Goal: Task Accomplishment & Management: Manage account settings

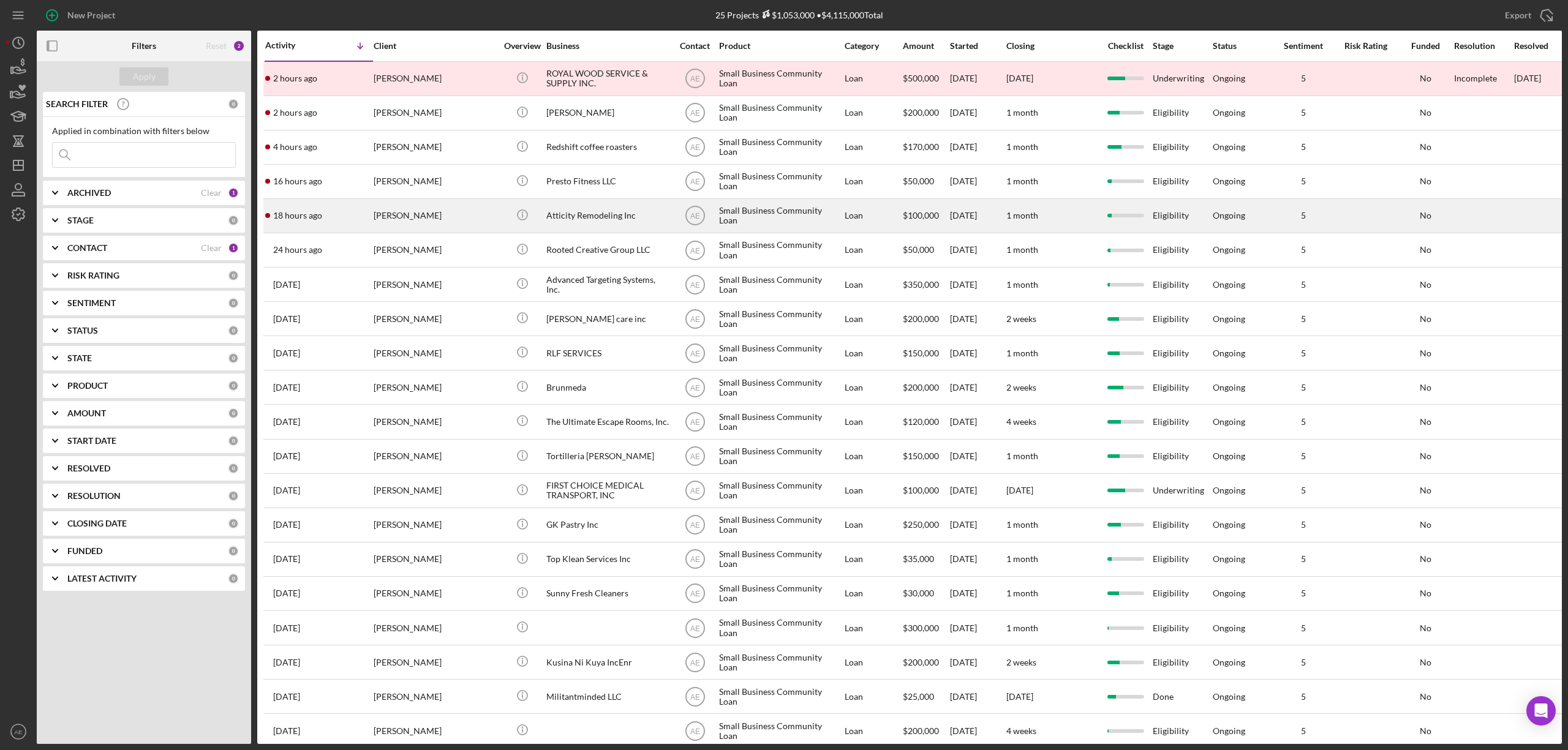
click at [468, 229] on div "[PERSON_NAME]" at bounding box center [435, 215] width 122 height 32
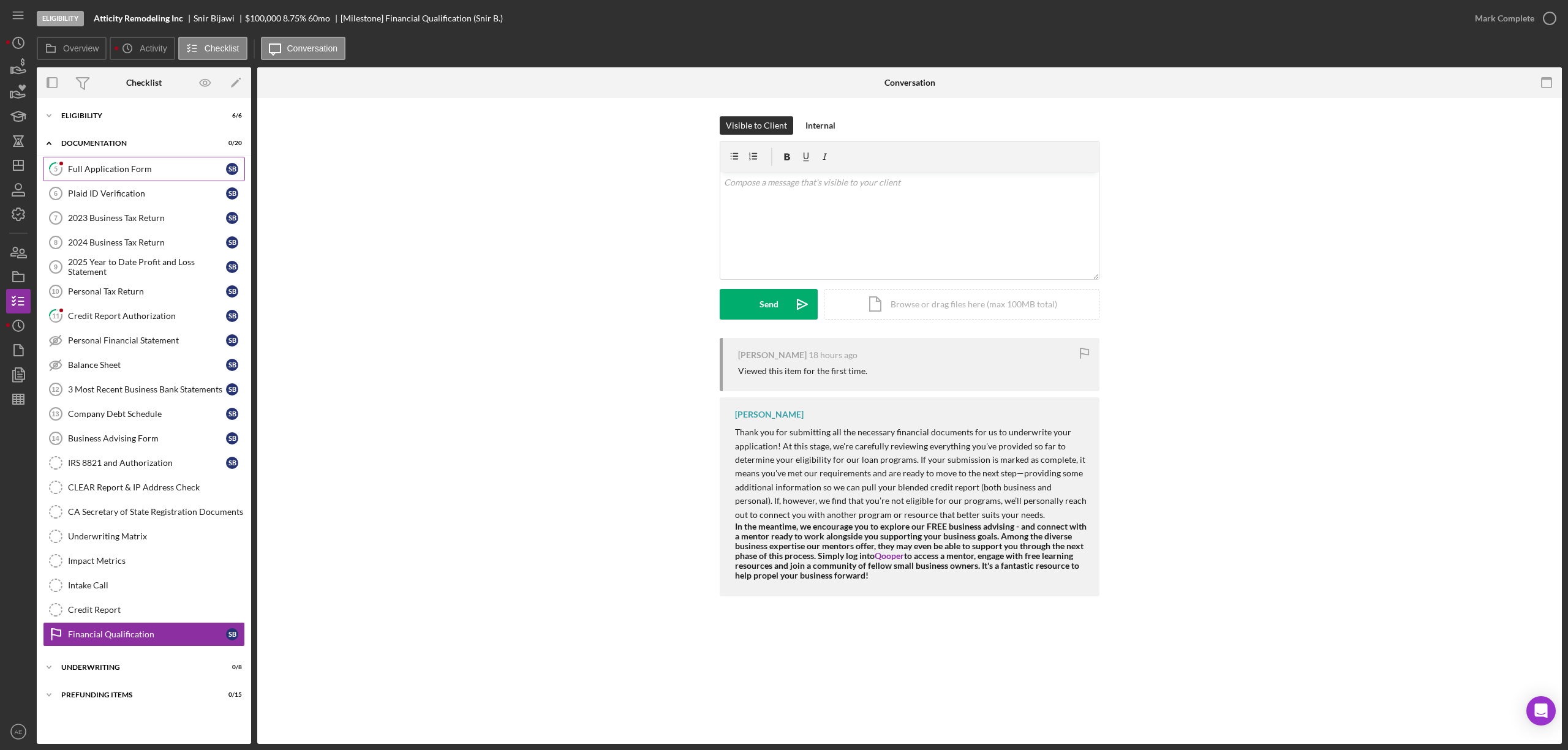
click at [157, 163] on link "5 Full Application Form S B" at bounding box center [143, 168] width 202 height 24
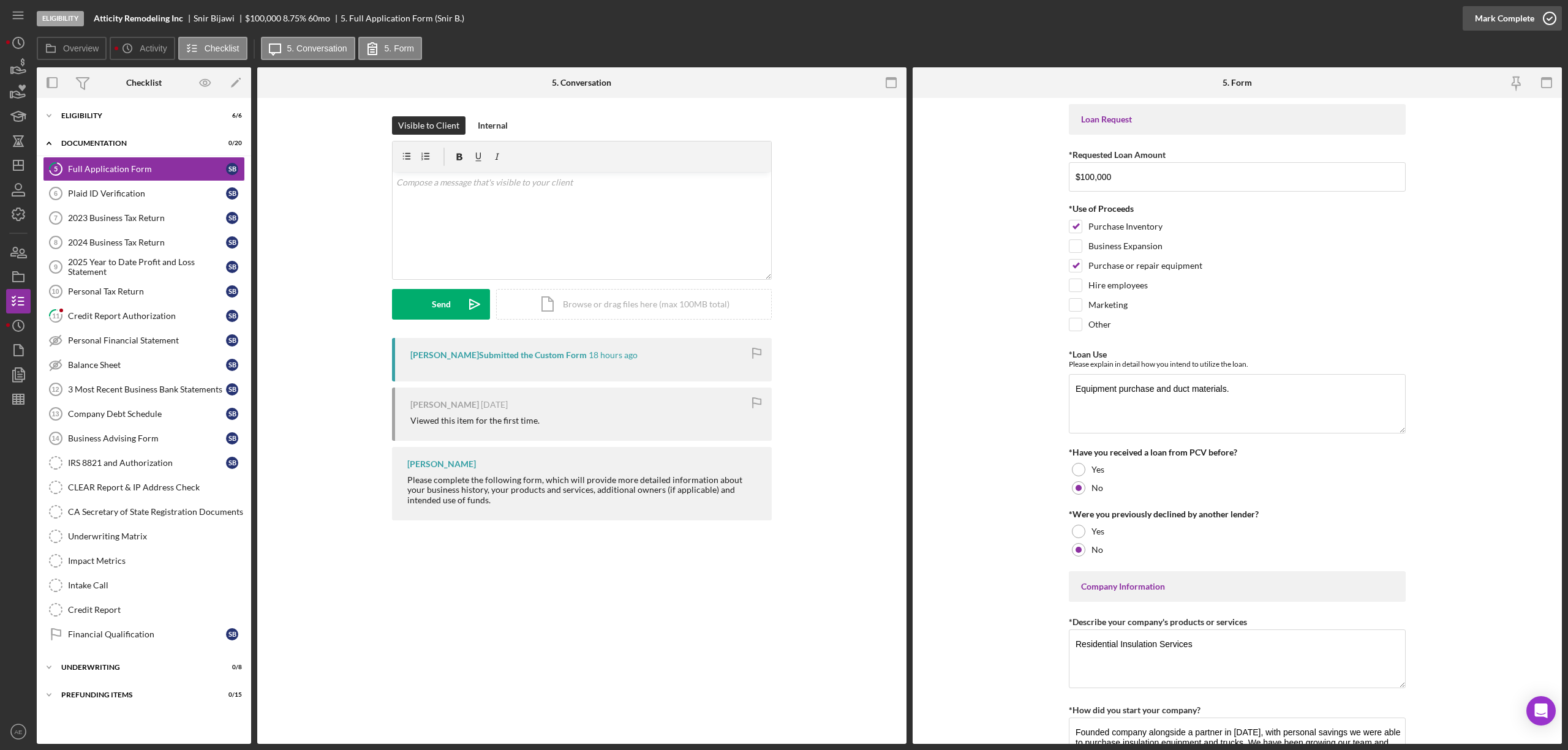
click at [1508, 17] on div "Mark Complete" at bounding box center [1505, 18] width 59 height 24
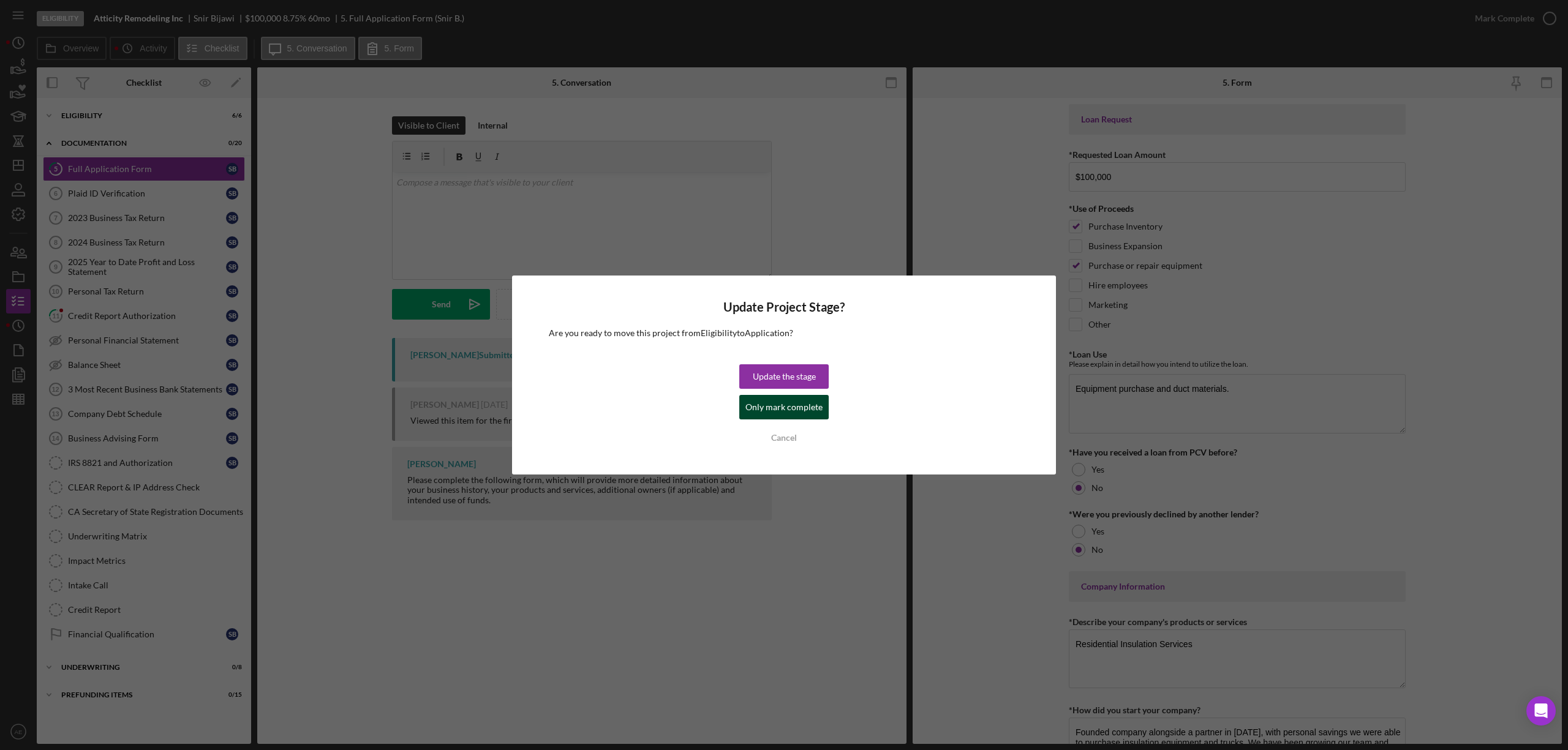
click at [789, 405] on div "Only mark complete" at bounding box center [784, 407] width 77 height 24
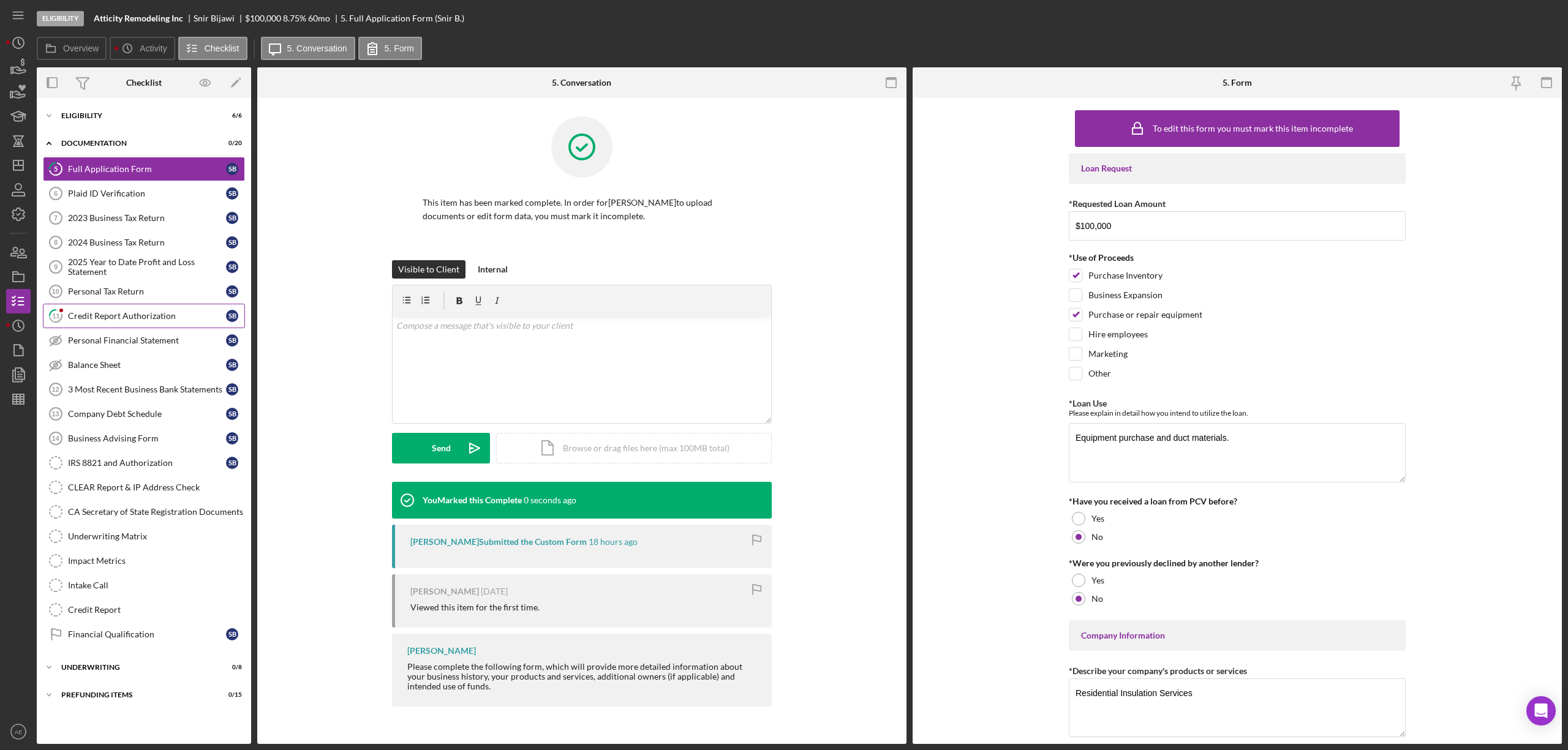
click at [158, 307] on link "11 Credit Report Authorization S B" at bounding box center [143, 316] width 202 height 24
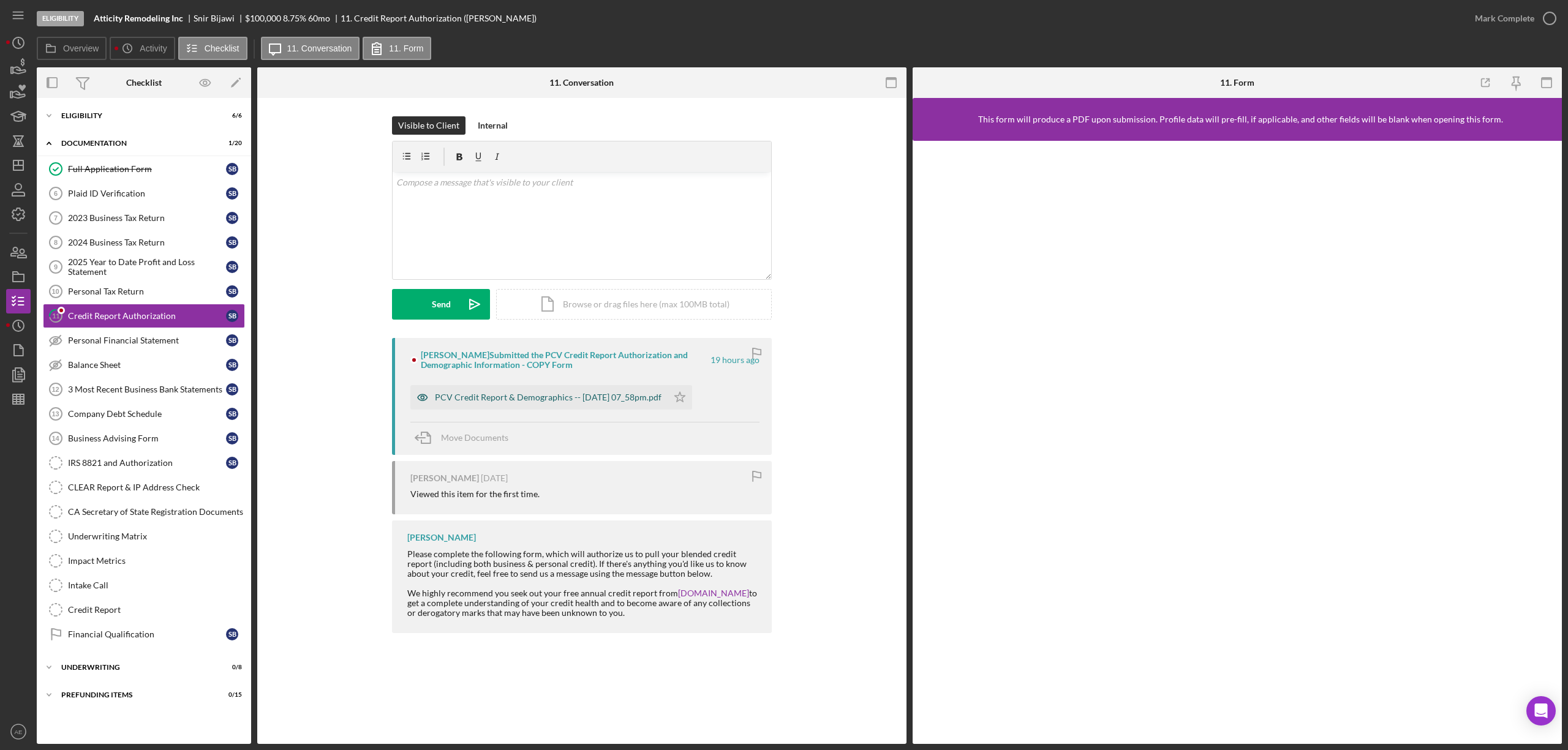
click at [415, 401] on icon "button" at bounding box center [422, 397] width 24 height 24
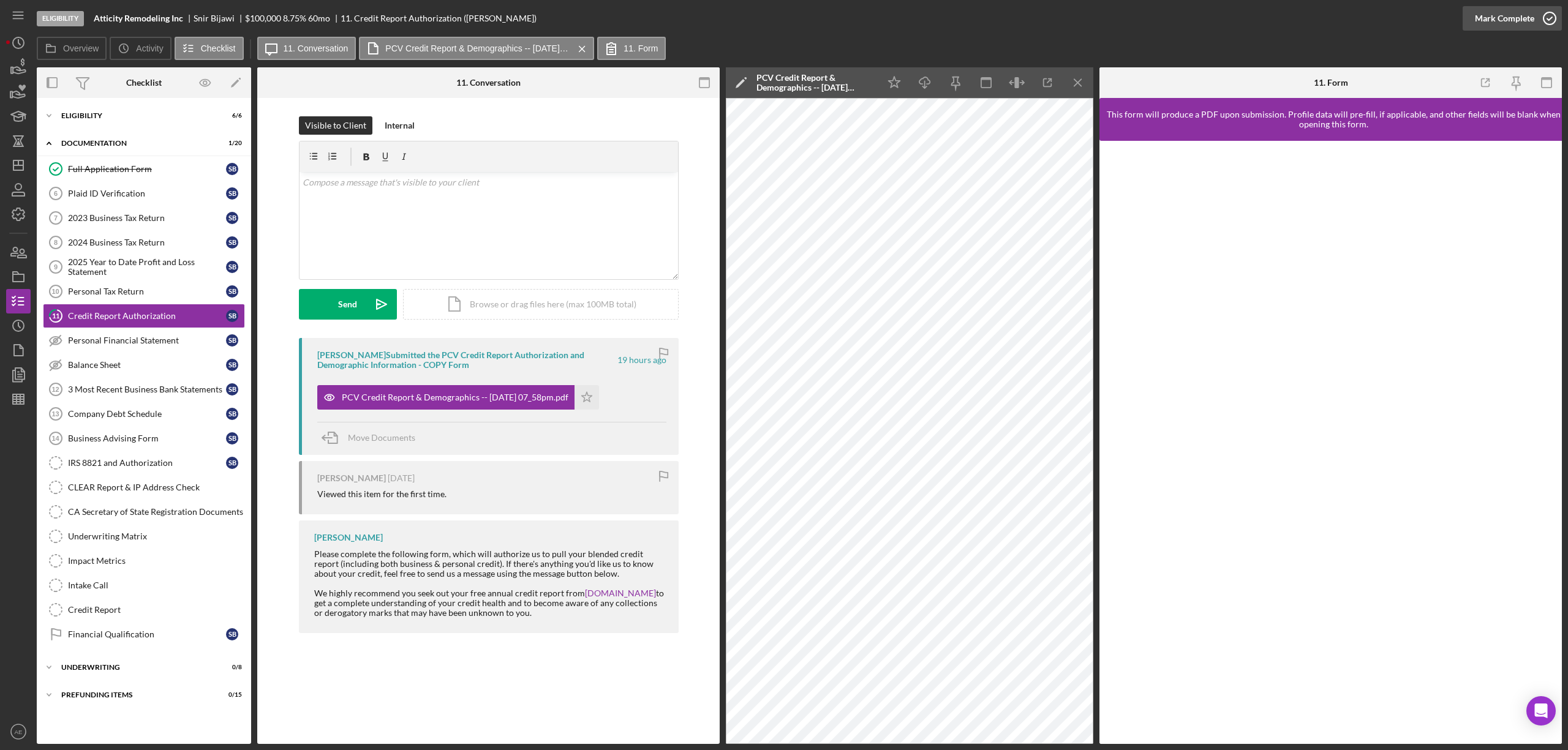
click at [1501, 27] on div "Mark Complete" at bounding box center [1505, 18] width 59 height 24
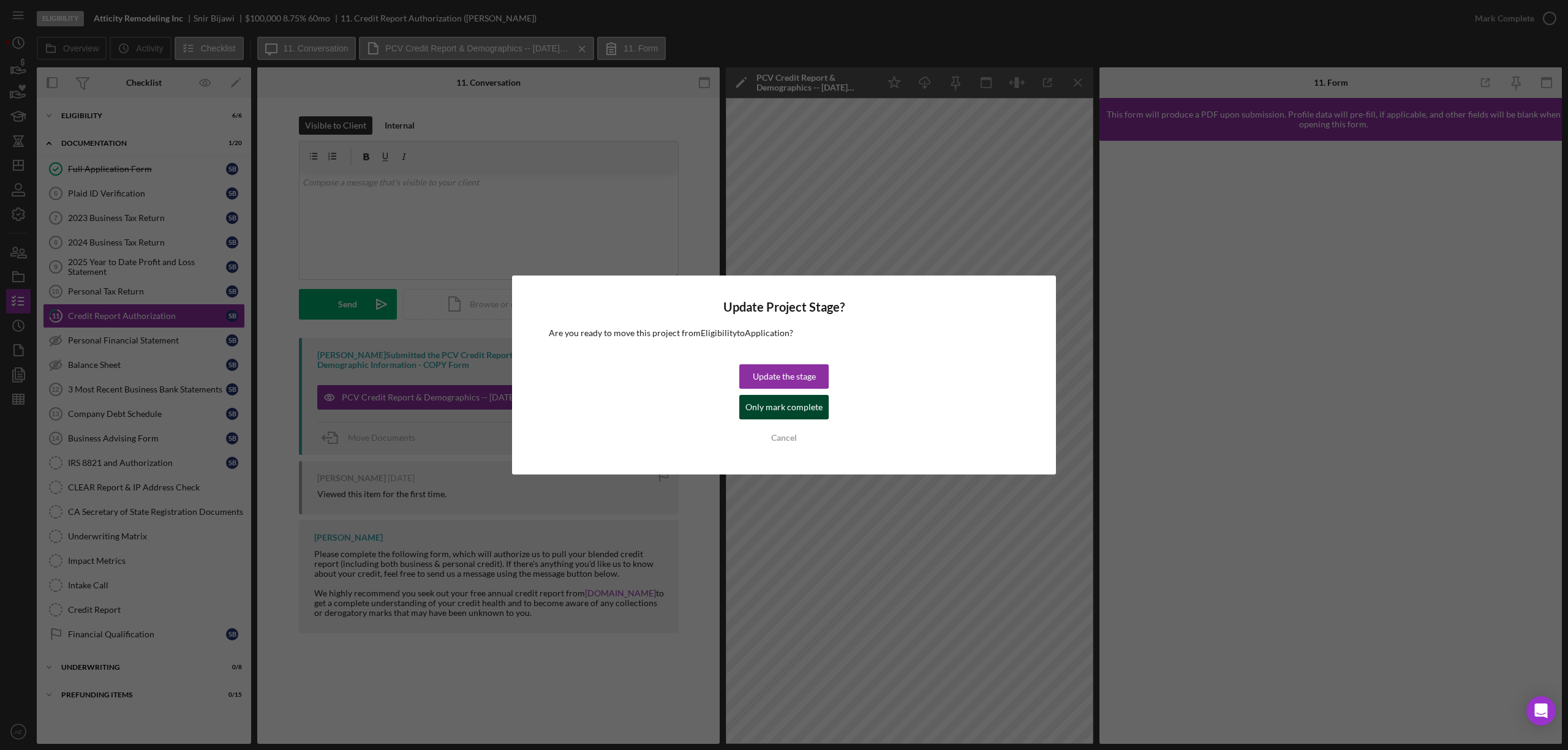
click at [790, 405] on div "Only mark complete" at bounding box center [784, 407] width 77 height 24
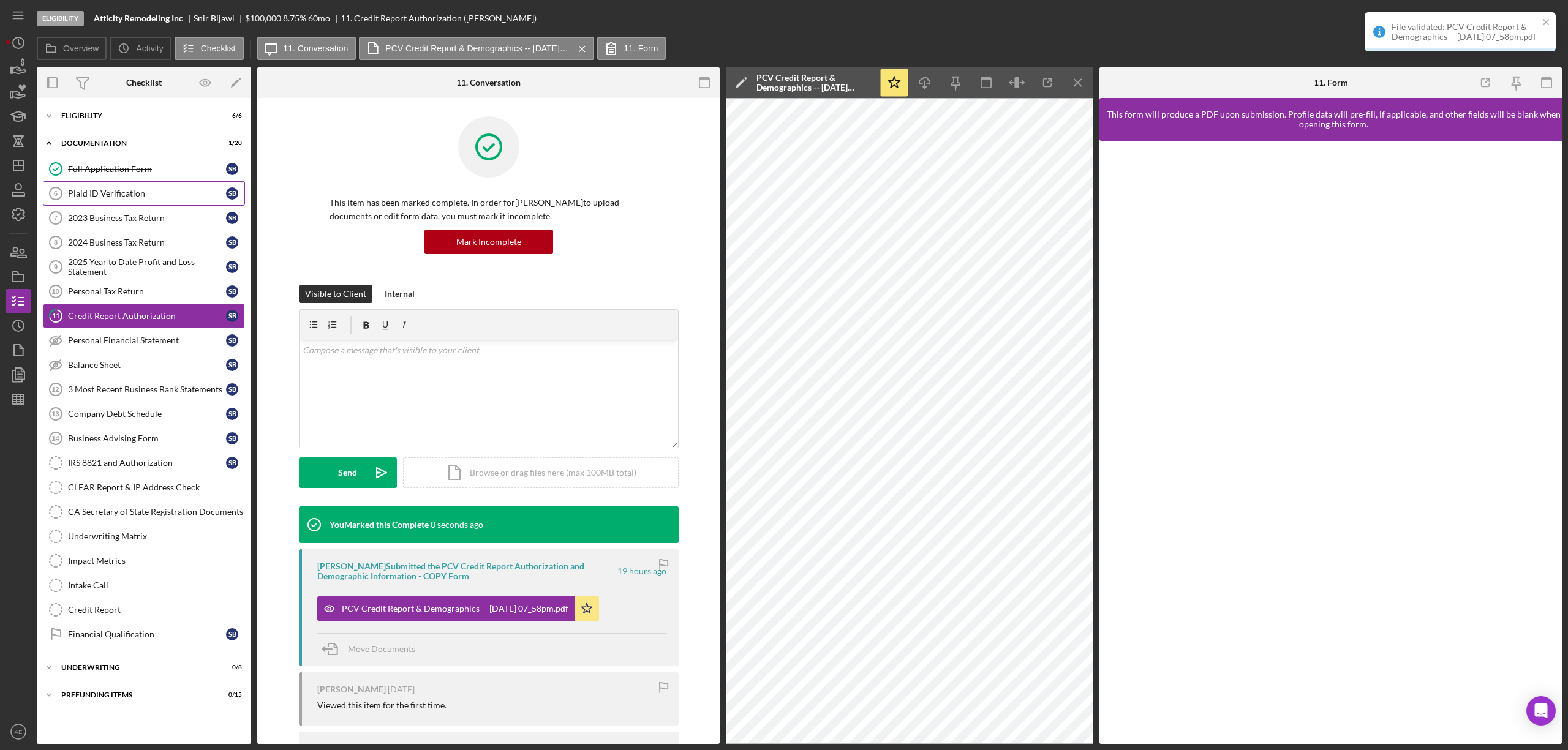
click at [69, 193] on div "Plaid ID Verification" at bounding box center [147, 193] width 158 height 10
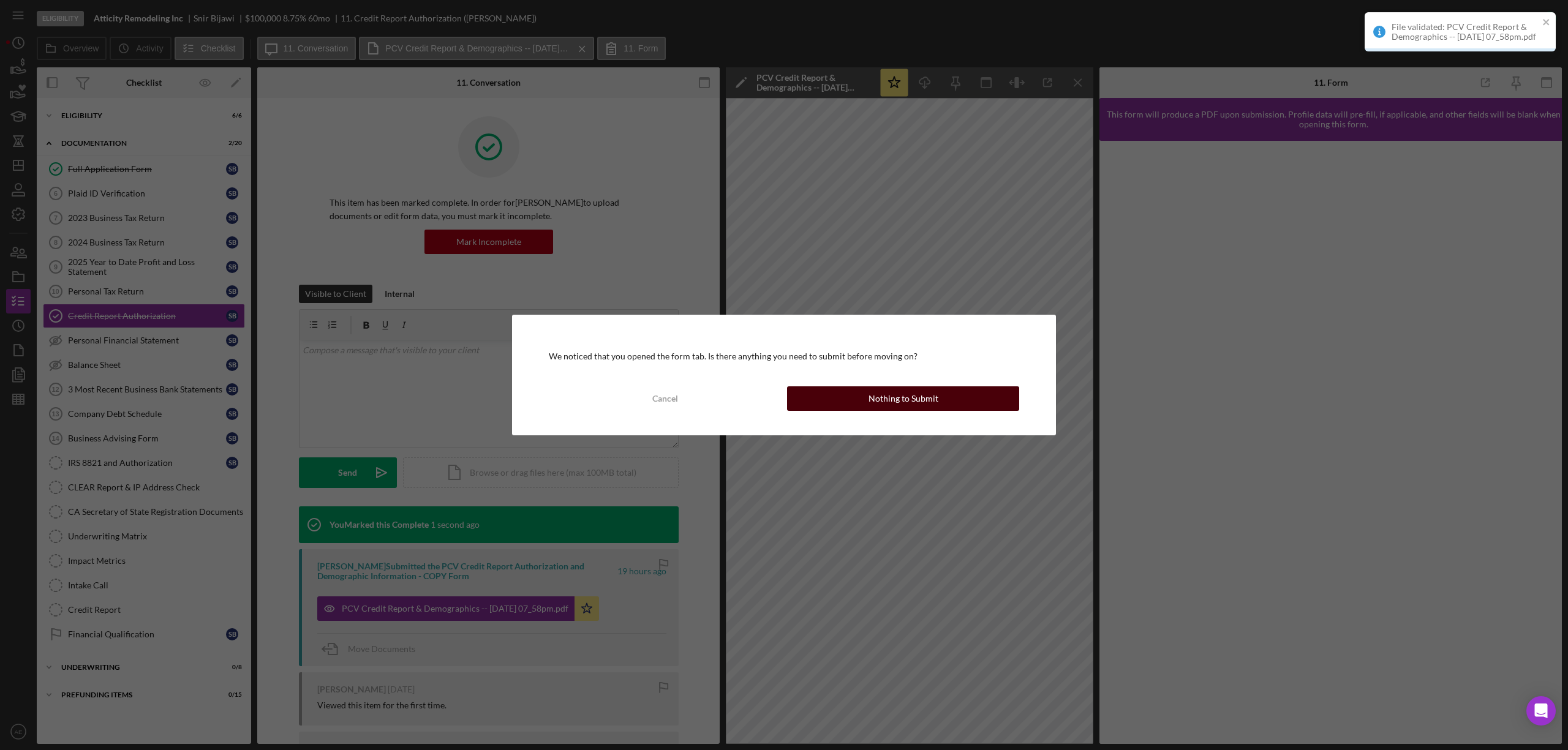
click at [871, 395] on div "Nothing to Submit" at bounding box center [903, 398] width 70 height 24
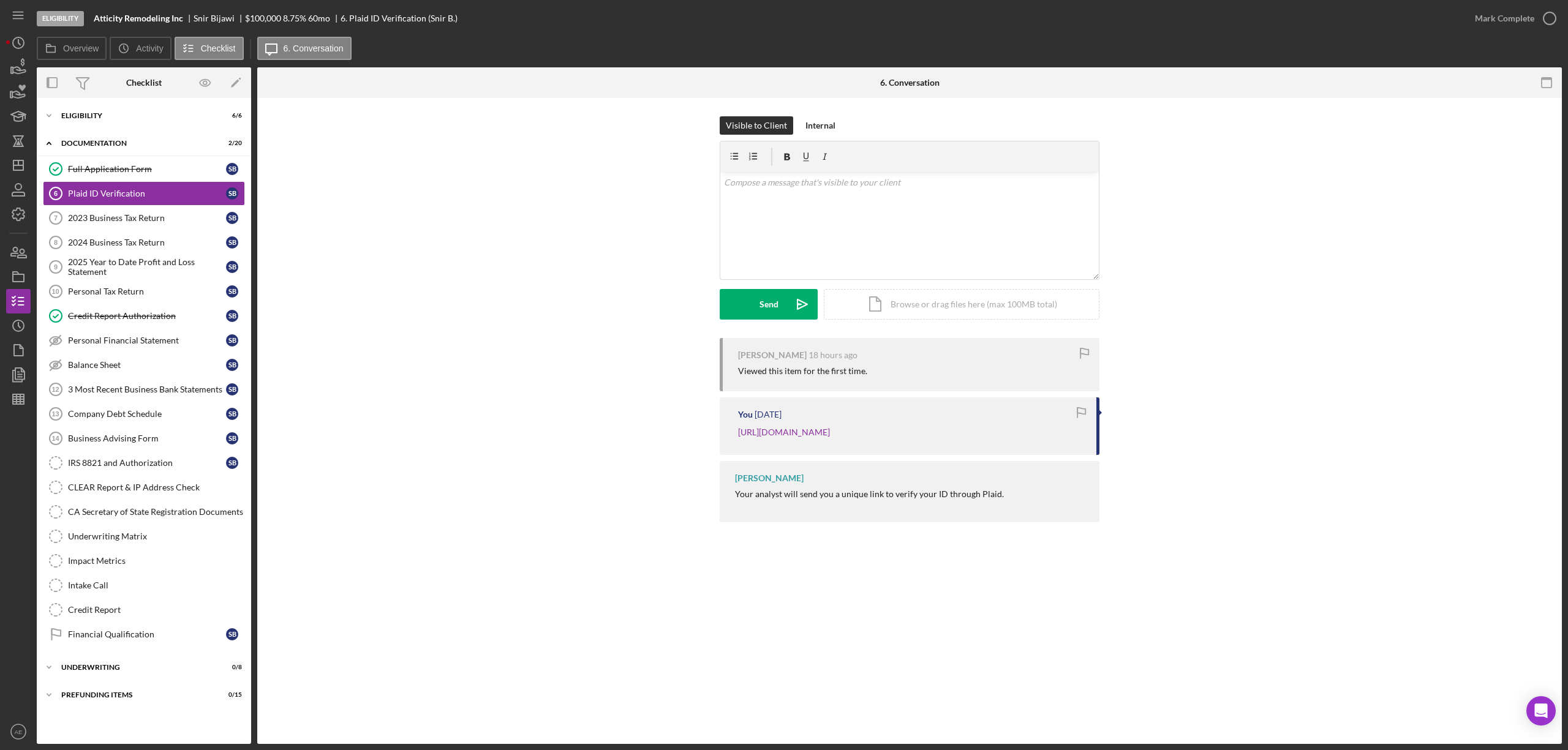
click at [31, 160] on nav "Icon/Menu Icon/Dashboard Dashboard Navigation Divider Mobile Checklist Navigati…" at bounding box center [21, 372] width 31 height 744
click at [14, 165] on line "button" at bounding box center [18, 165] width 10 height 0
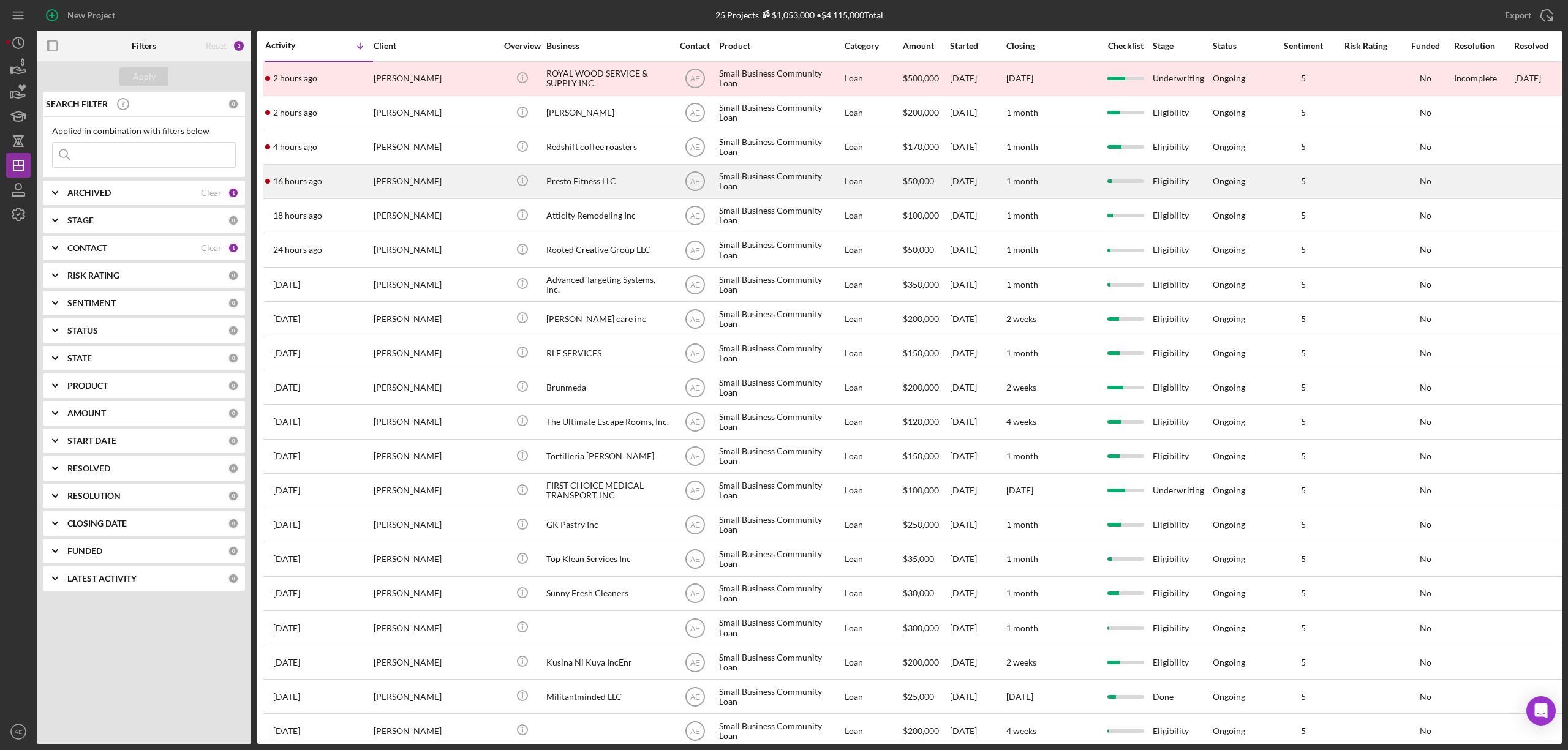
click at [430, 184] on div "[PERSON_NAME]" at bounding box center [435, 181] width 122 height 32
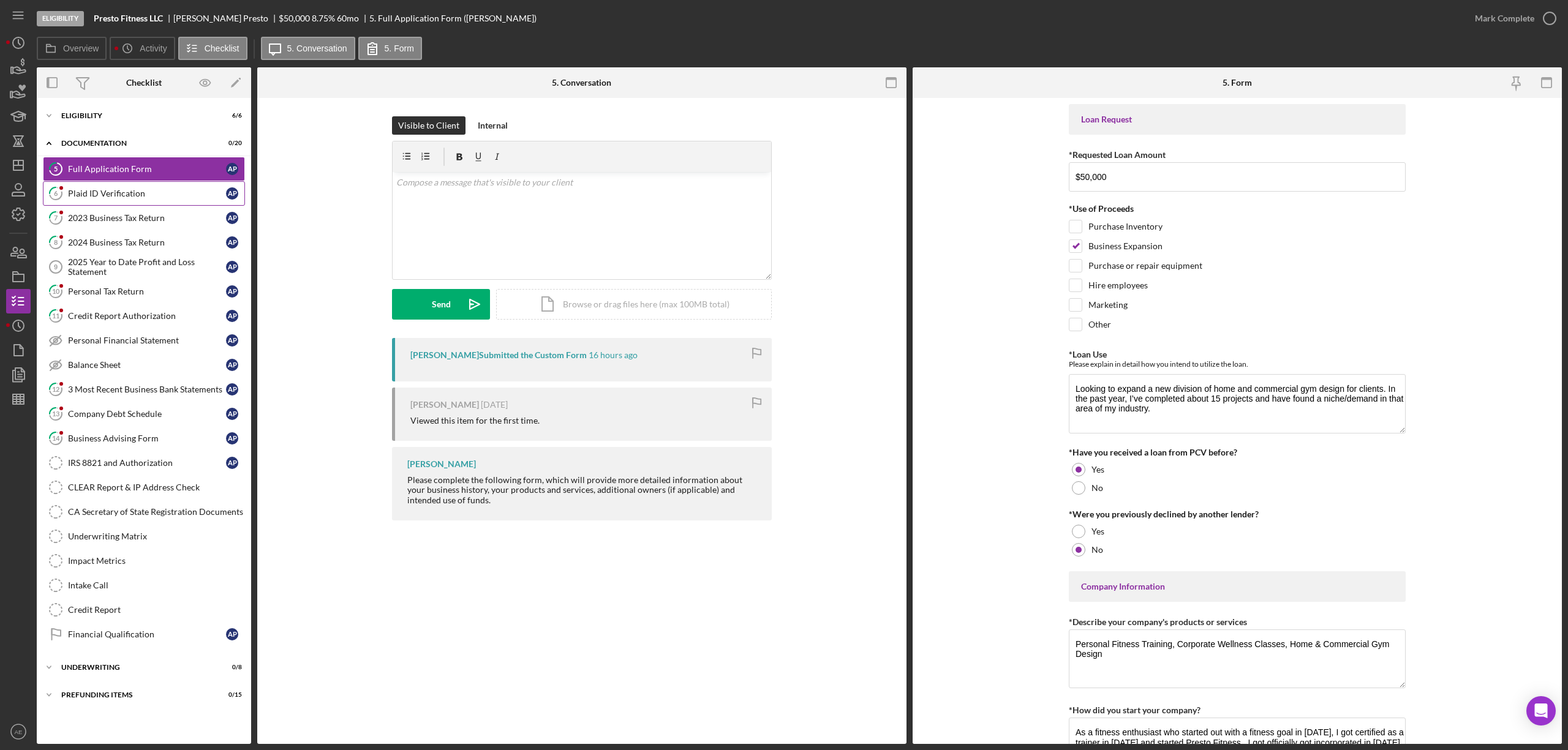
click at [142, 201] on link "6 Plaid ID Verification A P" at bounding box center [143, 193] width 202 height 24
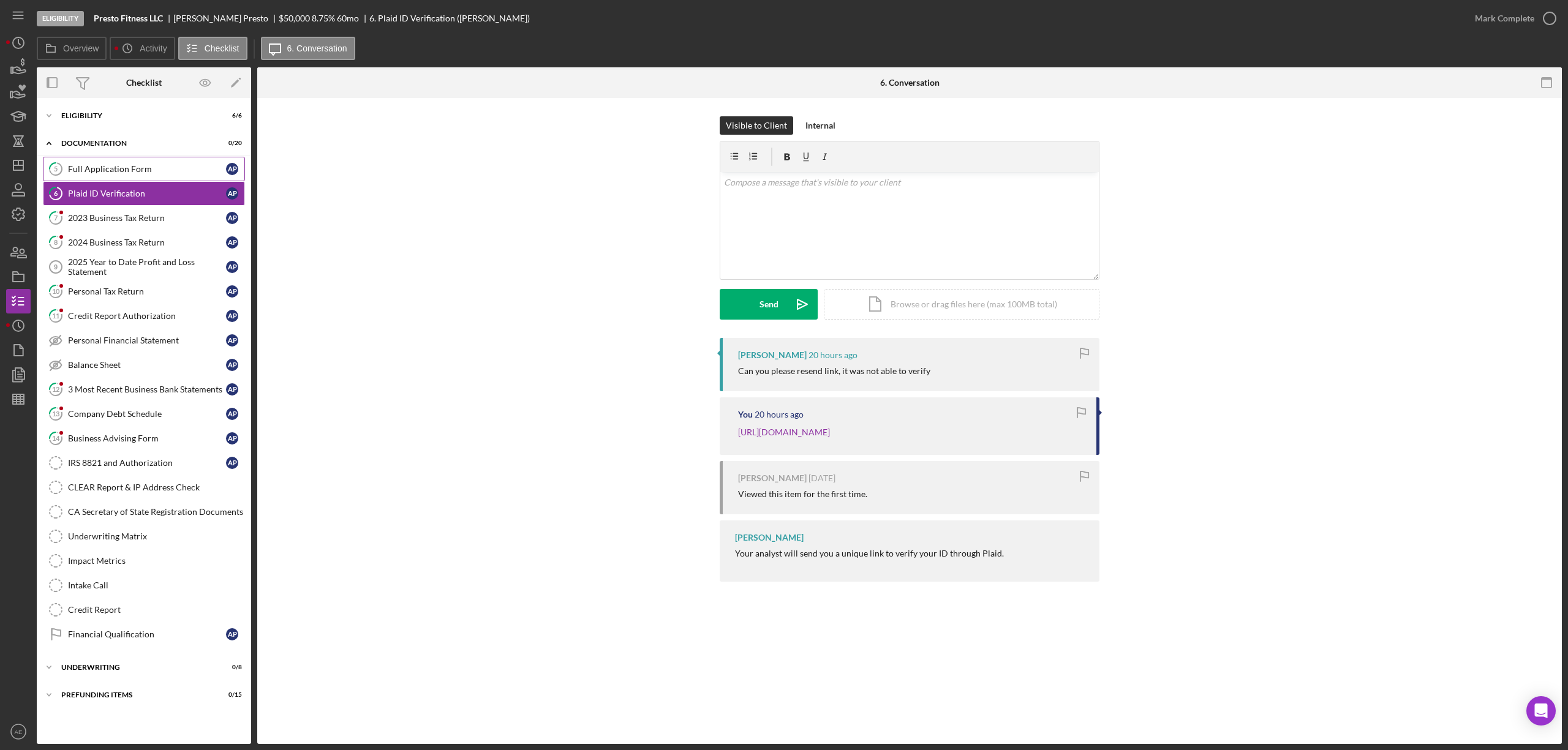
click at [121, 180] on link "5 Full Application Form A P" at bounding box center [143, 168] width 202 height 24
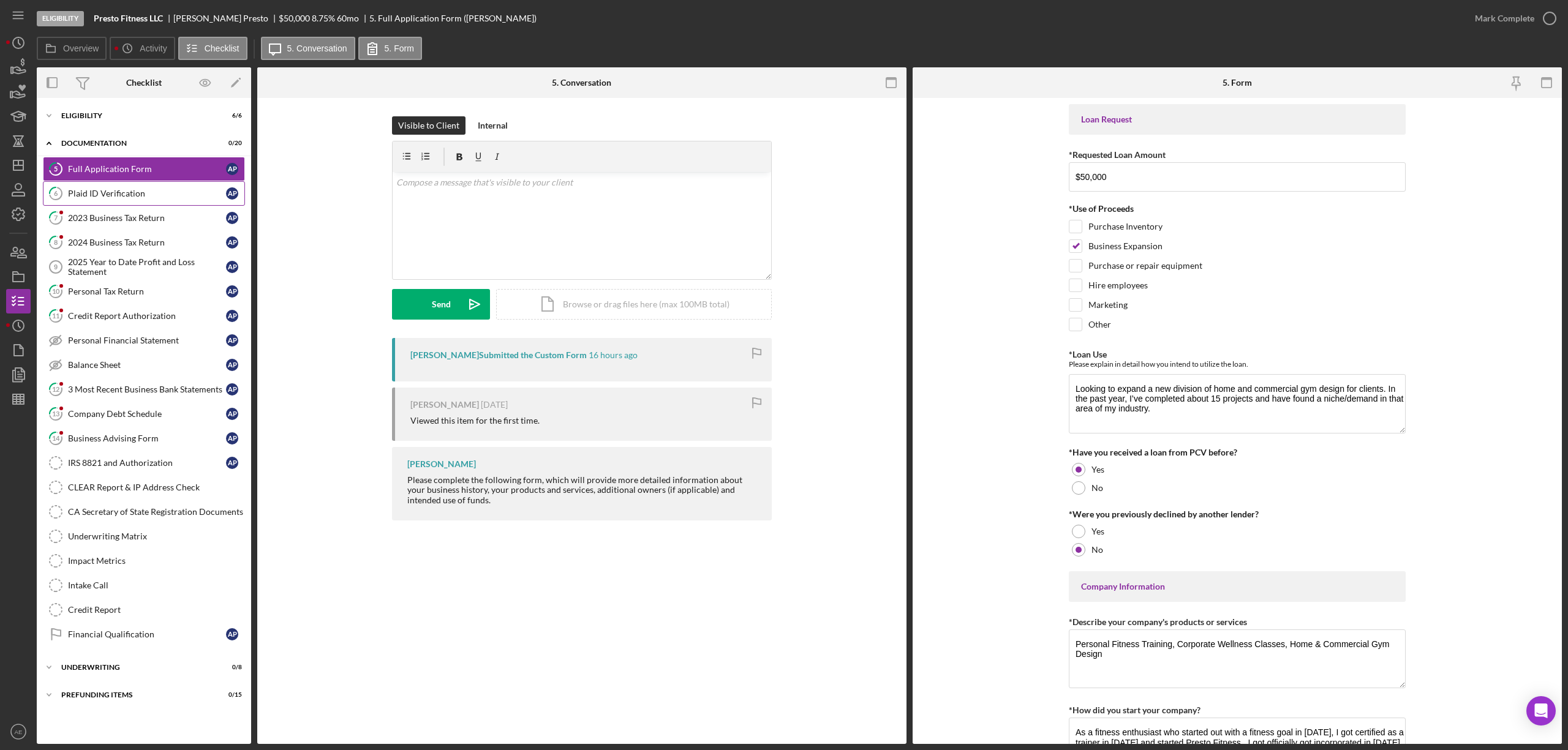
click at [158, 195] on div "Plaid ID Verification" at bounding box center [147, 193] width 158 height 10
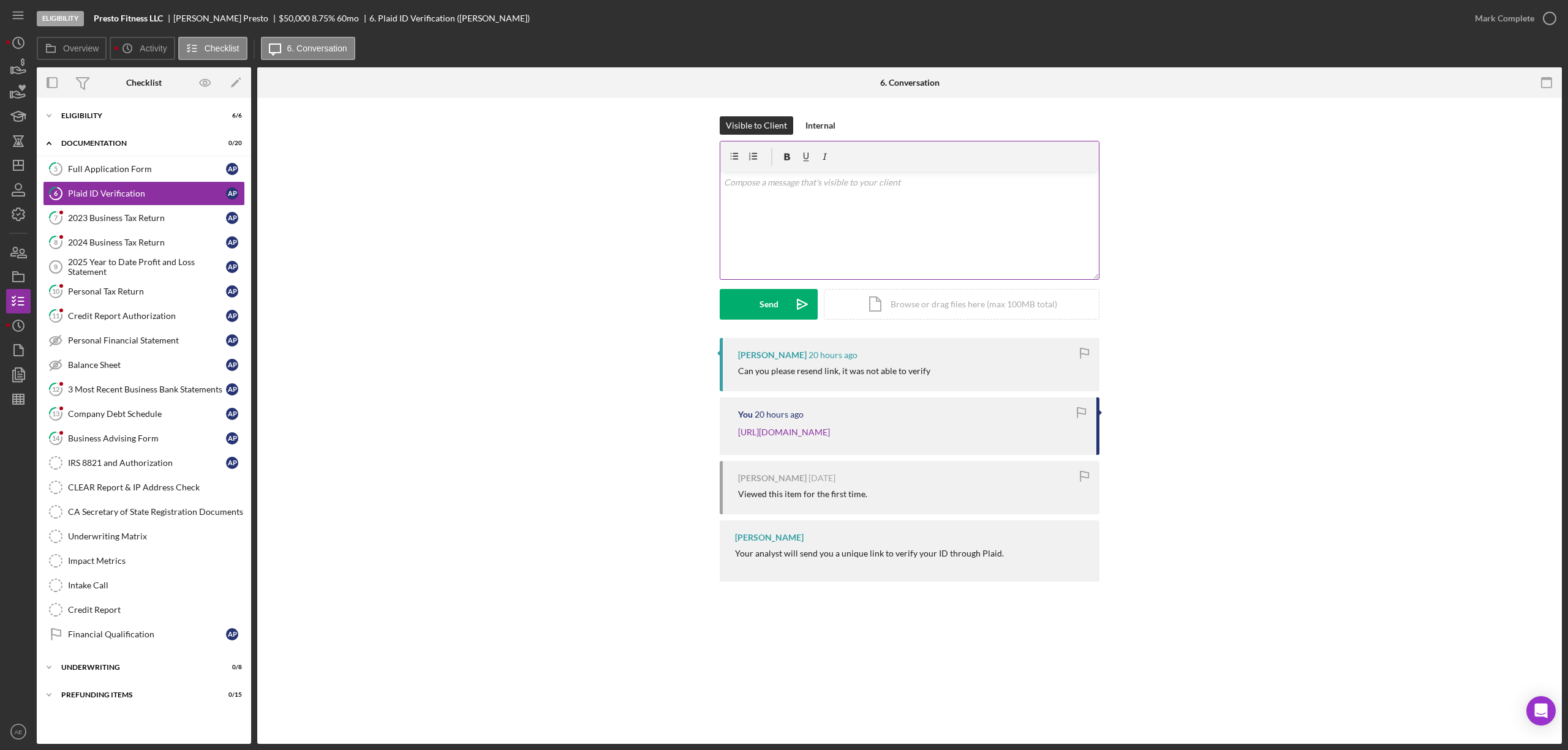
drag, startPoint x: 865, startPoint y: 226, endPoint x: 870, endPoint y: 230, distance: 6.4
click at [865, 226] on div "v Color teal Color pink Remove color Add row above Add row below Add column bef…" at bounding box center [909, 226] width 378 height 107
click at [763, 304] on div "Send" at bounding box center [769, 304] width 19 height 31
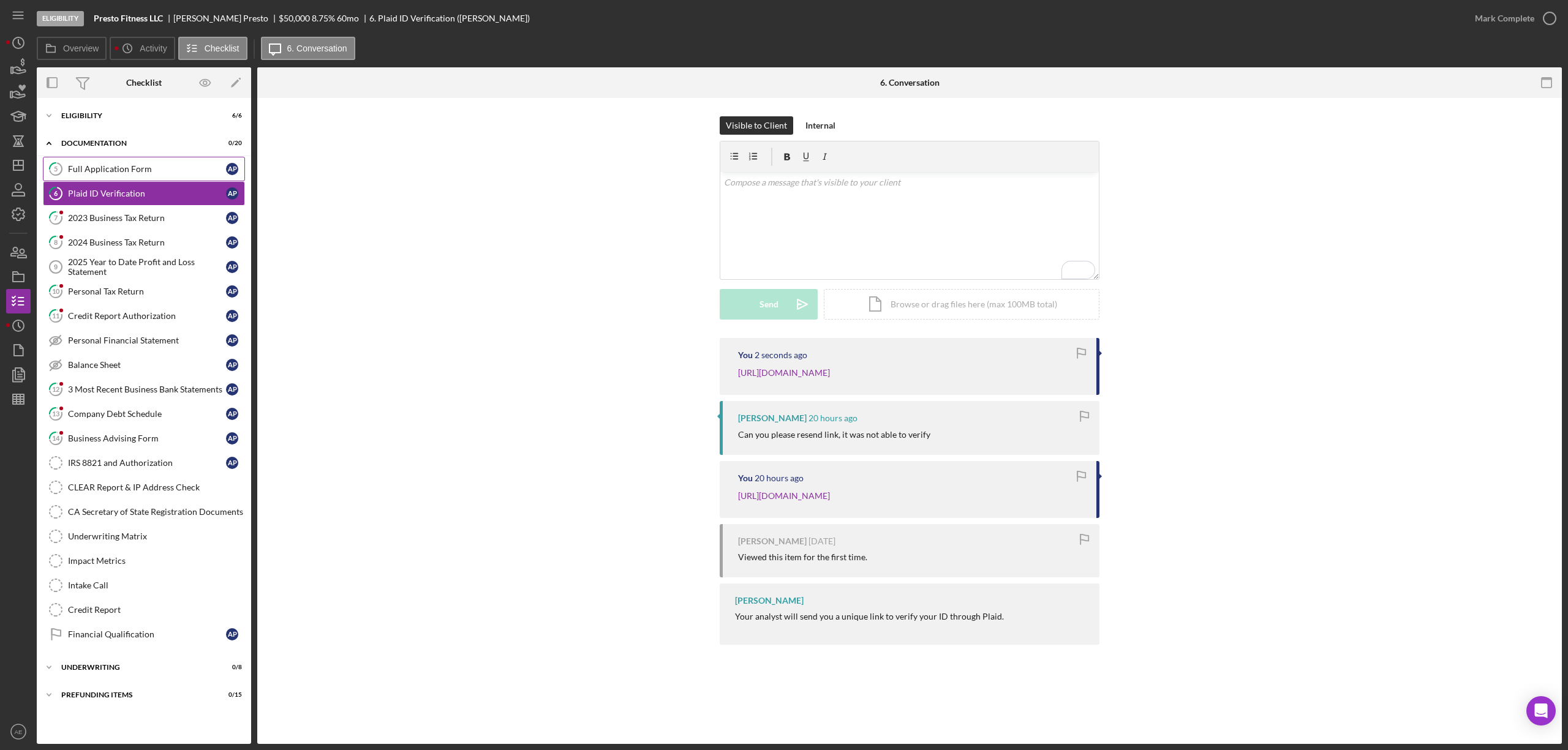
click at [136, 176] on link "5 Full Application Form A P" at bounding box center [143, 168] width 202 height 24
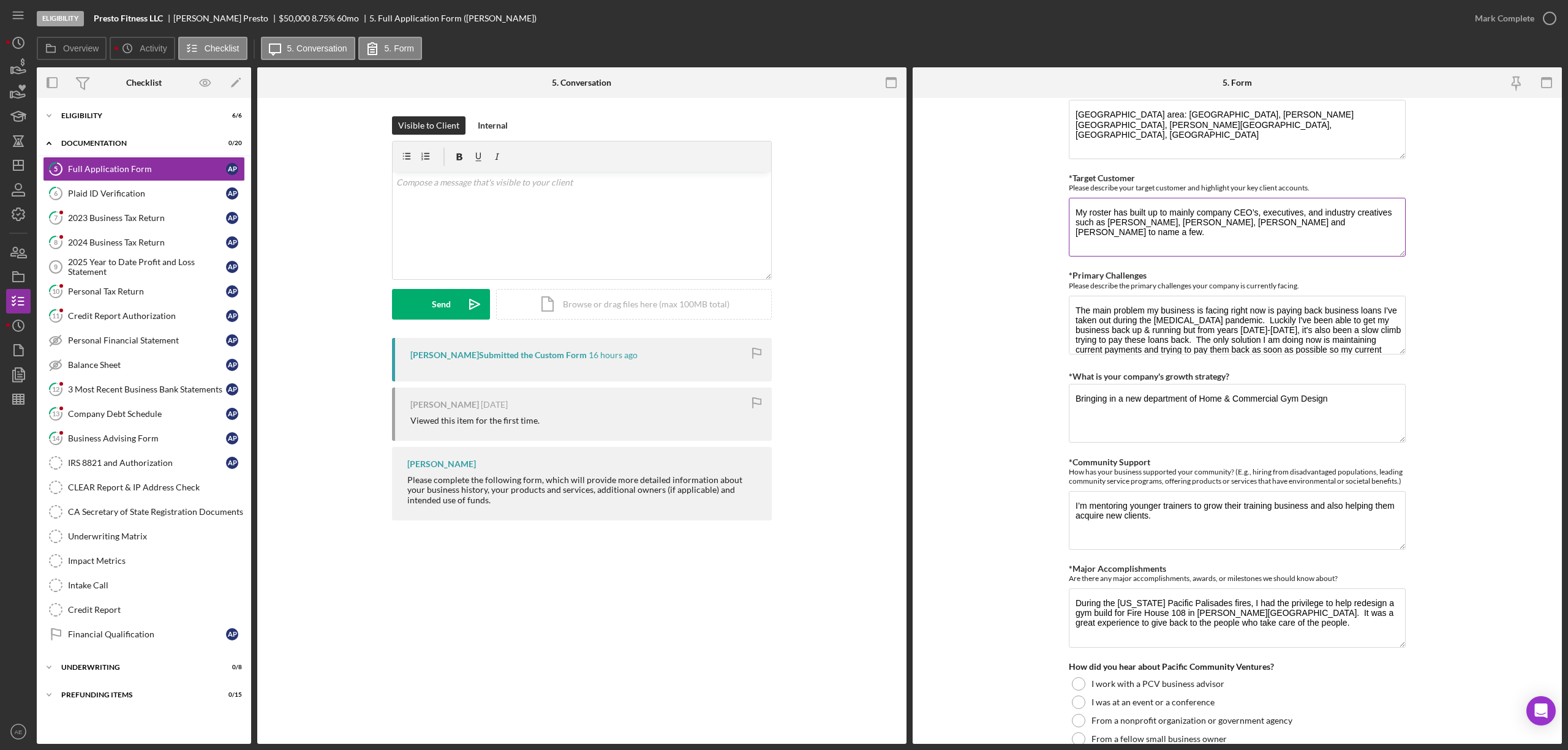
scroll to position [898, 0]
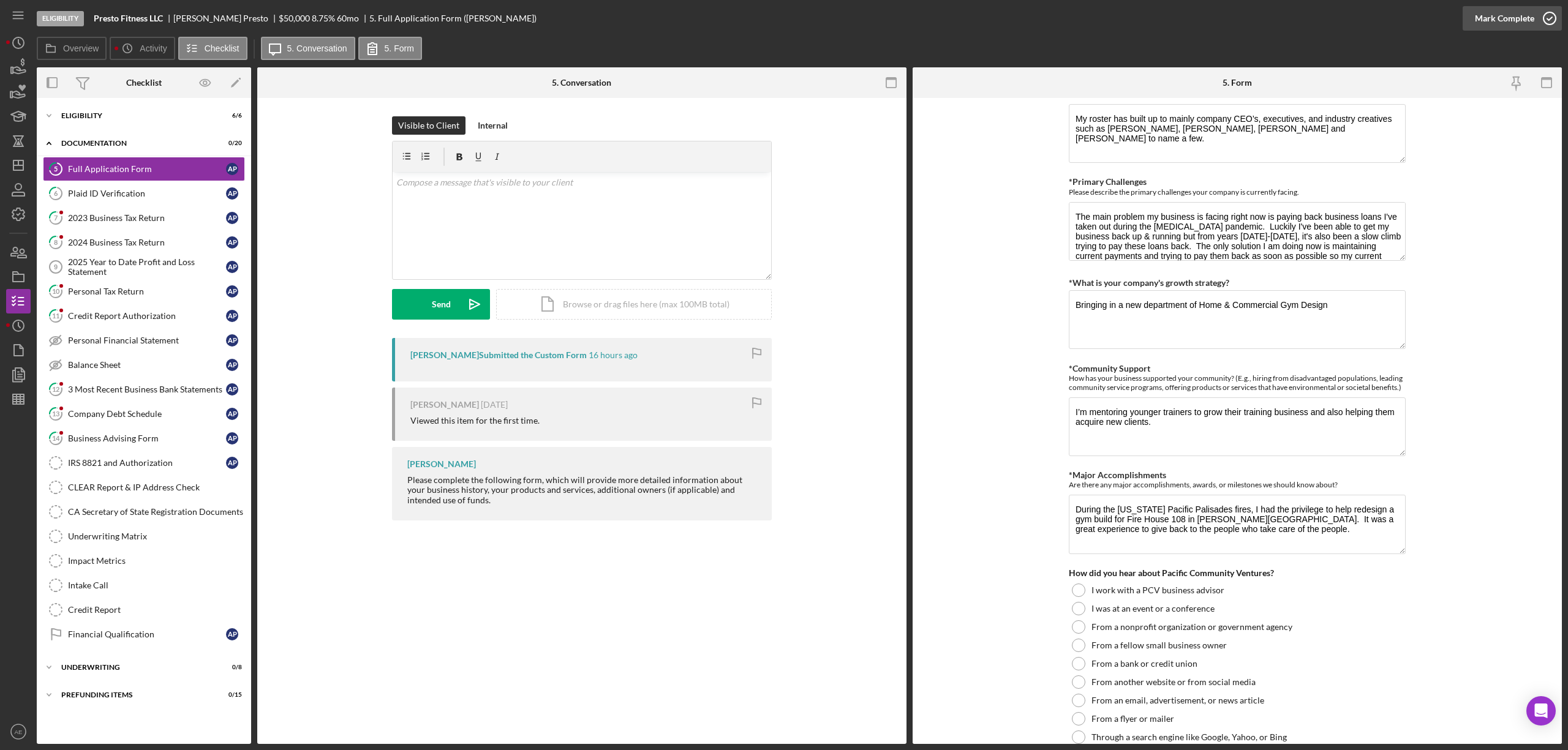
click at [1471, 20] on button "Mark Complete" at bounding box center [1512, 18] width 99 height 24
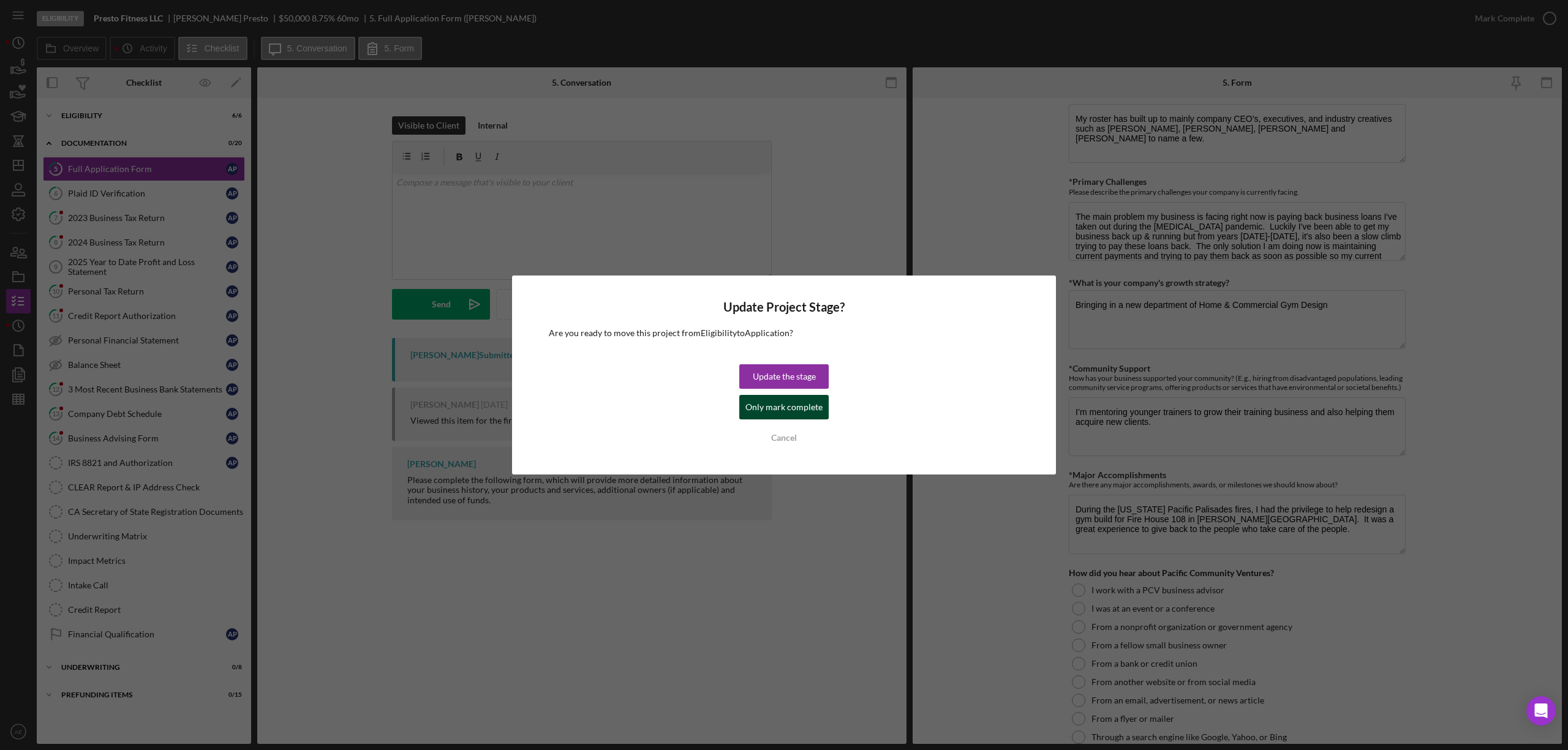
drag, startPoint x: 812, startPoint y: 413, endPoint x: 470, endPoint y: 353, distance: 347.2
click at [811, 413] on div "Only mark complete" at bounding box center [784, 407] width 77 height 24
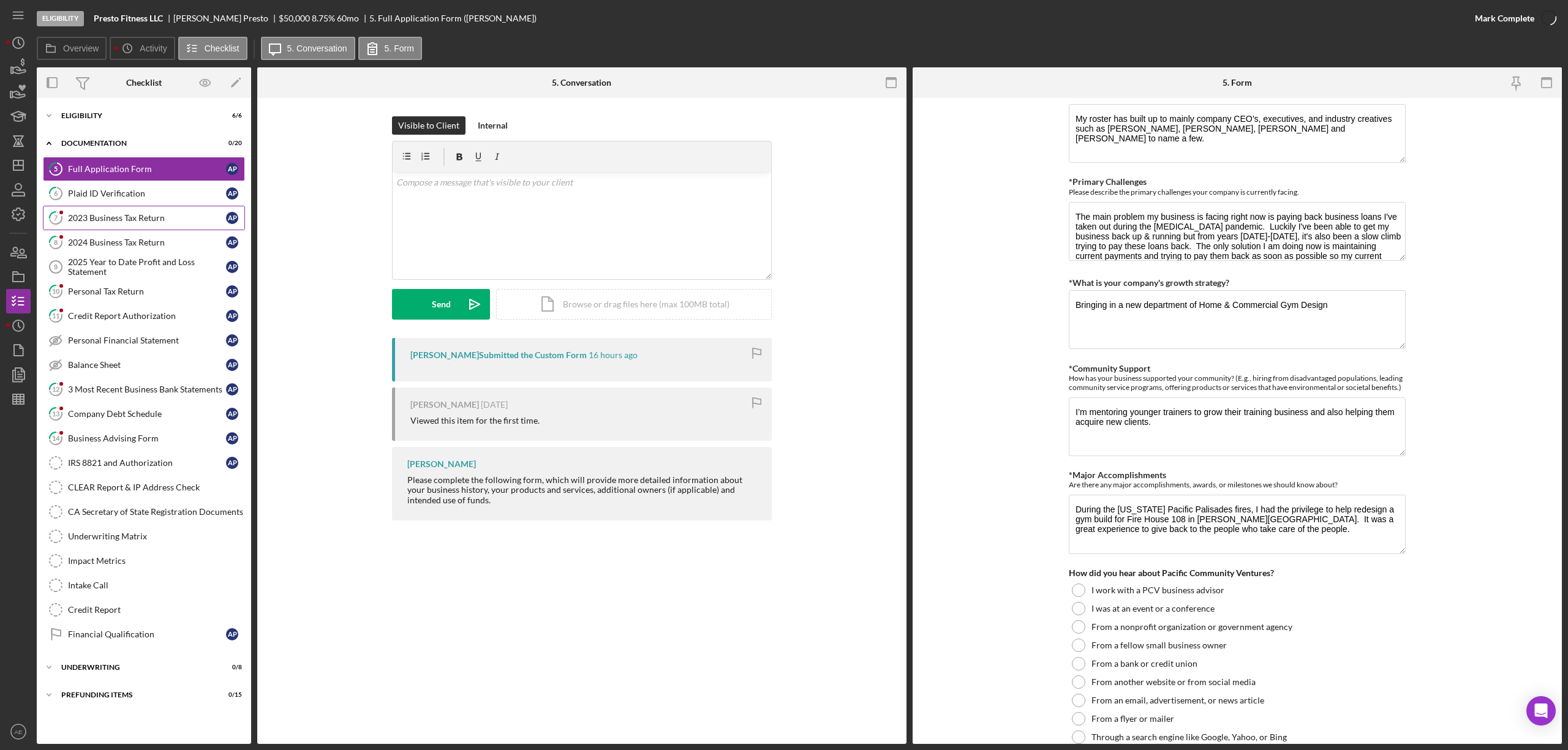
scroll to position [947, 0]
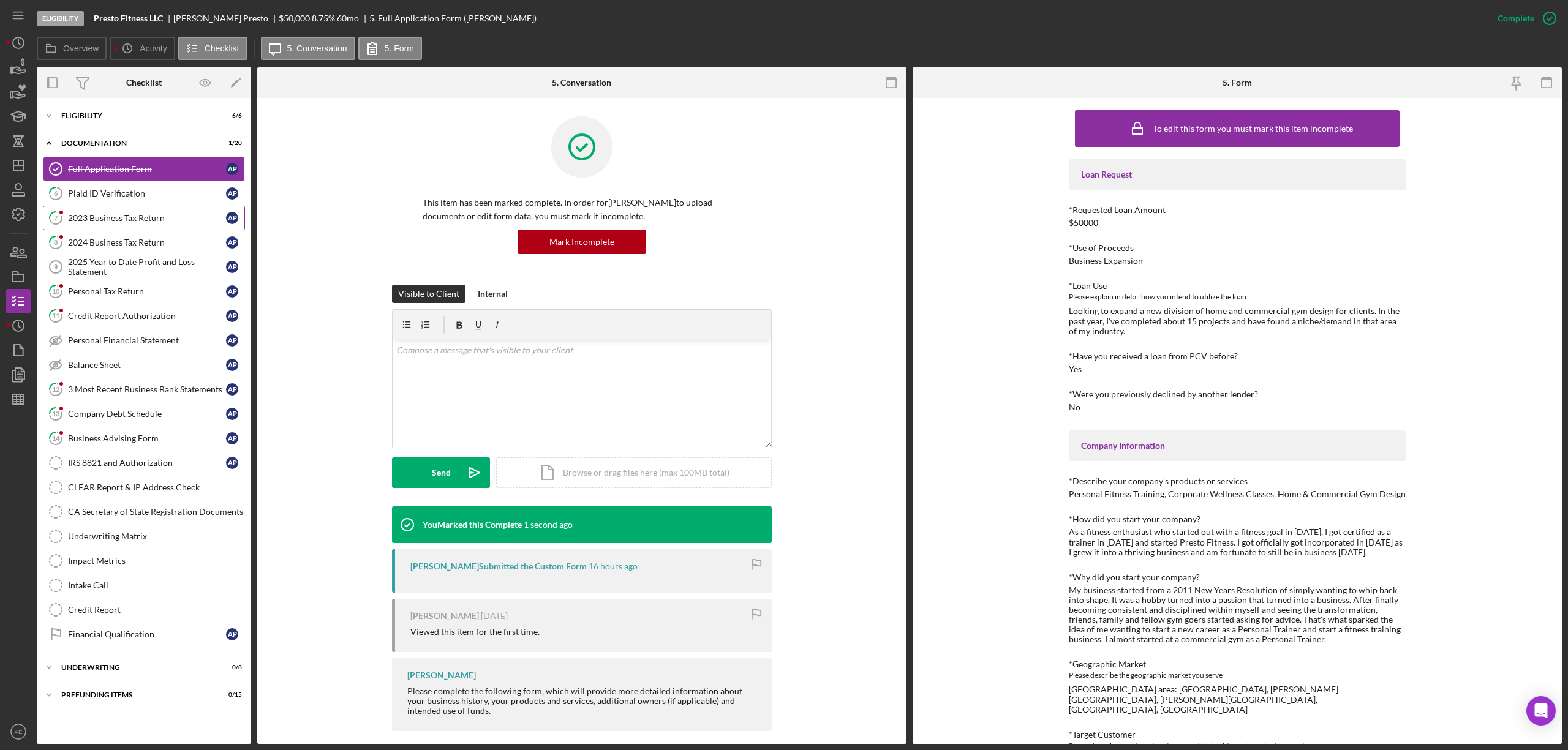
click at [106, 211] on link "7 2023 Business Tax Return A P" at bounding box center [143, 218] width 202 height 24
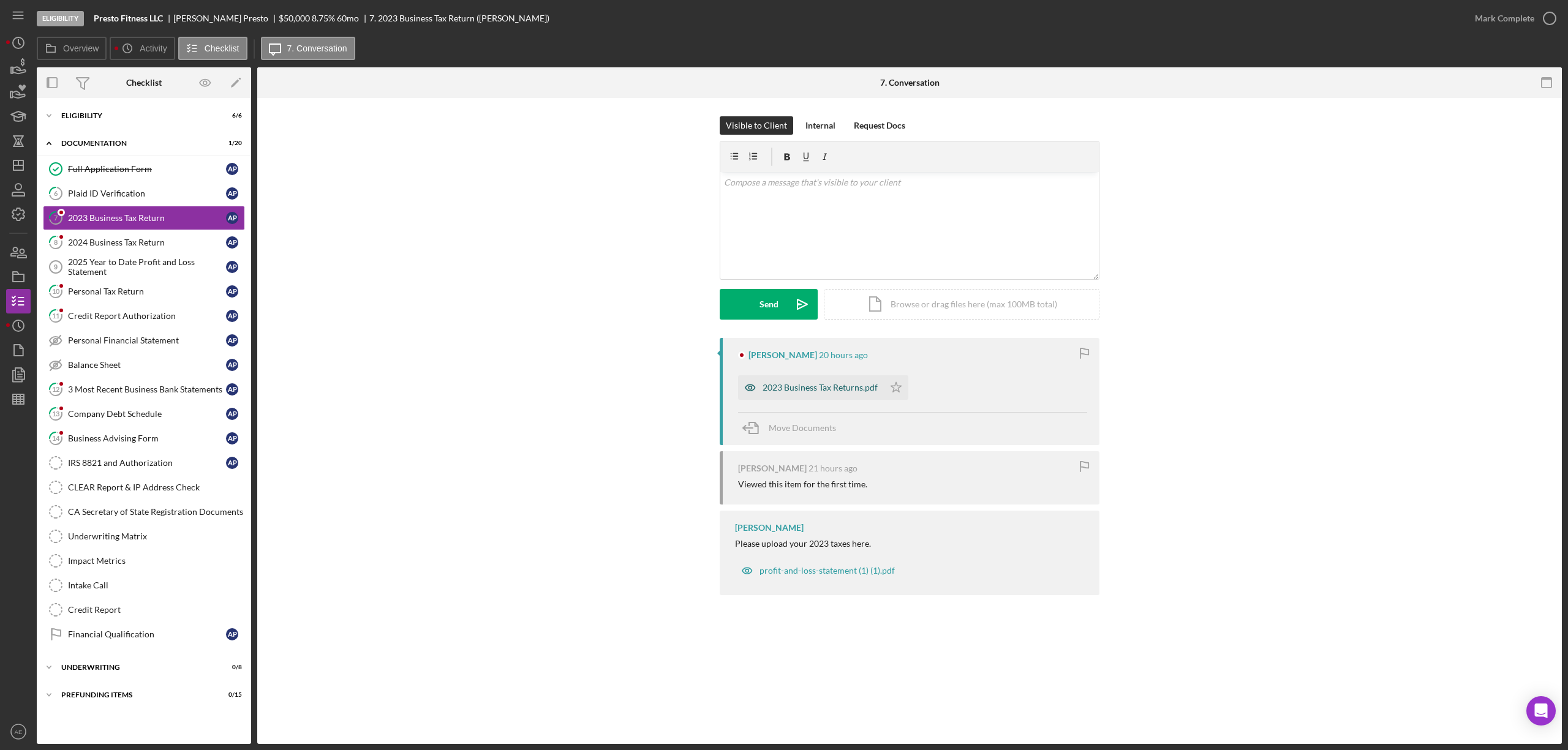
click at [746, 387] on icon "button" at bounding box center [750, 388] width 10 height 6
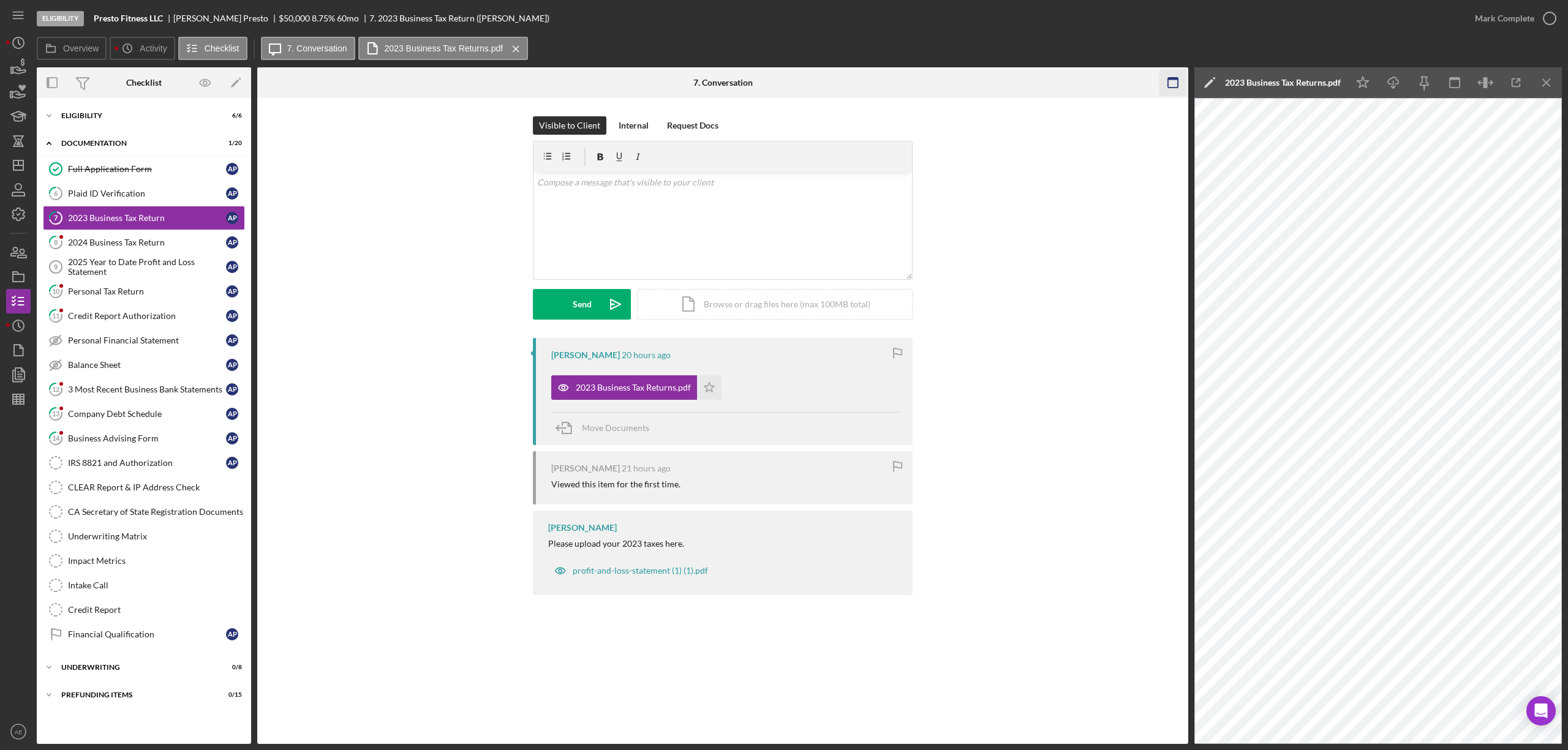
click at [1169, 84] on icon "button" at bounding box center [1173, 83] width 28 height 28
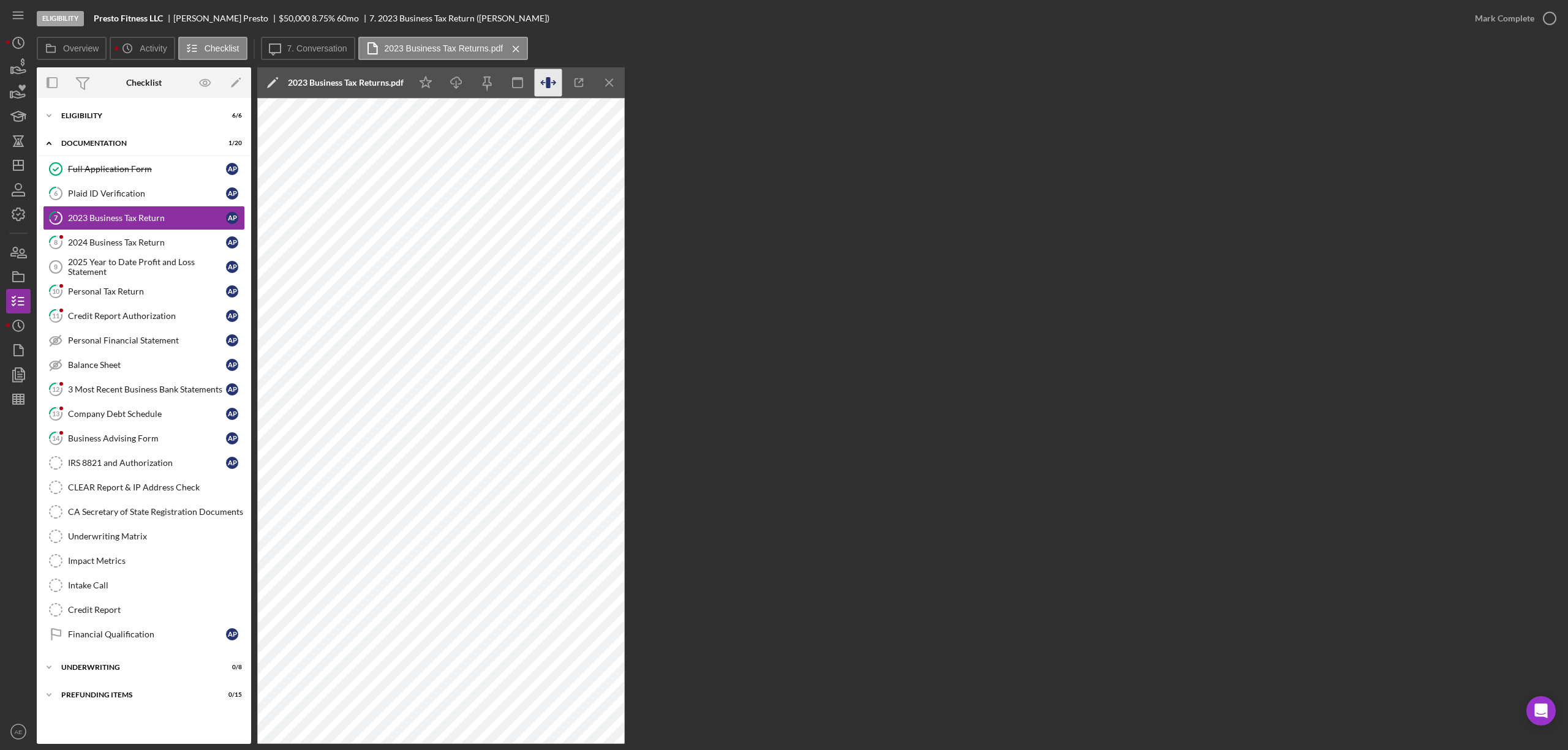
click at [540, 86] on icon "button" at bounding box center [549, 83] width 28 height 28
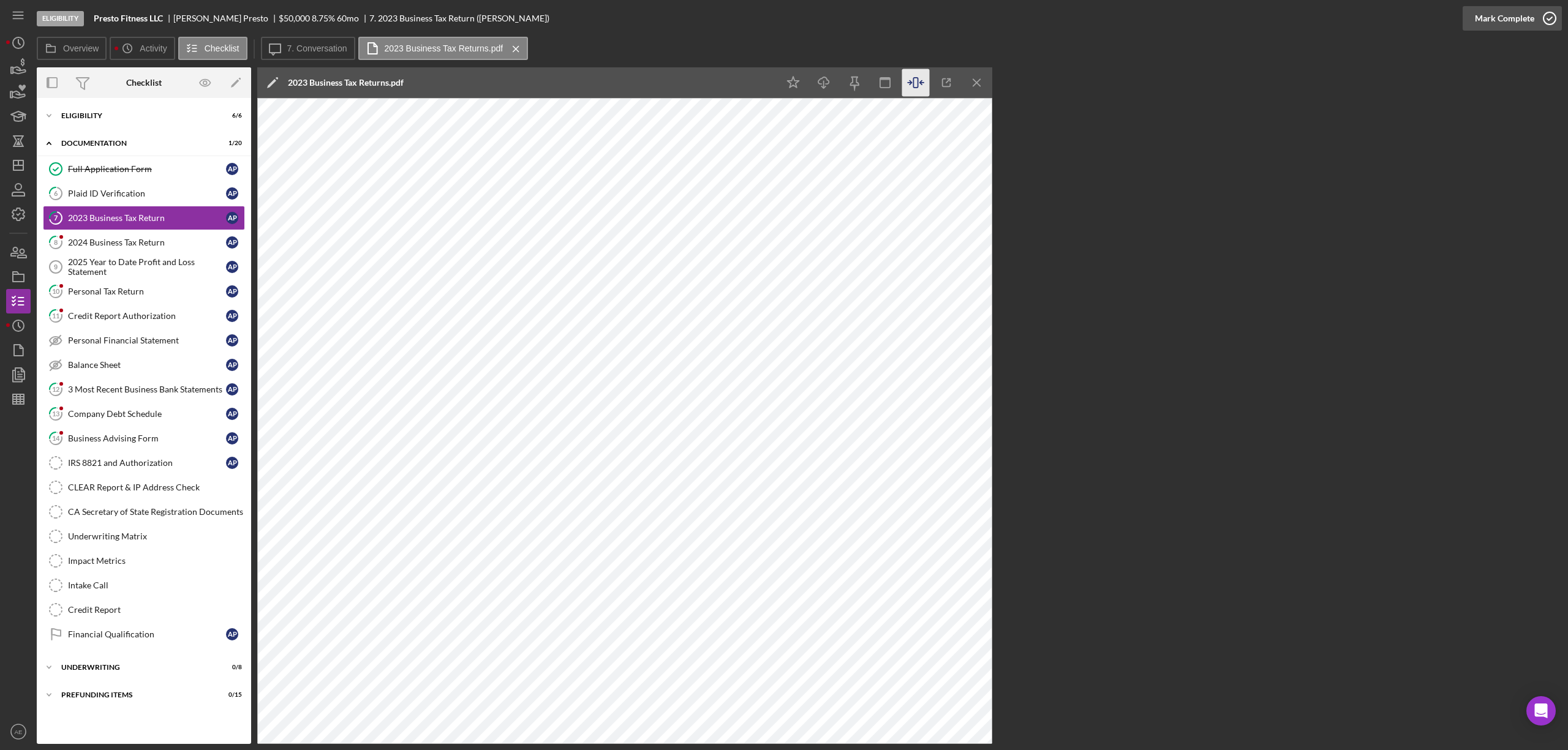
click at [1527, 17] on div "Mark Complete" at bounding box center [1505, 18] width 59 height 24
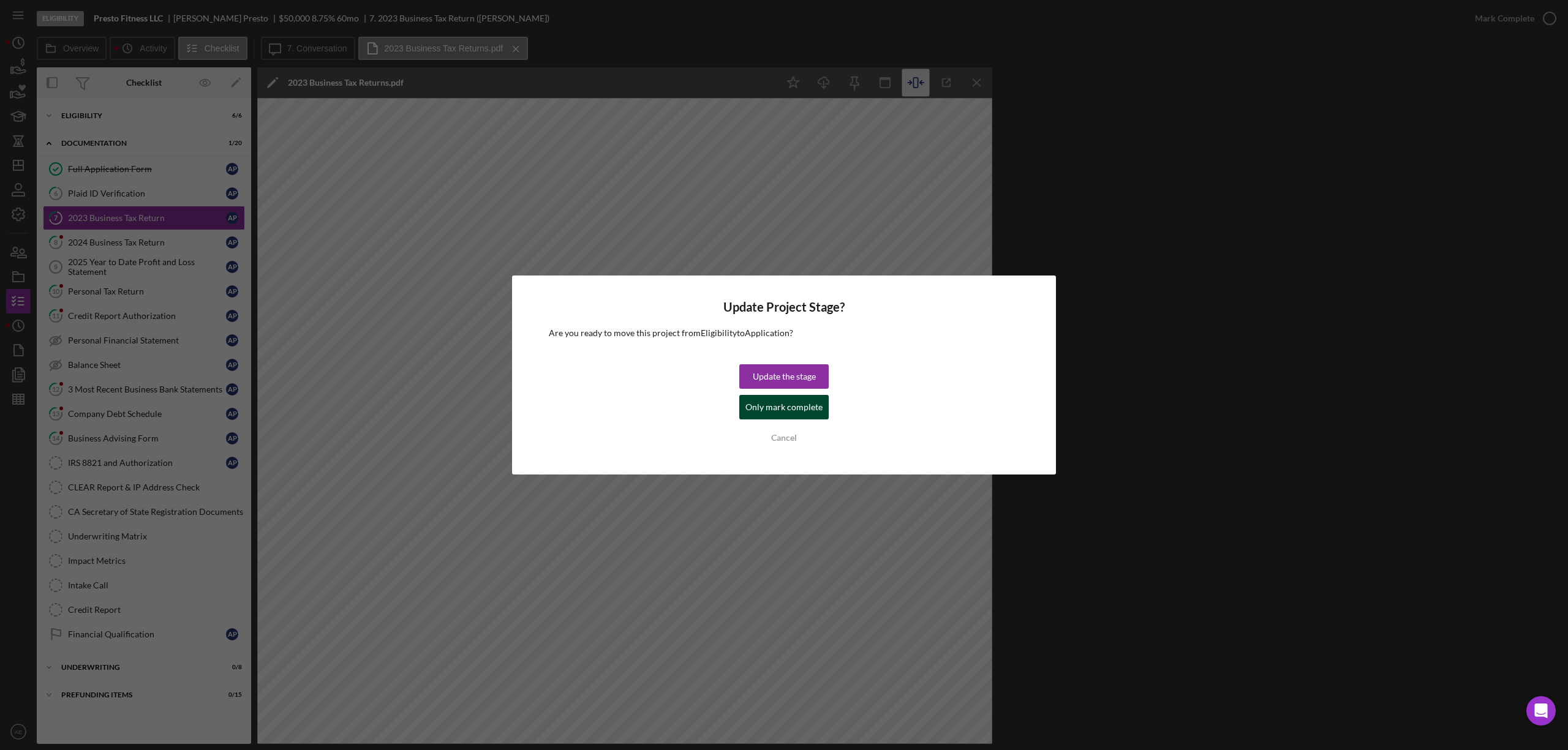
click at [777, 407] on div "Only mark complete" at bounding box center [784, 407] width 77 height 24
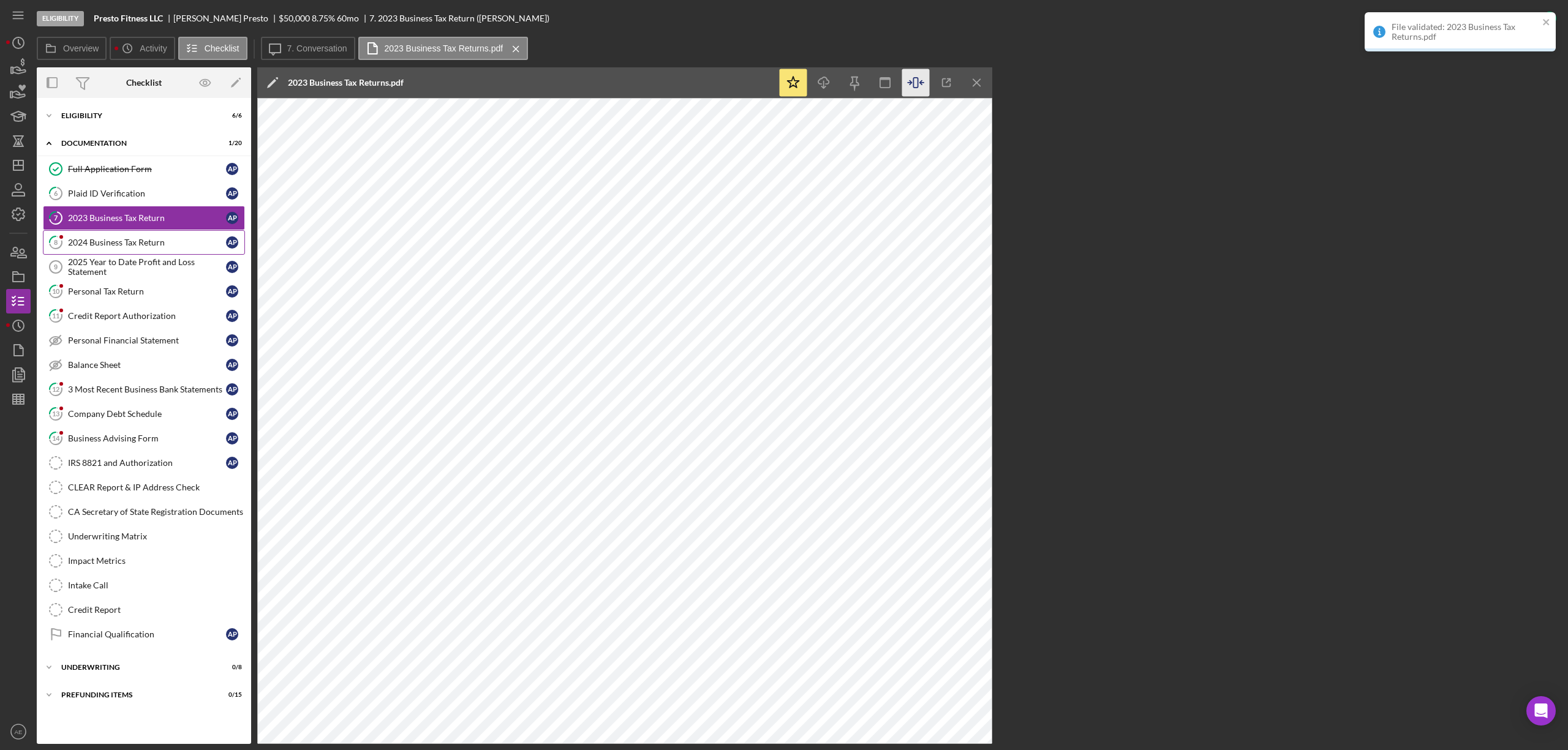
click at [138, 255] on link "8 2024 Business Tax Return A P" at bounding box center [143, 242] width 202 height 24
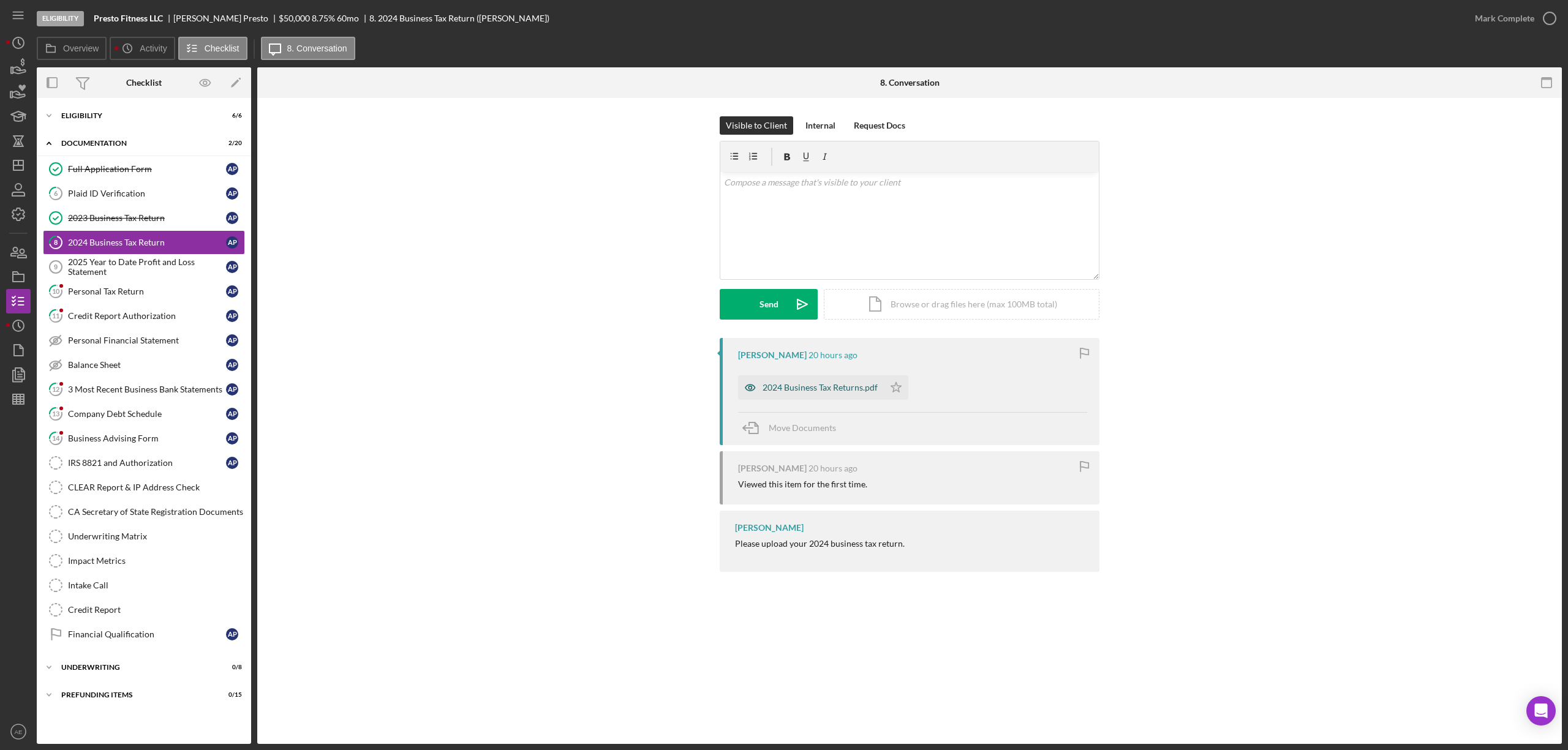
click at [750, 388] on icon "button" at bounding box center [750, 388] width 24 height 24
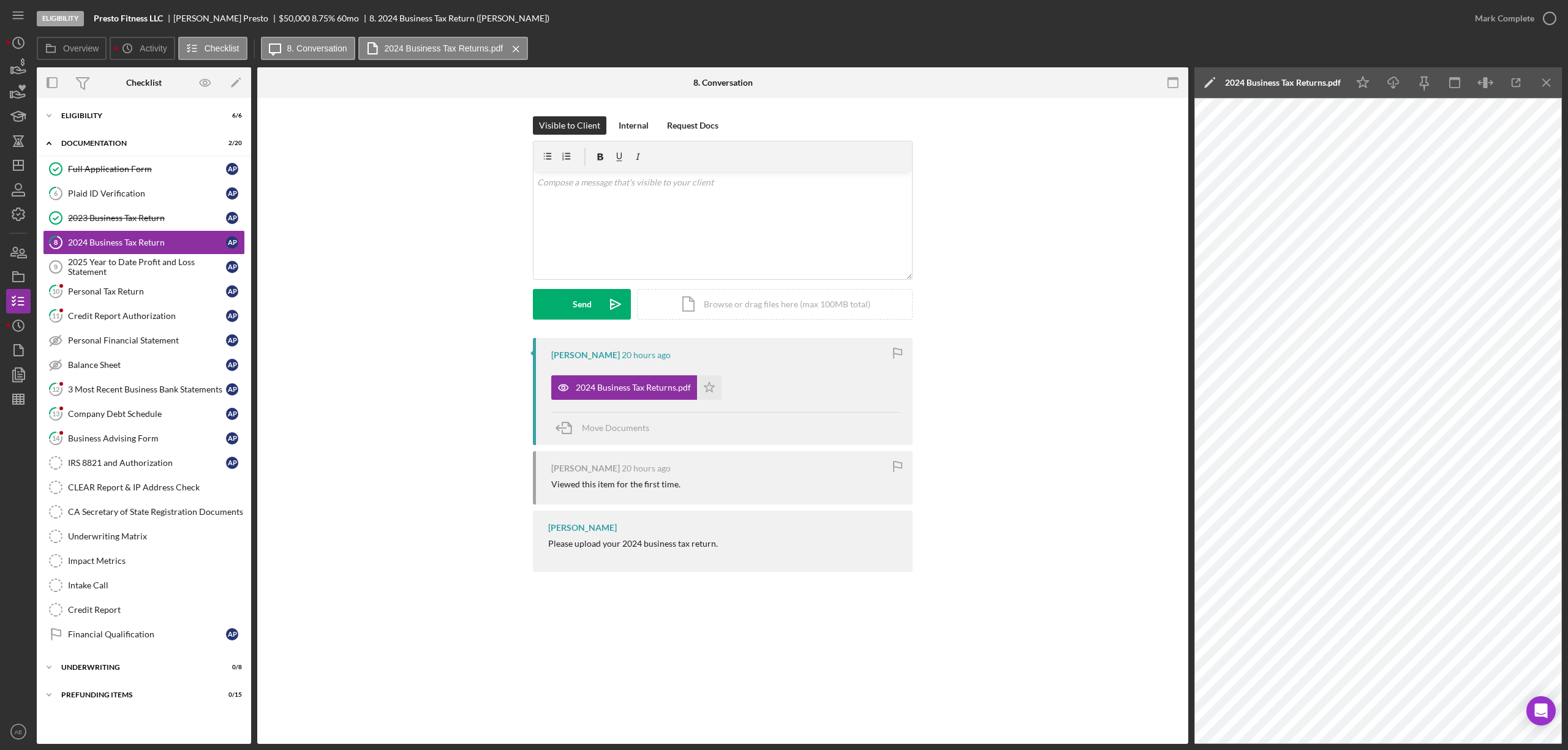
click at [1164, 82] on icon "button" at bounding box center [1173, 83] width 28 height 28
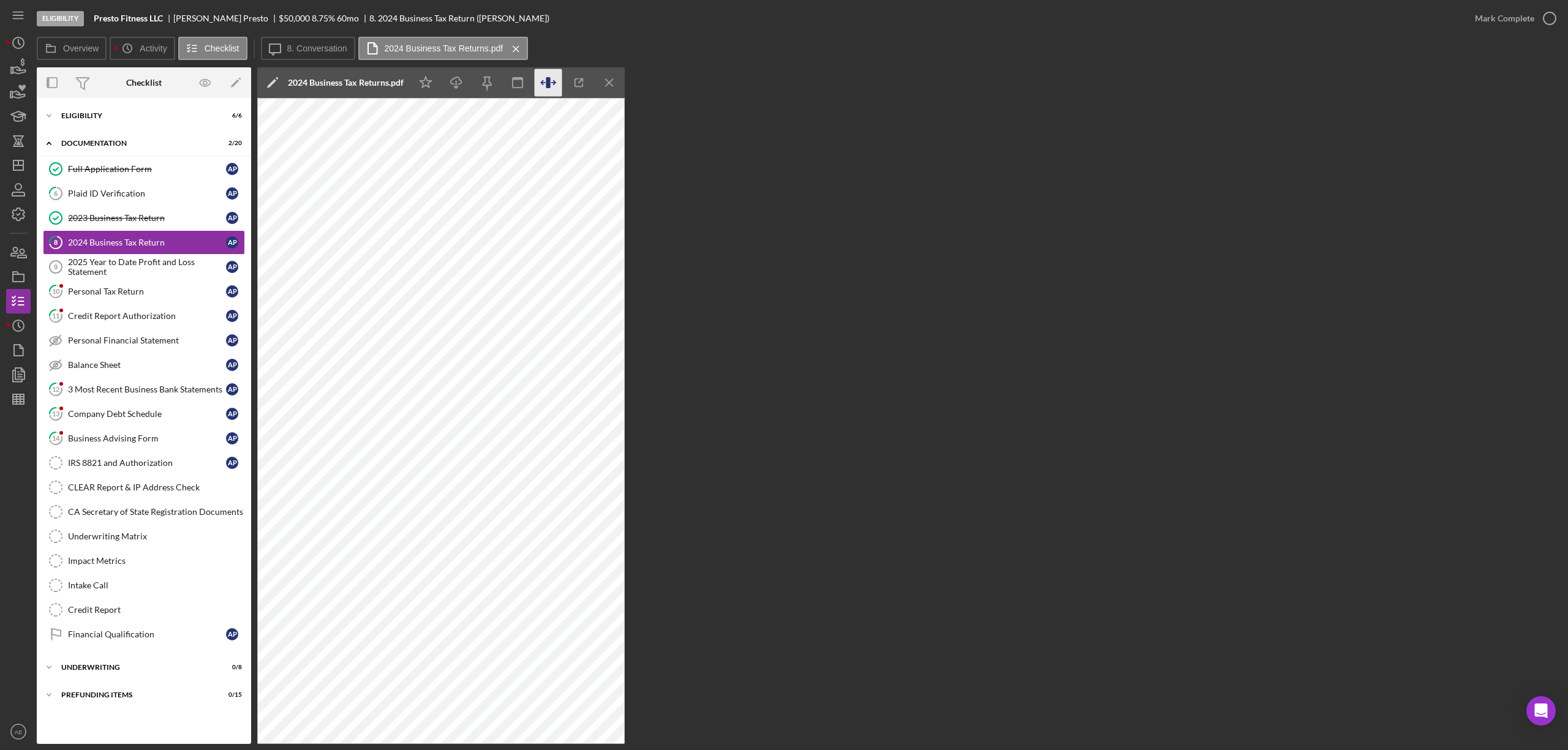
click at [546, 91] on icon "button" at bounding box center [549, 83] width 28 height 28
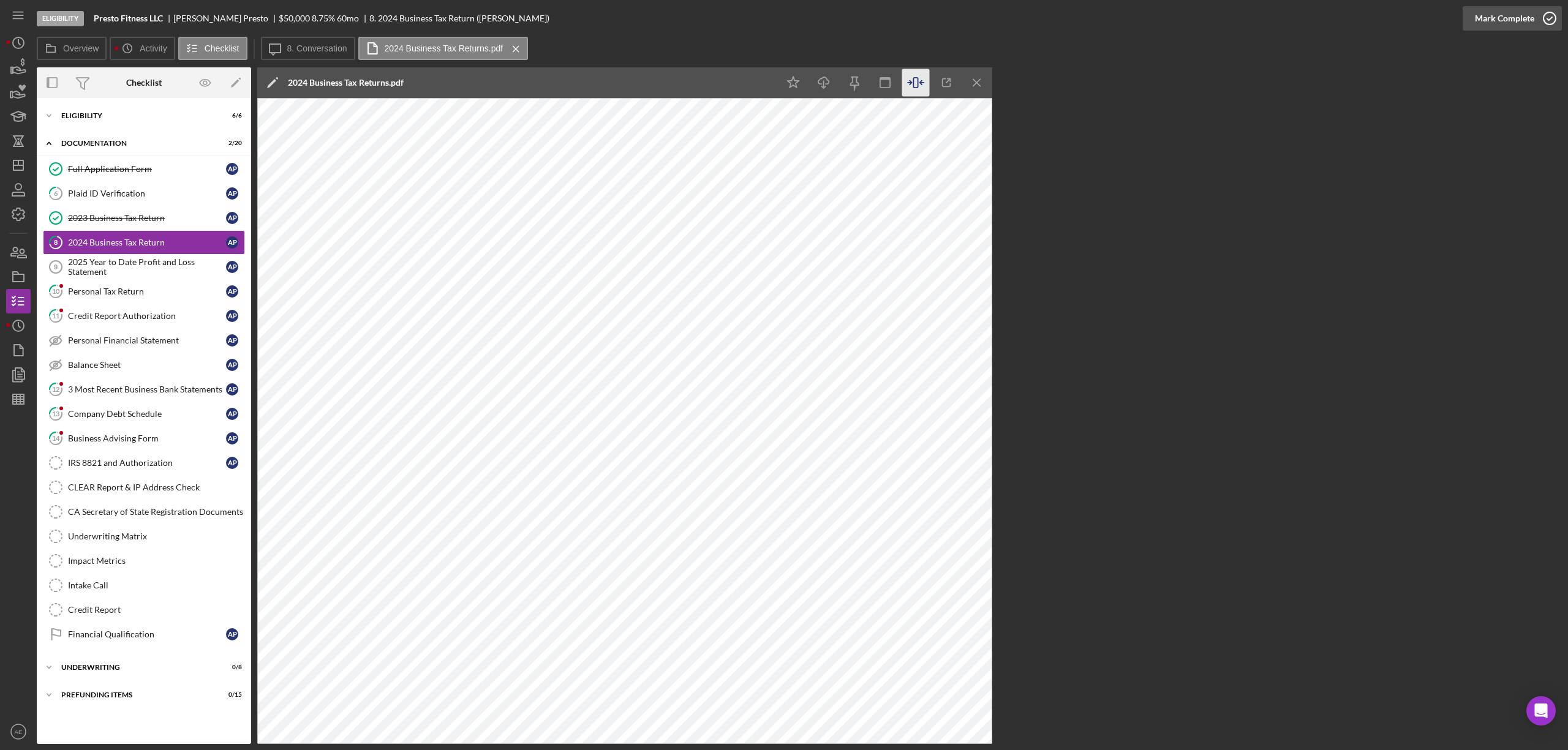
click at [1510, 15] on div "Mark Complete" at bounding box center [1505, 18] width 59 height 24
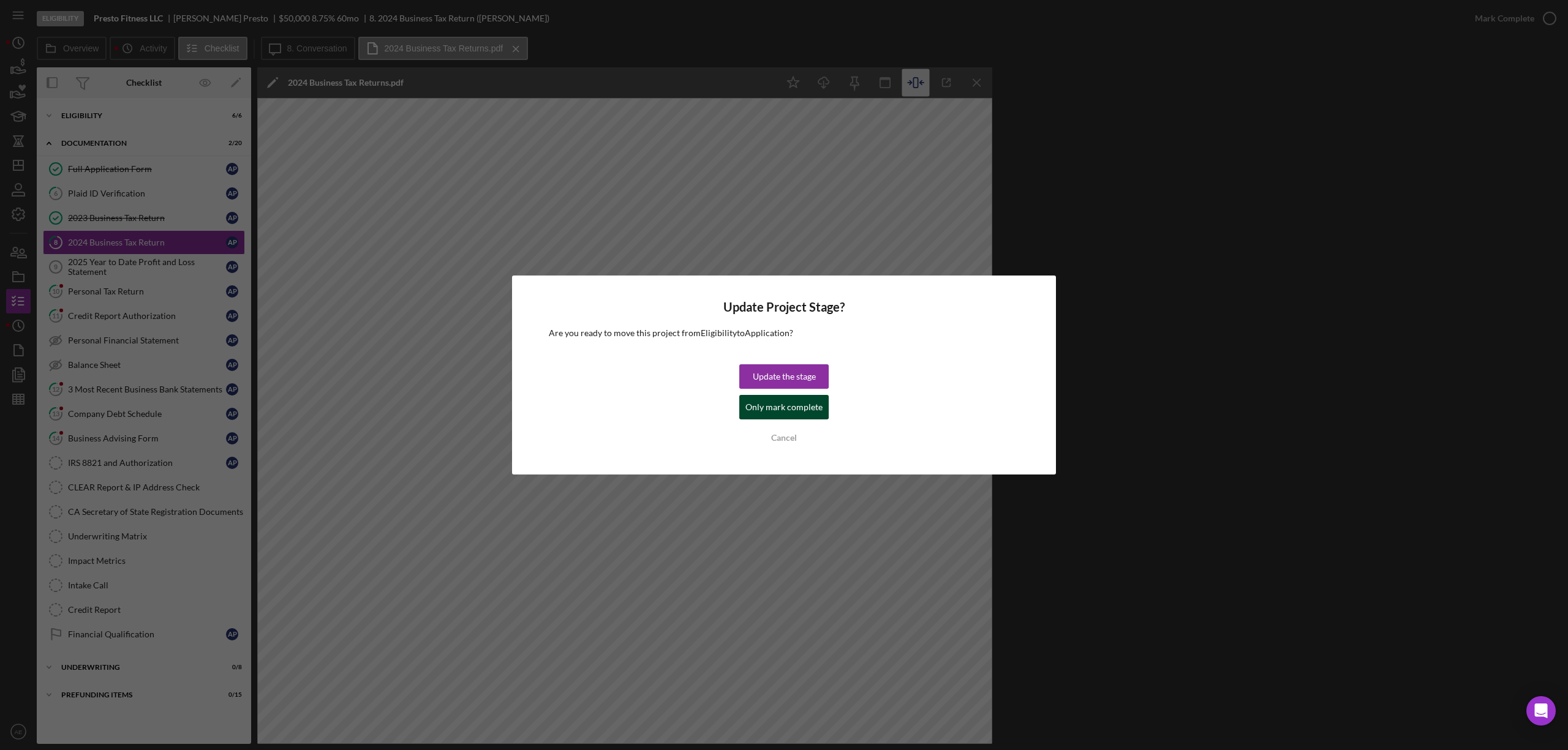
click at [812, 398] on div "Only mark complete" at bounding box center [784, 407] width 77 height 24
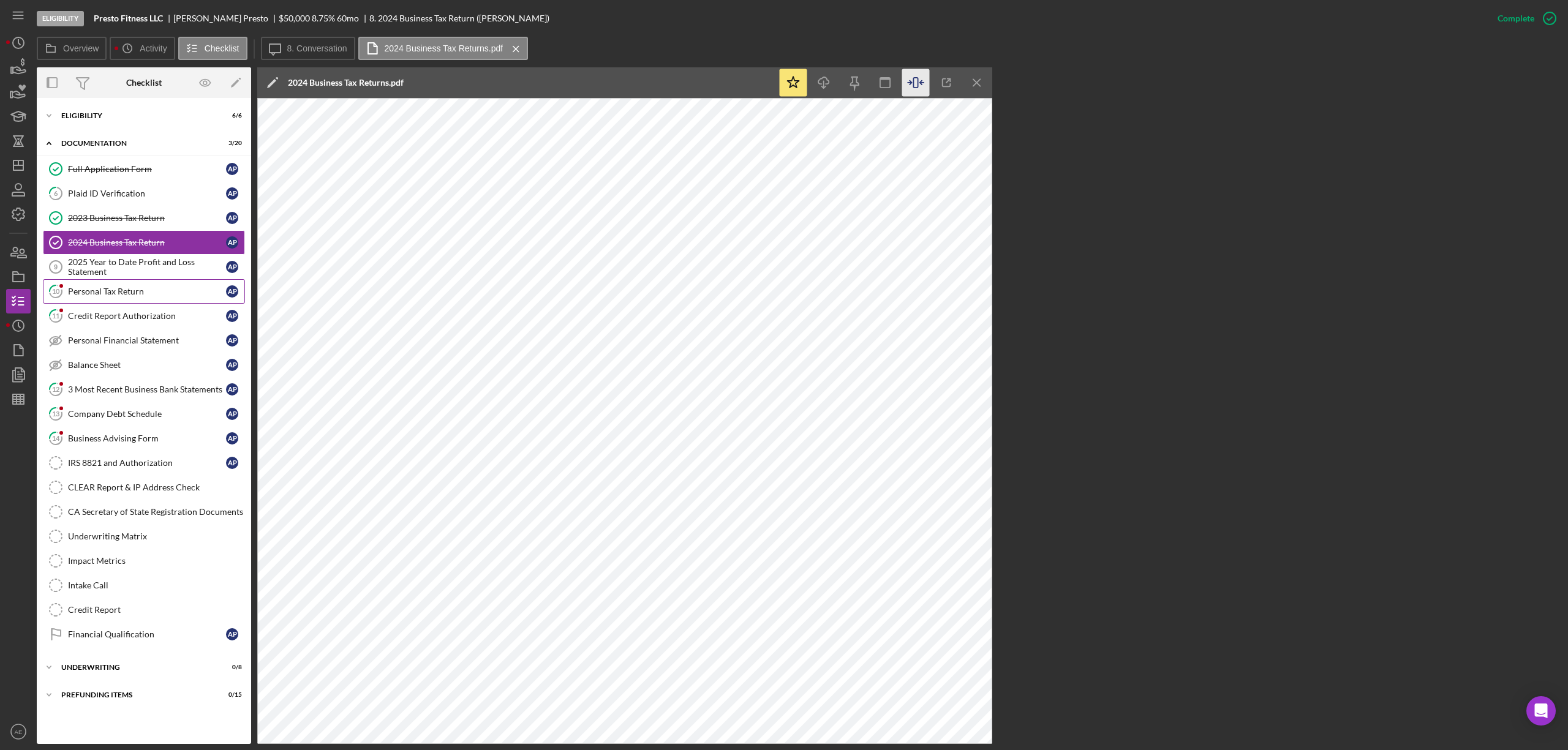
click at [113, 295] on div "Personal Tax Return" at bounding box center [147, 291] width 158 height 10
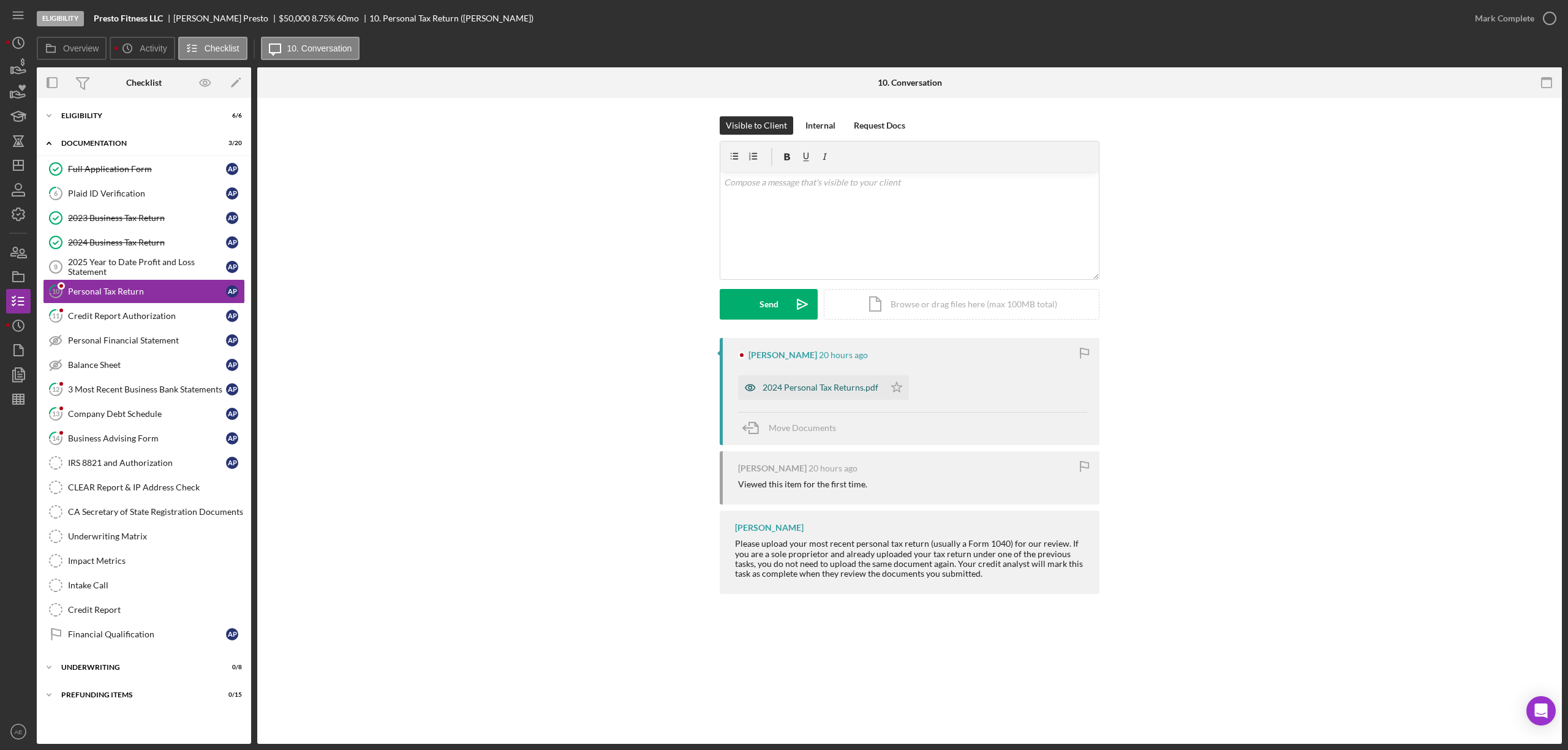
click at [746, 395] on icon "button" at bounding box center [750, 388] width 24 height 24
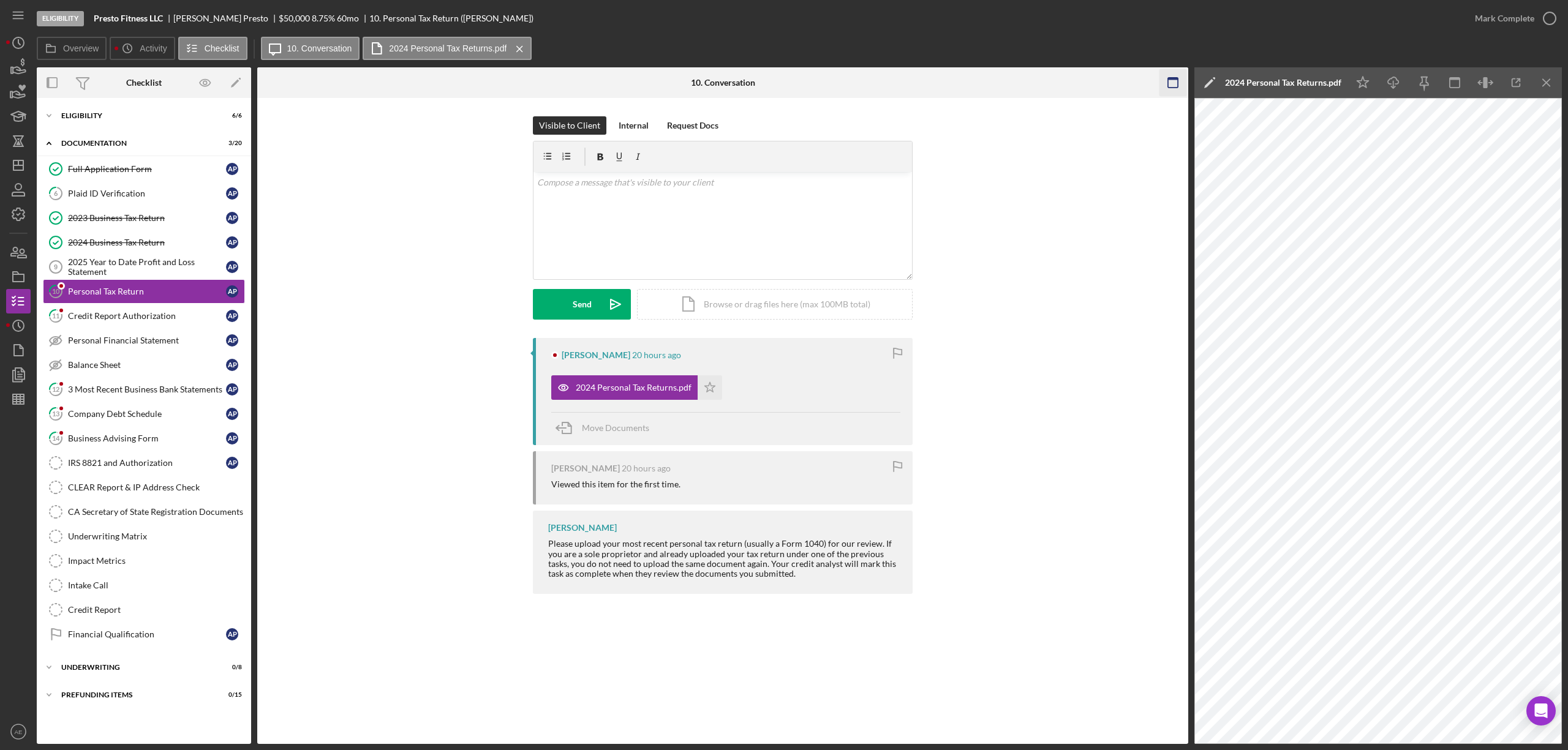
click at [1179, 77] on icon "button" at bounding box center [1173, 83] width 28 height 28
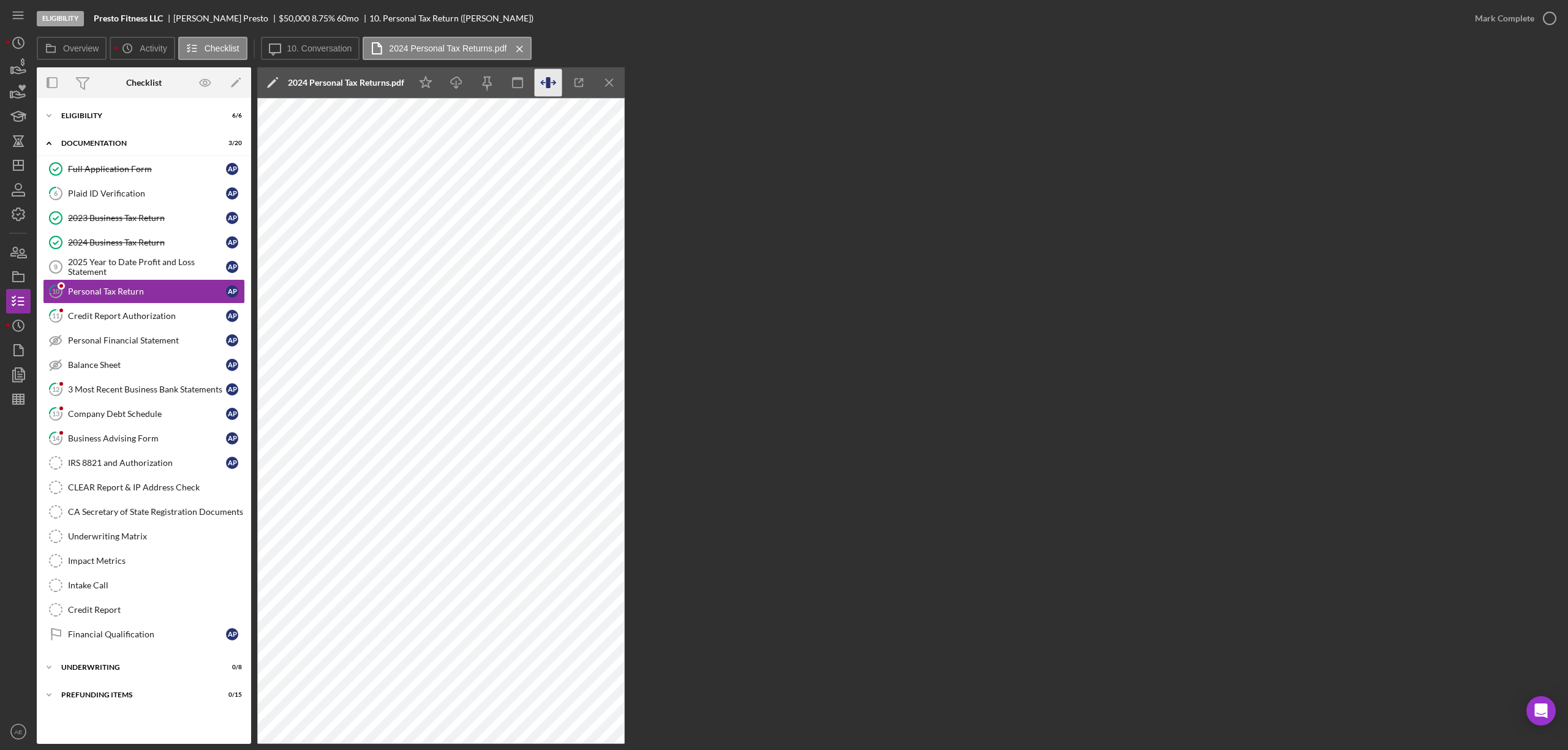
click at [542, 84] on icon "button" at bounding box center [549, 83] width 28 height 28
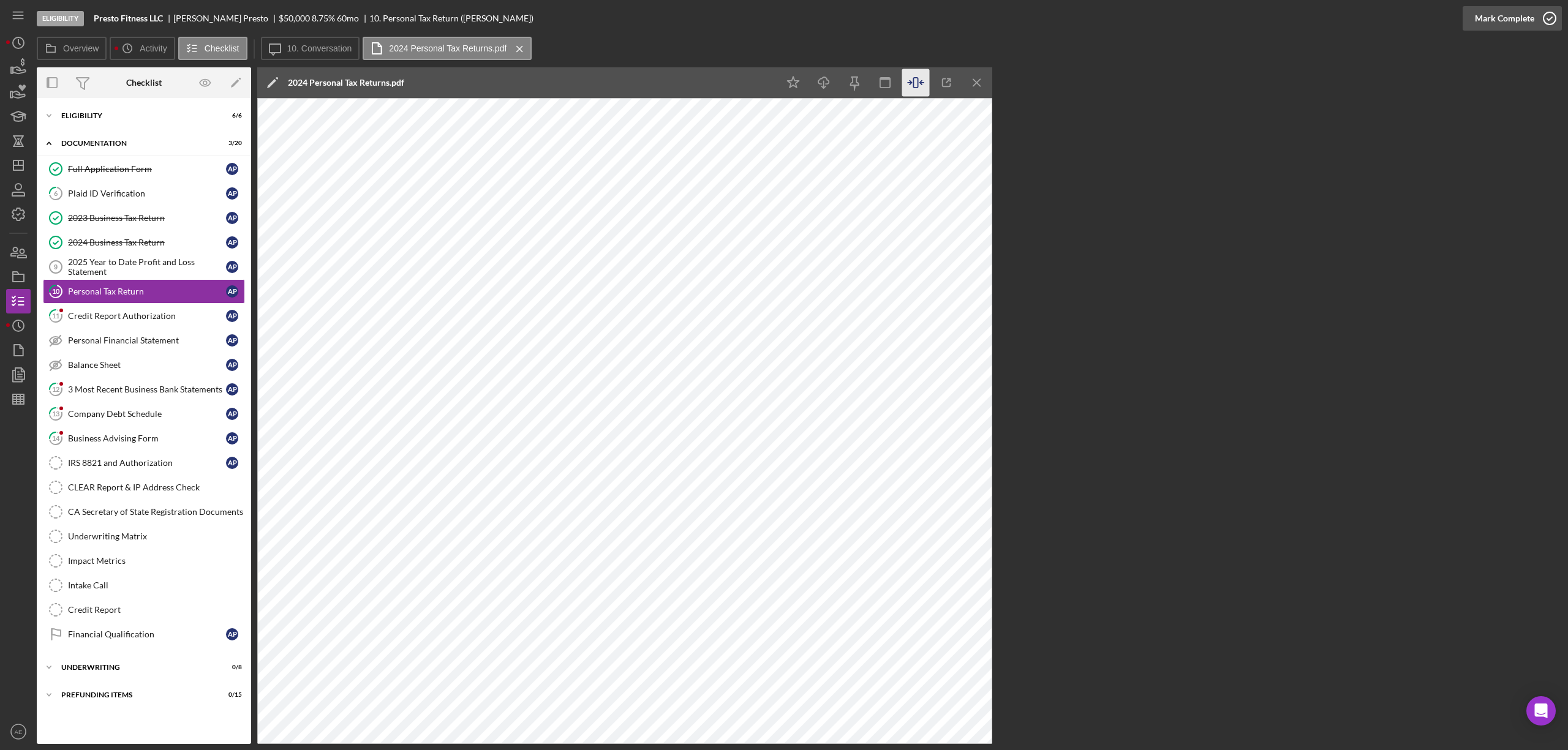
click at [1521, 8] on div "Mark Complete" at bounding box center [1505, 18] width 59 height 24
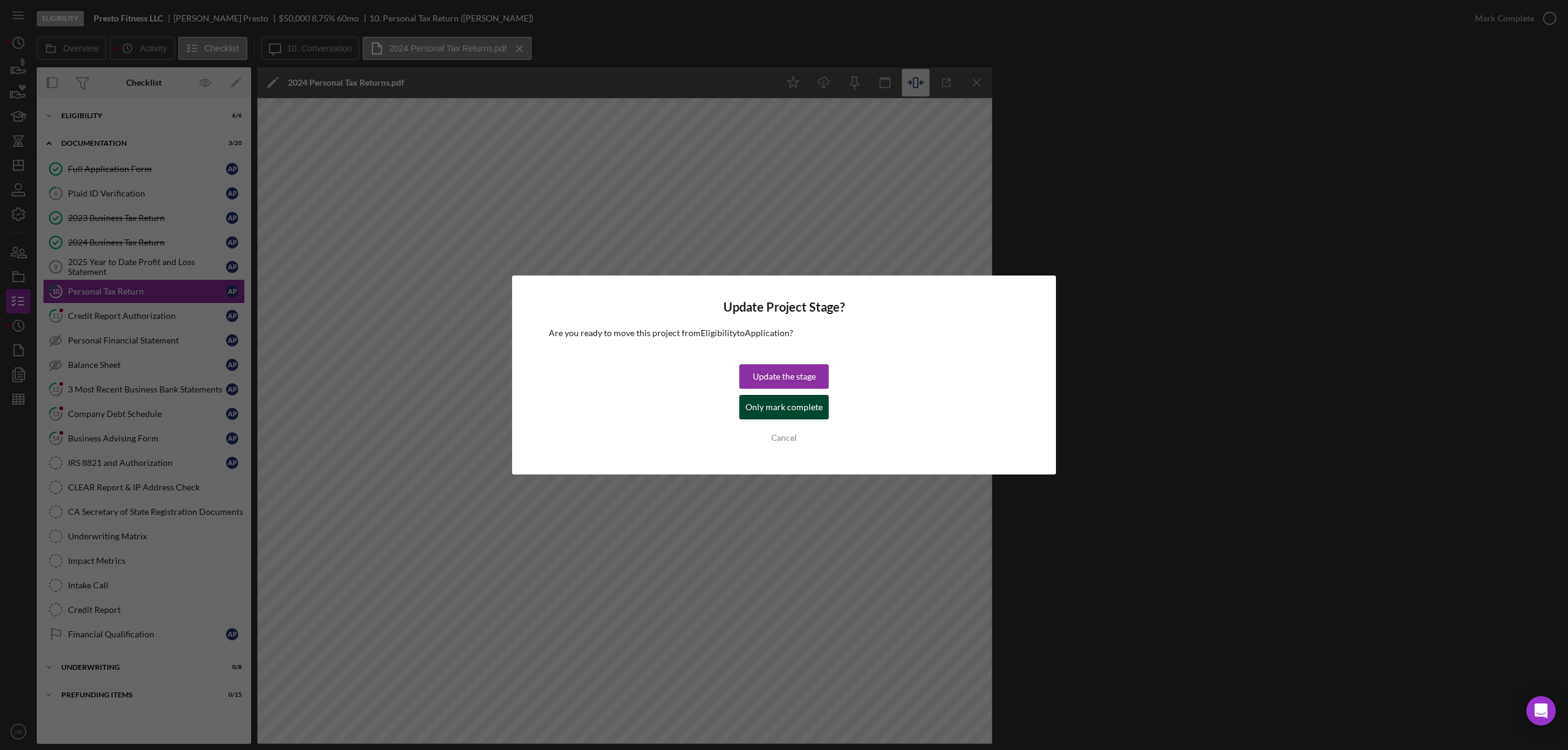
click at [790, 405] on div "Only mark complete" at bounding box center [784, 407] width 77 height 24
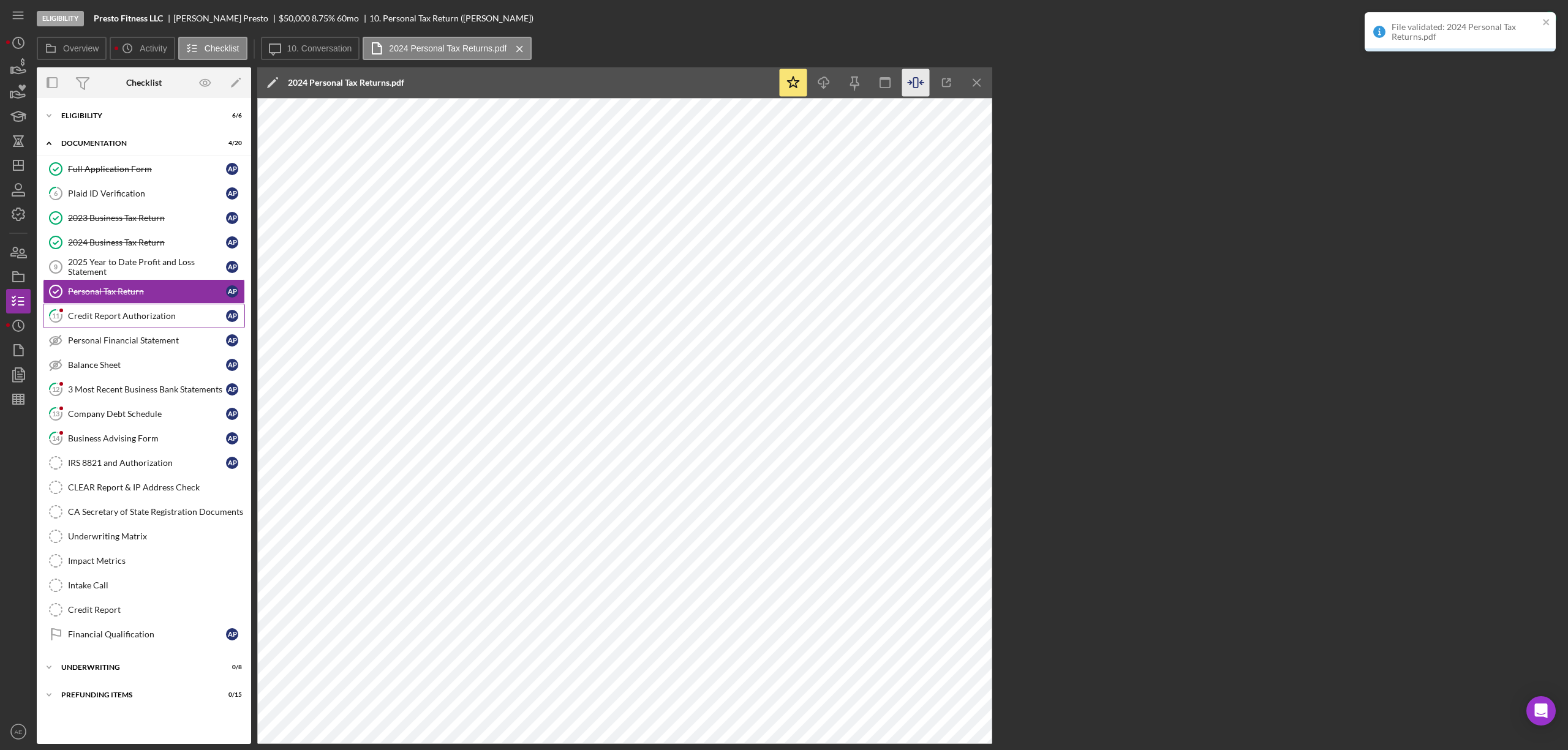
click at [133, 321] on div "Credit Report Authorization" at bounding box center [147, 316] width 158 height 10
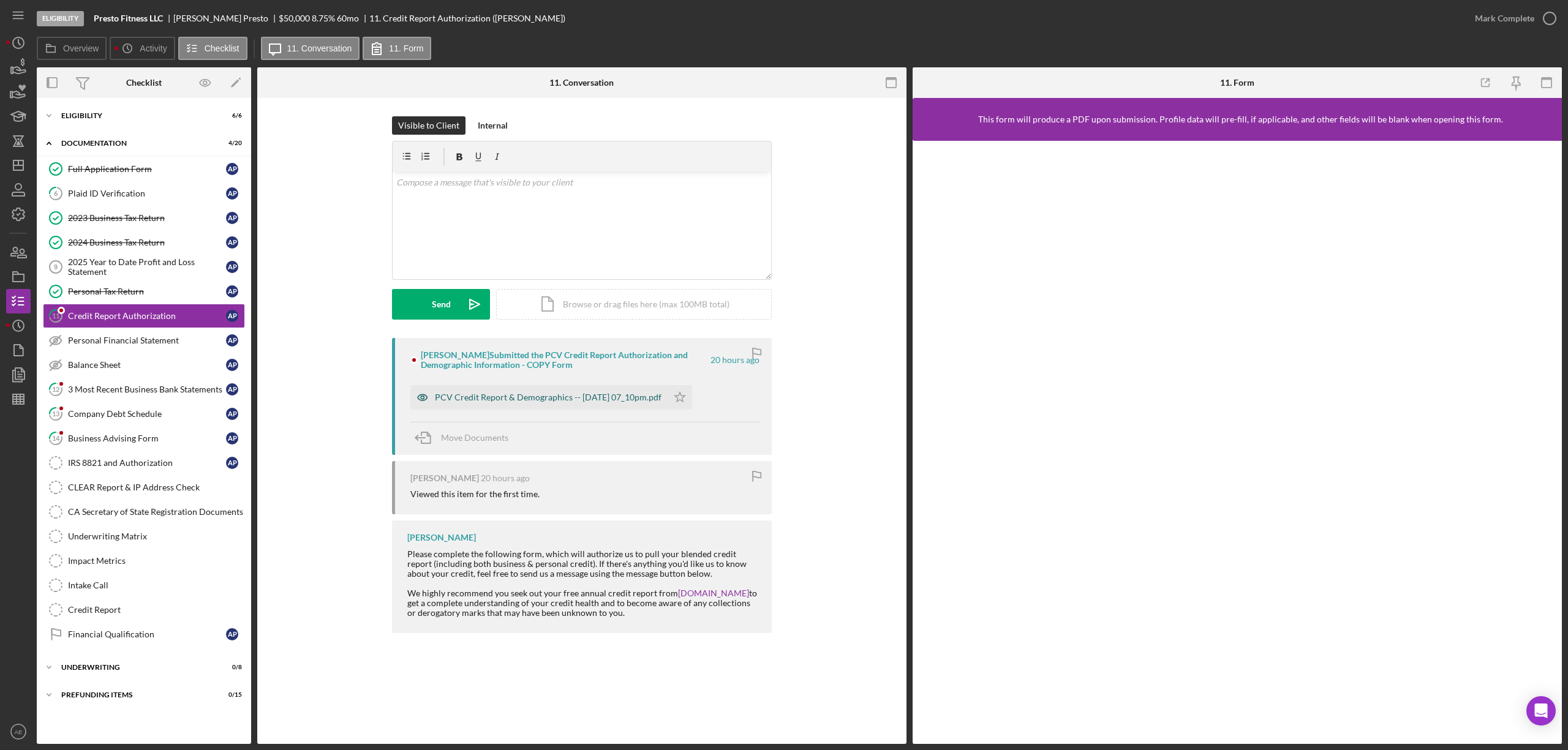
click at [424, 403] on icon "button" at bounding box center [422, 397] width 24 height 24
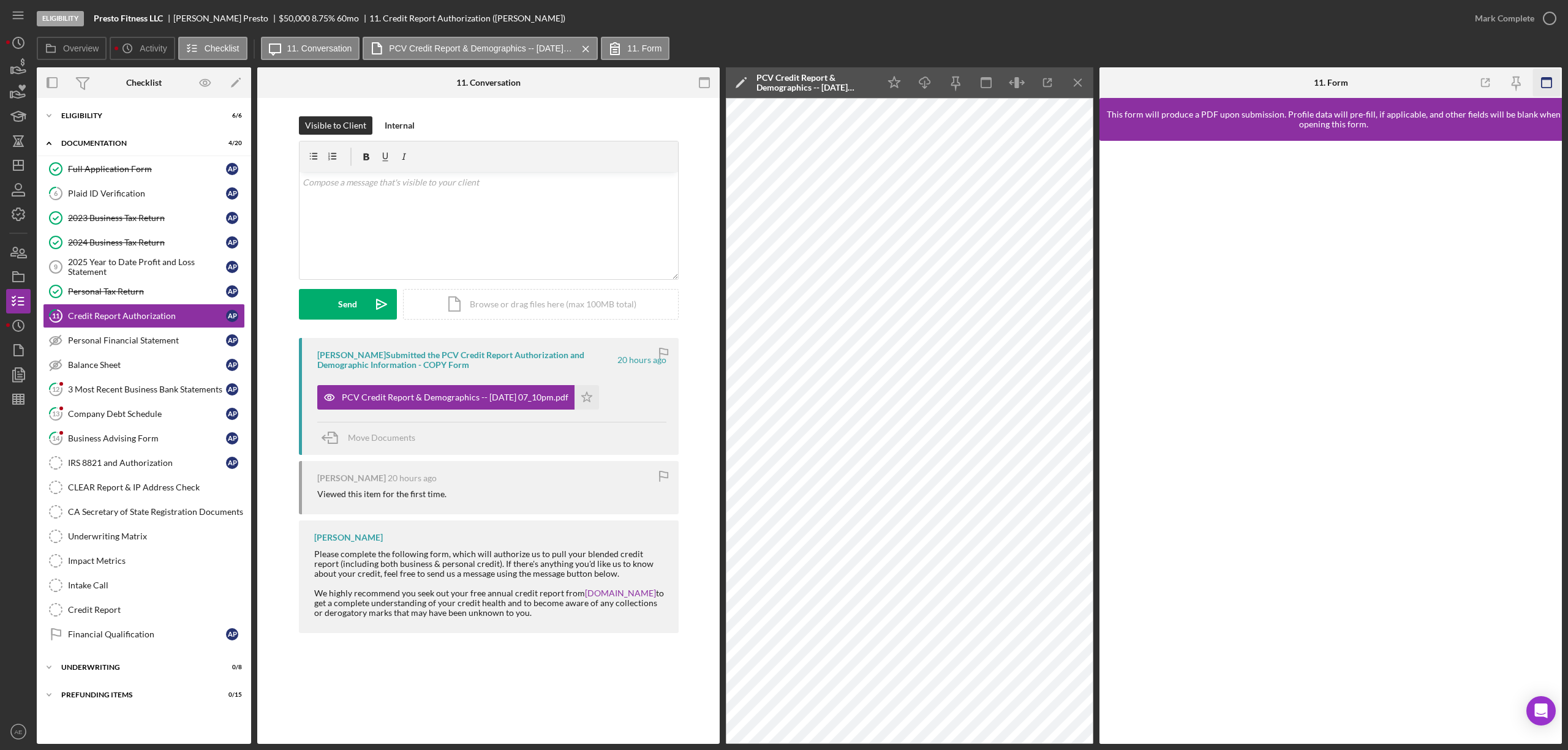
click at [1542, 84] on icon "button" at bounding box center [1547, 83] width 28 height 28
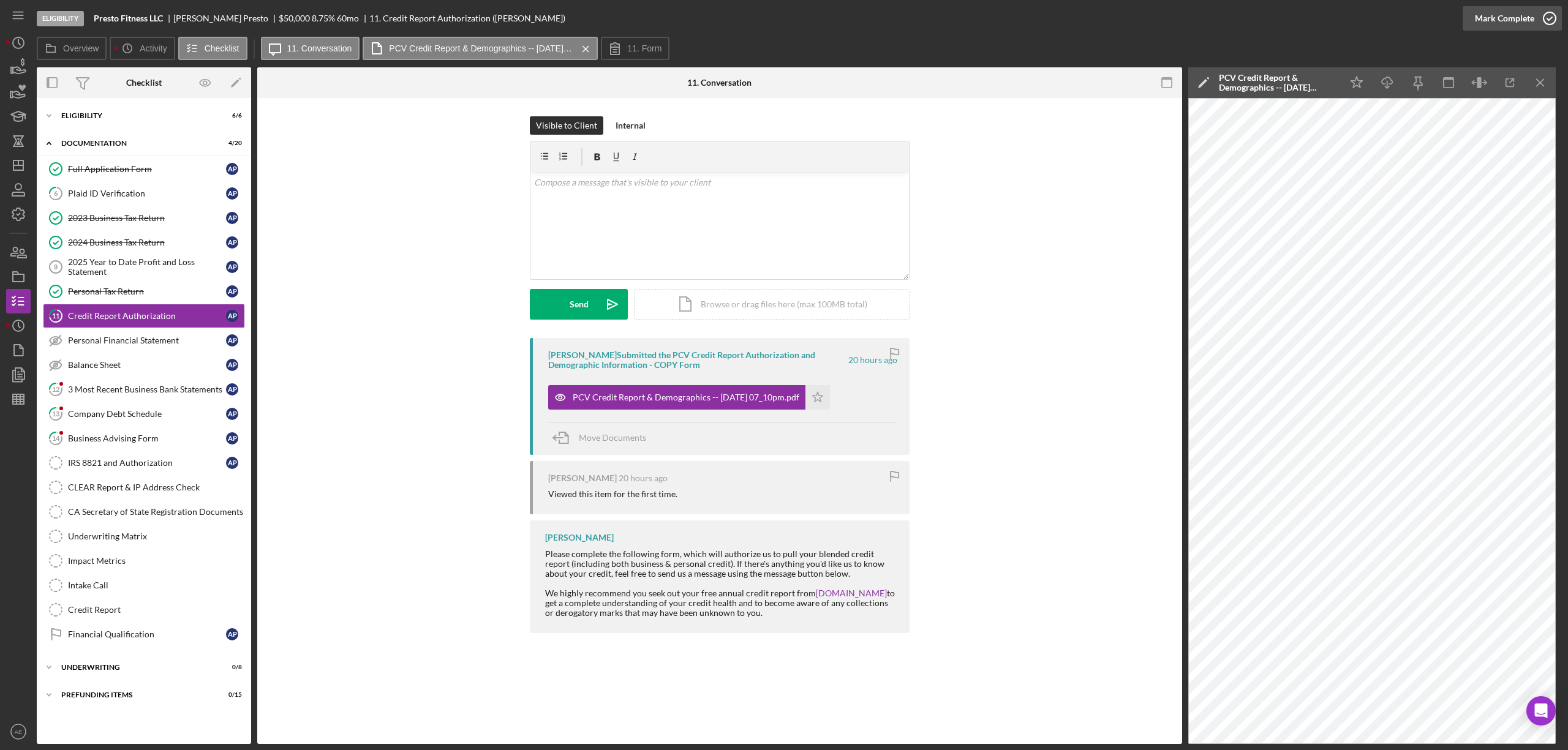
click at [1525, 22] on div "Mark Complete" at bounding box center [1505, 18] width 59 height 24
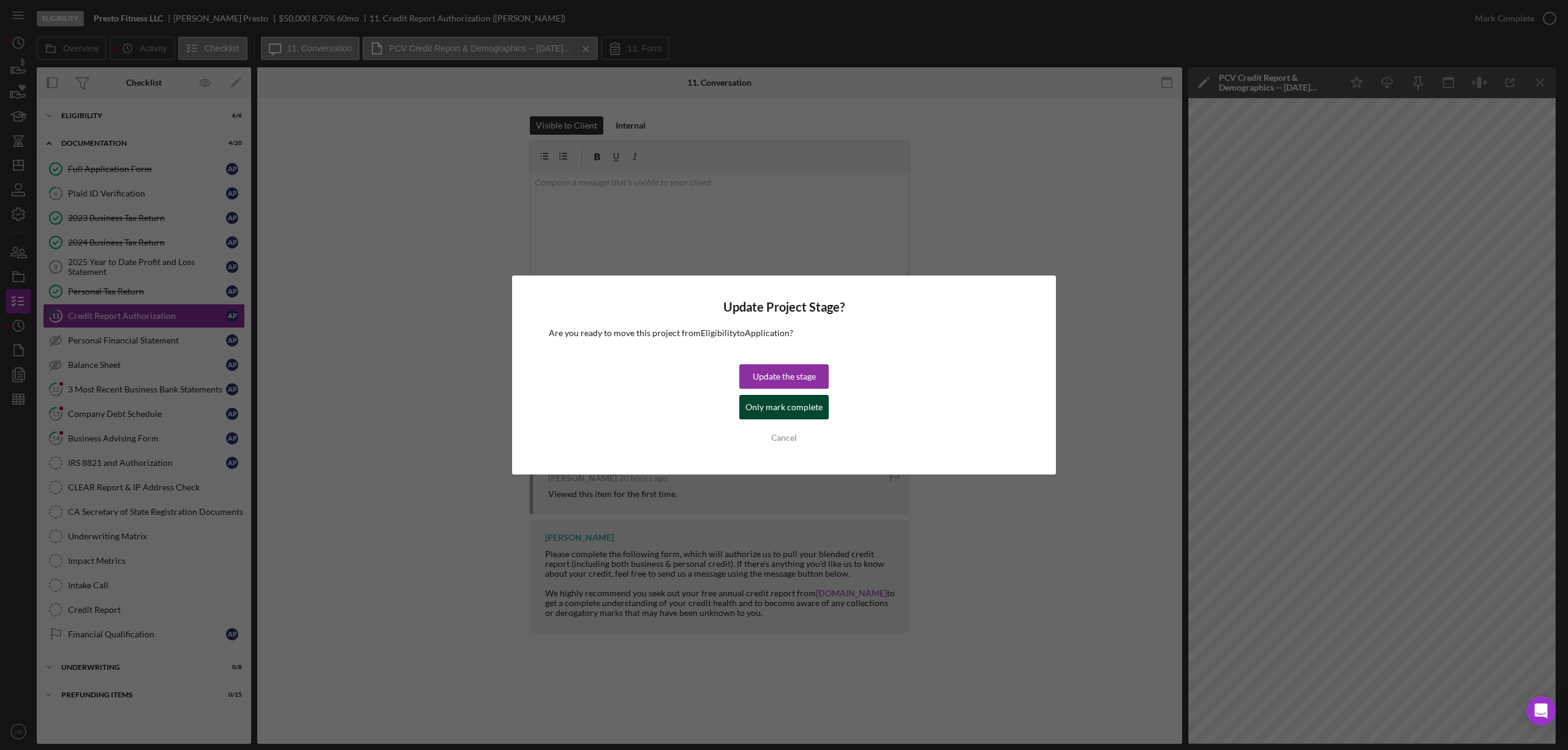
click at [801, 398] on div "Only mark complete" at bounding box center [784, 407] width 77 height 24
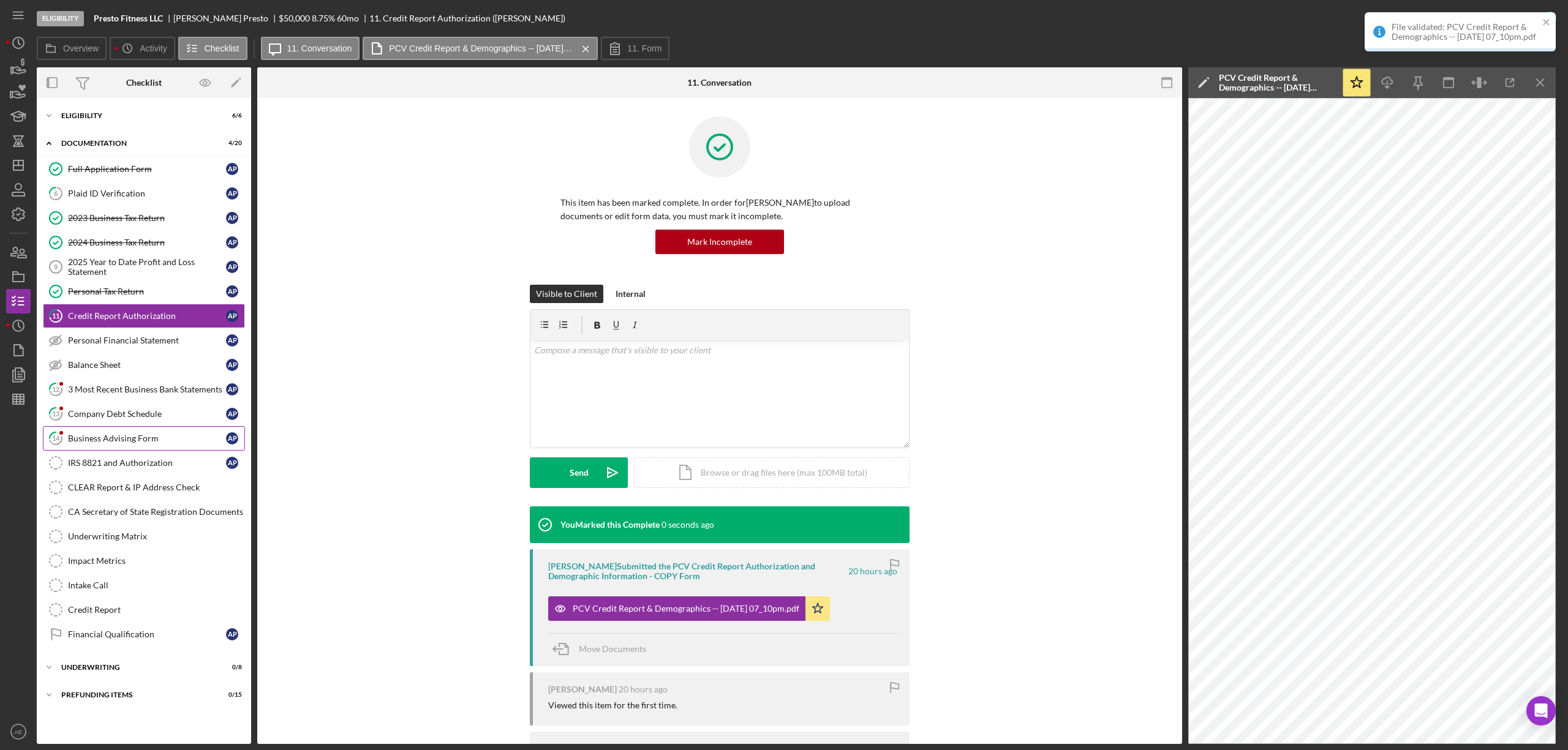
click at [155, 439] on div "Business Advising Form" at bounding box center [147, 438] width 158 height 10
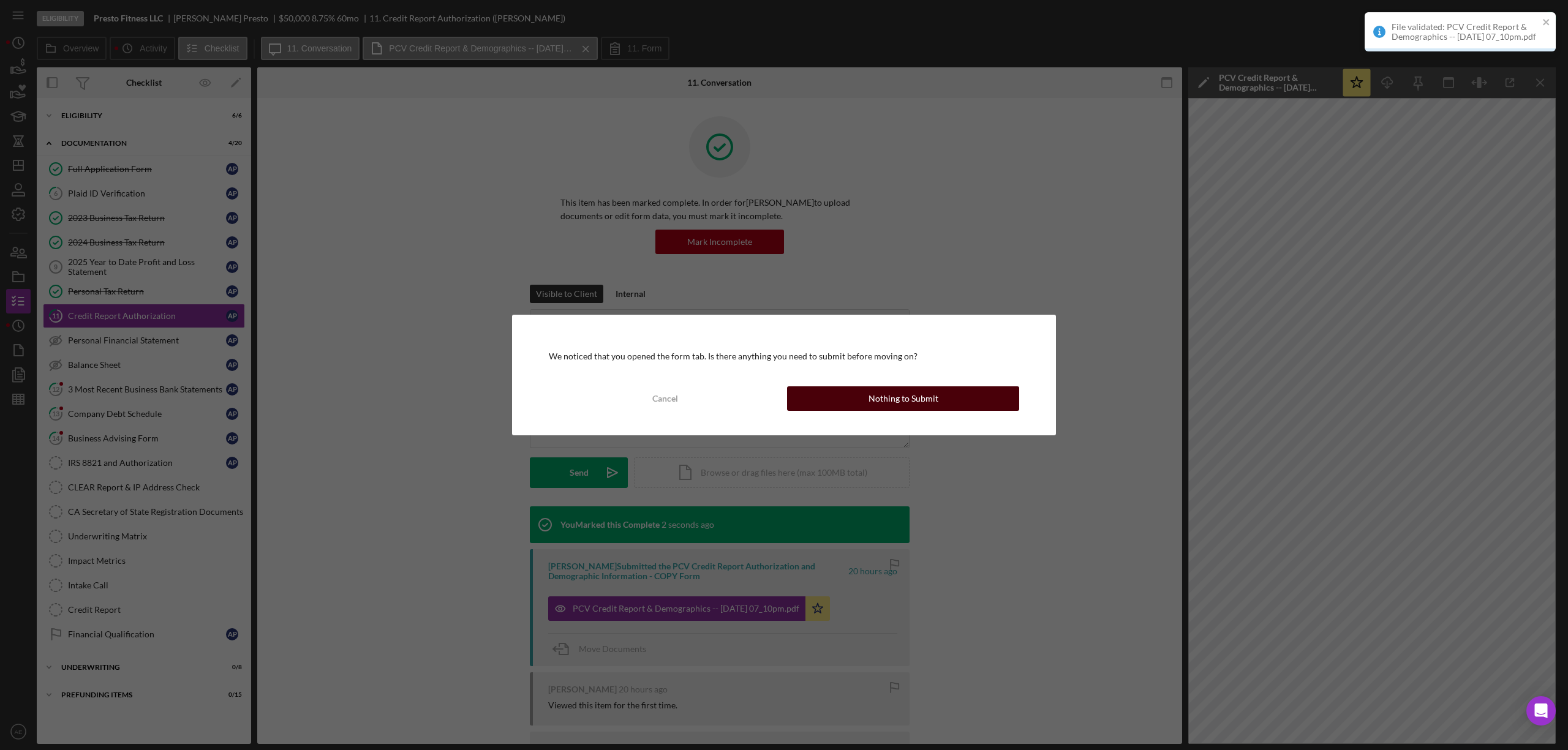
click at [961, 397] on button "Nothing to Submit" at bounding box center [903, 398] width 232 height 24
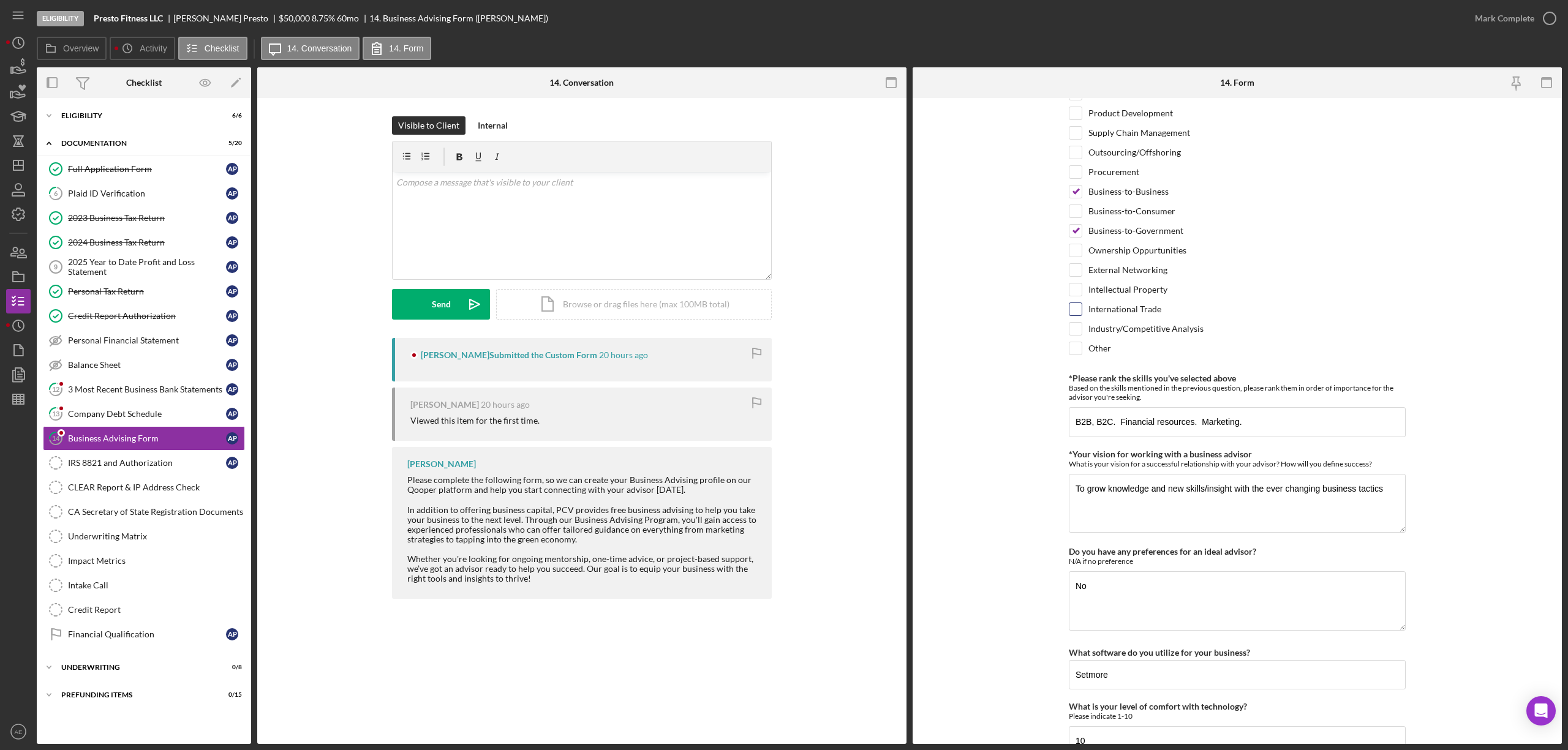
scroll to position [851, 0]
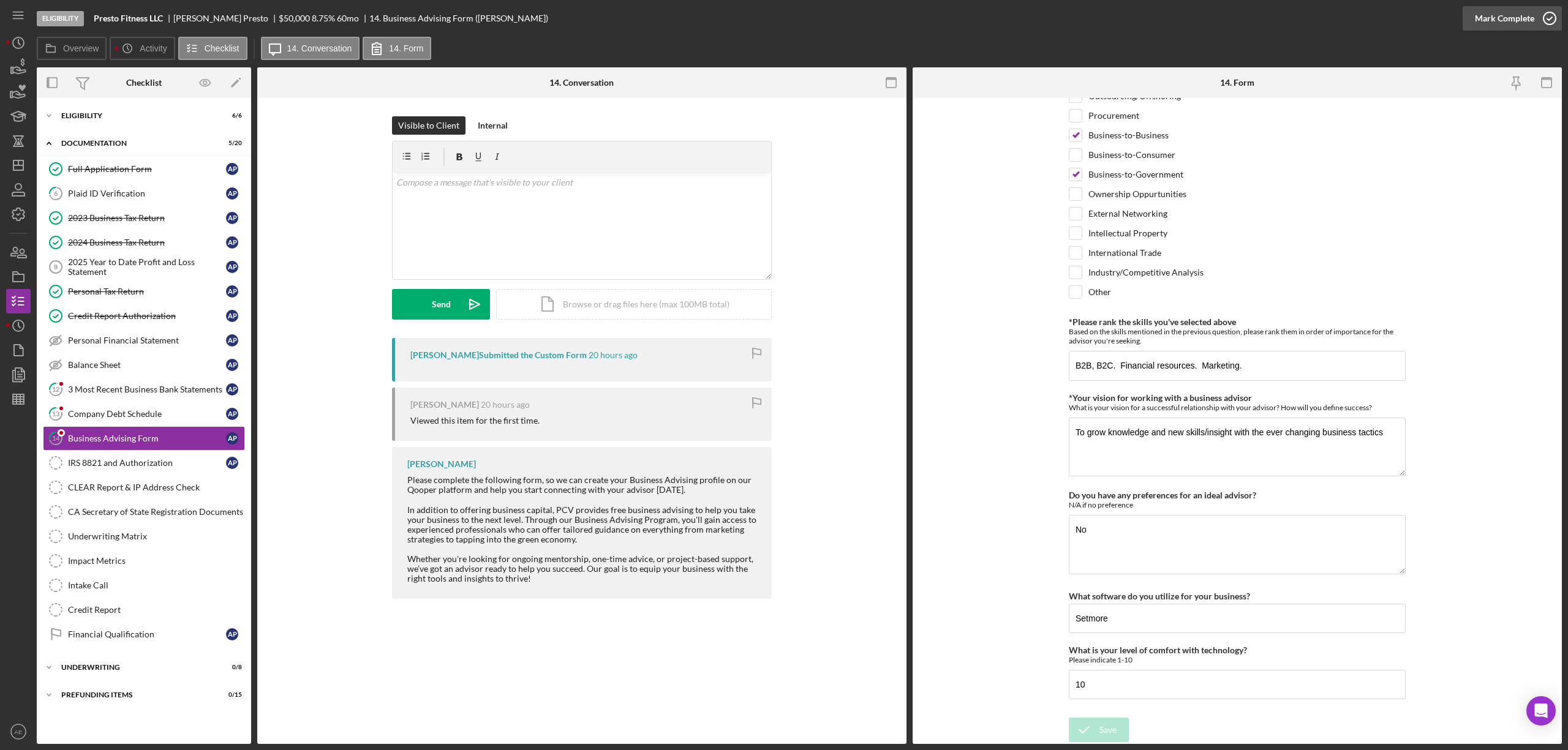
click at [1493, 13] on div "Mark Complete" at bounding box center [1505, 18] width 59 height 24
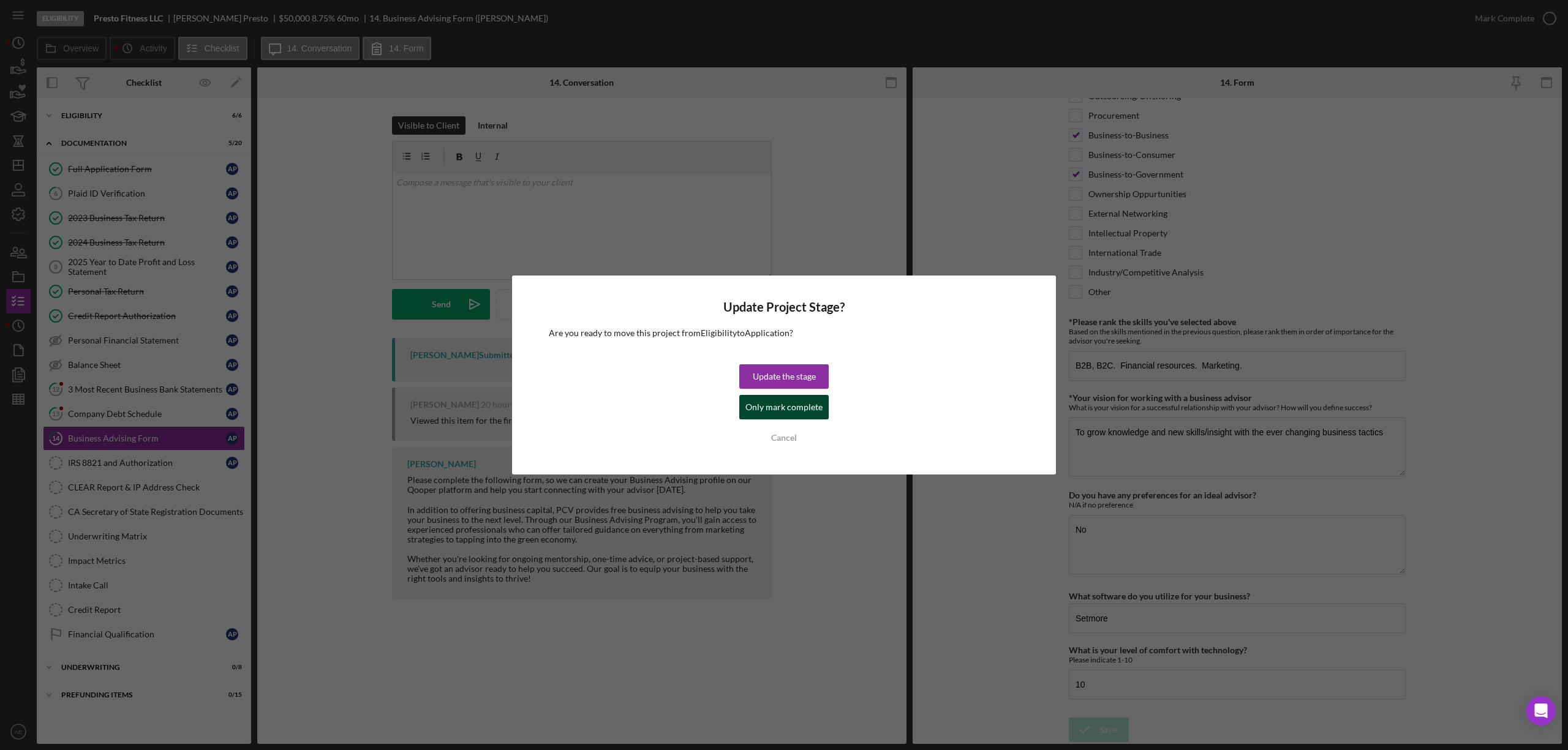
click at [801, 398] on div "Only mark complete" at bounding box center [784, 407] width 77 height 24
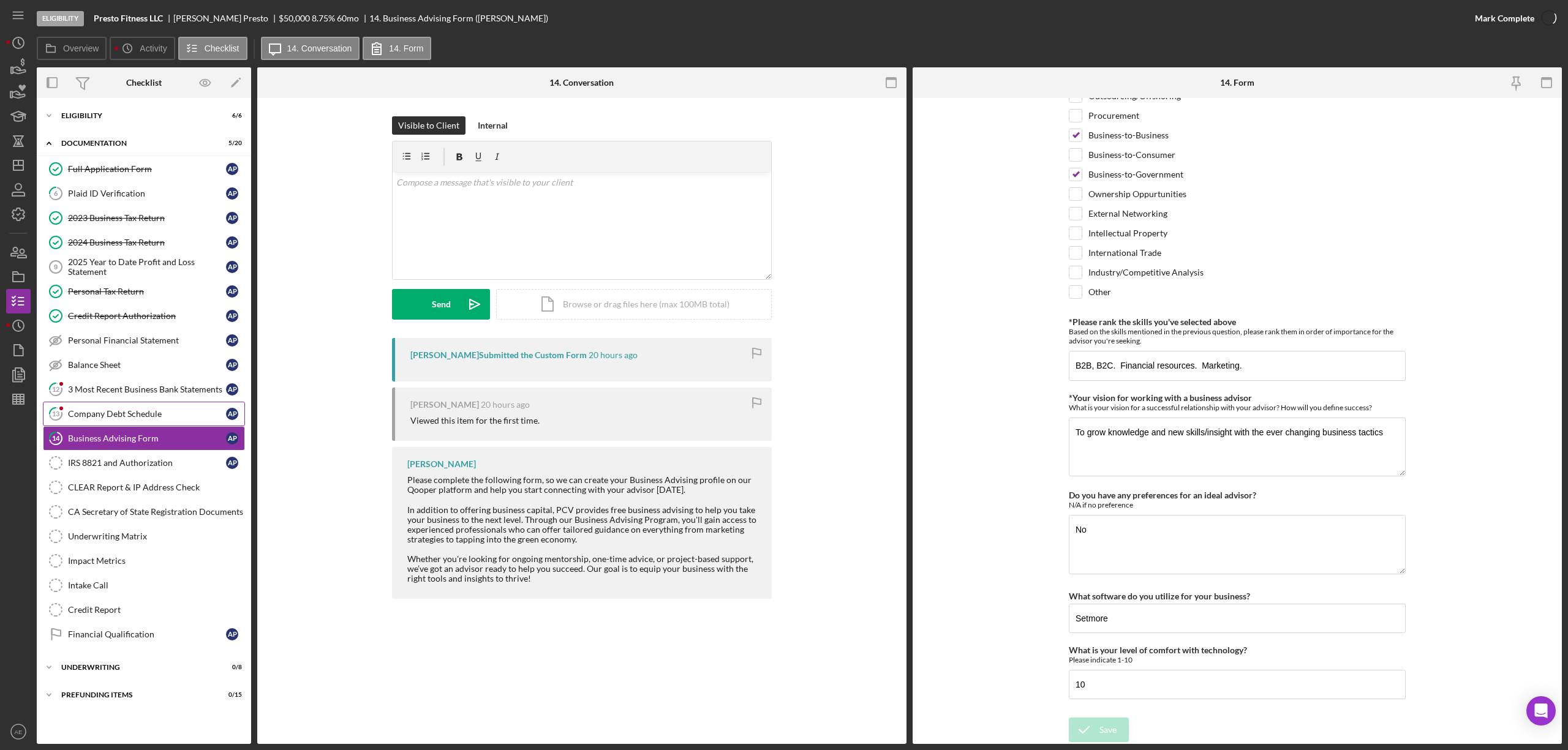
scroll to position [900, 0]
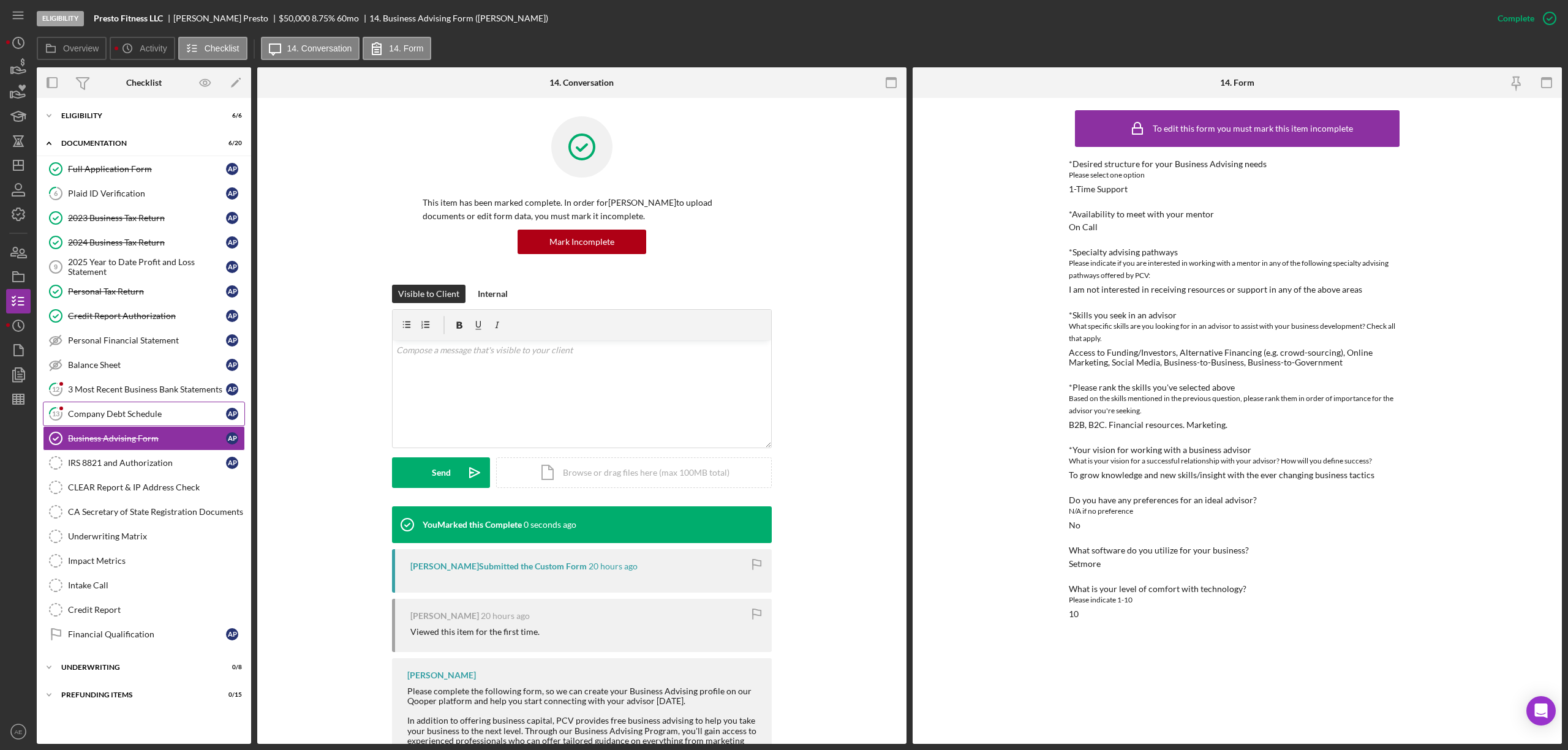
click at [89, 419] on div "Company Debt Schedule" at bounding box center [147, 414] width 158 height 10
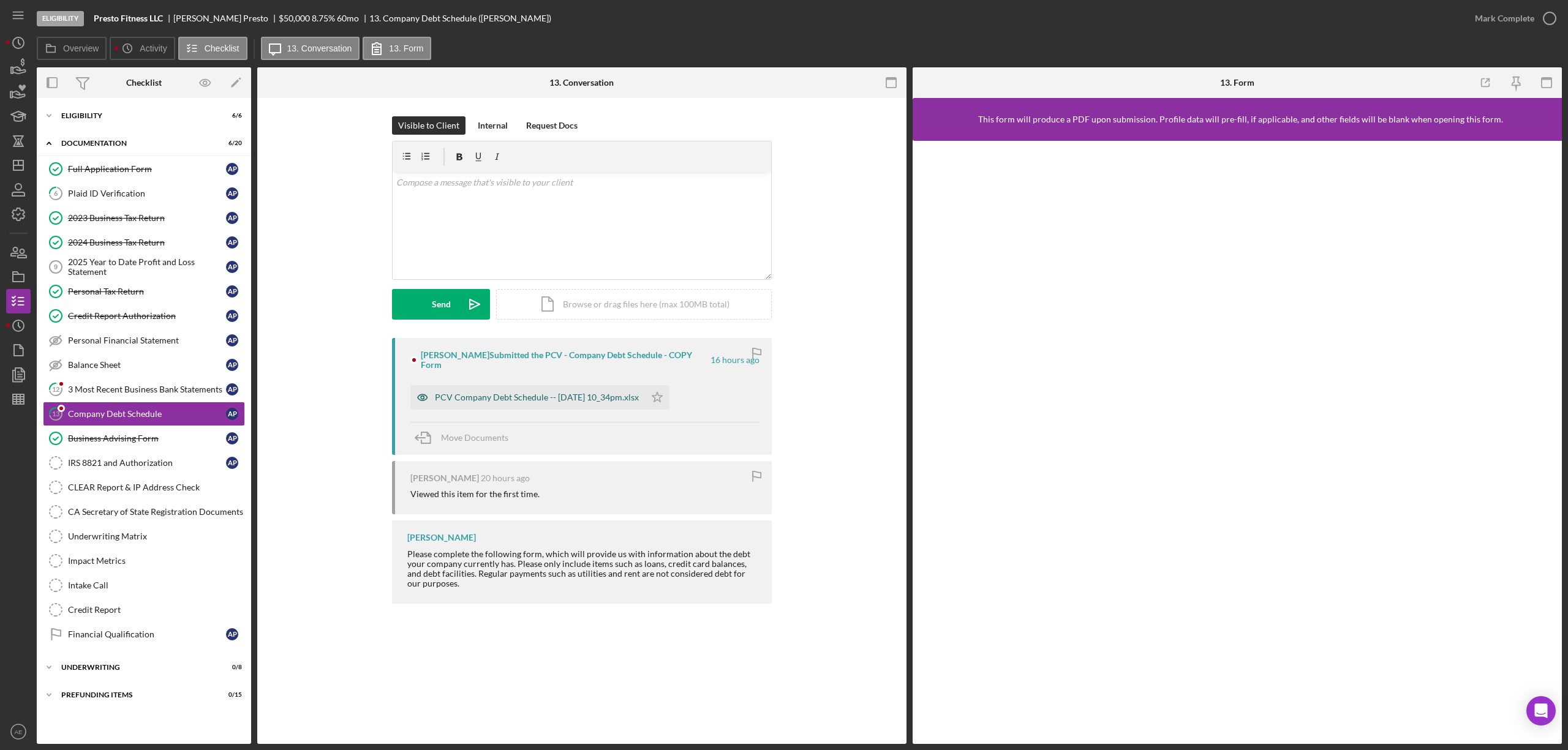
click at [432, 392] on icon "button" at bounding box center [422, 397] width 24 height 24
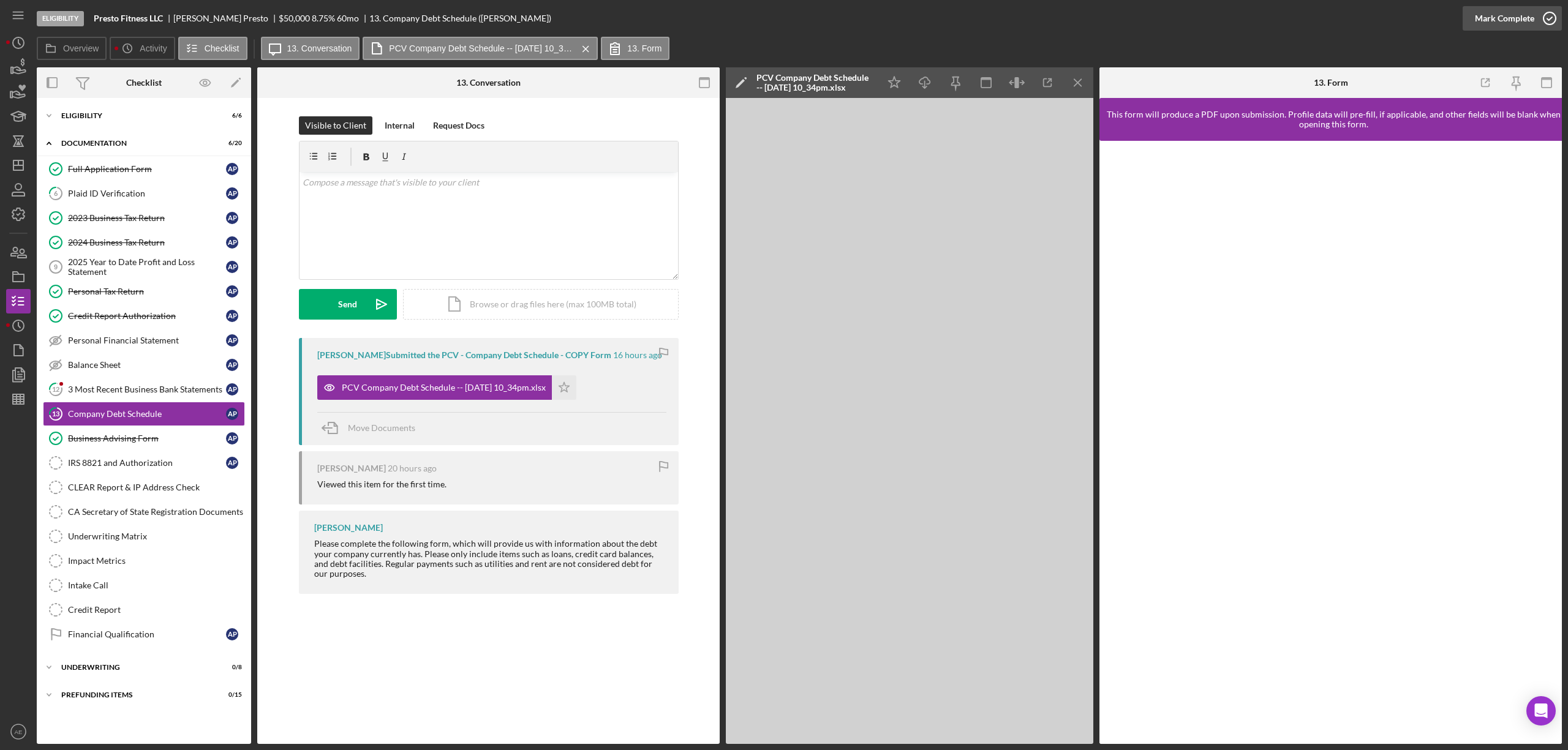
click at [1483, 25] on div "Mark Complete" at bounding box center [1505, 18] width 59 height 24
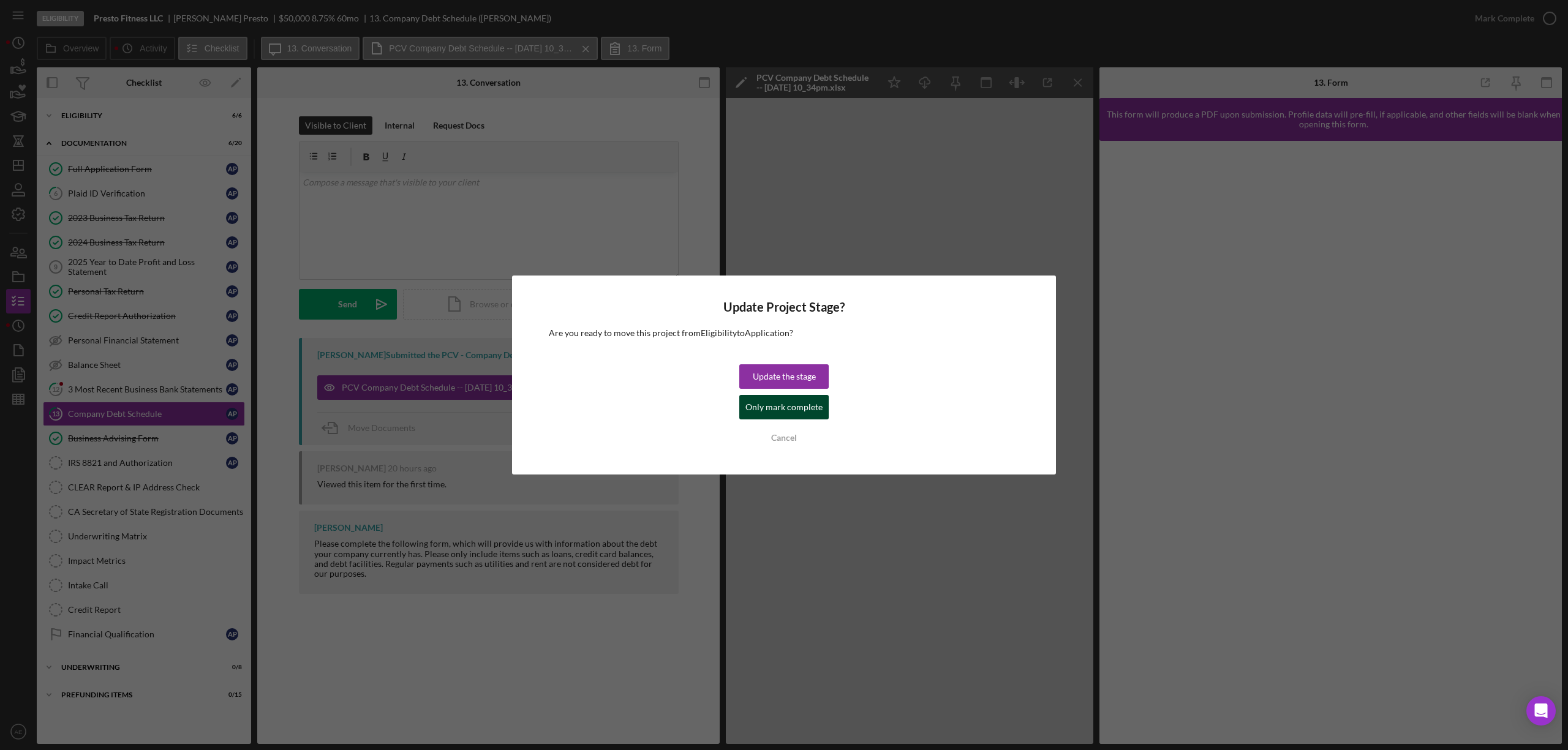
click at [803, 404] on div "Only mark complete" at bounding box center [784, 407] width 77 height 24
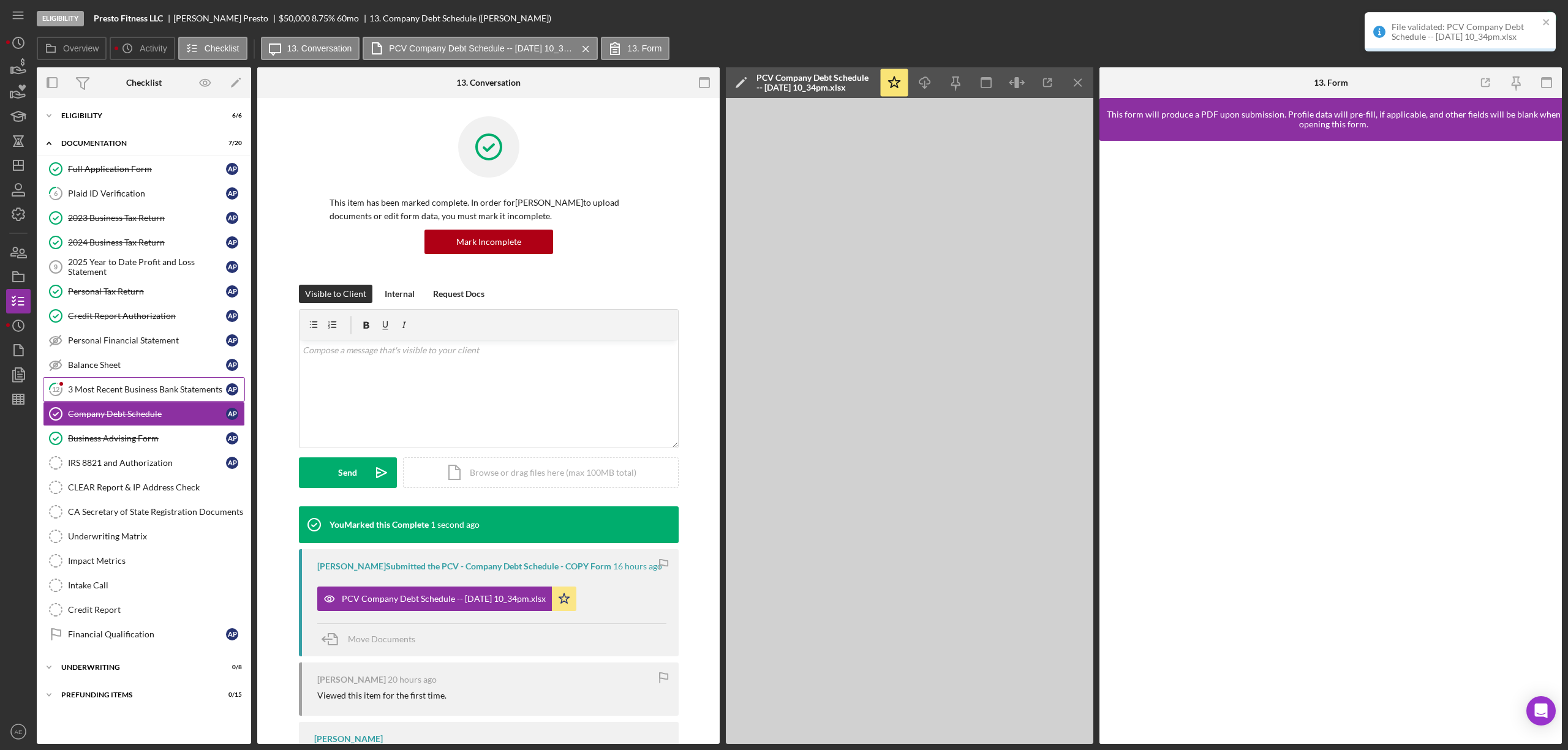
click at [177, 389] on div "3 Most Recent Business Bank Statements" at bounding box center [147, 389] width 158 height 10
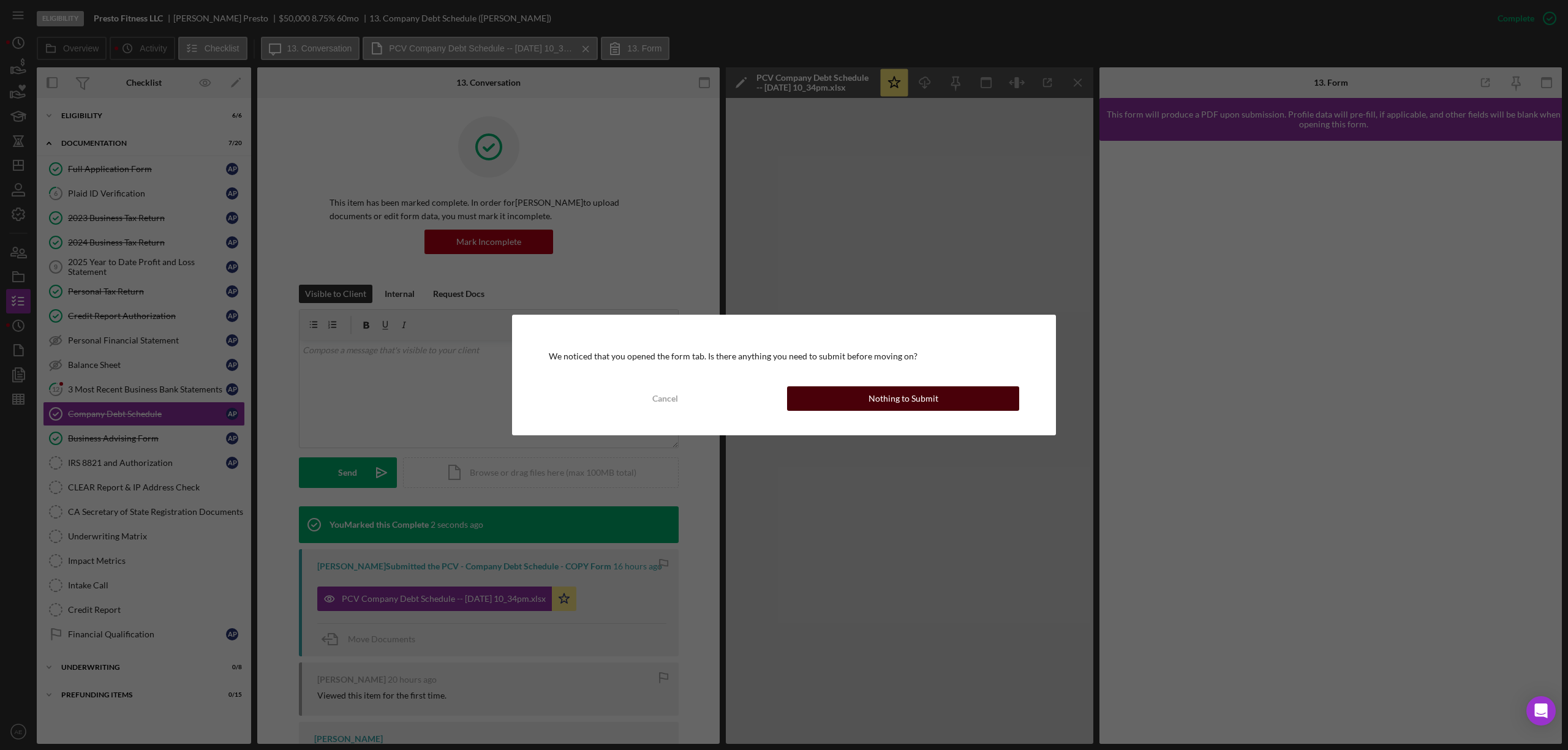
click at [907, 400] on div "Nothing to Submit" at bounding box center [903, 398] width 70 height 24
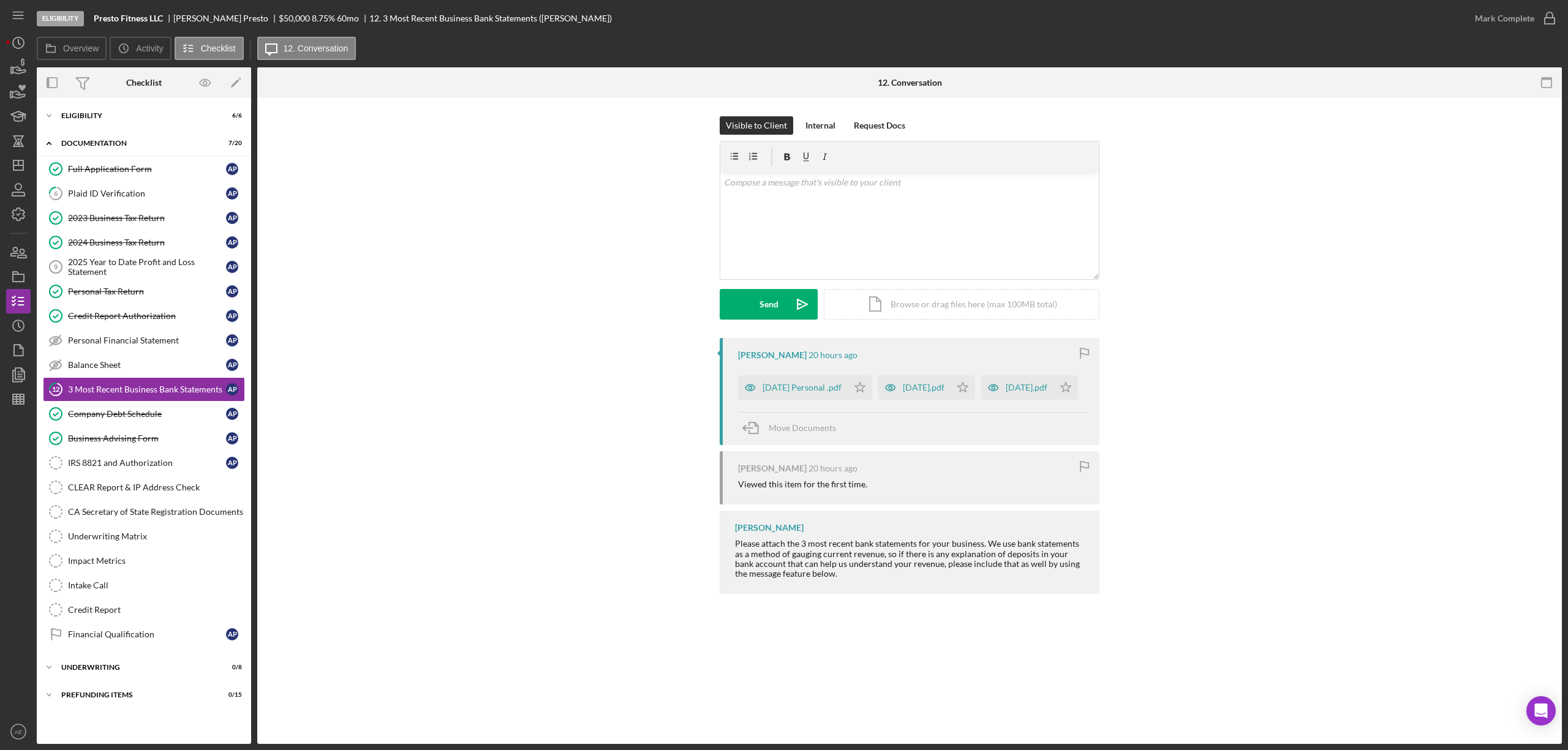
click at [505, 466] on div "Alvin Presto 20 hours ago Jun 2025 Personal .pdf Icon/Star Jul 2025.pdf Icon/St…" at bounding box center [909, 469] width 1268 height 262
click at [758, 386] on icon "button" at bounding box center [750, 388] width 24 height 24
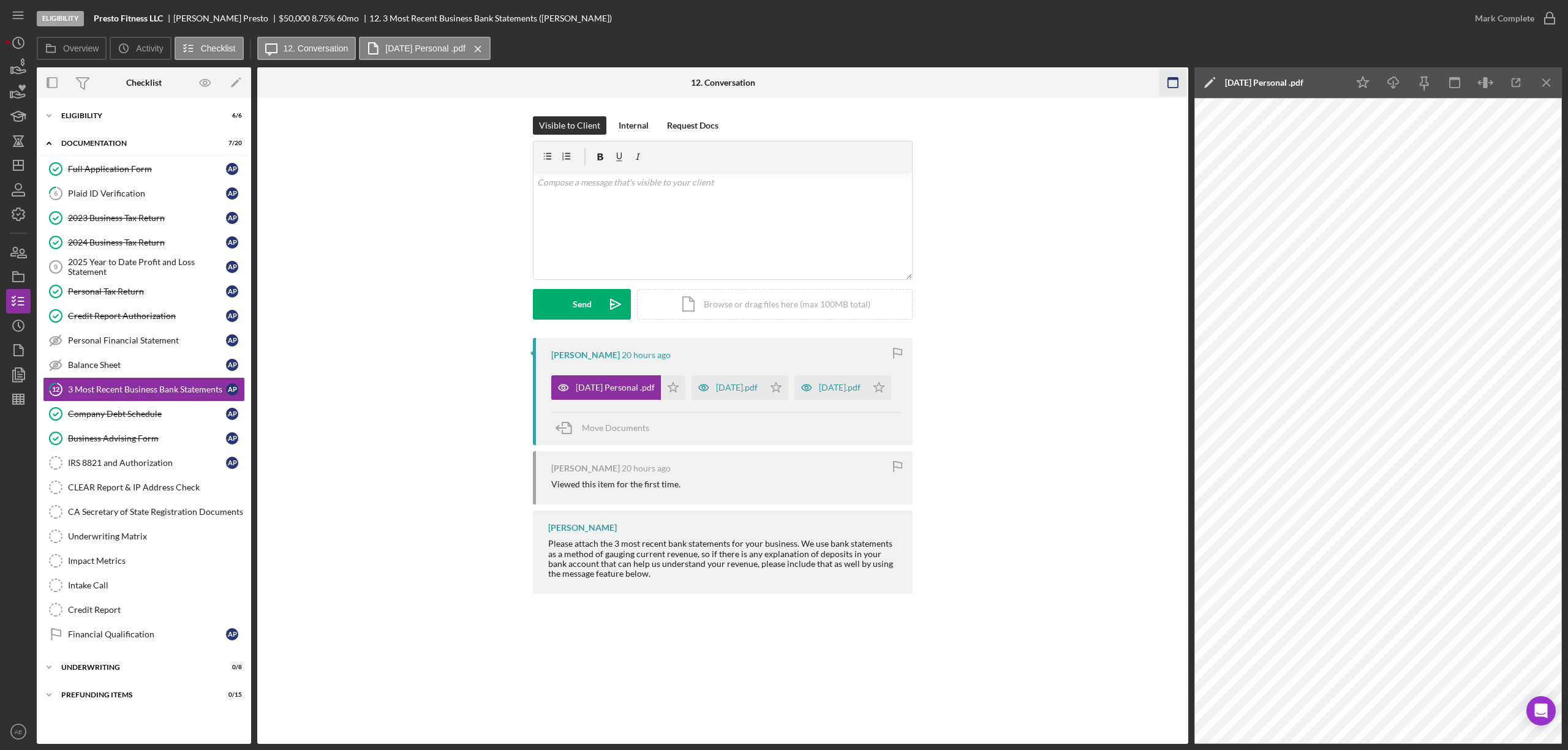
click at [1180, 82] on icon "button" at bounding box center [1173, 83] width 28 height 28
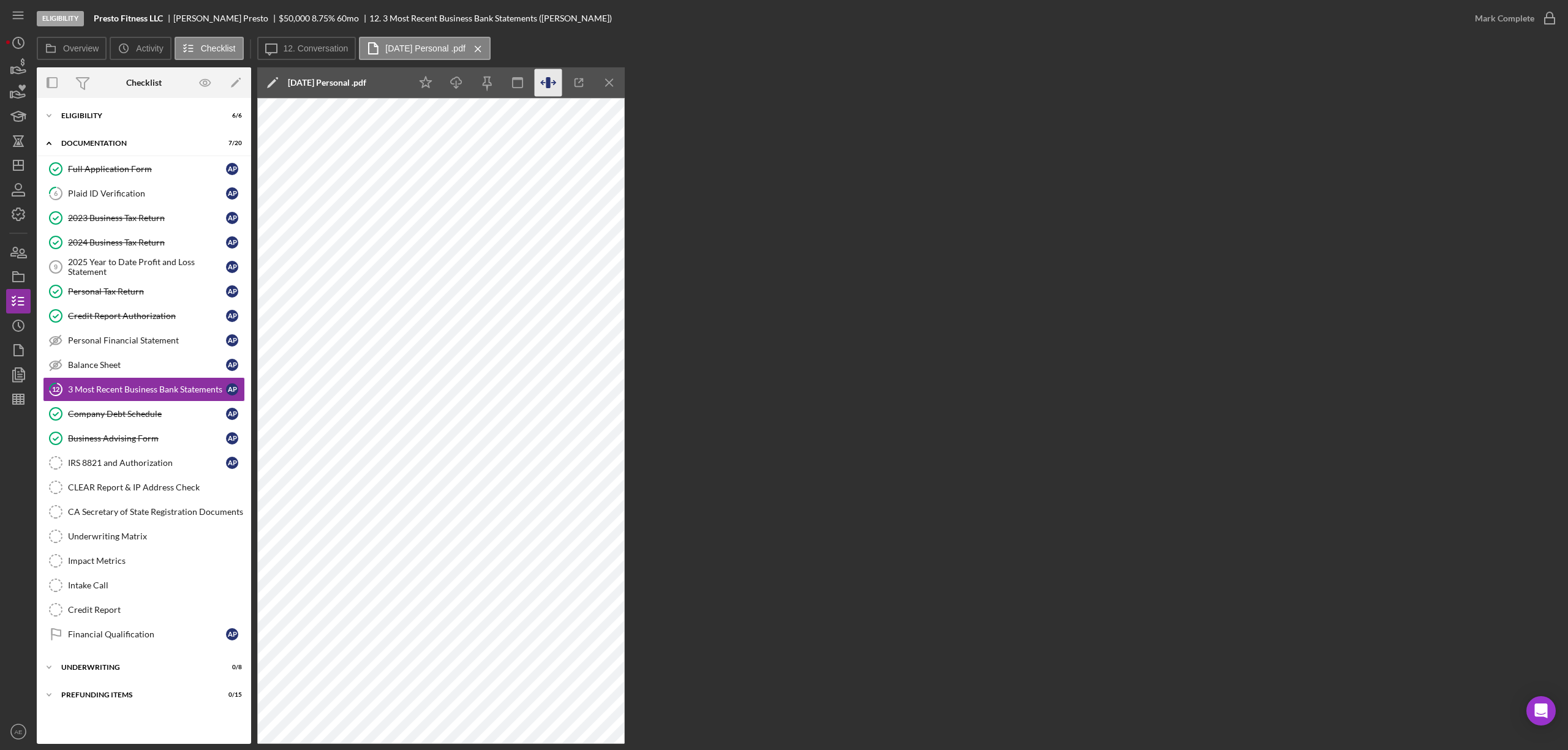
click at [542, 77] on icon "button" at bounding box center [549, 83] width 28 height 28
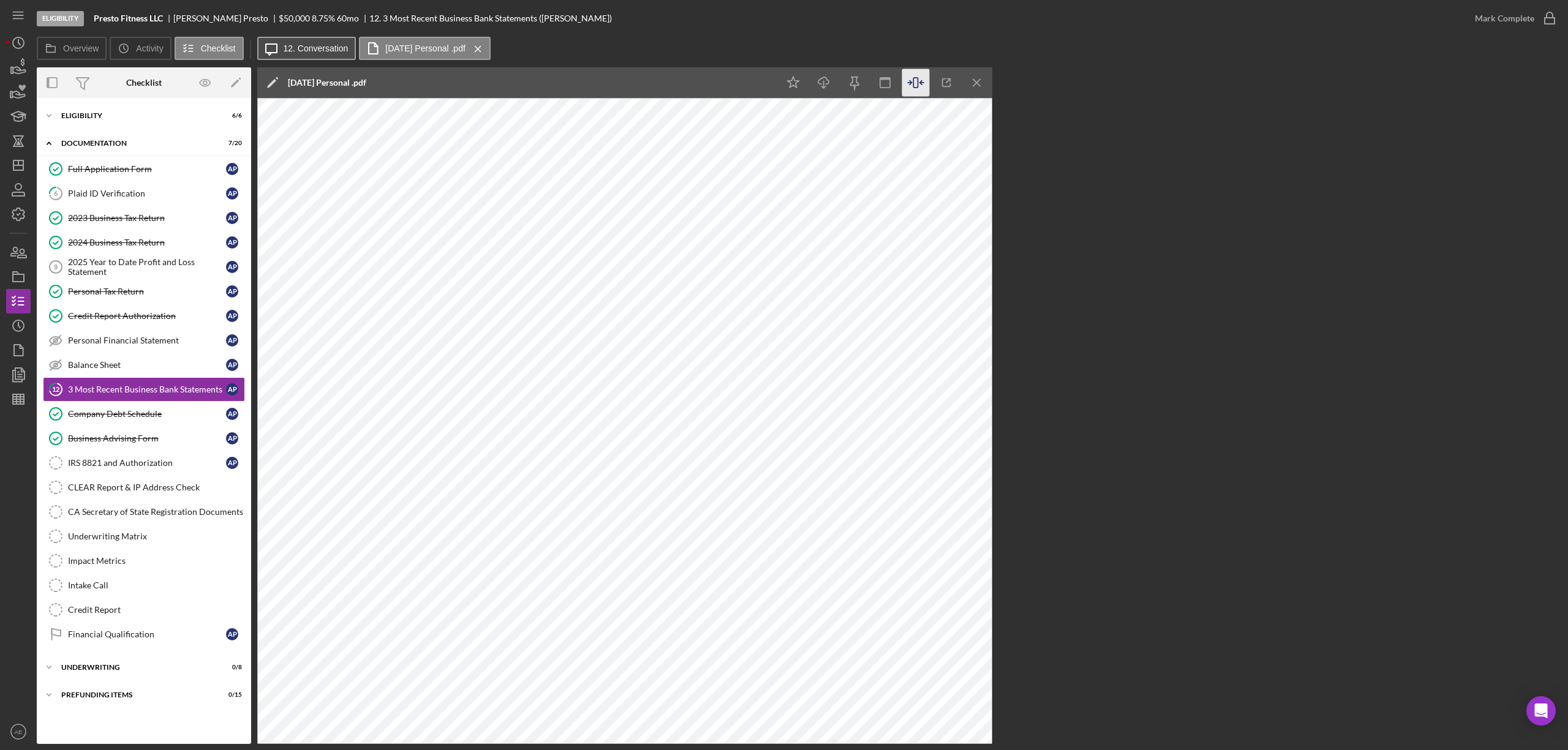
click at [295, 49] on label "12. Conversation" at bounding box center [316, 48] width 65 height 10
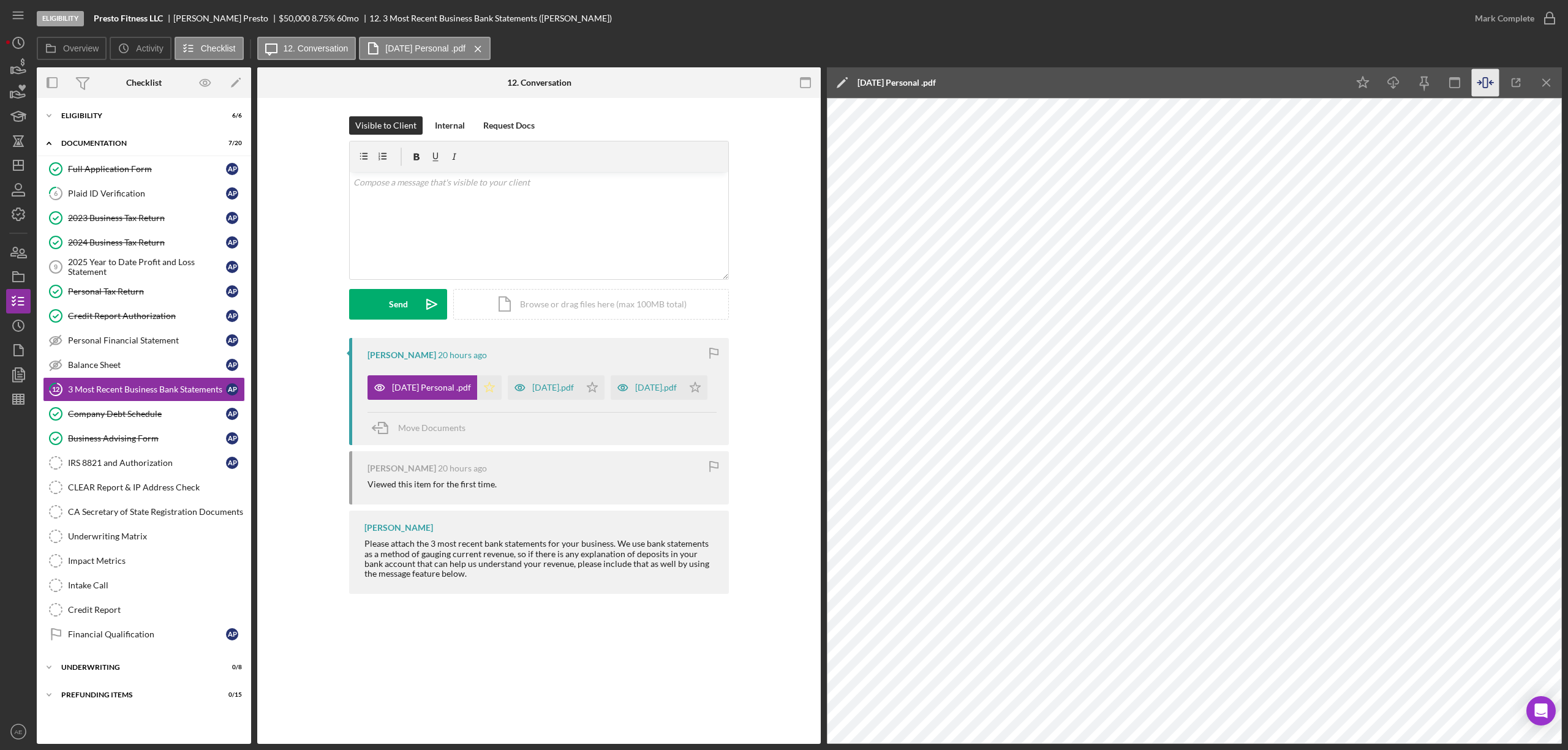
click at [484, 388] on icon "Icon/Star" at bounding box center [489, 388] width 24 height 24
click at [529, 388] on icon "button" at bounding box center [520, 388] width 24 height 24
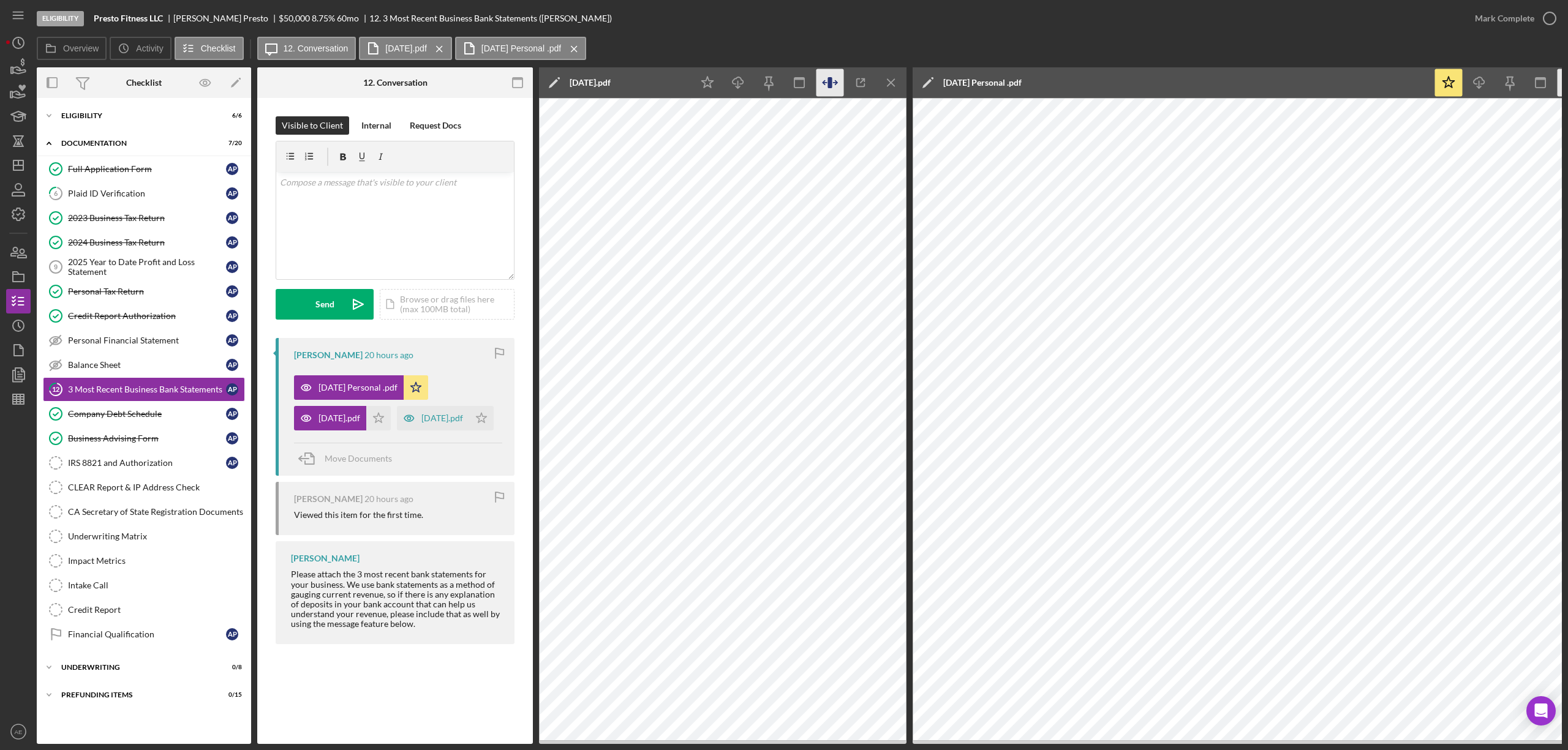
click at [823, 87] on icon "button" at bounding box center [830, 83] width 28 height 28
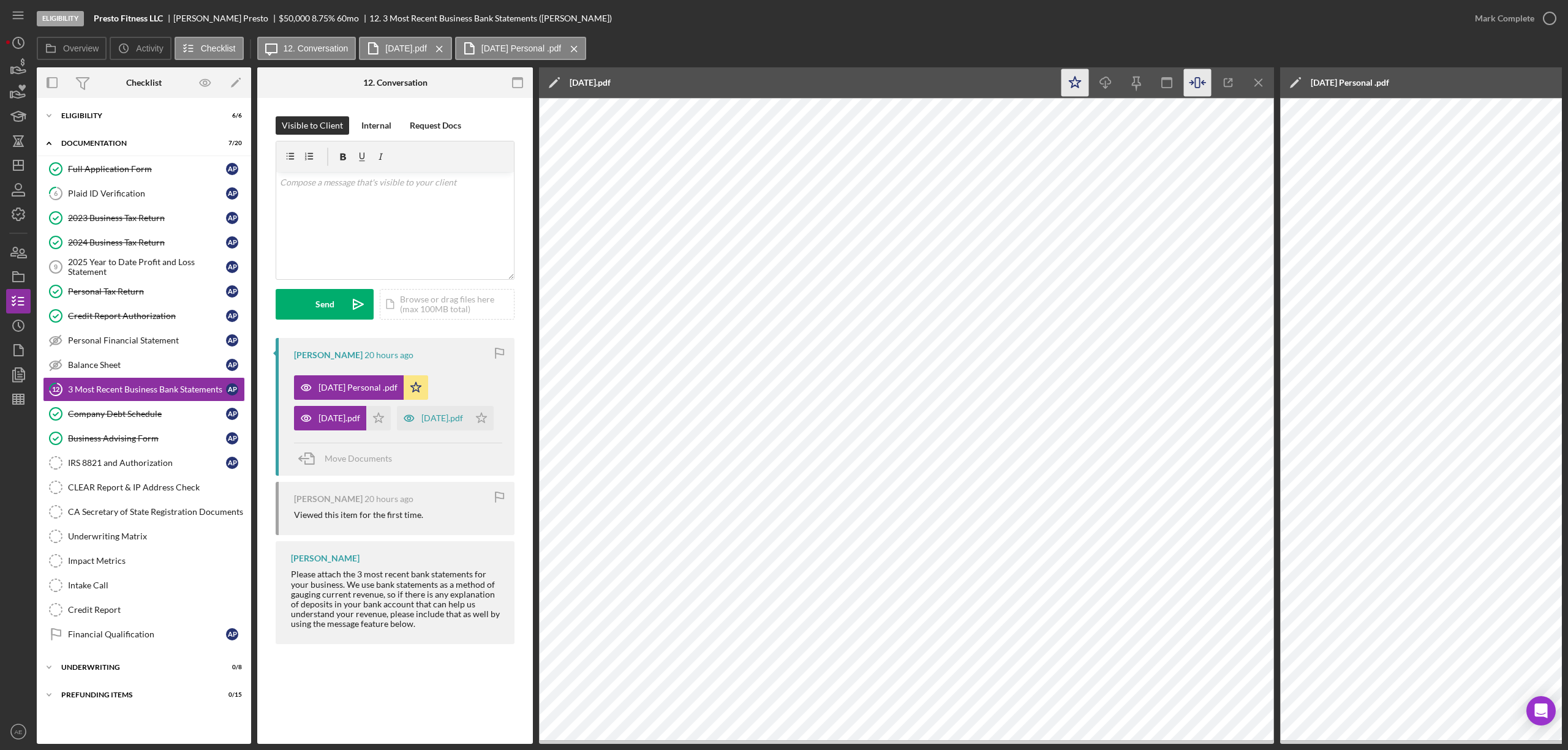
click at [1073, 86] on icon "Icon/Star" at bounding box center [1075, 83] width 28 height 28
drag, startPoint x: 303, startPoint y: 446, endPoint x: 309, endPoint y: 444, distance: 6.3
click at [397, 430] on icon "button" at bounding box center [409, 418] width 24 height 24
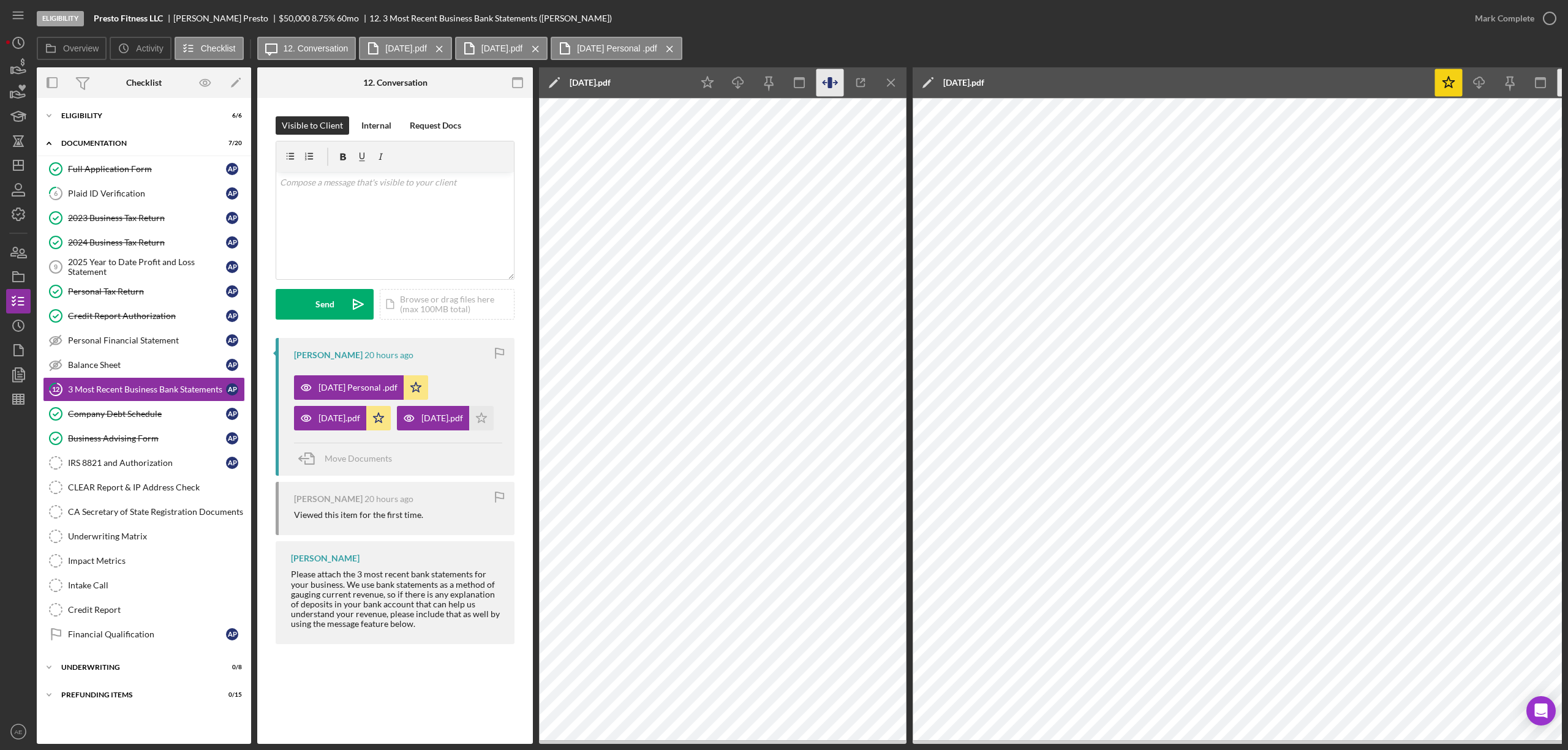
click at [826, 84] on icon "button" at bounding box center [830, 83] width 28 height 28
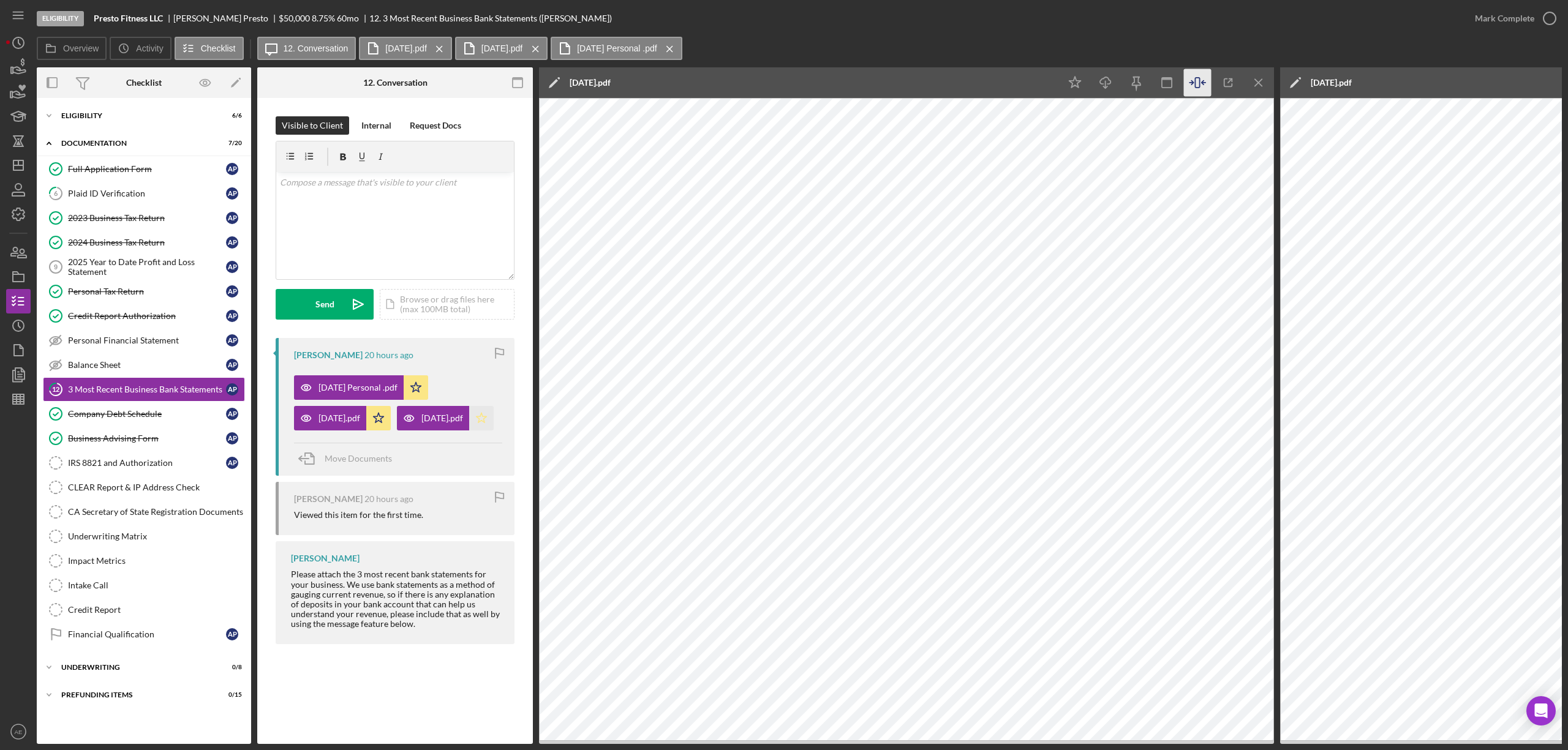
click at [469, 430] on icon "Icon/Star" at bounding box center [481, 418] width 24 height 24
click at [1257, 84] on line "button" at bounding box center [1259, 82] width 7 height 7
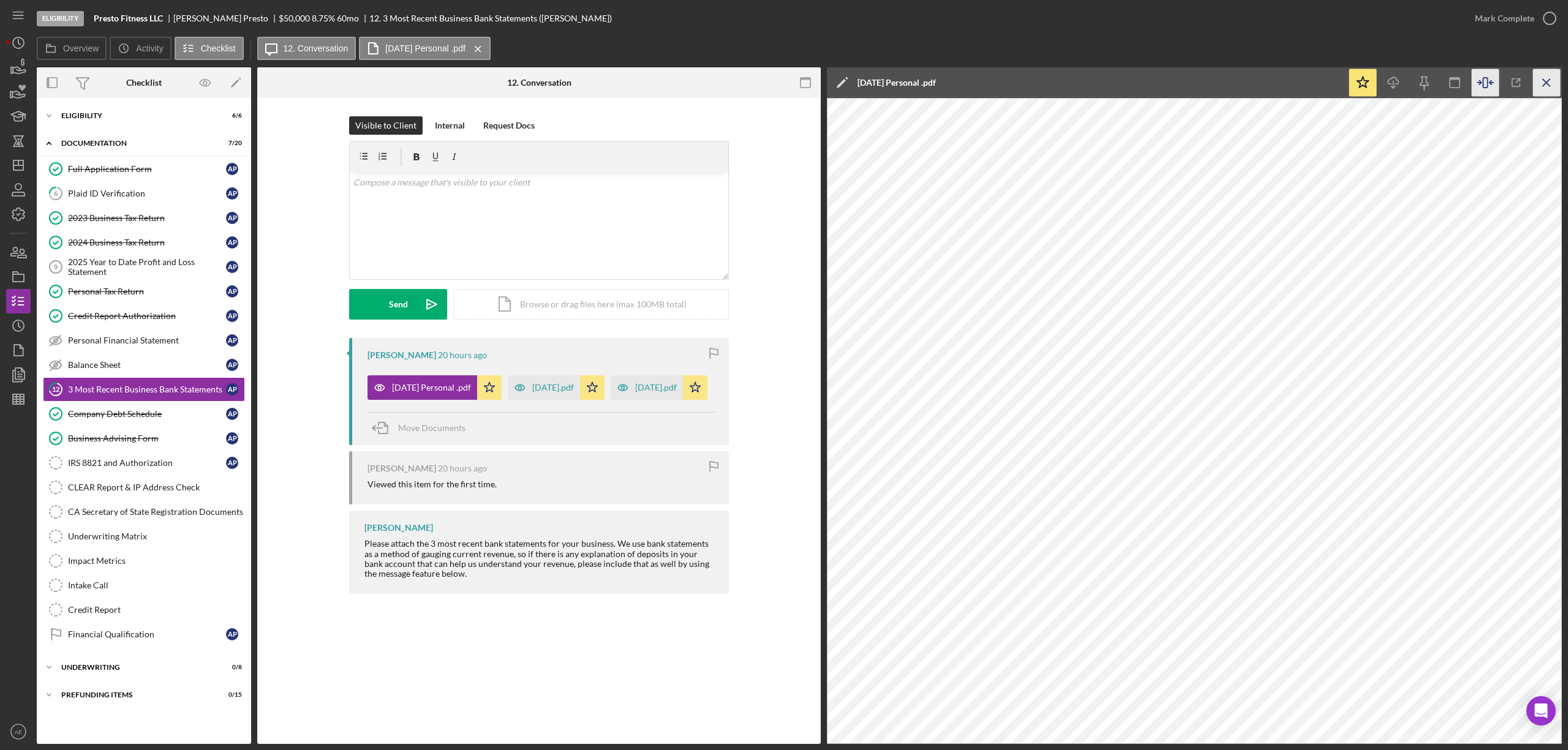
click at [1540, 70] on icon "Icon/Menu Close" at bounding box center [1547, 83] width 28 height 28
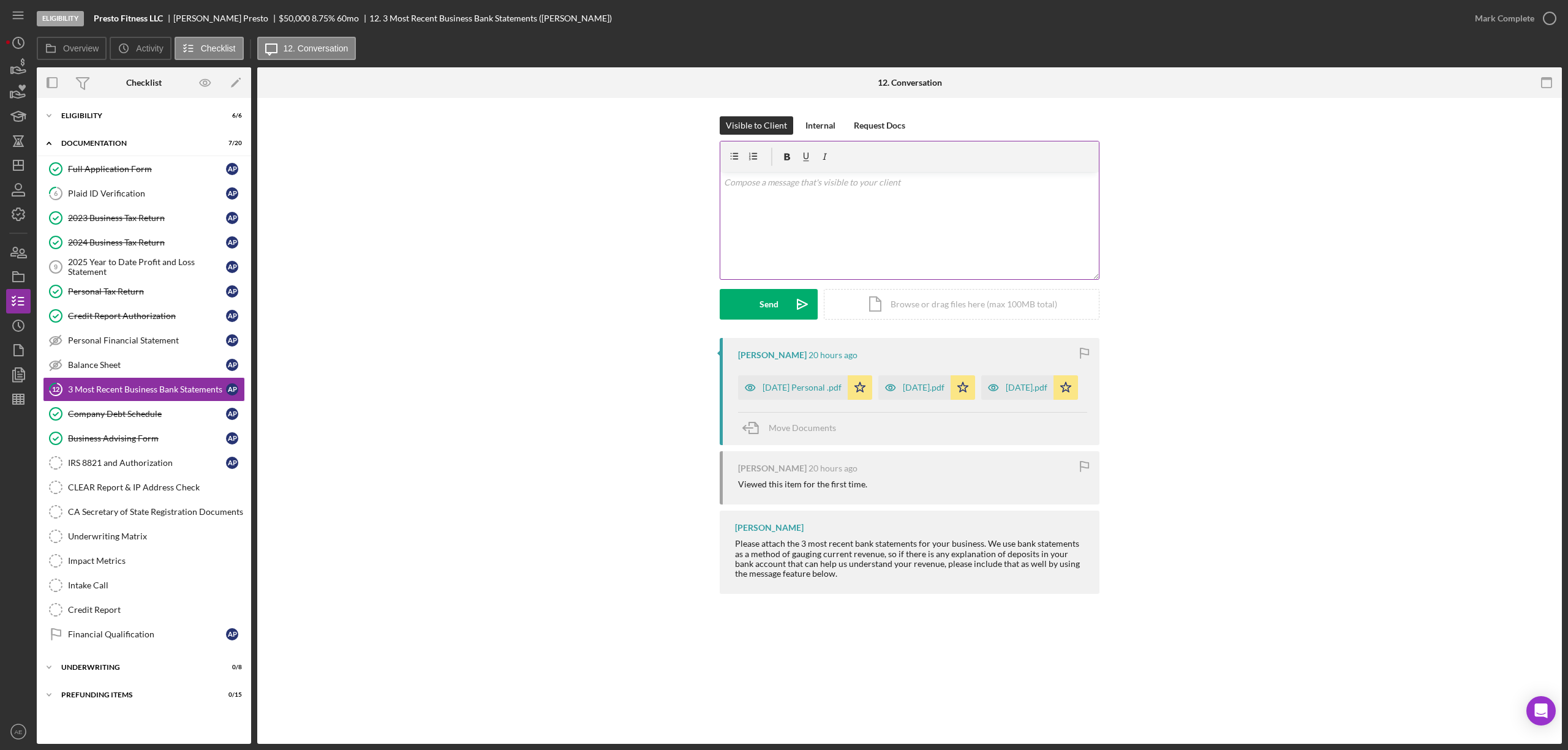
click at [809, 207] on div "v Color teal Color pink Remove color Add row above Add row below Add column bef…" at bounding box center [909, 226] width 378 height 107
click at [785, 309] on button "Send Icon/icon-invite-send" at bounding box center [769, 304] width 98 height 31
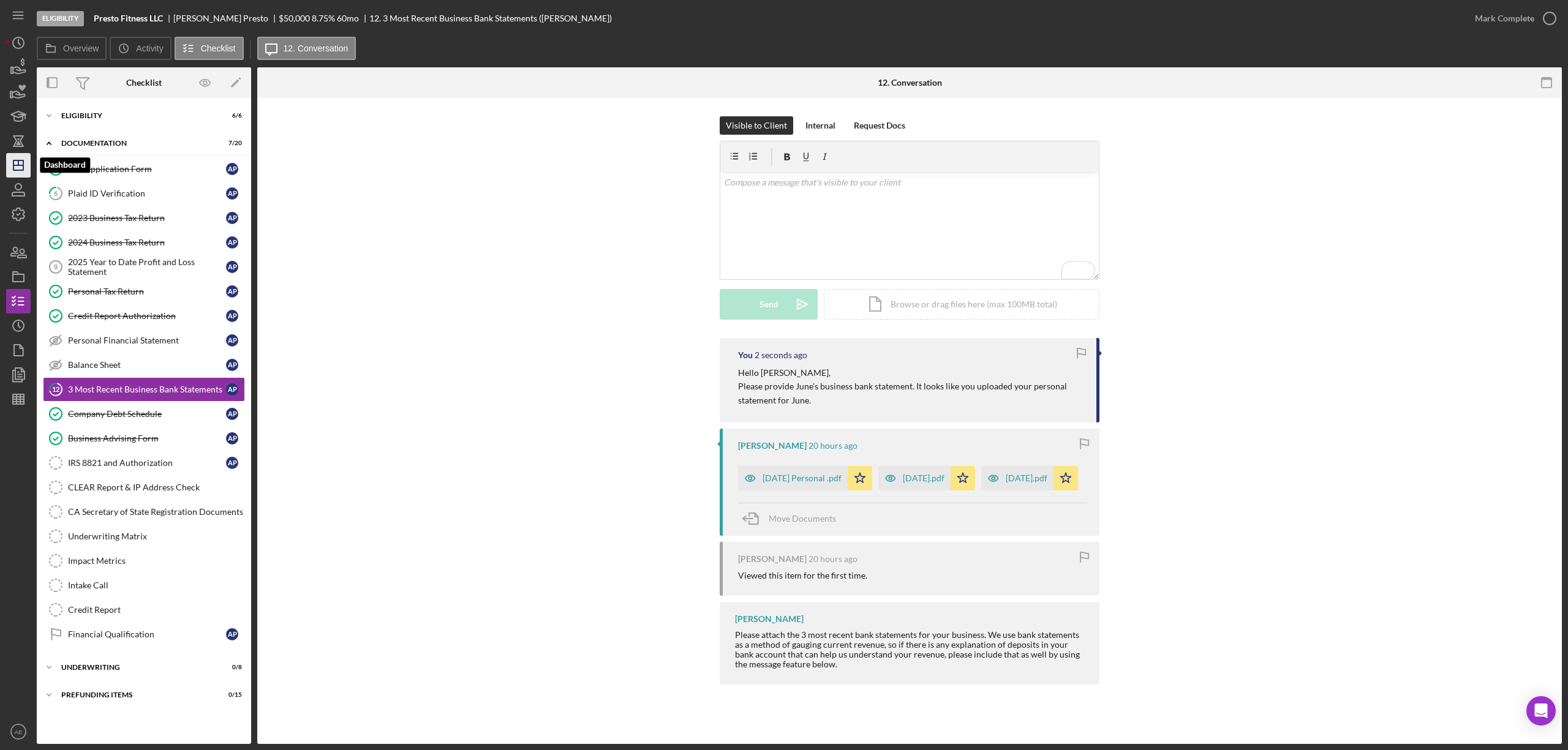
click at [24, 167] on icon "Icon/Dashboard" at bounding box center [18, 165] width 31 height 31
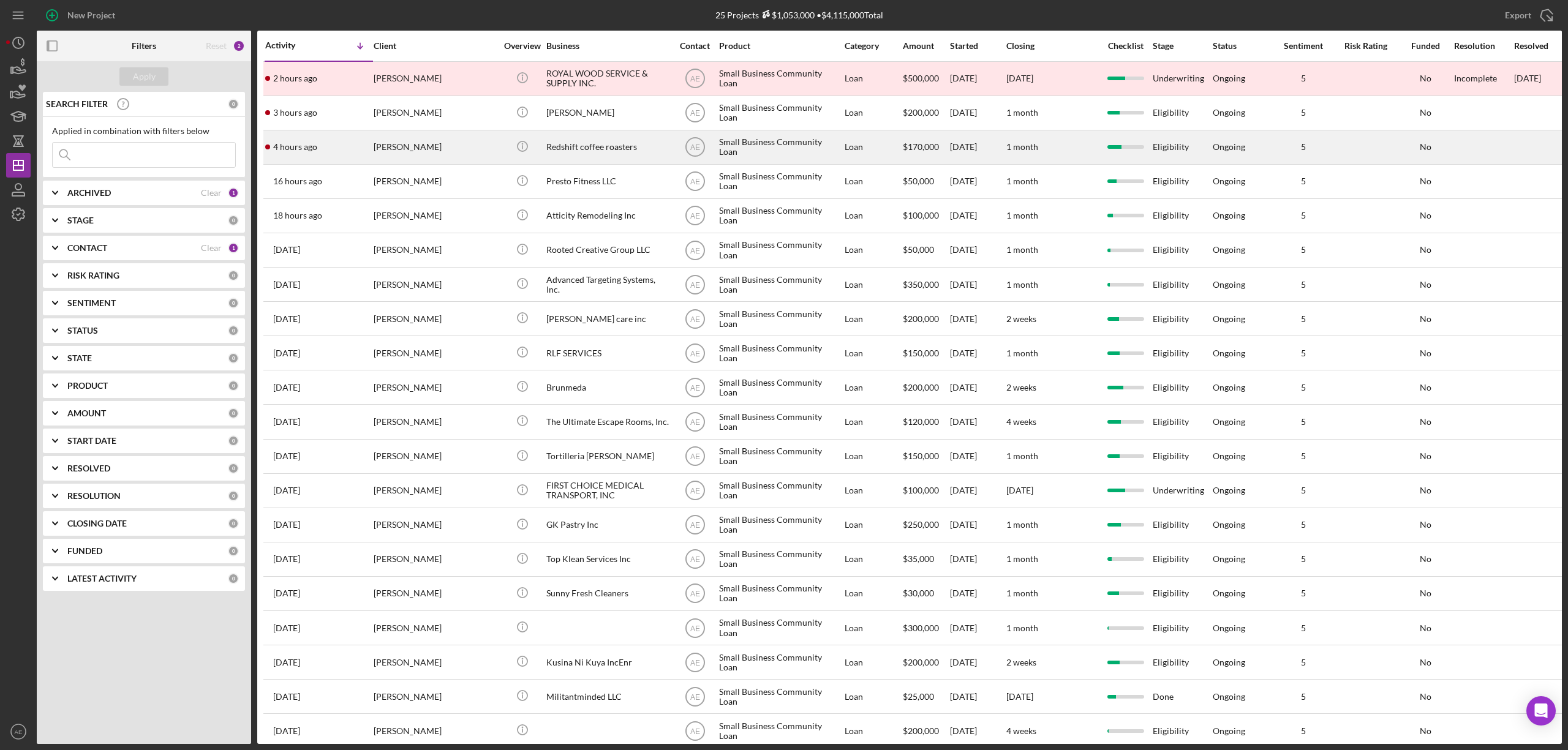
click at [435, 145] on div "[PERSON_NAME]" at bounding box center [435, 147] width 122 height 32
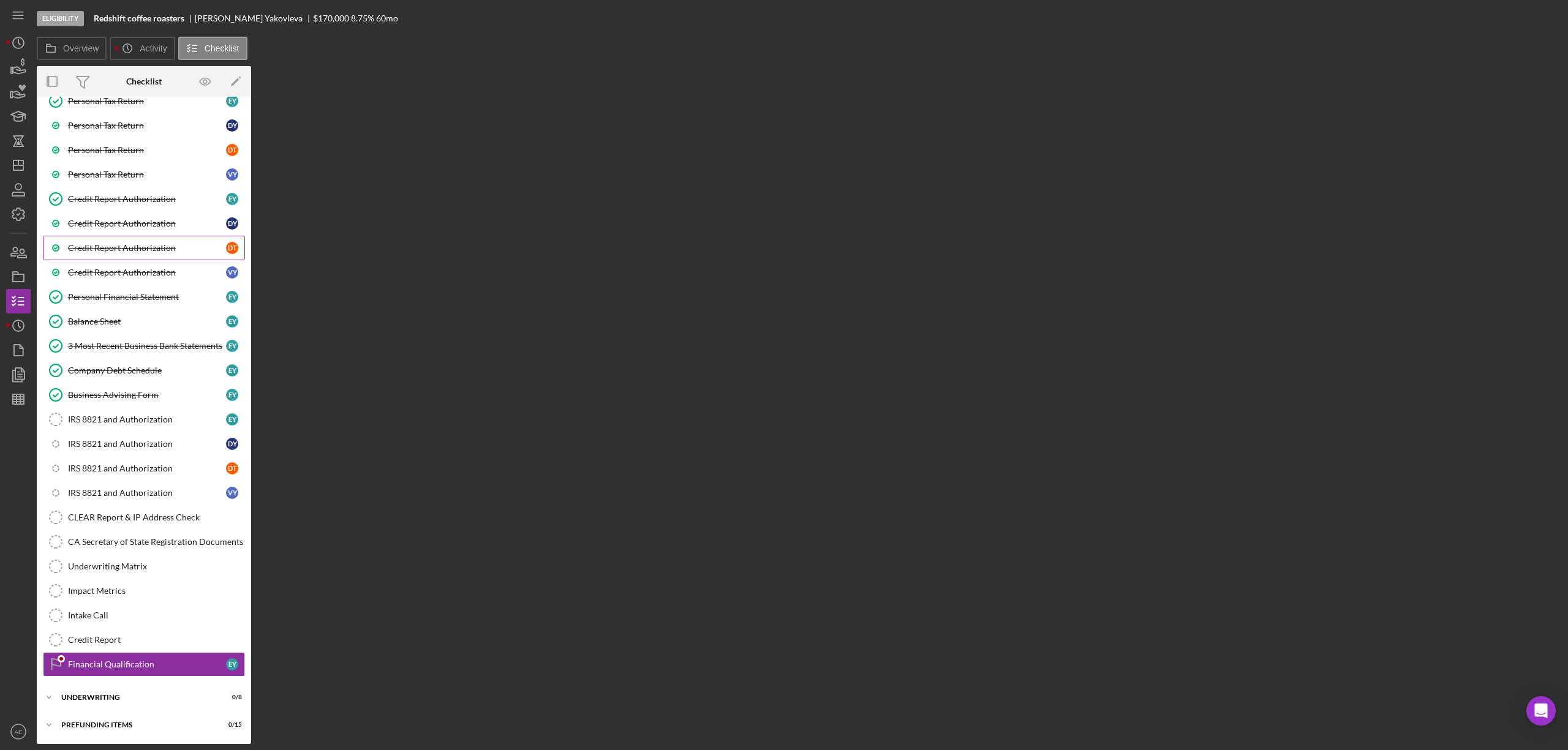
scroll to position [228, 0]
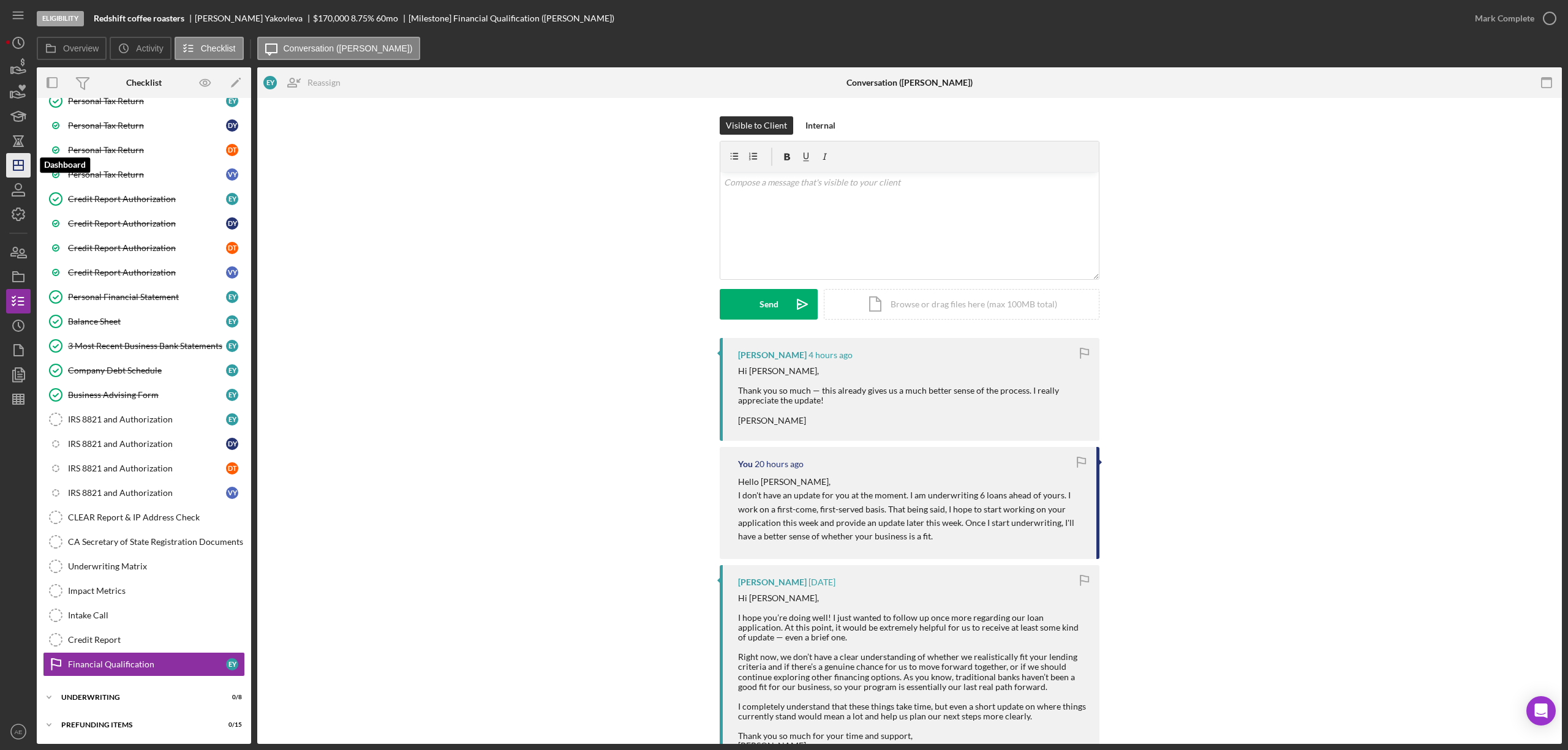
click at [22, 167] on polygon "button" at bounding box center [18, 165] width 10 height 10
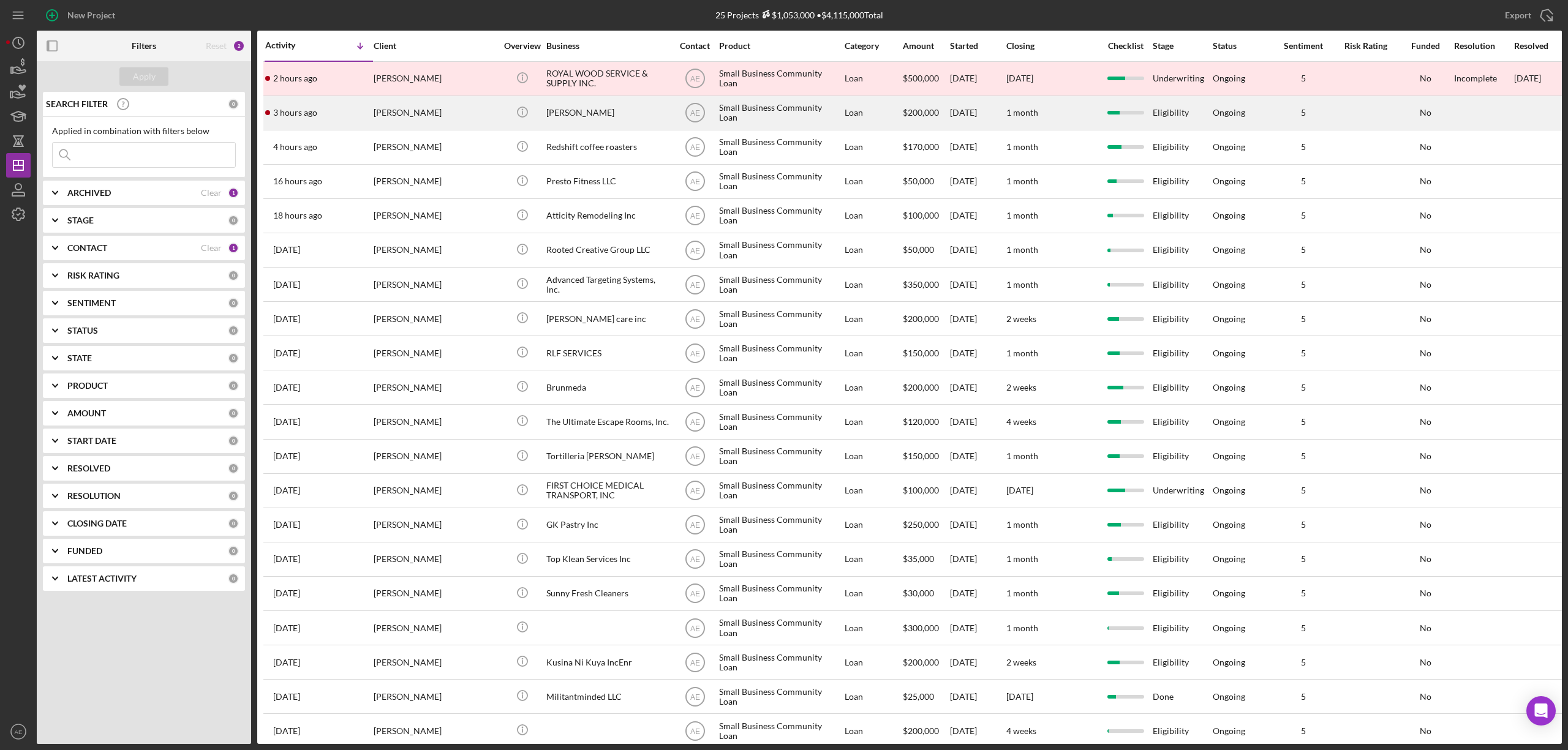
click at [418, 111] on div "[PERSON_NAME]" at bounding box center [435, 113] width 122 height 32
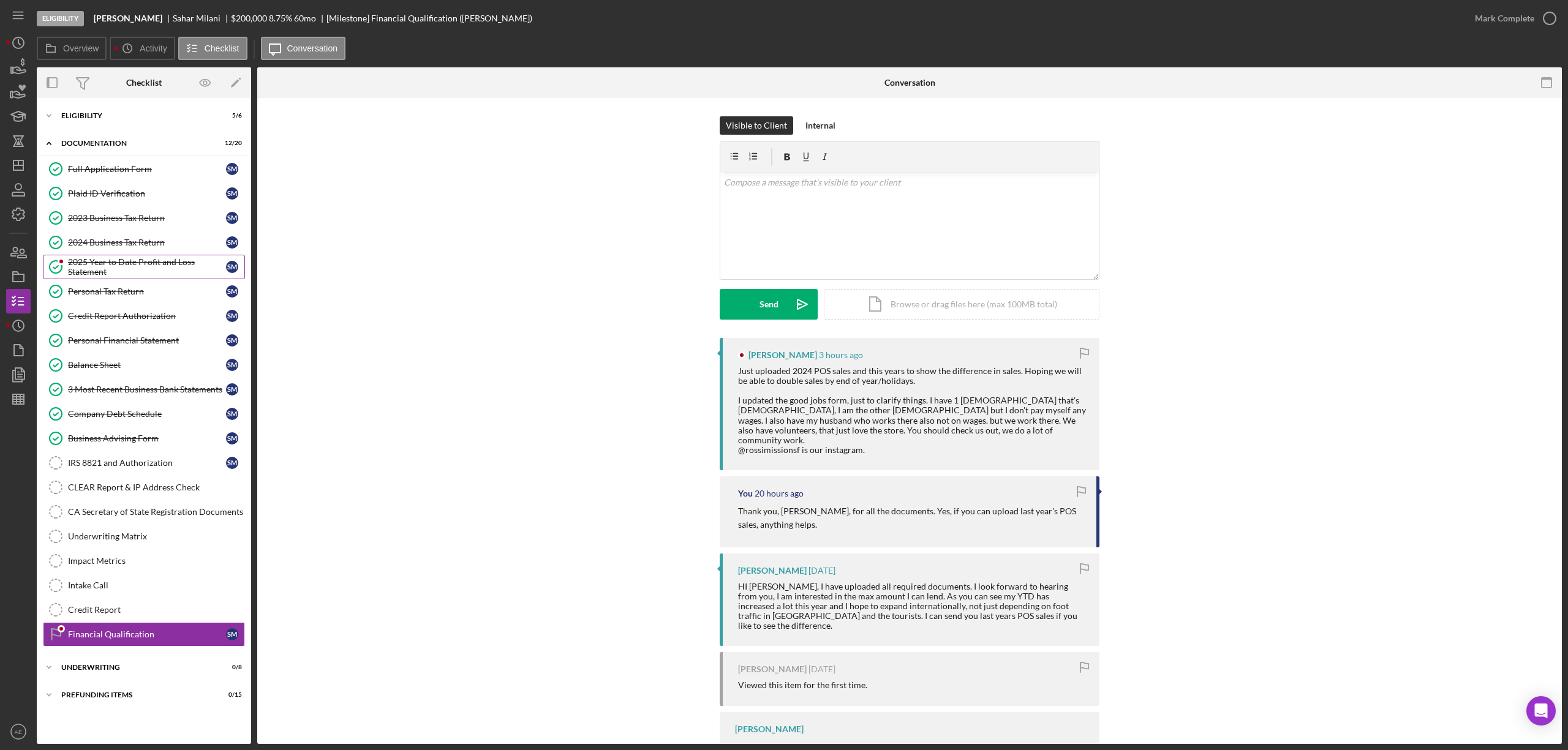
click at [159, 268] on div "2025 Year to Date Profit and Loss Statement" at bounding box center [147, 267] width 158 height 20
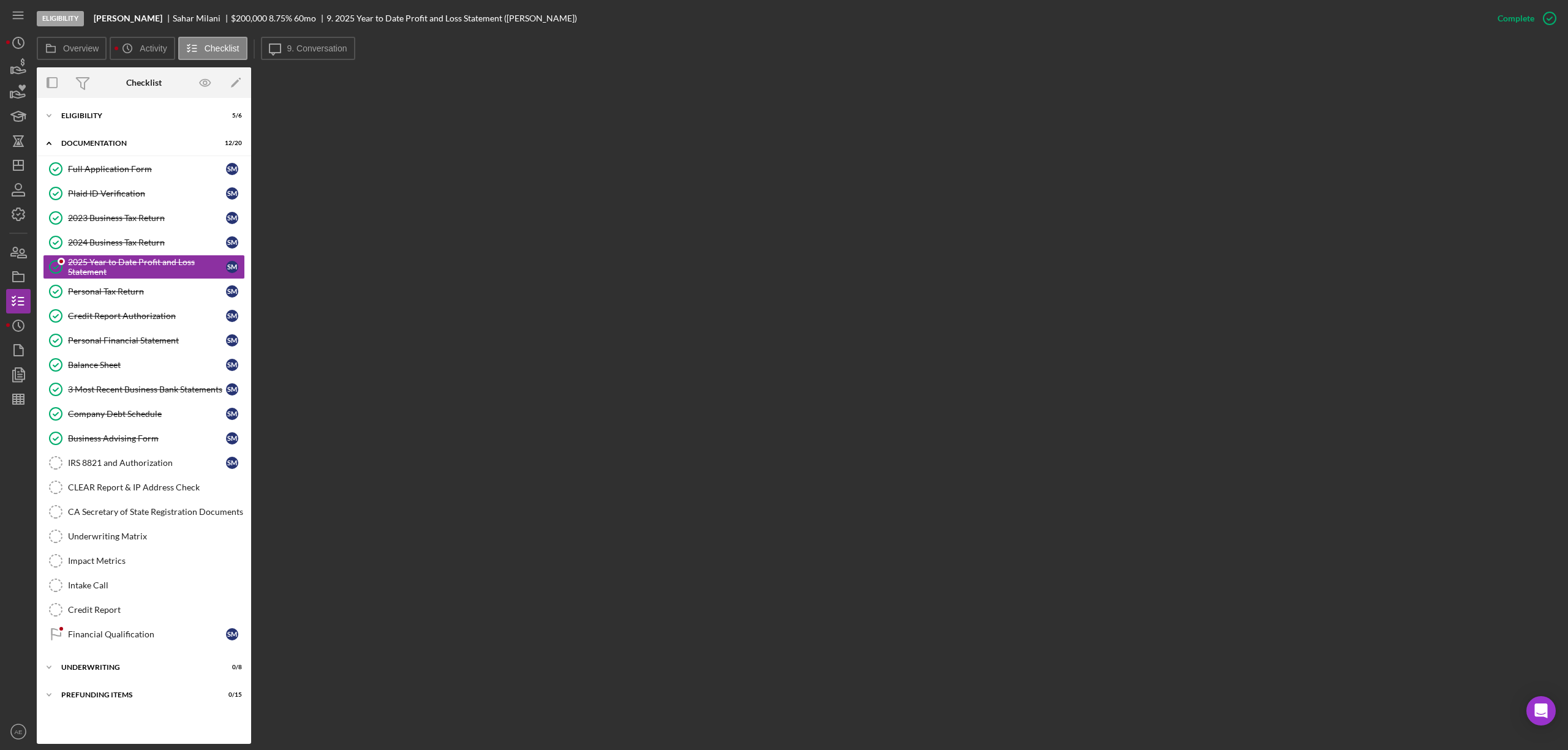
click at [315, 63] on div "Overview Icon/History Activity Checklist Icon/Message 9. Conversation Overview …" at bounding box center [799, 390] width 1525 height 707
click at [321, 49] on label "9. Conversation" at bounding box center [317, 48] width 60 height 10
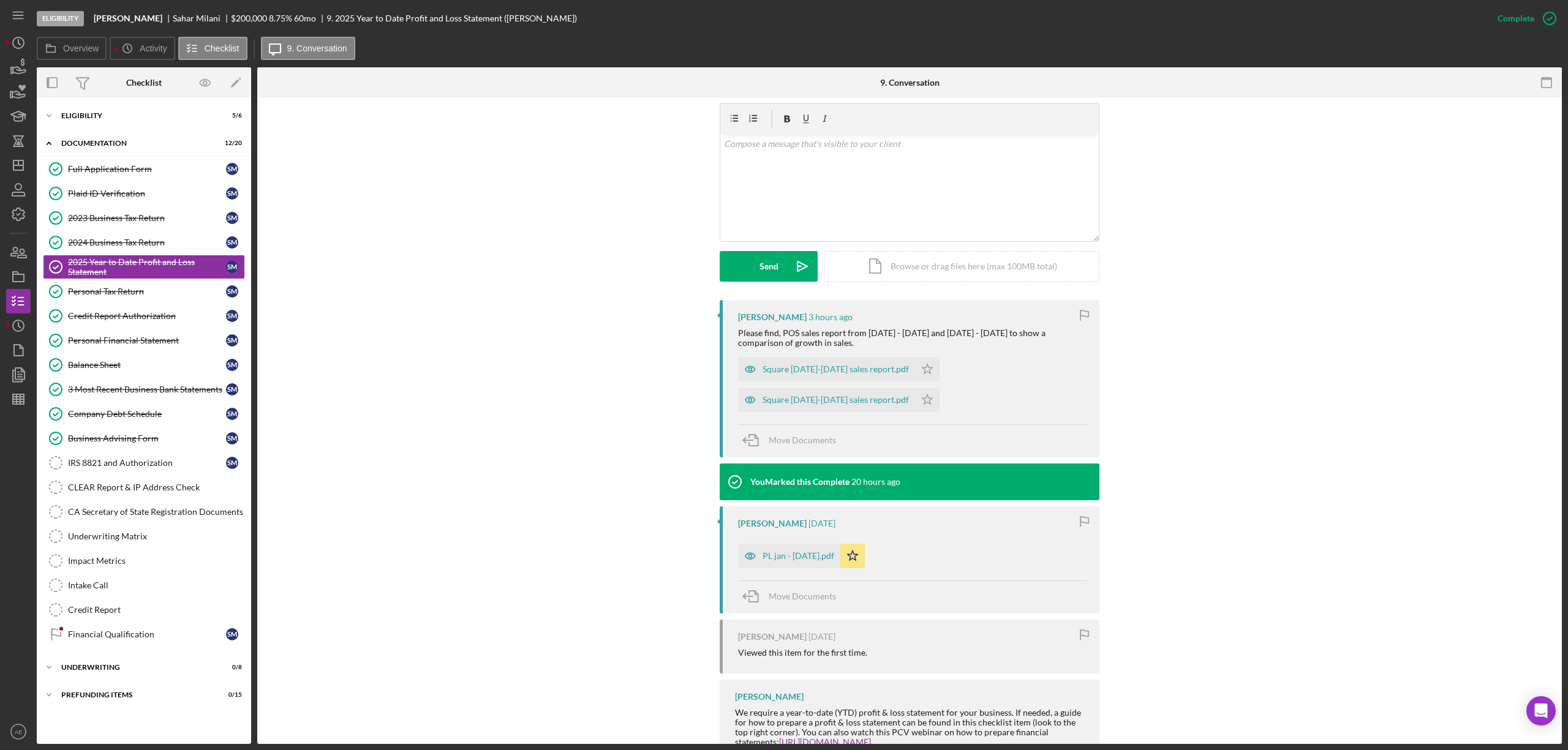
scroll to position [249, 0]
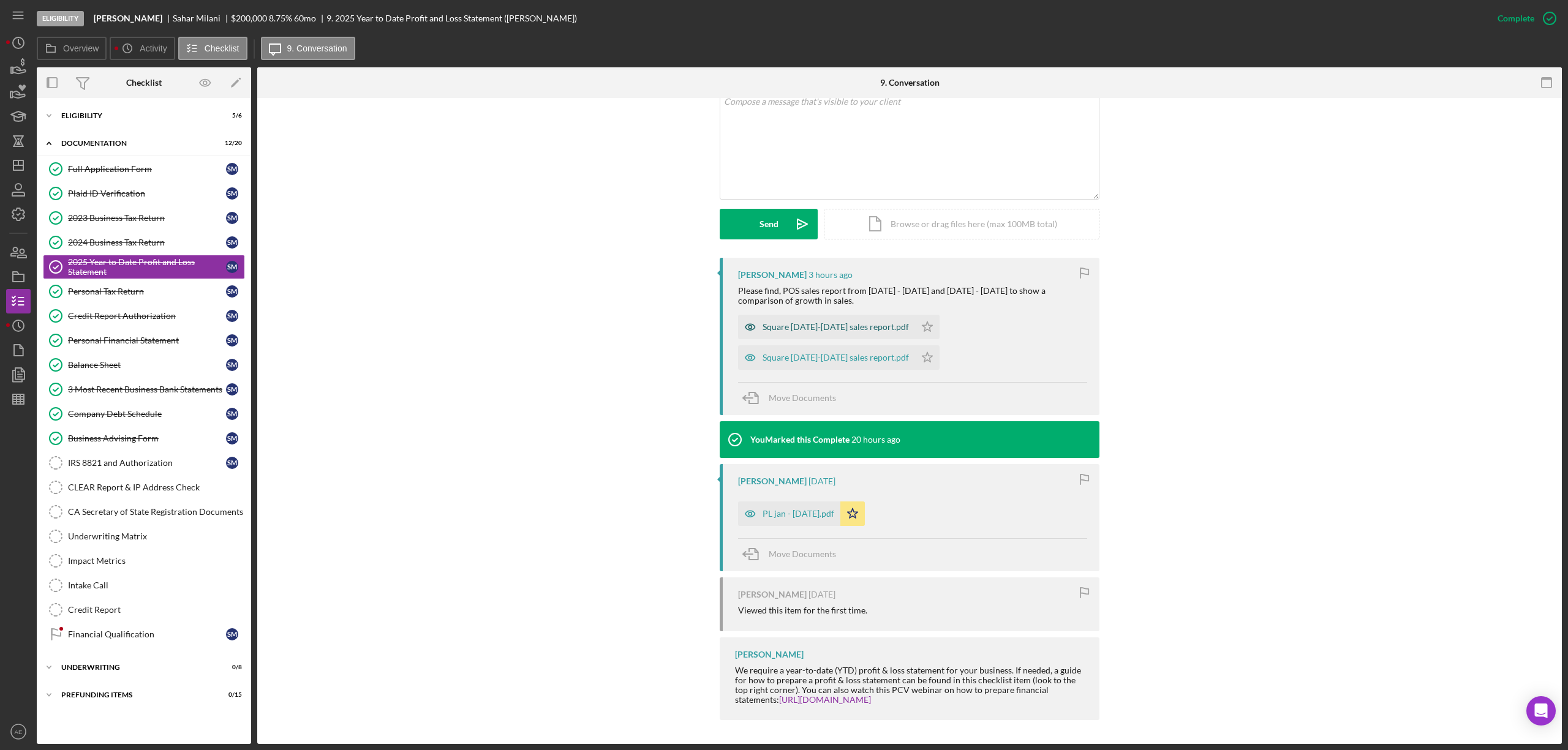
click at [749, 327] on icon "button" at bounding box center [750, 327] width 3 height 3
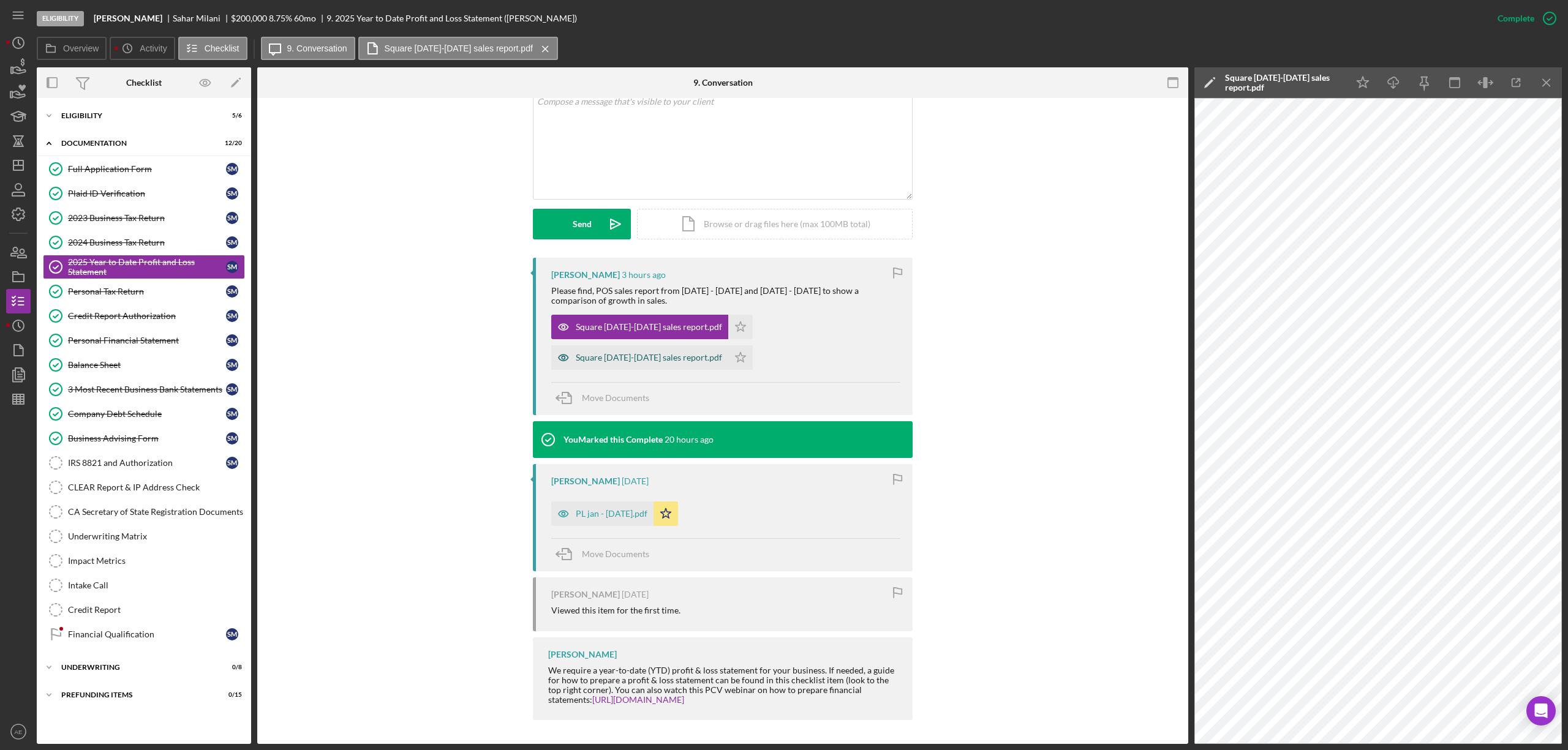
click at [555, 351] on icon "button" at bounding box center [563, 357] width 24 height 24
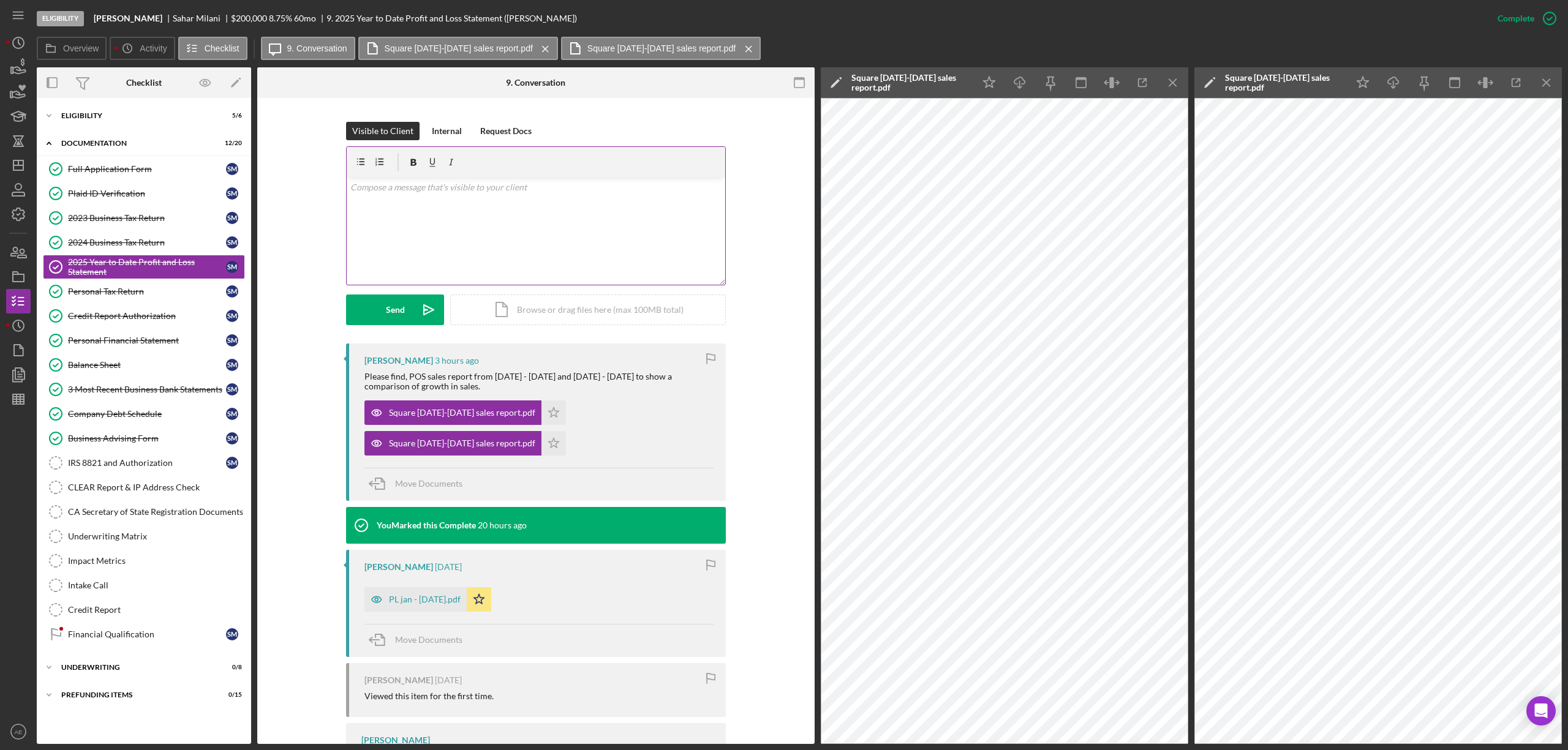
scroll to position [86, 0]
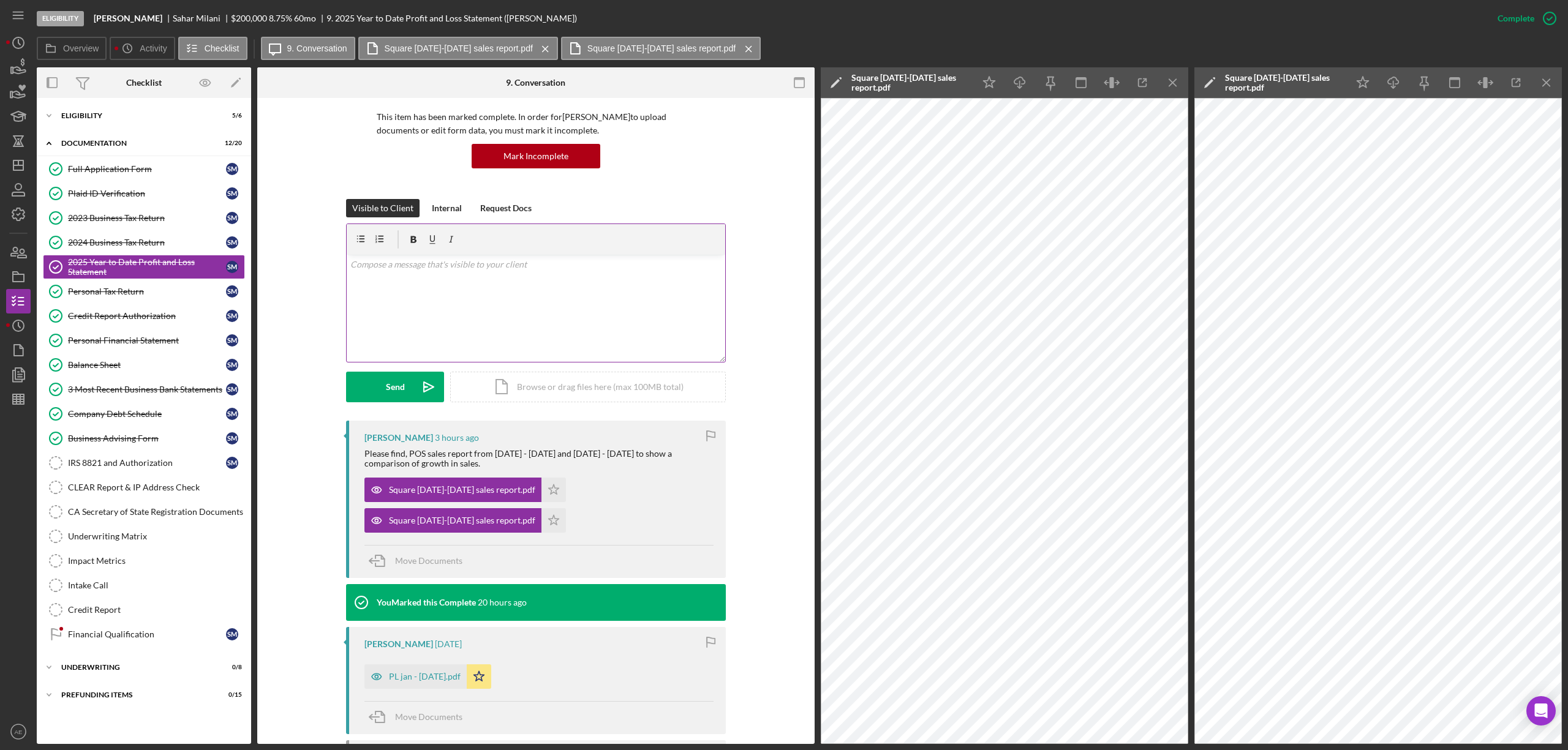
click at [461, 289] on div "v Color teal Color pink Remove color Add row above Add row below Add column bef…" at bounding box center [536, 308] width 378 height 107
click at [378, 395] on button "Send Icon/icon-invite-send" at bounding box center [395, 387] width 98 height 31
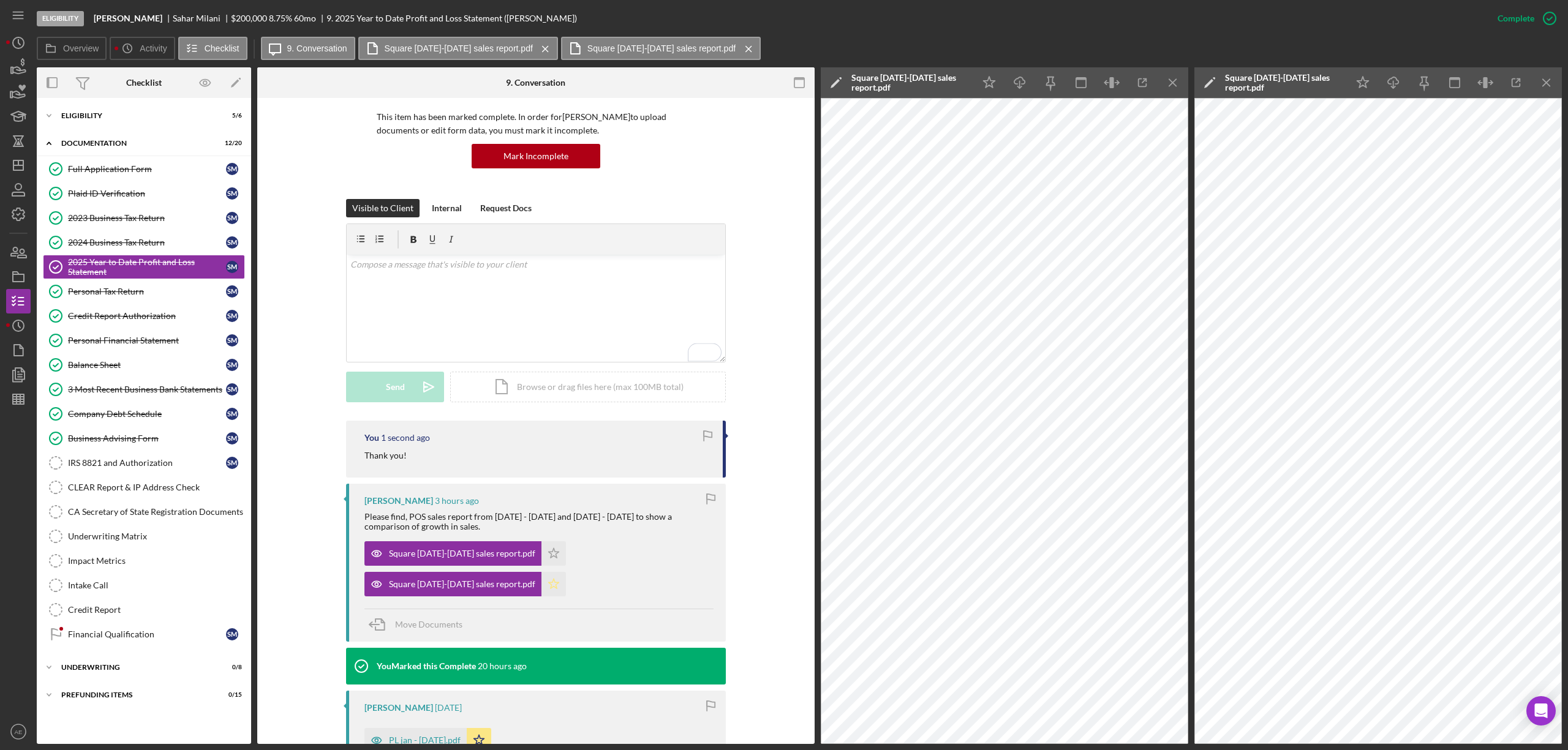
drag, startPoint x: 567, startPoint y: 557, endPoint x: 566, endPoint y: 591, distance: 34.0
click at [566, 559] on icon "Icon/Star" at bounding box center [553, 553] width 24 height 24
drag, startPoint x: 566, startPoint y: 591, endPoint x: 600, endPoint y: 560, distance: 46.0
click at [565, 591] on icon "Icon/Star" at bounding box center [553, 584] width 24 height 24
click at [1178, 86] on icon "Icon/Menu Close" at bounding box center [1173, 83] width 28 height 28
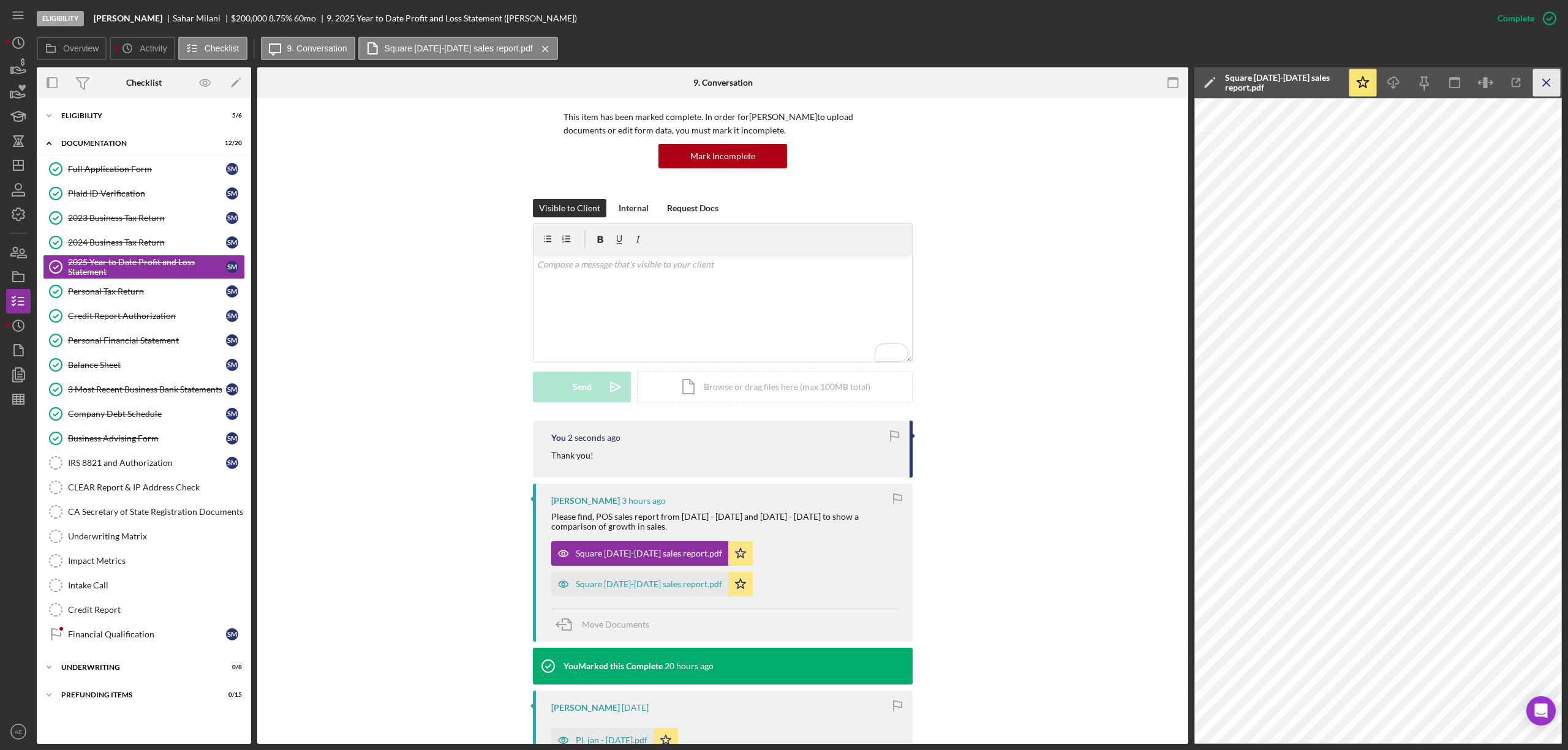
click at [1540, 84] on icon "Icon/Menu Close" at bounding box center [1547, 83] width 28 height 28
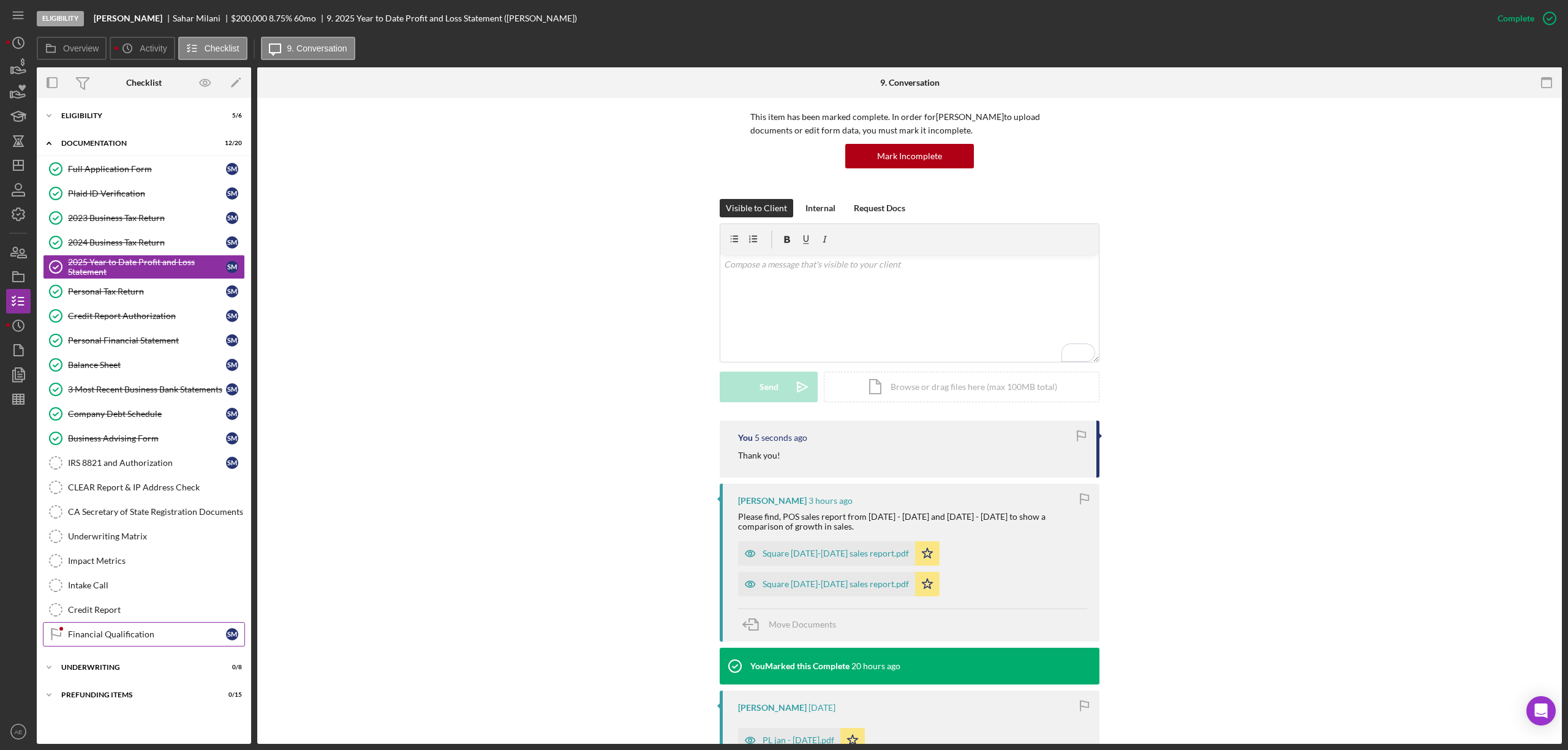
drag, startPoint x: 126, startPoint y: 647, endPoint x: 203, endPoint y: 630, distance: 78.9
click at [125, 639] on div "Financial Qualification" at bounding box center [147, 634] width 158 height 10
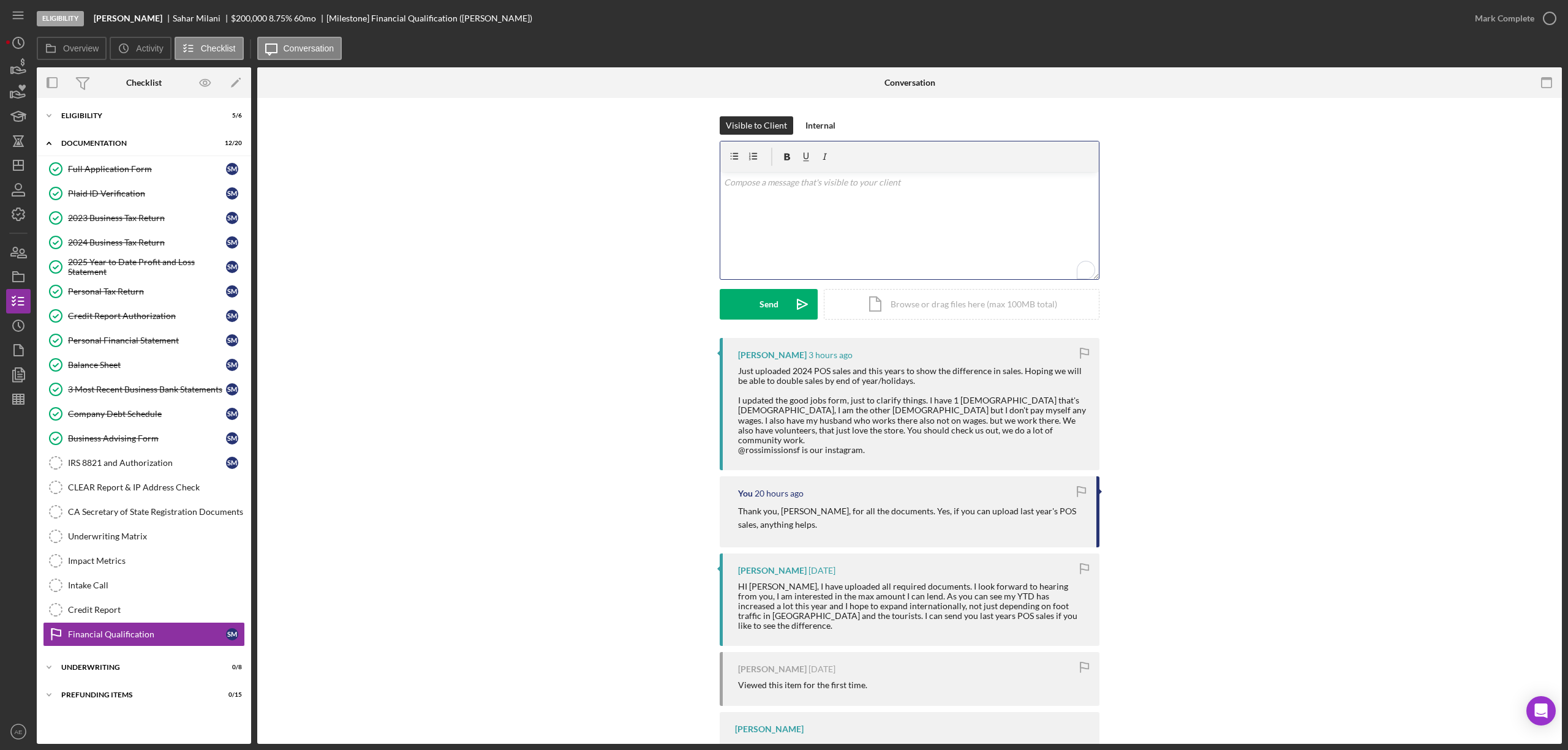
click at [816, 260] on div "v Color teal Color pink Remove color Add row above Add row below Add column bef…" at bounding box center [909, 226] width 378 height 107
click at [787, 309] on icon "Icon/icon-invite-send" at bounding box center [802, 304] width 31 height 31
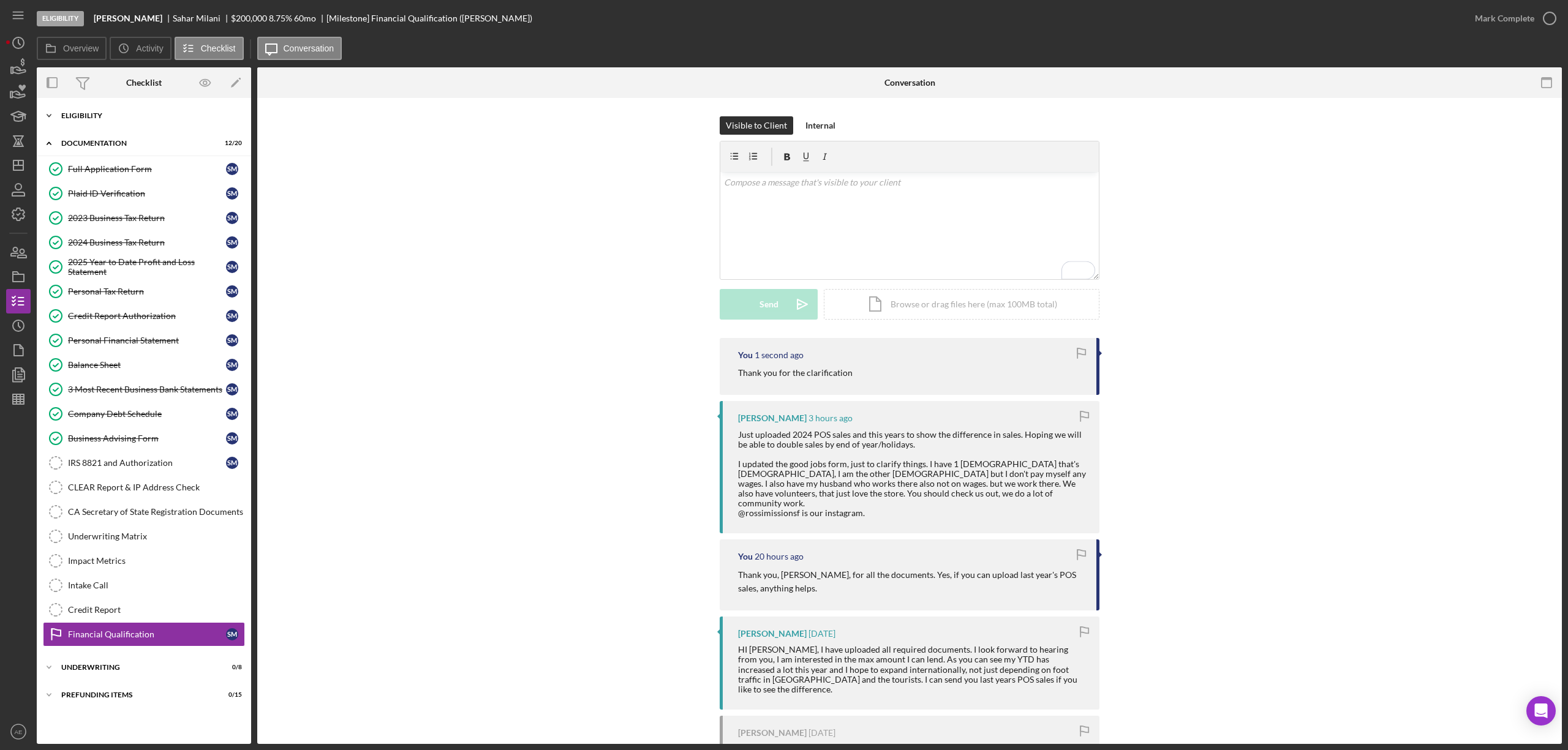
click at [89, 119] on div "Eligibility" at bounding box center [148, 115] width 174 height 7
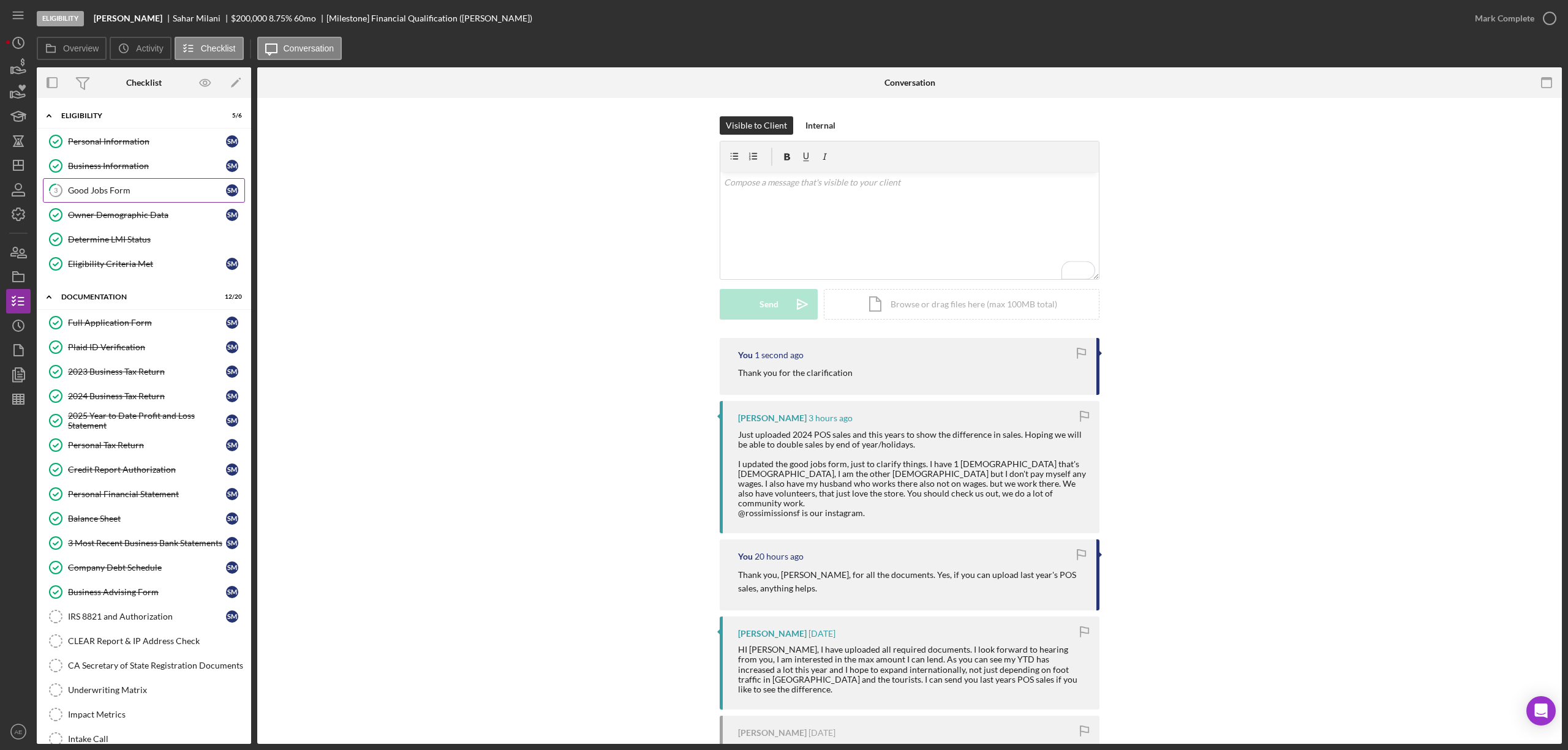
click at [128, 192] on div "Good Jobs Form" at bounding box center [147, 190] width 158 height 10
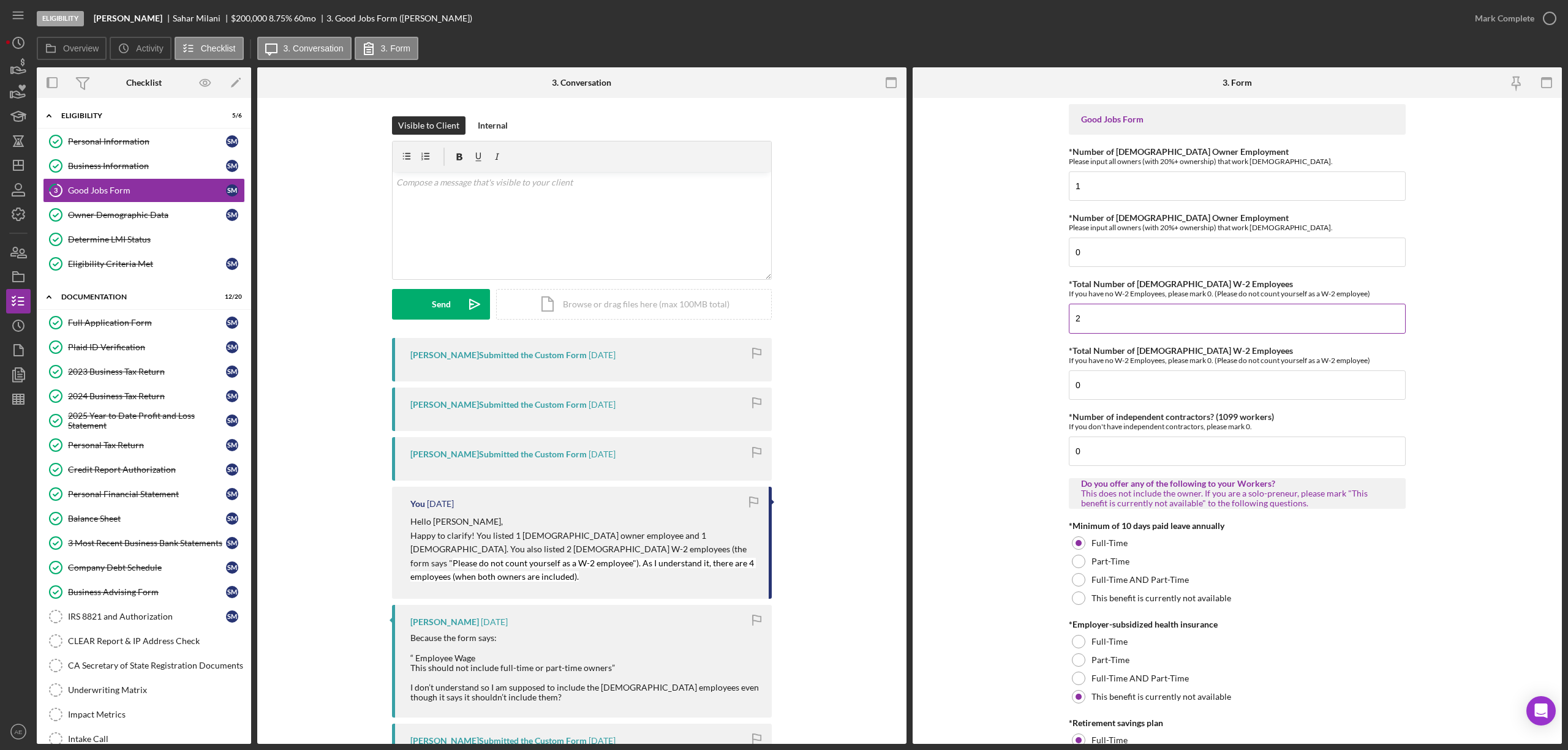
click at [1106, 326] on input "2" at bounding box center [1237, 318] width 337 height 30
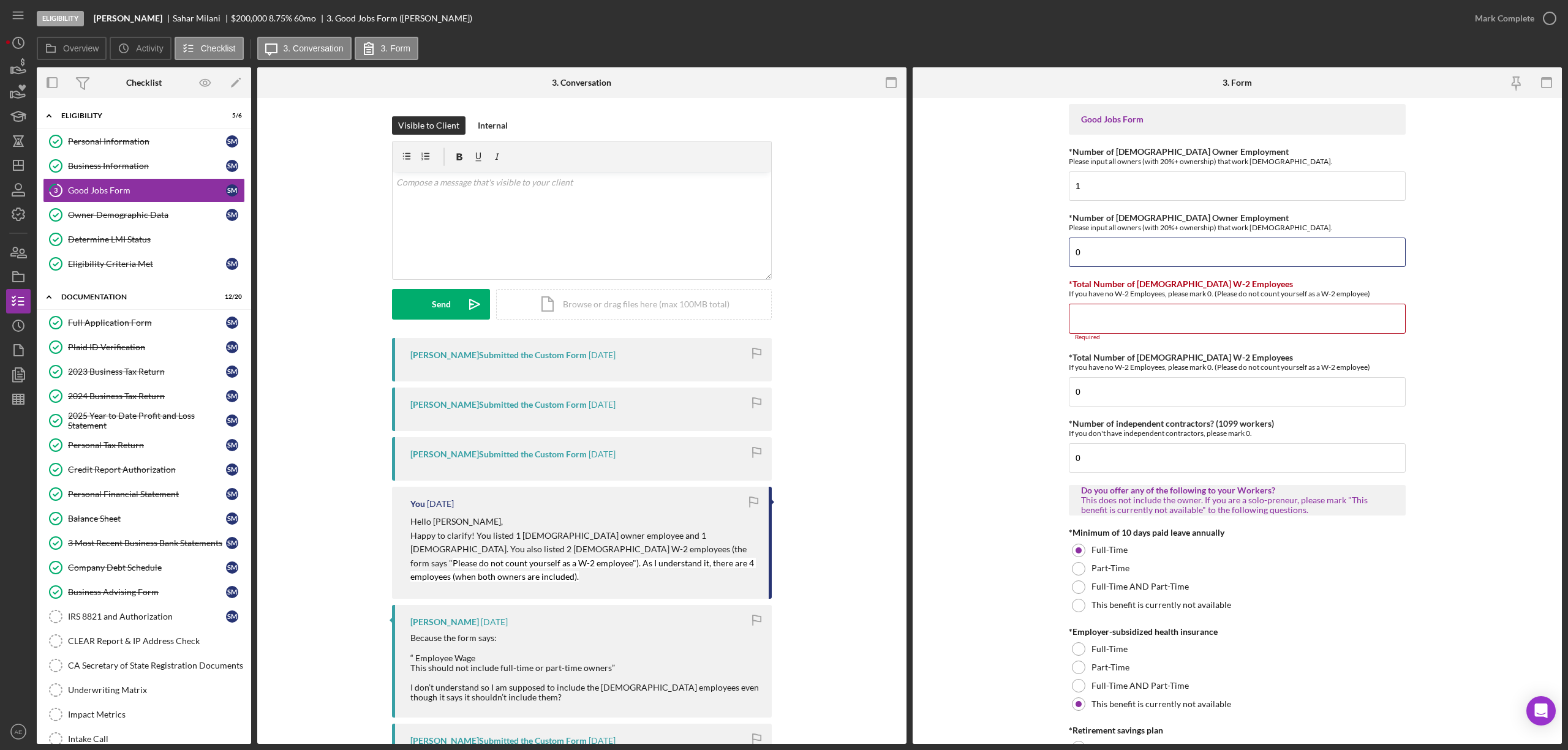
drag, startPoint x: 1111, startPoint y: 266, endPoint x: 1030, endPoint y: 268, distance: 81.0
click at [1030, 268] on form "Good Jobs Form *Number of Full-Time Owner Employment Please input all owners (w…" at bounding box center [1237, 421] width 649 height 646
click at [1113, 298] on div "If you have no W-2 Employees, please mark 0. (Please do not count yourself as a…" at bounding box center [1237, 293] width 337 height 9
click at [1113, 306] on input "*Total Number of [DEMOGRAPHIC_DATA] W-2 Employees" at bounding box center [1237, 318] width 337 height 30
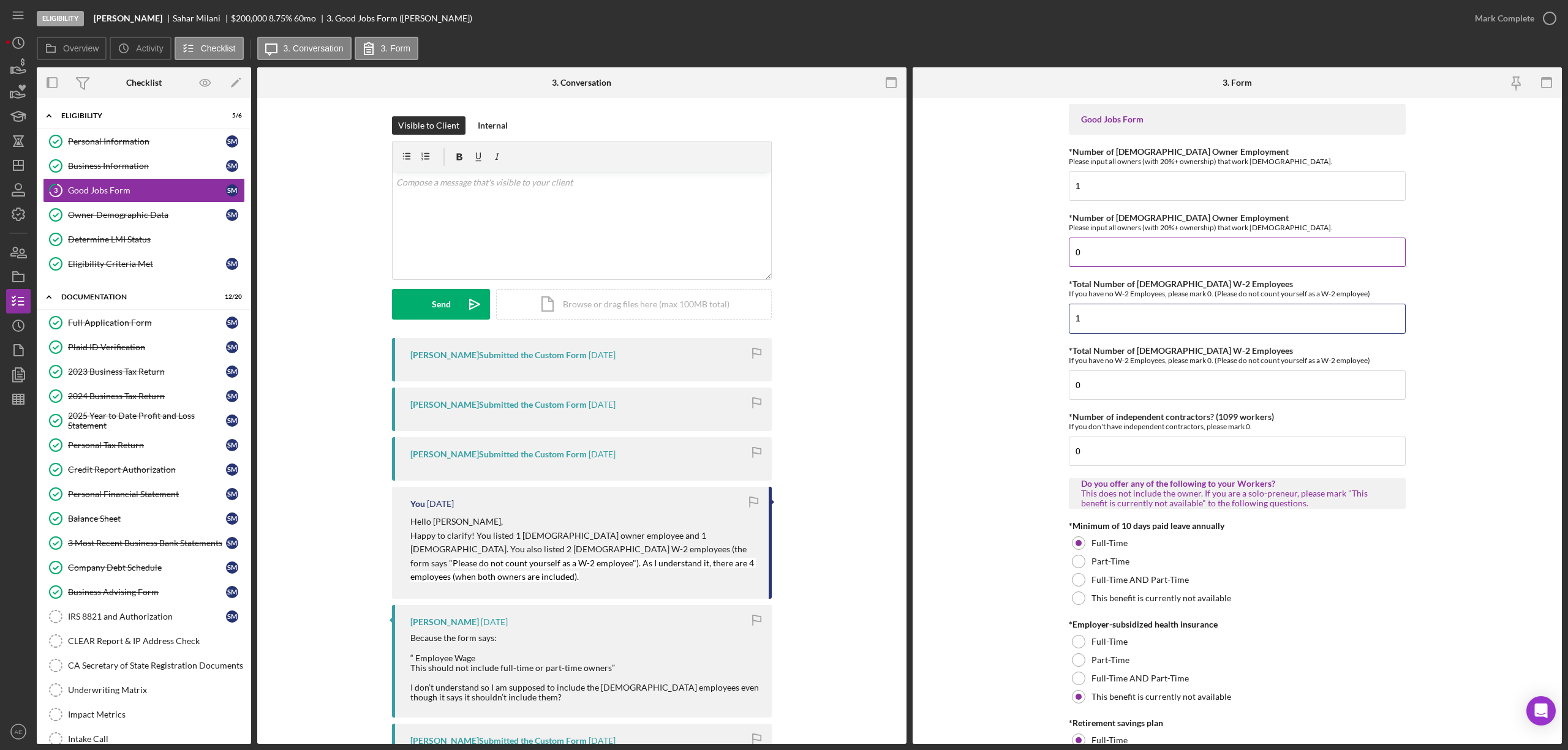
type input "1"
click at [1086, 251] on input "0" at bounding box center [1237, 252] width 337 height 30
click at [106, 167] on div "Business Information" at bounding box center [147, 166] width 158 height 10
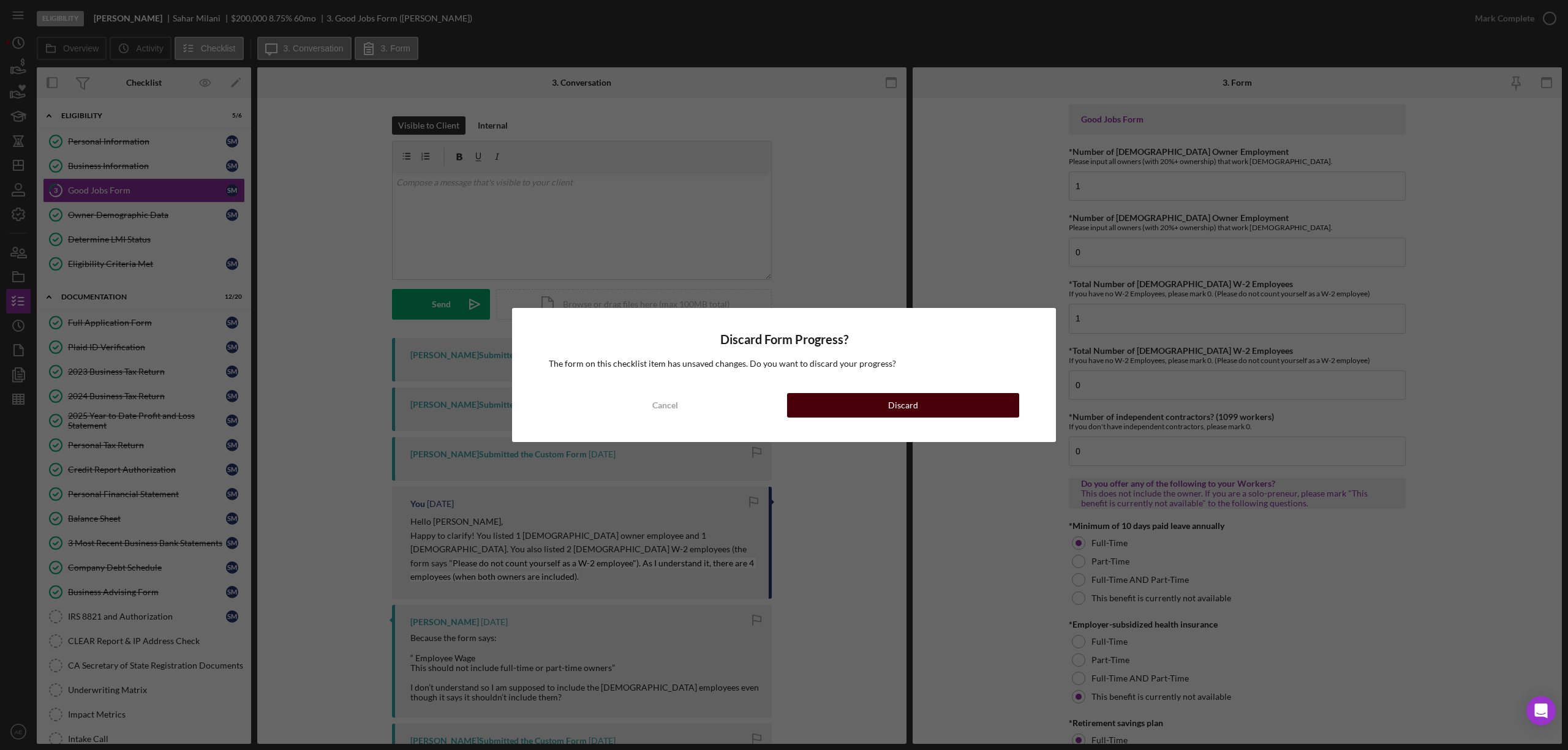
click at [905, 403] on div "Discard" at bounding box center [903, 405] width 30 height 24
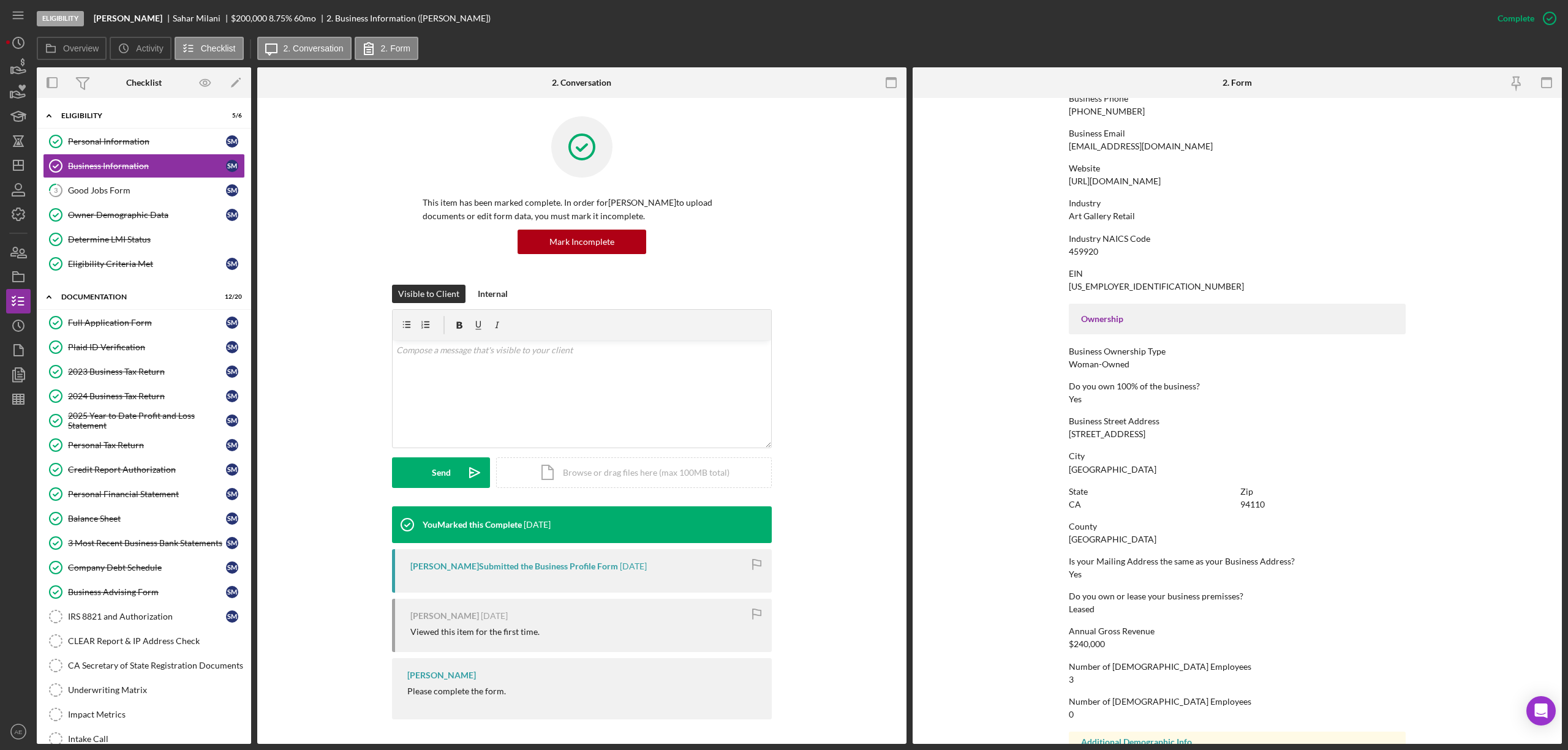
scroll to position [277, 0]
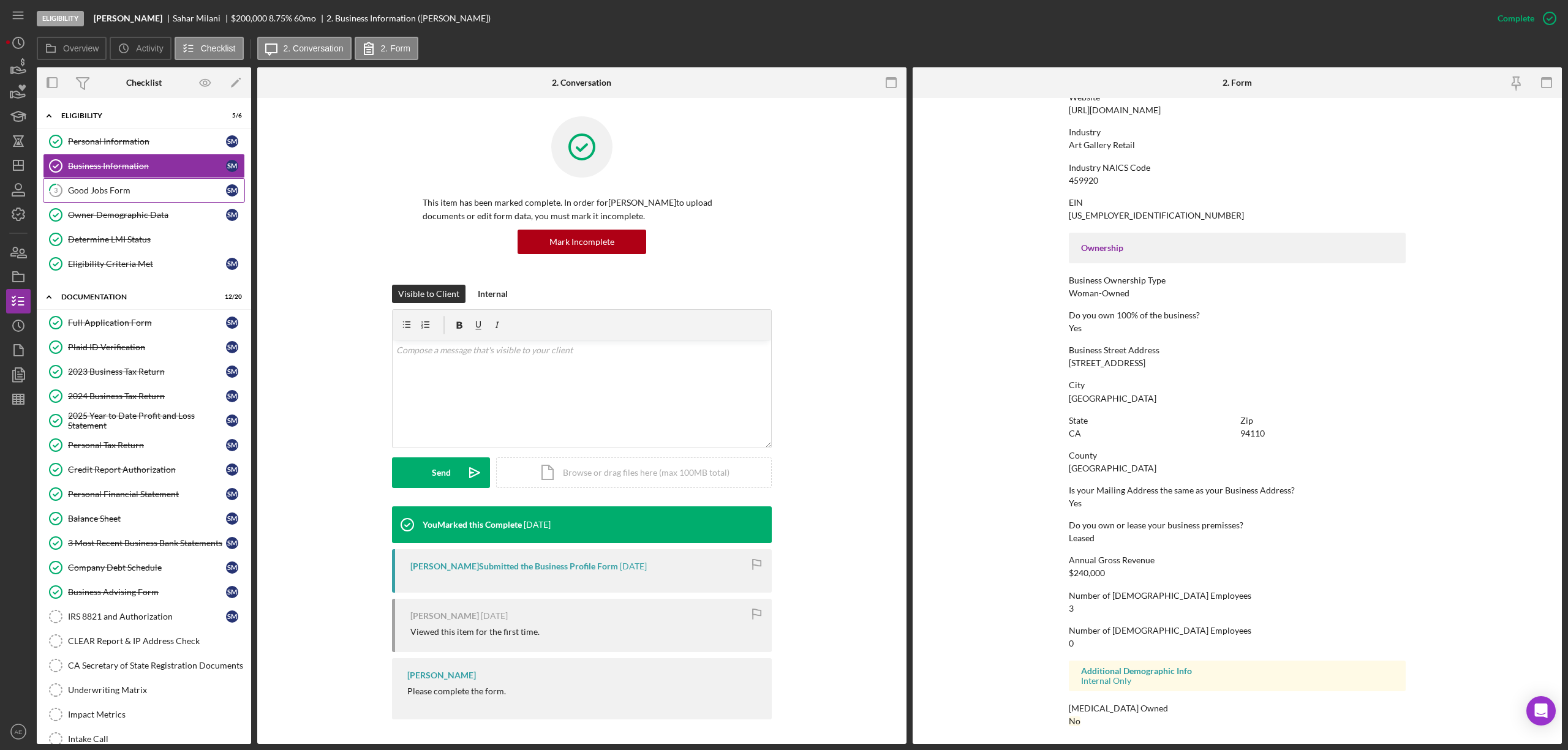
click at [138, 201] on link "3 Good Jobs Form S M" at bounding box center [143, 190] width 202 height 24
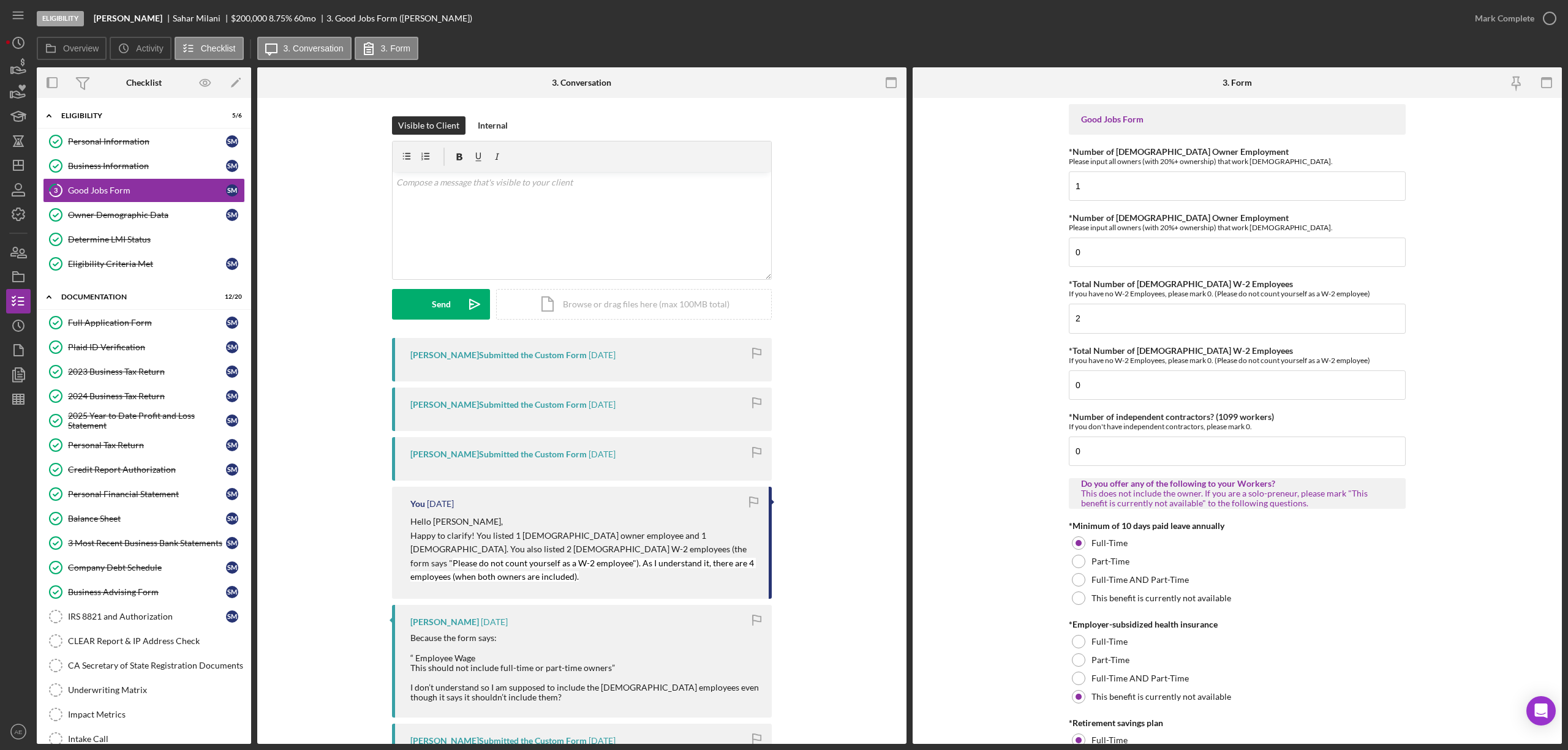
click at [1121, 197] on input "1" at bounding box center [1237, 186] width 337 height 30
type input "2"
click at [145, 219] on div "Owner Demographic Data" at bounding box center [147, 214] width 158 height 10
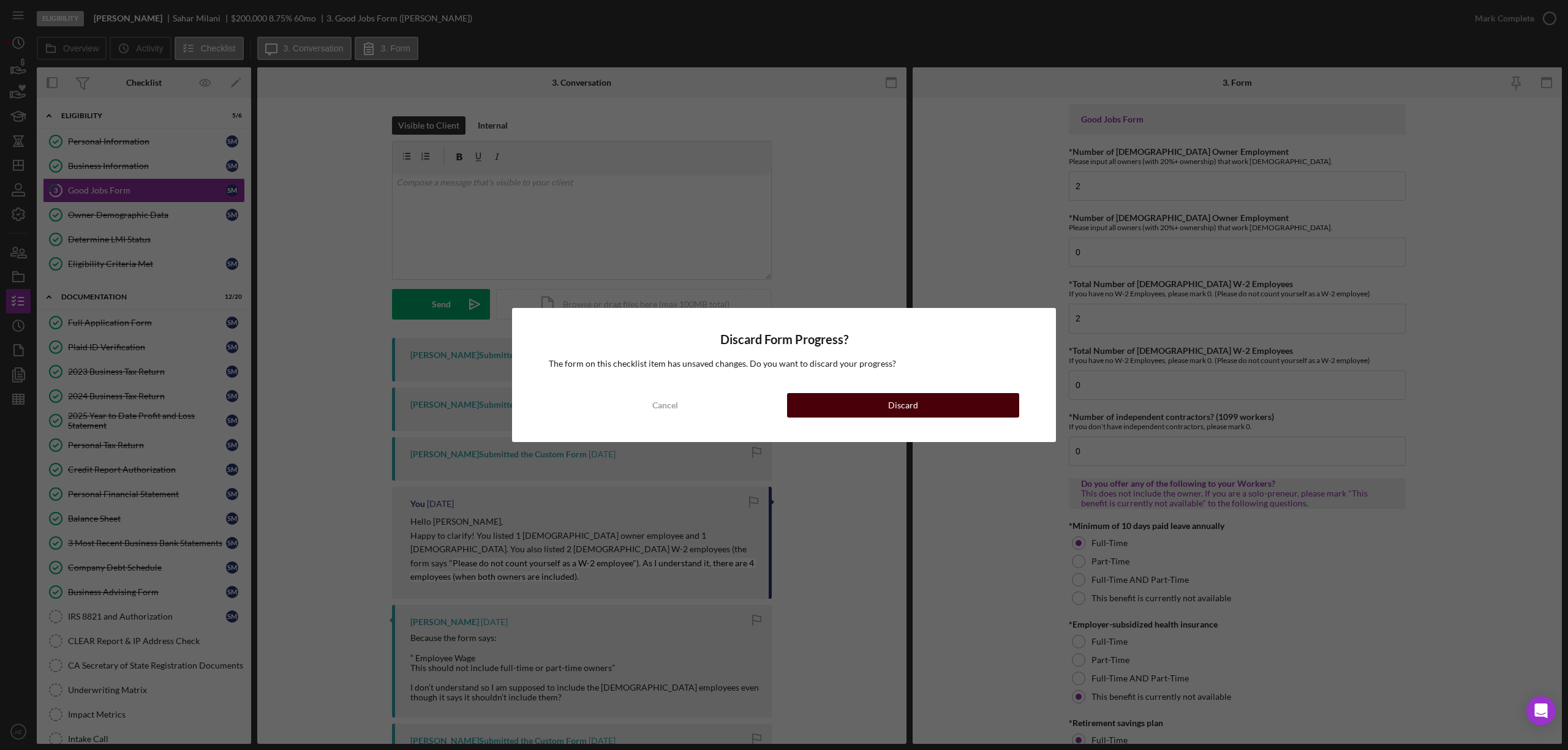
click at [898, 397] on div "Discard" at bounding box center [903, 405] width 30 height 24
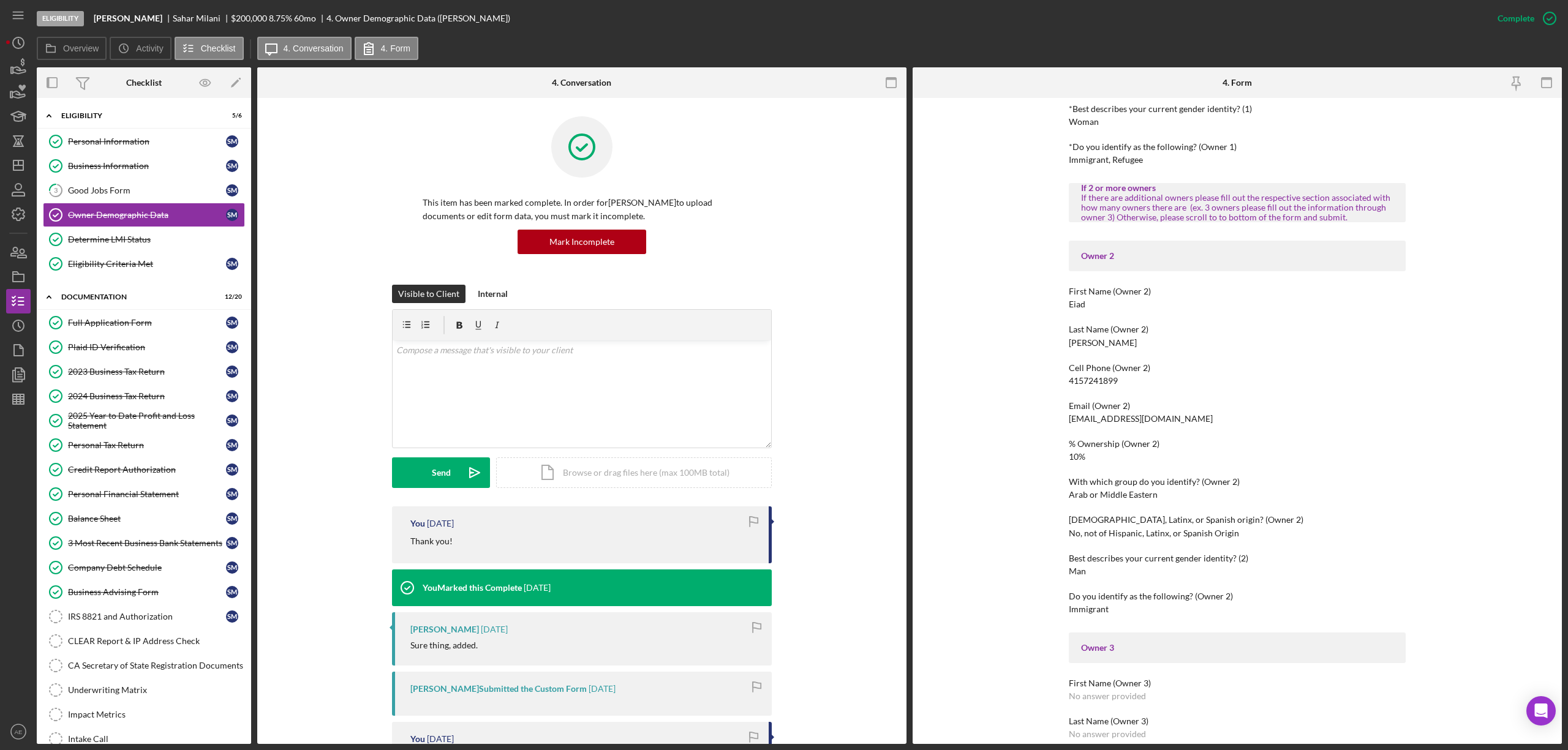
scroll to position [572, 0]
click at [149, 201] on link "3 Good Jobs Form S M" at bounding box center [143, 190] width 202 height 24
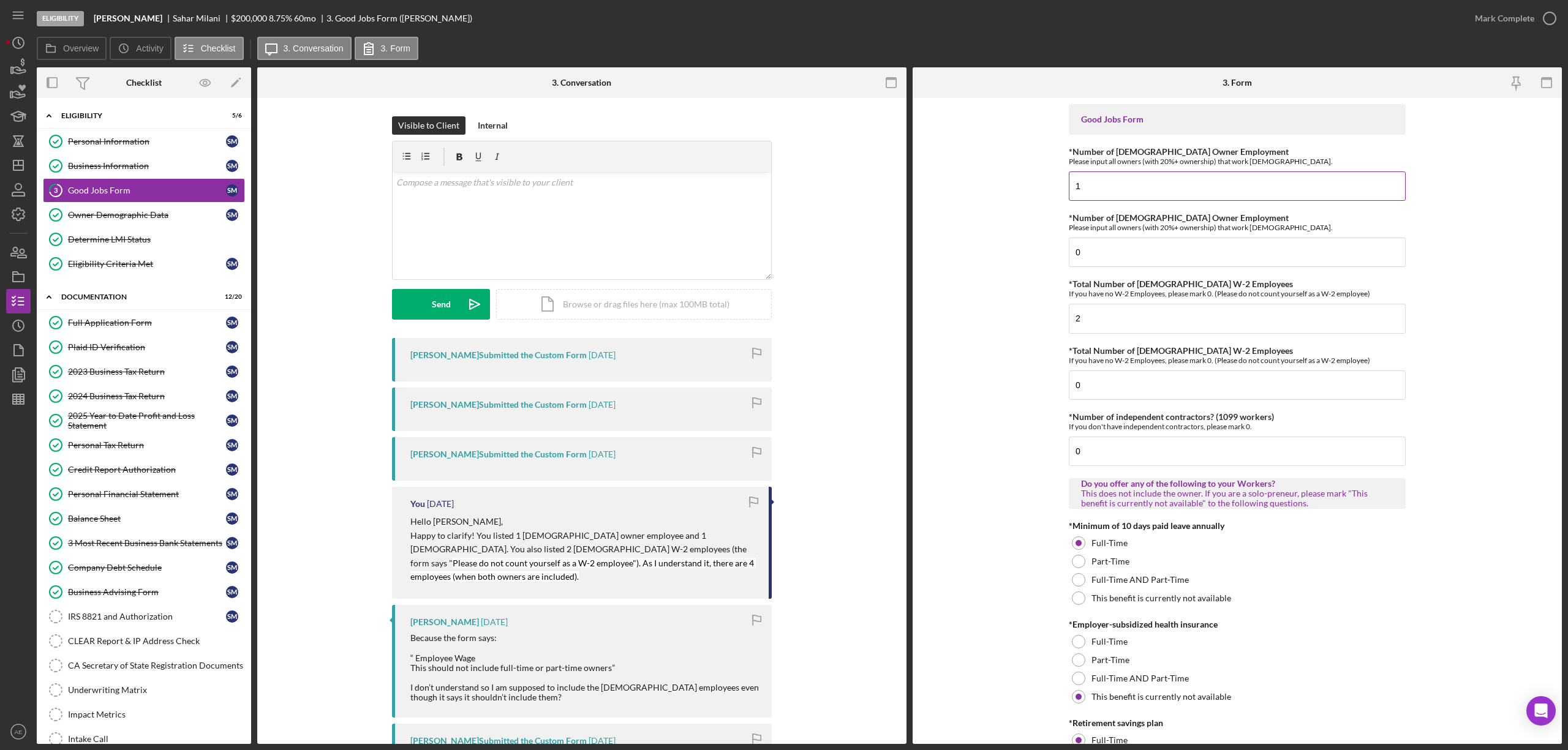
click at [1094, 197] on input "1" at bounding box center [1237, 186] width 337 height 30
type input "2"
click at [1103, 318] on input "2" at bounding box center [1237, 318] width 337 height 30
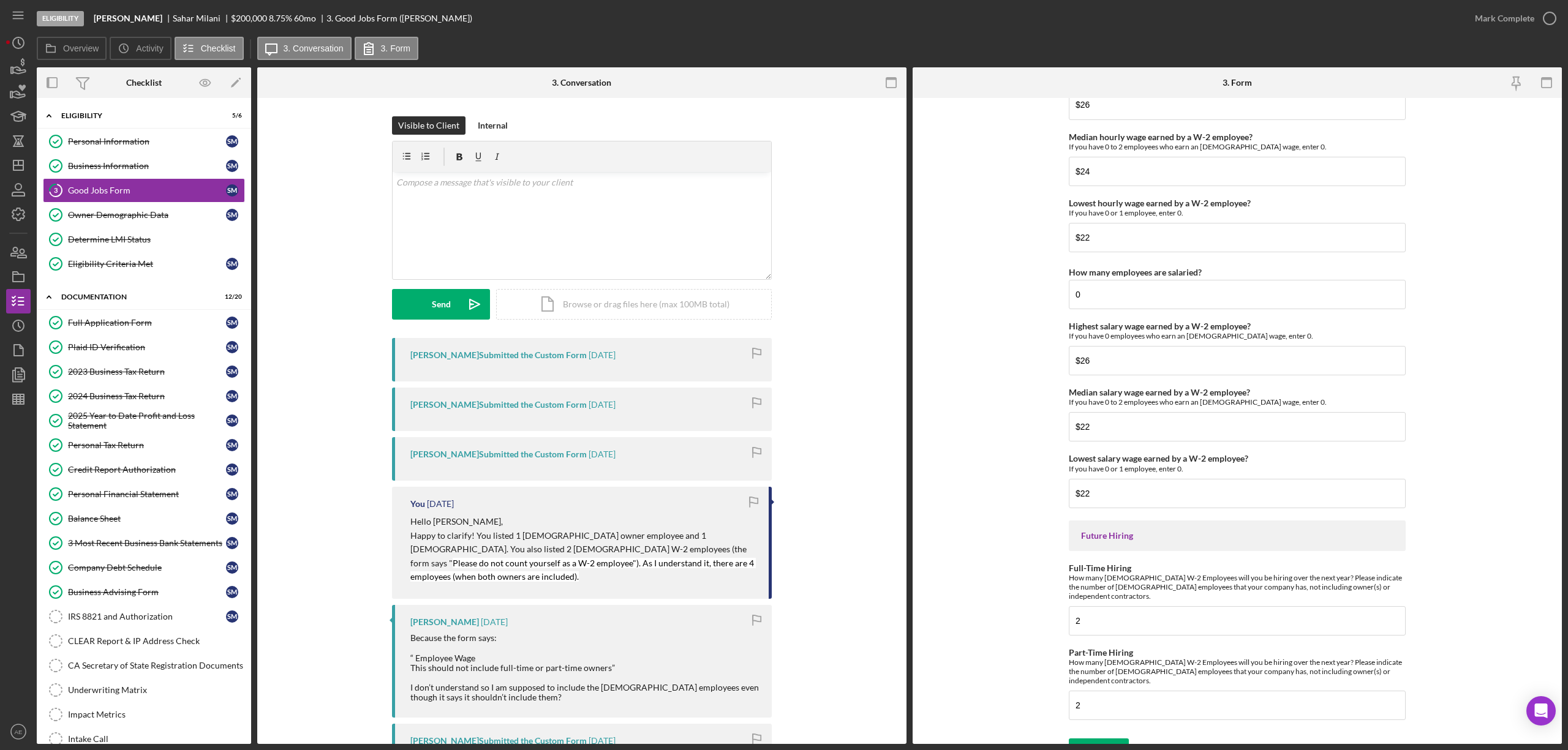
scroll to position [2477, 0]
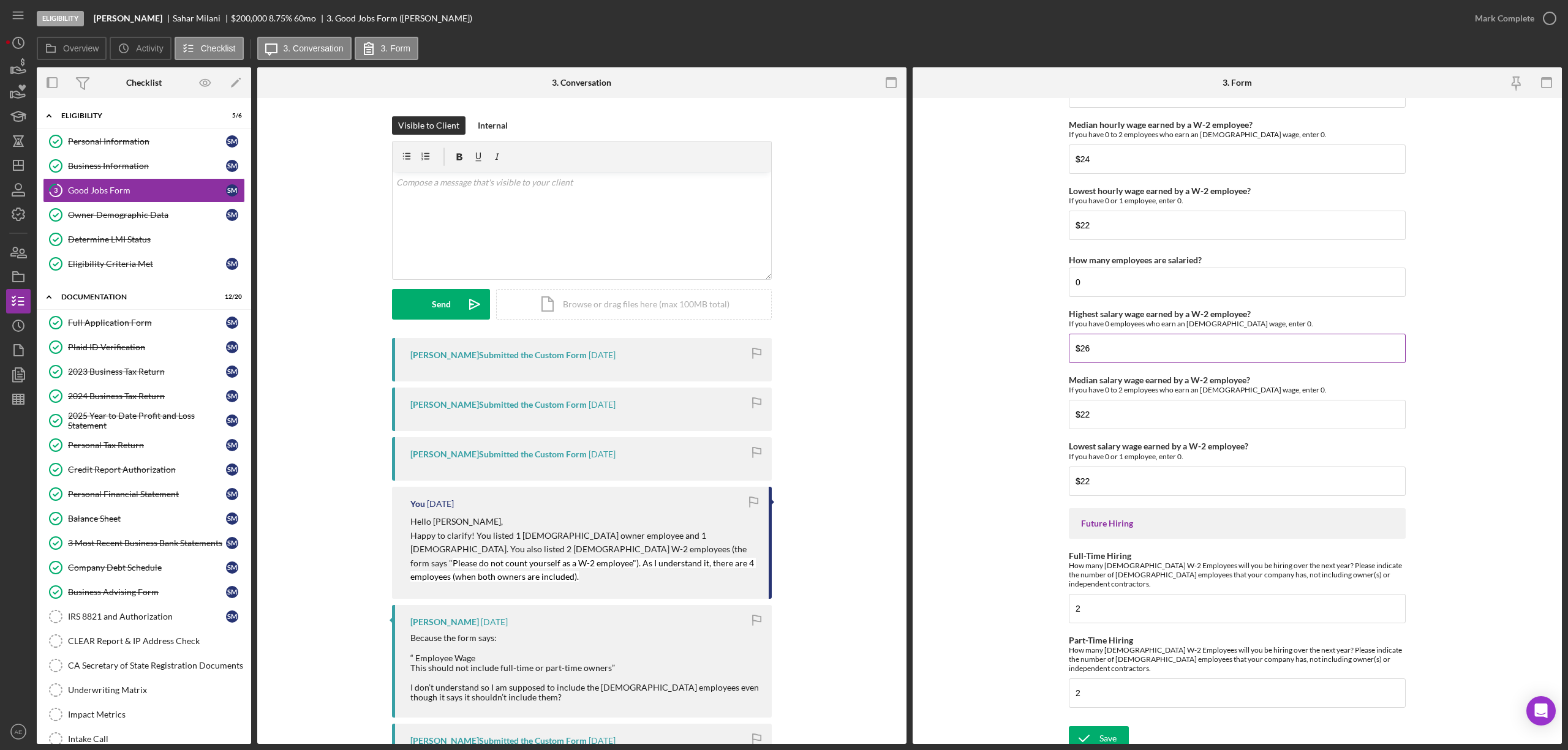
type input "1"
drag, startPoint x: 1103, startPoint y: 357, endPoint x: 1022, endPoint y: 364, distance: 81.3
click at [1022, 364] on form "Good Jobs Form *Number of Full-Time Owner Employment Please input all owners (w…" at bounding box center [1237, 421] width 649 height 646
type input "$0"
drag, startPoint x: 1125, startPoint y: 425, endPoint x: 1008, endPoint y: 425, distance: 117.0
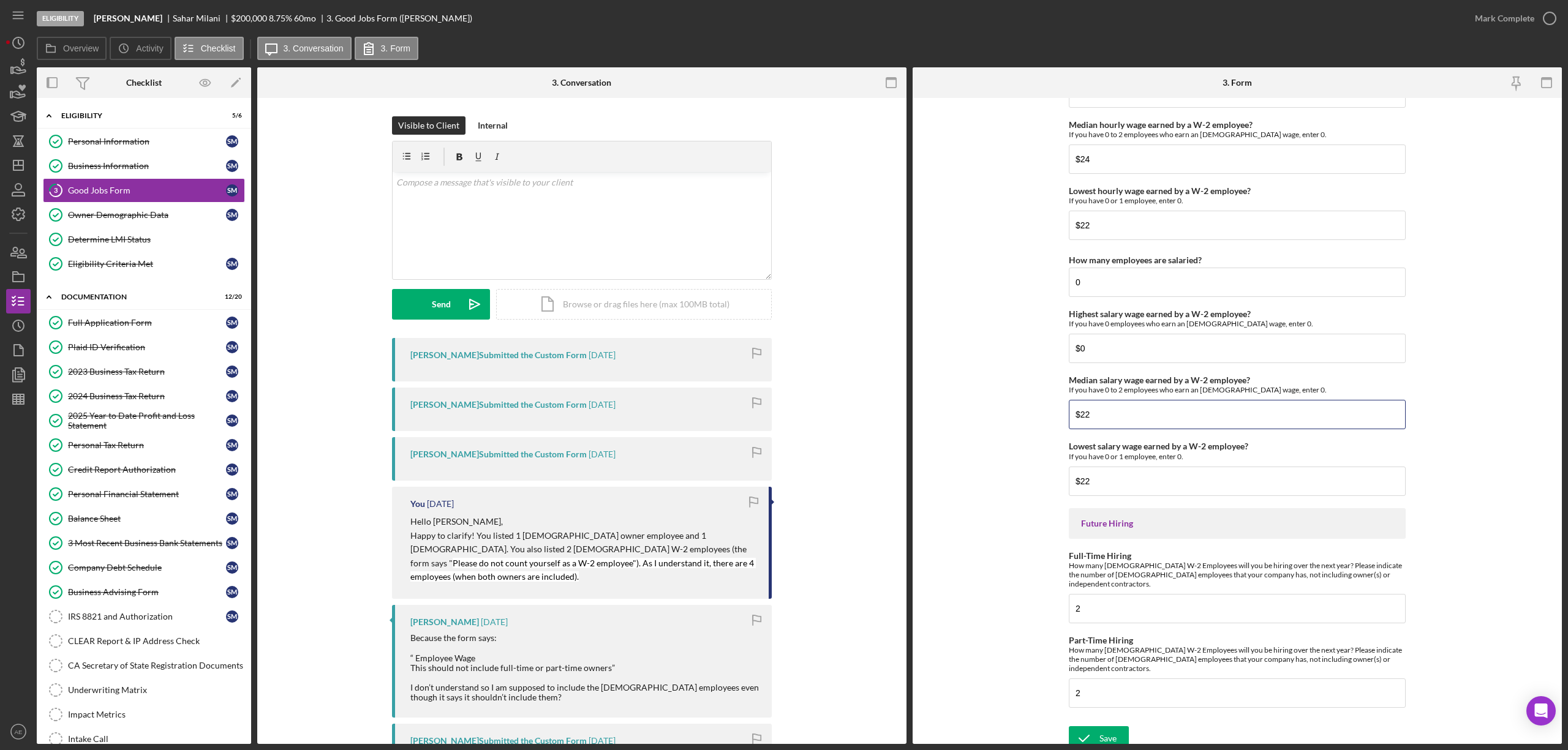
click at [1008, 425] on form "Good Jobs Form *Number of Full-Time Owner Employment Please input all owners (w…" at bounding box center [1237, 421] width 649 height 646
type input "$0"
drag, startPoint x: 1101, startPoint y: 503, endPoint x: 1015, endPoint y: 503, distance: 86.0
click at [1015, 503] on form "Good Jobs Form *Number of Full-Time Owner Employment Please input all owners (w…" at bounding box center [1237, 421] width 649 height 646
type input "$0"
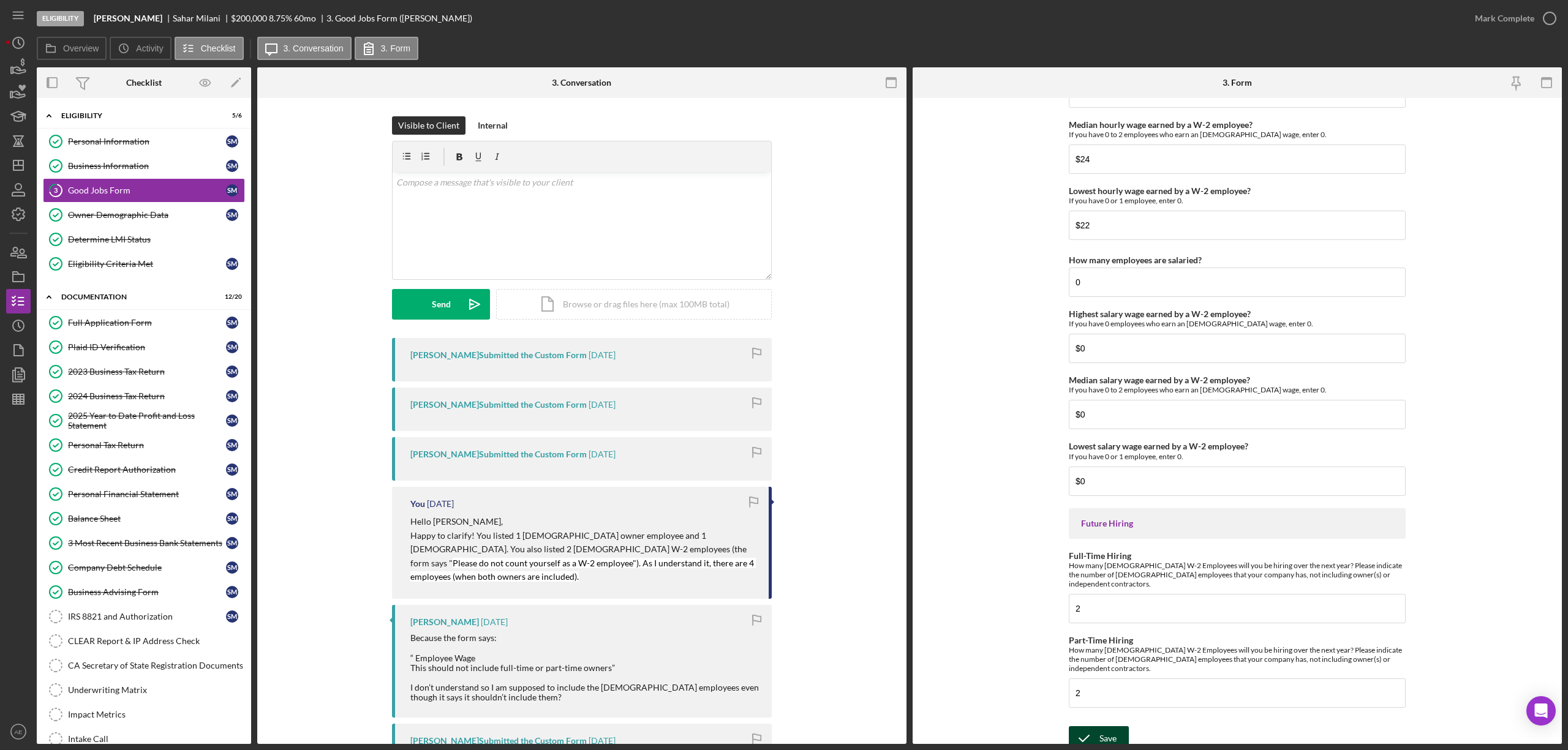
click at [1069, 731] on icon "submit" at bounding box center [1084, 738] width 31 height 31
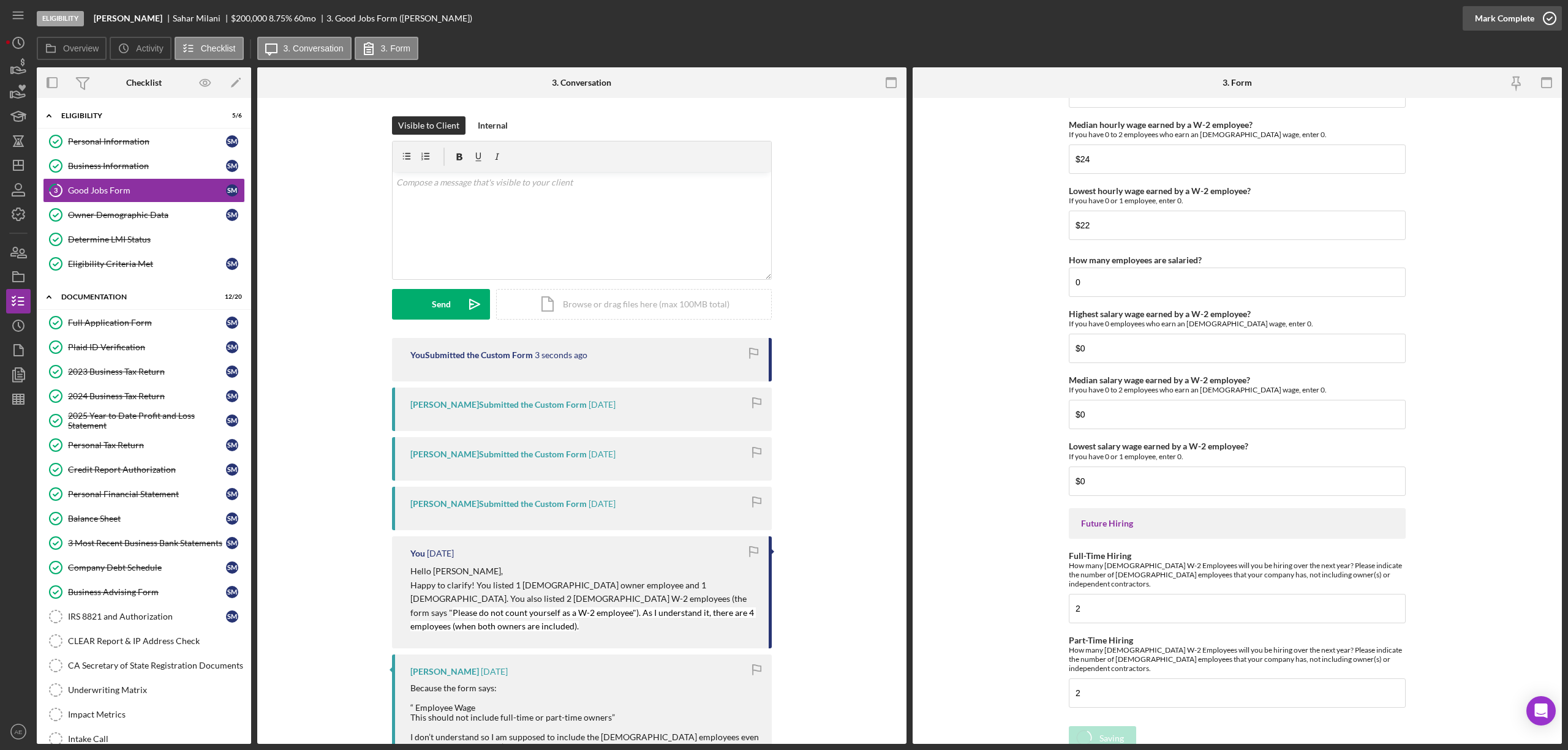
click at [1513, 25] on div "Mark Complete" at bounding box center [1505, 18] width 59 height 24
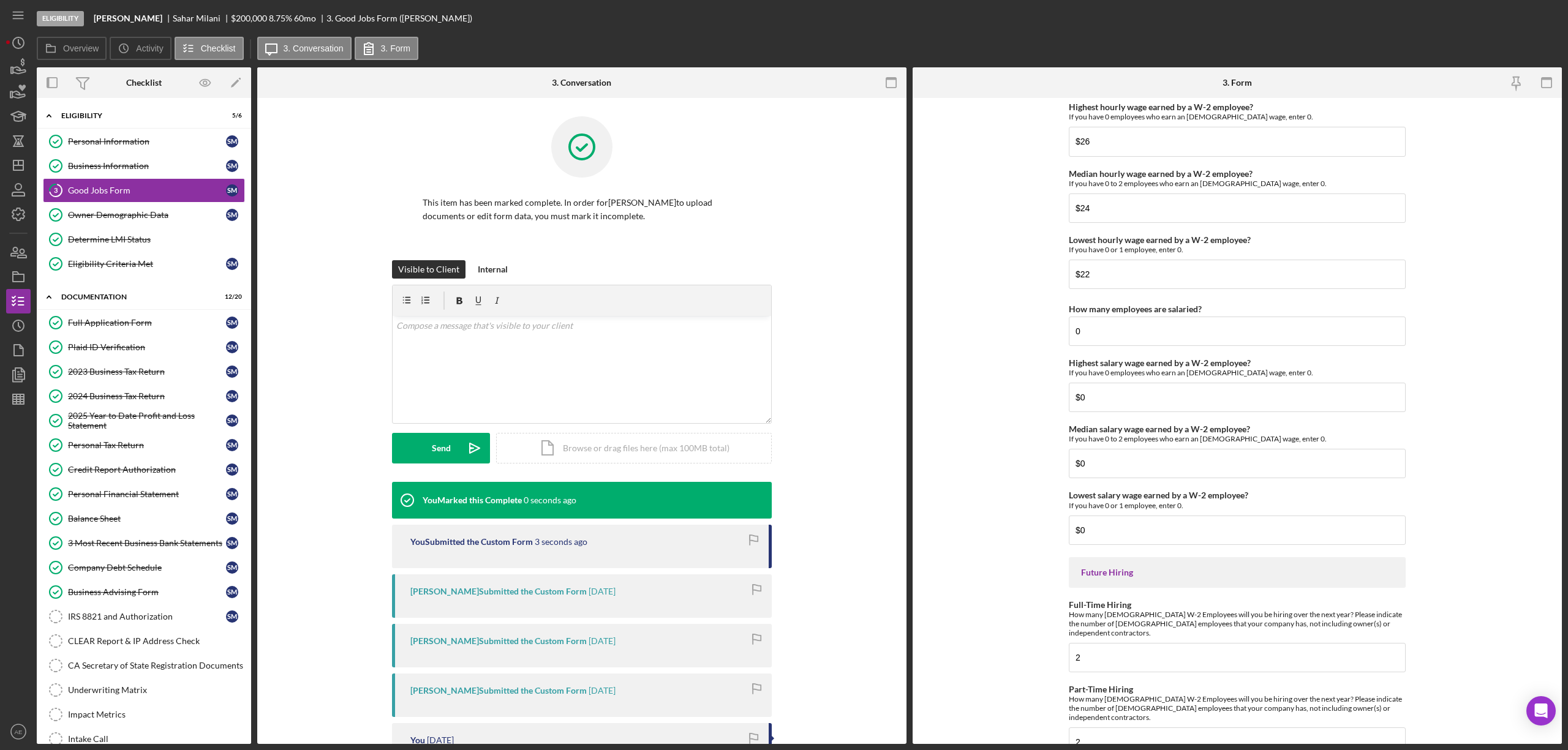
scroll to position [2526, 0]
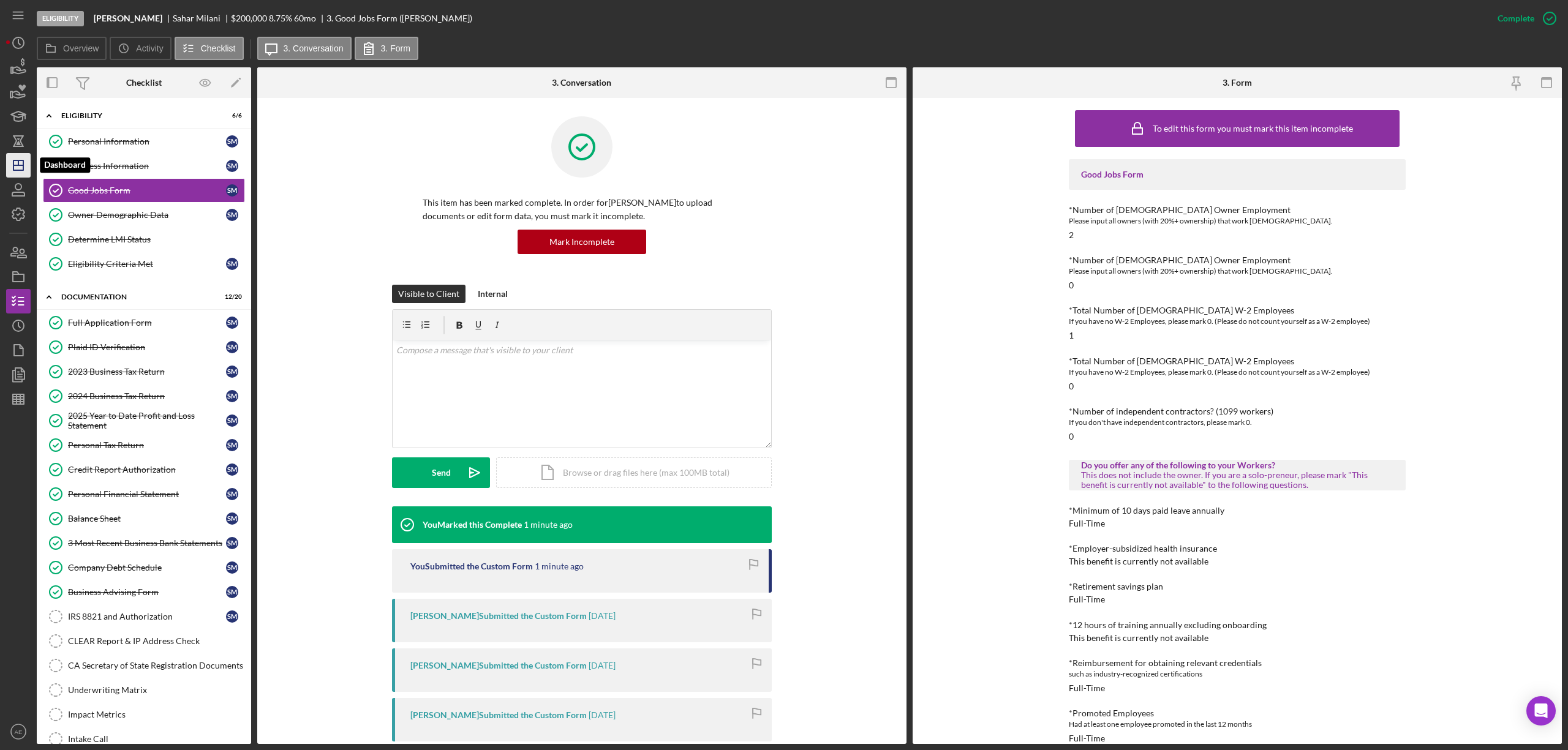
click at [27, 164] on icon "Icon/Dashboard" at bounding box center [18, 165] width 31 height 31
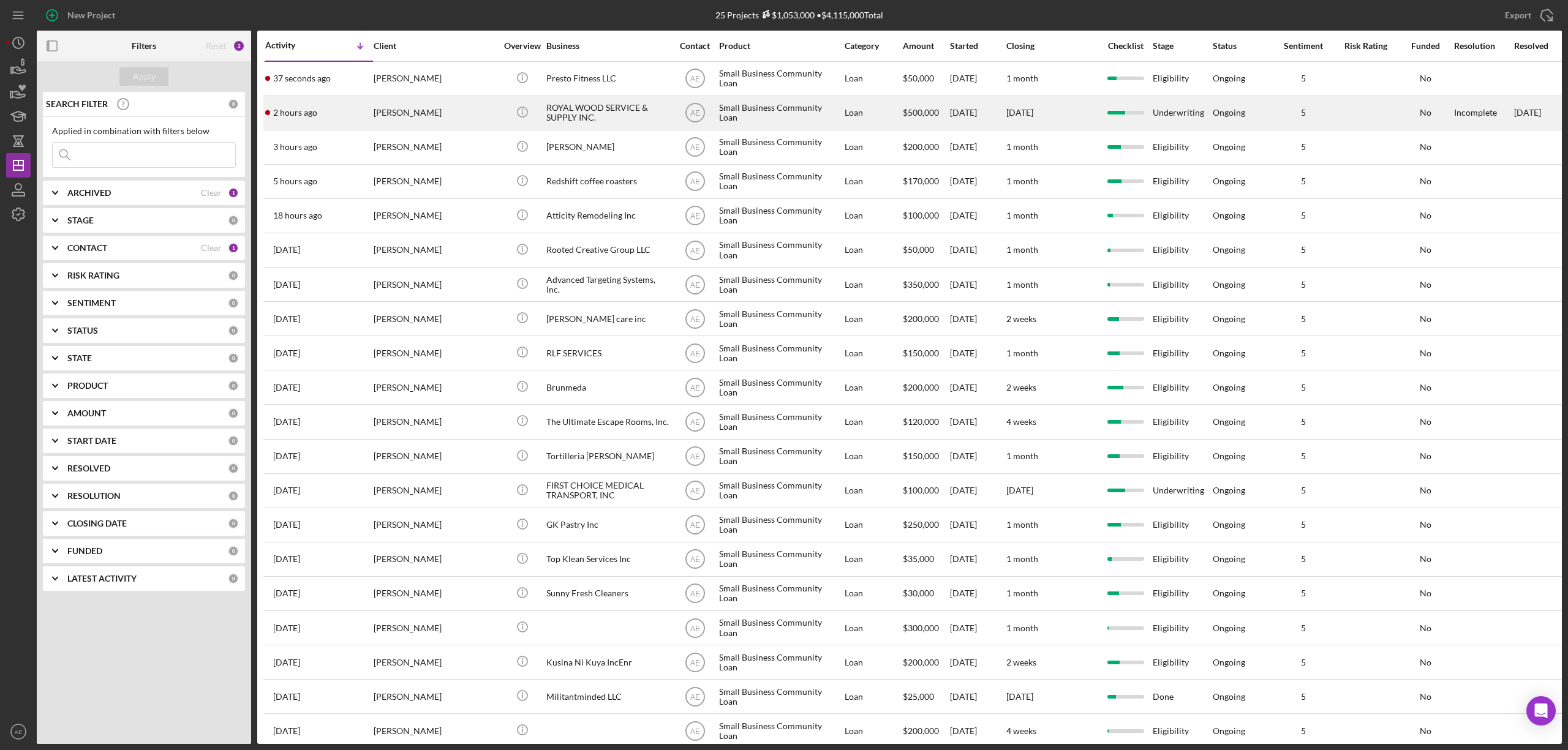
click at [446, 120] on div "[PERSON_NAME]" at bounding box center [435, 113] width 122 height 32
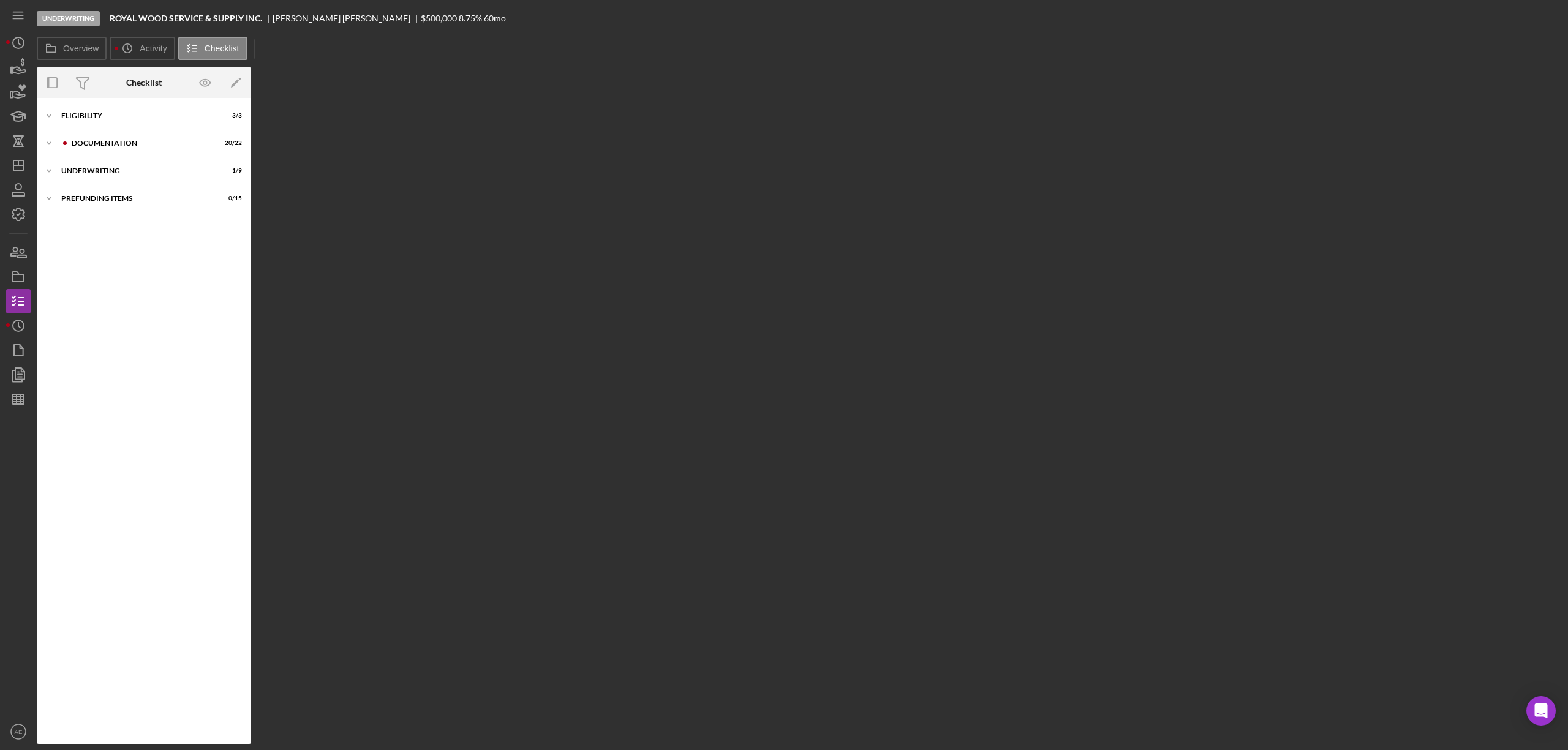
scroll to position [27, 0]
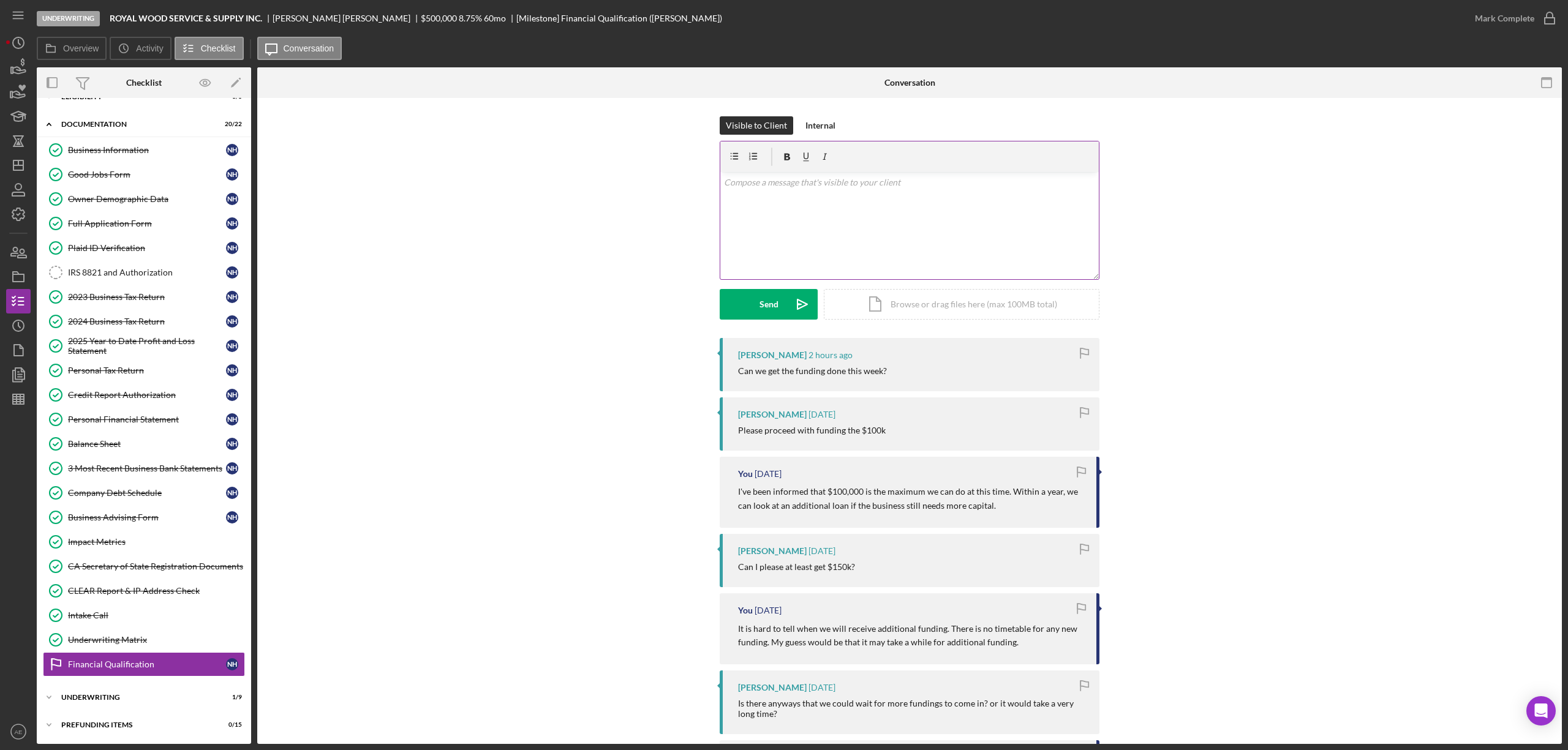
click at [888, 218] on div "v Color teal Color pink Remove color Add row above Add row below Add column bef…" at bounding box center [909, 226] width 378 height 107
click at [792, 295] on icon "Icon/icon-invite-send" at bounding box center [802, 304] width 31 height 31
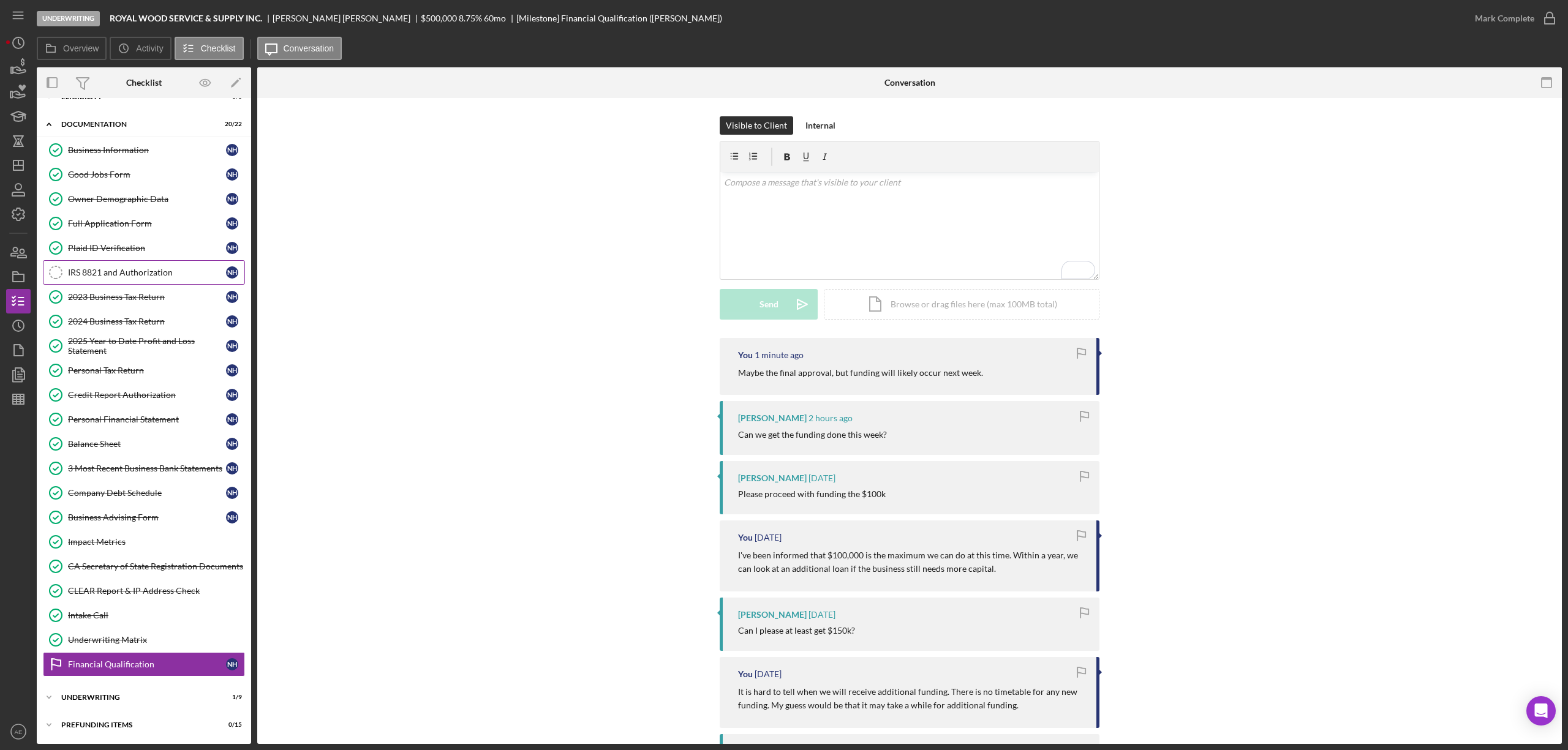
click at [164, 268] on div "IRS 8821 and Authorization" at bounding box center [147, 272] width 158 height 10
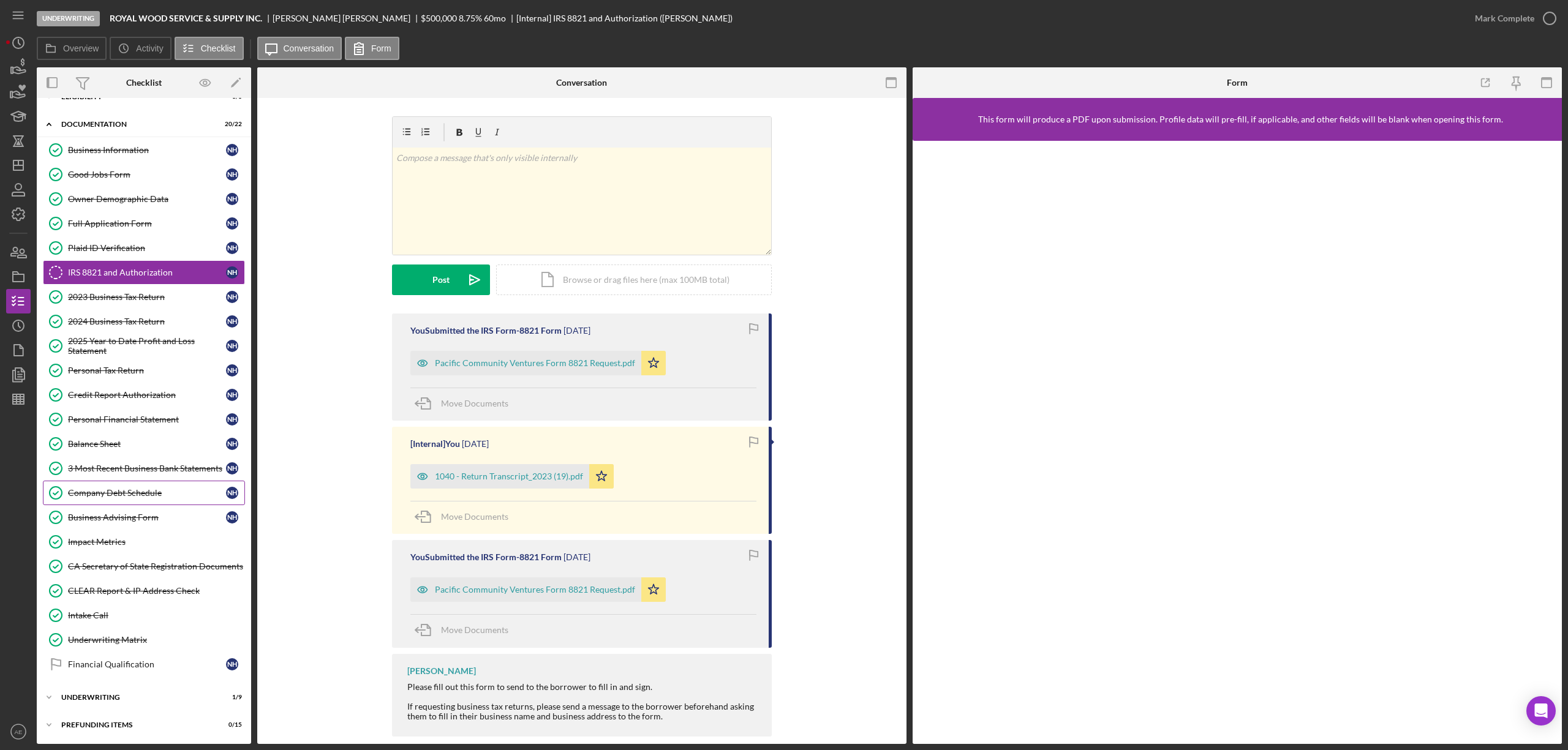
scroll to position [28, 0]
click at [131, 689] on div "Icon/Expander Underwriting 1 / 9" at bounding box center [144, 697] width 215 height 24
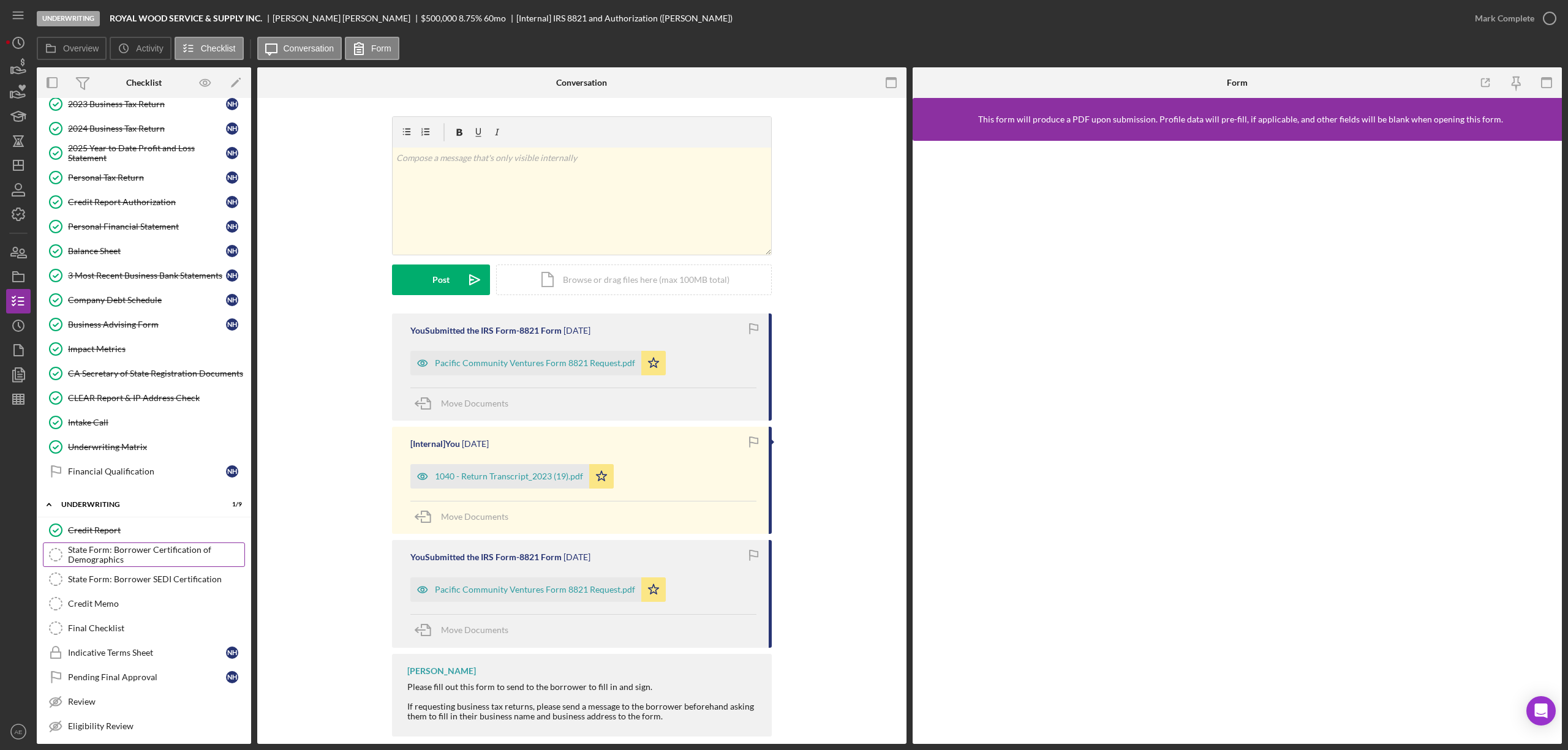
scroll to position [259, 0]
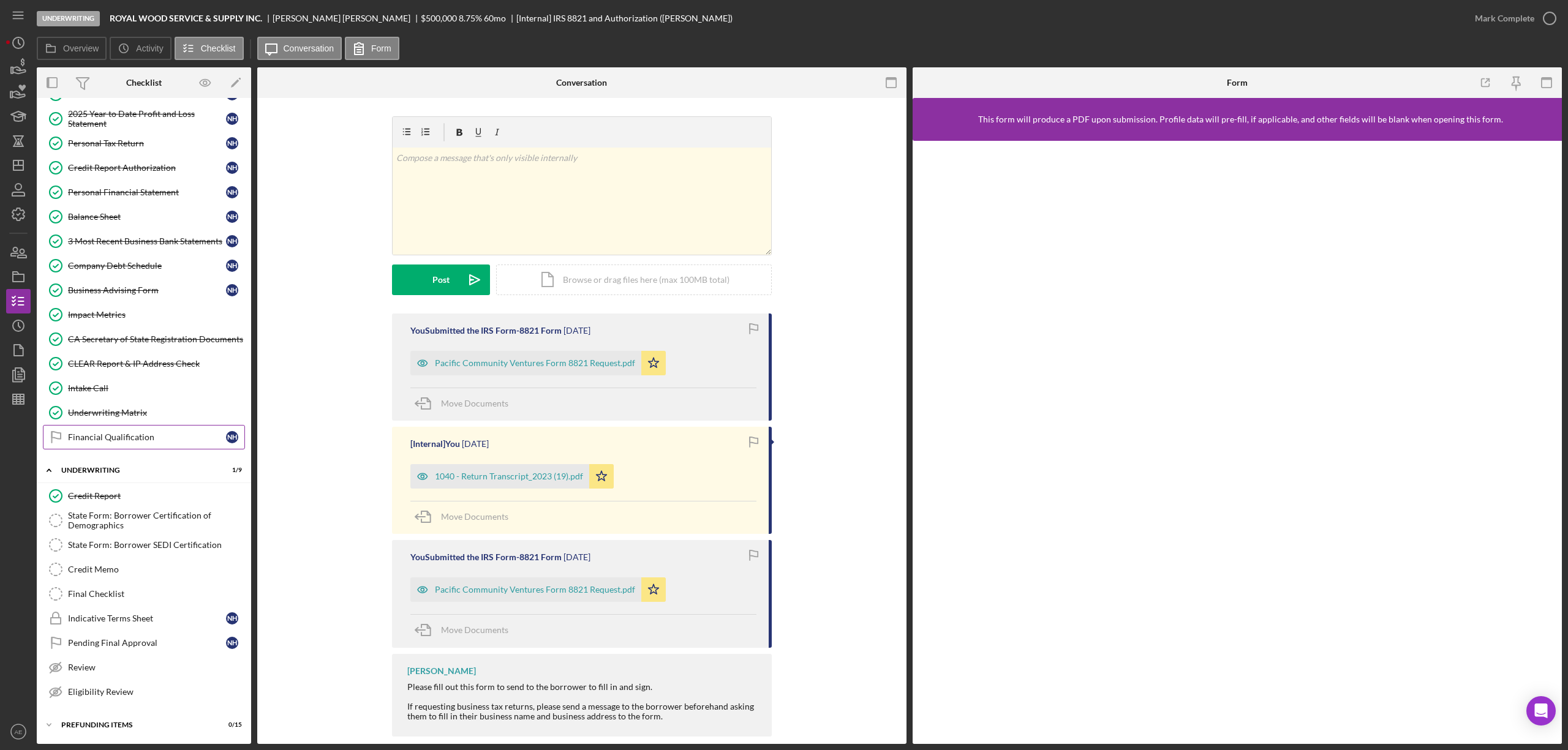
click at [132, 432] on div "Financial Qualification" at bounding box center [147, 437] width 158 height 10
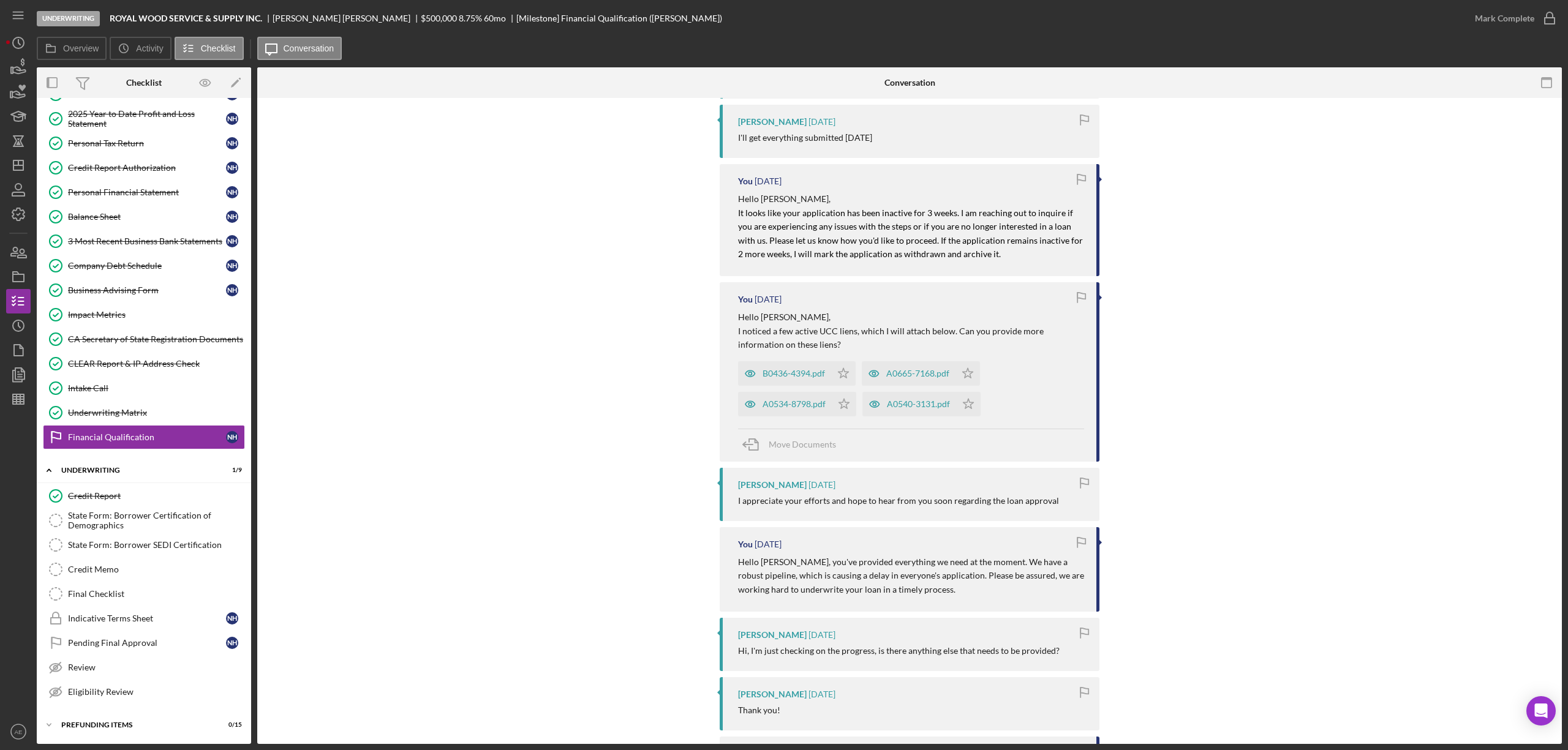
scroll to position [2123, 0]
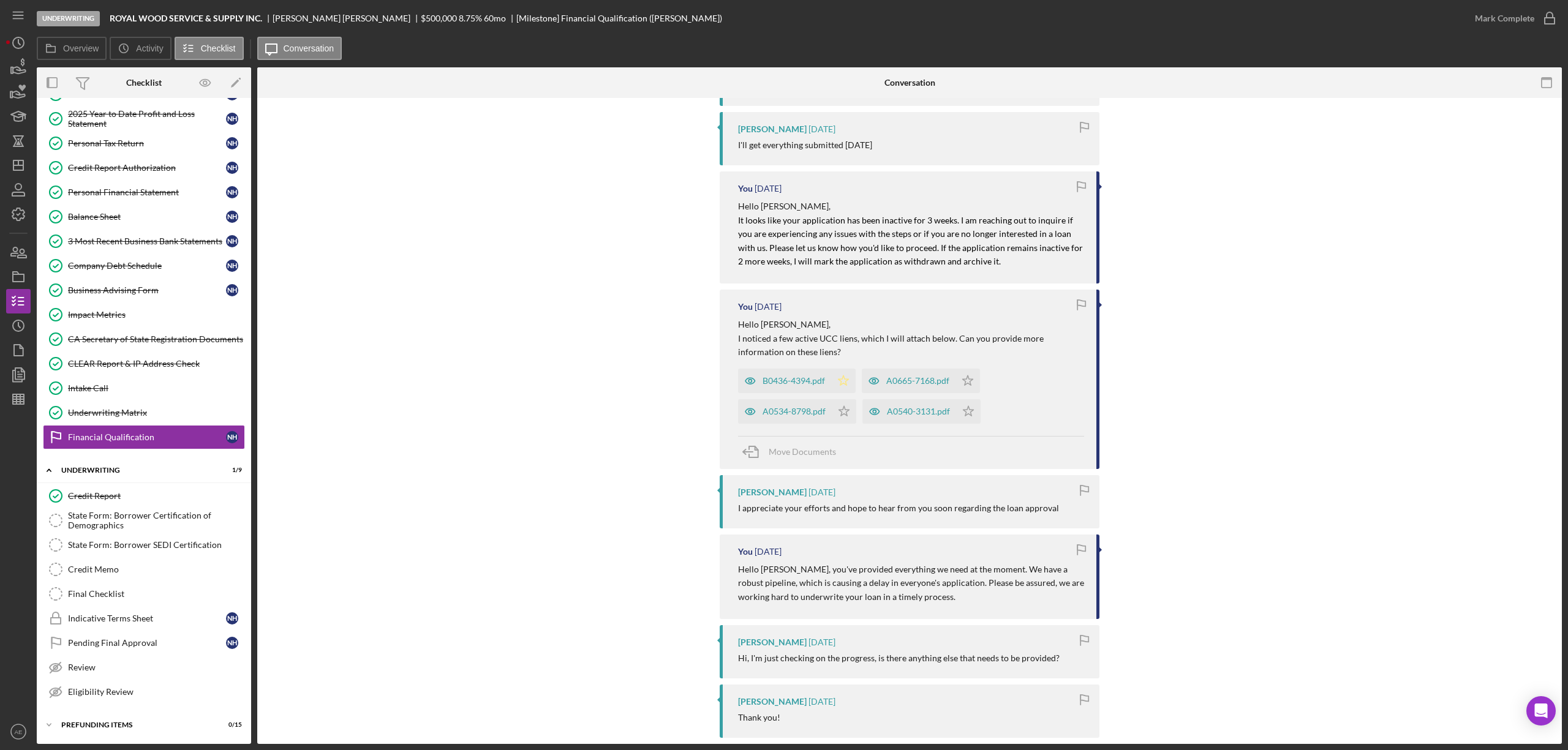
click at [846, 368] on icon "Icon/Star" at bounding box center [843, 380] width 24 height 24
click at [1496, 24] on div "Mark Complete" at bounding box center [1505, 18] width 59 height 24
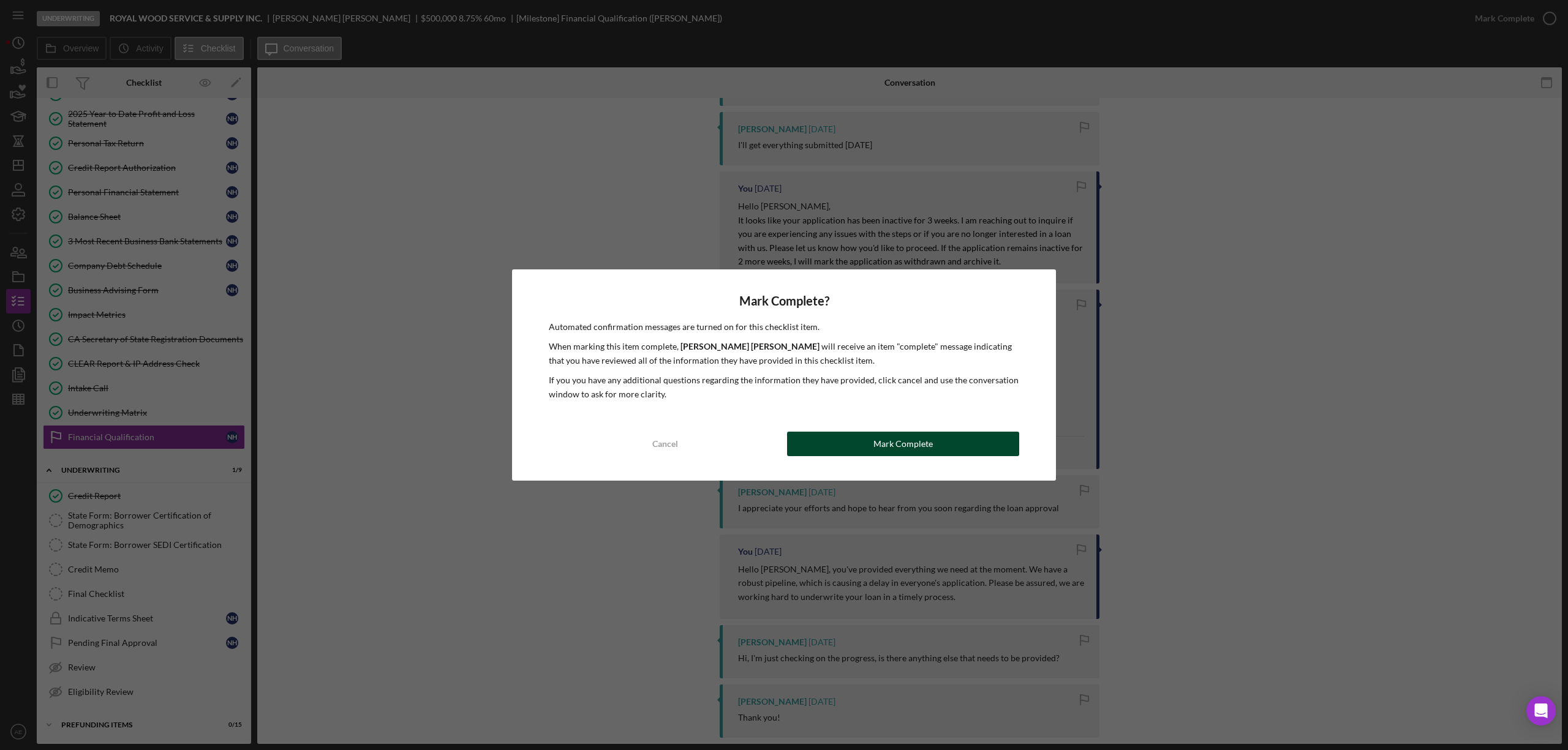
click at [831, 441] on button "Mark Complete" at bounding box center [903, 443] width 232 height 24
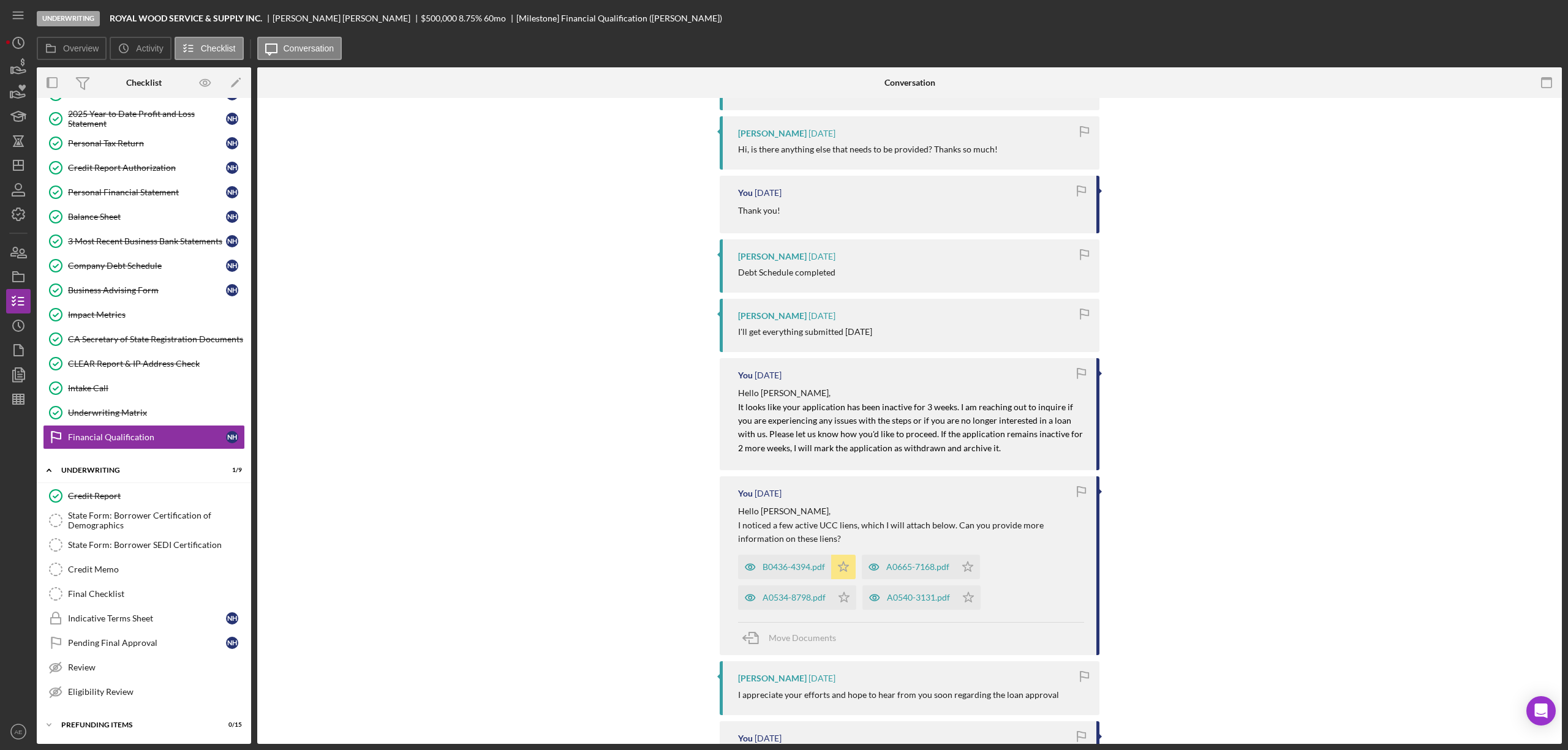
click at [843, 555] on icon "Icon/Star" at bounding box center [843, 566] width 24 height 24
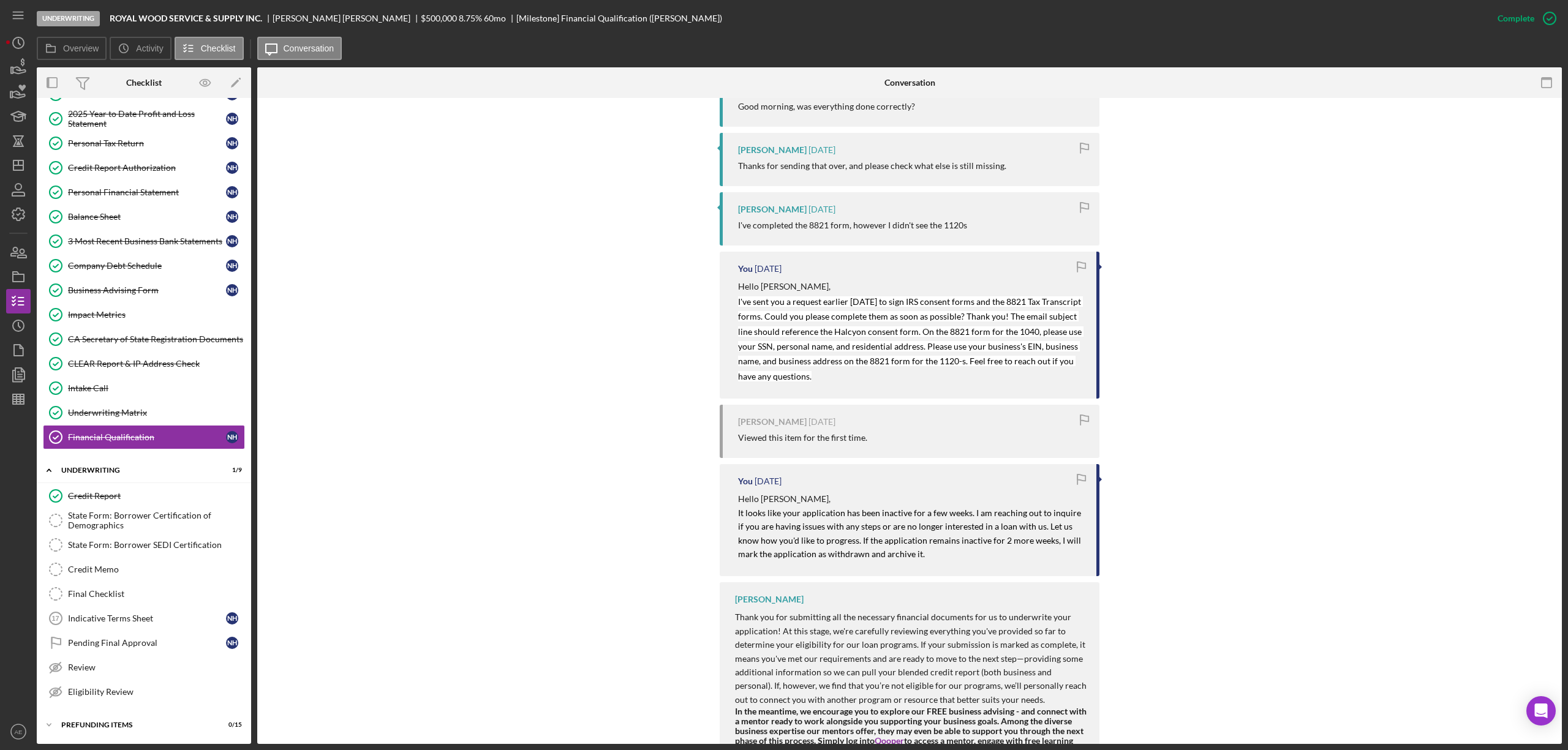
scroll to position [3114, 0]
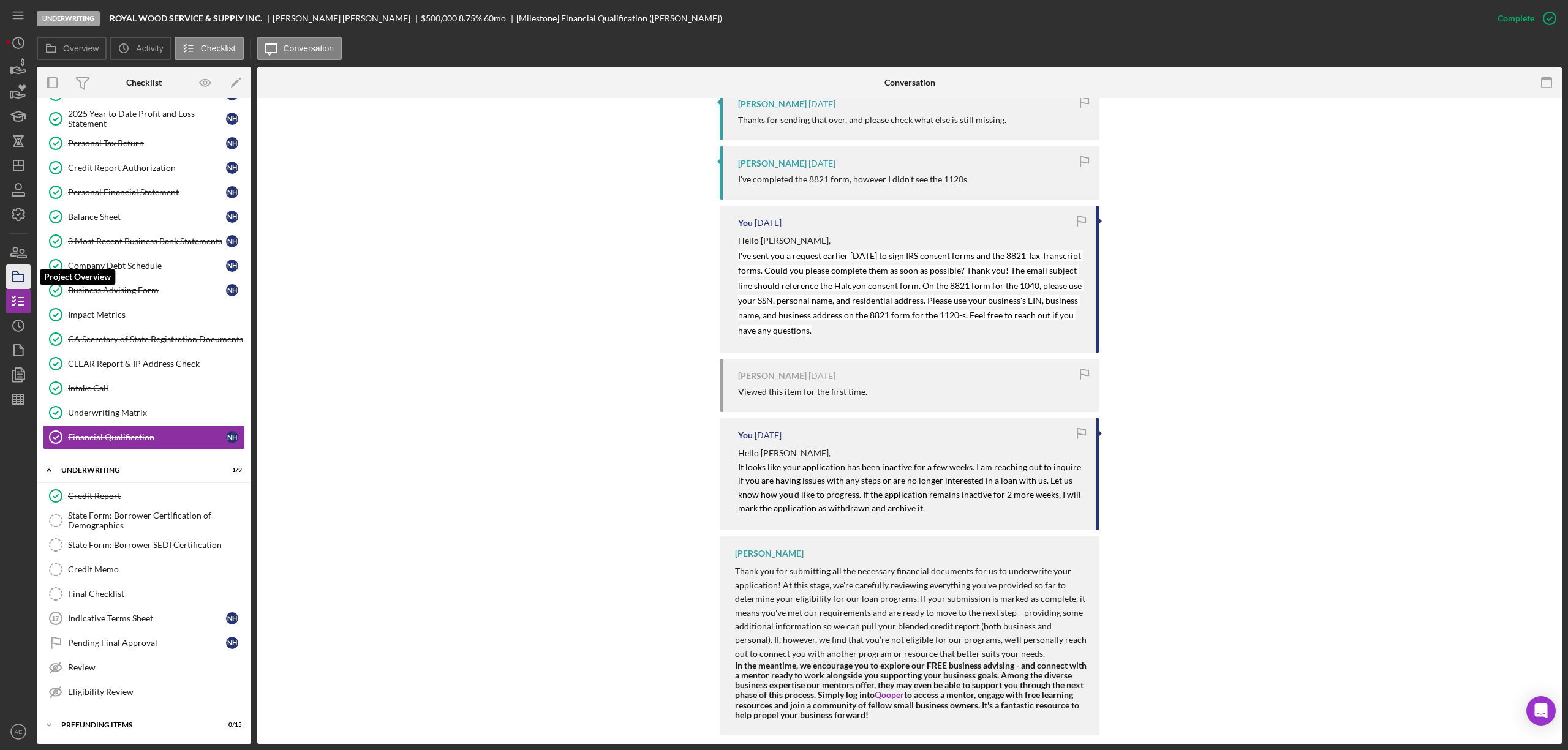
click at [22, 280] on icon "button" at bounding box center [18, 277] width 31 height 31
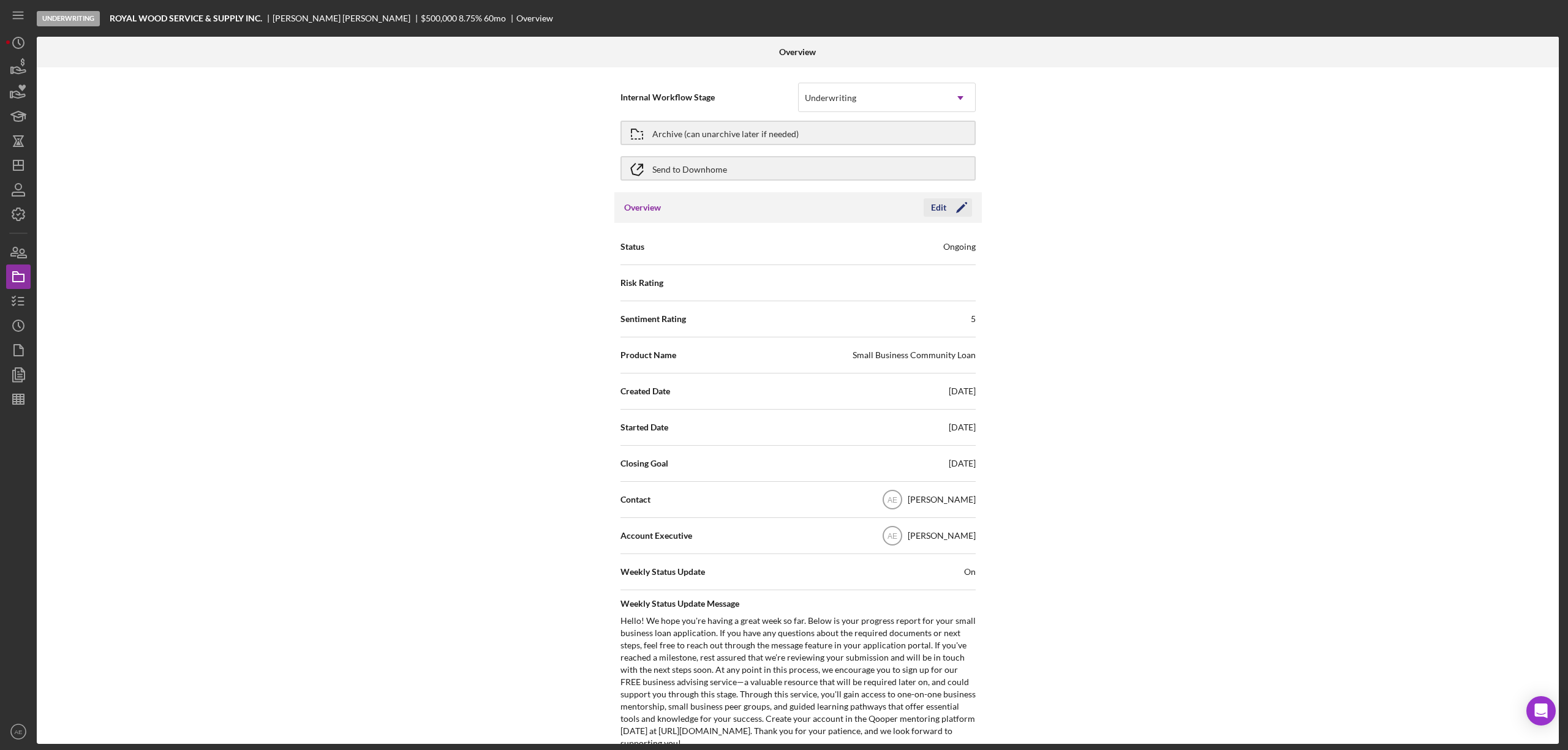
click at [937, 214] on div "Edit" at bounding box center [938, 208] width 15 height 18
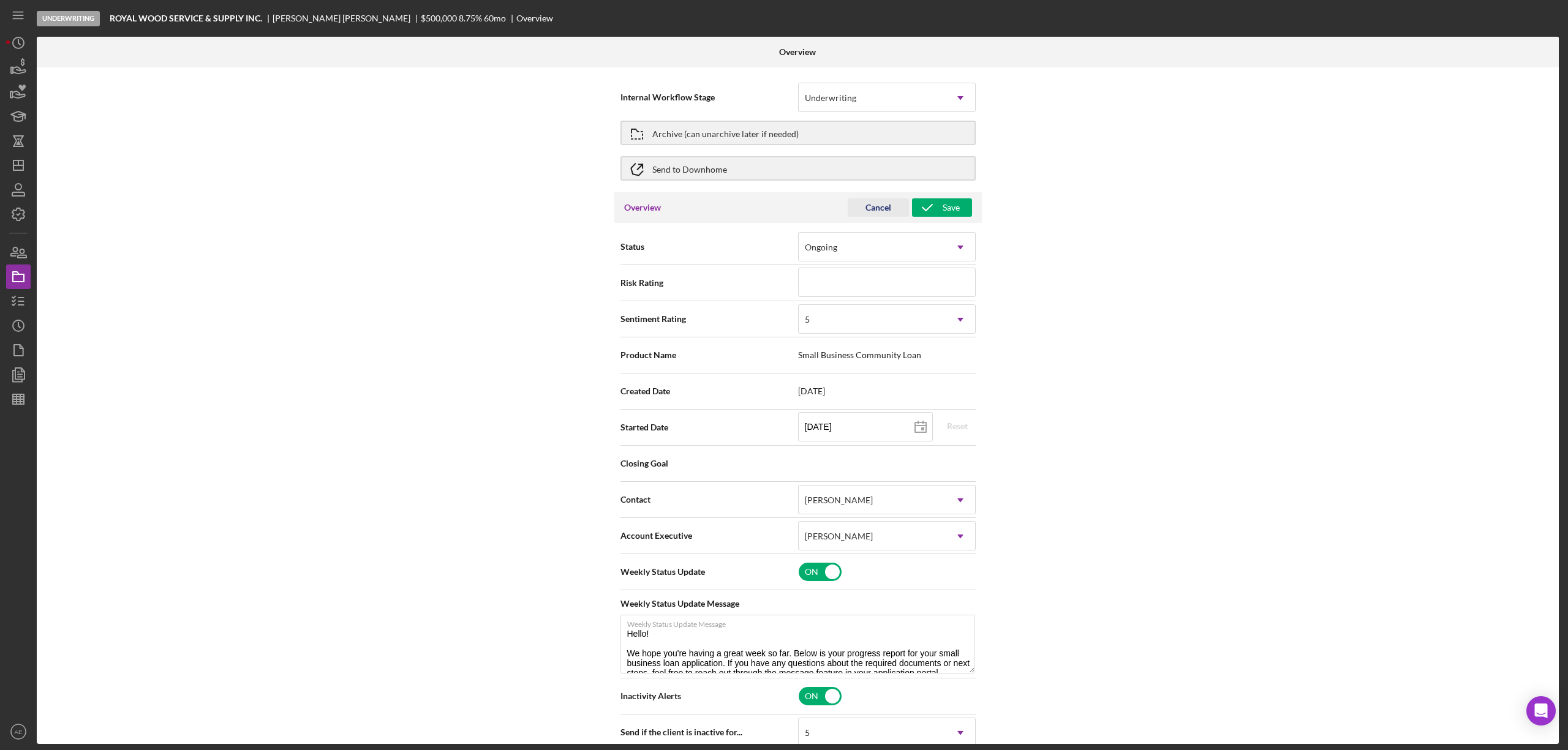
click at [869, 211] on div "Cancel" at bounding box center [878, 208] width 26 height 18
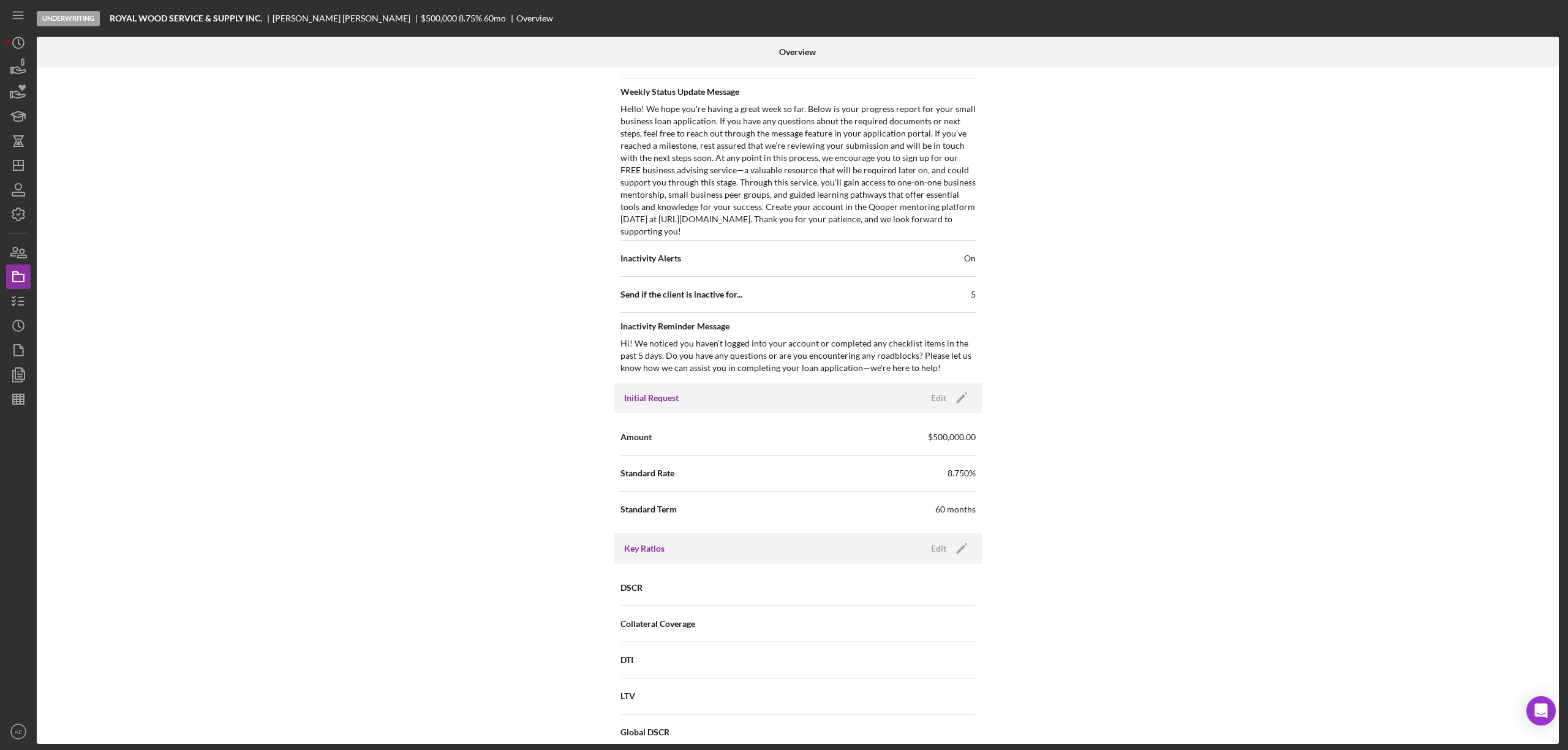
scroll to position [653, 0]
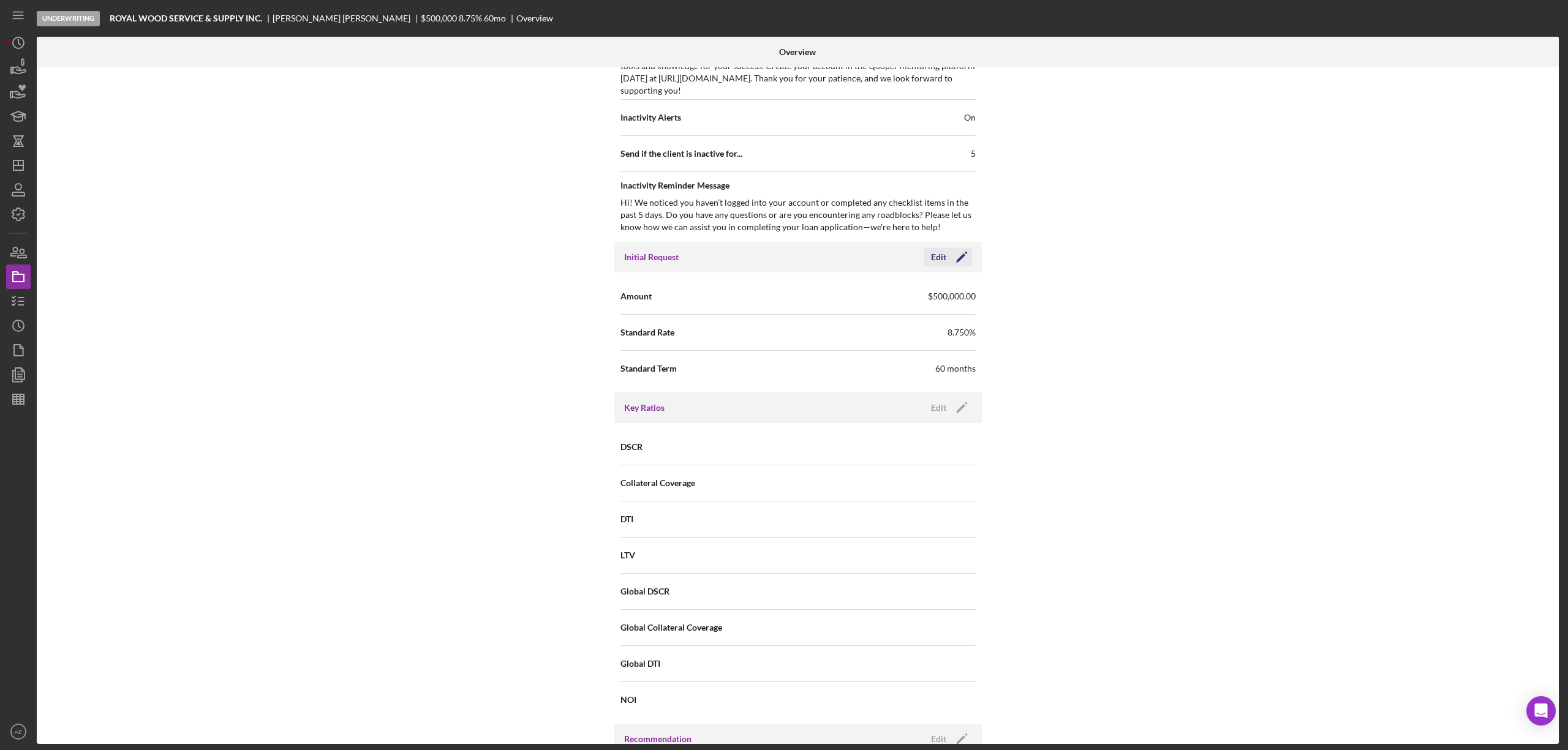
click at [946, 261] on icon "Icon/Edit" at bounding box center [961, 257] width 31 height 31
click at [824, 310] on input "$500,000" at bounding box center [887, 295] width 178 height 30
click at [805, 303] on input "$500,000" at bounding box center [887, 295] width 178 height 30
click at [809, 303] on input "$500,000" at bounding box center [887, 295] width 178 height 30
click at [811, 304] on input "$500,000" at bounding box center [887, 295] width 178 height 30
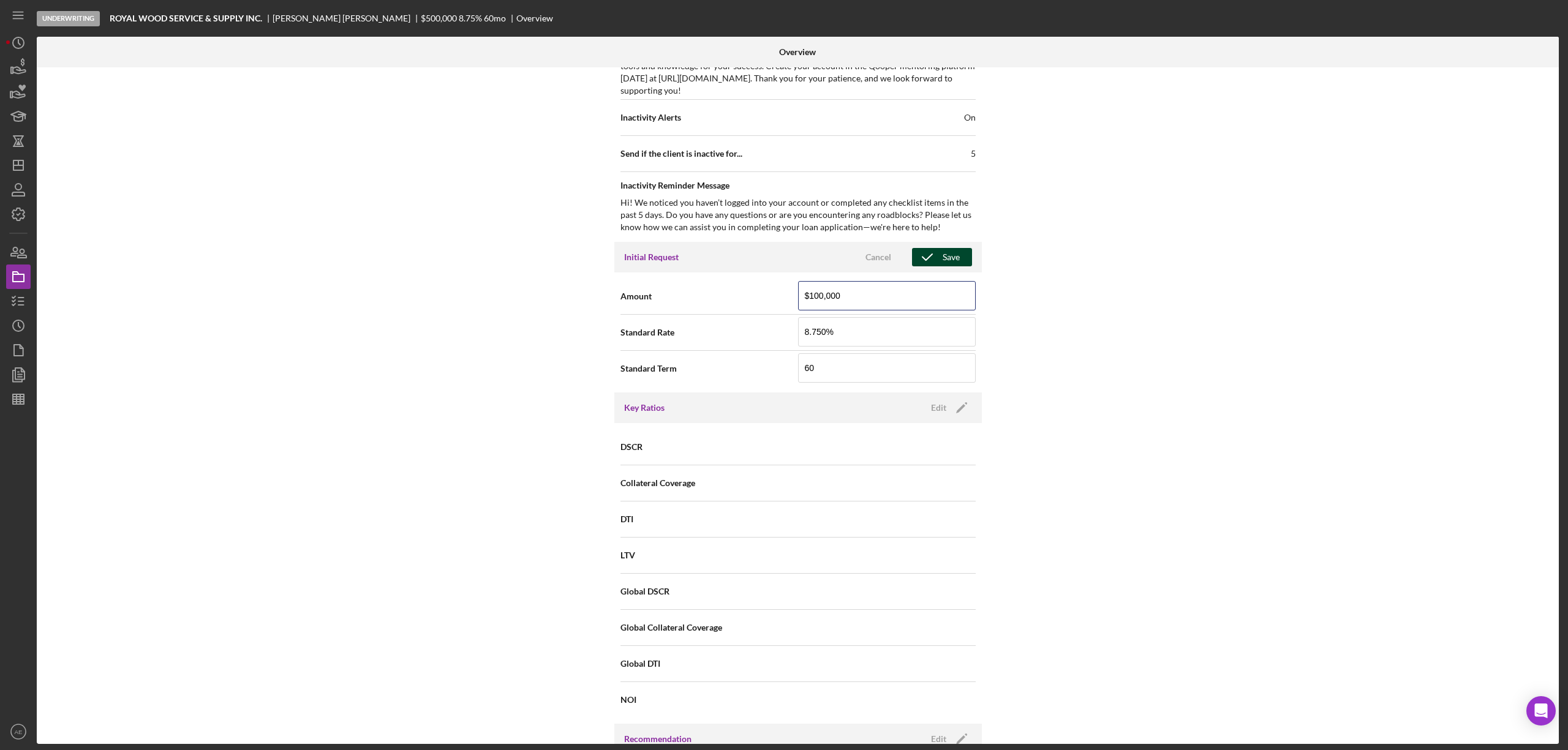
type input "$100,000"
click at [943, 259] on div "Save" at bounding box center [951, 257] width 17 height 18
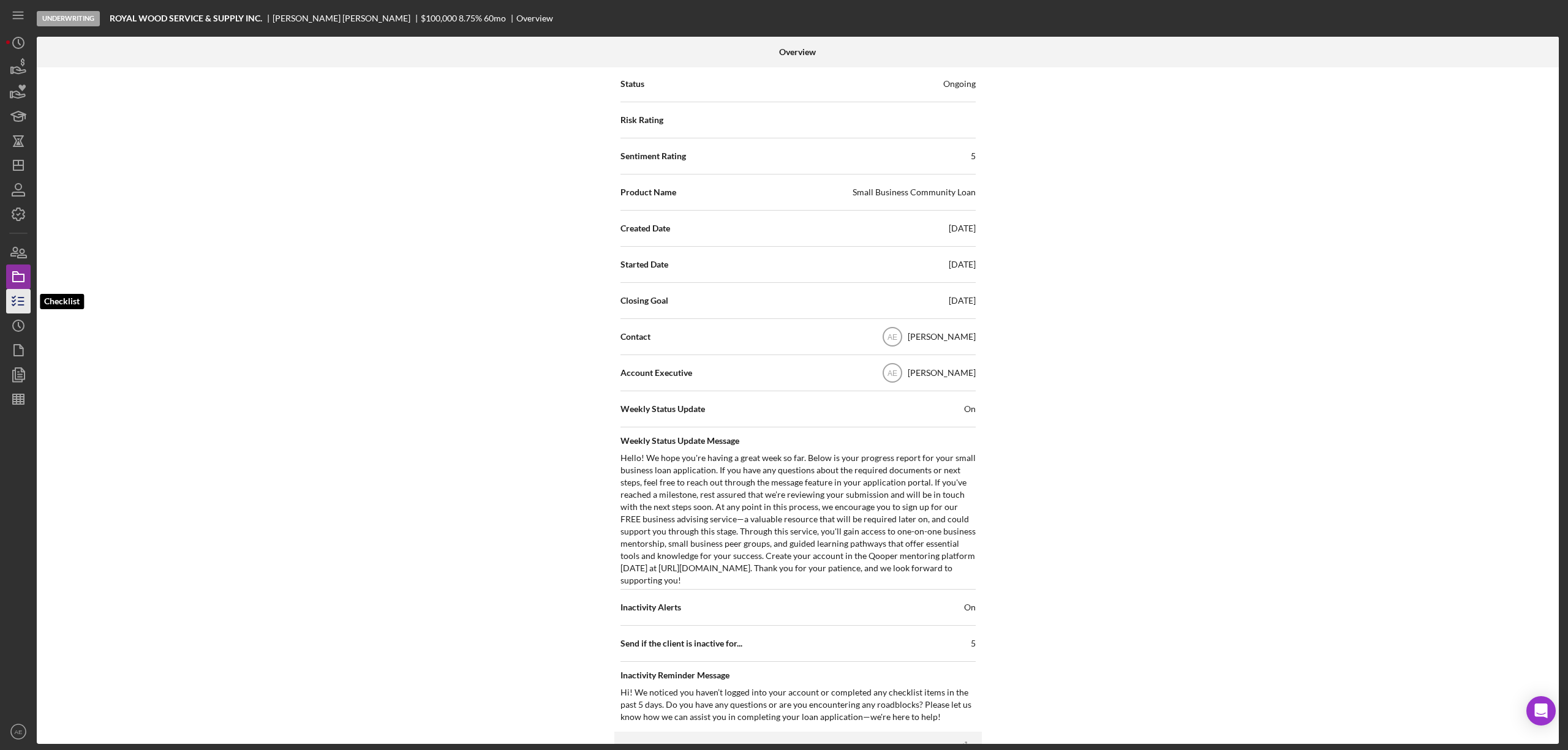
click at [21, 300] on icon "button" at bounding box center [18, 301] width 31 height 31
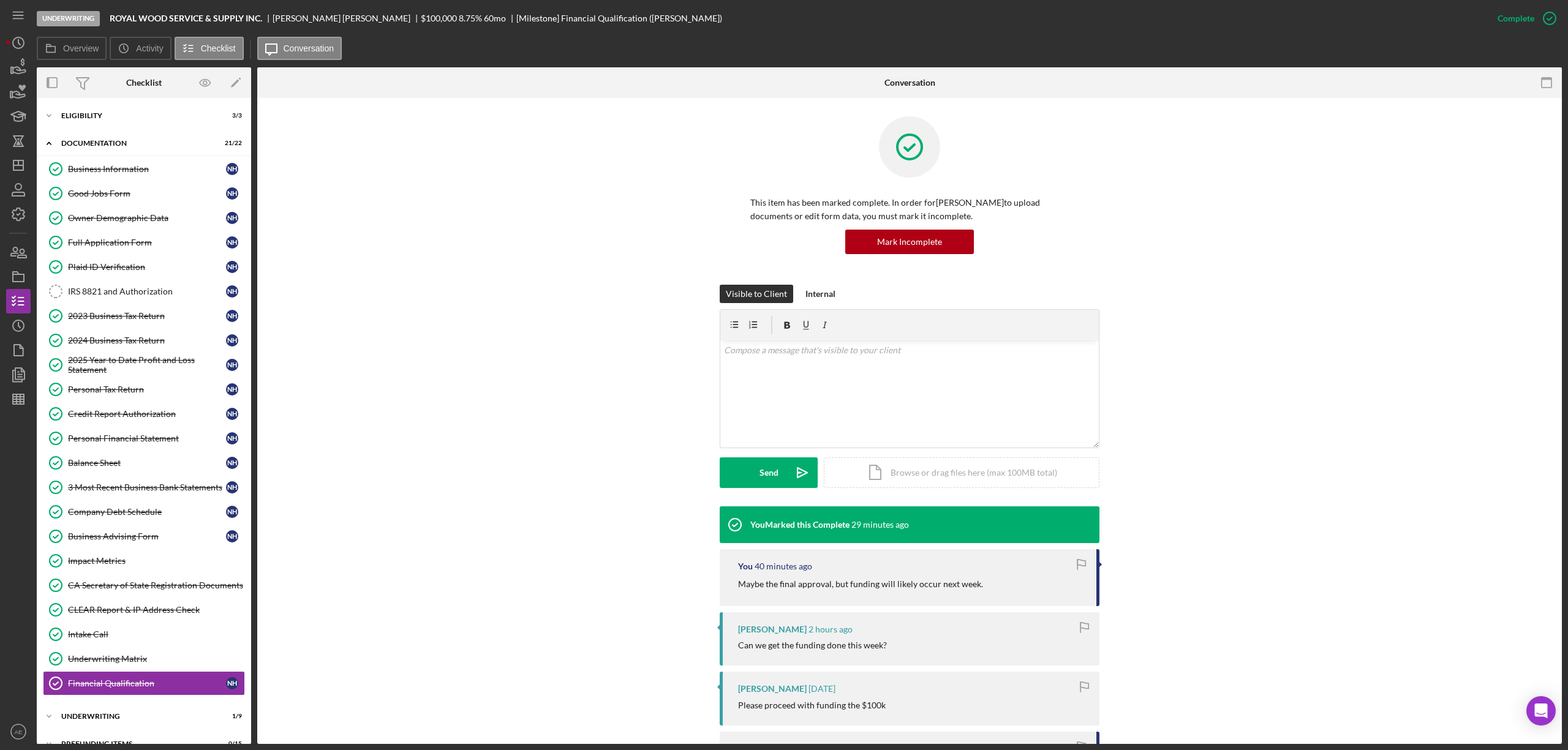
drag, startPoint x: 130, startPoint y: 262, endPoint x: 261, endPoint y: 289, distance: 133.8
click at [130, 262] on link "Plaid ID Verification Plaid ID Verification N H" at bounding box center [143, 266] width 202 height 24
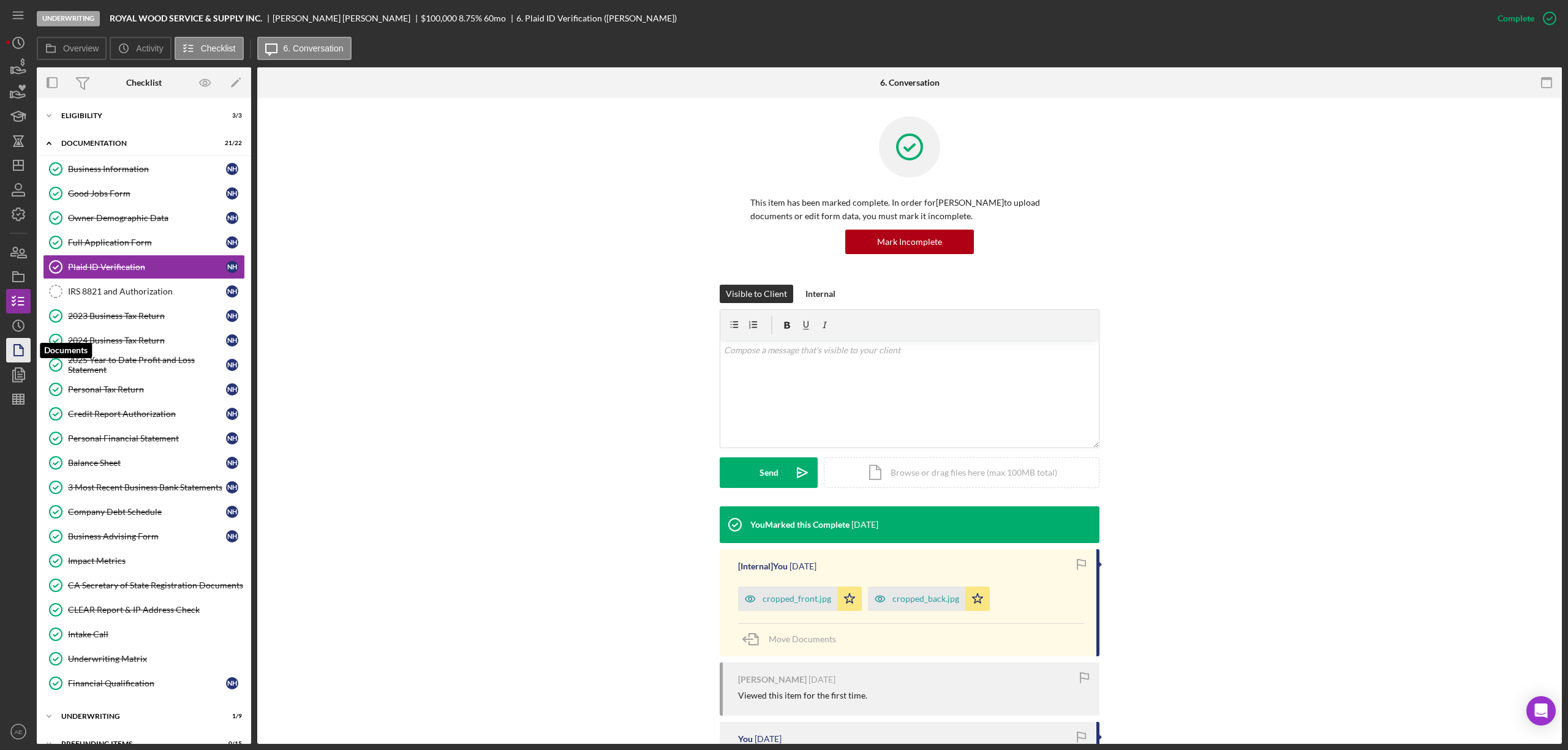
click at [13, 349] on icon "button" at bounding box center [18, 350] width 31 height 31
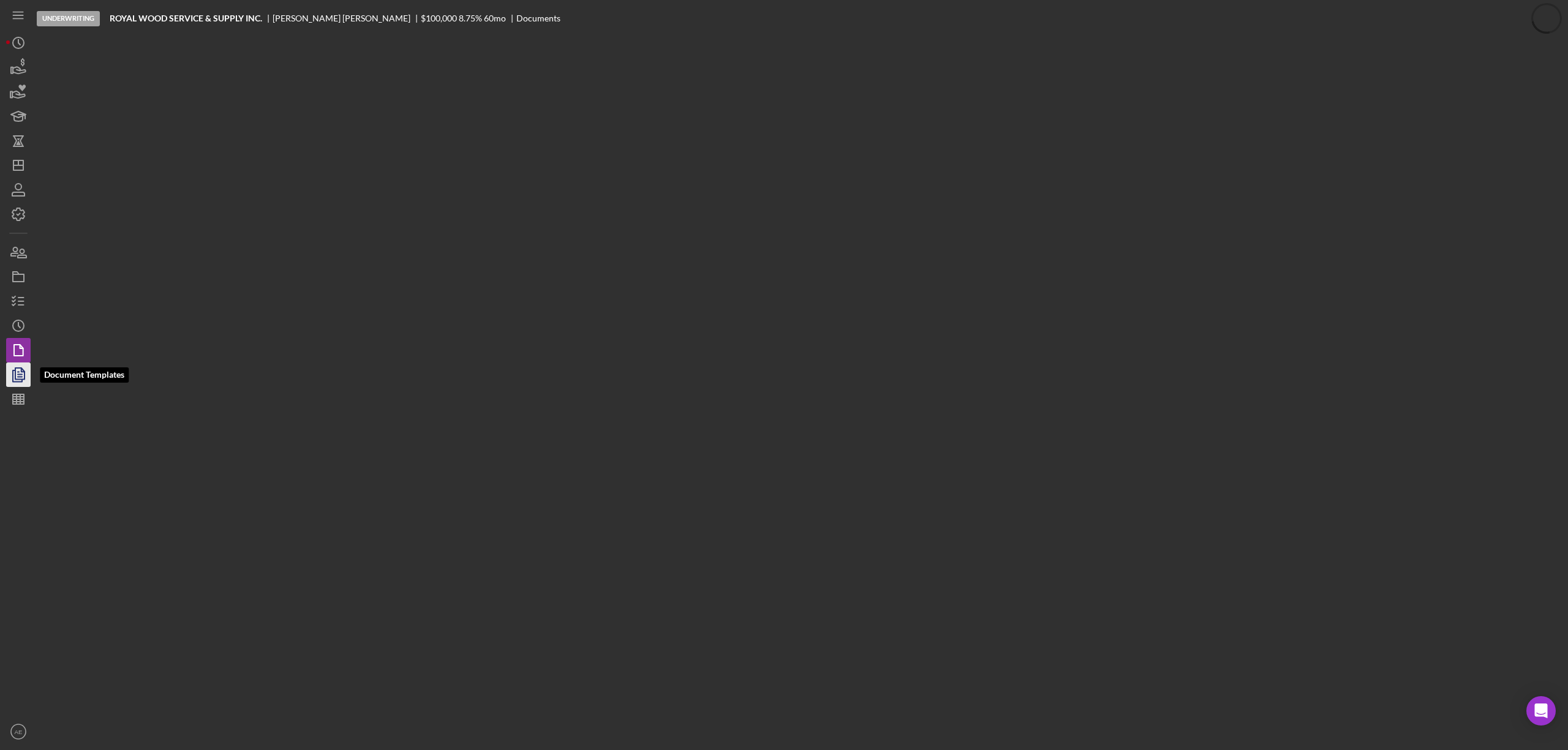
click at [24, 371] on icon "button" at bounding box center [18, 374] width 31 height 31
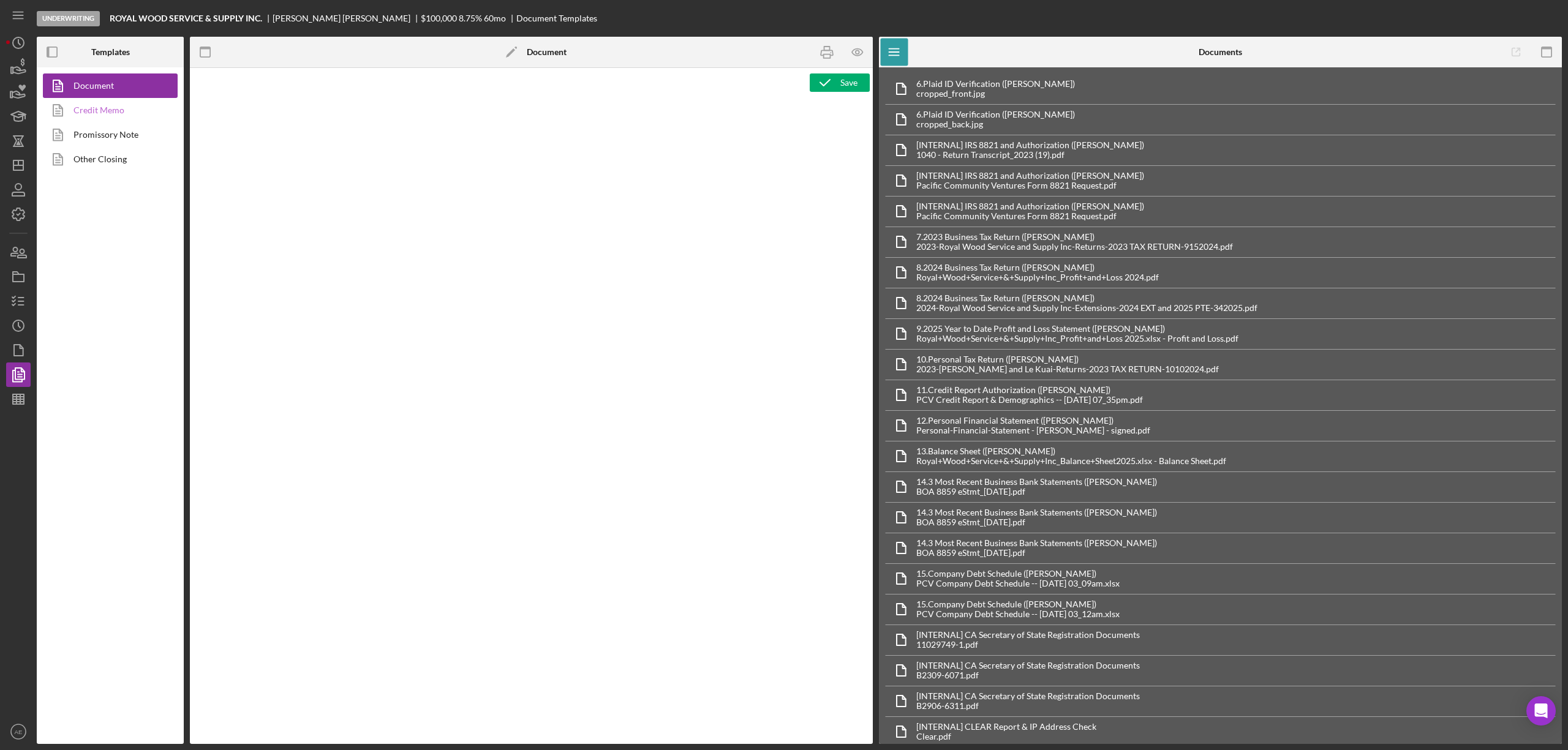
click at [128, 108] on link "Credit Memo" at bounding box center [107, 110] width 128 height 24
type textarea "<p>&nbsp;</p> <h2 style="text-align: left;"><span style="font-size: 14pt; font-…"
click at [1546, 53] on icon "button" at bounding box center [1547, 53] width 28 height 28
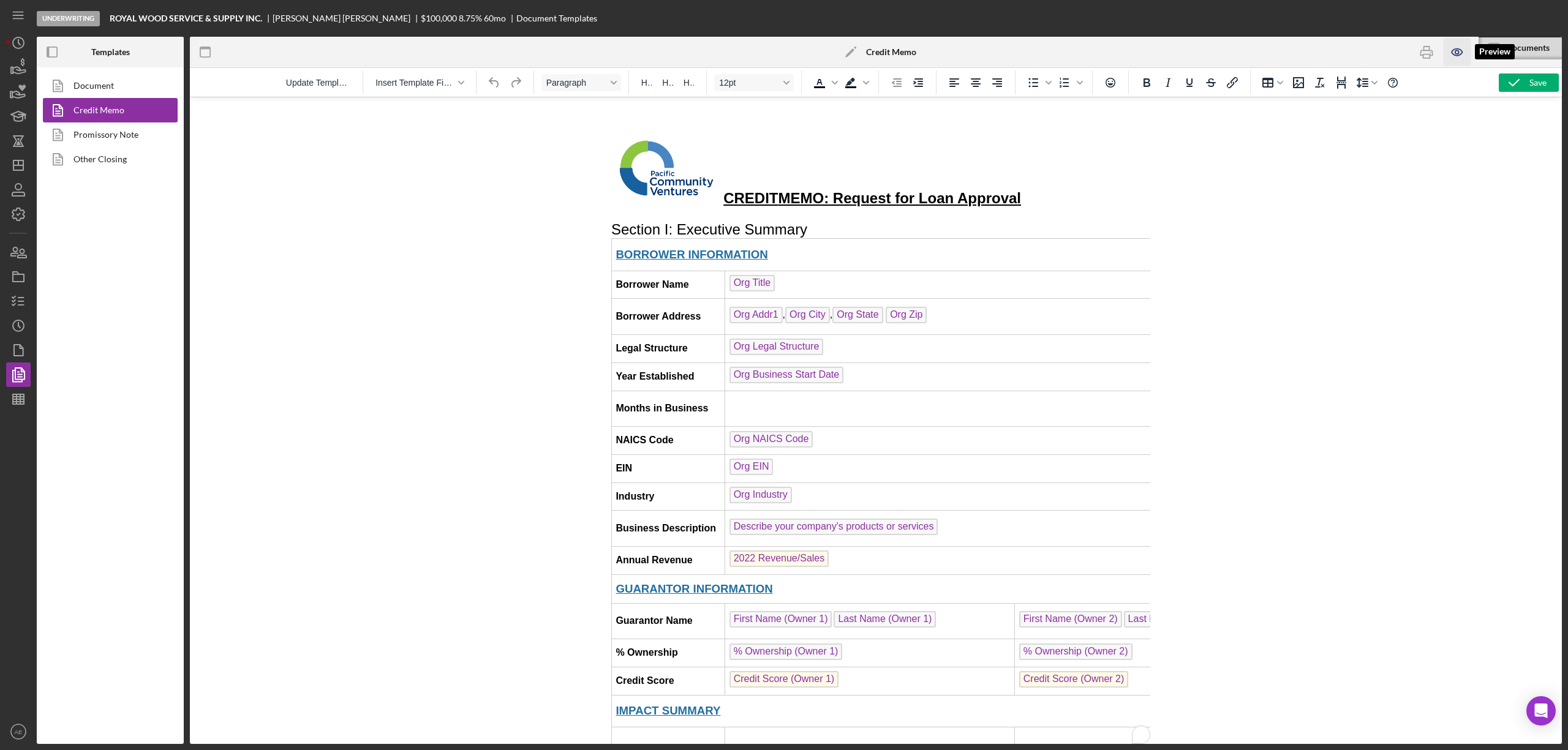
click at [1457, 48] on icon "button" at bounding box center [1457, 53] width 28 height 28
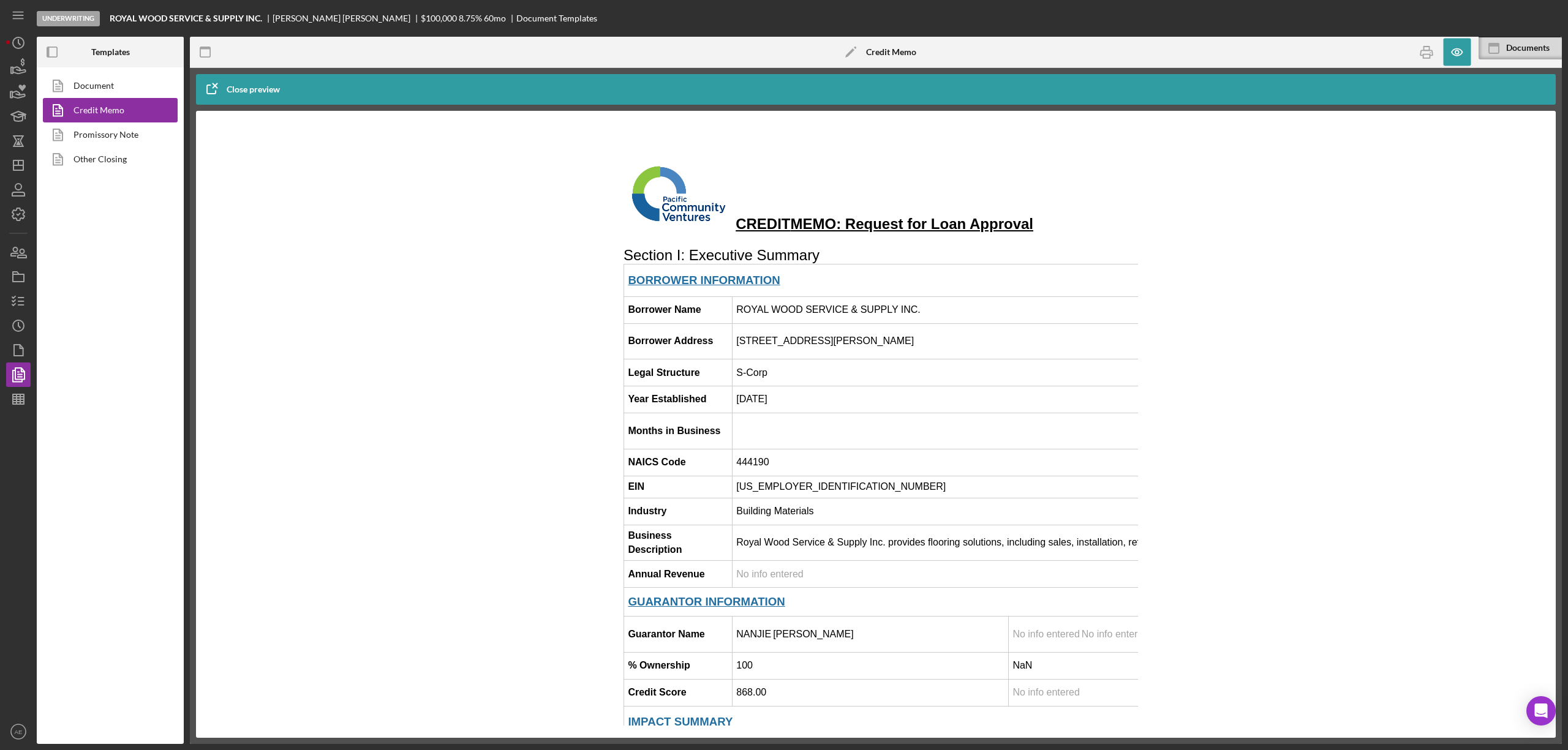
drag, startPoint x: 736, startPoint y: 349, endPoint x: 1148, endPoint y: 520, distance: 446.1
click at [896, 342] on td "446 S Abbott Ave, Milpitas, CA 95035" at bounding box center [1284, 341] width 1105 height 36
copy td "446 S Abbott Ave, Milpitas, CA 95035"
click at [763, 403] on td "10/31/2013" at bounding box center [1284, 399] width 1105 height 27
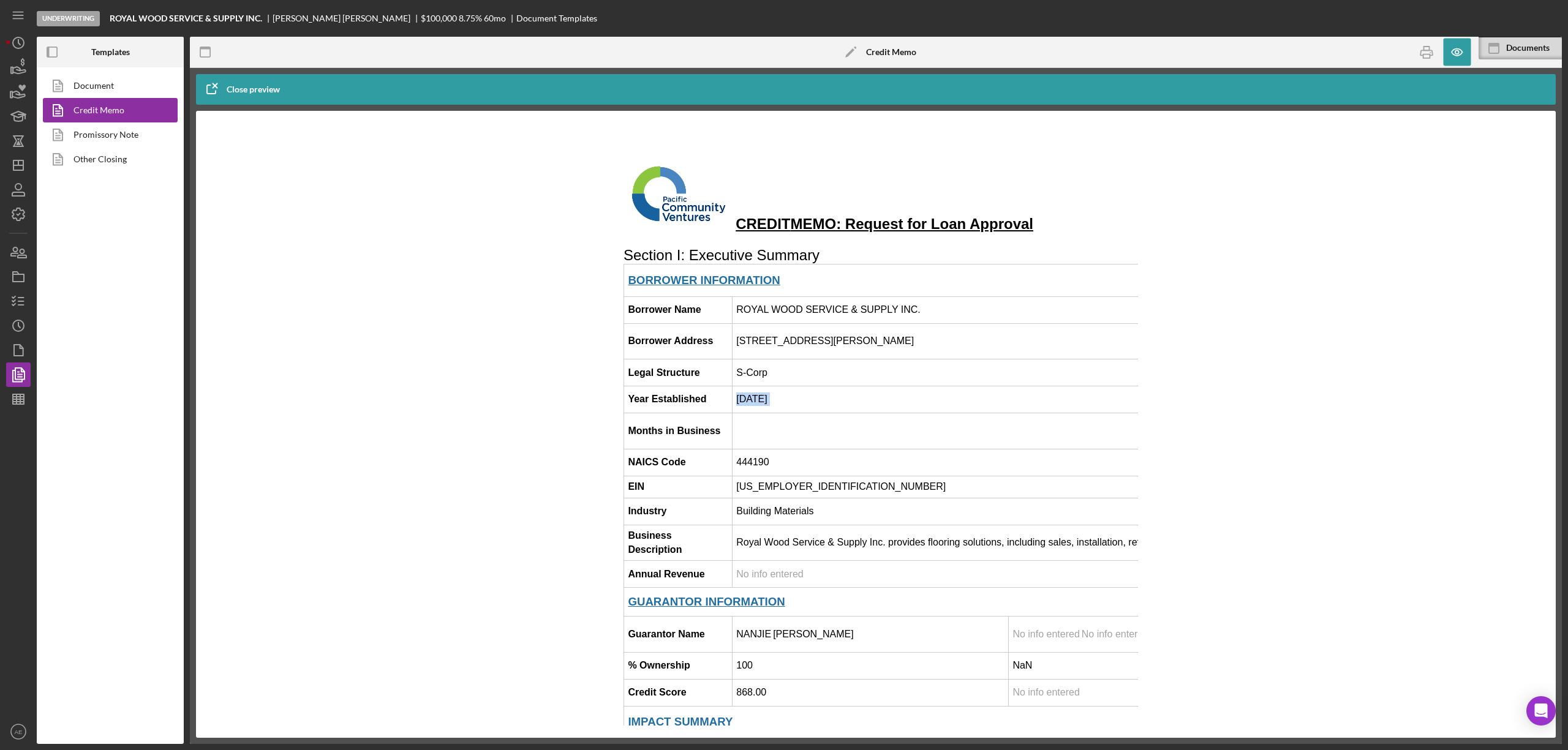
click at [763, 403] on td "10/31/2013" at bounding box center [1284, 399] width 1105 height 27
copy td "10/31/2013"
click at [759, 464] on td "444190" at bounding box center [1284, 462] width 1105 height 27
drag, startPoint x: 765, startPoint y: 467, endPoint x: 735, endPoint y: 467, distance: 30.0
click at [735, 467] on td "444190" at bounding box center [1284, 462] width 1105 height 27
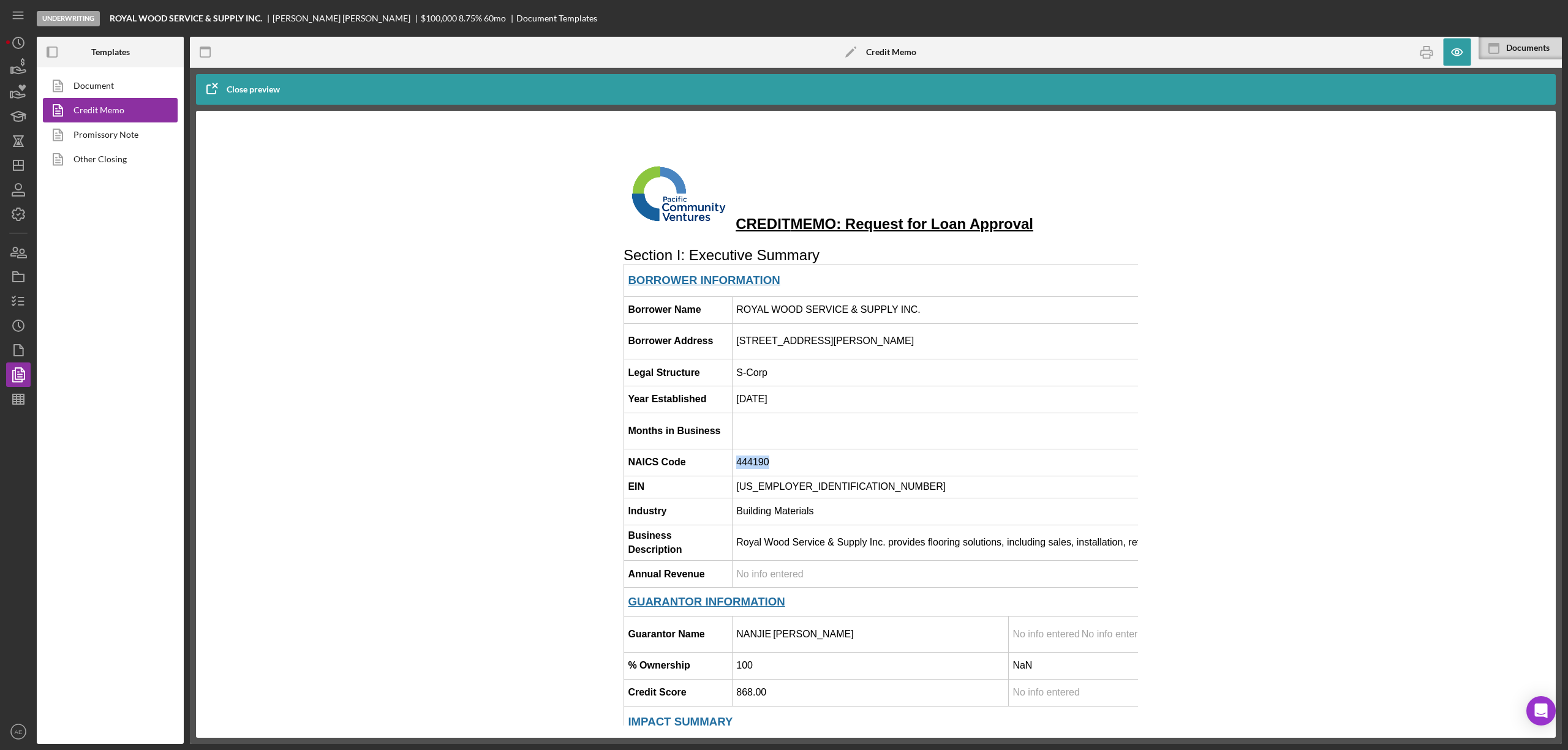
copy td "444190"
drag, startPoint x: 786, startPoint y: 489, endPoint x: 735, endPoint y: 493, distance: 51.2
click at [735, 493] on td "46-4109333" at bounding box center [1284, 487] width 1105 height 22
copy td "46-4109333"
drag, startPoint x: 733, startPoint y: 516, endPoint x: 812, endPoint y: 516, distance: 79.0
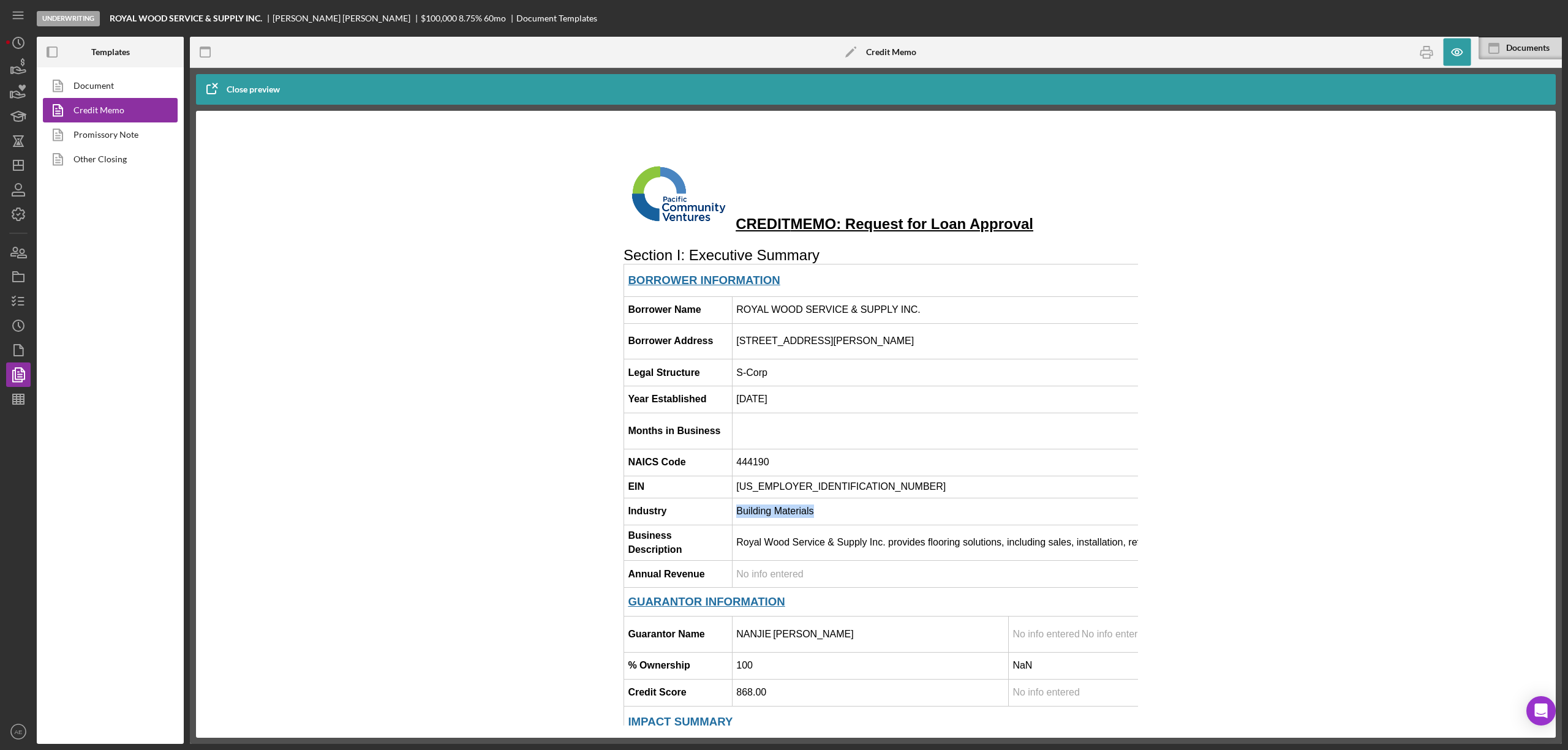
click at [812, 516] on td "Building Materials" at bounding box center [1284, 511] width 1105 height 27
copy td "Building Materials"
click at [11, 307] on icon "button" at bounding box center [18, 301] width 31 height 31
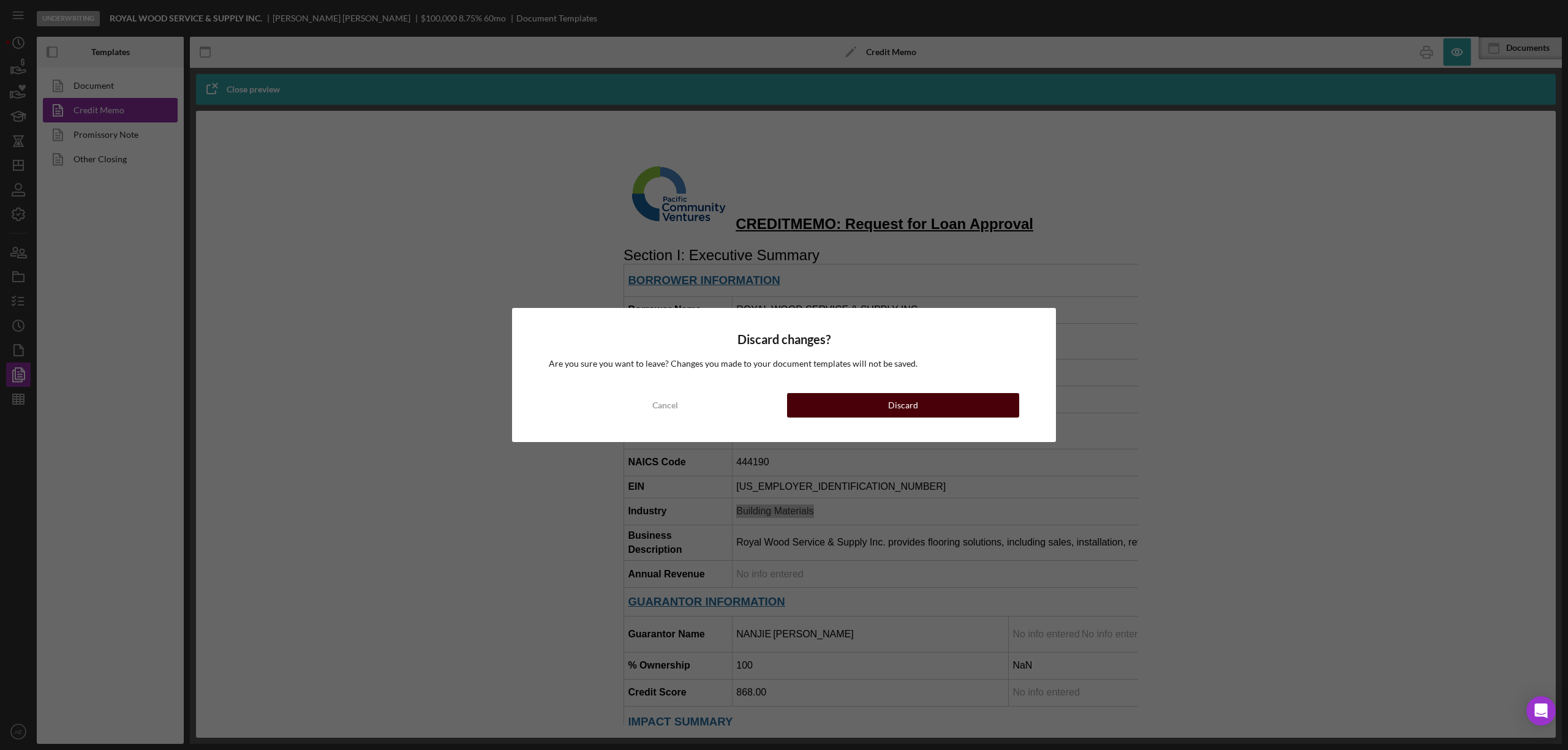
click at [826, 405] on button "Discard" at bounding box center [903, 405] width 232 height 24
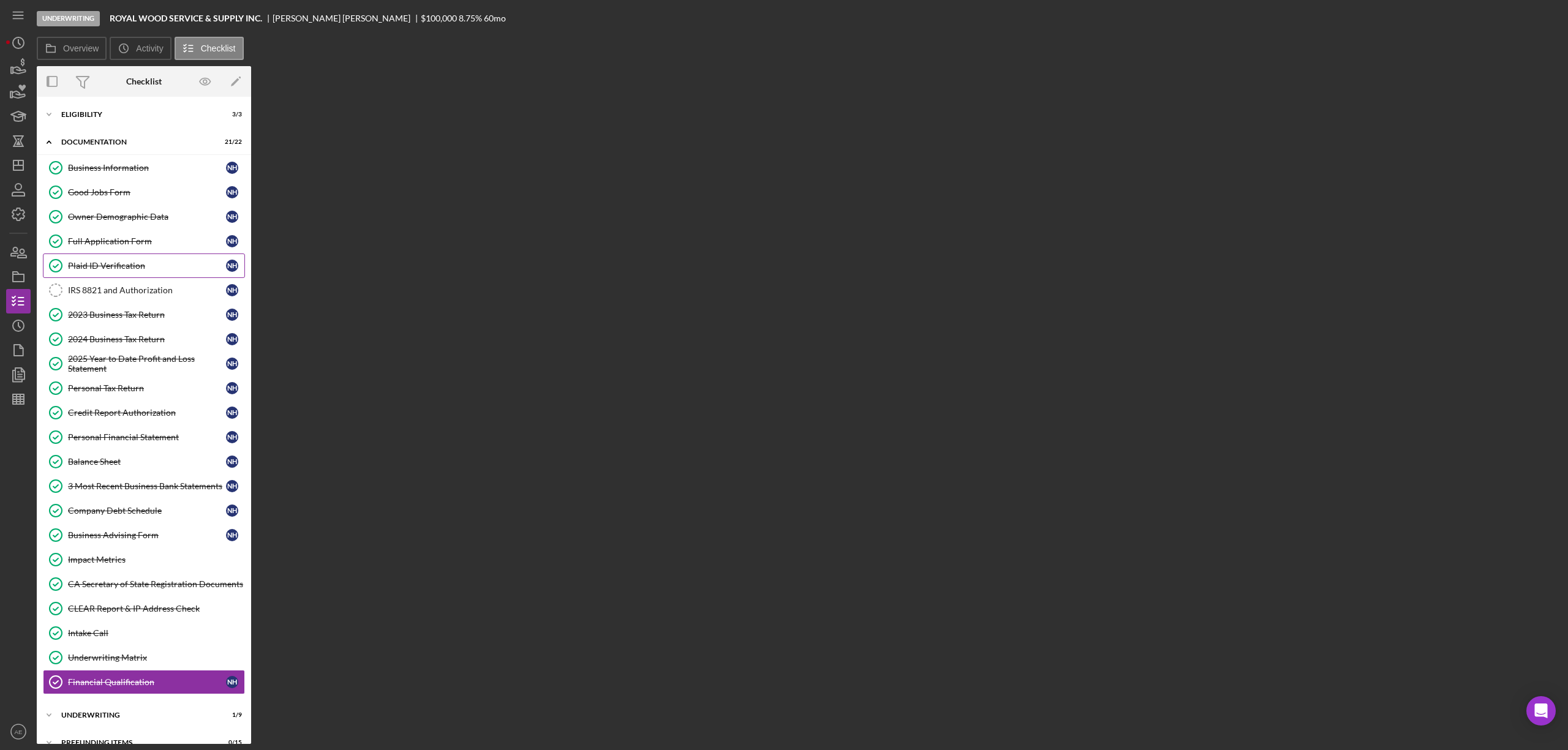
scroll to position [27, 0]
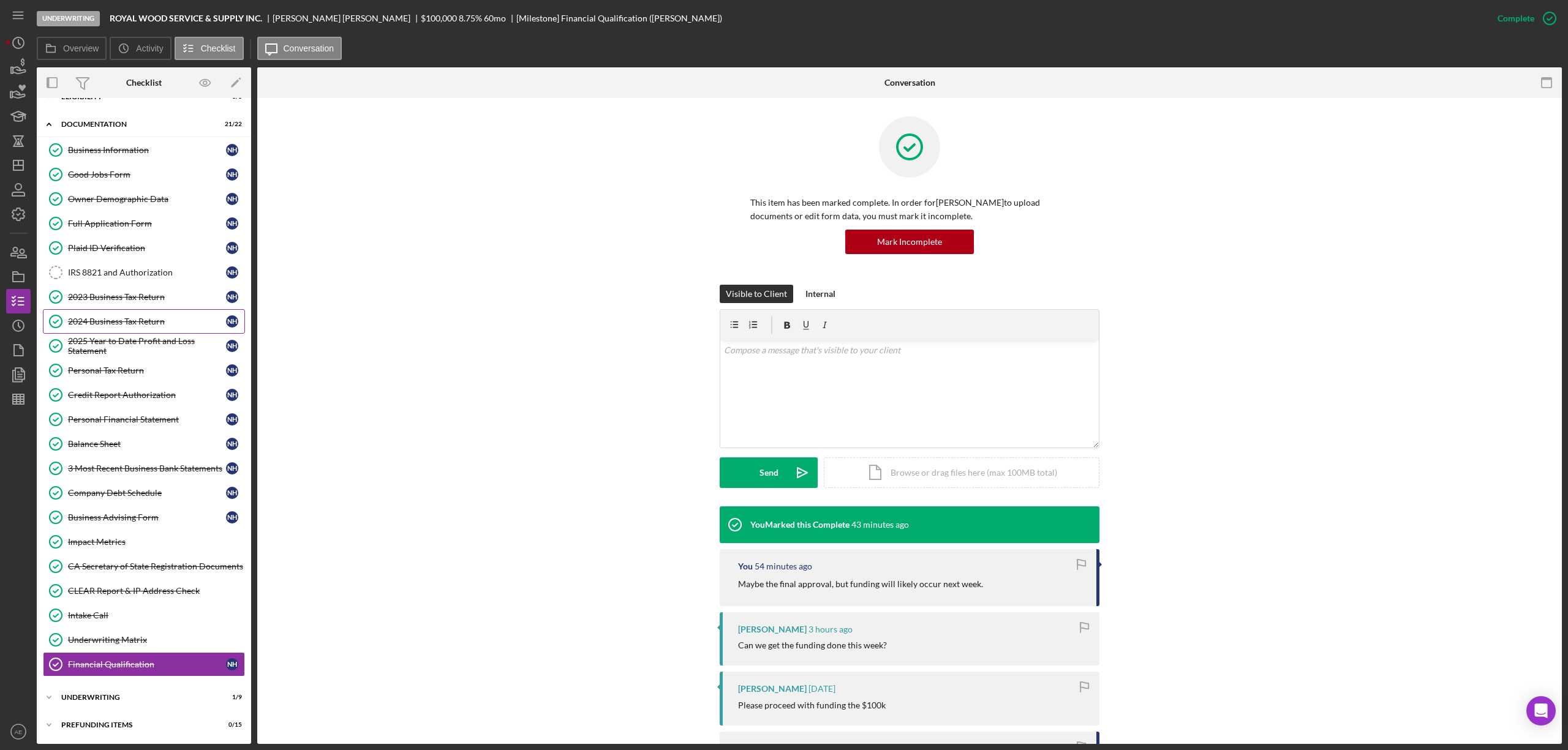
click at [130, 316] on div "2024 Business Tax Return" at bounding box center [147, 321] width 158 height 10
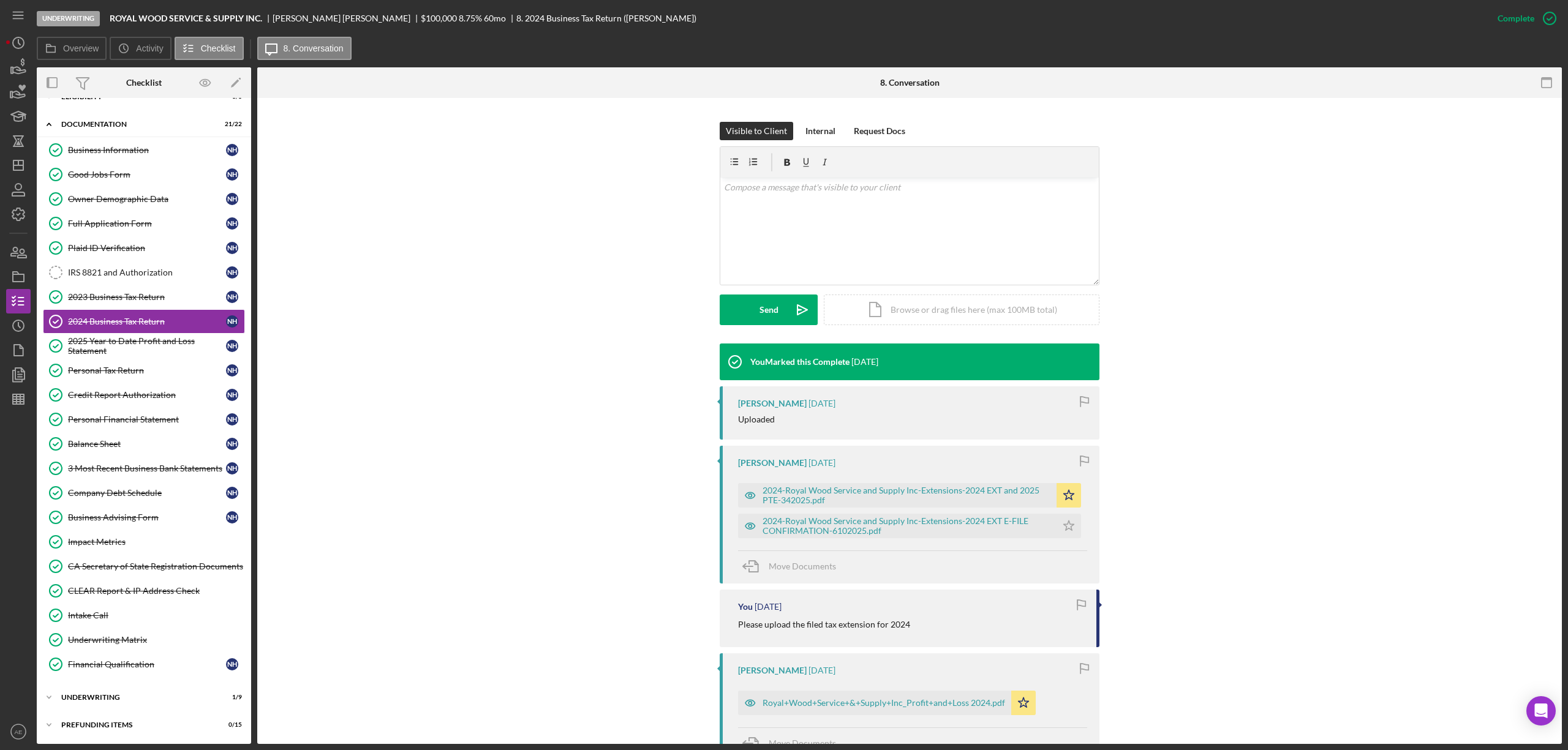
scroll to position [326, 0]
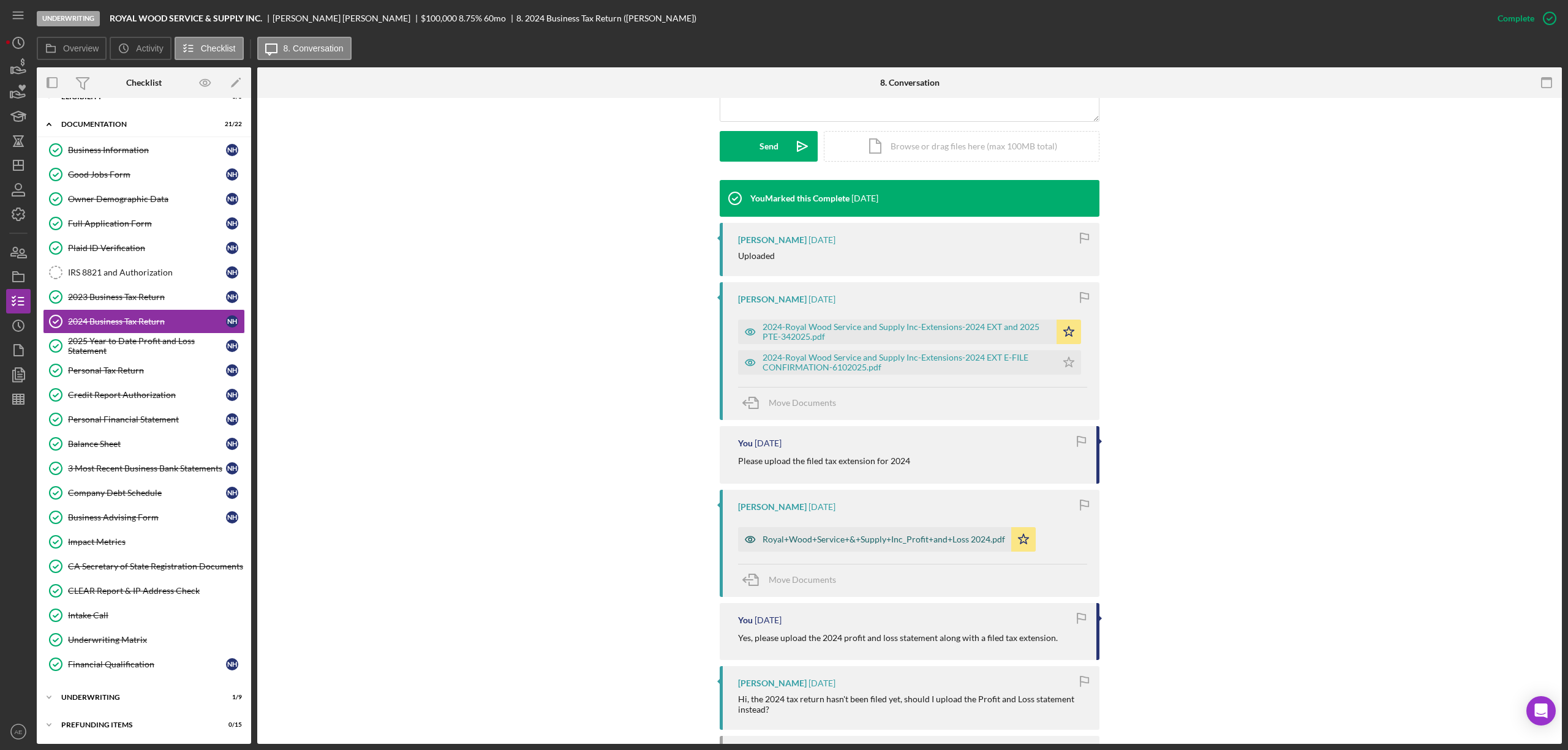
click at [749, 534] on icon "button" at bounding box center [750, 539] width 24 height 24
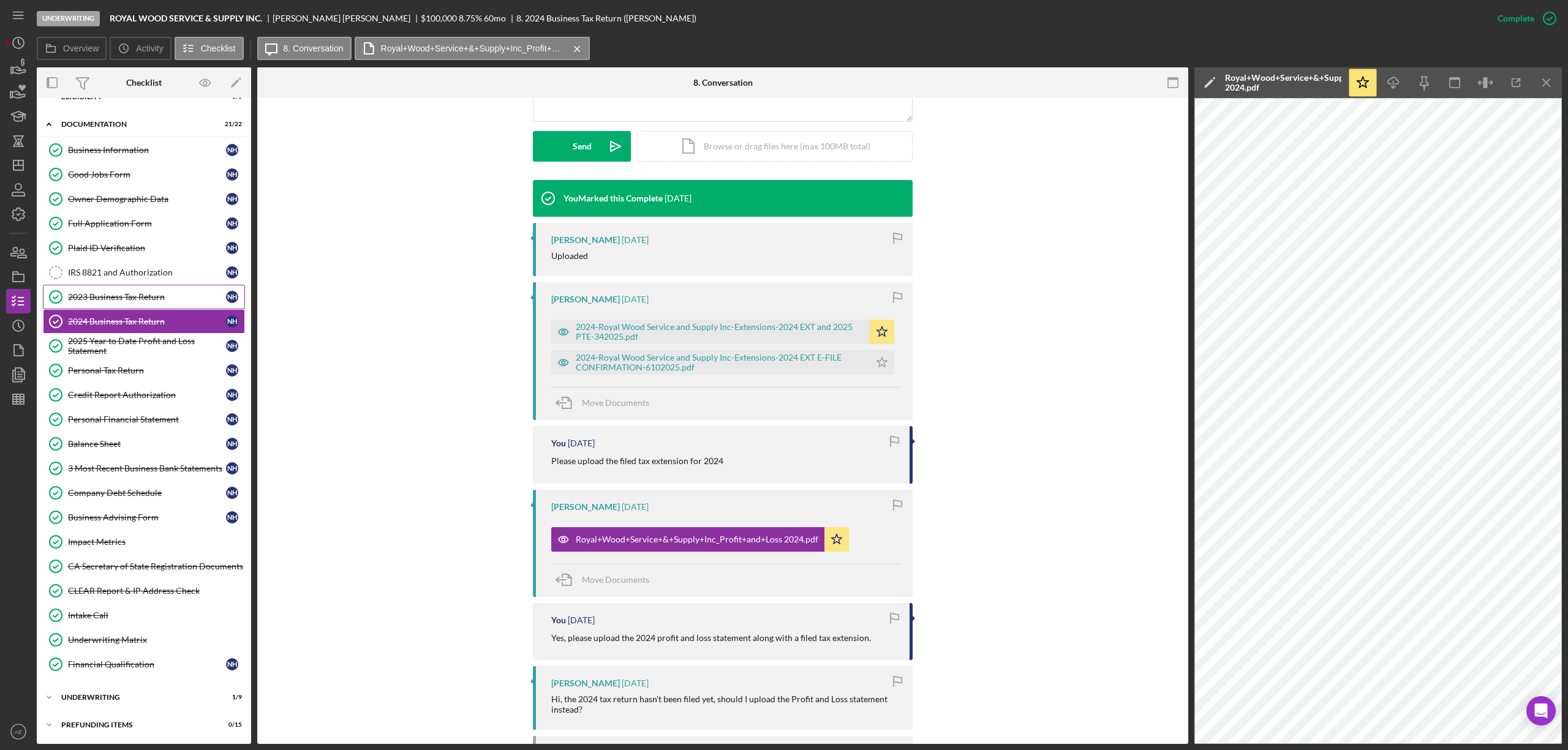
click at [82, 292] on div "2023 Business Tax Return" at bounding box center [147, 297] width 158 height 10
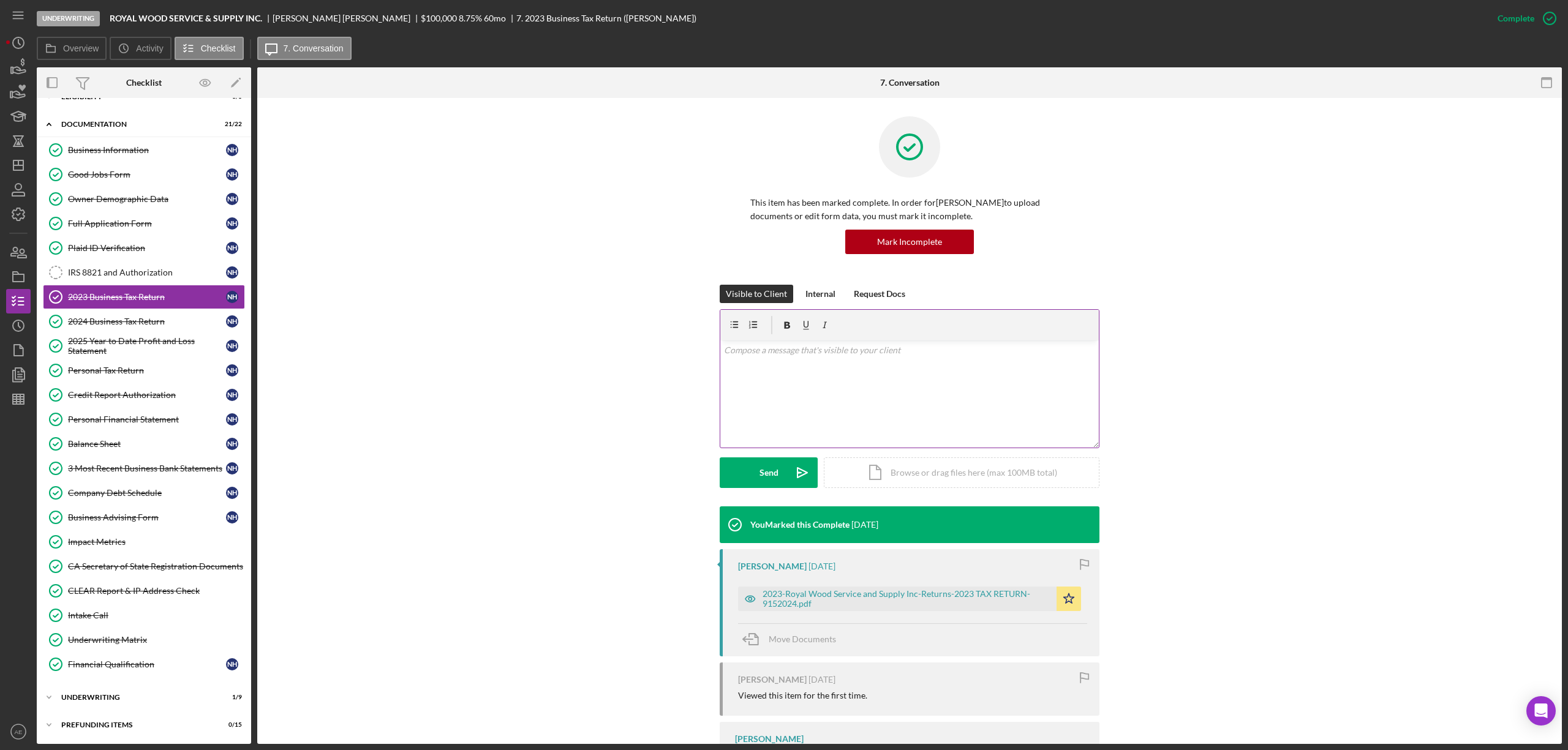
scroll to position [86, 0]
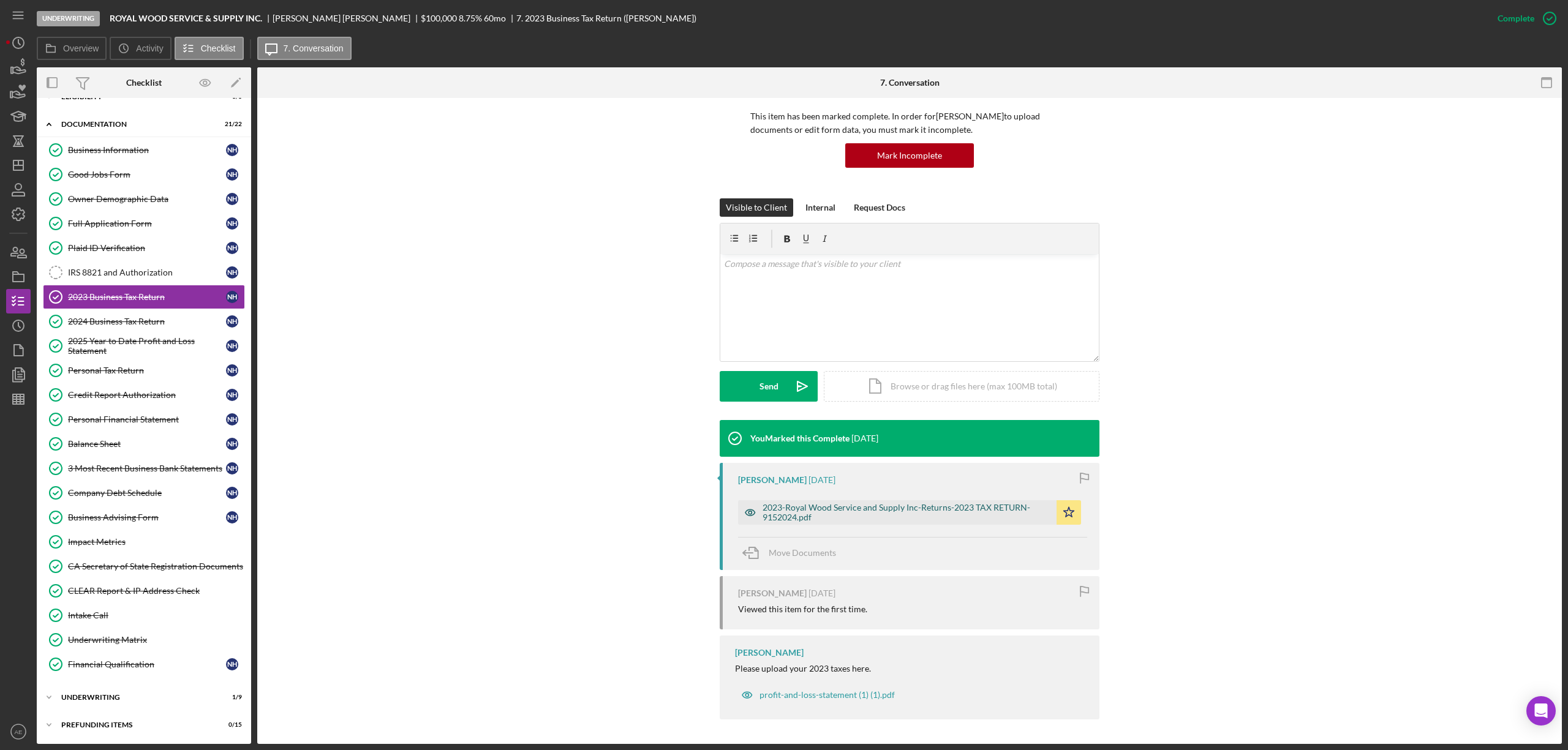
click at [755, 503] on icon "button" at bounding box center [750, 512] width 24 height 24
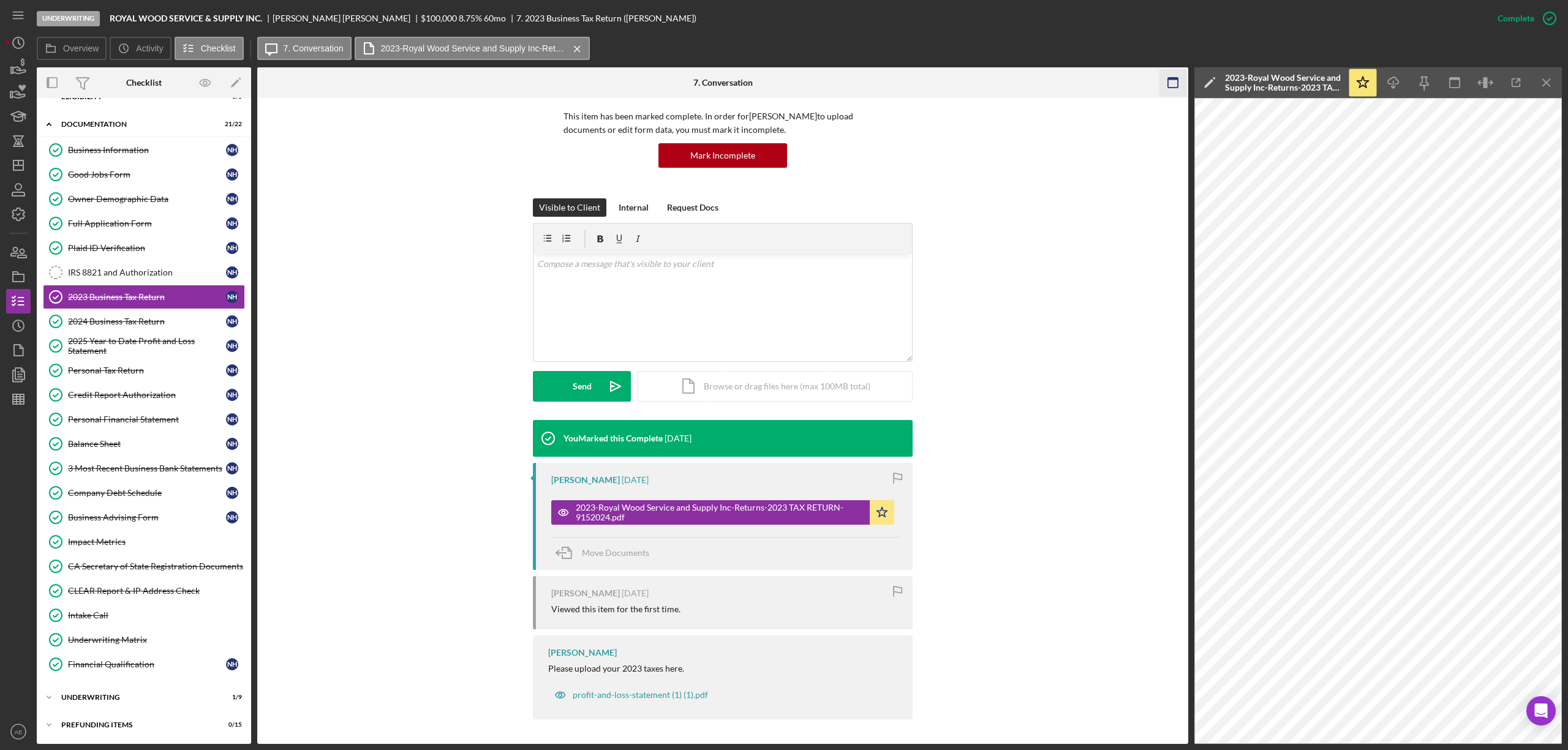
click at [1172, 88] on rect "button" at bounding box center [1173, 82] width 10 height 10
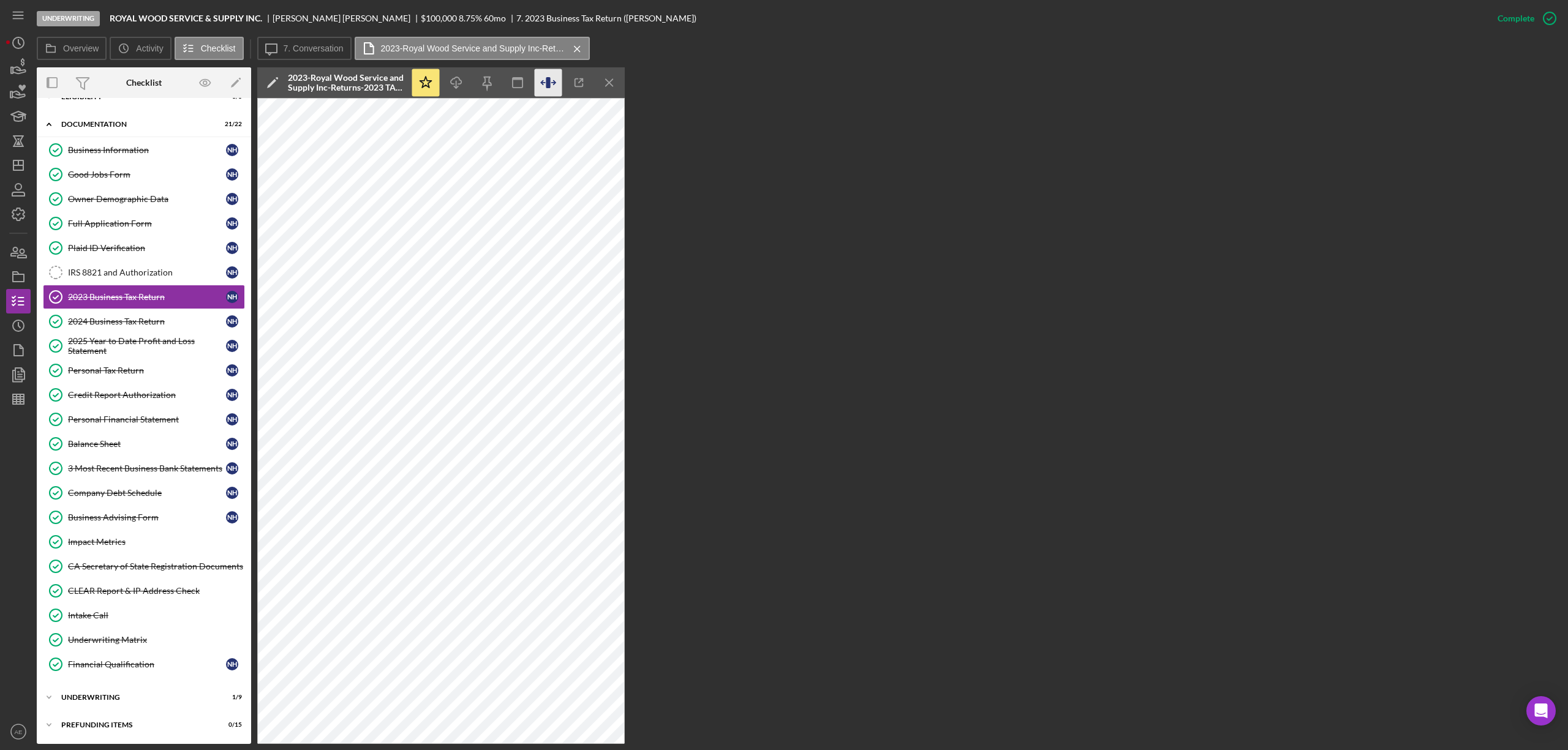
click at [542, 84] on icon "button" at bounding box center [549, 83] width 28 height 28
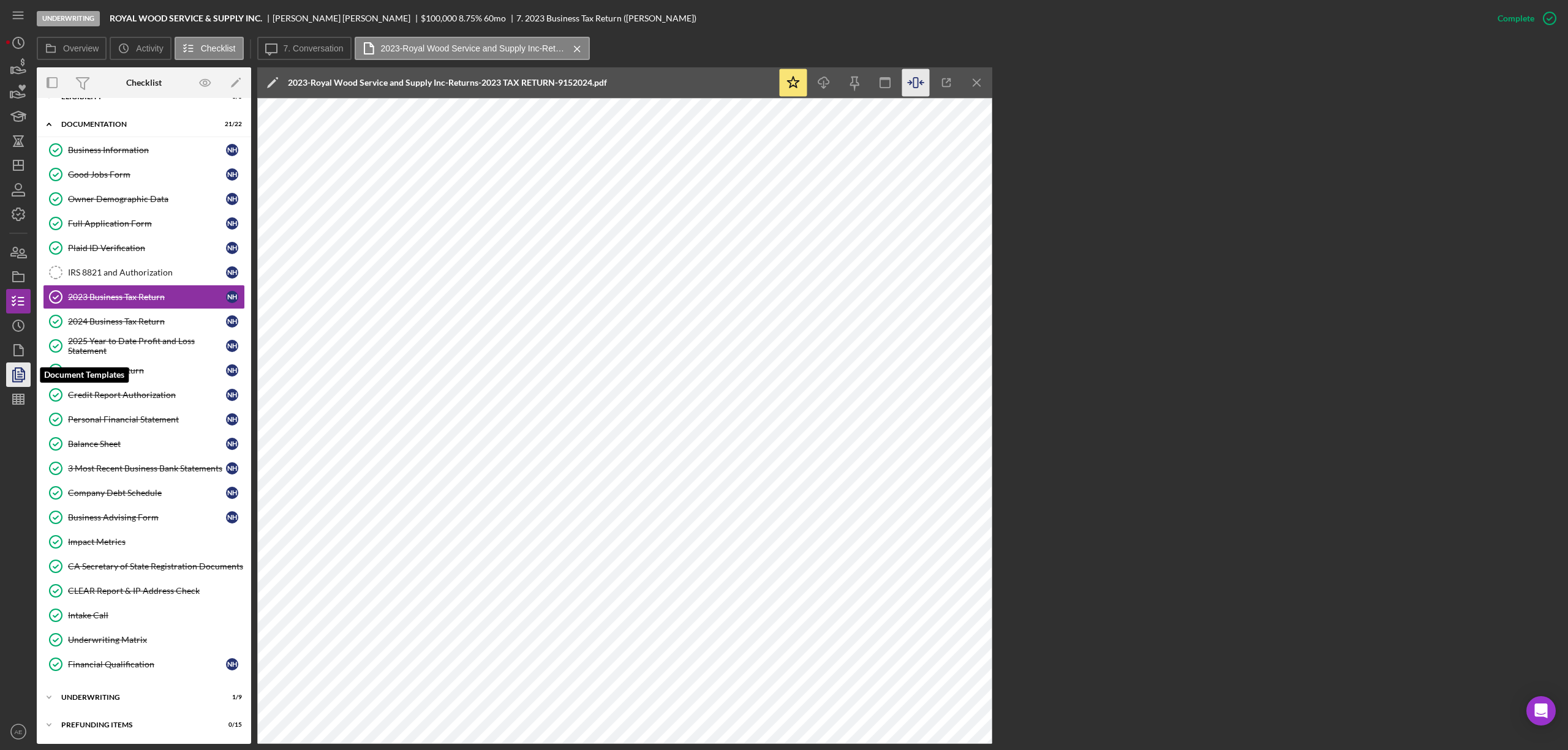
click at [28, 368] on icon "button" at bounding box center [18, 374] width 31 height 31
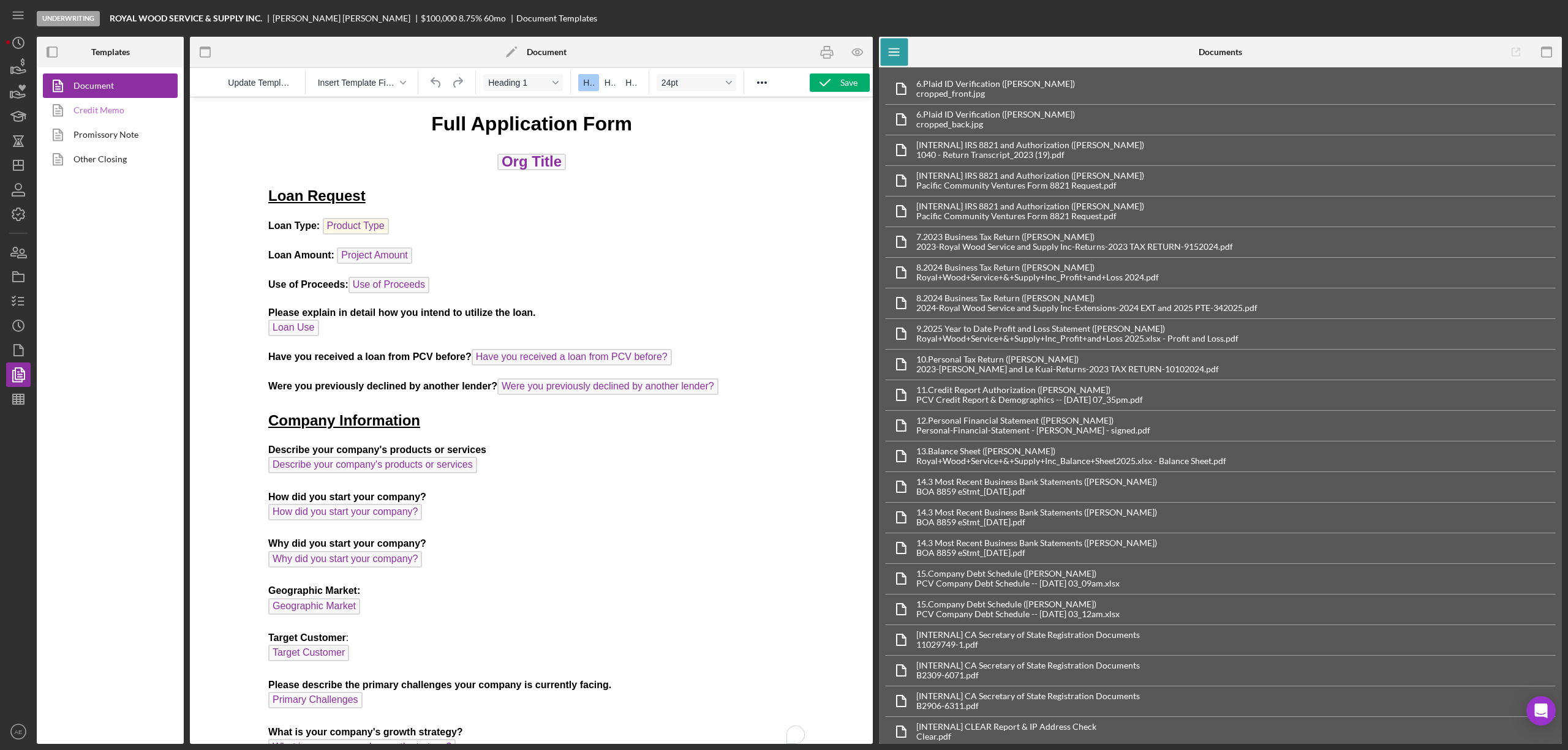
click at [113, 109] on link "Credit Memo" at bounding box center [107, 110] width 128 height 24
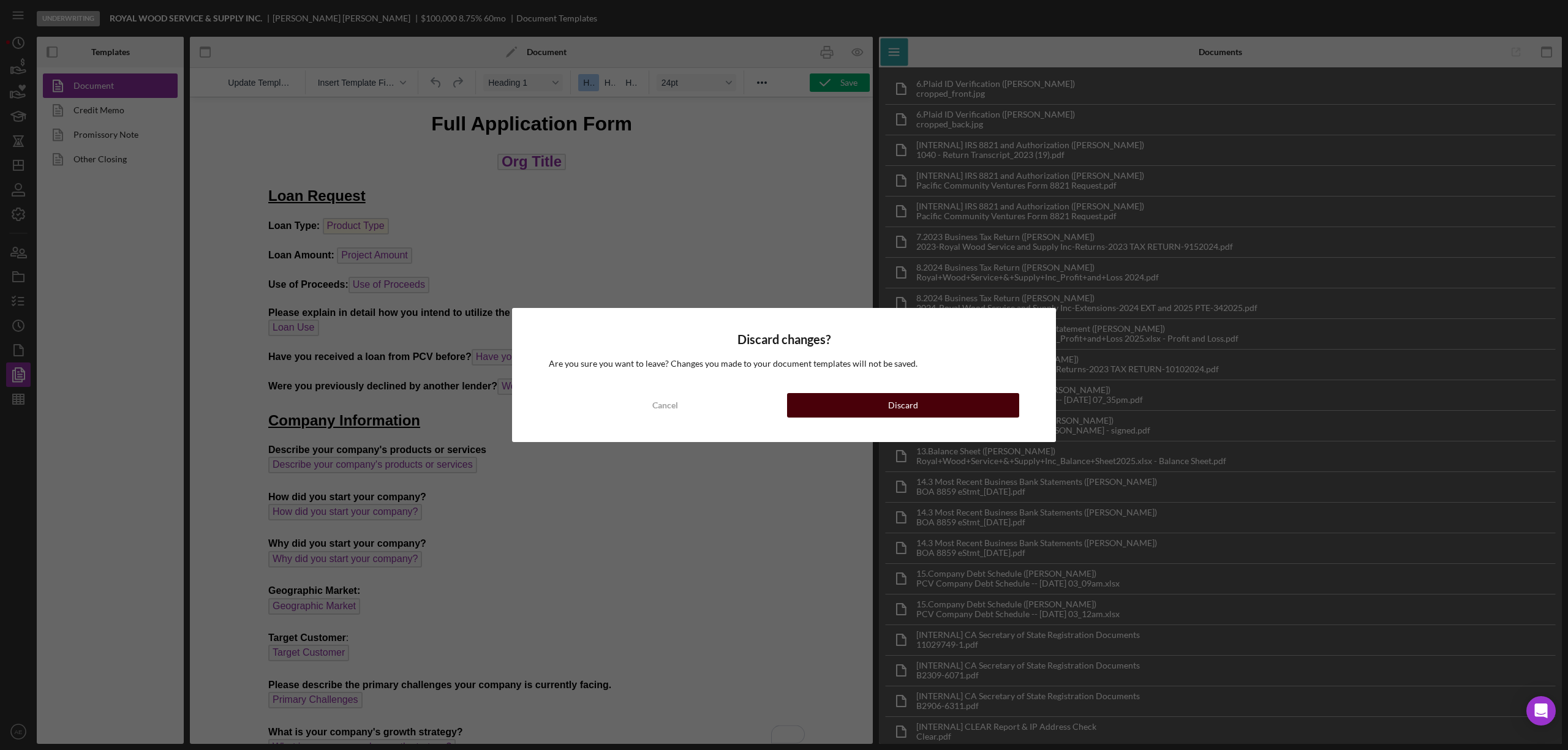
click at [892, 414] on div "Discard" at bounding box center [903, 405] width 30 height 24
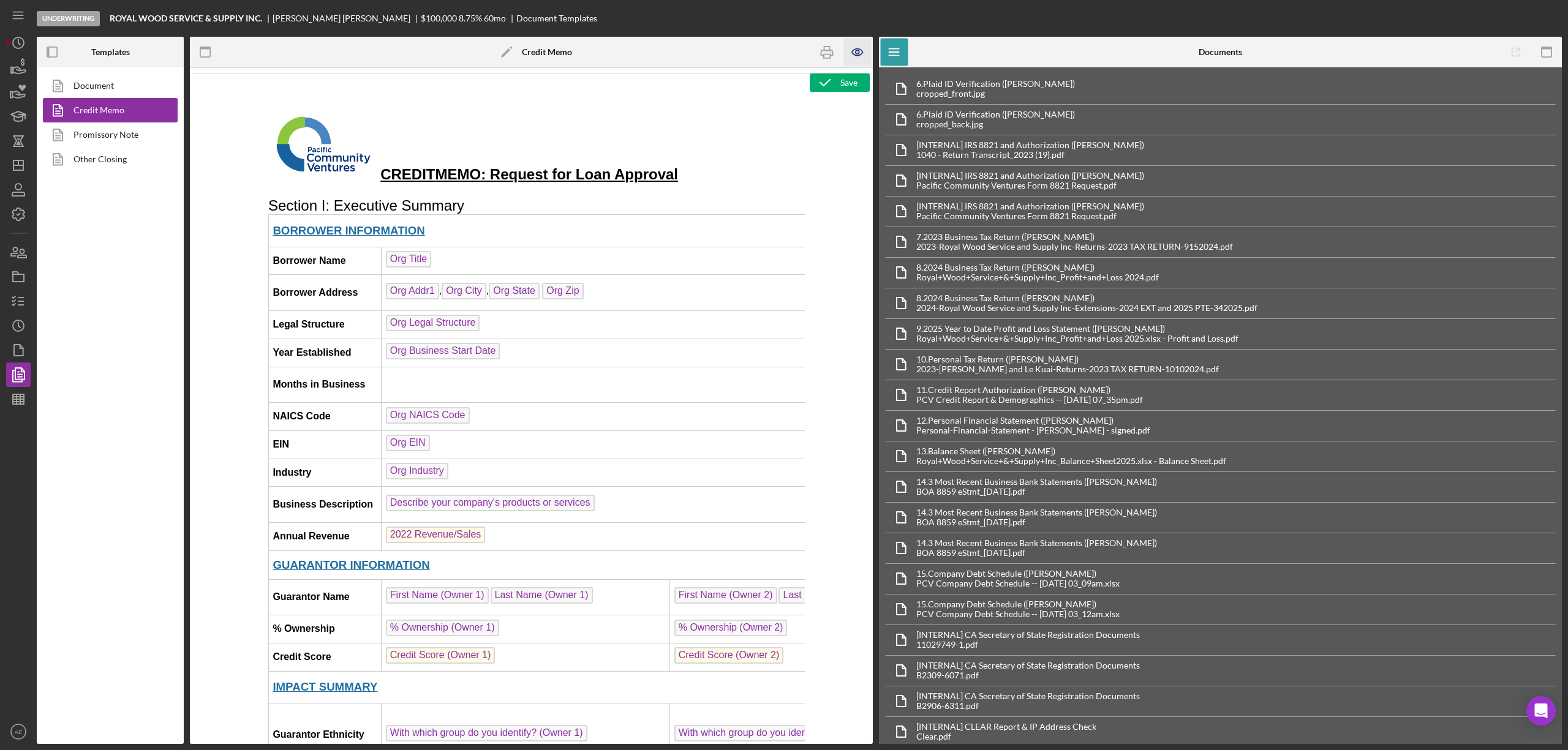
click at [849, 49] on icon "button" at bounding box center [858, 53] width 28 height 28
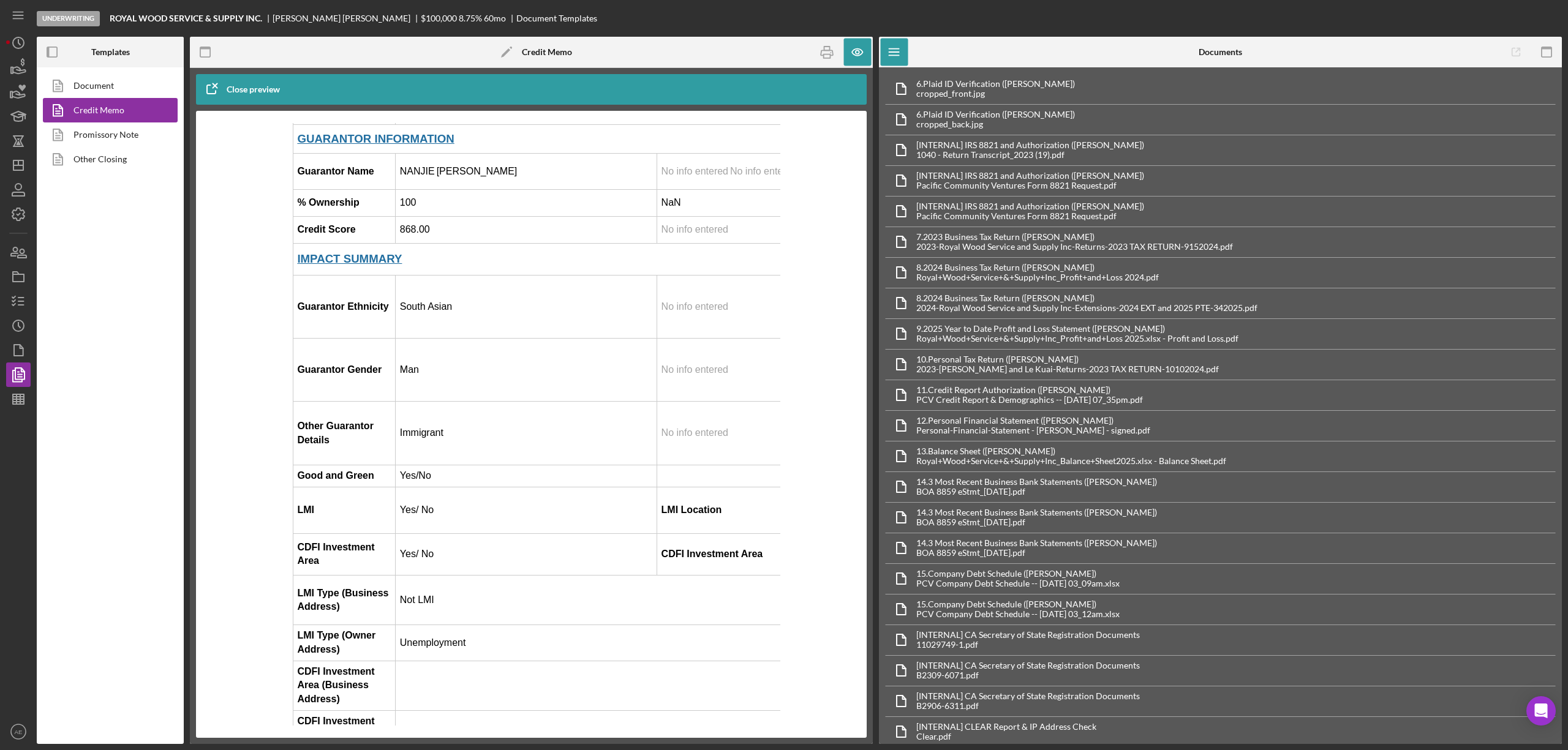
scroll to position [490, 0]
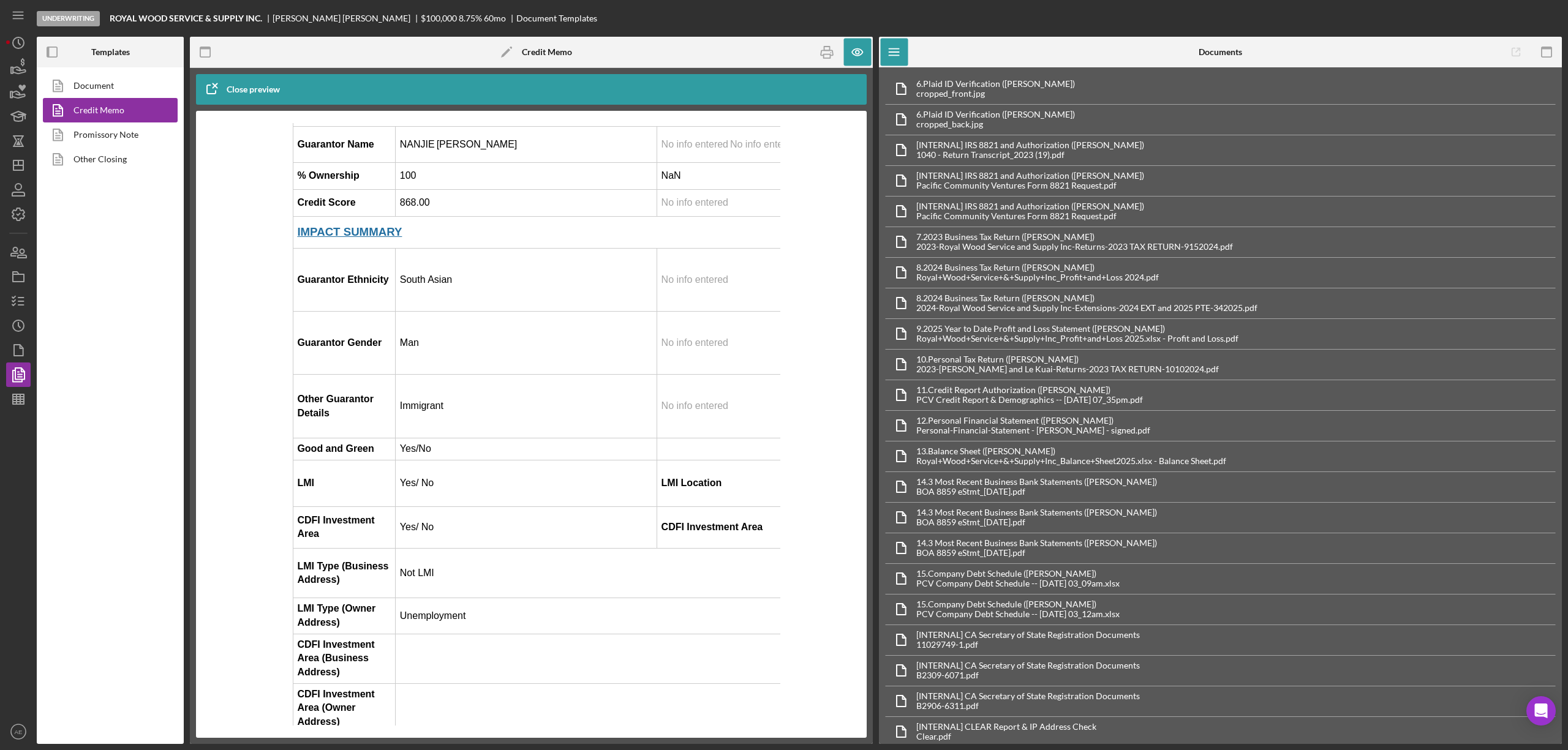
click at [450, 311] on td "South Asian" at bounding box center [526, 280] width 262 height 63
drag, startPoint x: 449, startPoint y: 309, endPoint x: 398, endPoint y: 309, distance: 51.0
click at [398, 309] on td "South Asian" at bounding box center [526, 280] width 262 height 63
copy td "South Asian"
drag, startPoint x: 448, startPoint y: 430, endPoint x: 395, endPoint y: 438, distance: 53.6
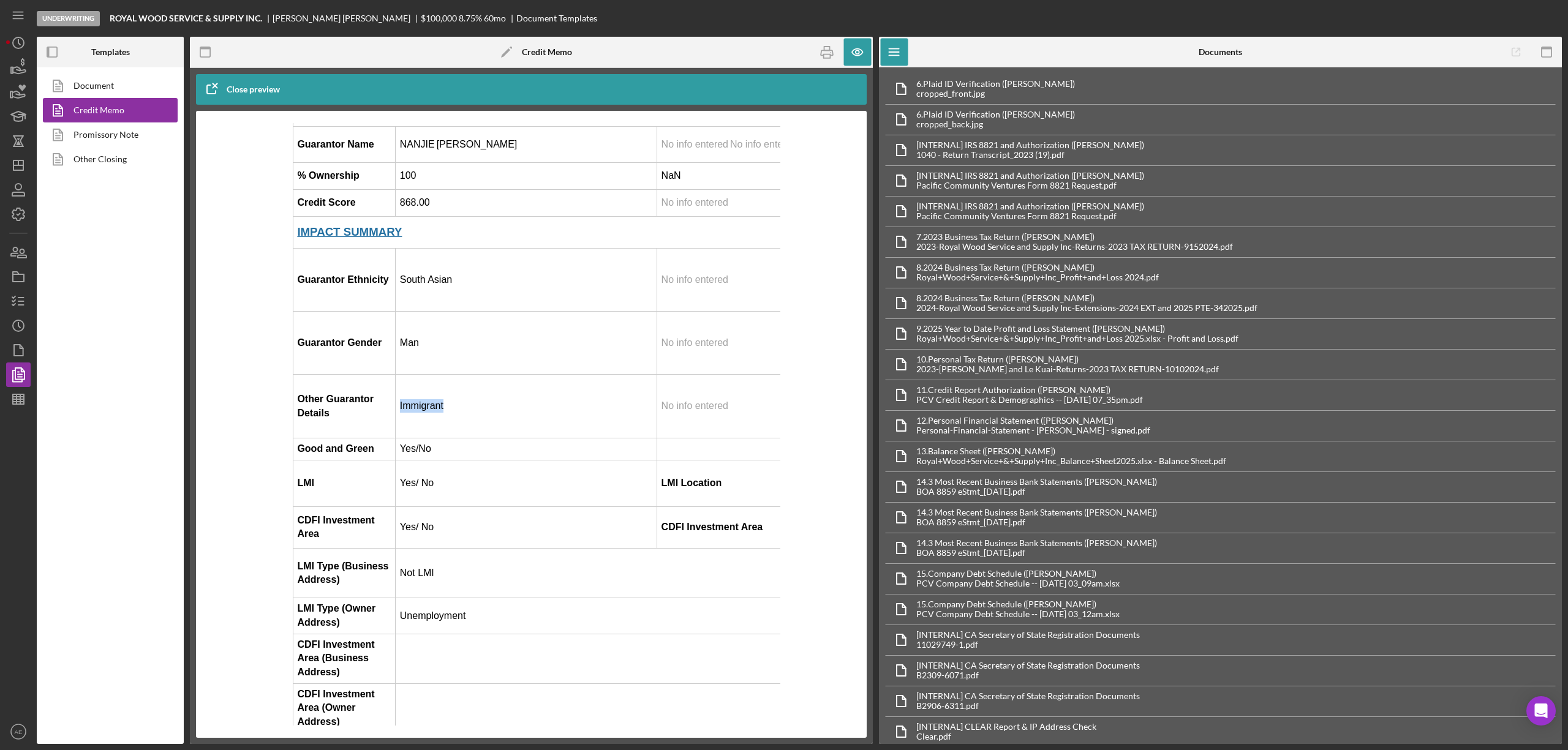
click at [395, 438] on td "Immigrant" at bounding box center [526, 407] width 262 height 63
copy td "Immigrant"
click at [18, 299] on icon "button" at bounding box center [18, 301] width 31 height 31
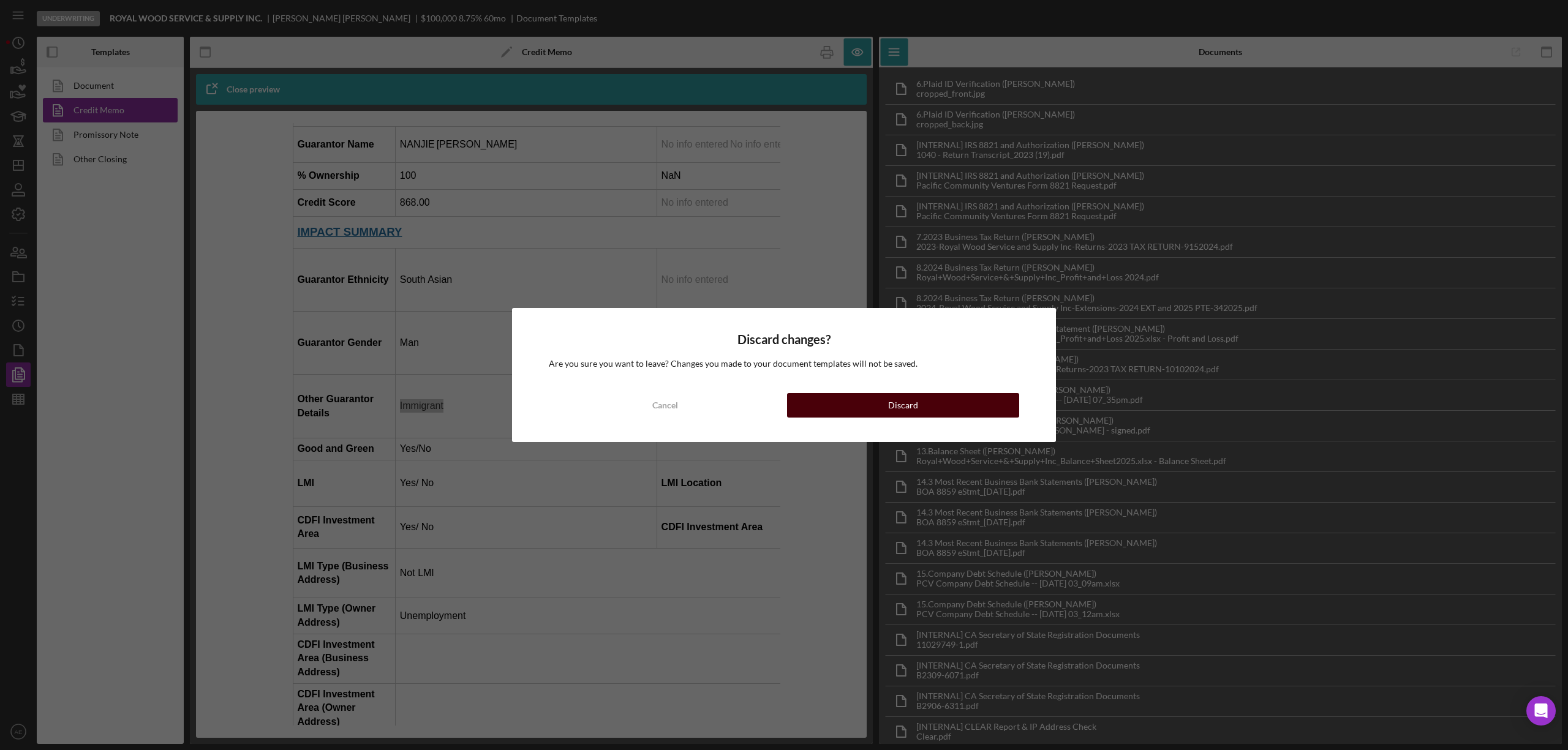
click at [840, 407] on button "Discard" at bounding box center [903, 405] width 232 height 24
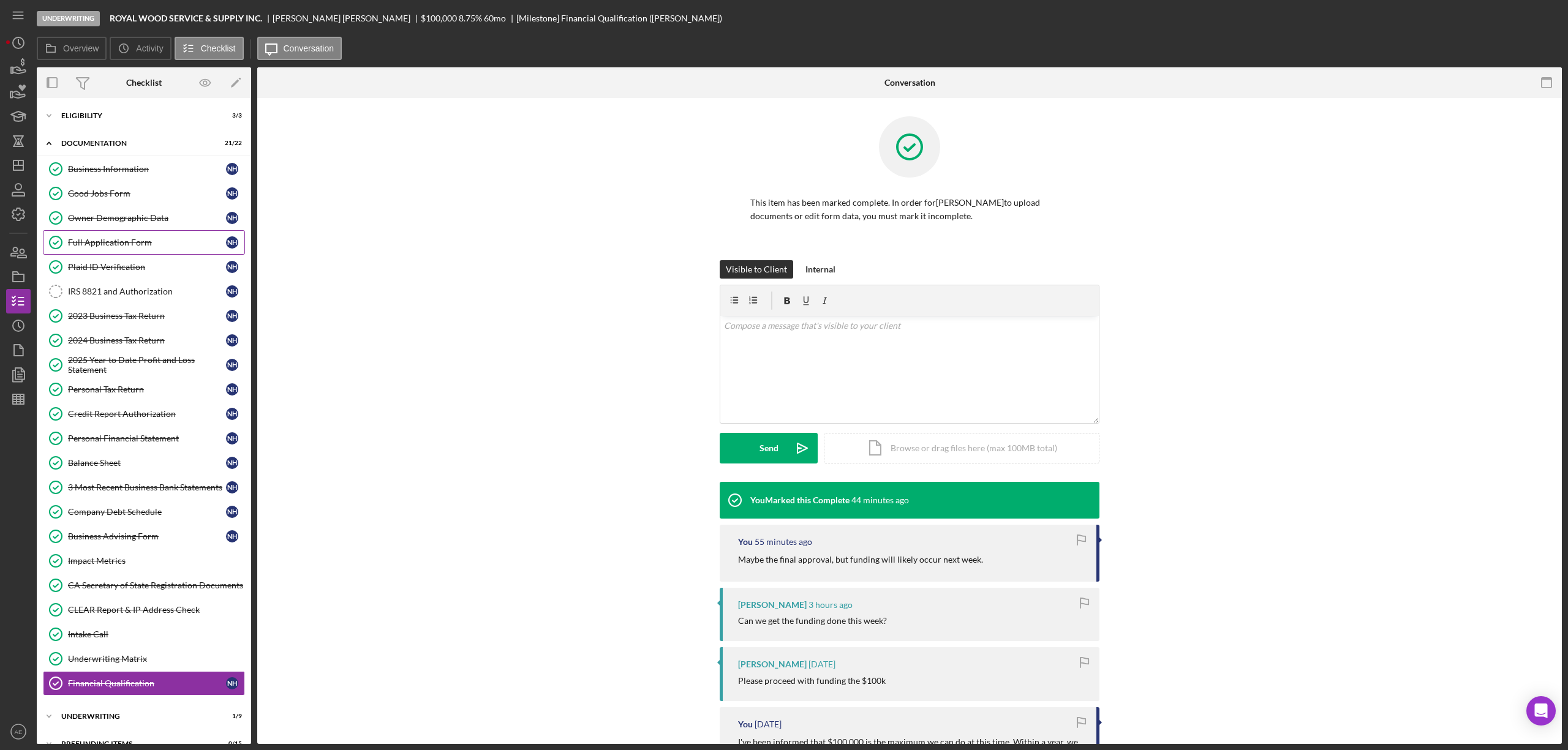
scroll to position [27, 0]
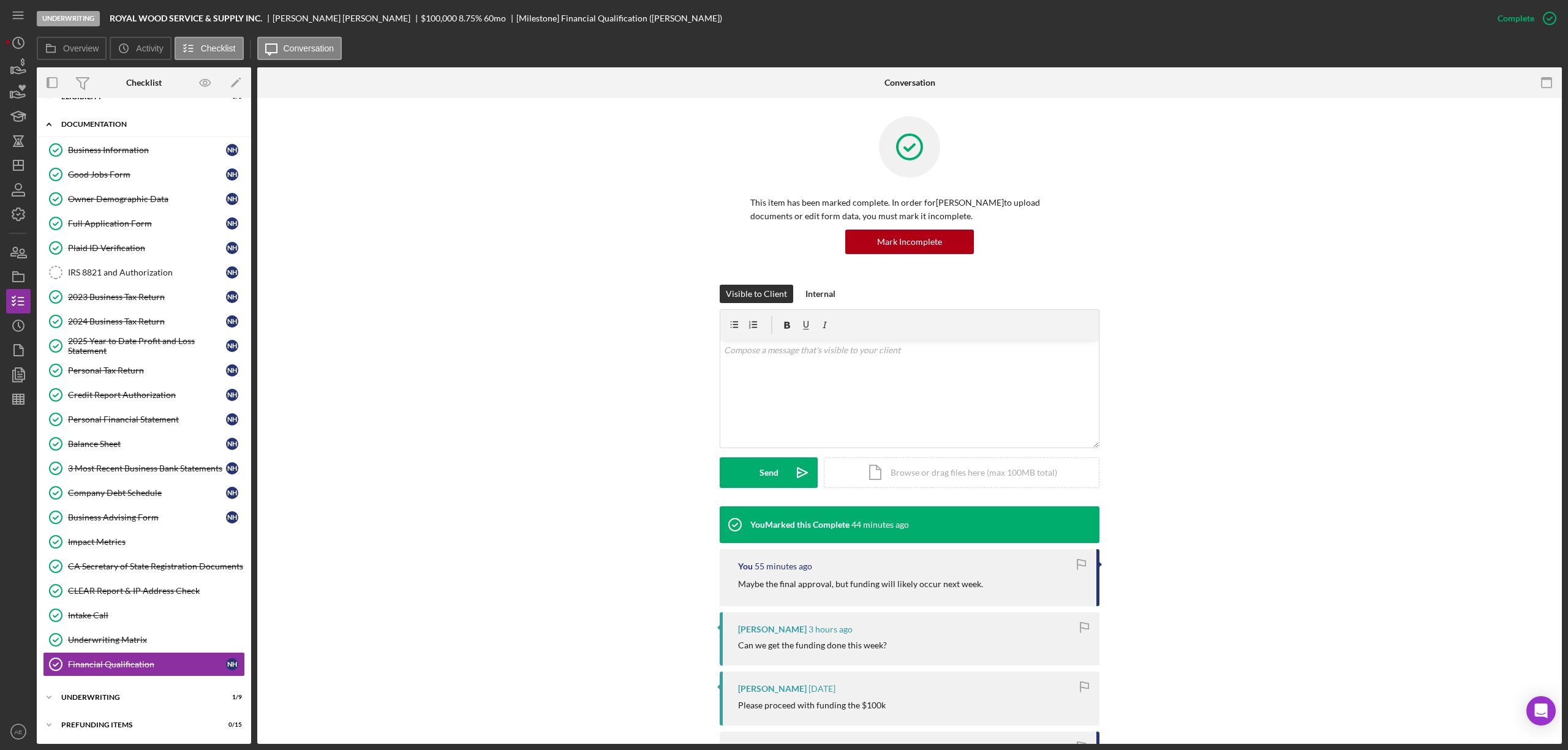
click at [128, 120] on div "Documentation" at bounding box center [148, 124] width 174 height 7
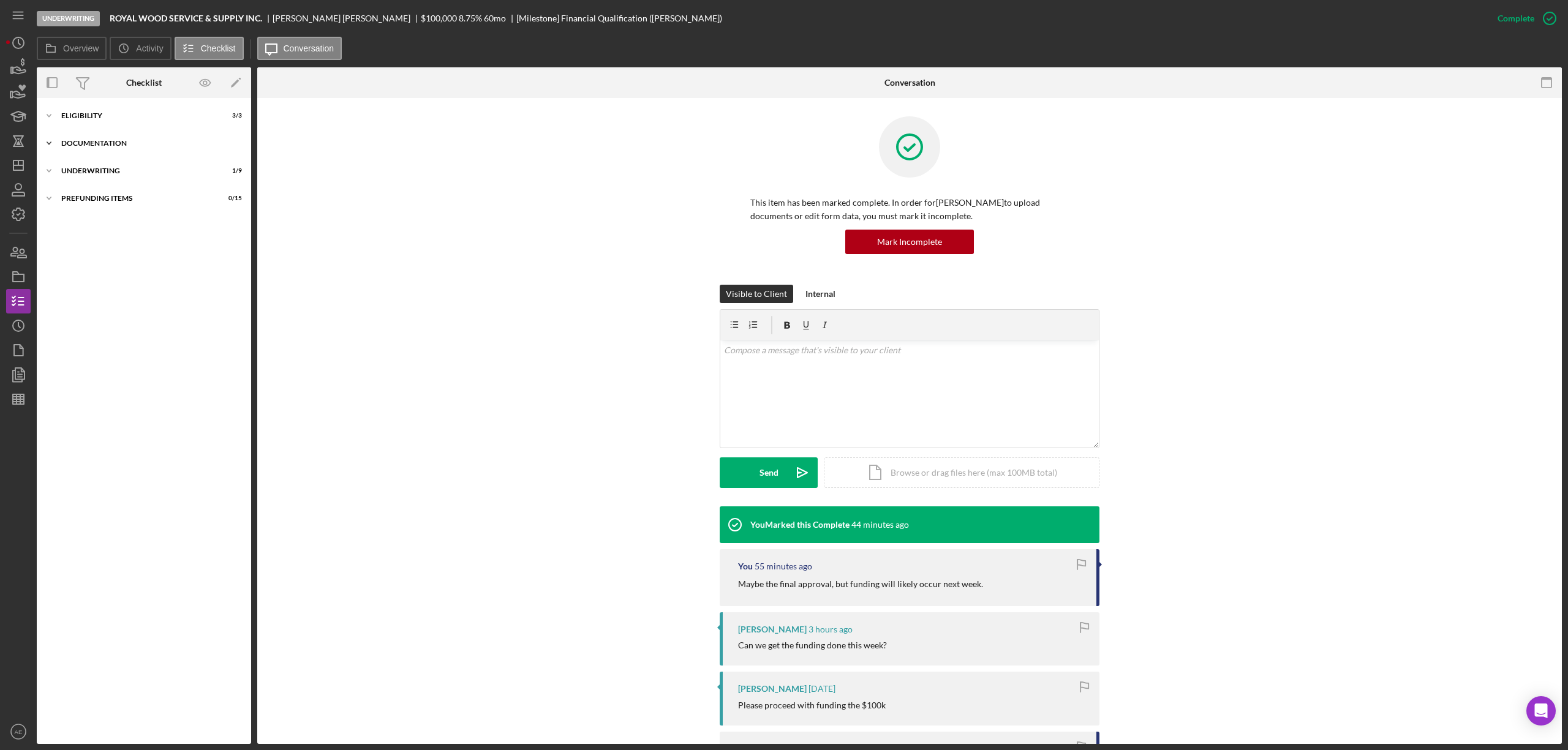
click at [128, 113] on div "Eligibility" at bounding box center [136, 115] width 150 height 7
click at [128, 169] on div "Determine LMI Status" at bounding box center [156, 166] width 176 height 10
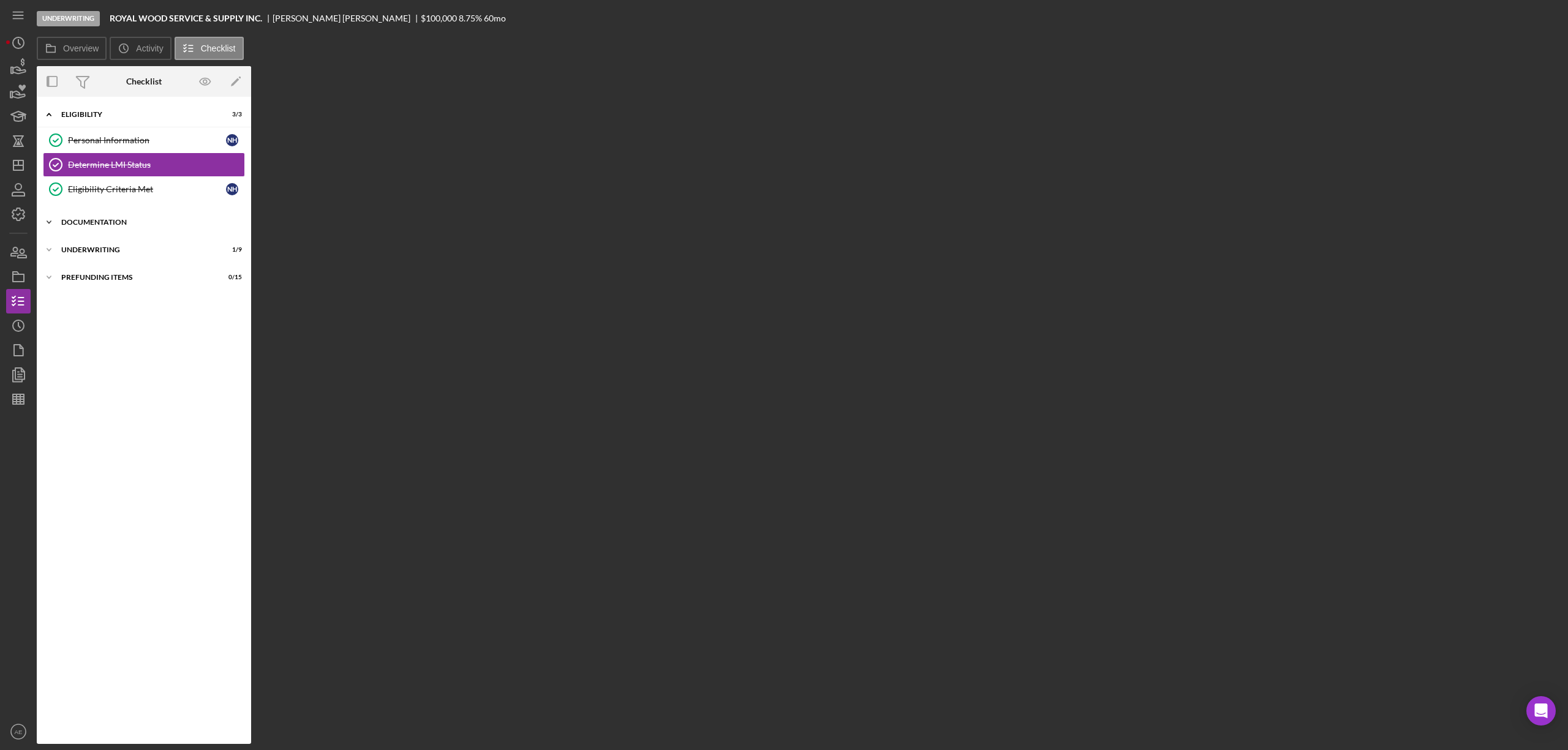
click at [126, 221] on div "Documentation" at bounding box center [148, 222] width 174 height 7
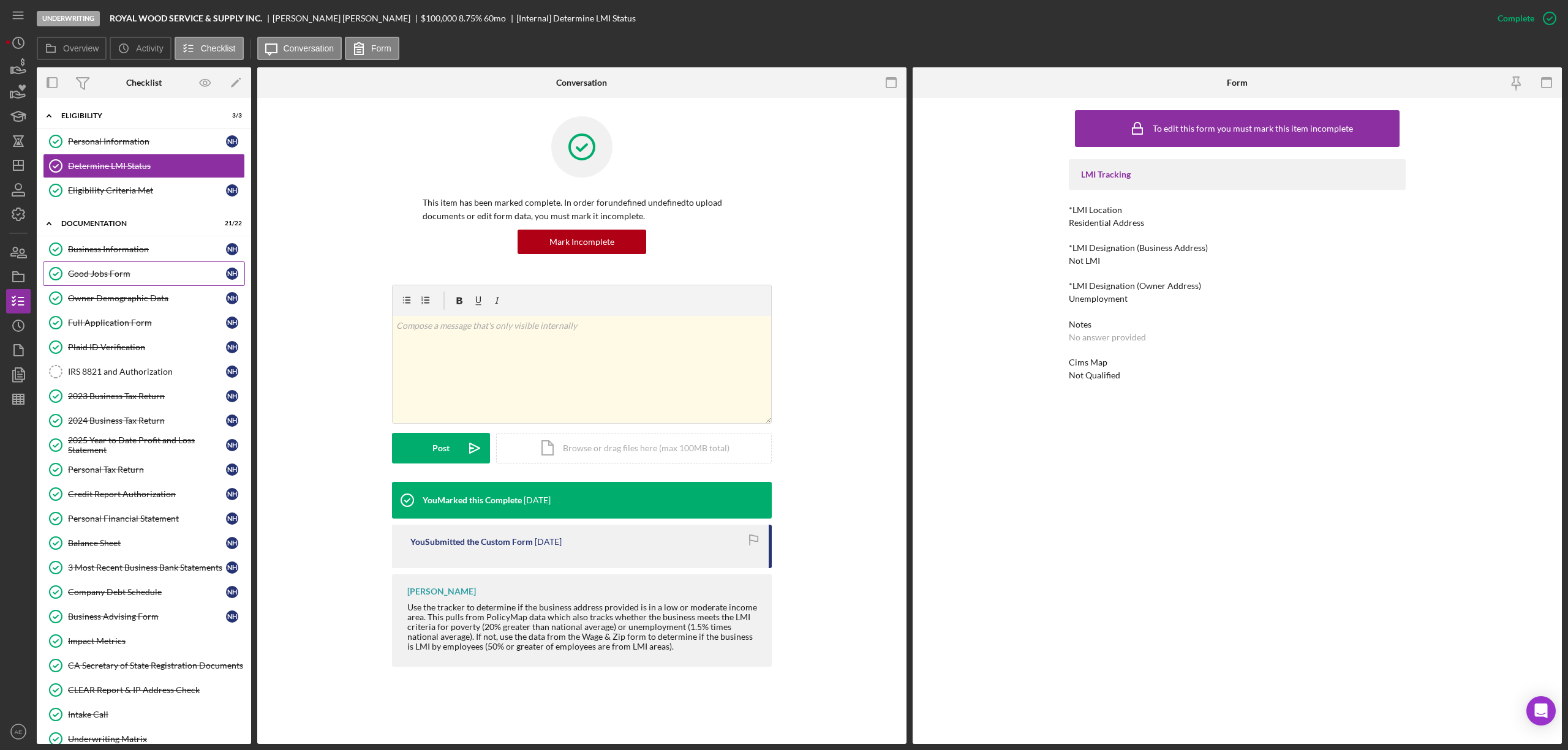
click at [107, 275] on div "Good Jobs Form" at bounding box center [147, 274] width 158 height 10
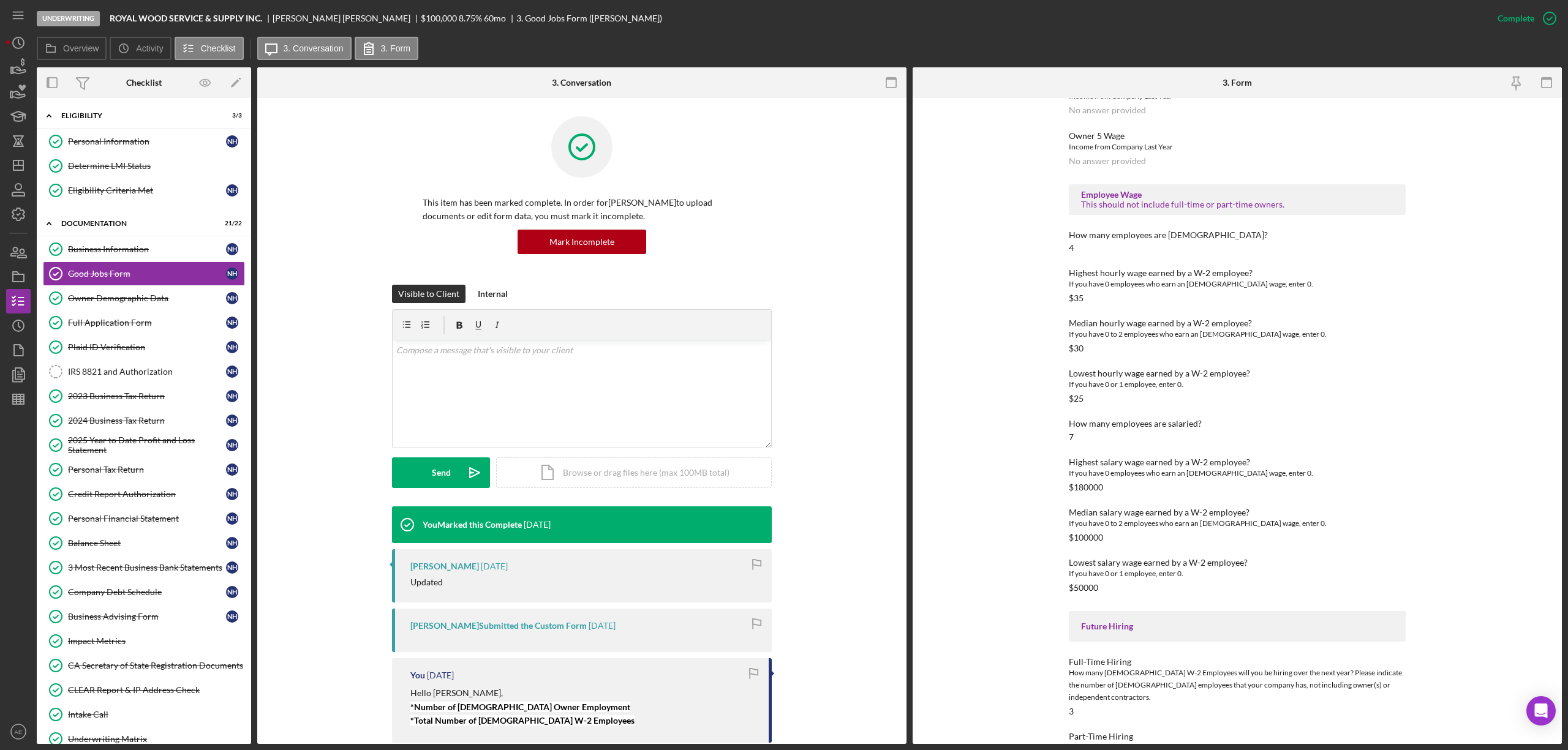
scroll to position [1372, 0]
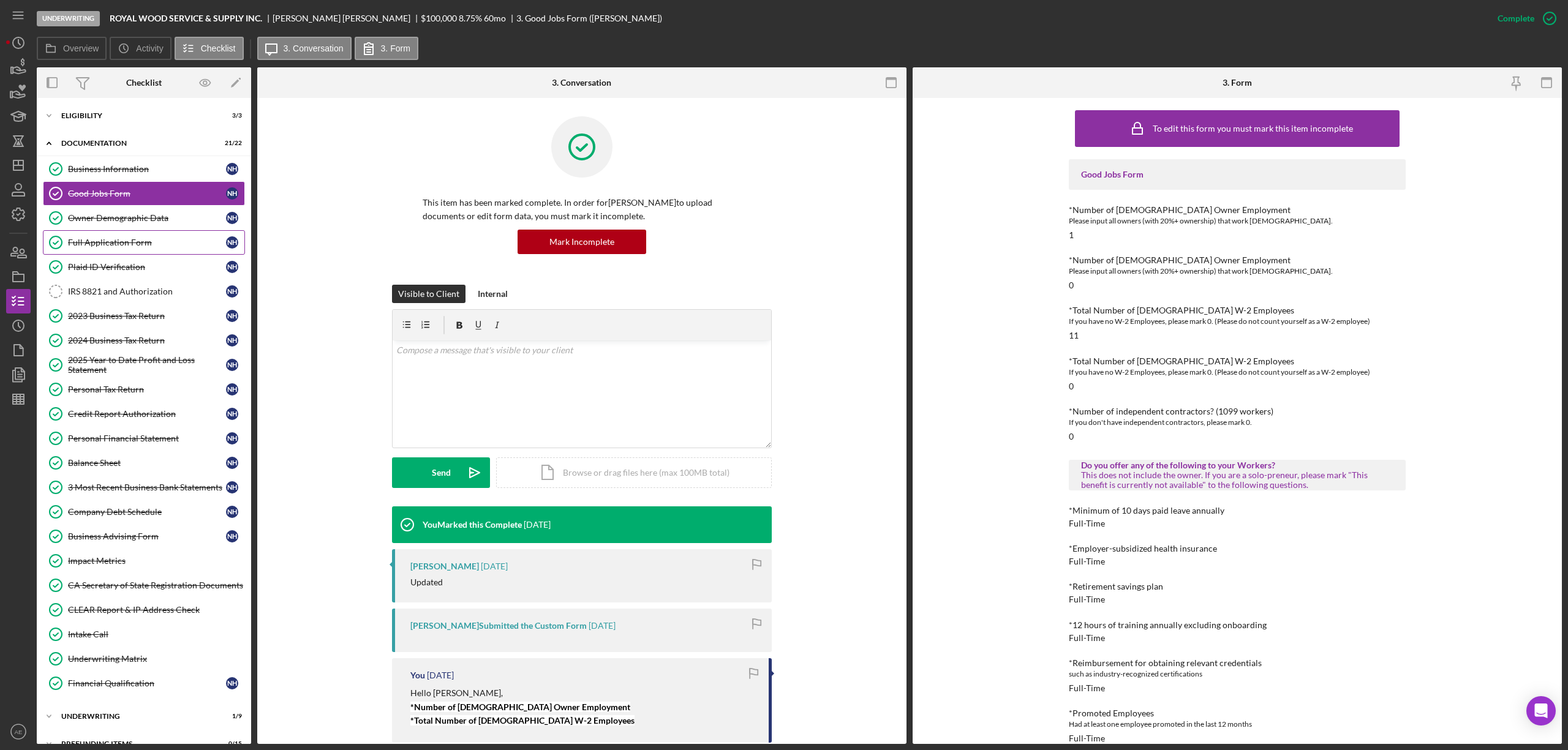
click at [153, 236] on link "Full Application Form Full Application Form N H" at bounding box center [143, 242] width 202 height 24
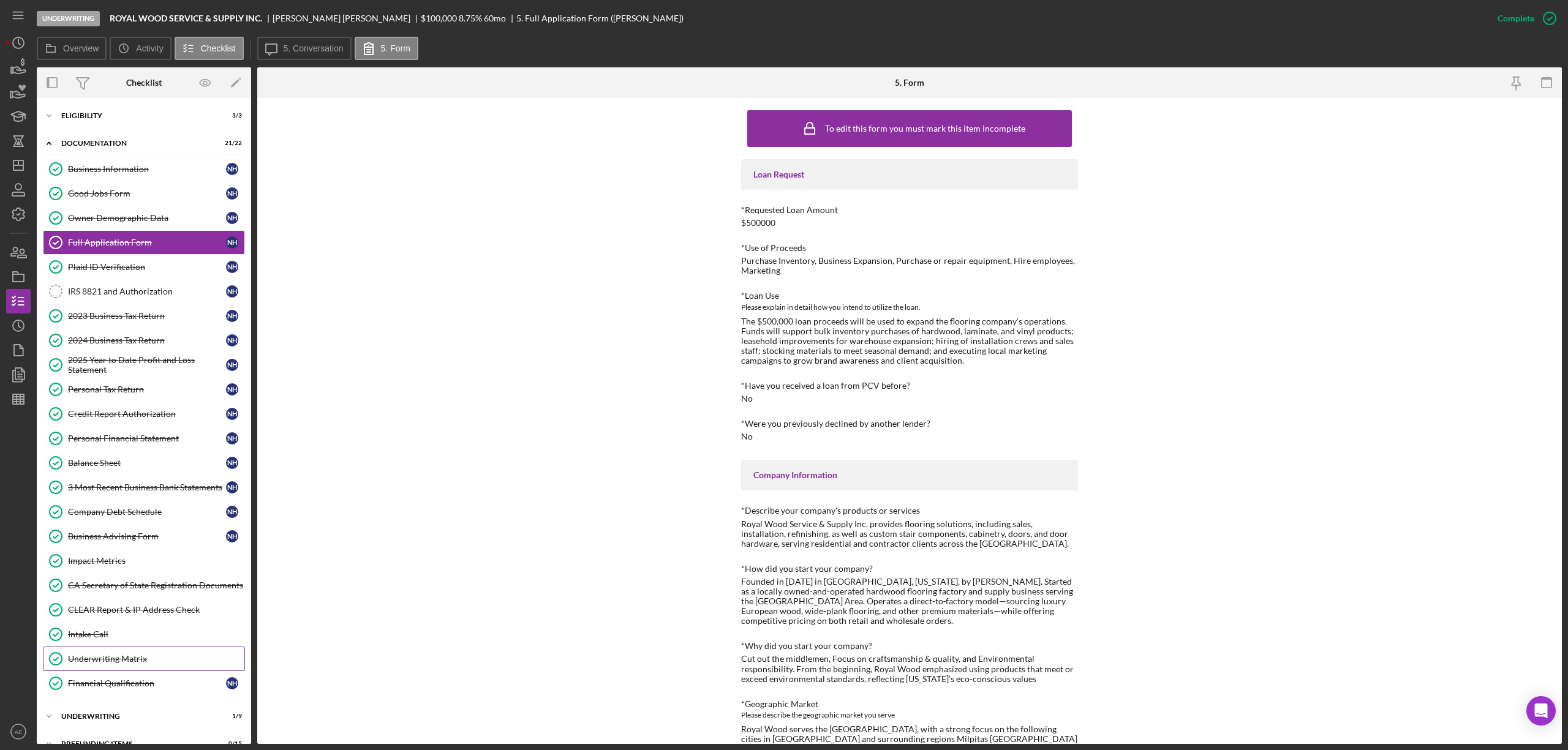
click at [131, 671] on link "Underwriting Matrix Underwriting Matrix" at bounding box center [143, 659] width 202 height 24
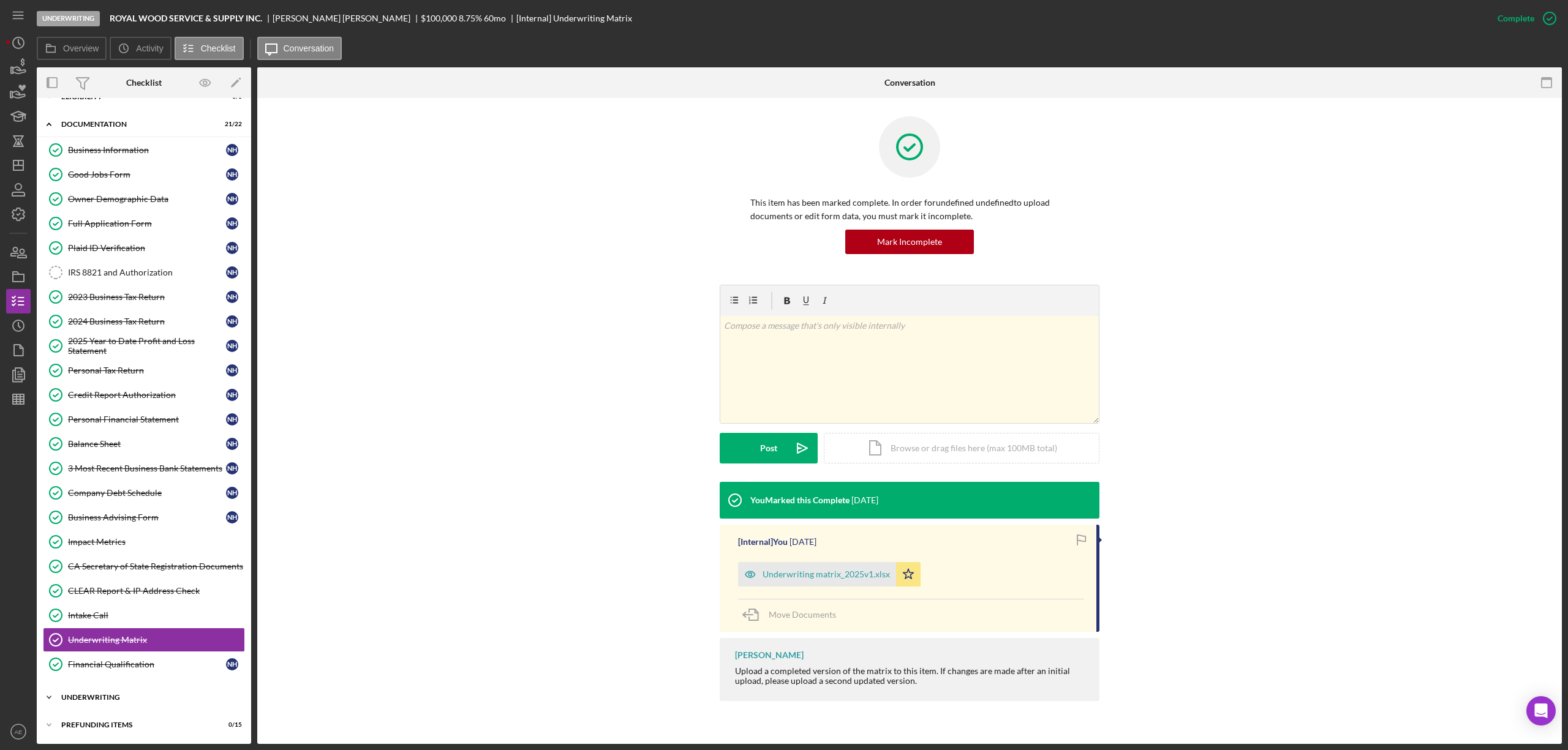
click at [147, 691] on div "Icon/Expander Underwriting 1 / 9" at bounding box center [144, 697] width 215 height 24
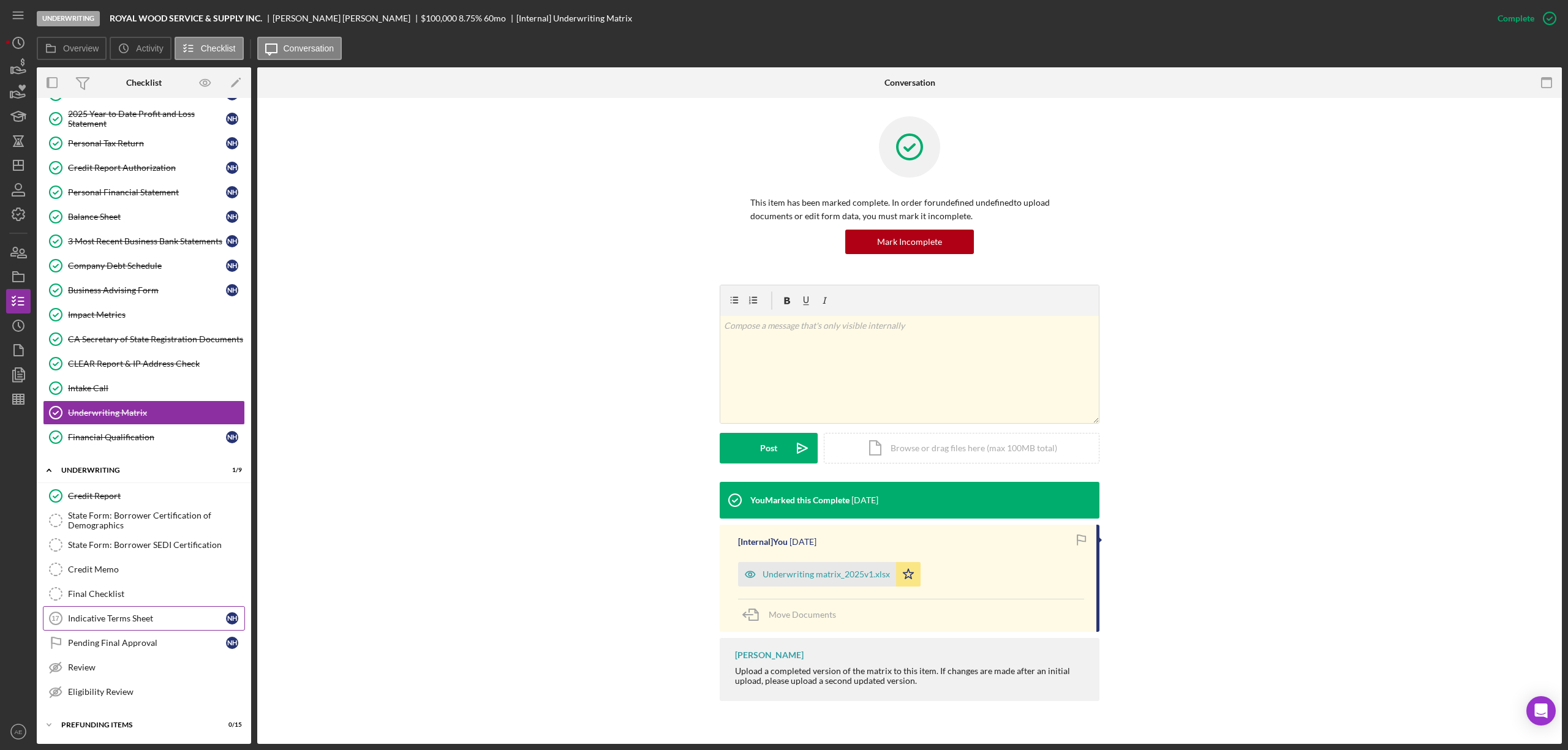
scroll to position [259, 0]
drag, startPoint x: 126, startPoint y: 499, endPoint x: 30, endPoint y: 544, distance: 106.0
click at [126, 499] on link "Credit Report Credit Report" at bounding box center [143, 495] width 202 height 24
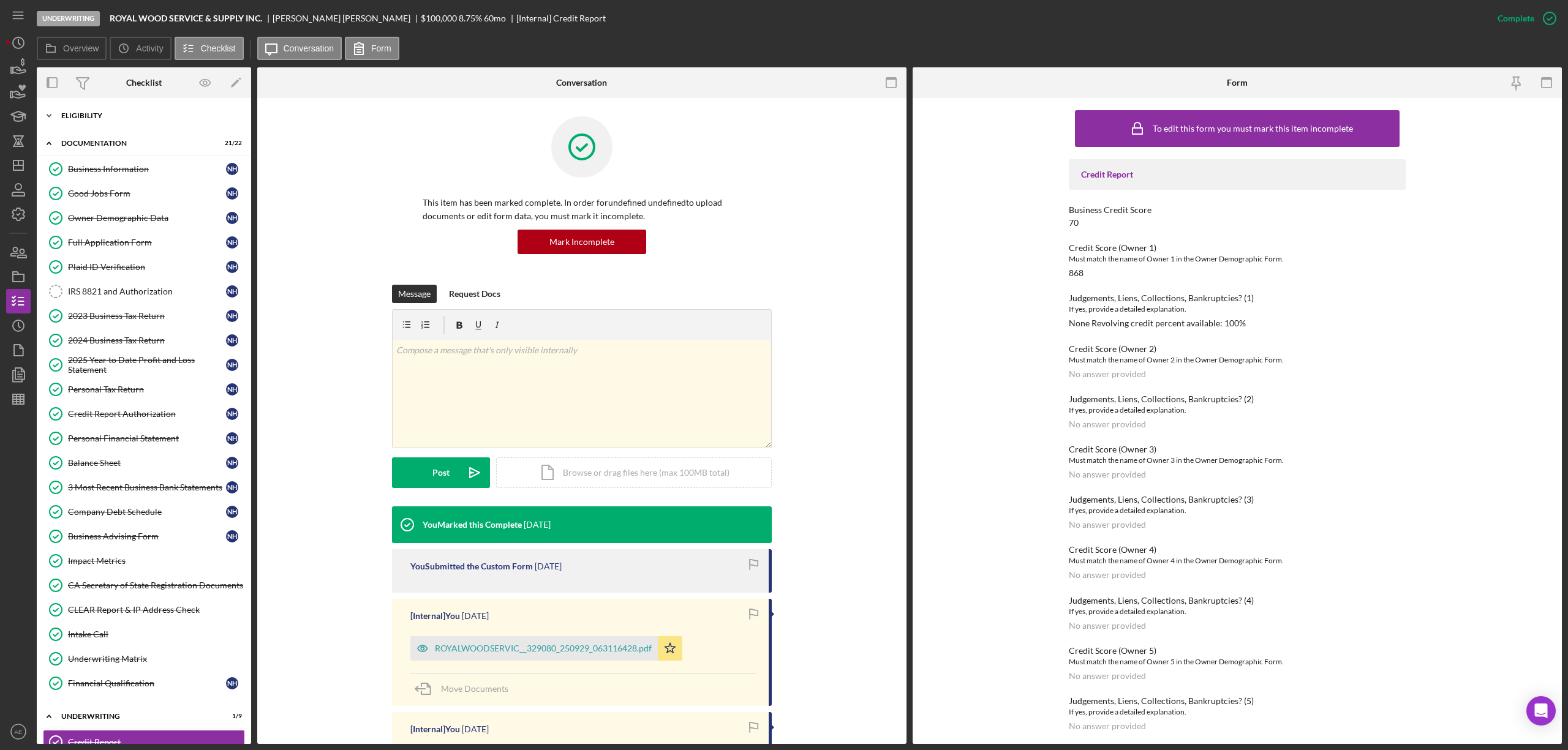
click at [109, 111] on div "Icon/Expander Eligibility 3 / 3" at bounding box center [144, 115] width 215 height 24
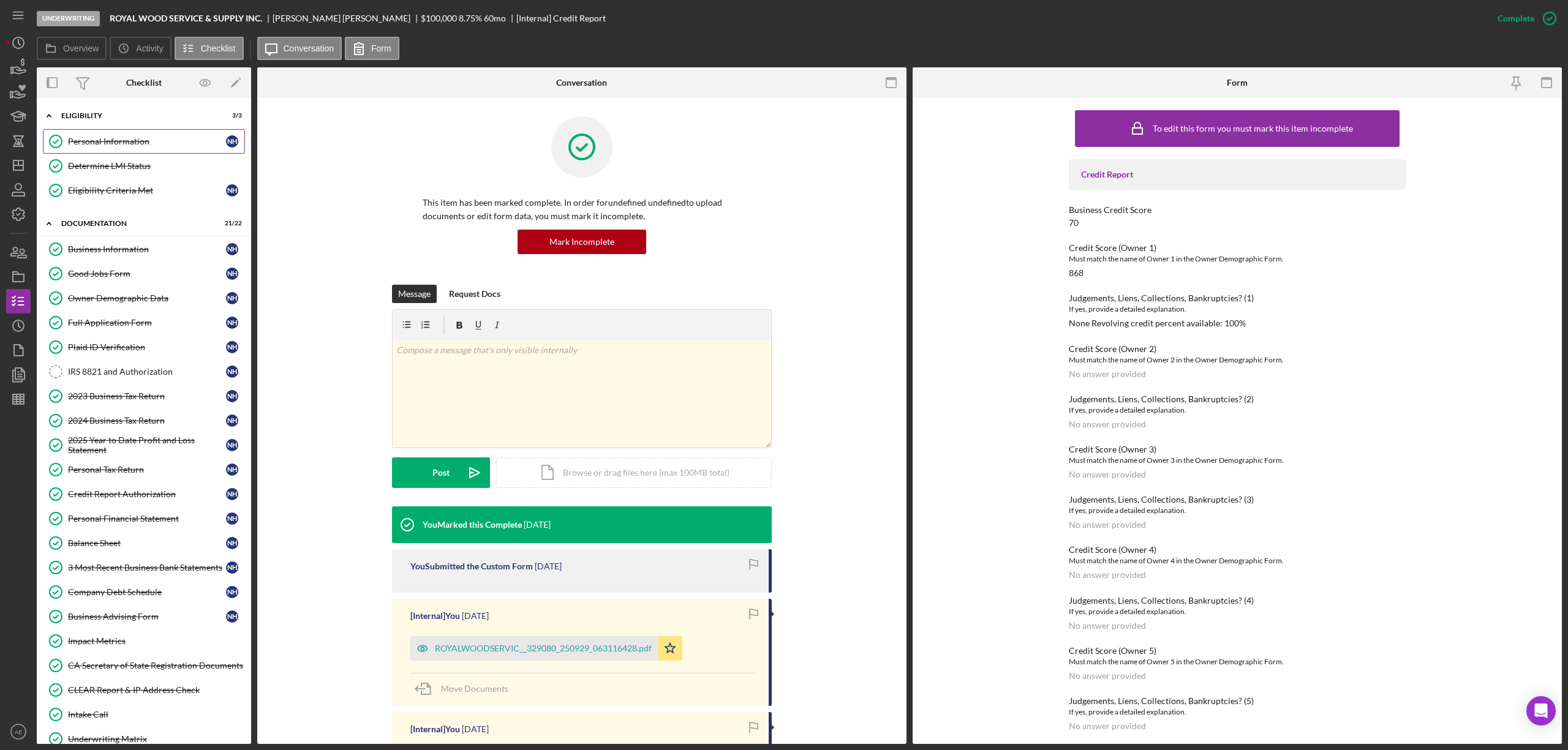
click at [105, 140] on div "Personal Information" at bounding box center [147, 141] width 158 height 10
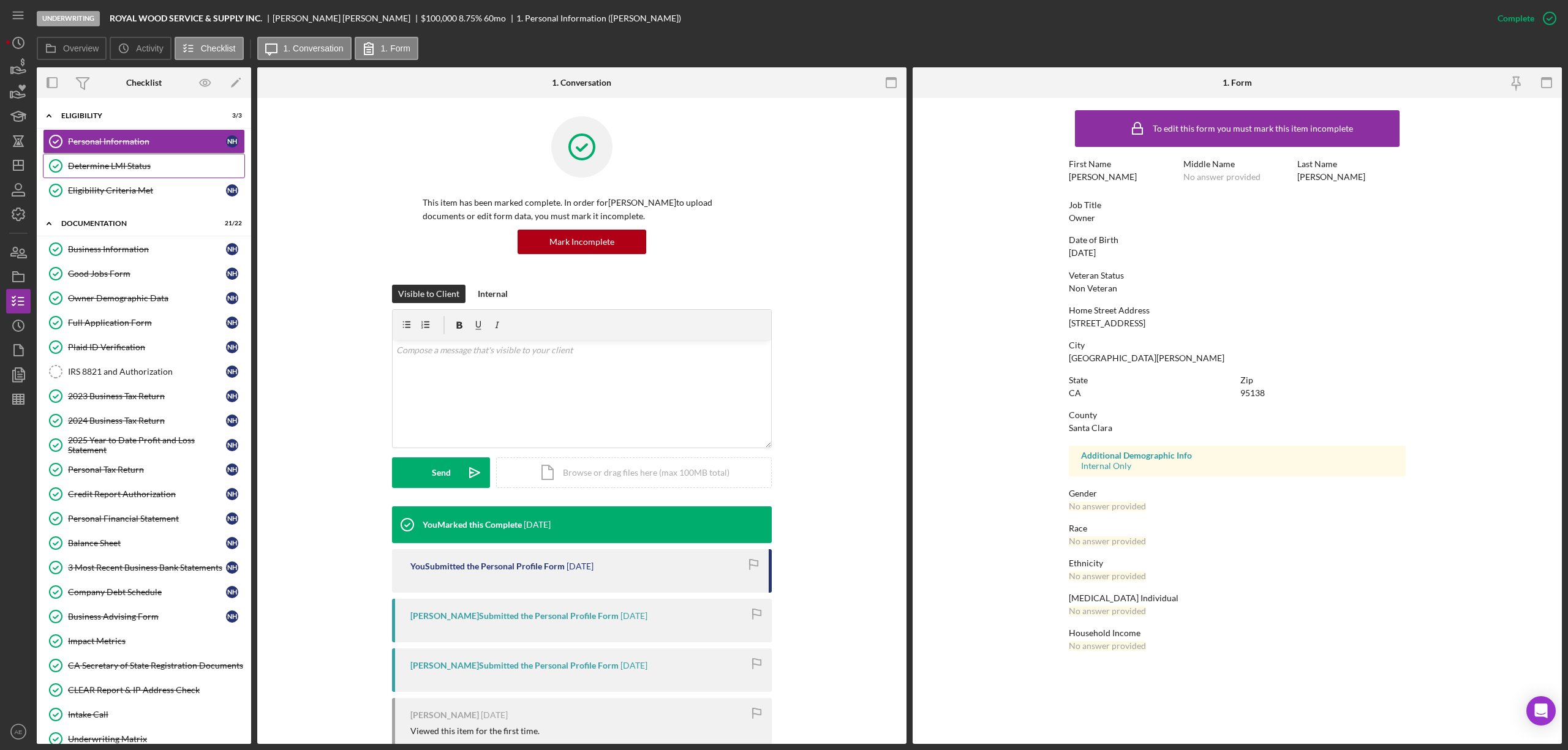
click at [148, 173] on link "Determine LMI Status Determine LMI Status" at bounding box center [143, 166] width 202 height 24
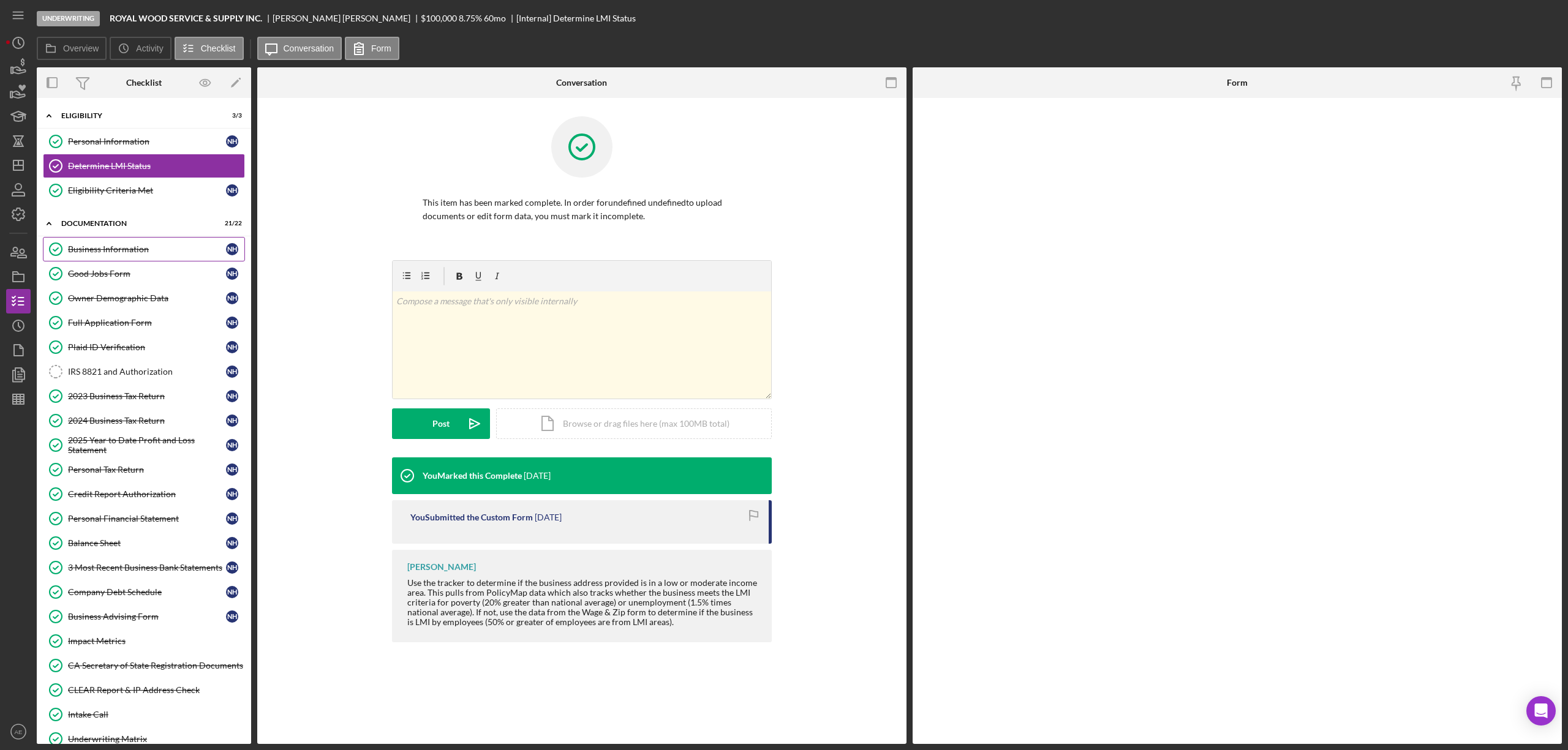
click at [136, 240] on link "Business Information Business Information N H" at bounding box center [143, 249] width 202 height 24
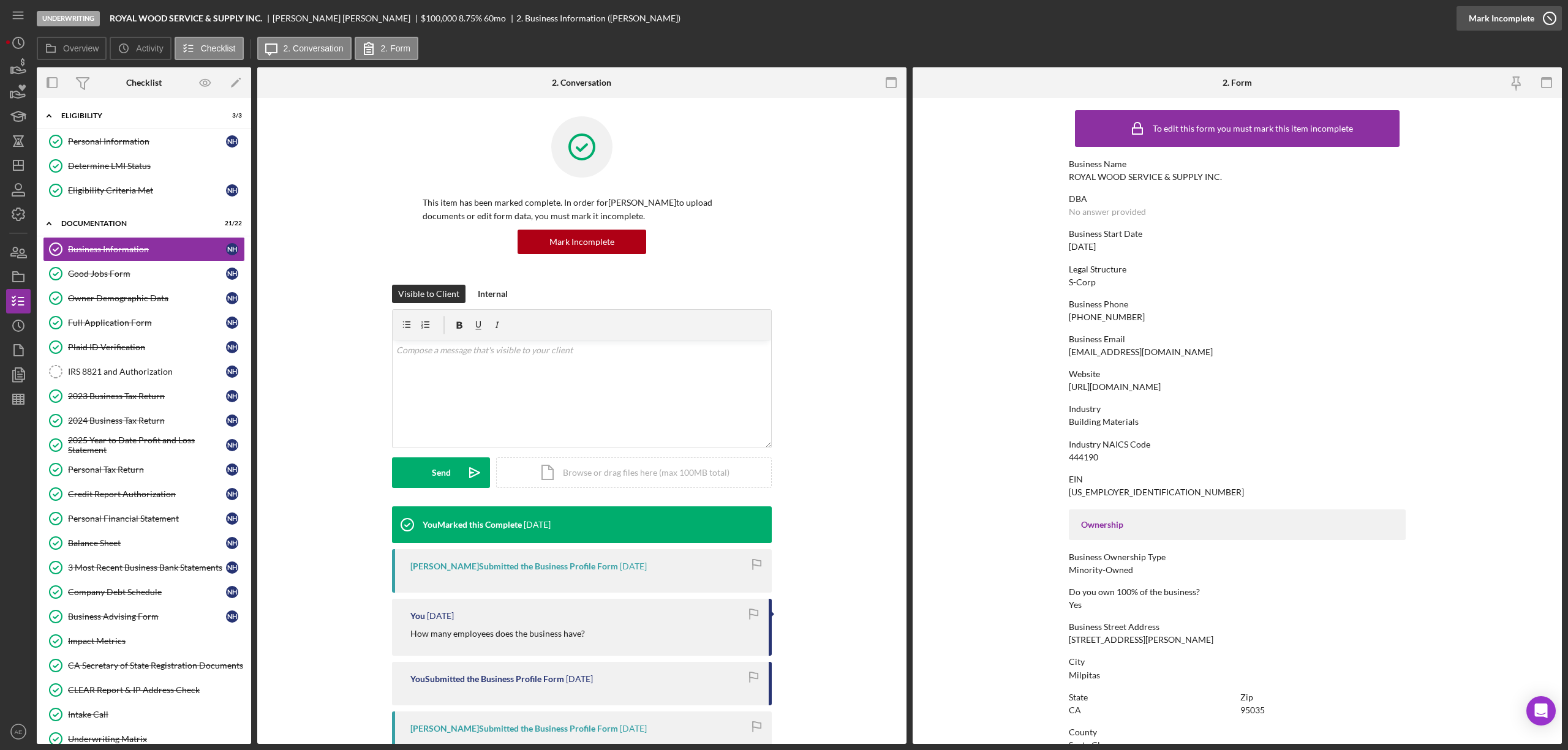
click at [1498, 20] on div "Mark Incomplete" at bounding box center [1502, 18] width 66 height 24
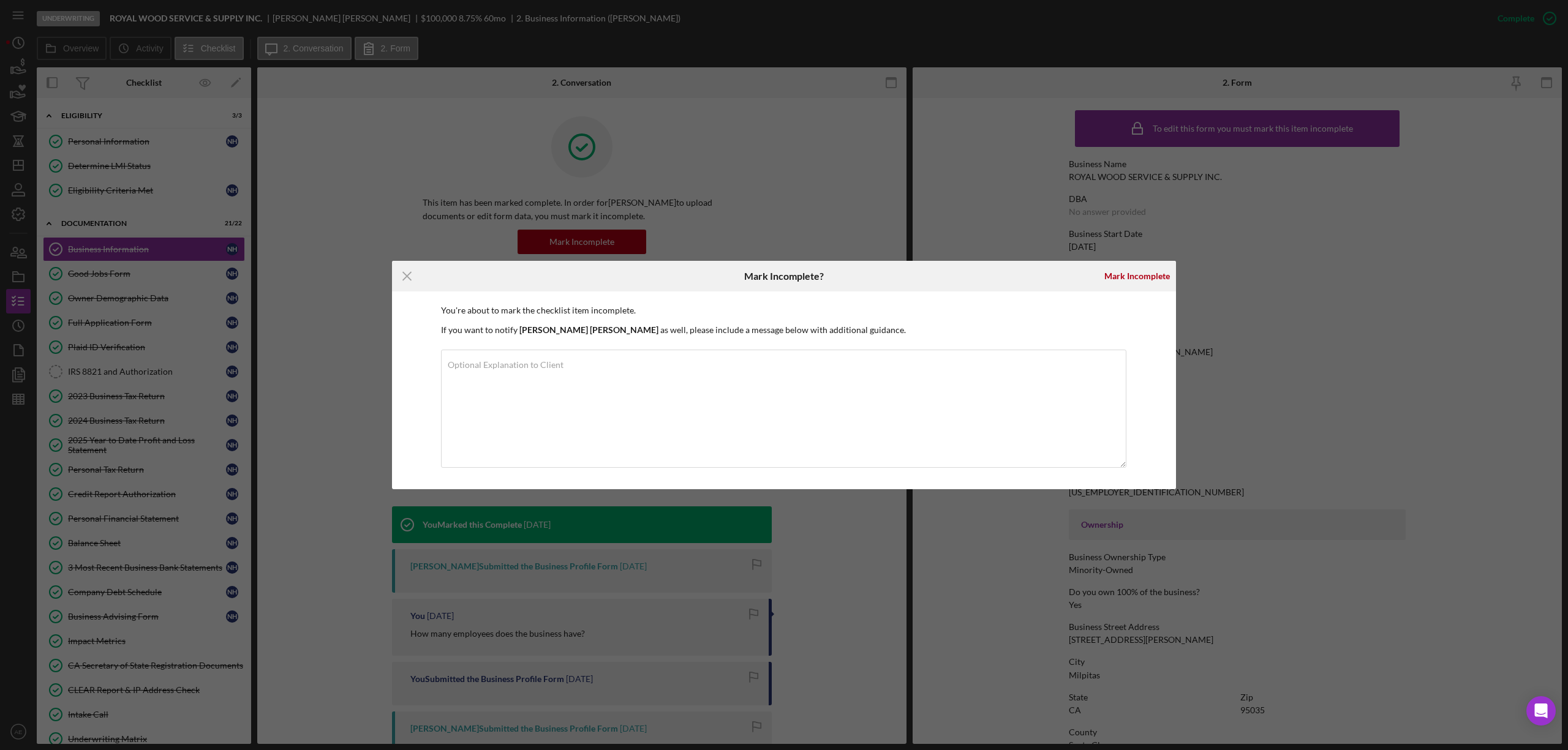
click at [1100, 262] on div "Mark Incomplete" at bounding box center [1137, 276] width 78 height 31
click at [1116, 268] on div "Mark Incomplete" at bounding box center [1137, 276] width 66 height 24
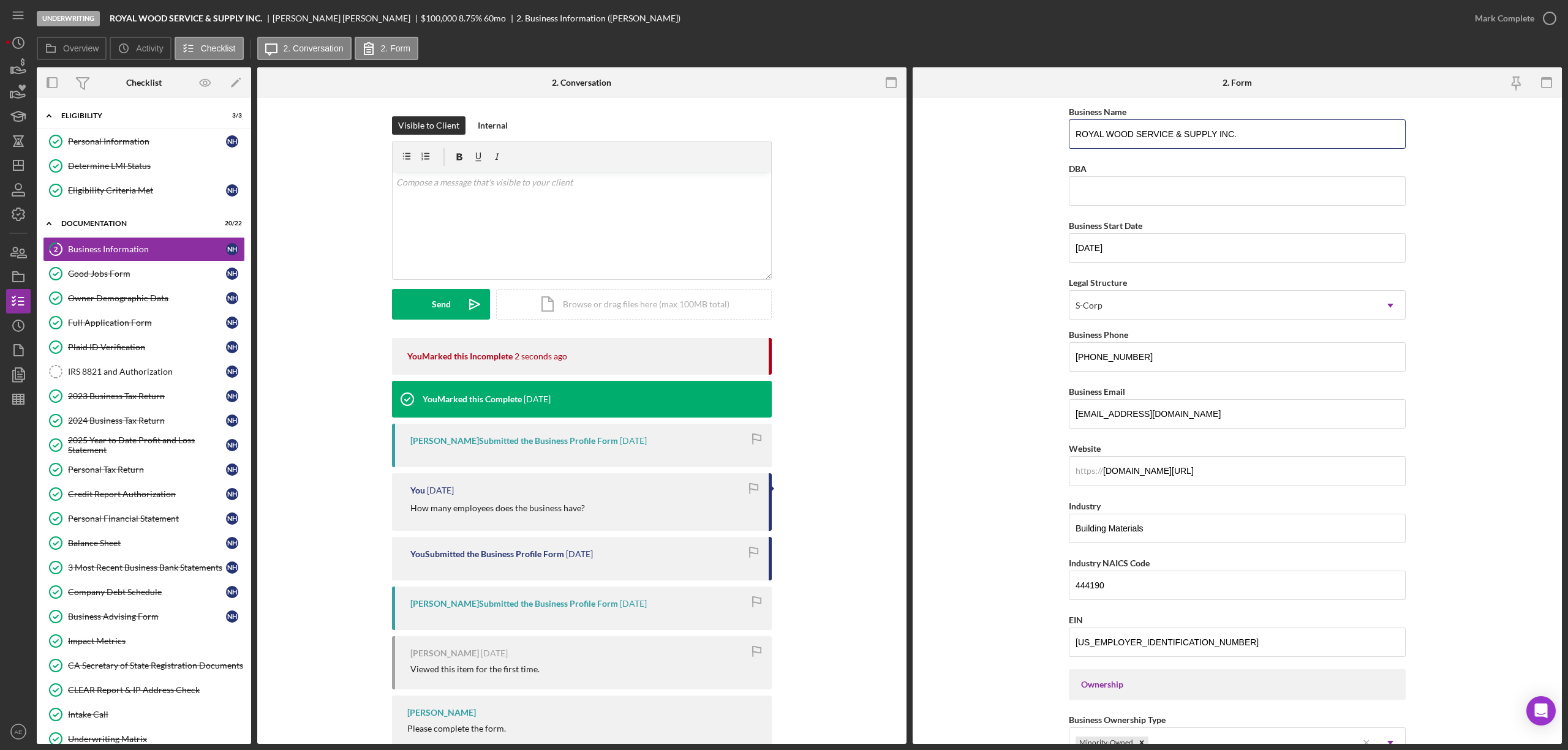
drag, startPoint x: 1264, startPoint y: 138, endPoint x: 873, endPoint y: 142, distance: 391.0
click at [876, 143] on div "Overview Internal Workflow Stage Underwriting Icon/Dropdown Arrow Archive (can …" at bounding box center [799, 405] width 1525 height 677
paste input "oyal Wood Service & Supply Inc"
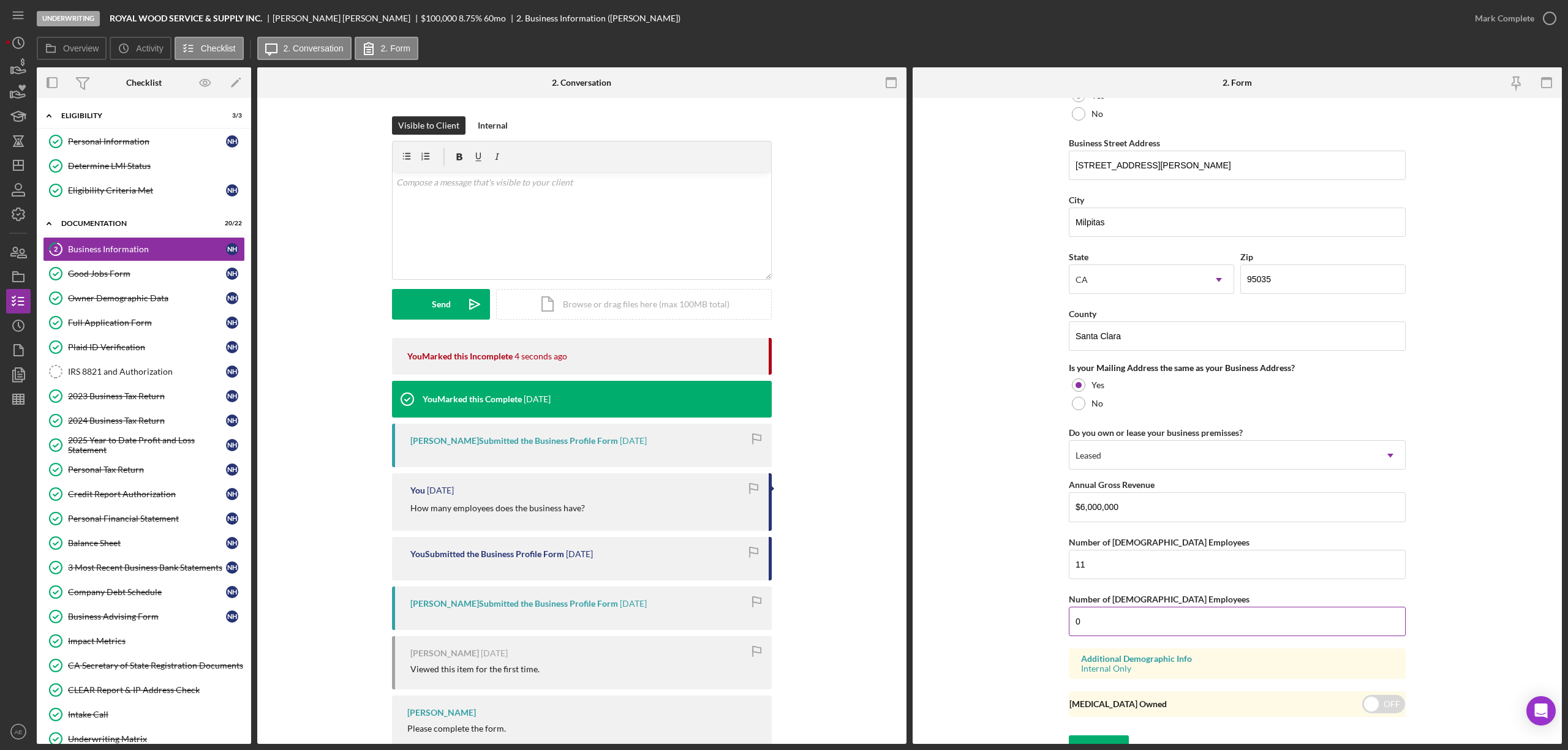
scroll to position [719, 0]
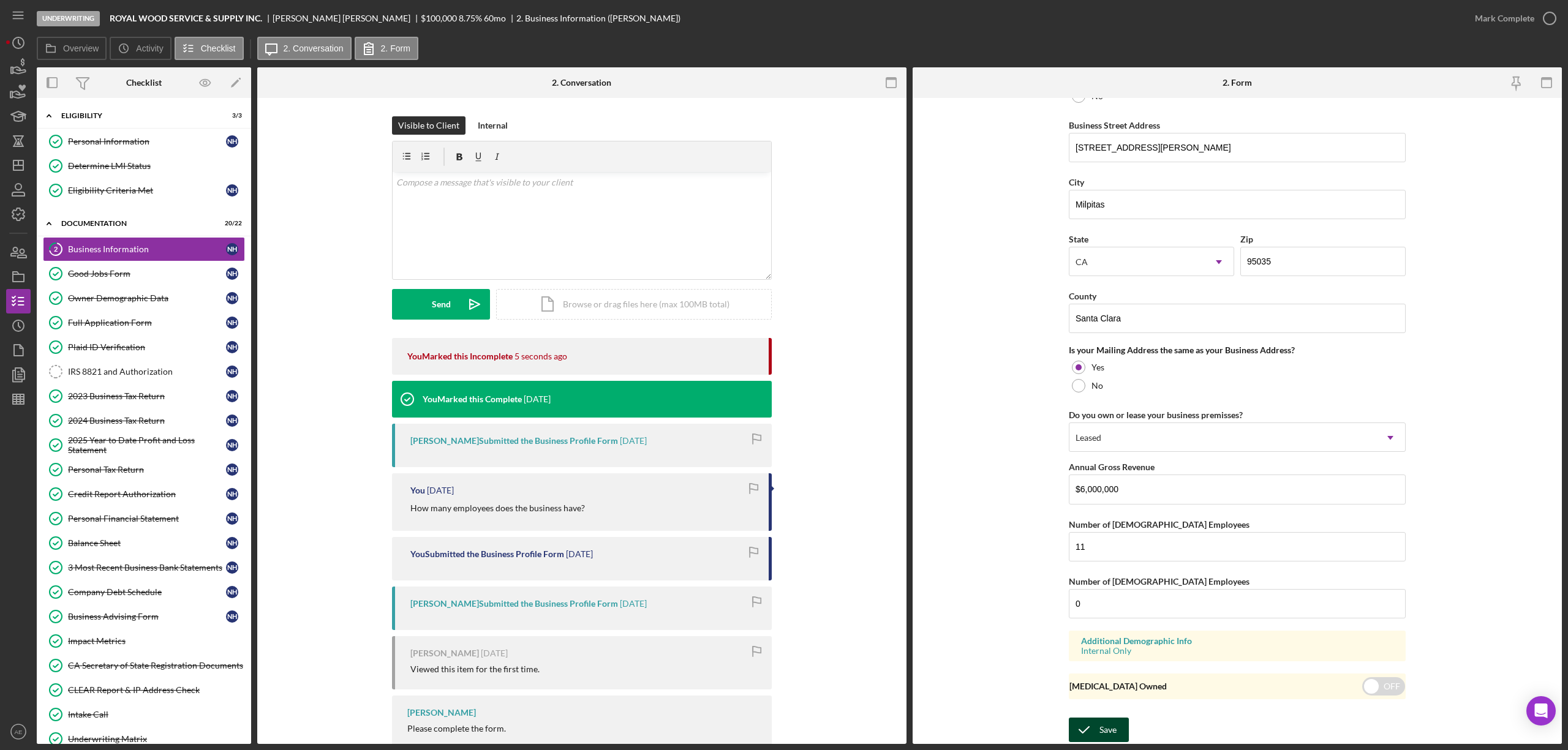
click at [1094, 732] on icon "submit" at bounding box center [1084, 730] width 31 height 31
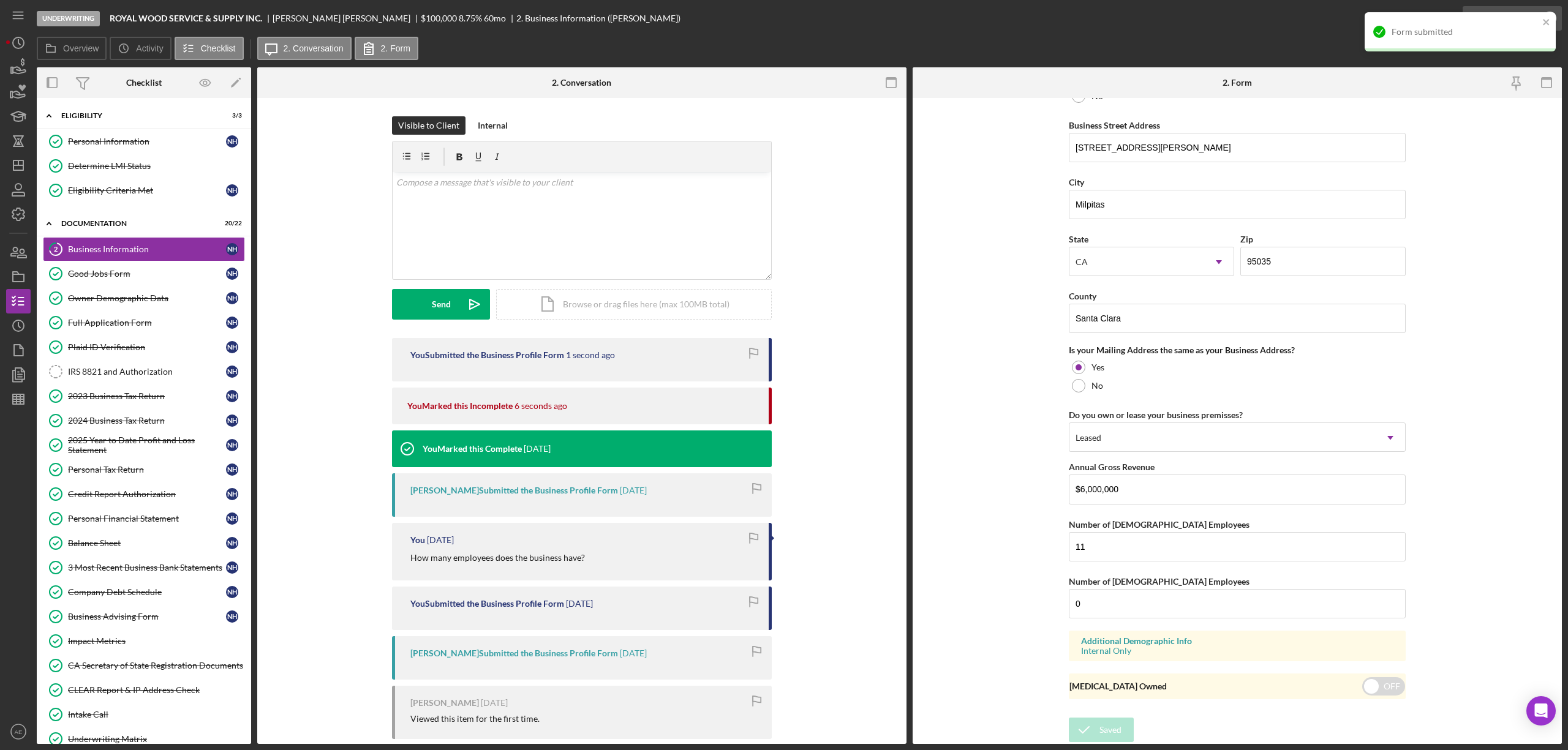
click at [1496, 20] on div "Form submitted" at bounding box center [1460, 32] width 191 height 39
click at [1507, 18] on div "Mark Complete" at bounding box center [1505, 18] width 59 height 24
type input "ROYAL WOOD SERVICE & SUPPLY INC."
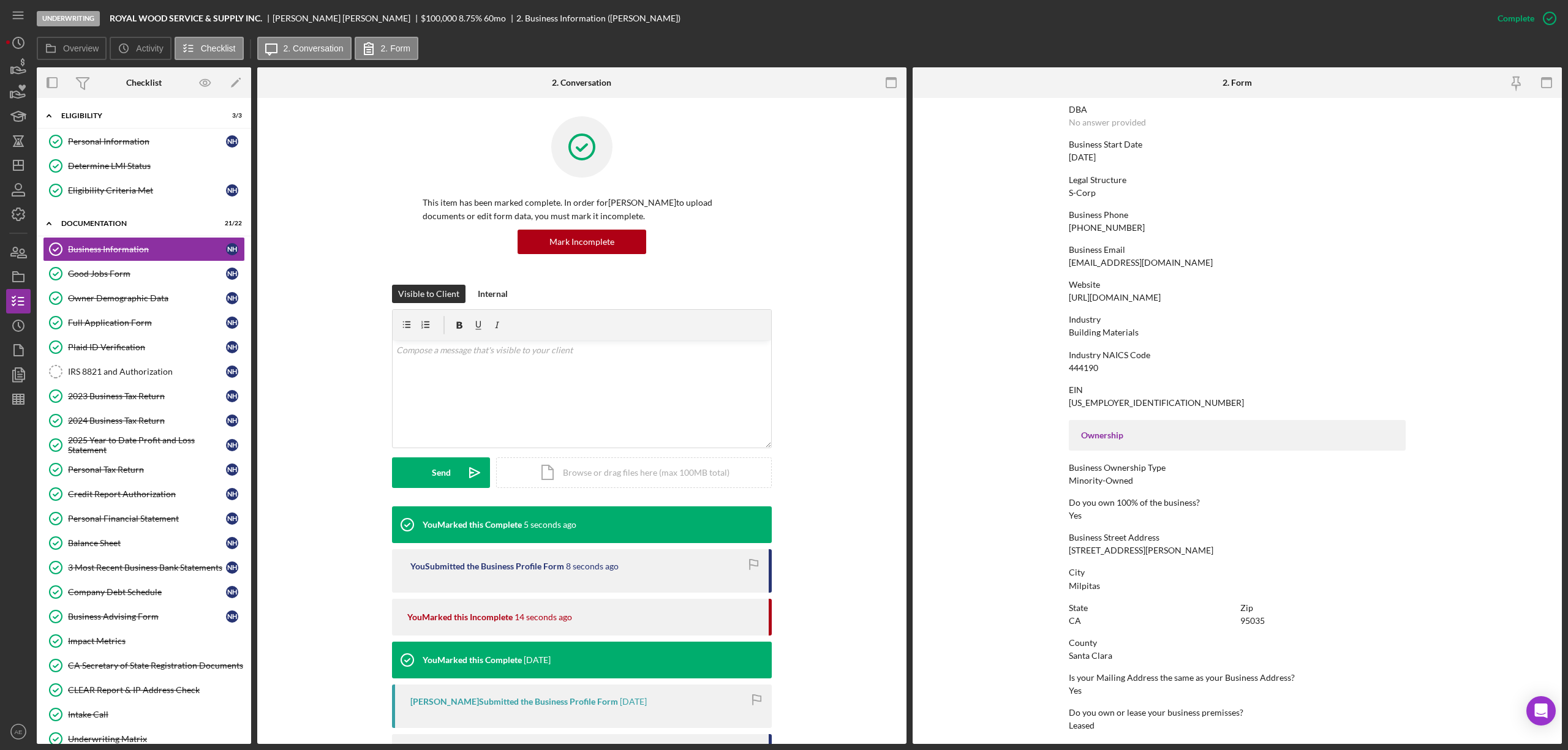
scroll to position [0, 0]
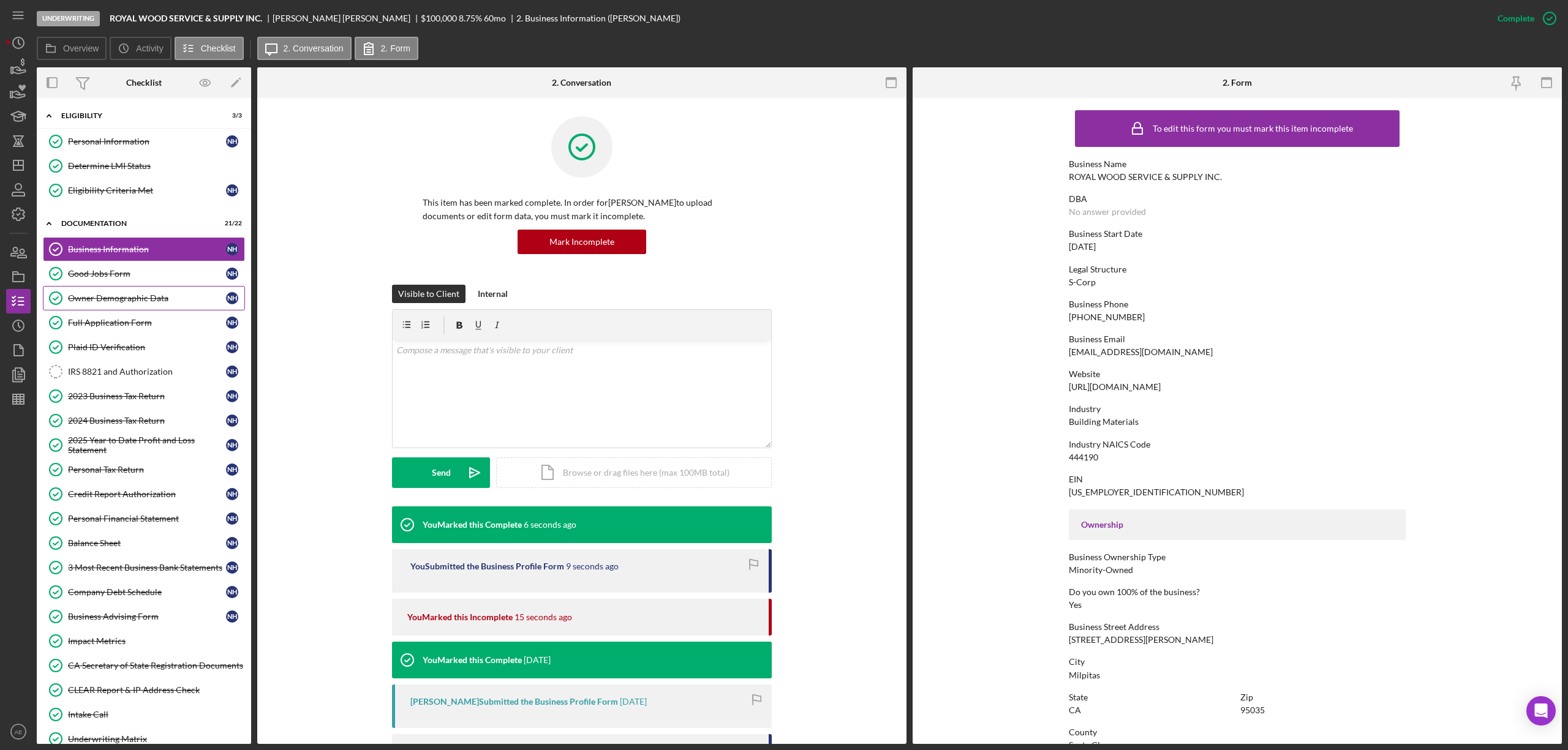
click at [138, 293] on link "Owner Demographic Data Owner Demographic Data N H" at bounding box center [143, 298] width 202 height 24
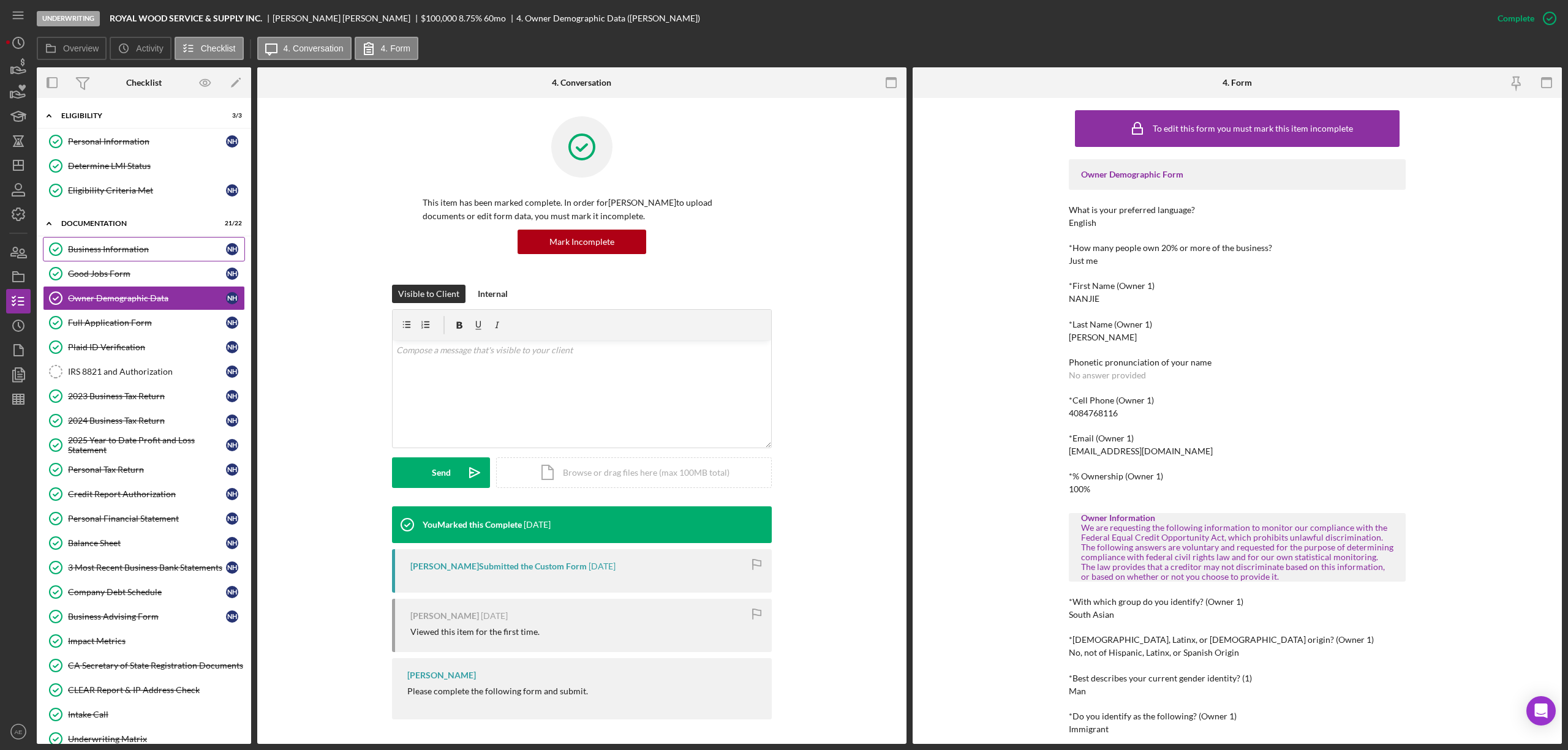
click at [133, 251] on div "Business Information" at bounding box center [147, 249] width 158 height 10
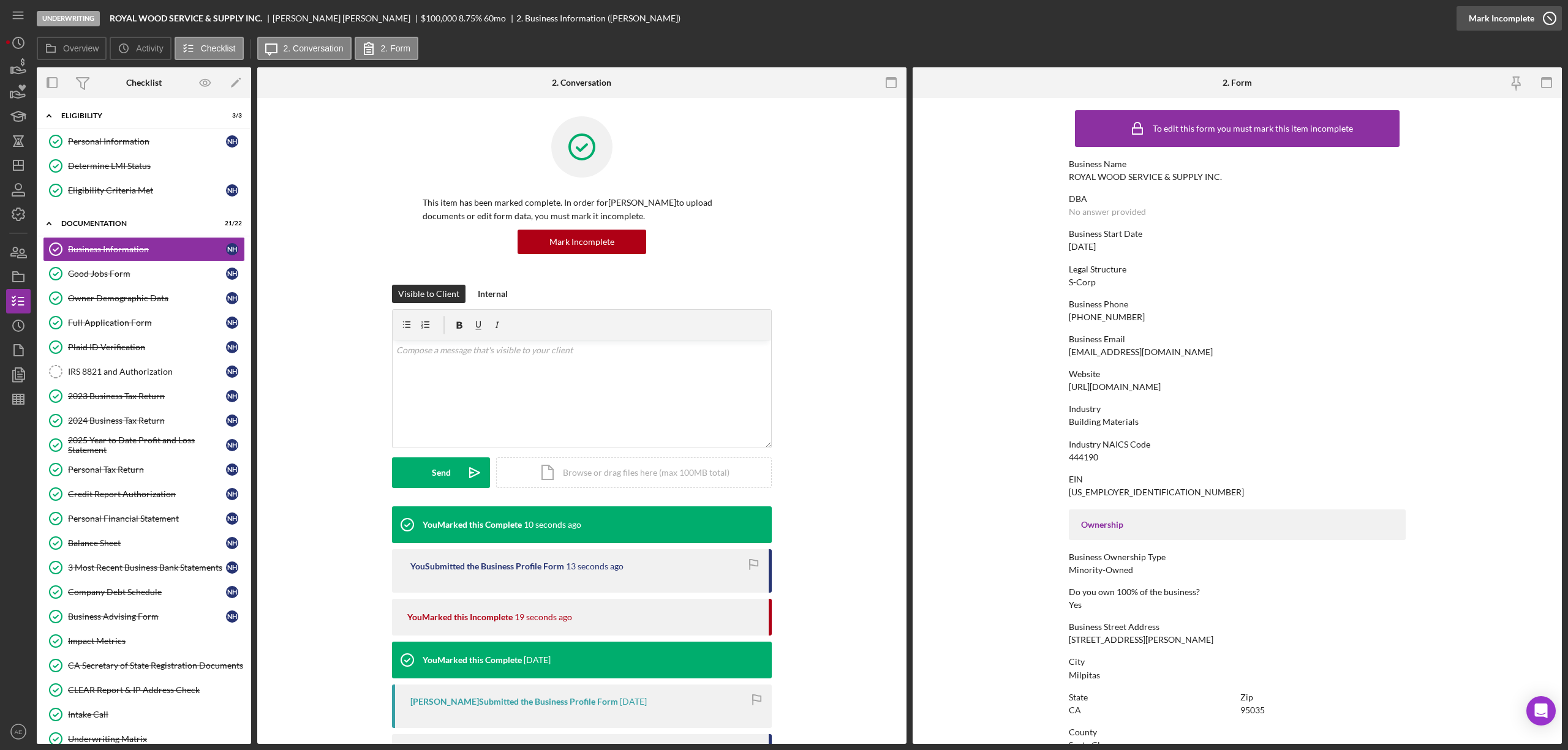
click at [1515, 20] on div "Mark Incomplete" at bounding box center [1502, 18] width 66 height 24
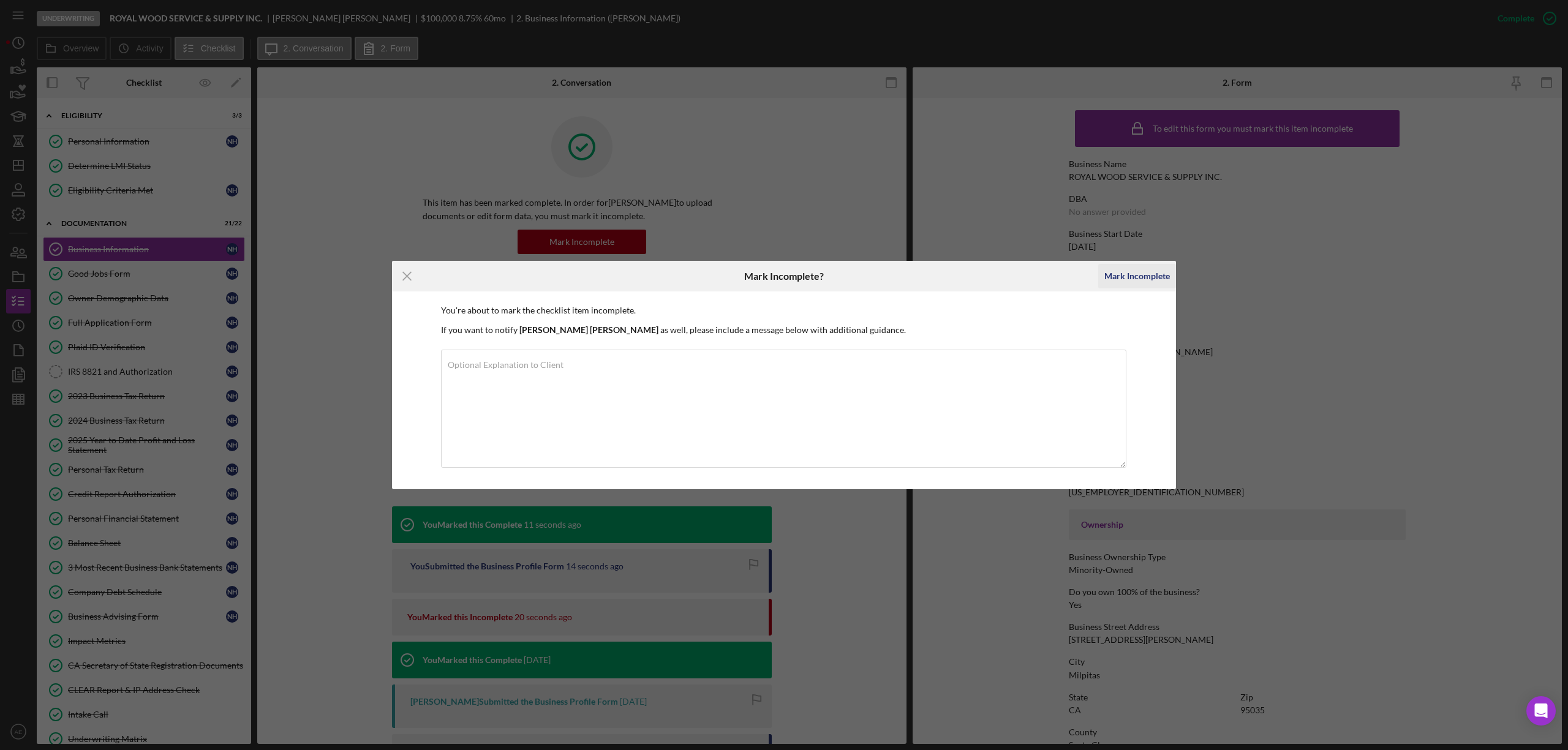
click at [1116, 288] on div "Mark Incomplete" at bounding box center [1137, 276] width 66 height 24
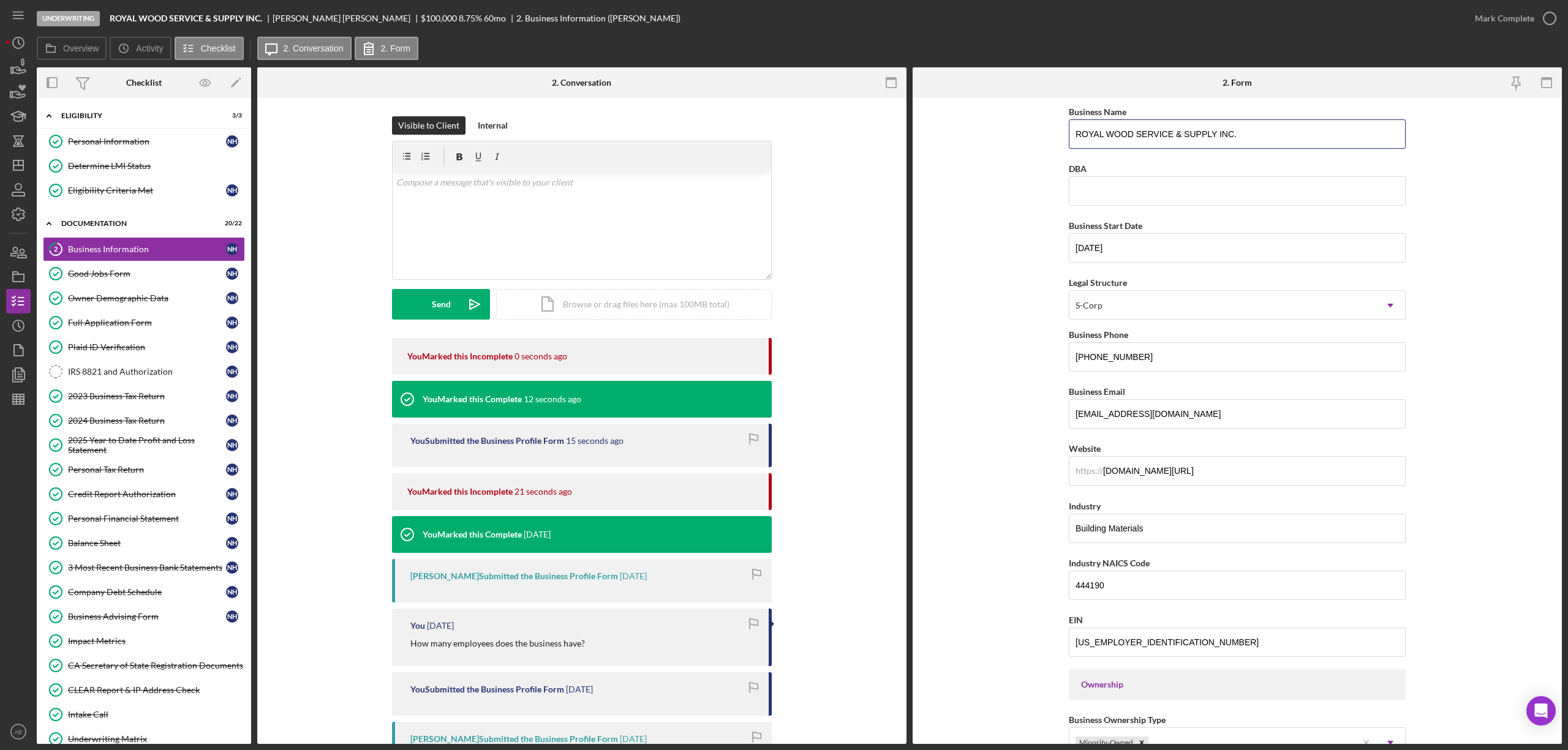
drag, startPoint x: 1261, startPoint y: 133, endPoint x: 971, endPoint y: 147, distance: 290.3
click at [971, 147] on form "Business Name ROYAL WOOD SERVICE & SUPPLY INC. DBA Business Start Date 10/31/20…" at bounding box center [1237, 421] width 649 height 646
paste input "oyal Wood Service & Supply Inc"
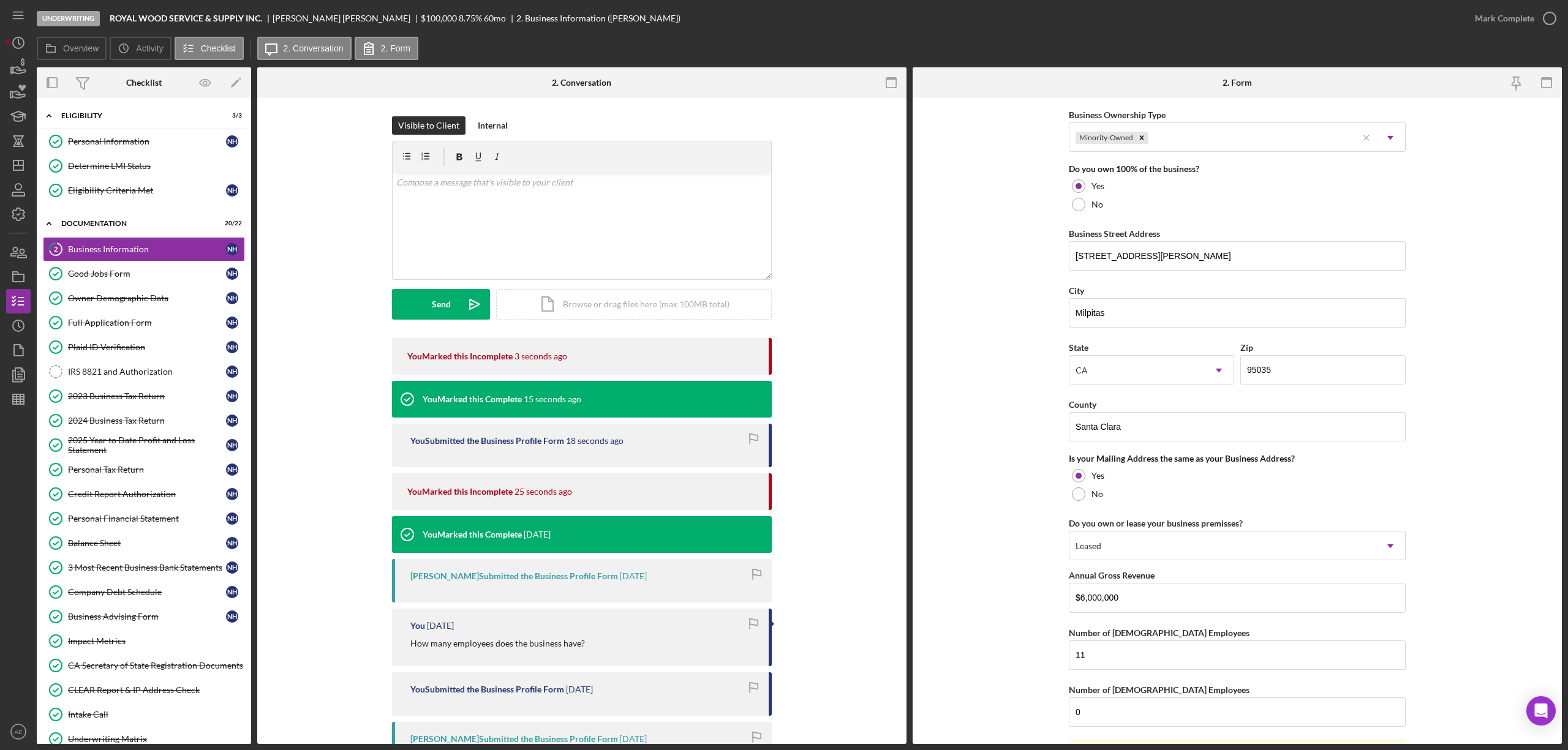
scroll to position [719, 0]
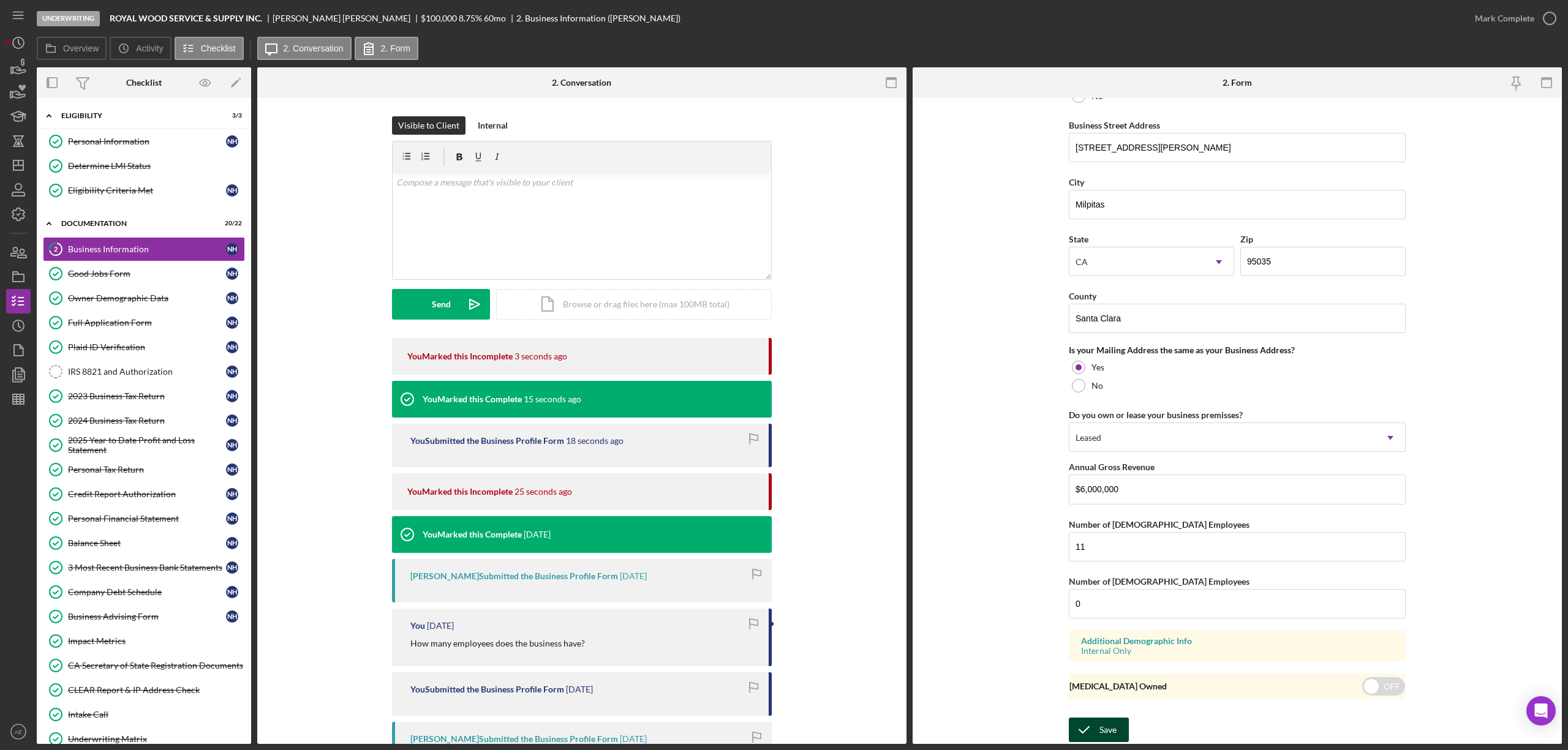
click at [1073, 719] on icon "submit" at bounding box center [1084, 730] width 31 height 31
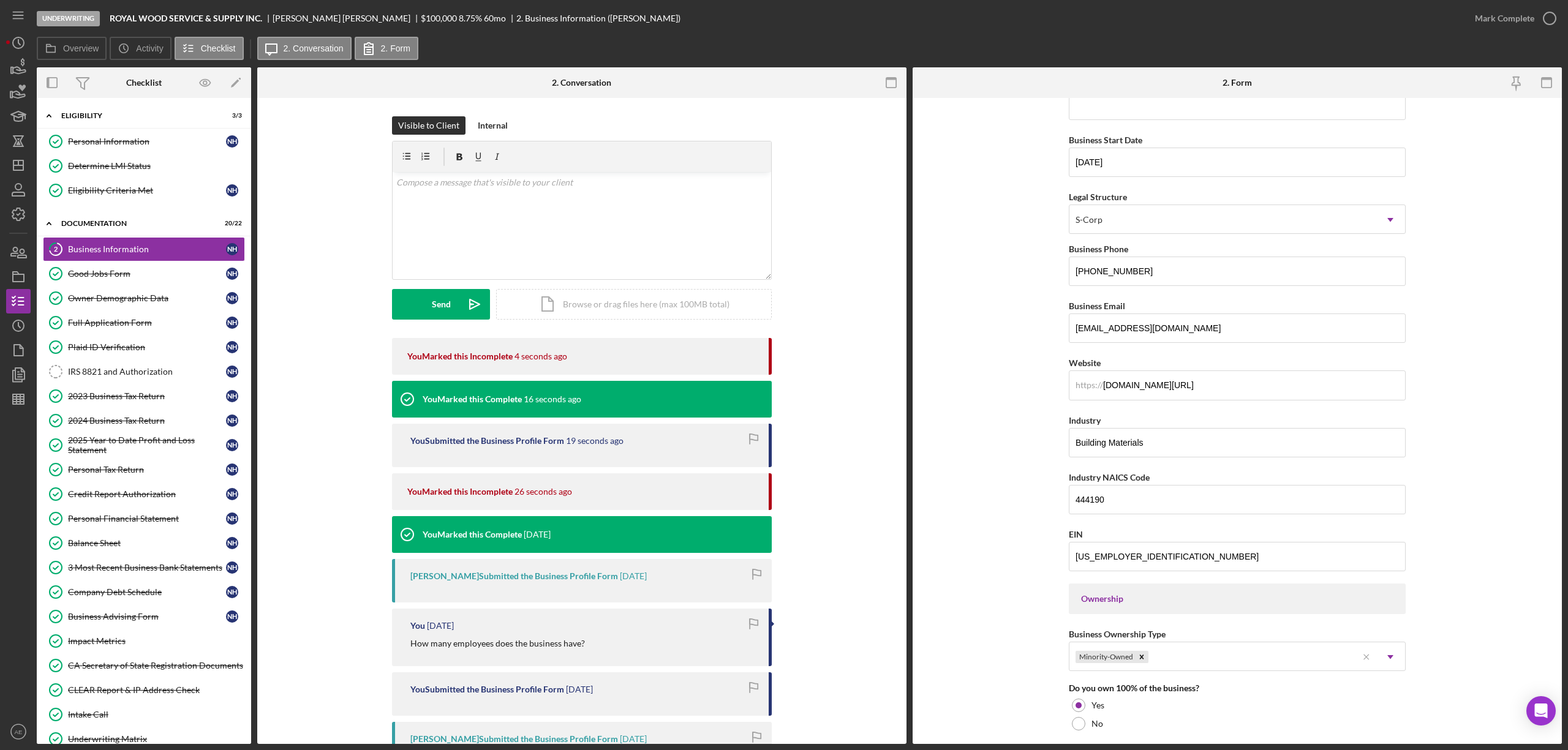
scroll to position [0, 0]
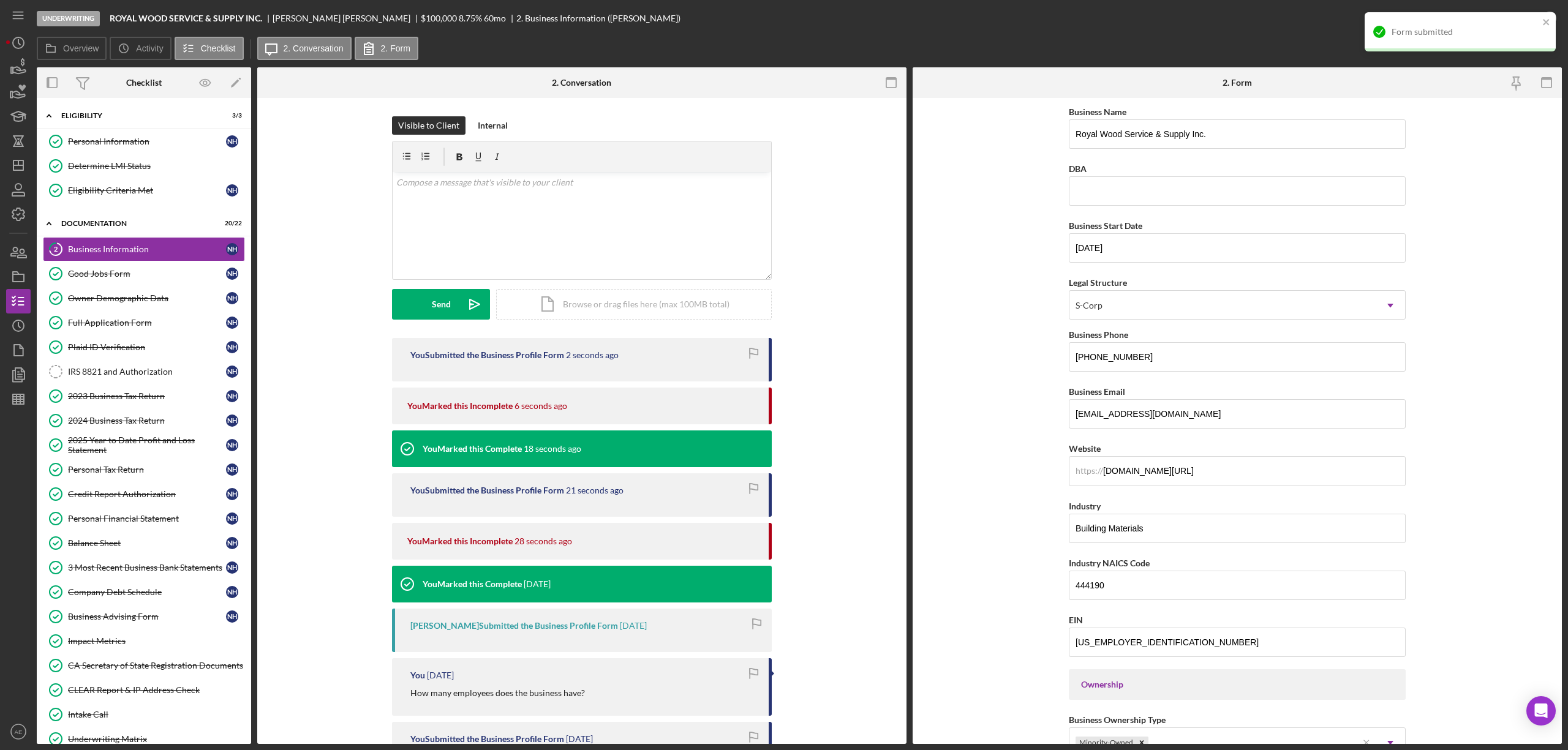
click at [1536, 24] on div "Form submitted" at bounding box center [1456, 32] width 173 height 20
click at [1534, 20] on icon "button" at bounding box center [1550, 18] width 31 height 31
type input "ROYAL WOOD SERVICE & SUPPLY INC."
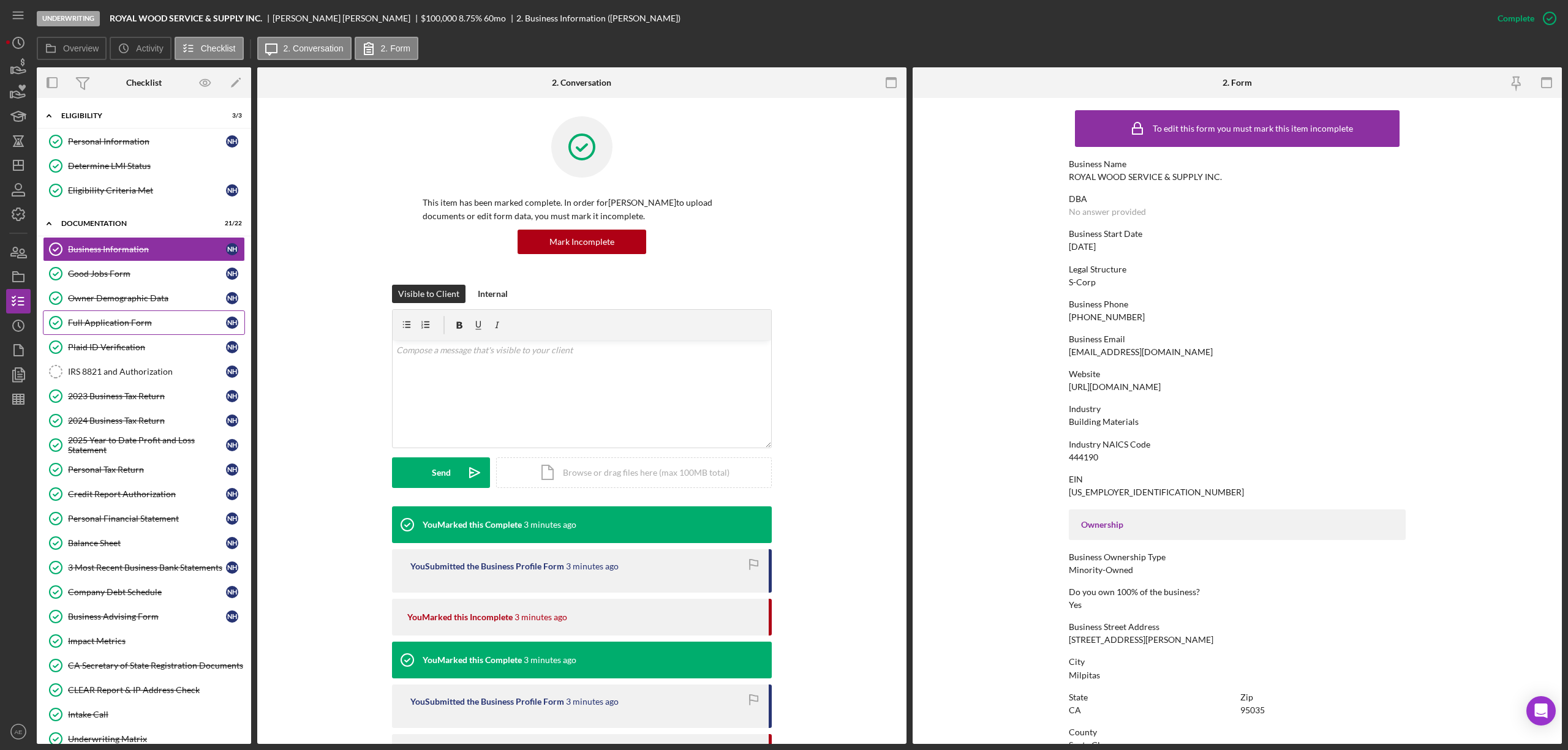
click at [149, 326] on div "Full Application Form" at bounding box center [147, 322] width 158 height 10
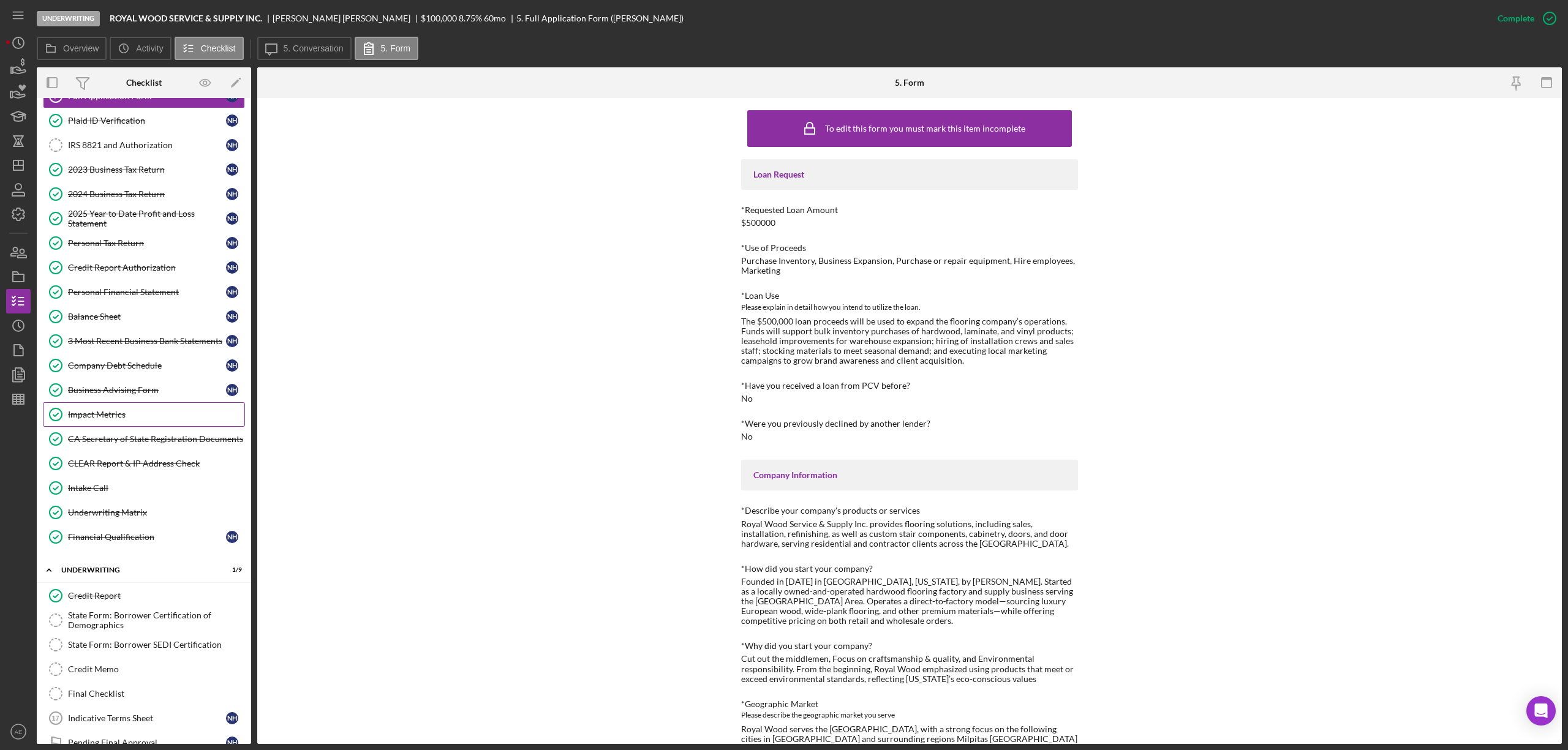
scroll to position [245, 0]
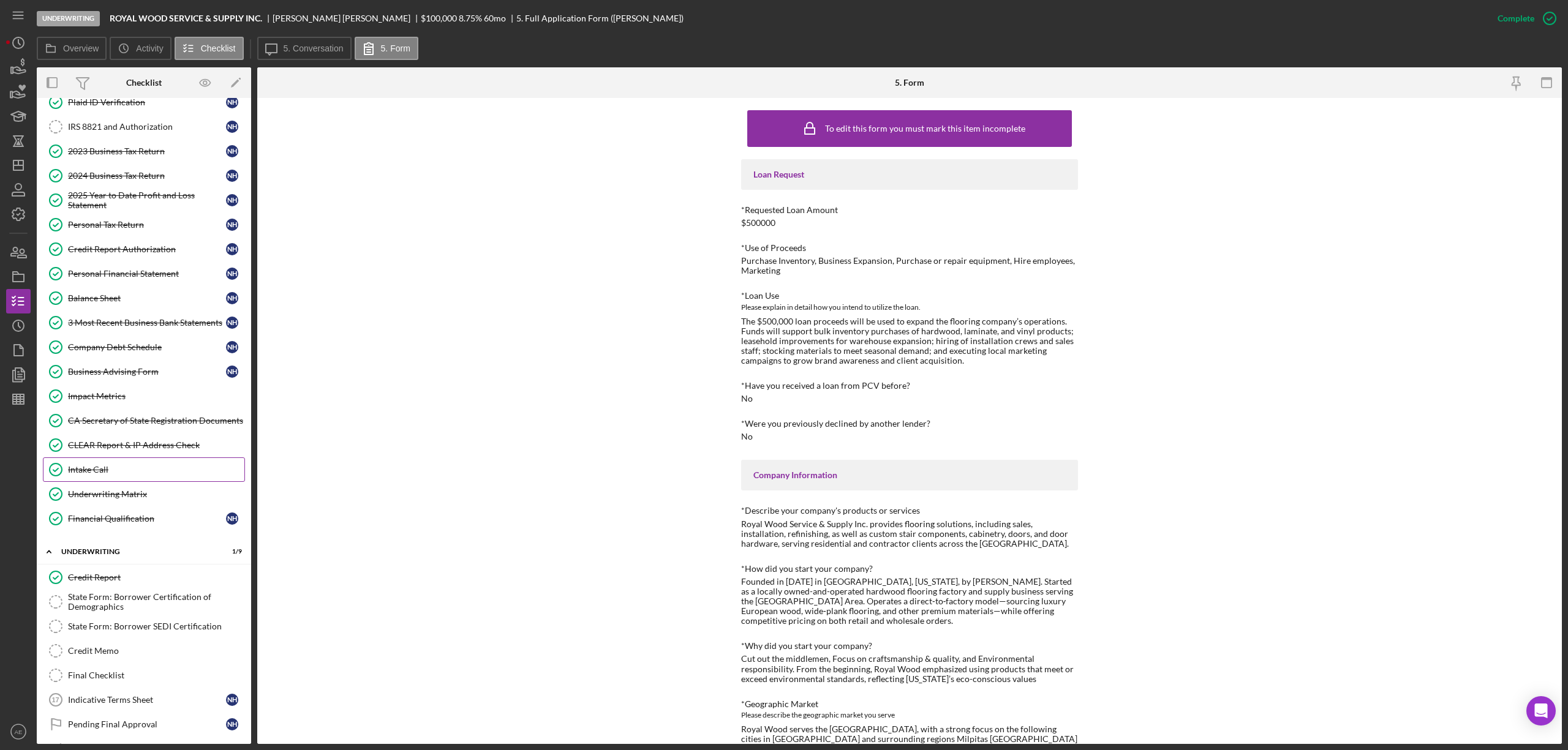
click at [113, 474] on div "Intake Call" at bounding box center [156, 470] width 176 height 10
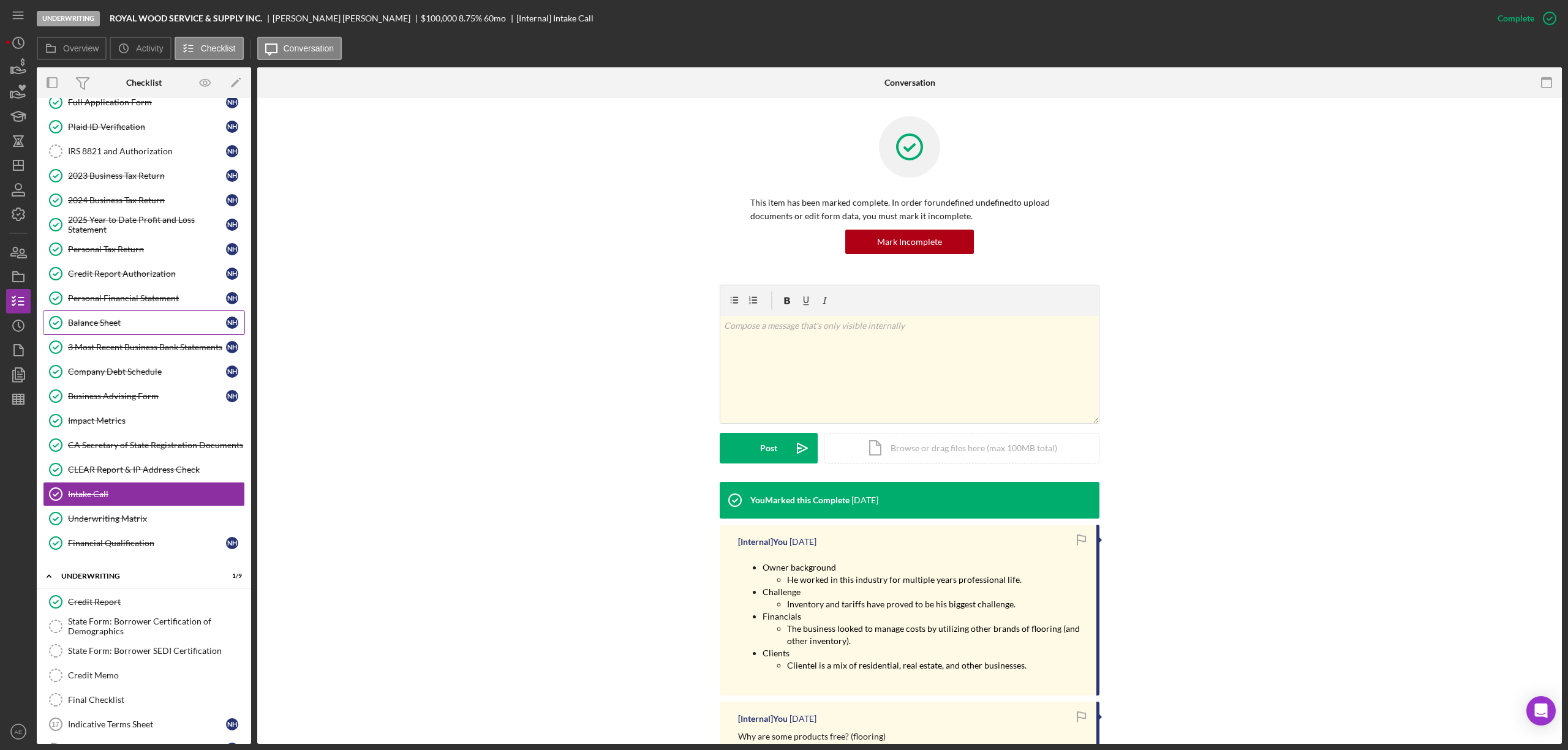
scroll to position [341, 0]
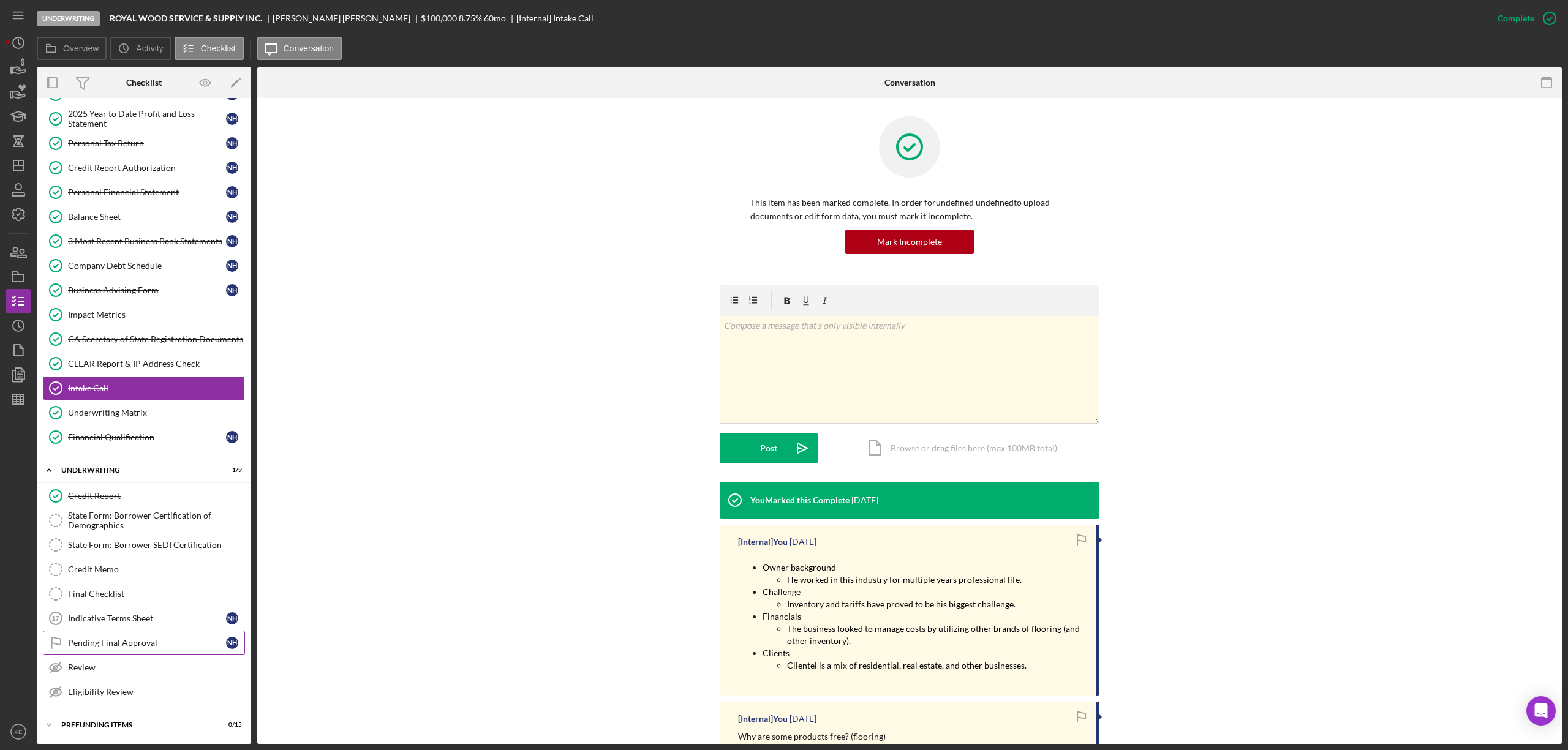
click at [138, 636] on link "Pending Final Approval Pending Final Approval N H" at bounding box center [143, 643] width 202 height 24
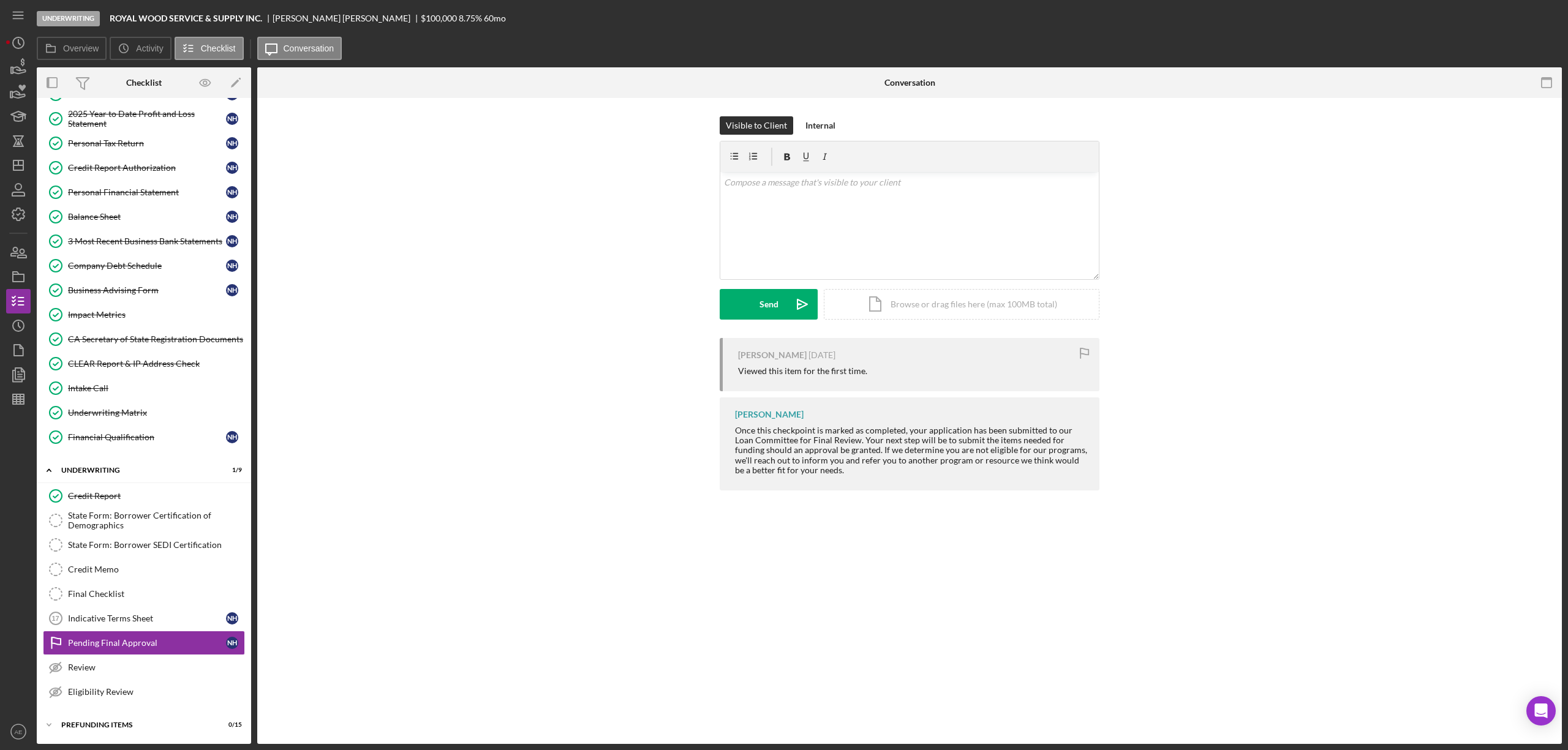
scroll to position [341, 0]
click at [803, 199] on div "v Color teal Color pink Remove color Add row above Add row below Add column bef…" at bounding box center [909, 226] width 378 height 107
click at [816, 199] on div "v Color teal Color pink Remove color Add row above Add row below Add column bef…" at bounding box center [909, 226] width 378 height 107
click at [928, 216] on p "We've requested the business's tax transcripts and" at bounding box center [909, 216] width 372 height 13
click at [801, 255] on div "v Color teal Color pink Remove color Add row above Add row below Add column bef…" at bounding box center [909, 226] width 378 height 107
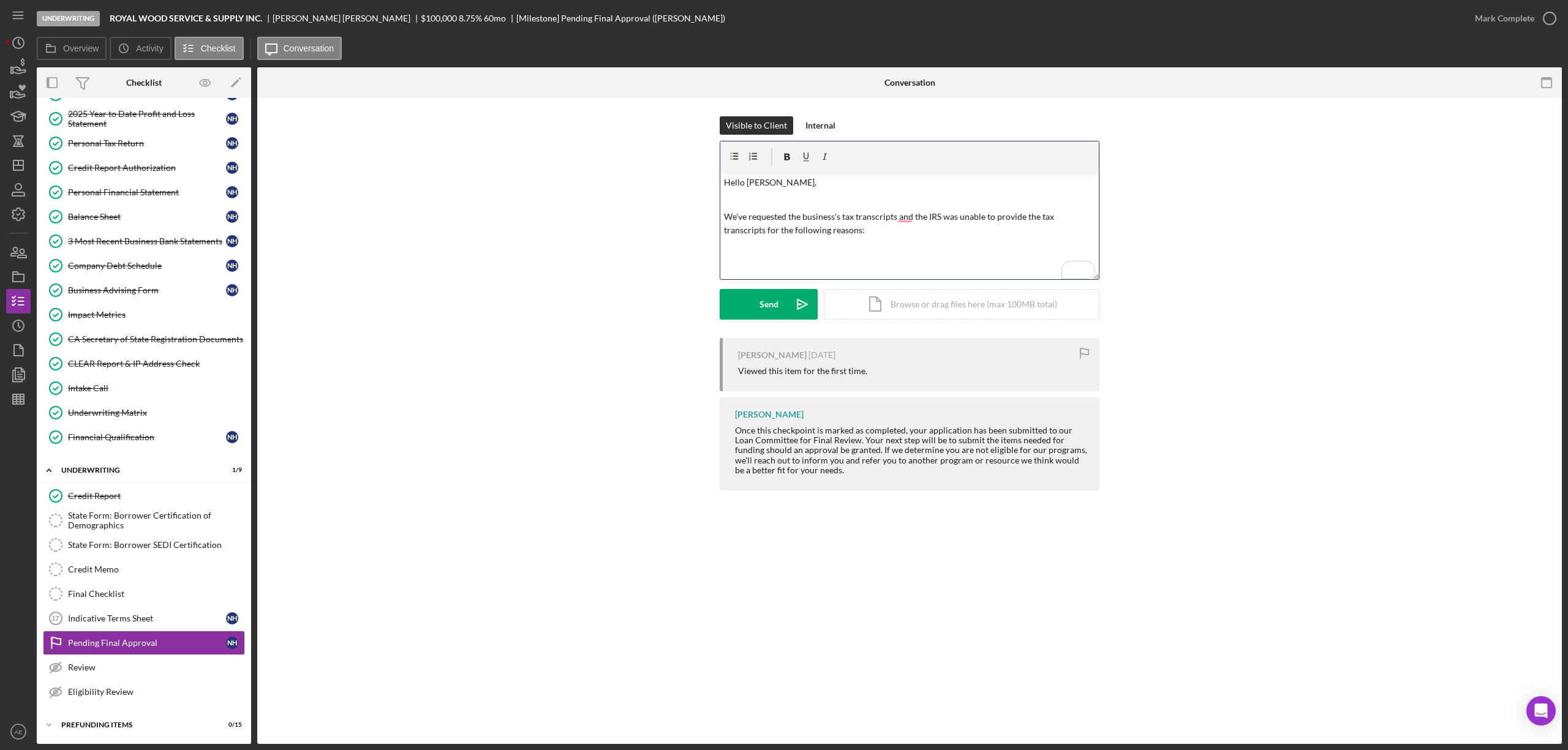
click at [911, 238] on div "v Color teal Color pink Remove color Add row above Add row below Add column bef…" at bounding box center [909, 226] width 378 height 107
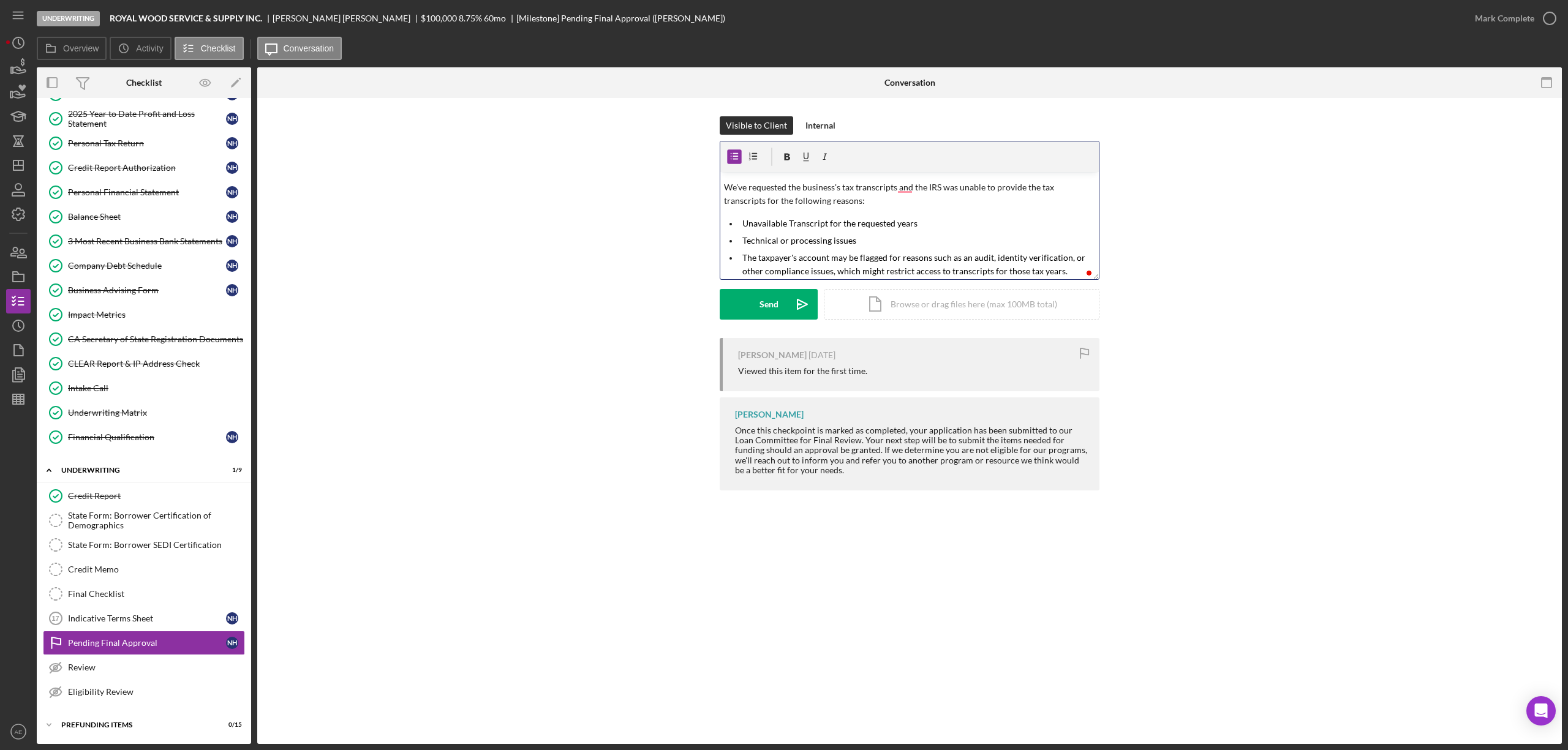
click at [909, 194] on p "We've requested the business's tax transcripts and the IRS was unable to provid…" at bounding box center [909, 195] width 372 height 28
click at [903, 186] on p "We've requested the business's tax transcripts and the IRS was unable to provid…" at bounding box center [909, 195] width 372 height 28
click at [1059, 263] on mark "The taxpayer's account may be flagged for reasons such as an audit, identity ve…" at bounding box center [915, 256] width 345 height 24
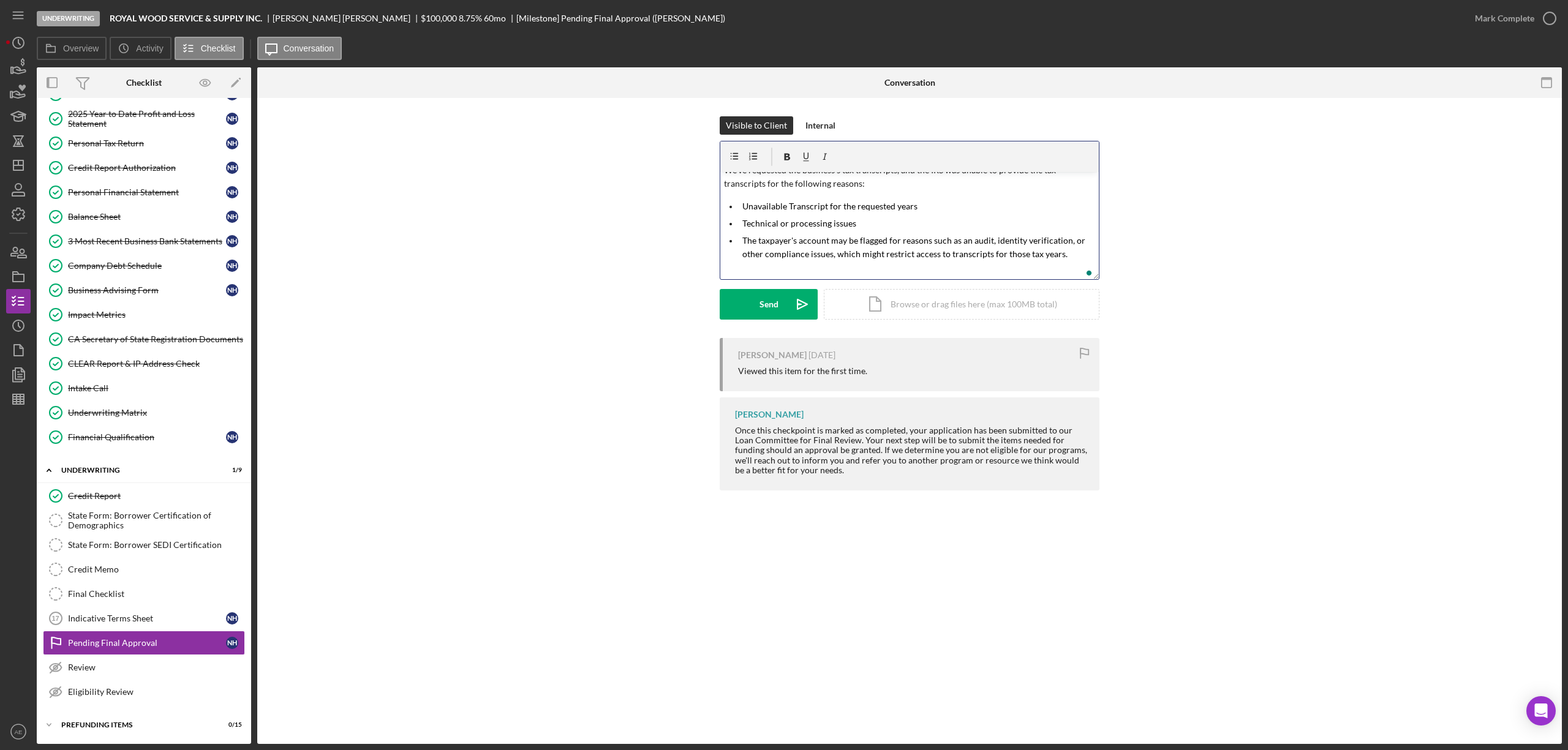
scroll to position [52, 0]
click at [954, 266] on p "To find out what is the exact reason for this, you can call" at bounding box center [909, 271] width 372 height 13
click at [776, 261] on p "To find out what is the exact reason for this, you can call at 866-860-4259 (as…" at bounding box center [909, 264] width 372 height 28
click at [801, 273] on p "To find out the exact reason for this, you can call at 866-860-4259 (as printed…" at bounding box center [909, 264] width 372 height 28
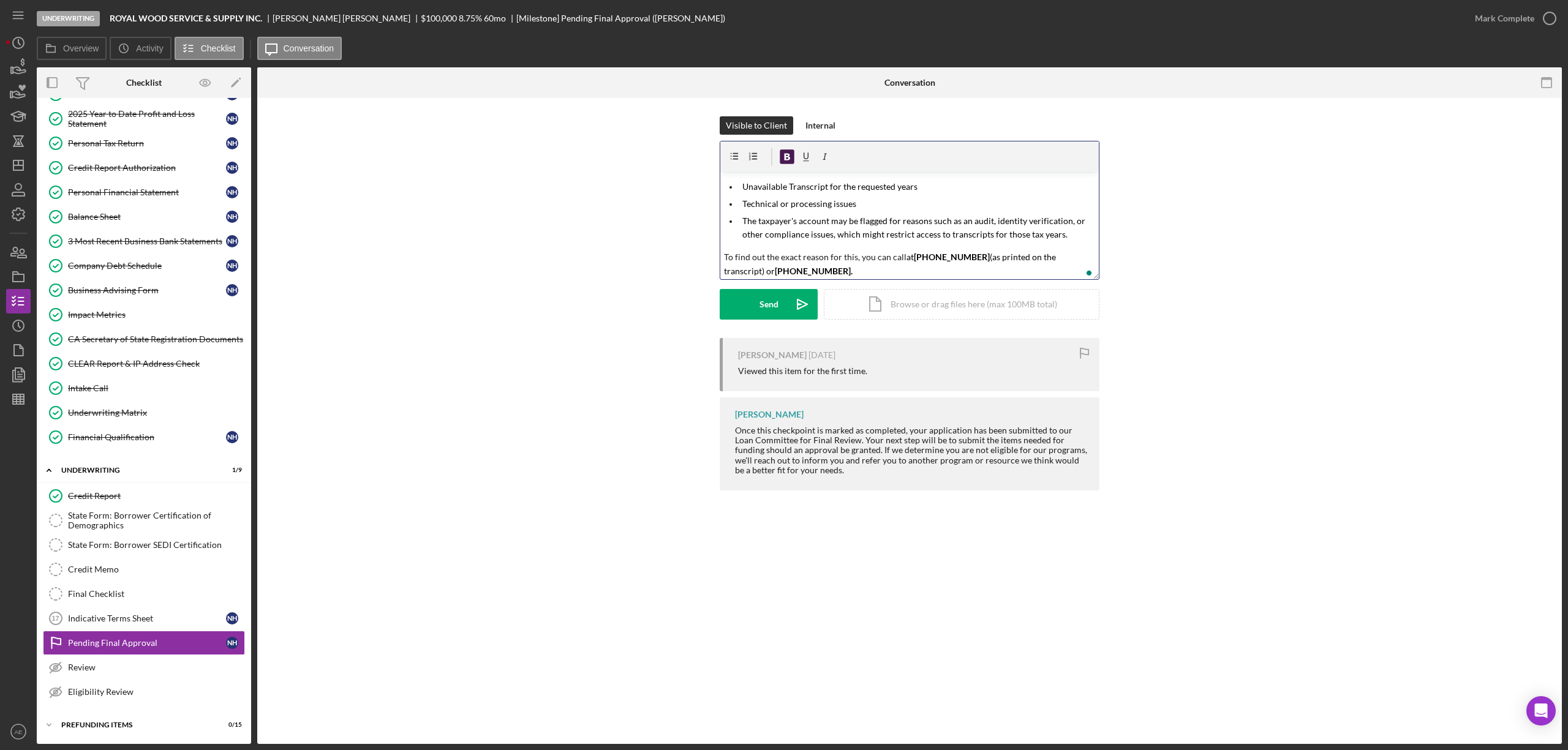
click at [784, 157] on icon "button" at bounding box center [788, 157] width 28 height 28
click at [813, 268] on p "To find out the exact reason for this, you can call at 866-860-4259 (as printed…" at bounding box center [909, 264] width 372 height 28
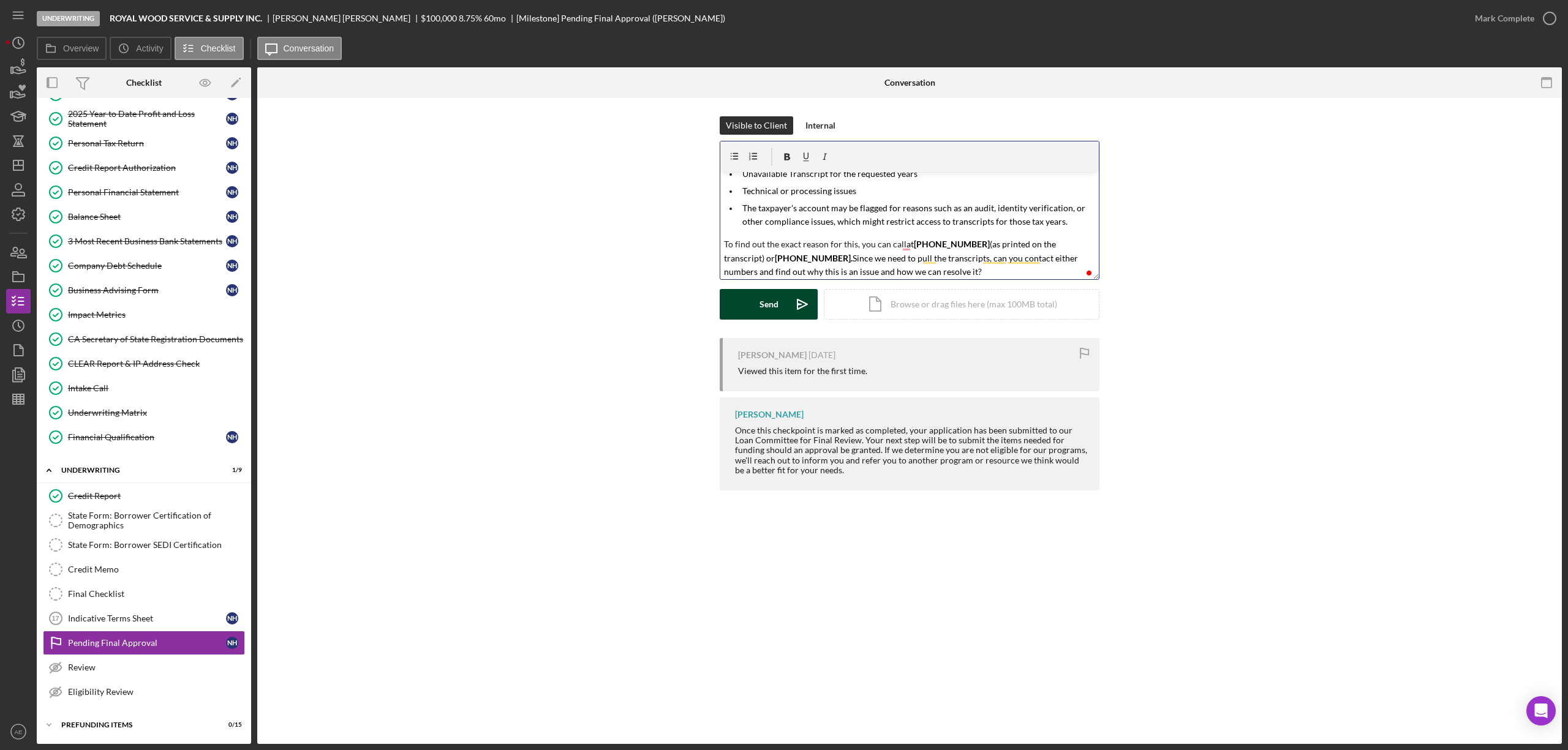
click at [773, 299] on div "Send" at bounding box center [769, 304] width 19 height 31
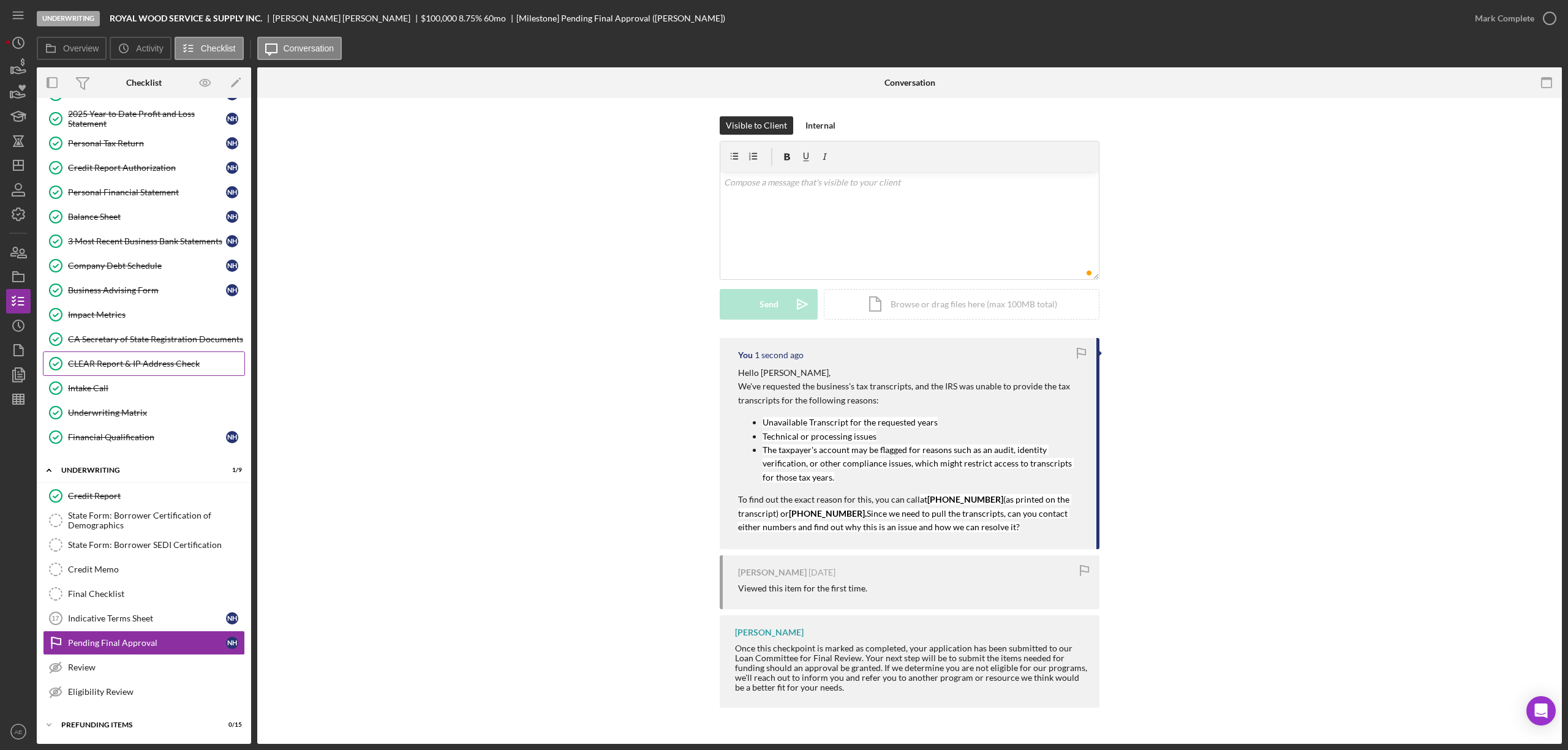
scroll to position [0, 0]
click at [20, 168] on icon "Icon/Dashboard" at bounding box center [18, 165] width 31 height 31
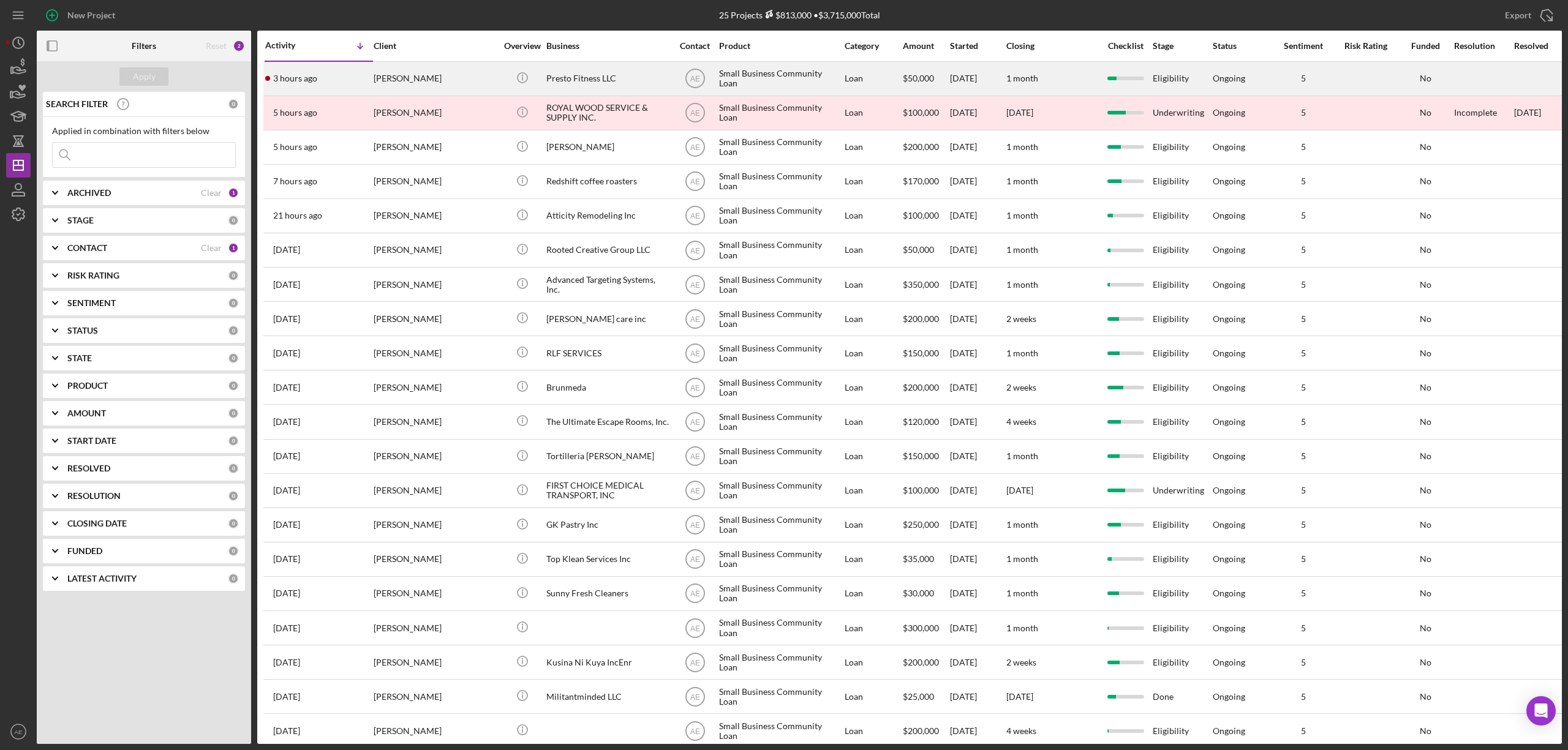
click at [453, 82] on div "[PERSON_NAME]" at bounding box center [435, 78] width 122 height 32
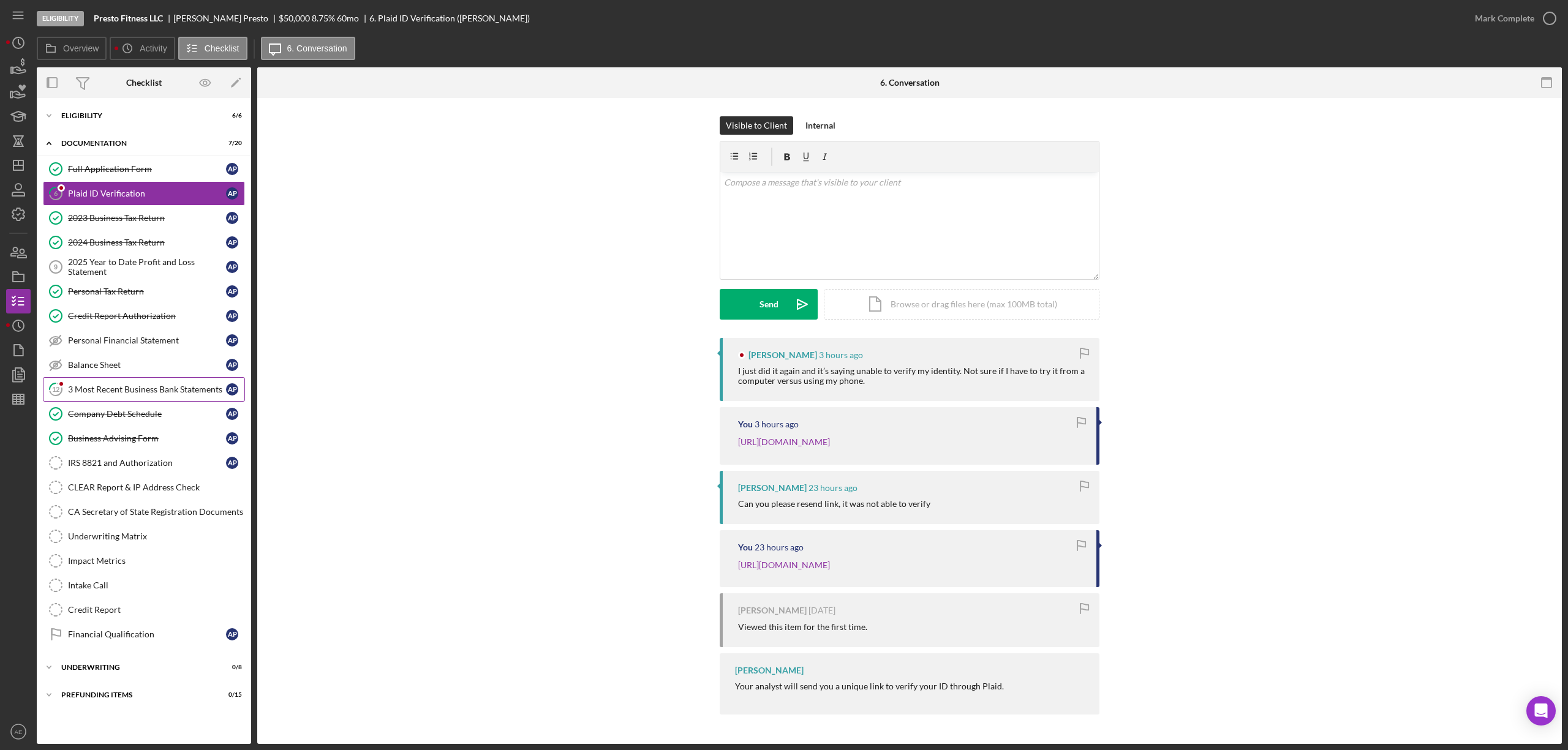
click at [143, 390] on div "3 Most Recent Business Bank Statements" at bounding box center [147, 389] width 158 height 10
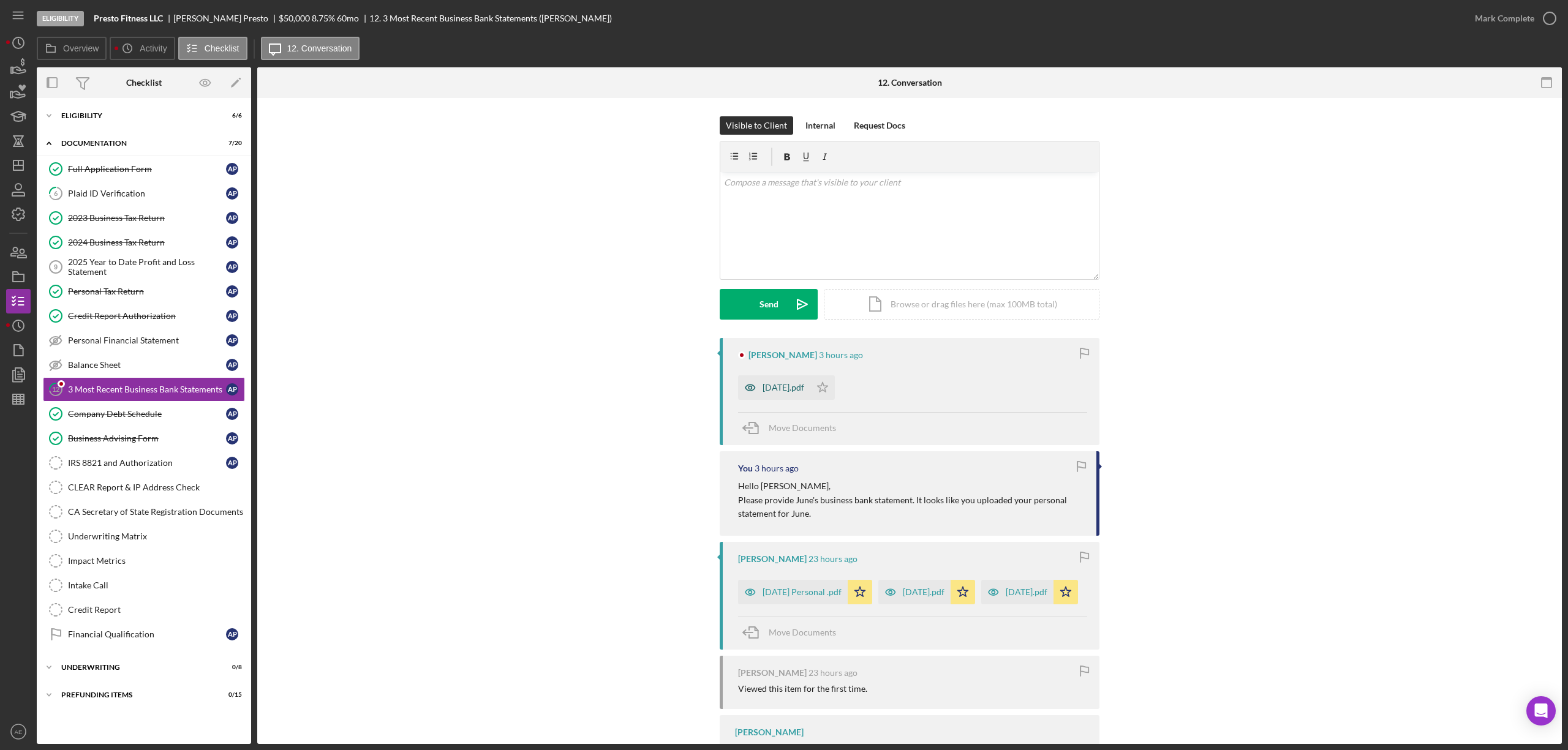
click at [741, 391] on icon "button" at bounding box center [750, 388] width 24 height 24
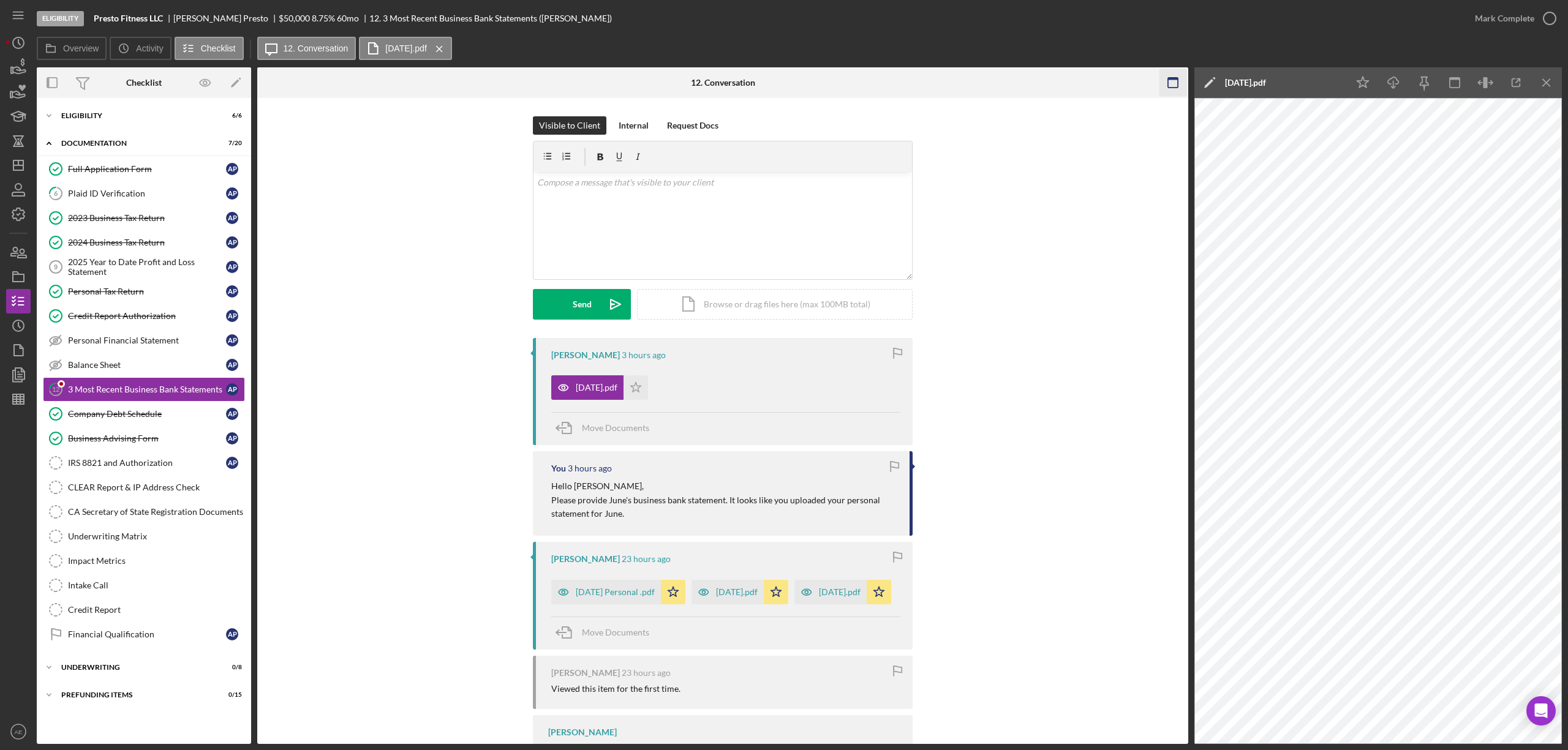
click at [1170, 81] on icon "button" at bounding box center [1173, 83] width 28 height 28
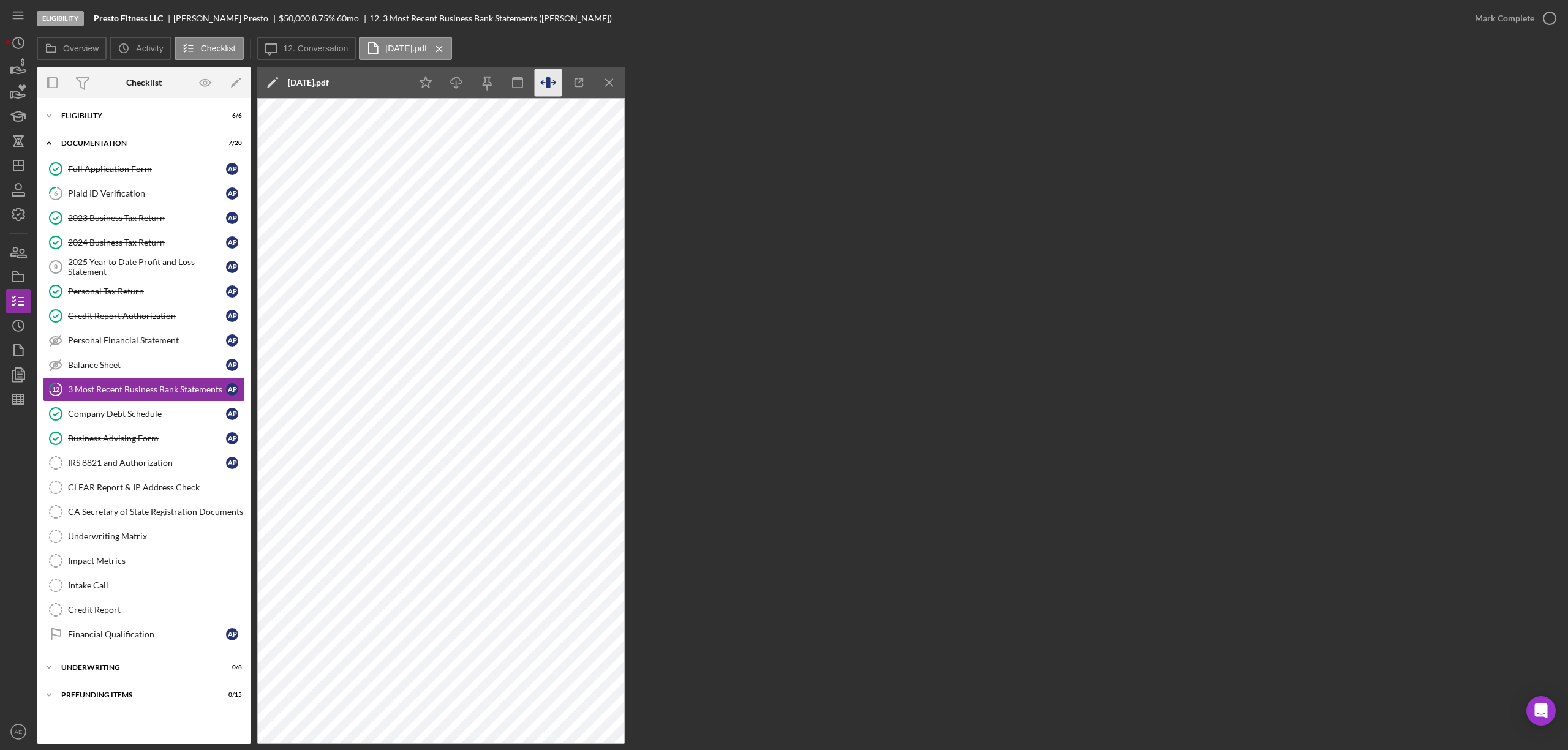
click at [547, 86] on icon "button" at bounding box center [547, 82] width 5 height 11
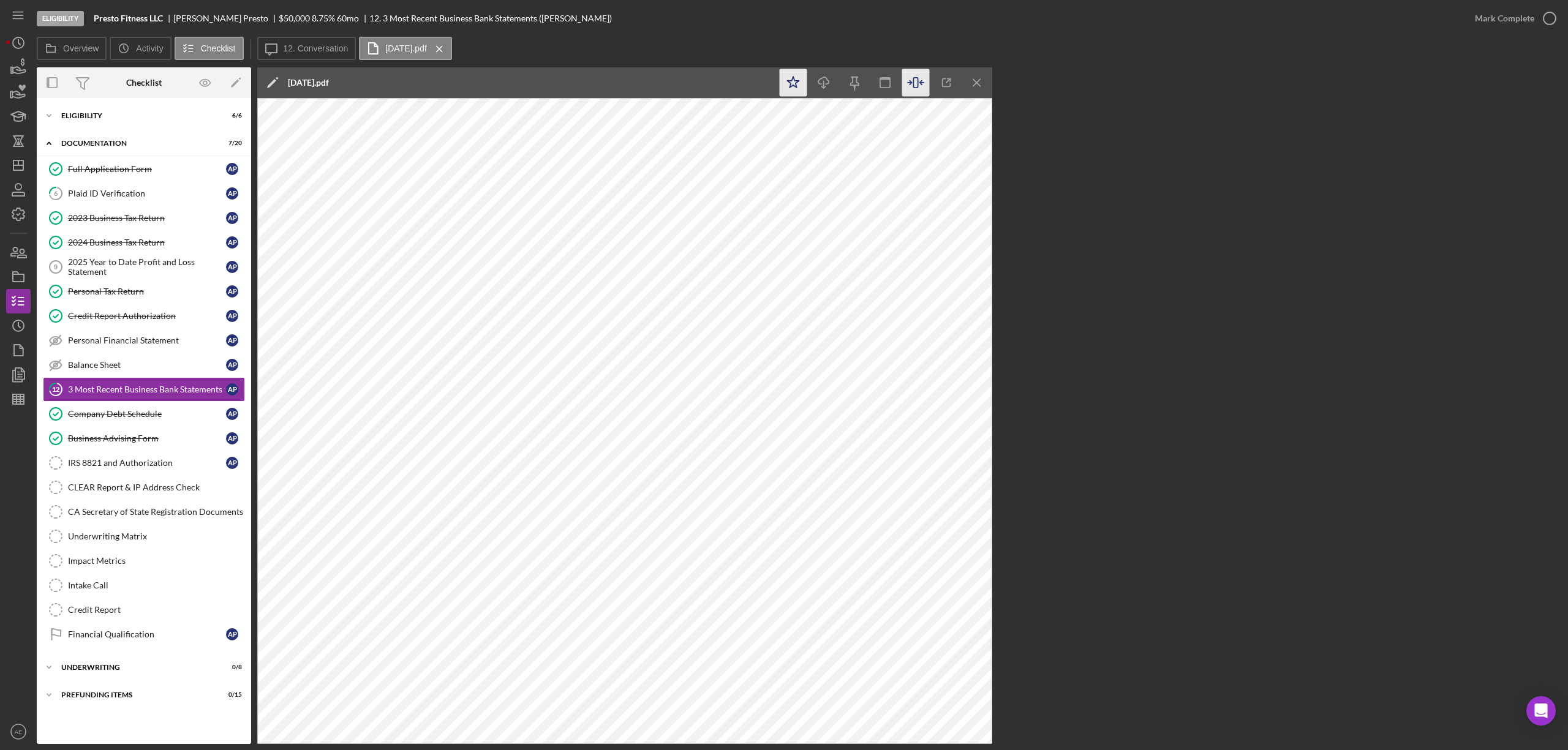
click at [803, 86] on icon "Icon/Star" at bounding box center [794, 83] width 28 height 28
click at [1477, 28] on div "Mark Complete" at bounding box center [1505, 18] width 59 height 24
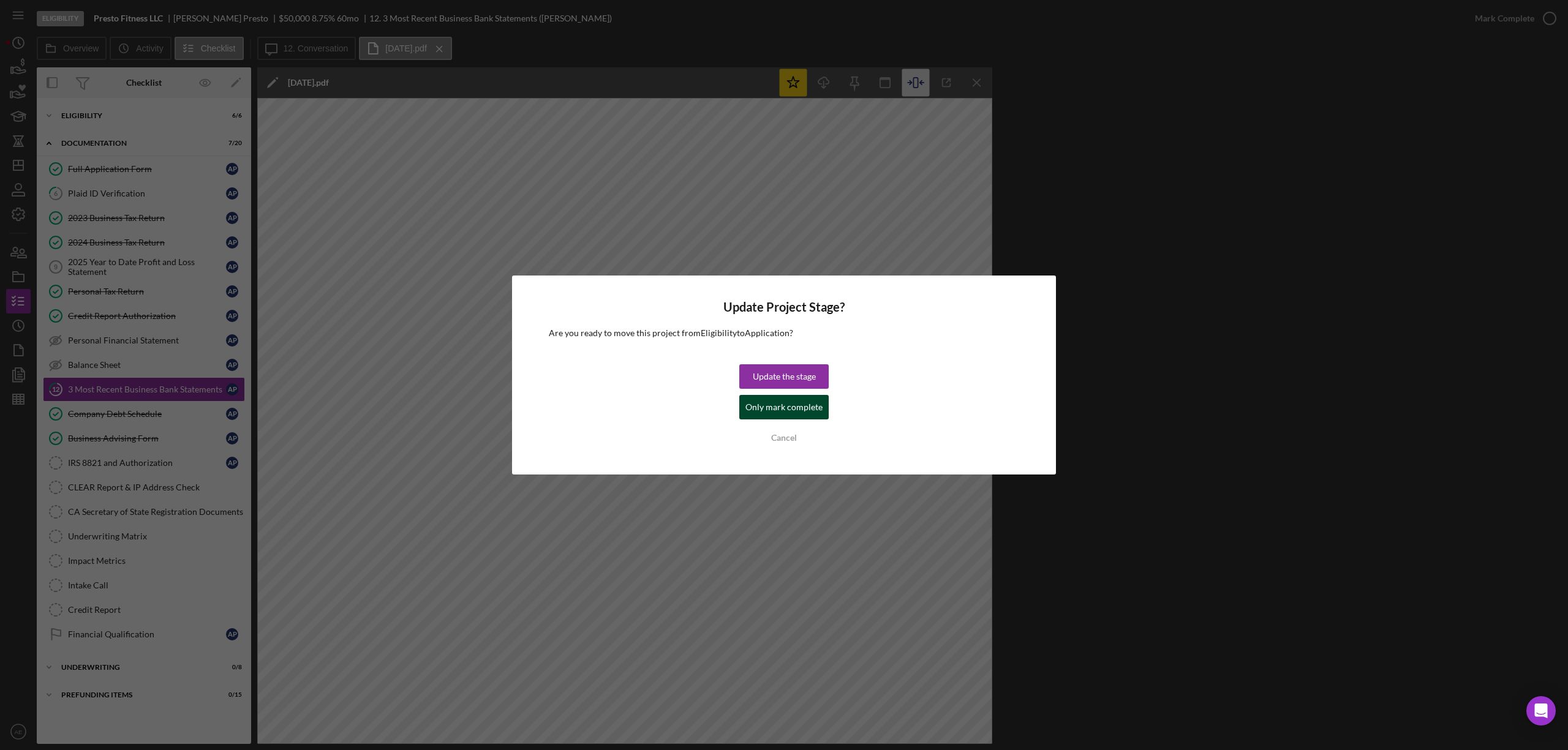
click at [792, 413] on div "Only mark complete" at bounding box center [784, 407] width 77 height 24
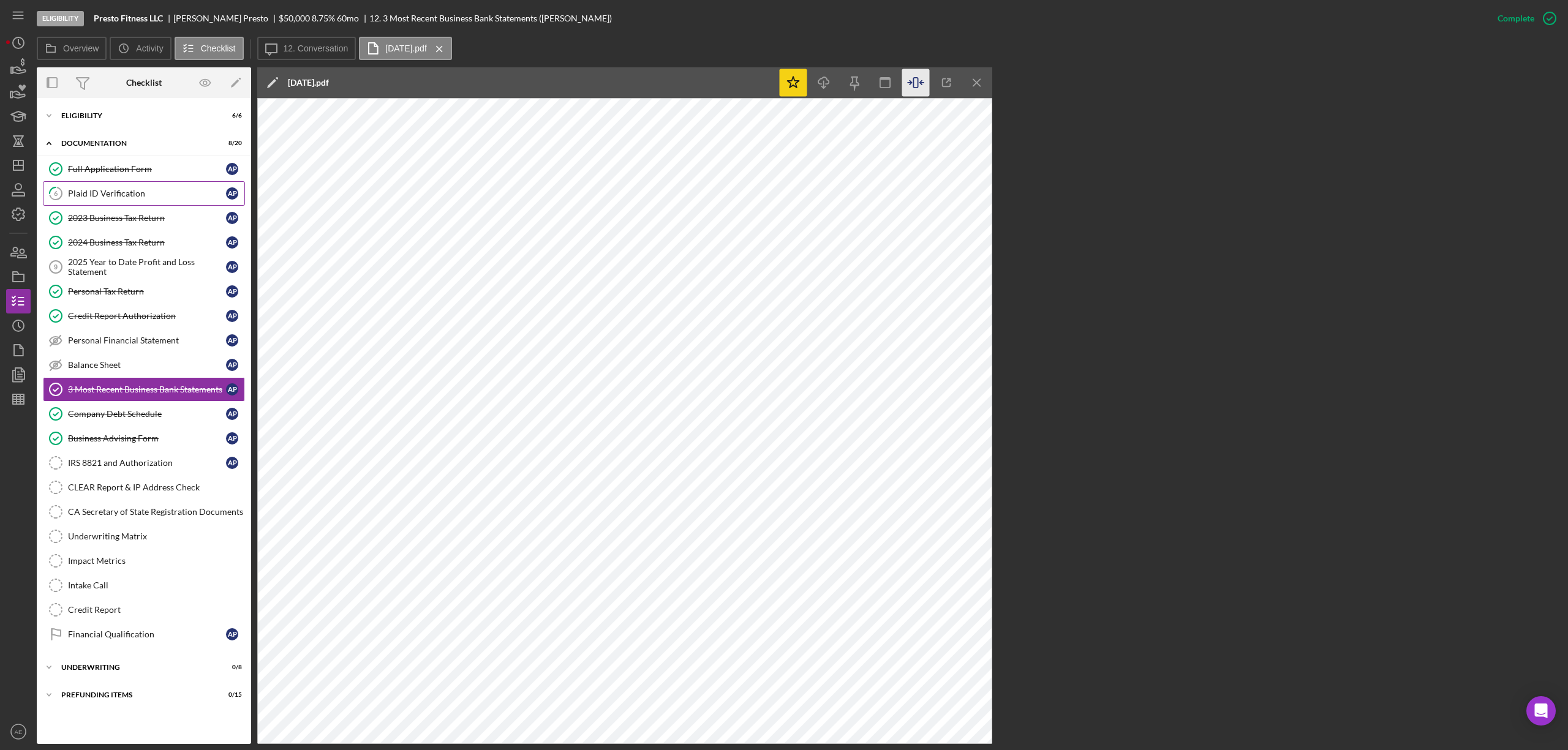
click at [134, 197] on div "Plaid ID Verification" at bounding box center [147, 193] width 158 height 10
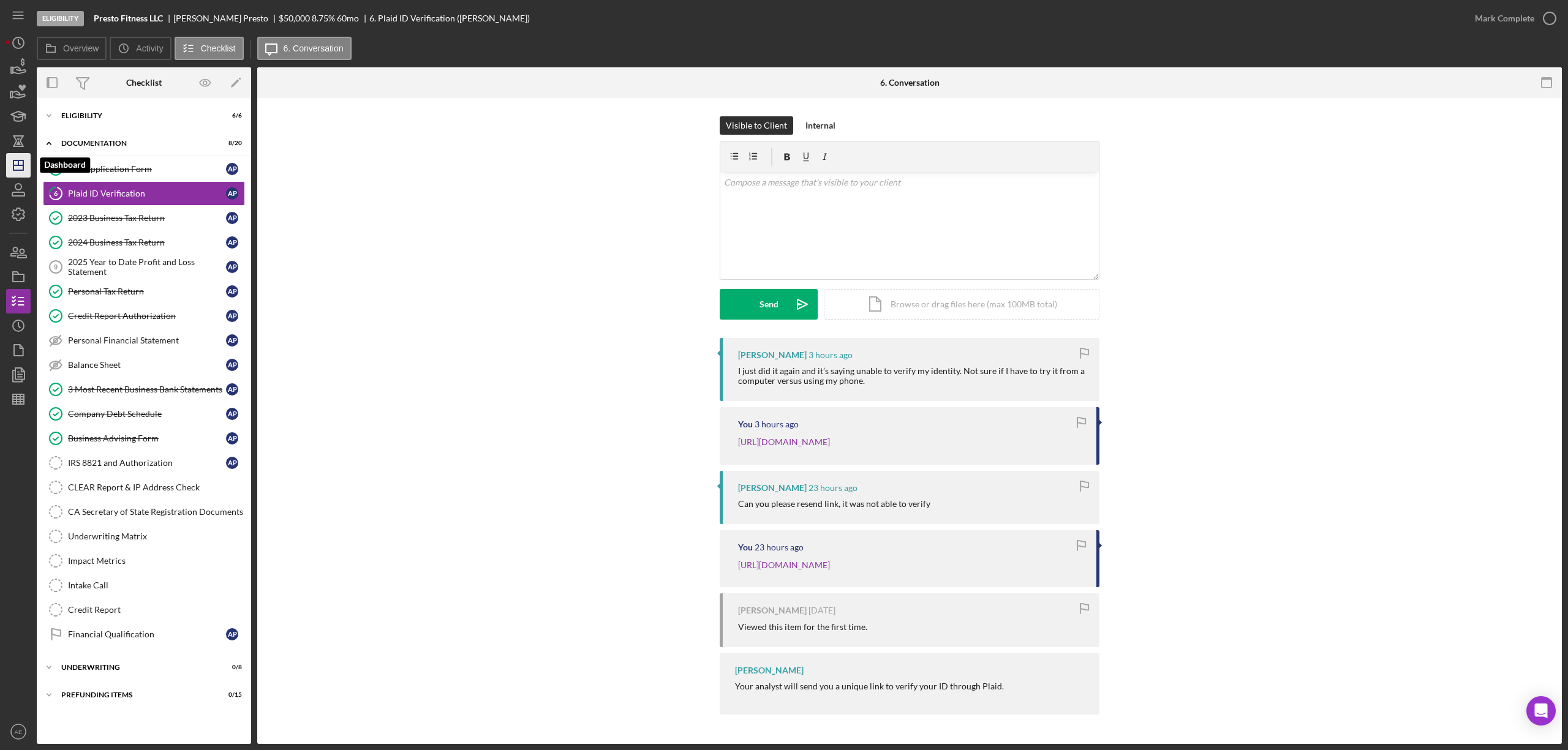
click at [21, 161] on polygon "button" at bounding box center [18, 165] width 10 height 10
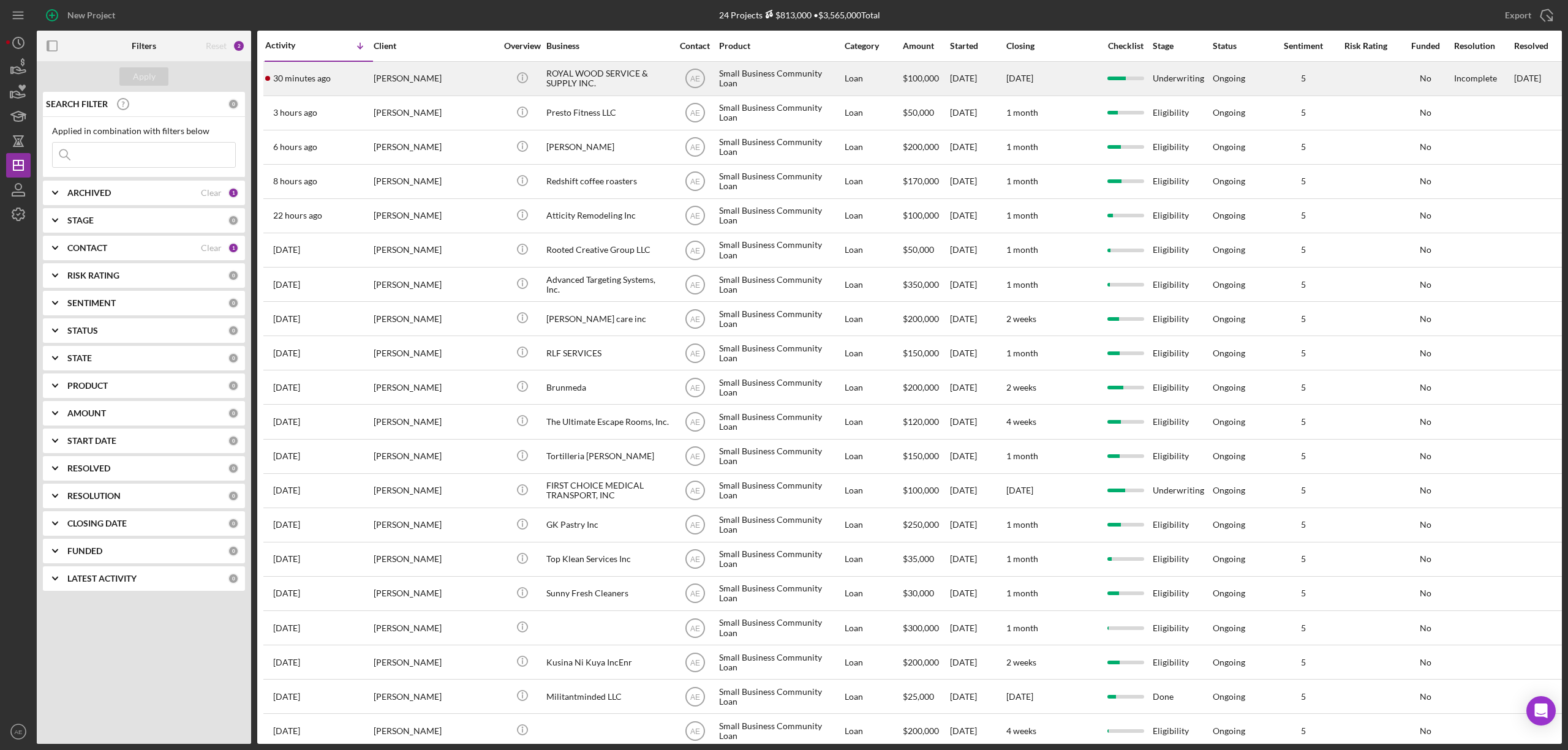
click at [451, 72] on div "[PERSON_NAME]" at bounding box center [435, 78] width 122 height 32
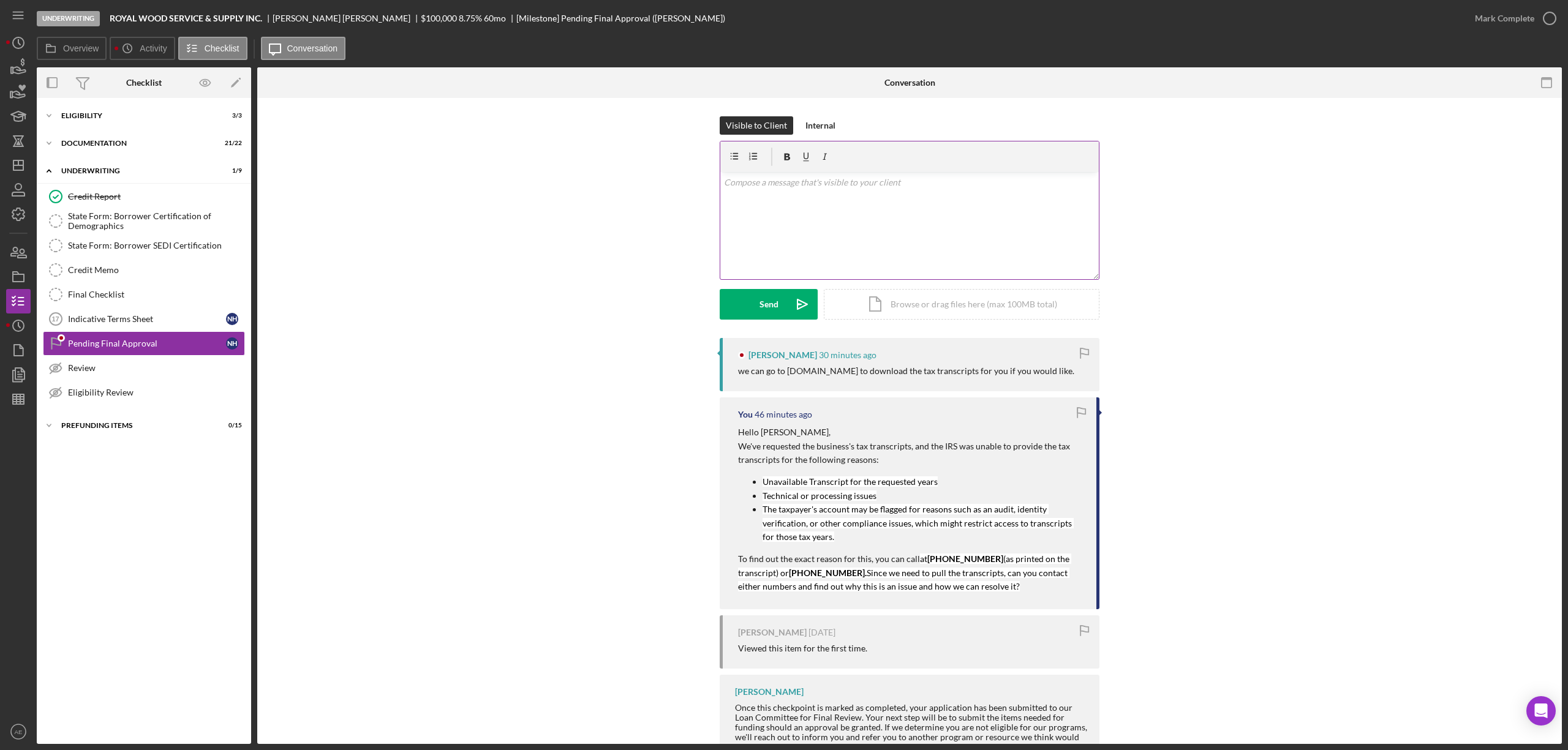
click at [785, 262] on div "v Color teal Color pink Remove color Add row above Add row below Add column bef…" at bounding box center [909, 226] width 378 height 107
click at [766, 176] on p "Unfortuantley, we need to pull the transcripts directly from the IRS." at bounding box center [909, 182] width 372 height 13
click at [759, 182] on p "Unfortuantley, we need to pull the transcripts directly from the IRS." at bounding box center [909, 182] width 372 height 13
click at [767, 295] on div "Send" at bounding box center [769, 304] width 19 height 31
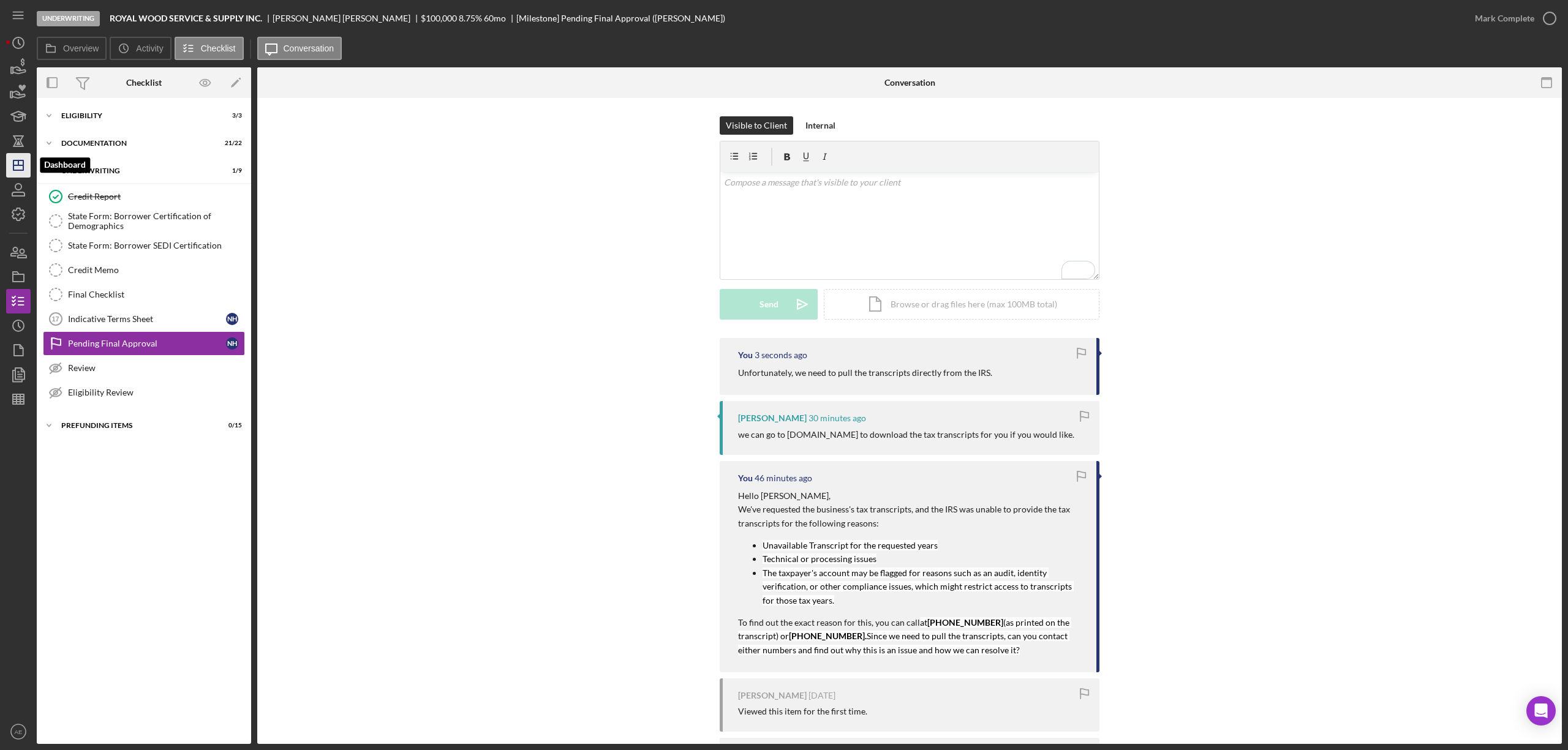
click at [15, 168] on icon "Icon/Dashboard" at bounding box center [18, 165] width 31 height 31
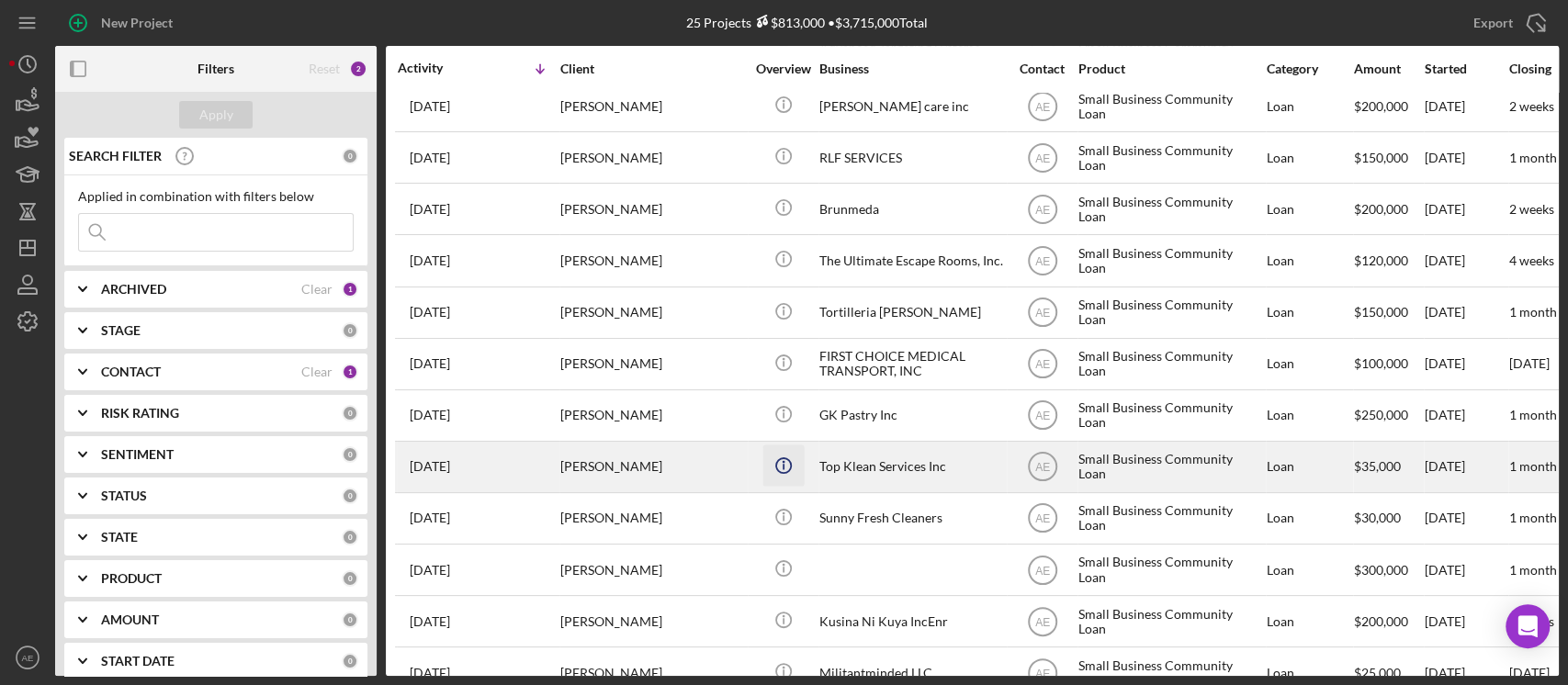
scroll to position [722, 0]
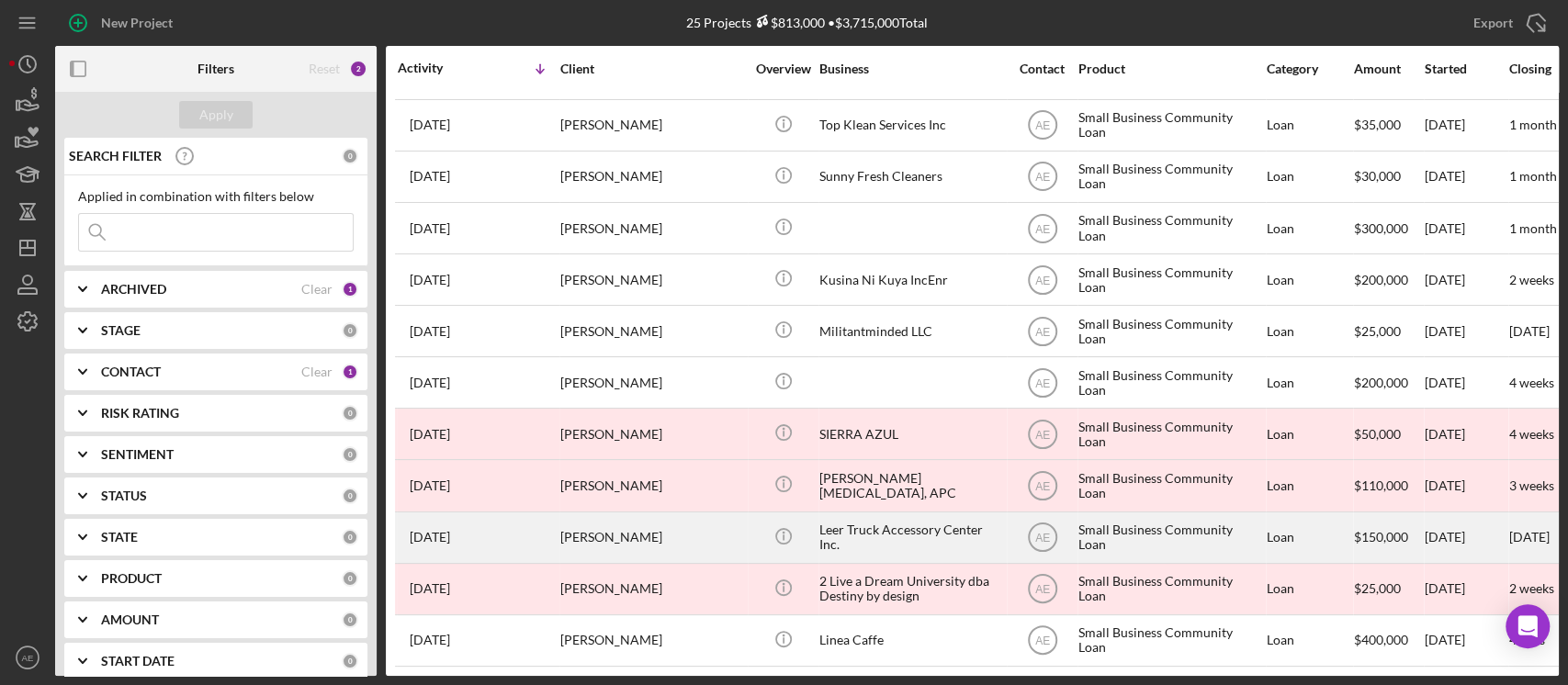
click at [746, 512] on td "[PERSON_NAME]" at bounding box center [653, 538] width 188 height 51
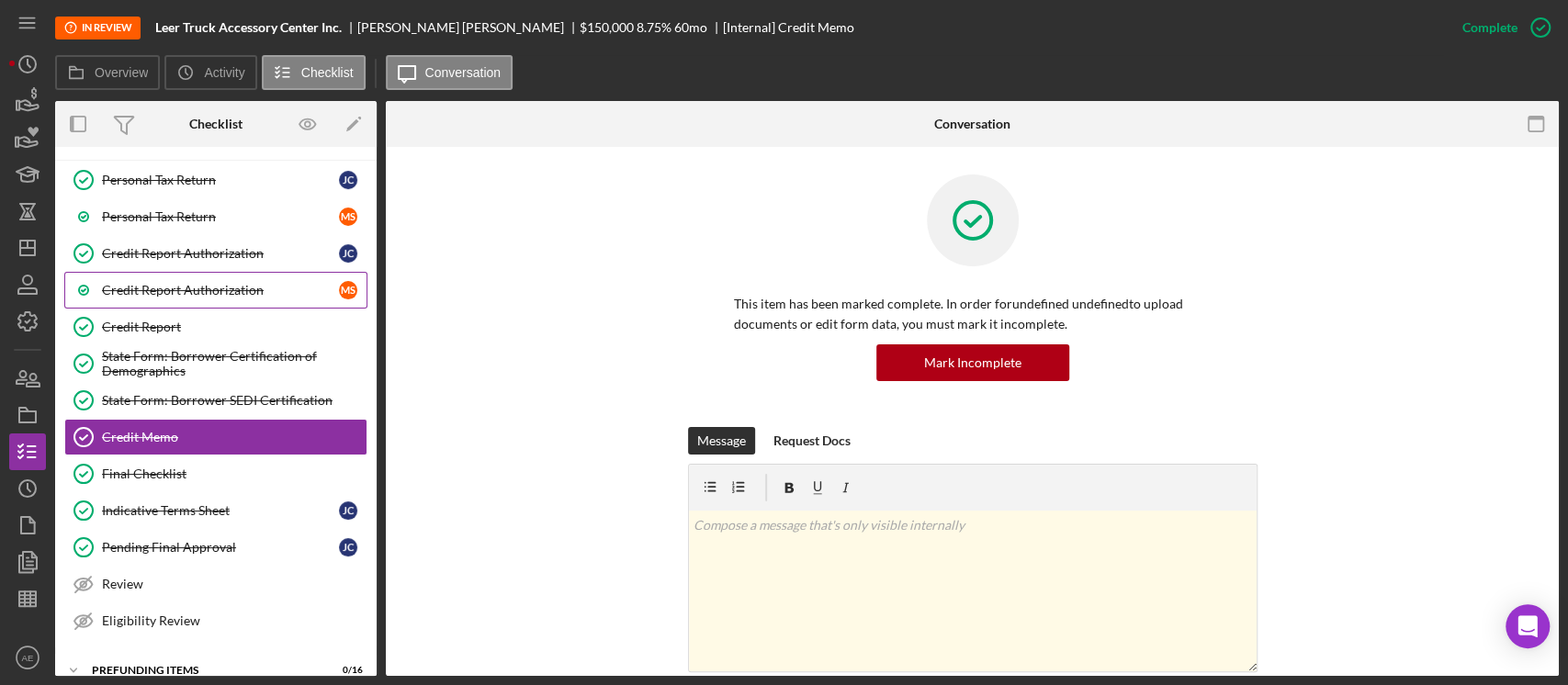
scroll to position [175, 0]
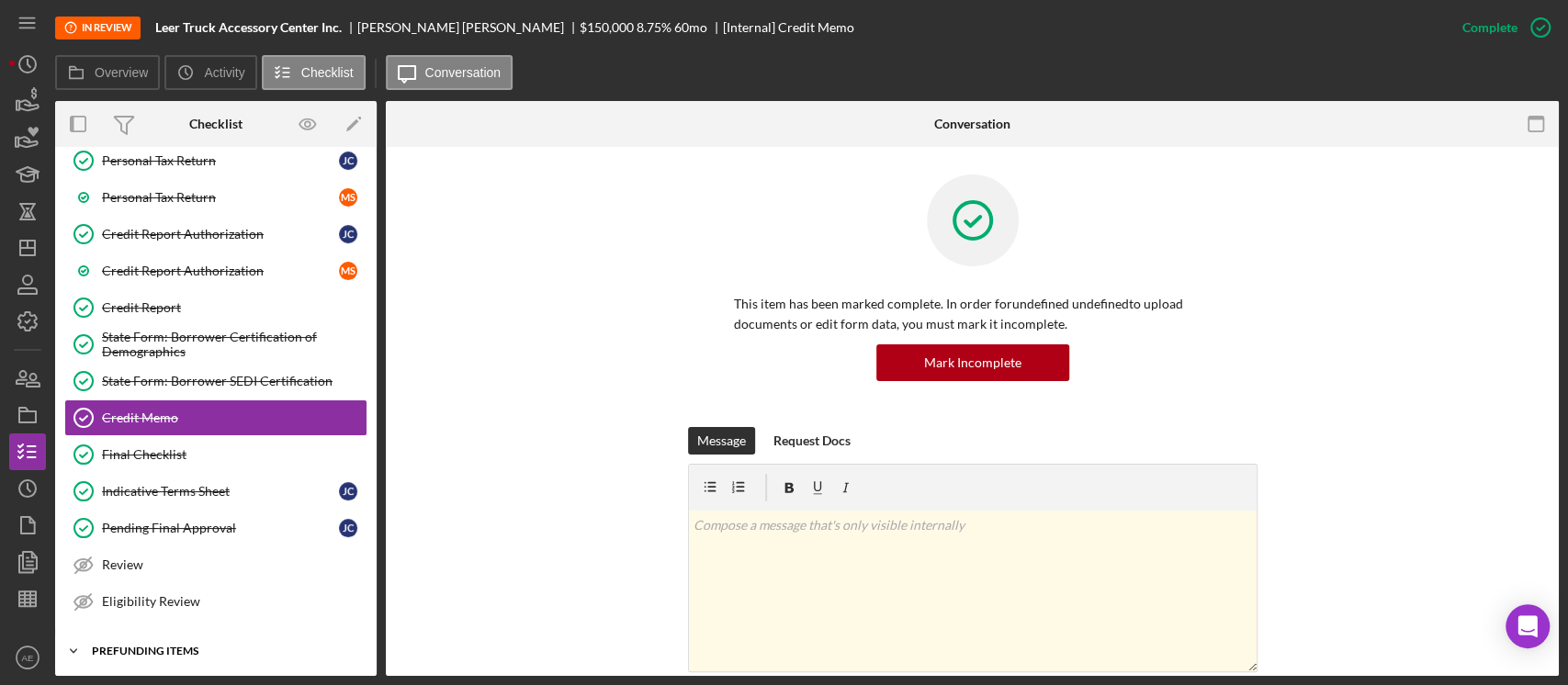
click at [206, 636] on div "Icon/Expander Prefunding Items 0 / 16" at bounding box center [216, 650] width 322 height 37
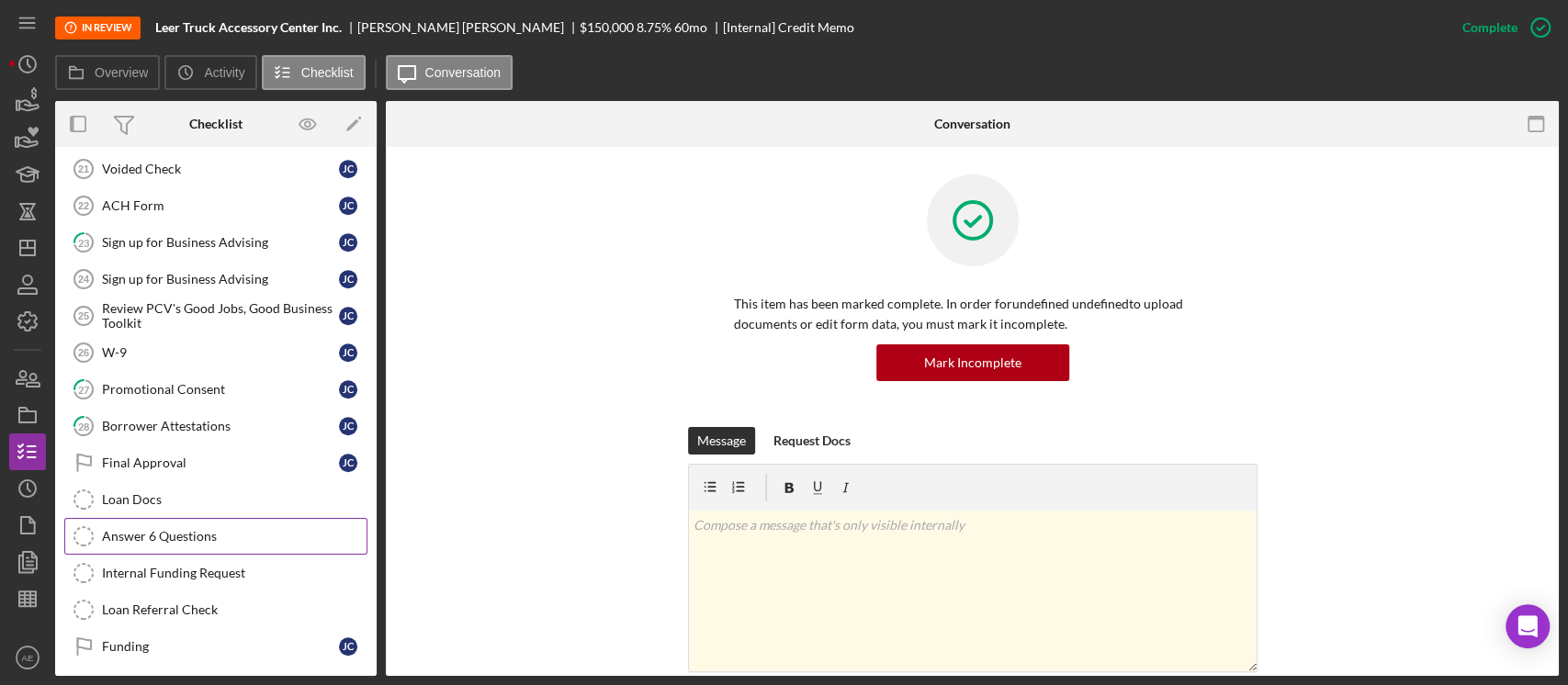
scroll to position [647, 0]
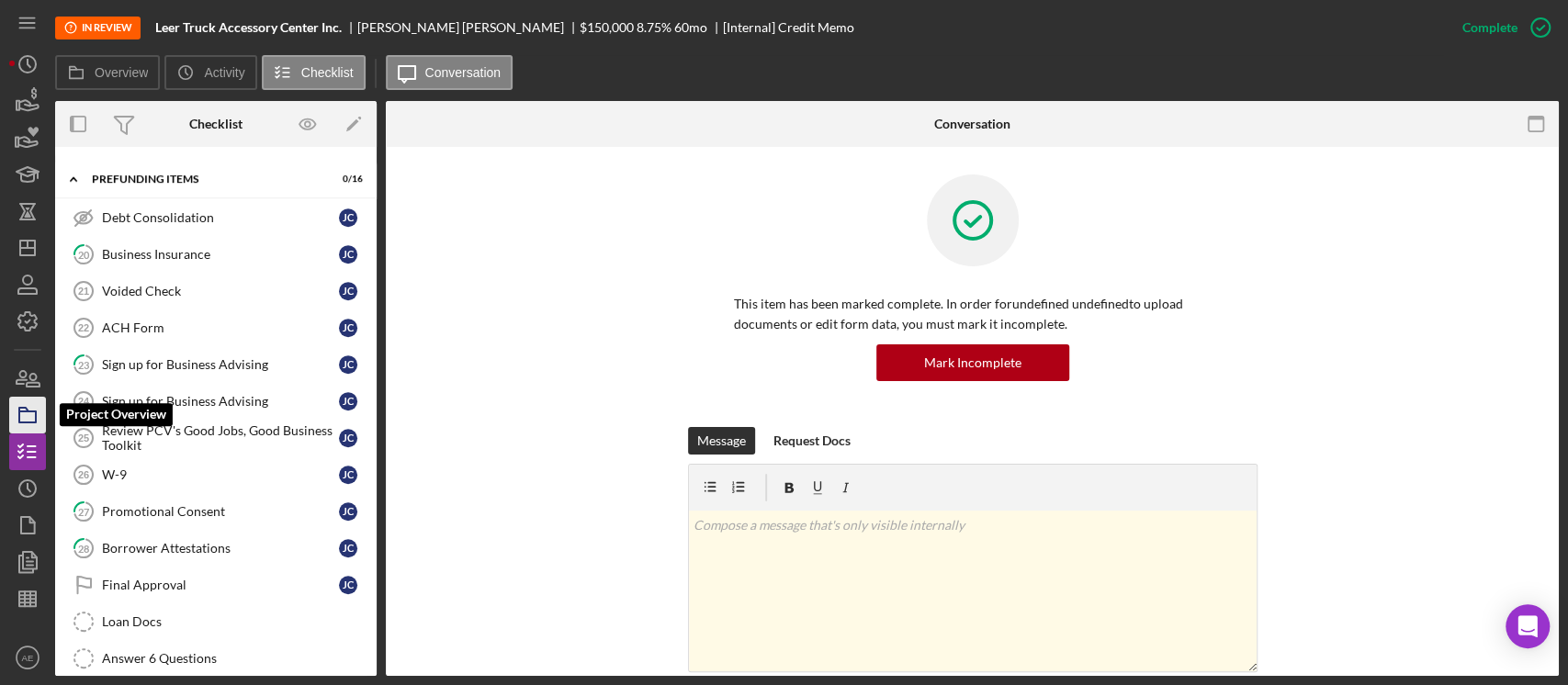
click at [22, 419] on icon "button" at bounding box center [28, 416] width 46 height 46
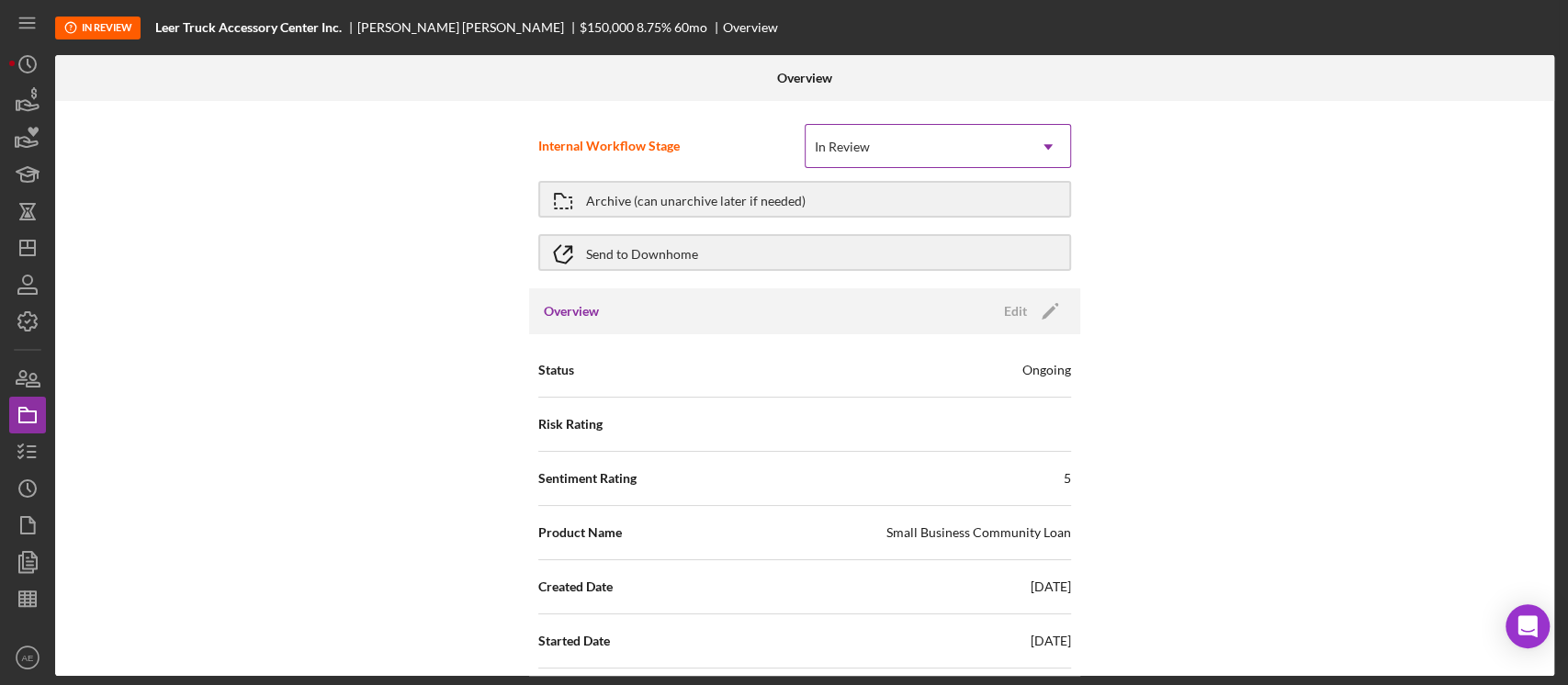
click at [845, 146] on div "In Review" at bounding box center [843, 147] width 55 height 15
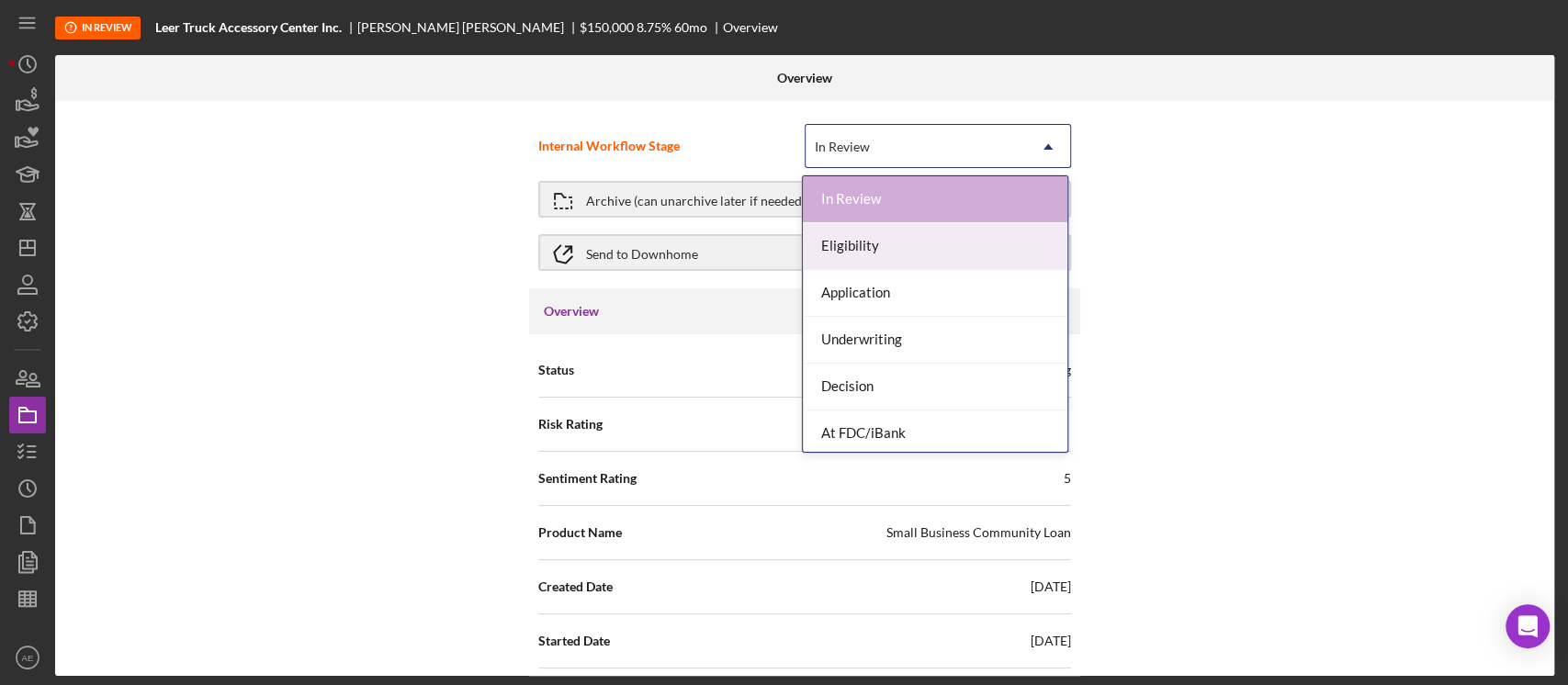
scroll to position [98, 0]
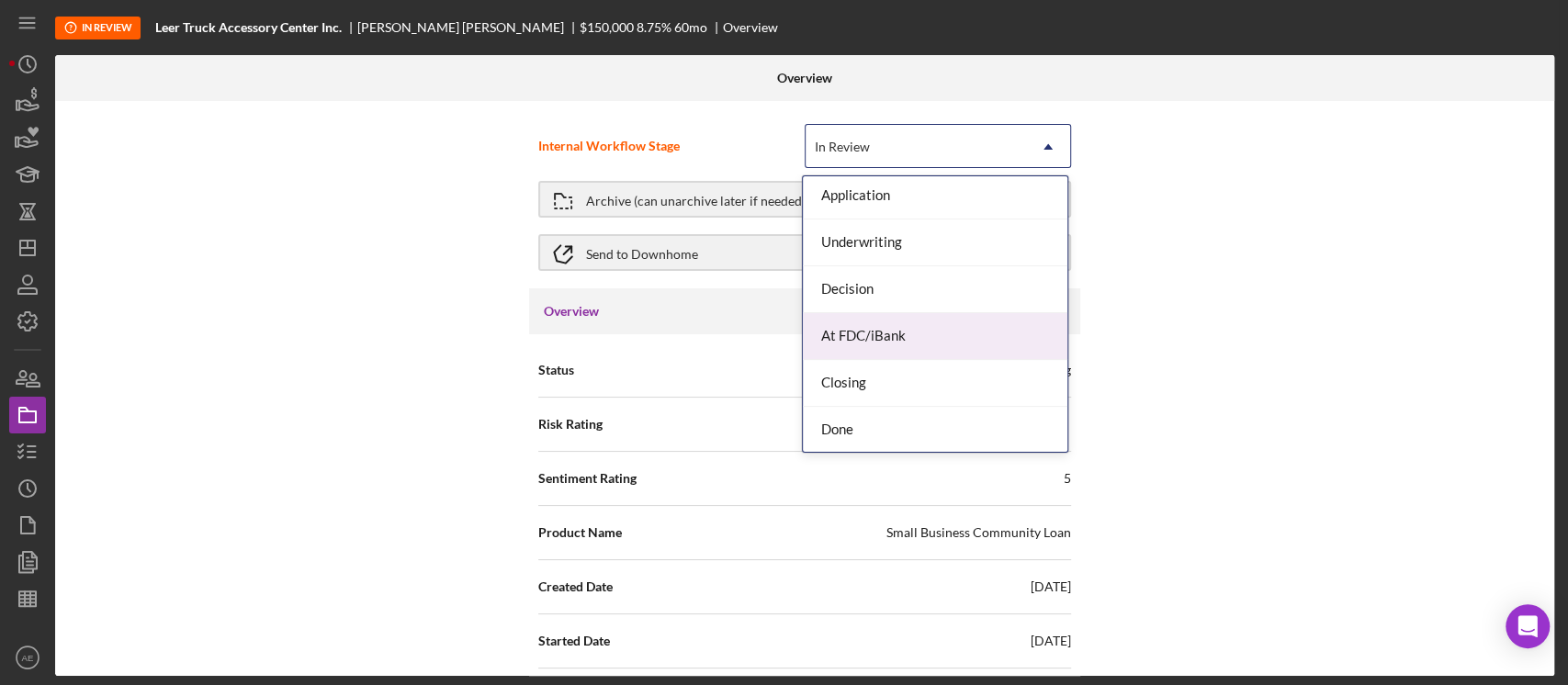
click at [904, 337] on div "At FDC/iBank" at bounding box center [935, 336] width 264 height 46
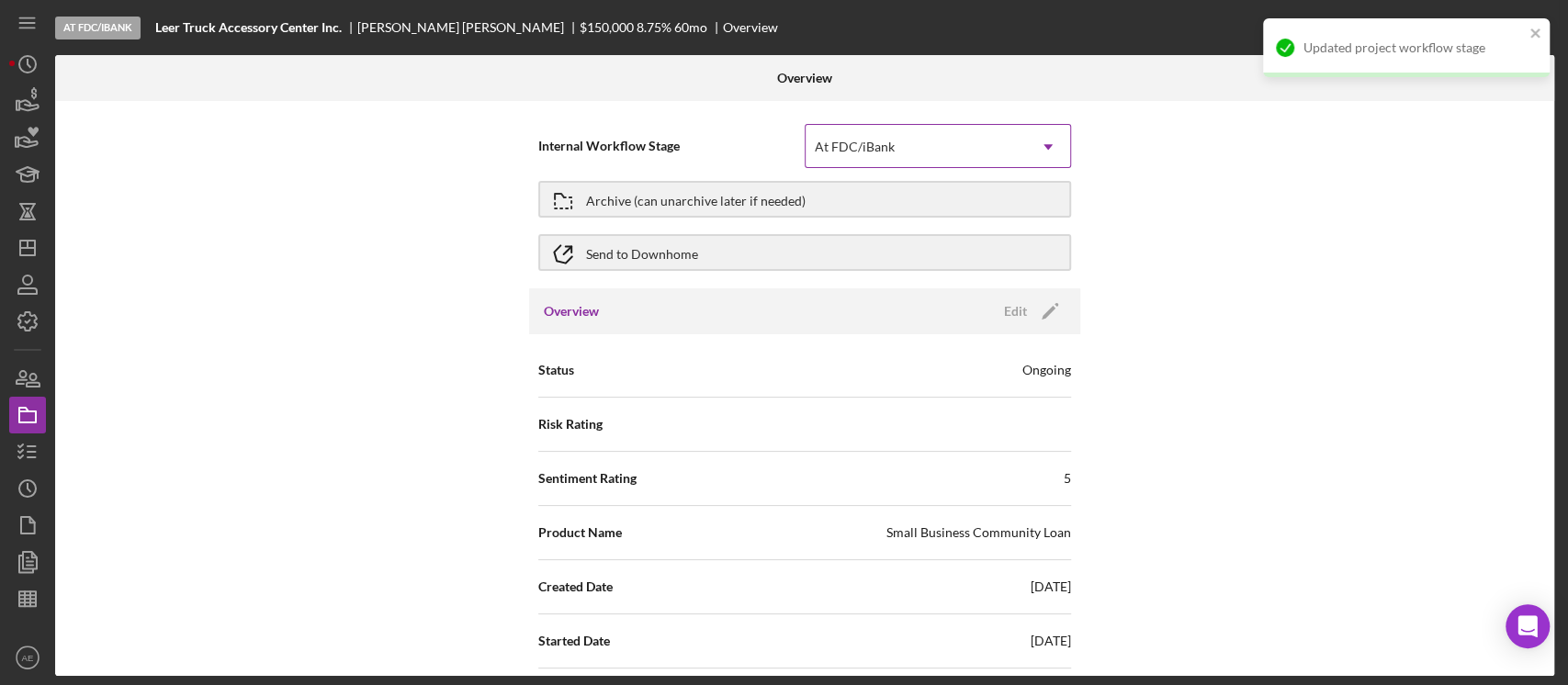
click at [863, 143] on div "At FDC/iBank" at bounding box center [855, 147] width 80 height 15
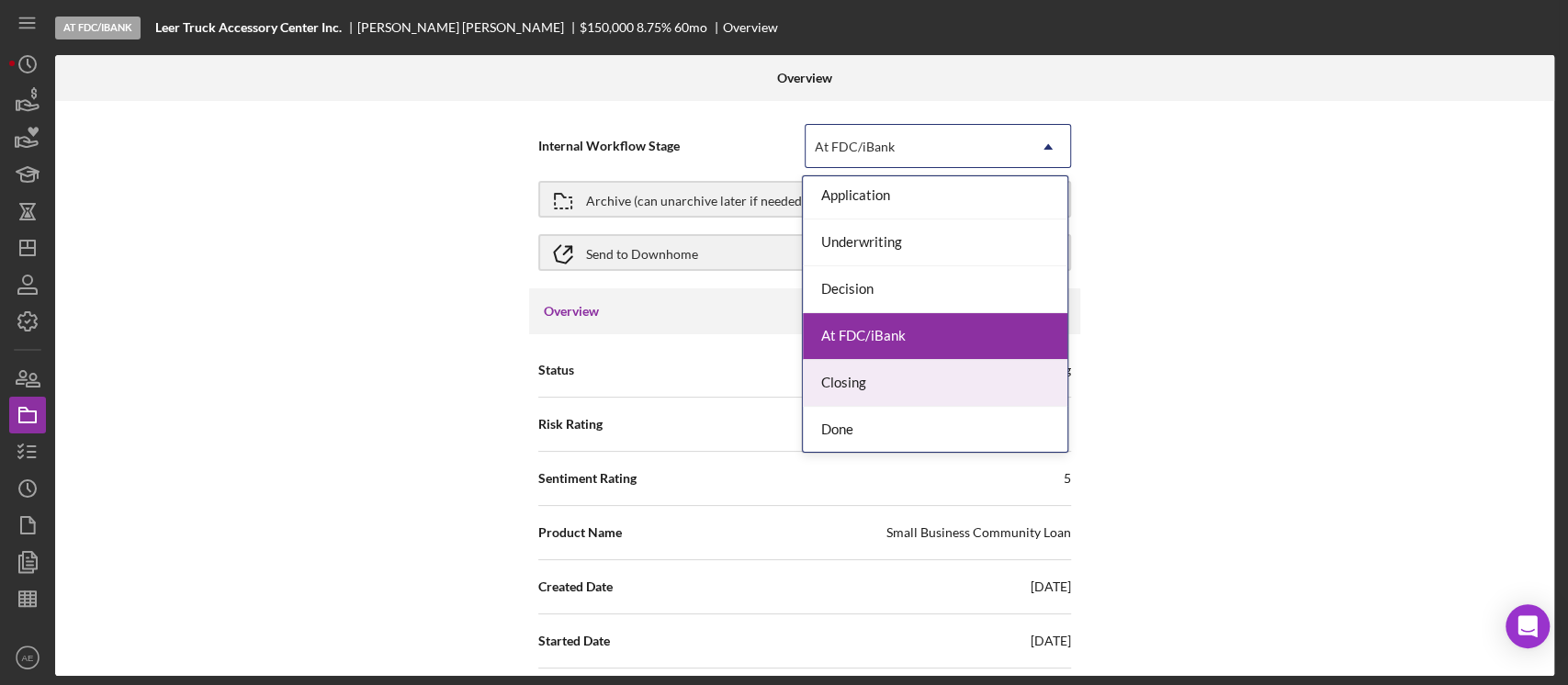
click at [901, 393] on div "Closing" at bounding box center [935, 383] width 264 height 46
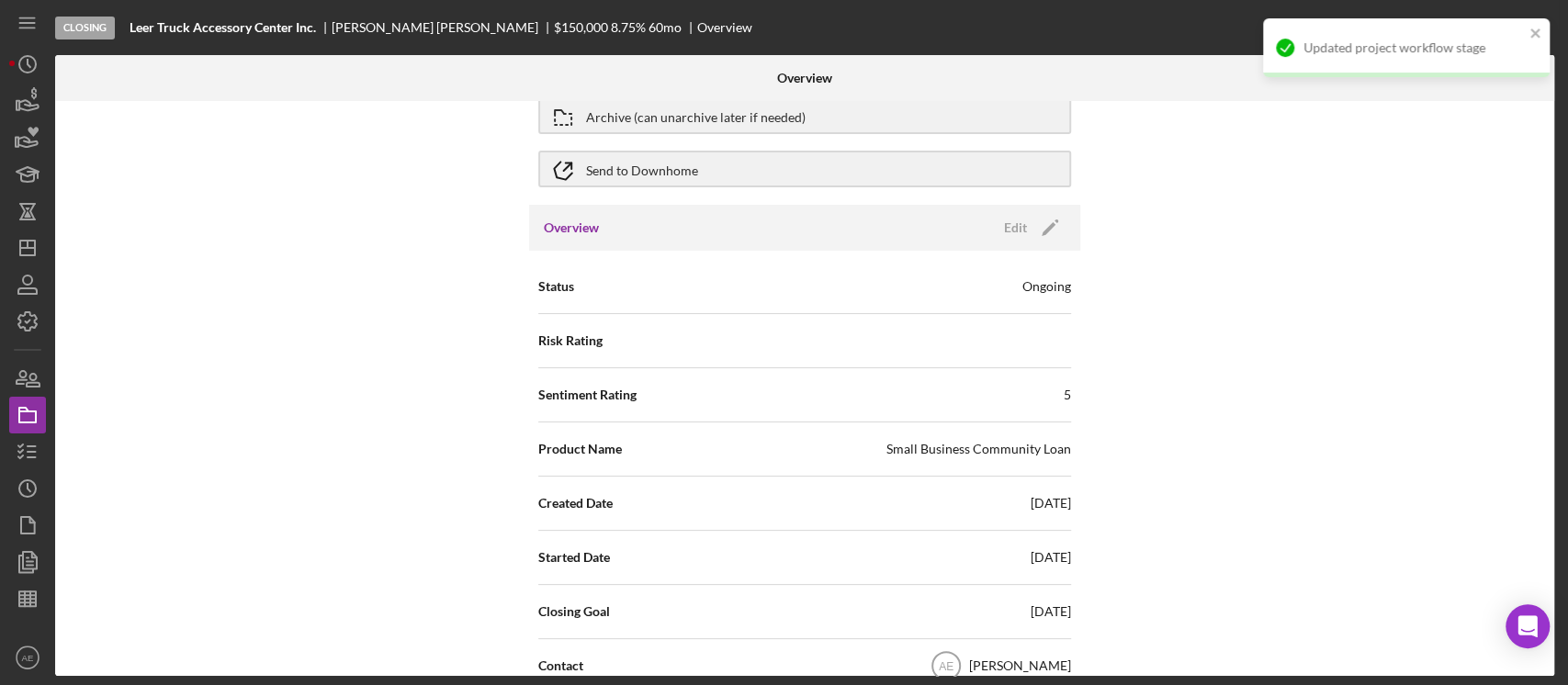
scroll to position [122, 0]
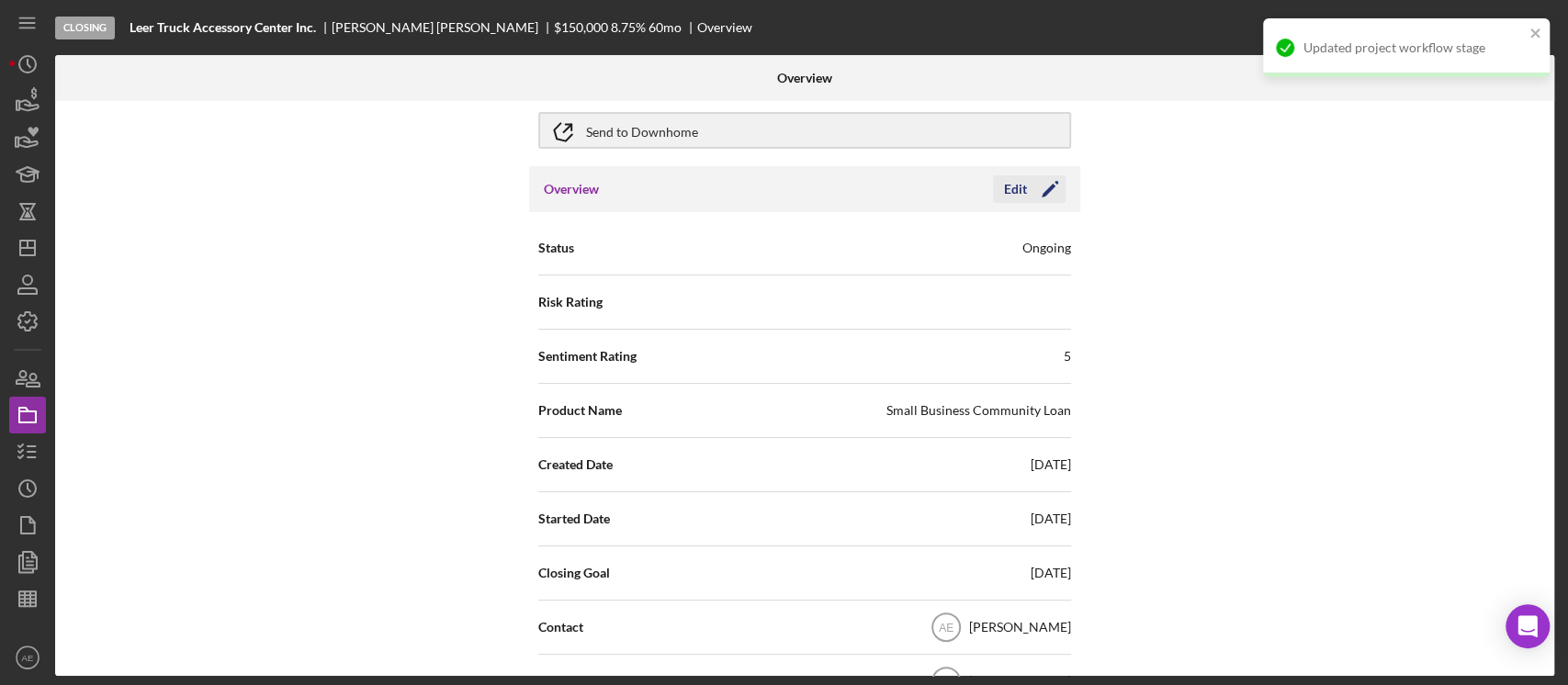
click at [1036, 191] on icon "Icon/Edit" at bounding box center [1050, 190] width 46 height 46
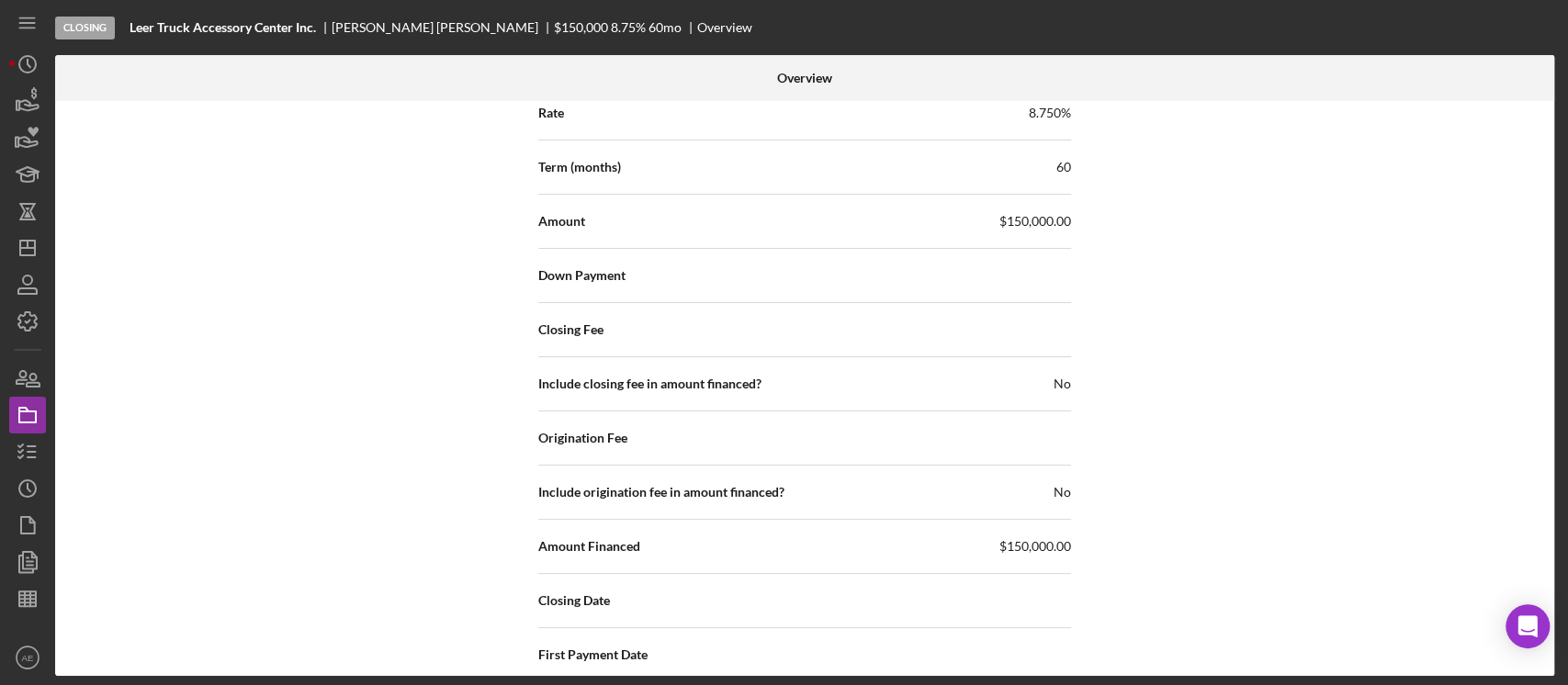
scroll to position [2258, 0]
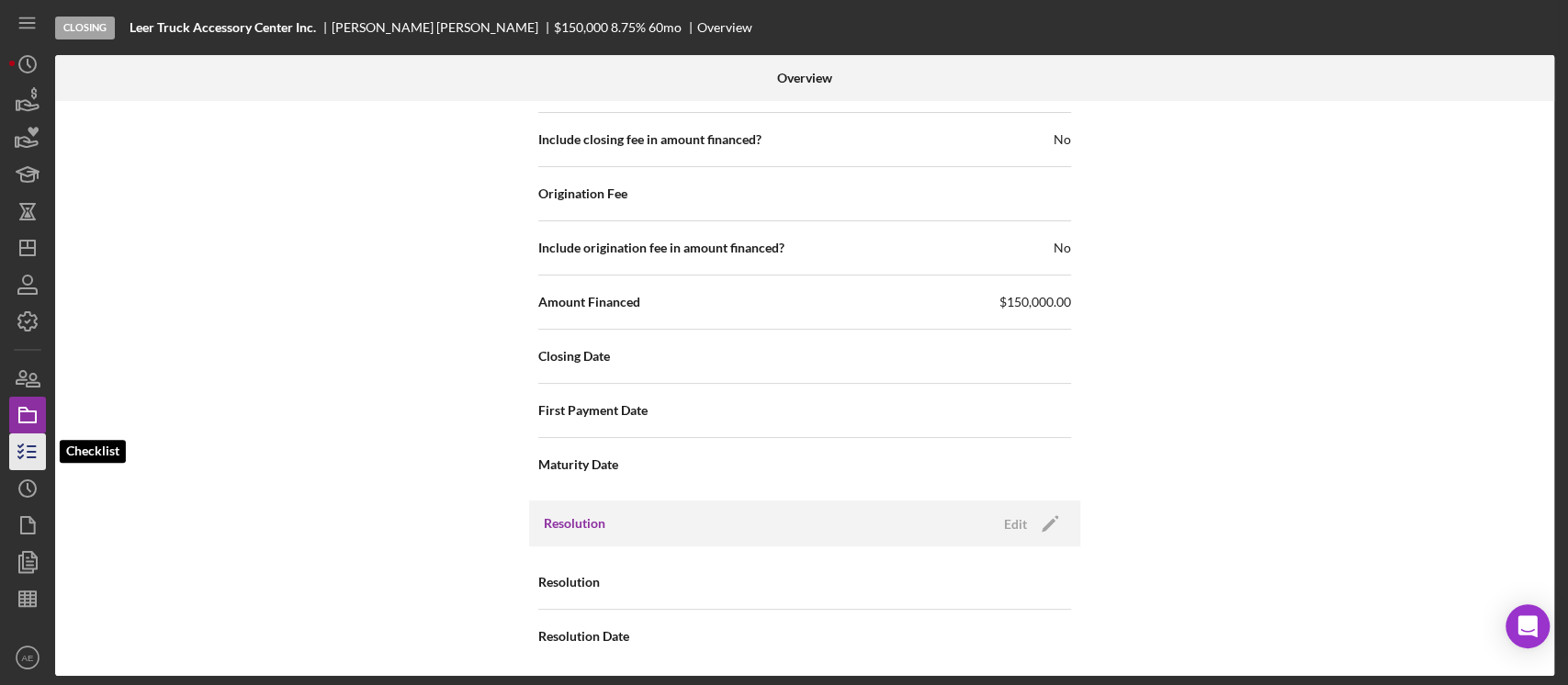
click at [28, 446] on line "button" at bounding box center [32, 446] width 8 height 0
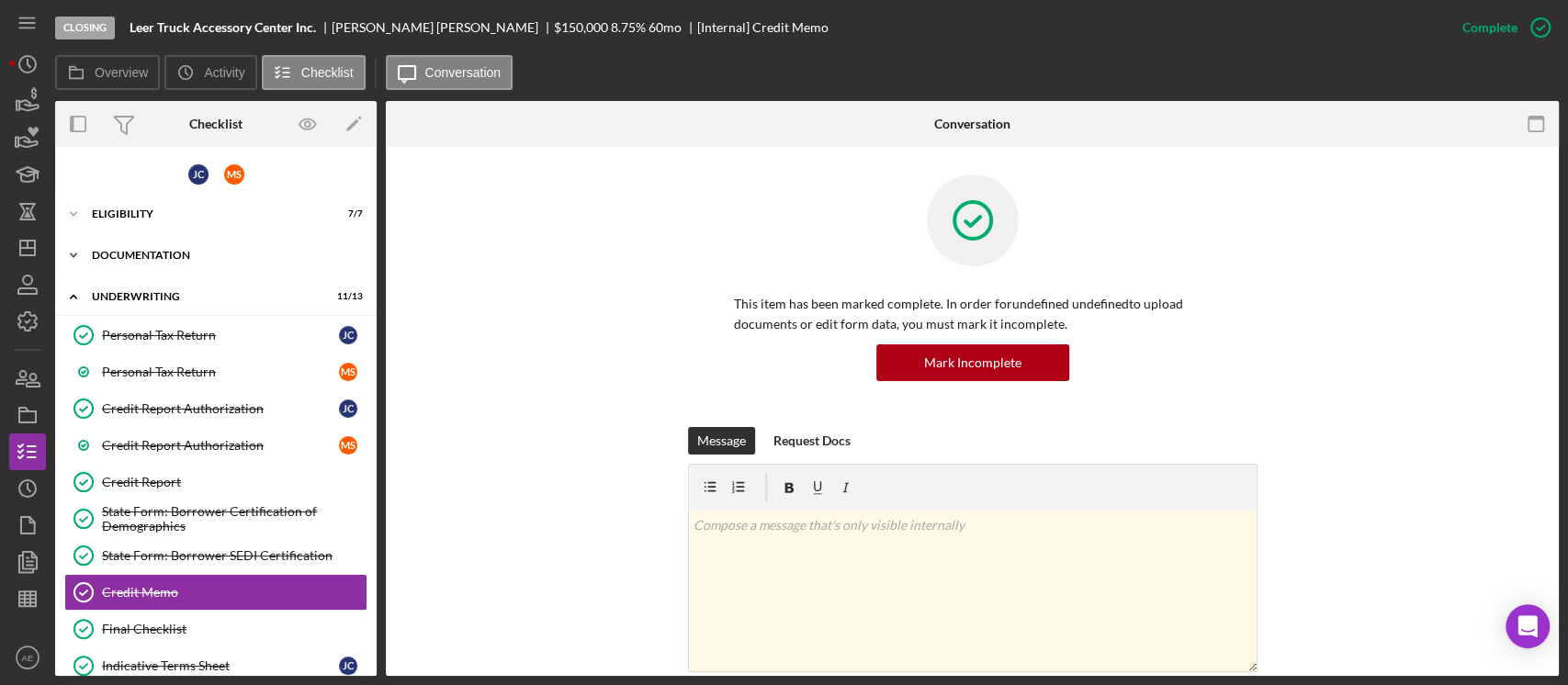
click at [192, 266] on div "Icon/Expander Documentation 19 / 20" at bounding box center [216, 255] width 322 height 37
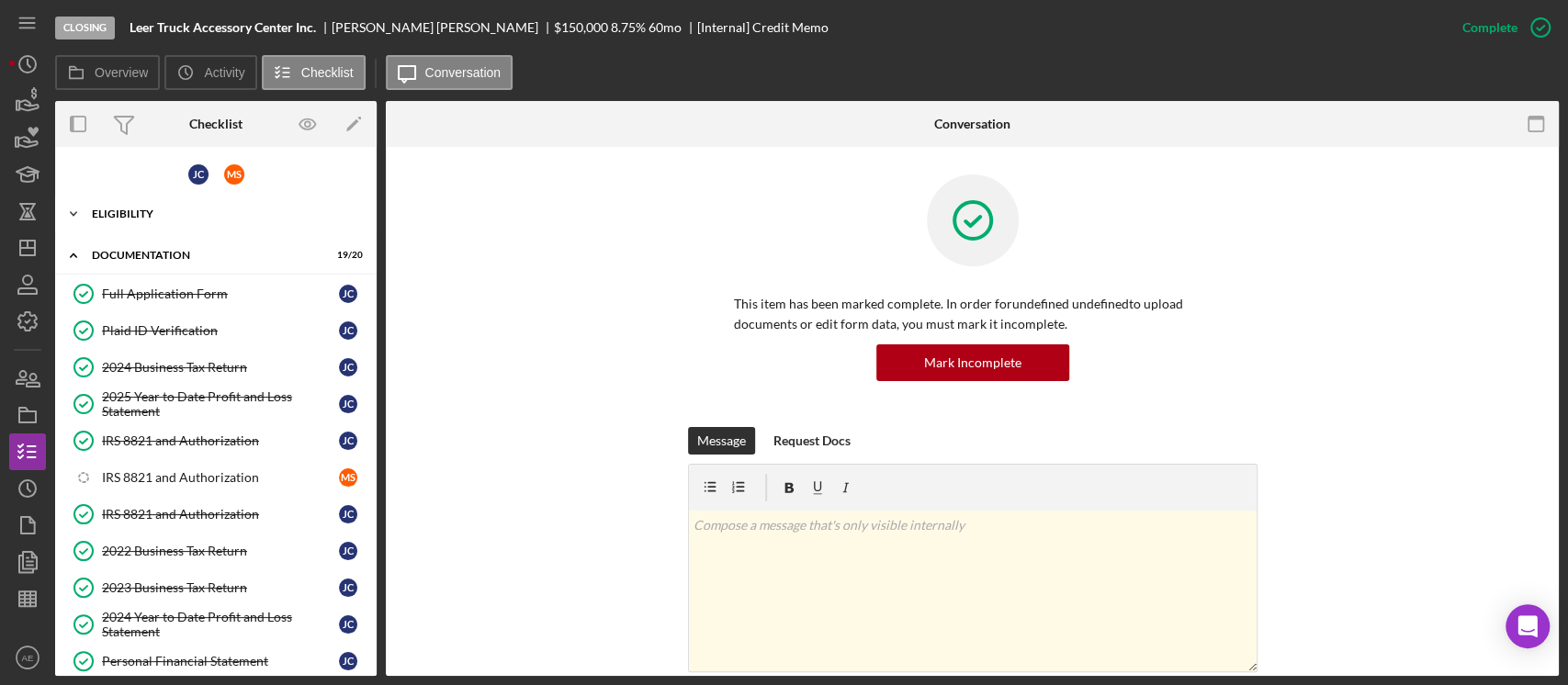
click at [192, 226] on div "Icon/Expander Eligibility 7 / 7" at bounding box center [216, 213] width 322 height 37
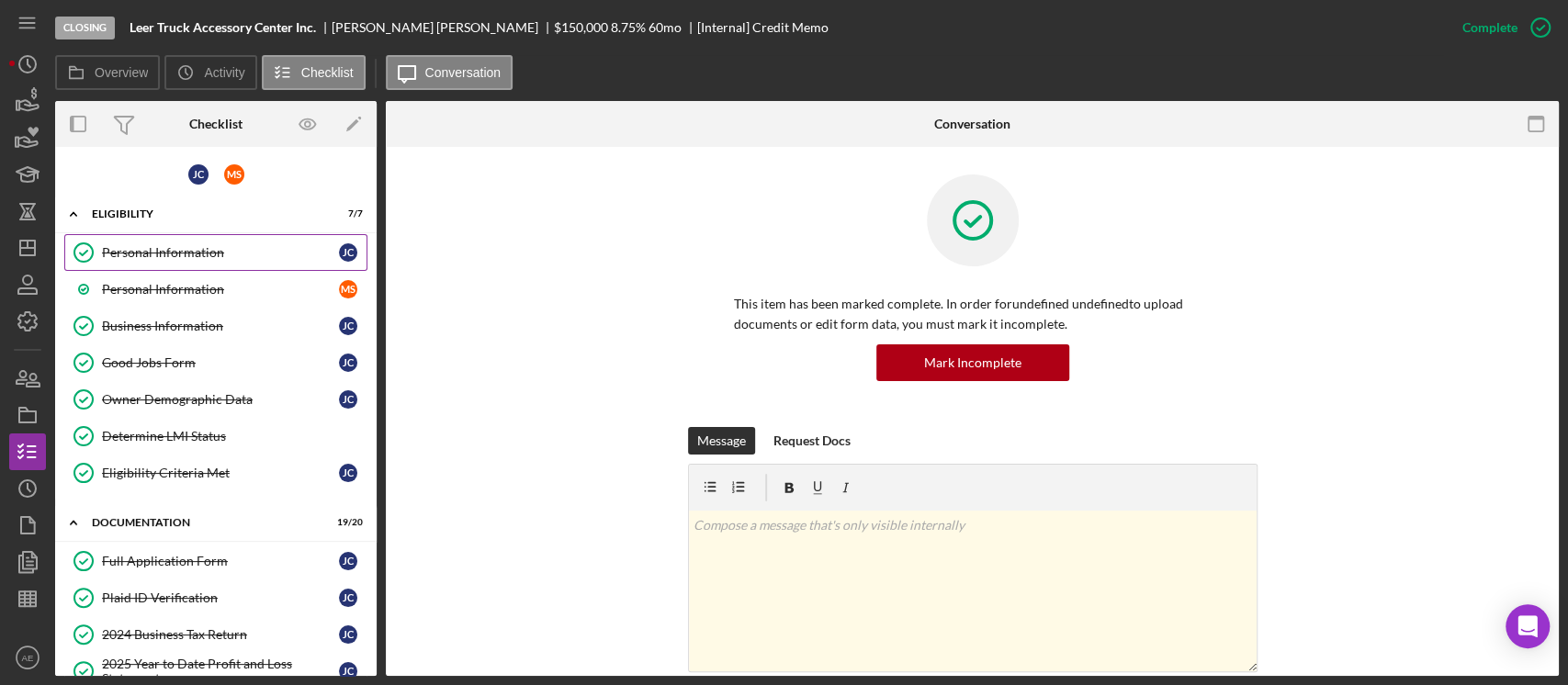
click at [191, 251] on div "Personal Information" at bounding box center [220, 253] width 237 height 15
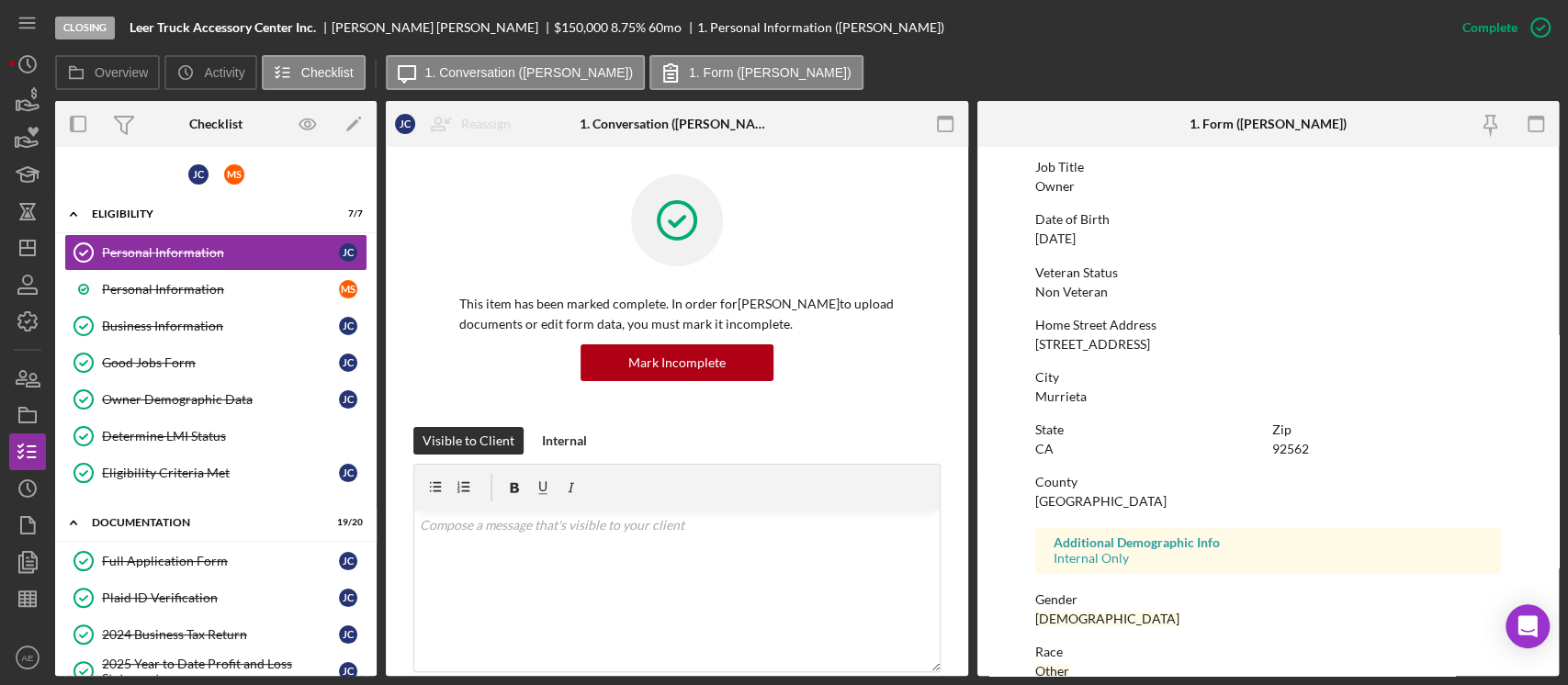
scroll to position [328, 0]
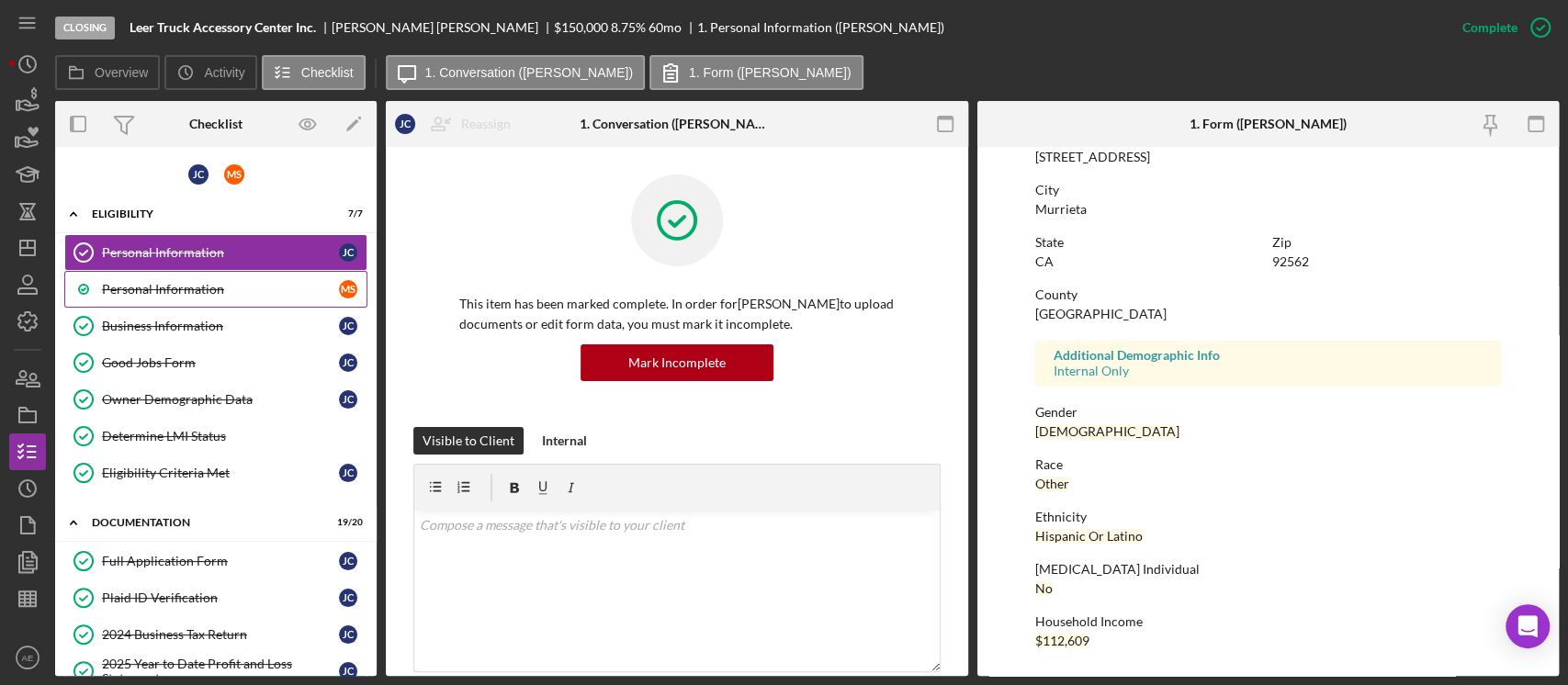
click at [173, 286] on div "Personal Information" at bounding box center [220, 289] width 237 height 15
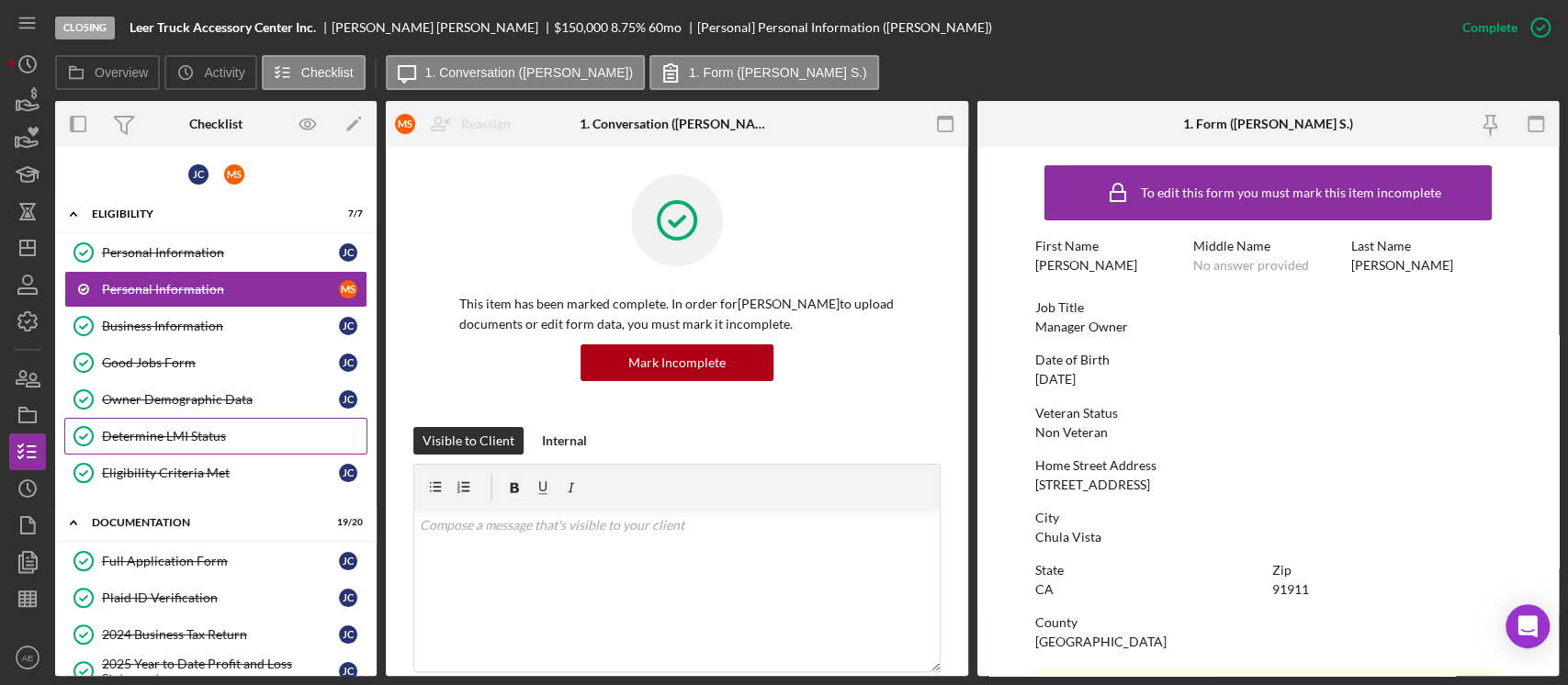
scroll to position [245, 0]
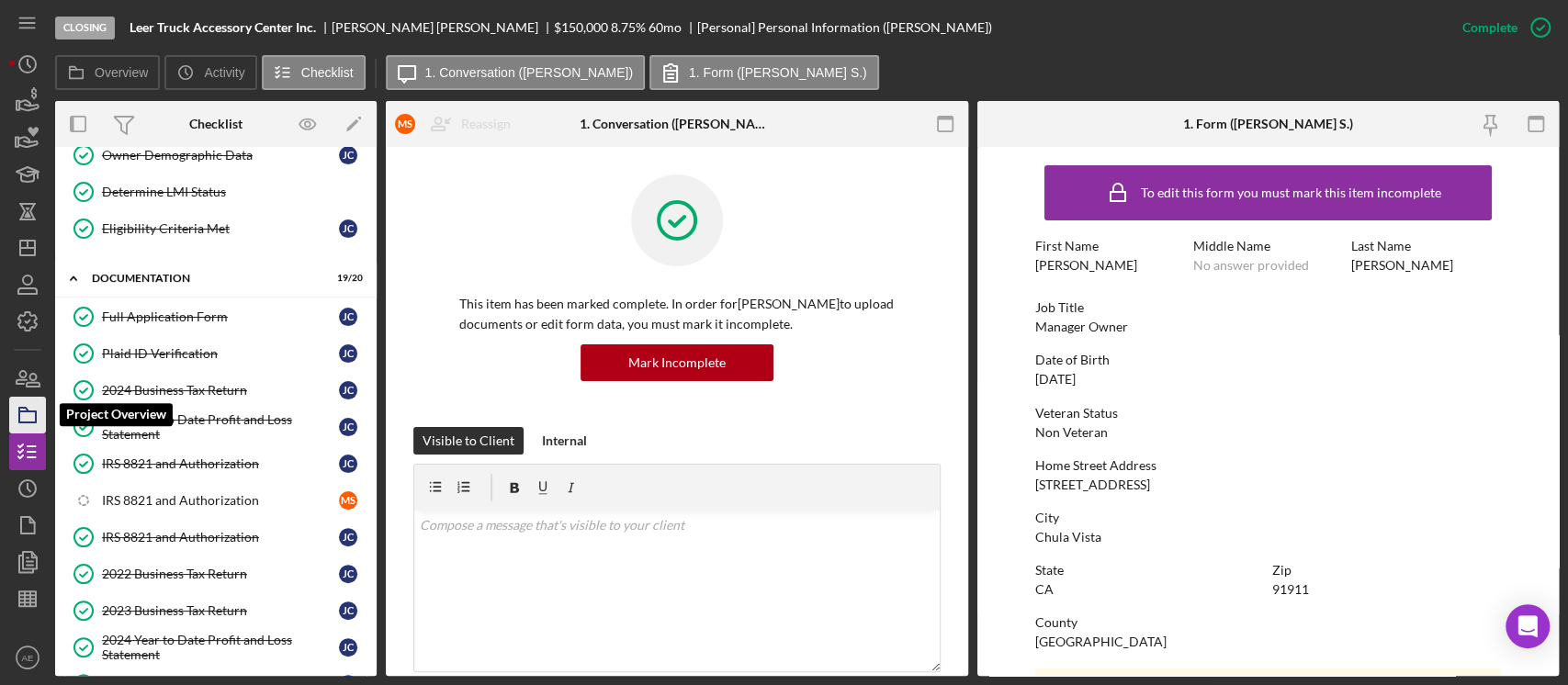
click at [36, 413] on rect "button" at bounding box center [28, 417] width 17 height 11
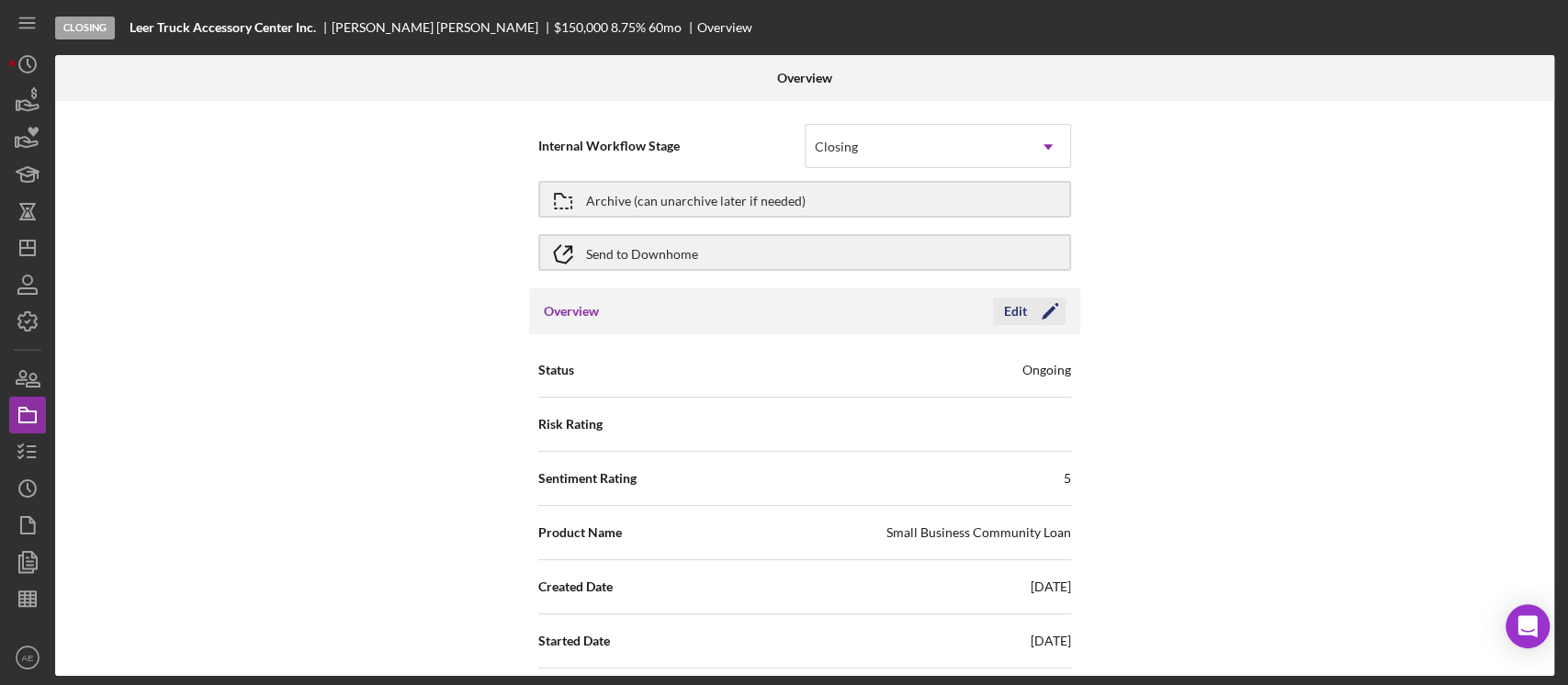
click at [1031, 315] on icon "Icon/Edit" at bounding box center [1050, 311] width 46 height 46
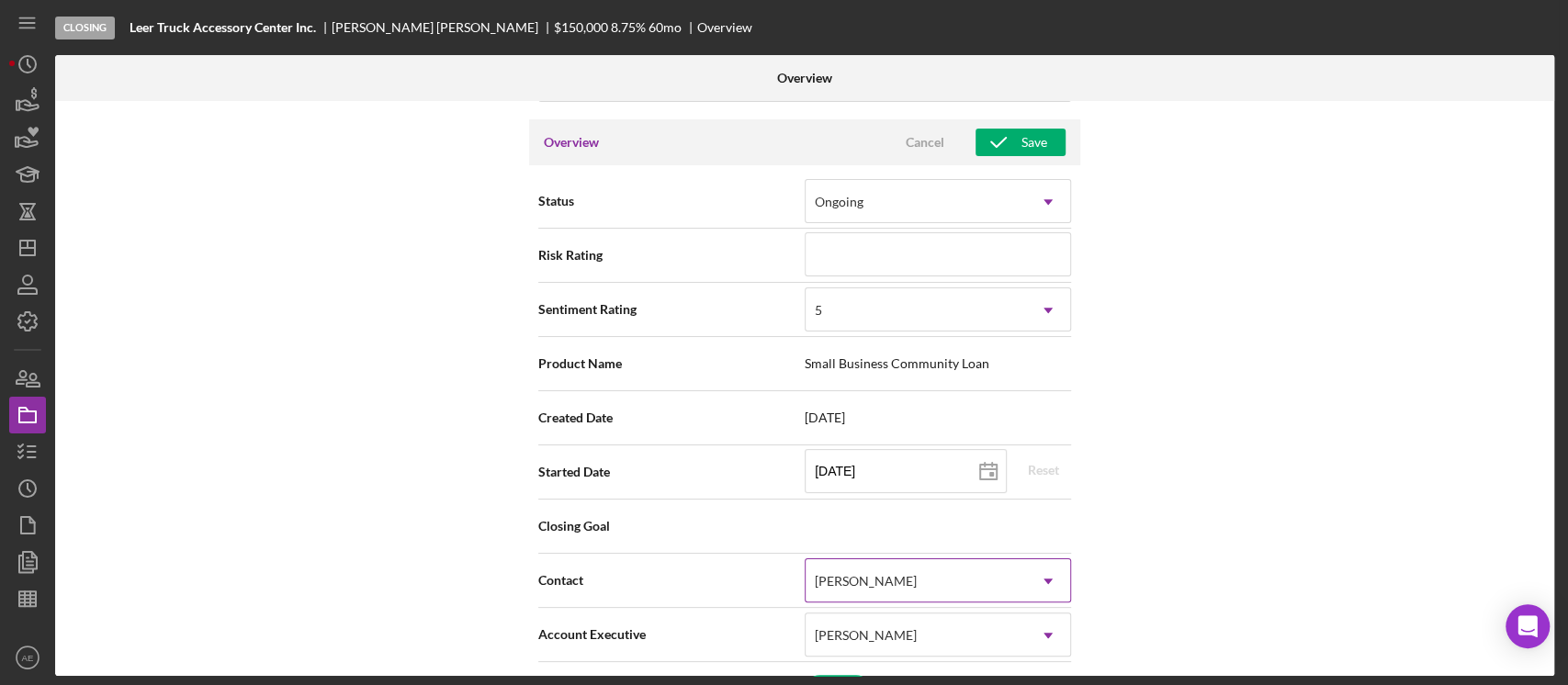
scroll to position [367, 0]
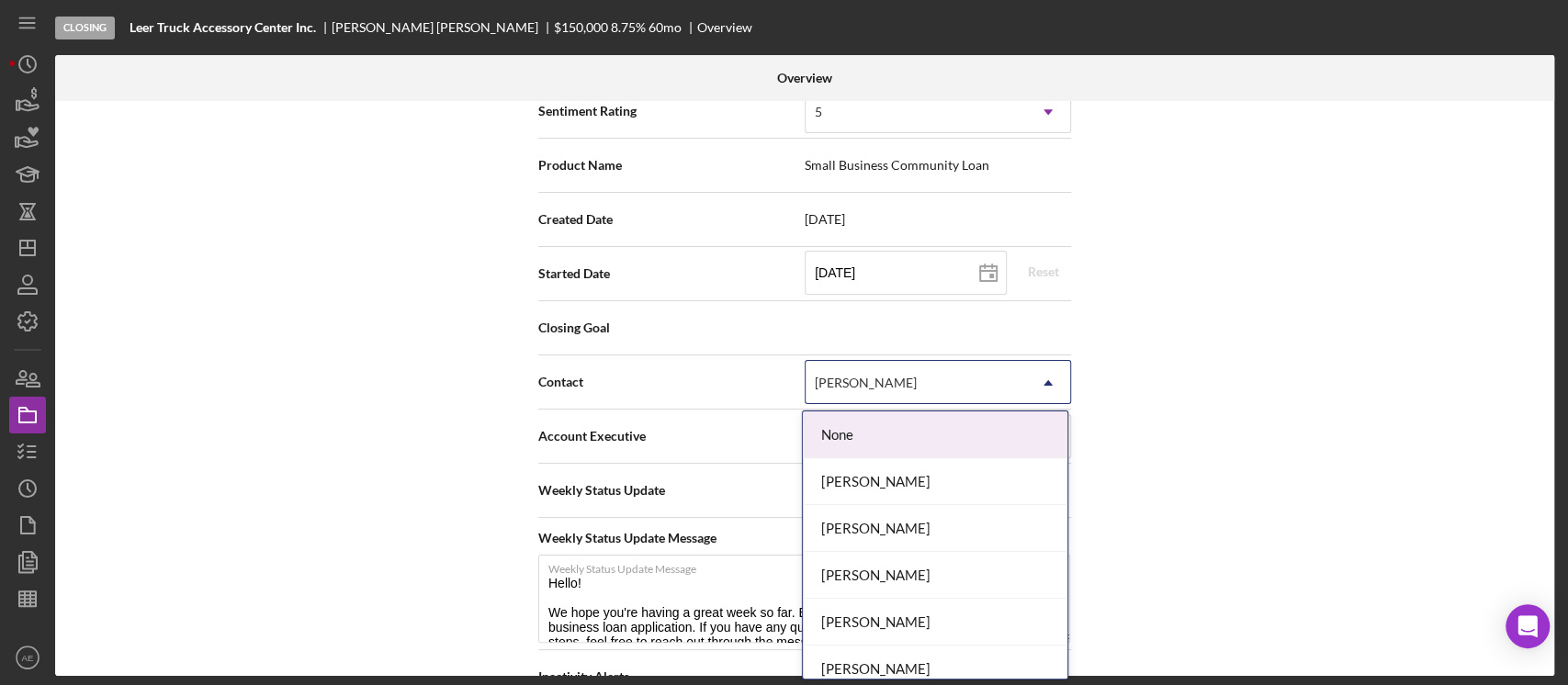
click at [882, 382] on div "[PERSON_NAME]" at bounding box center [865, 383] width 102 height 15
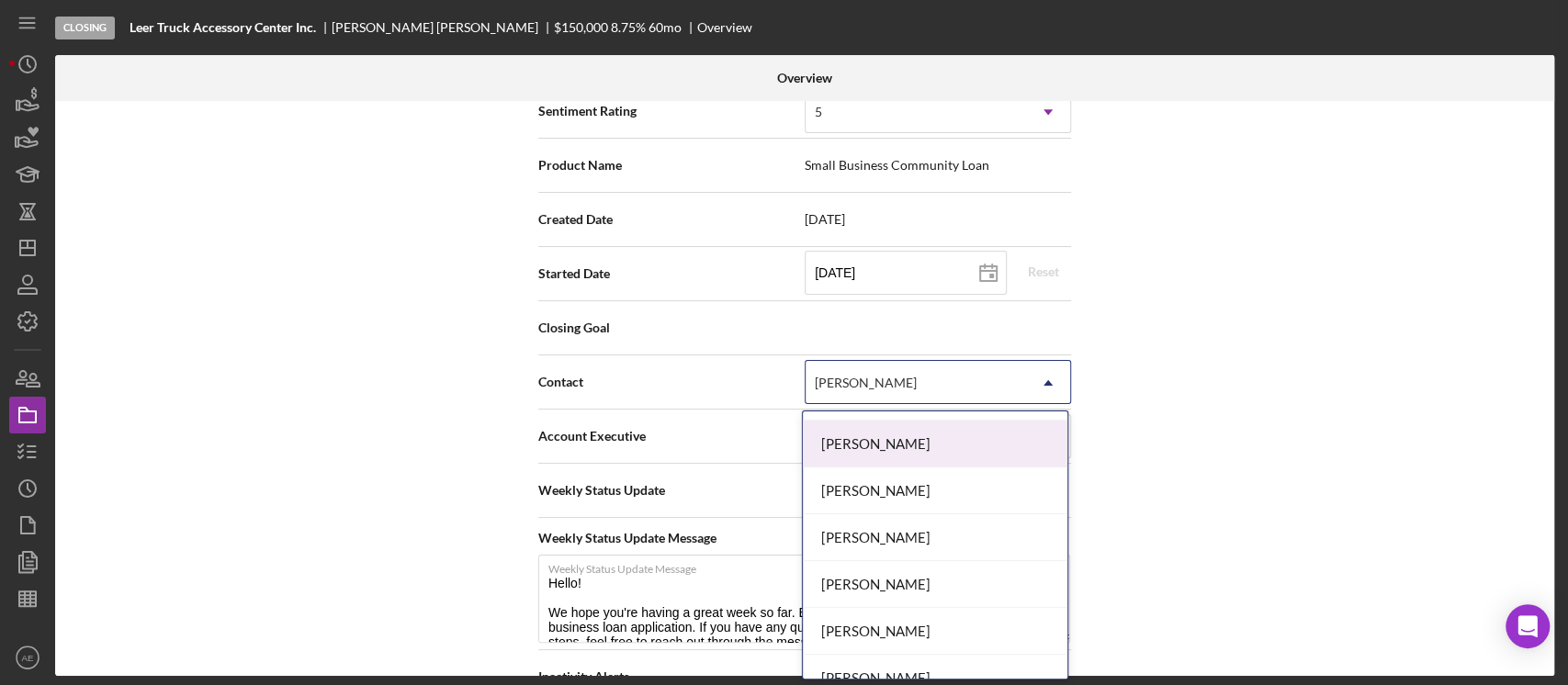
scroll to position [122, 0]
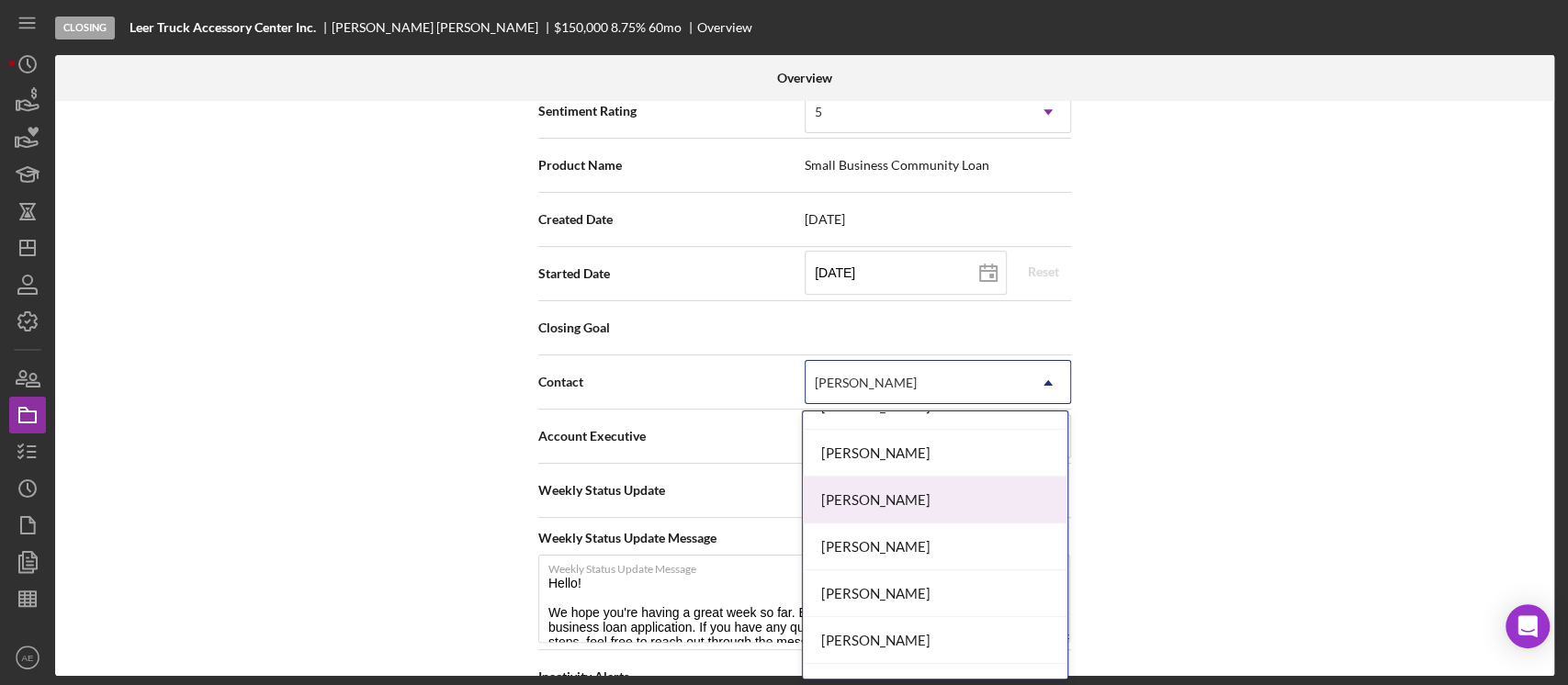
click at [904, 486] on div "[PERSON_NAME]" at bounding box center [935, 499] width 264 height 46
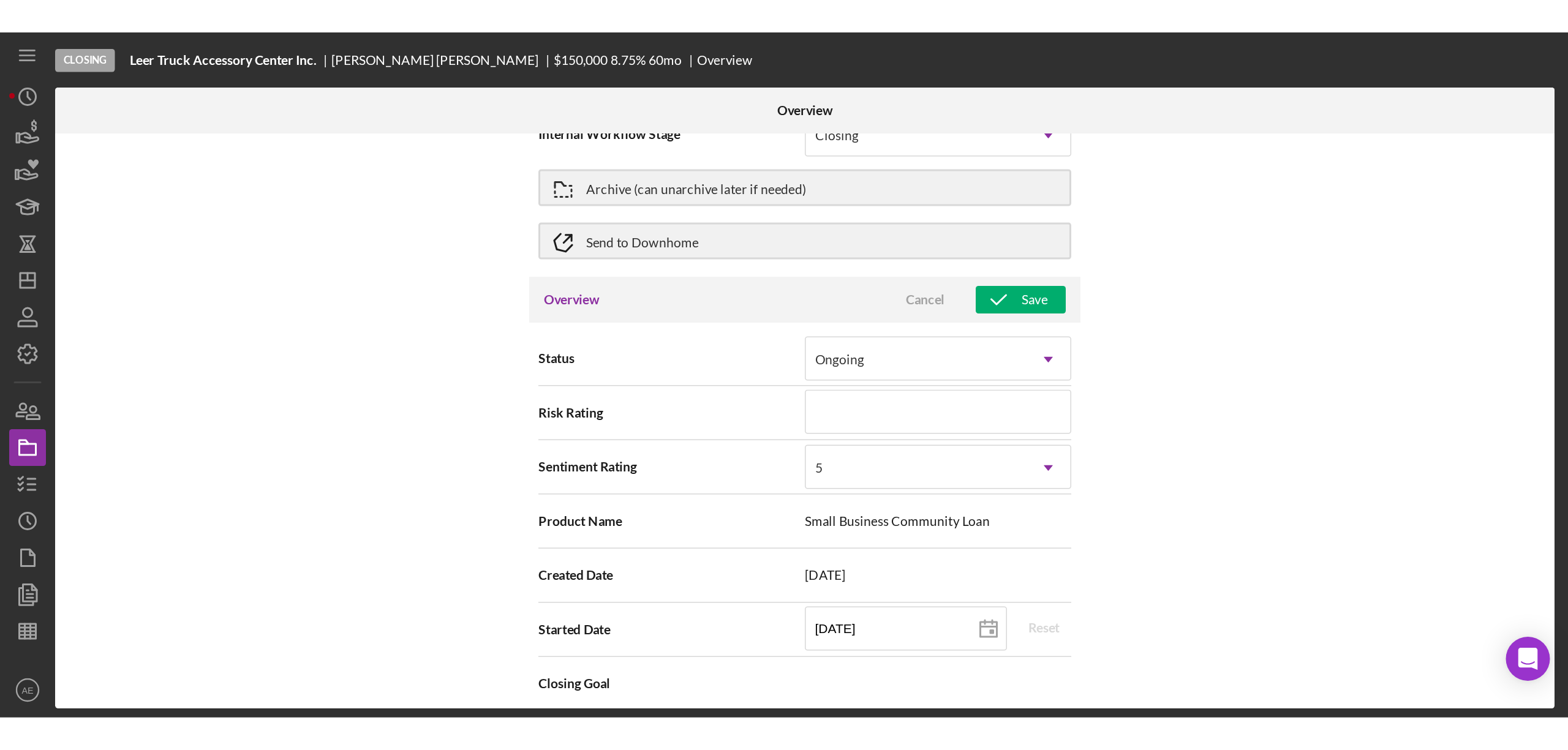
scroll to position [0, 0]
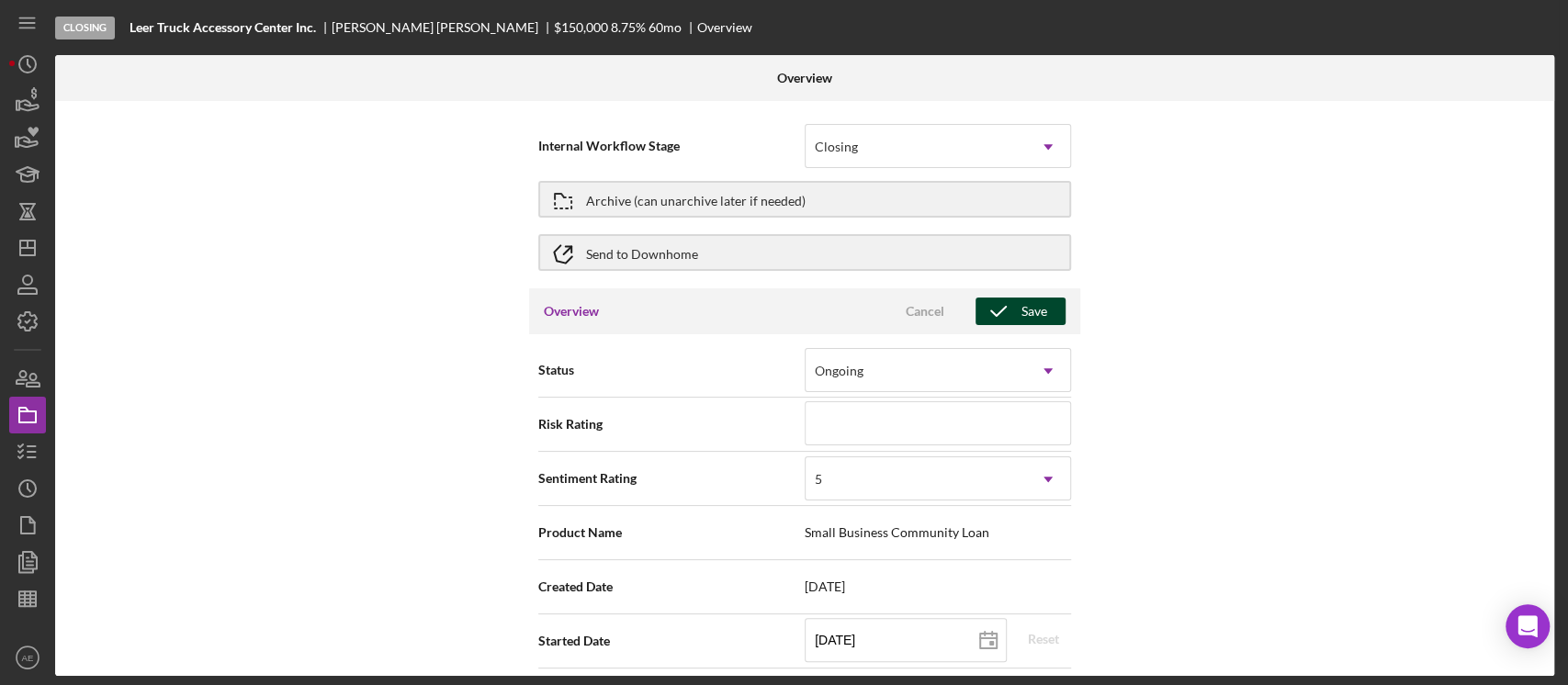
click at [1017, 312] on icon "button" at bounding box center [999, 311] width 46 height 46
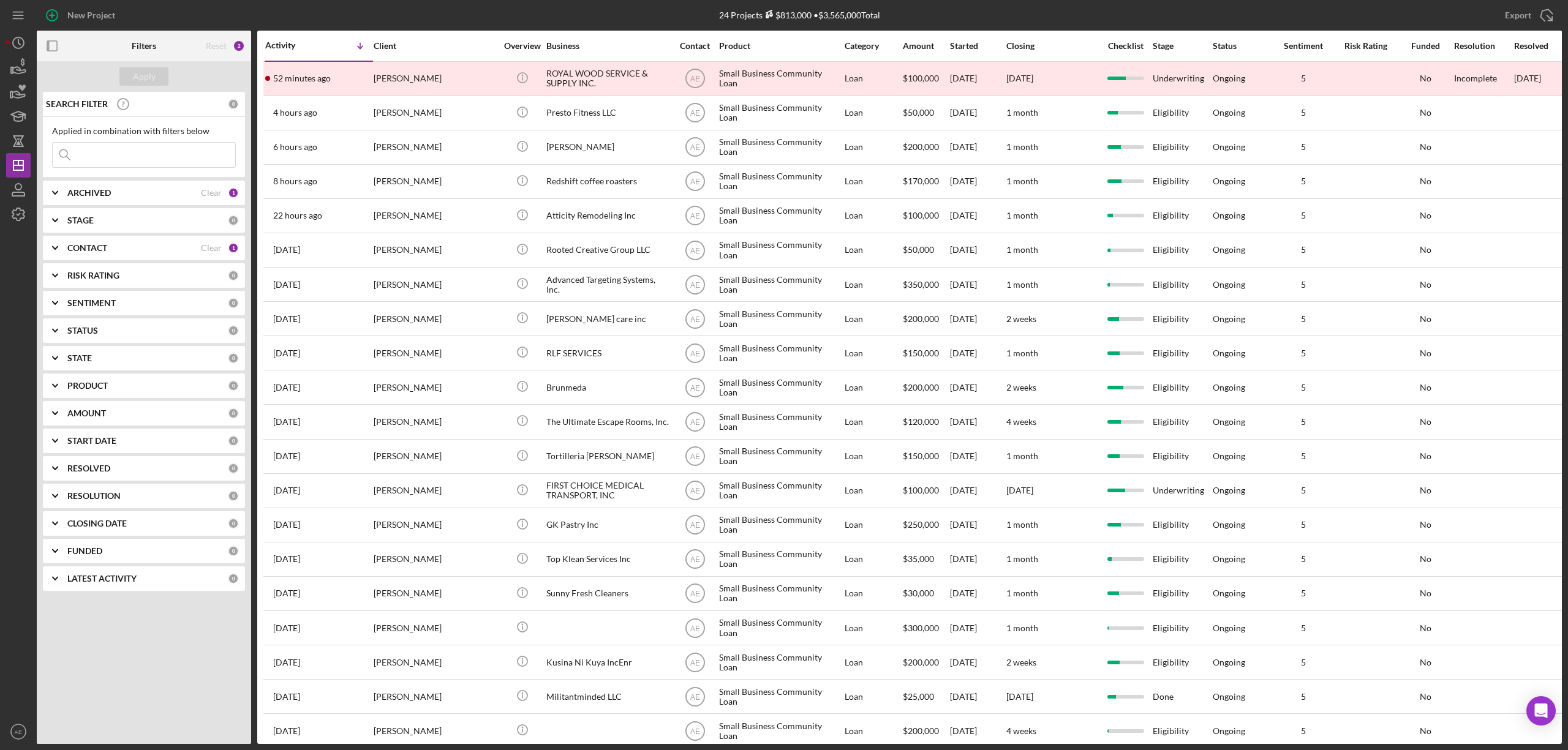
click at [158, 253] on div "CONTACT" at bounding box center [134, 248] width 134 height 10
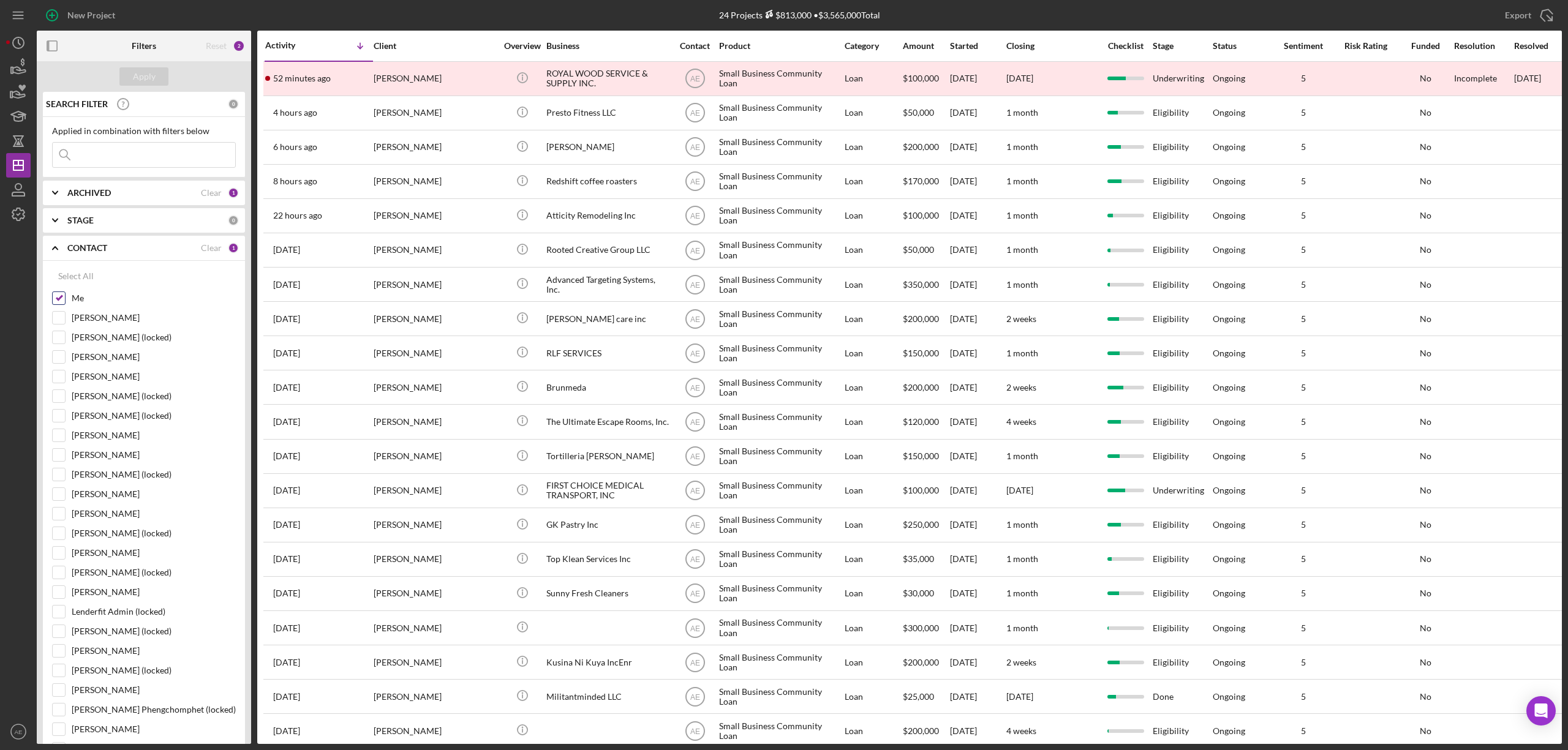
click at [57, 305] on input "Me" at bounding box center [59, 298] width 13 height 12
checkbox input "false"
click at [143, 164] on input at bounding box center [143, 155] width 182 height 24
type input "yard"
click at [148, 199] on div "ARCHIVED Clear 1" at bounding box center [153, 193] width 172 height 24
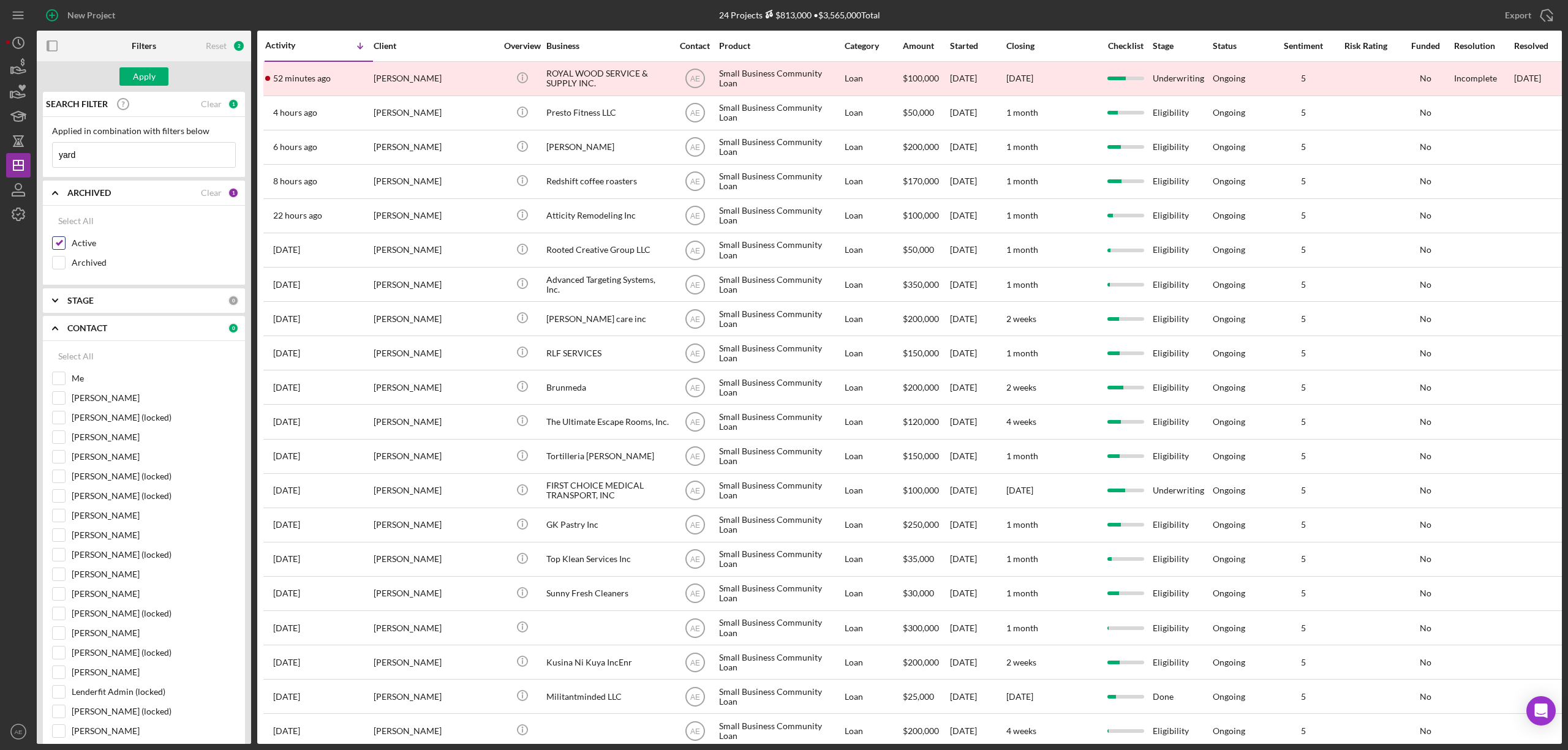
click at [62, 244] on input "Active" at bounding box center [59, 243] width 13 height 12
checkbox input "false"
click at [150, 74] on div "Apply" at bounding box center [144, 76] width 22 height 18
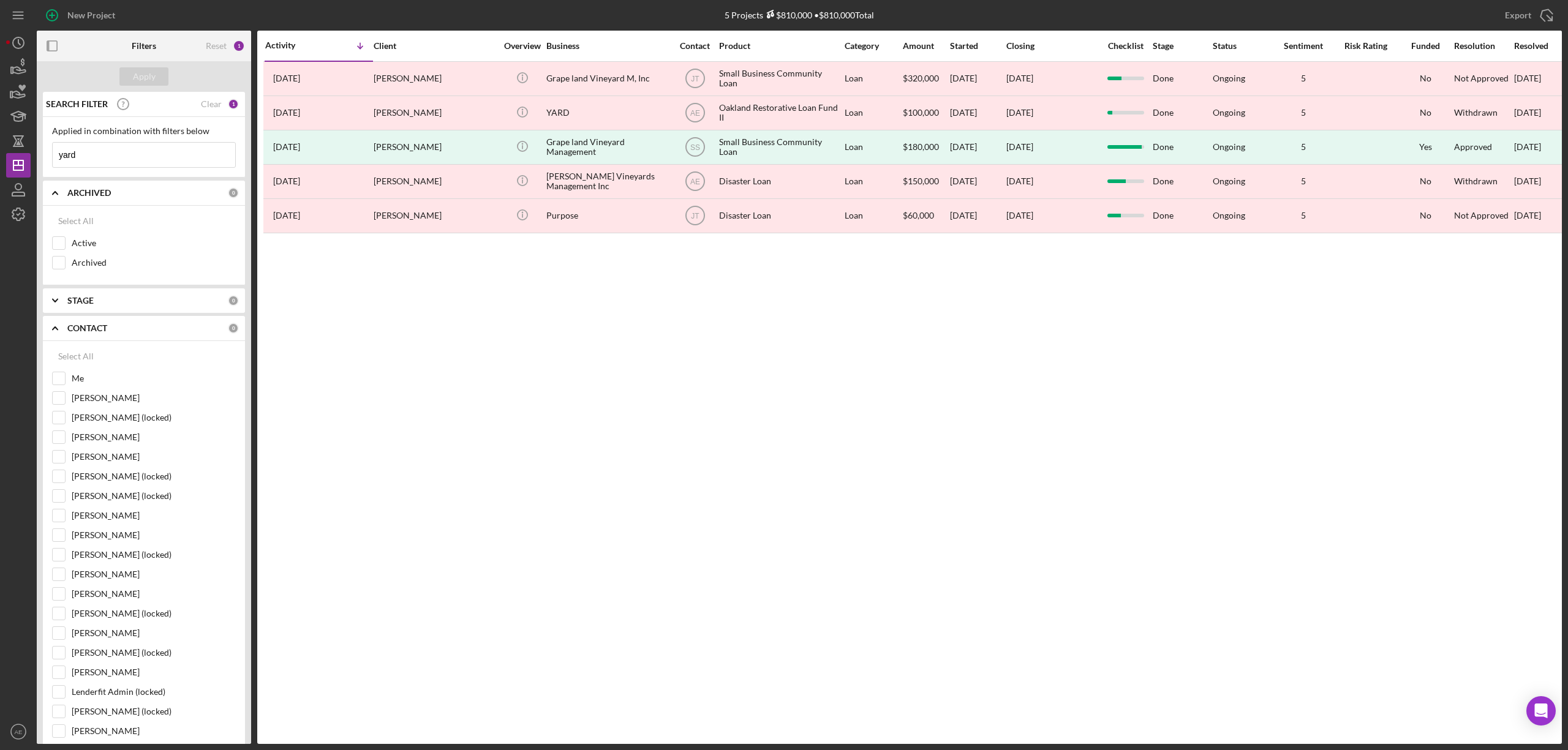
click at [99, 166] on input "yard" at bounding box center [143, 155] width 182 height 24
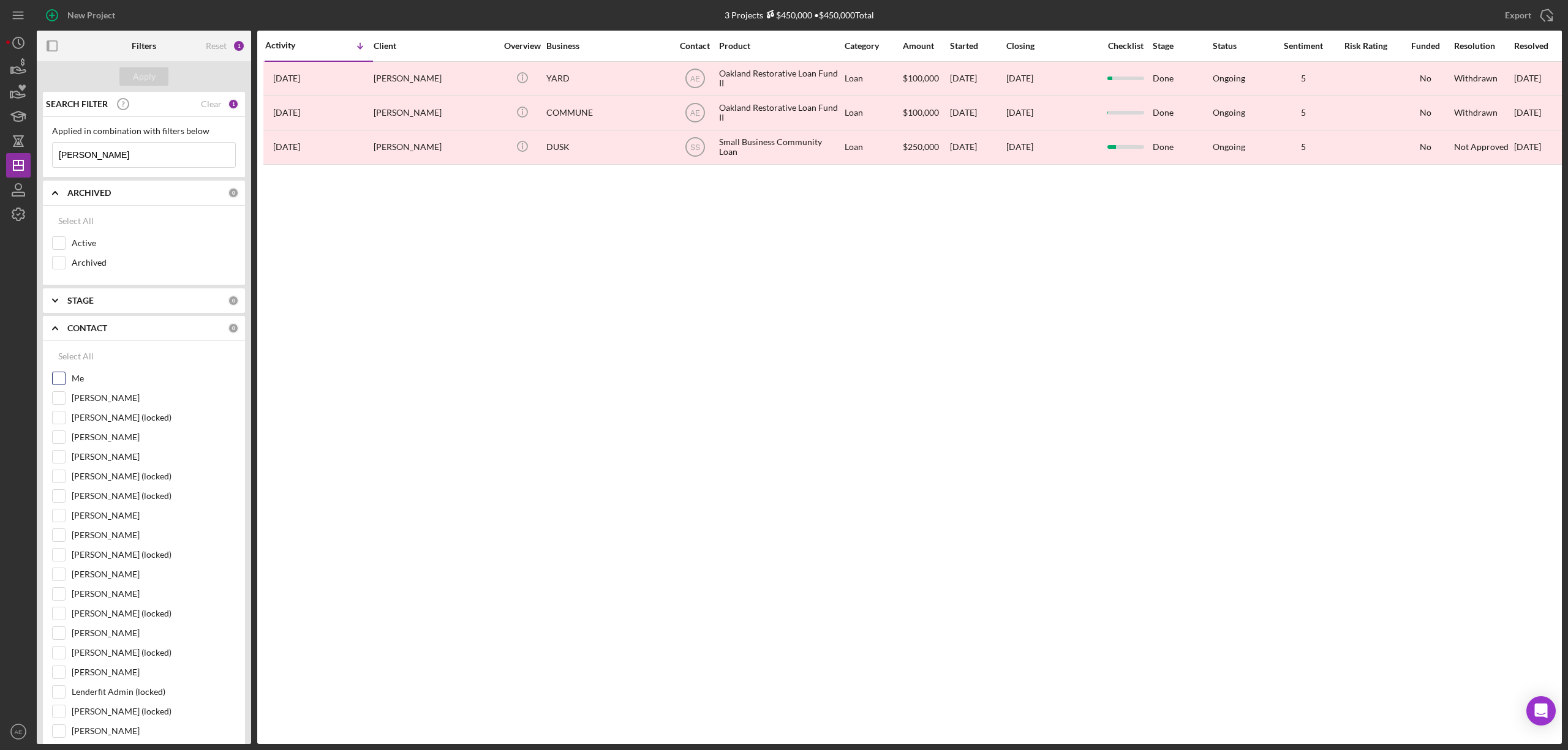
type input "[PERSON_NAME]"
click at [53, 381] on input "Me" at bounding box center [59, 378] width 13 height 12
checkbox input "true"
click at [64, 244] on input "Active" at bounding box center [59, 243] width 13 height 12
checkbox input "true"
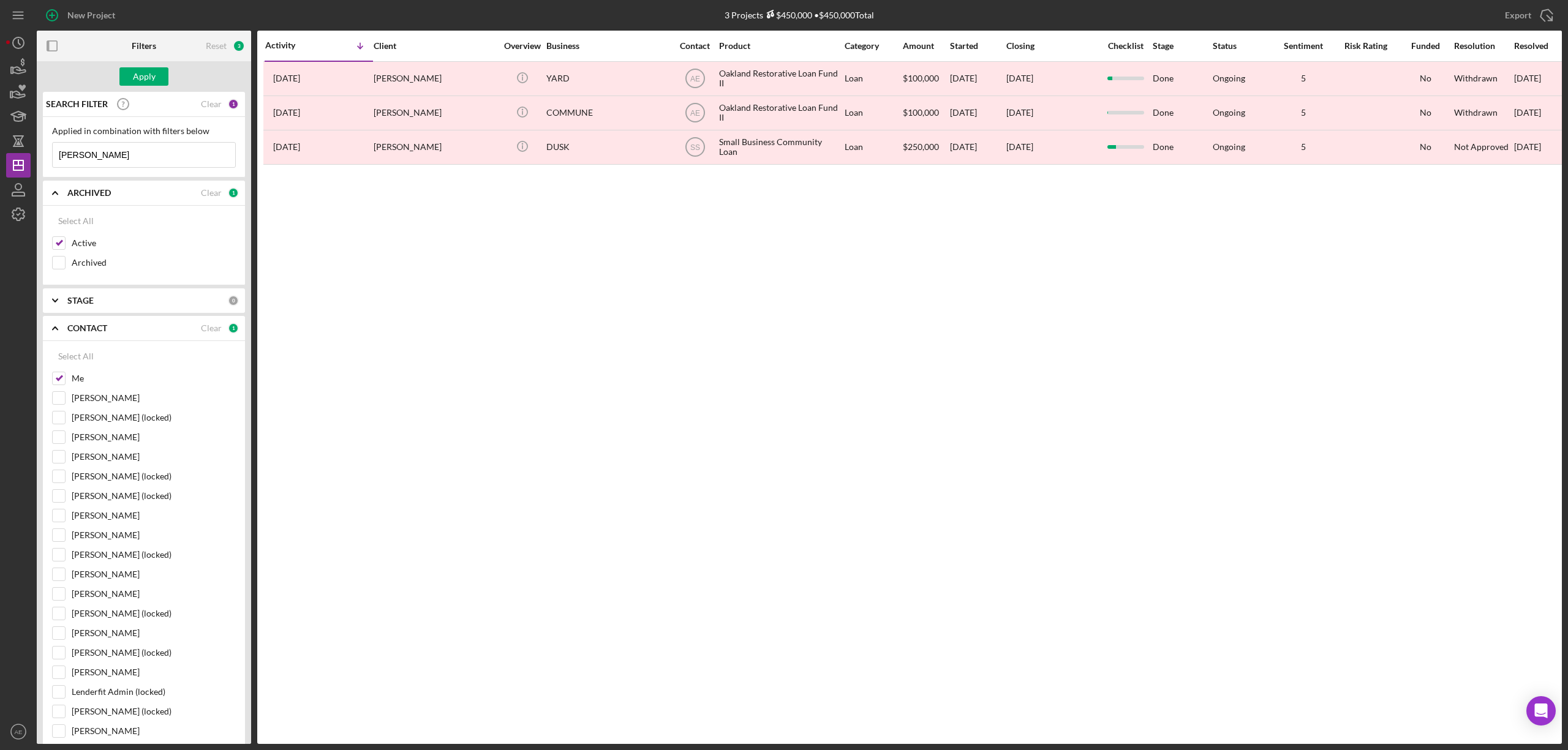
click at [147, 51] on div "Filters" at bounding box center [143, 46] width 24 height 31
click at [147, 77] on div "Apply" at bounding box center [144, 76] width 22 height 18
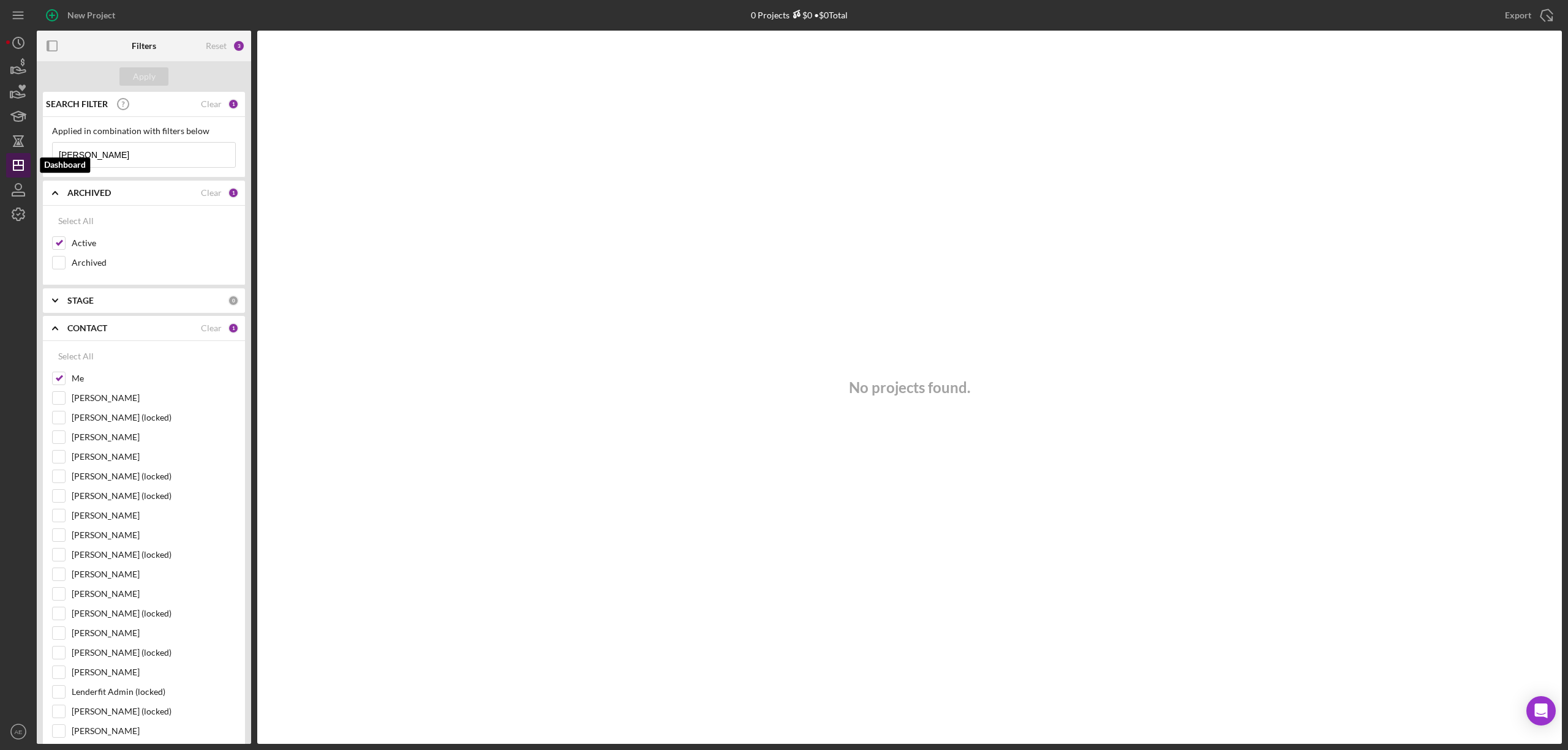
drag, startPoint x: 126, startPoint y: 160, endPoint x: 18, endPoint y: 160, distance: 108.0
click at [18, 159] on div "New Project 0 Projects $0 • $0 Total Export Icon/Export Filters Reset 3 Apply S…" at bounding box center [784, 372] width 1556 height 744
click at [153, 72] on div "Apply" at bounding box center [144, 76] width 22 height 18
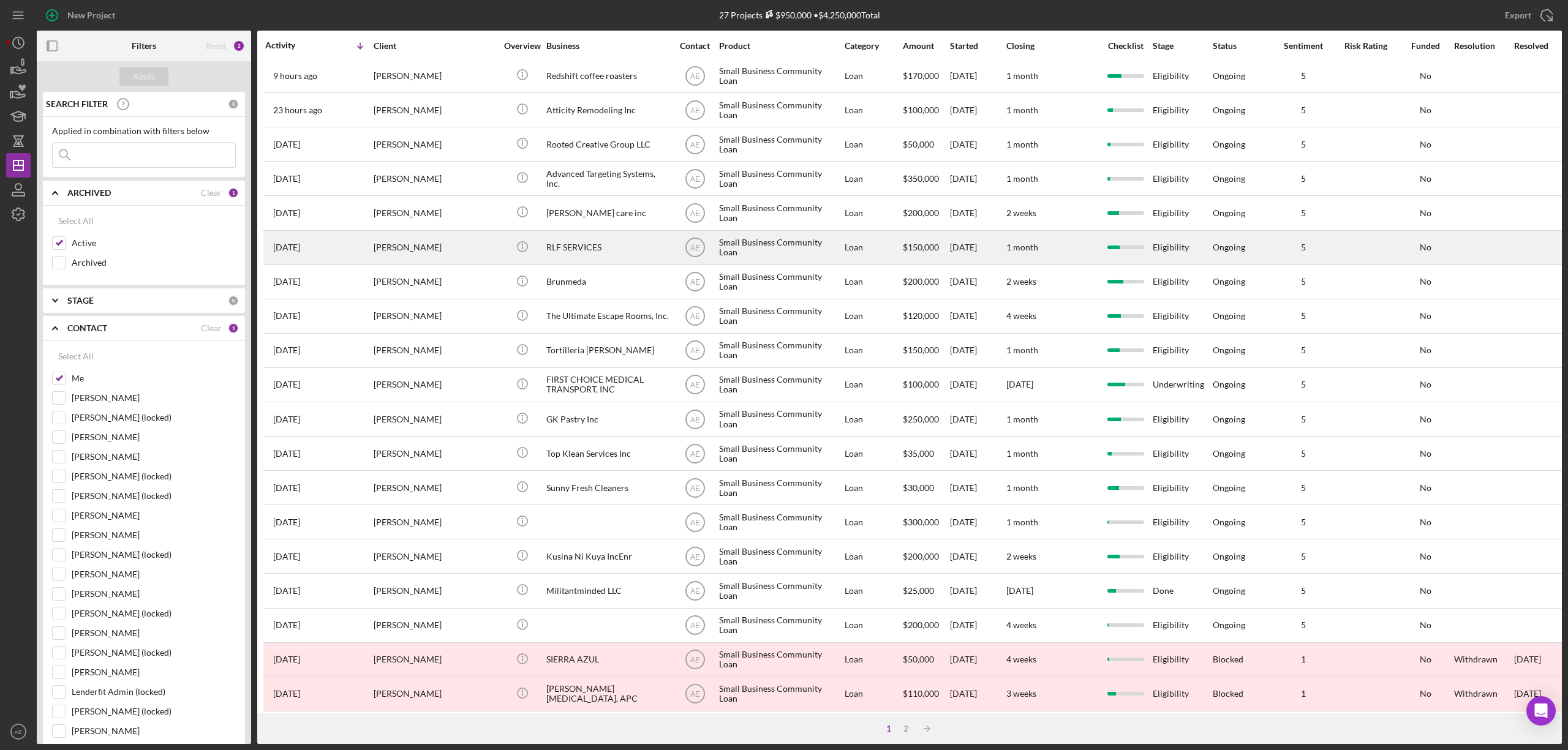
scroll to position [224, 0]
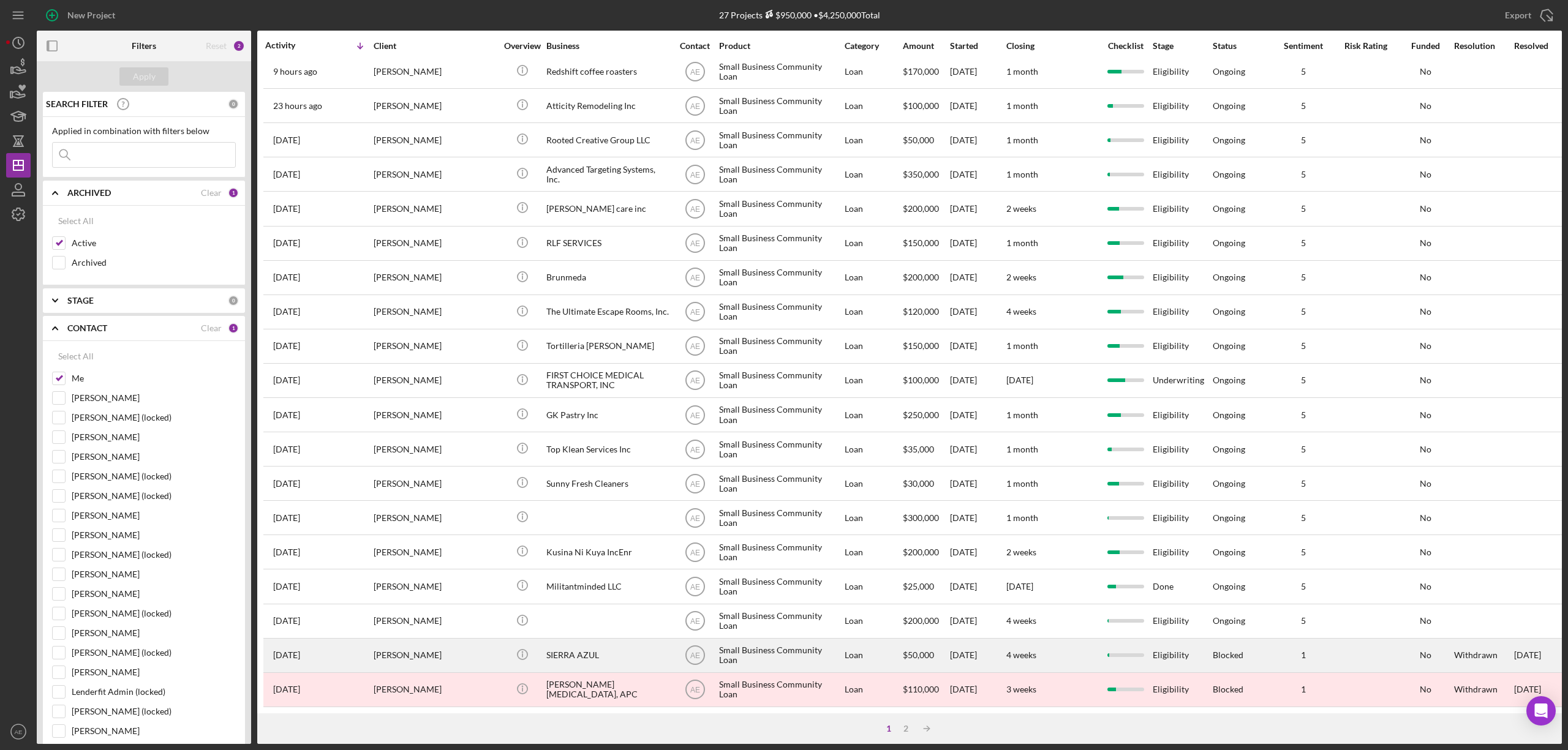
click at [594, 648] on div "SIERRA AZUL" at bounding box center [607, 655] width 122 height 32
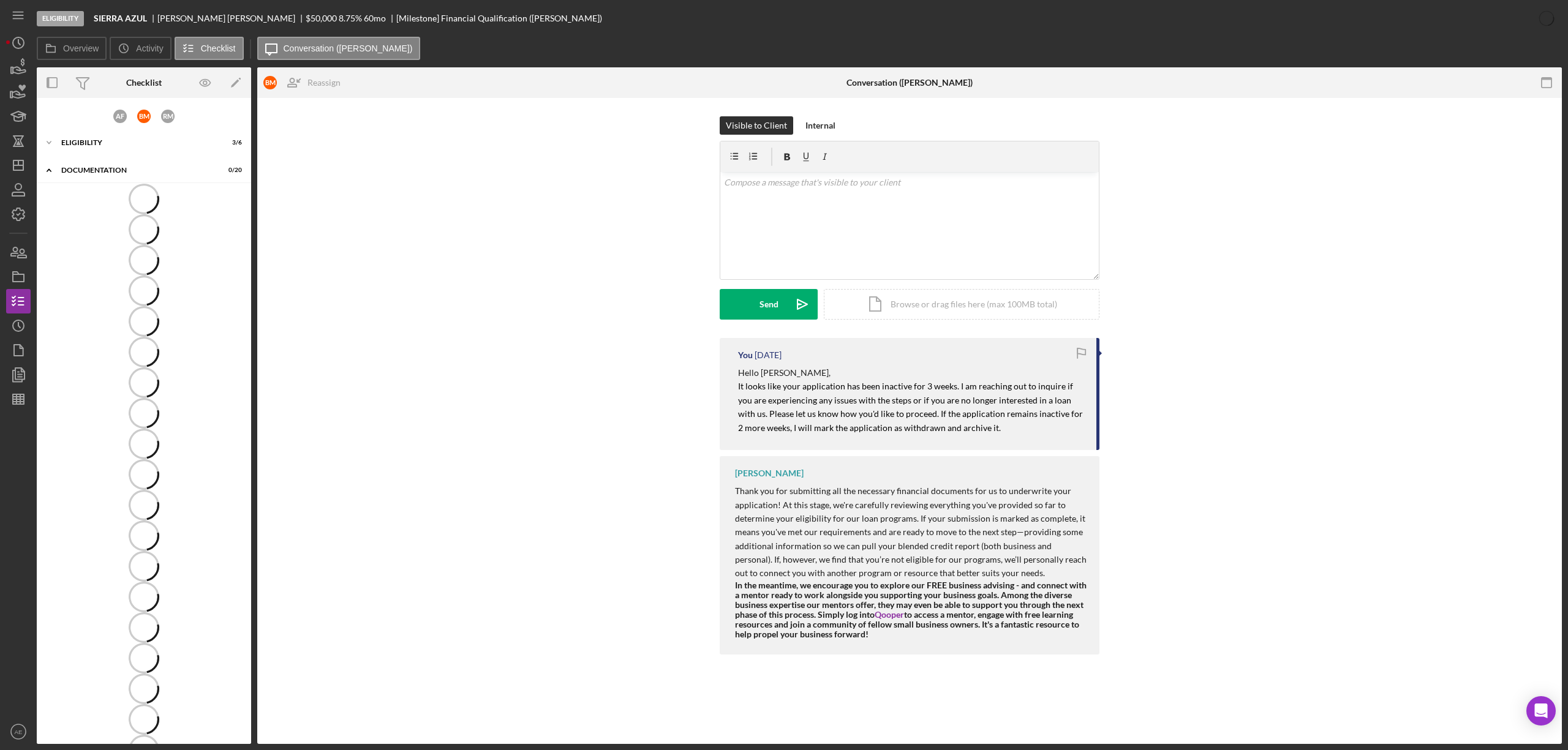
scroll to position [4, 0]
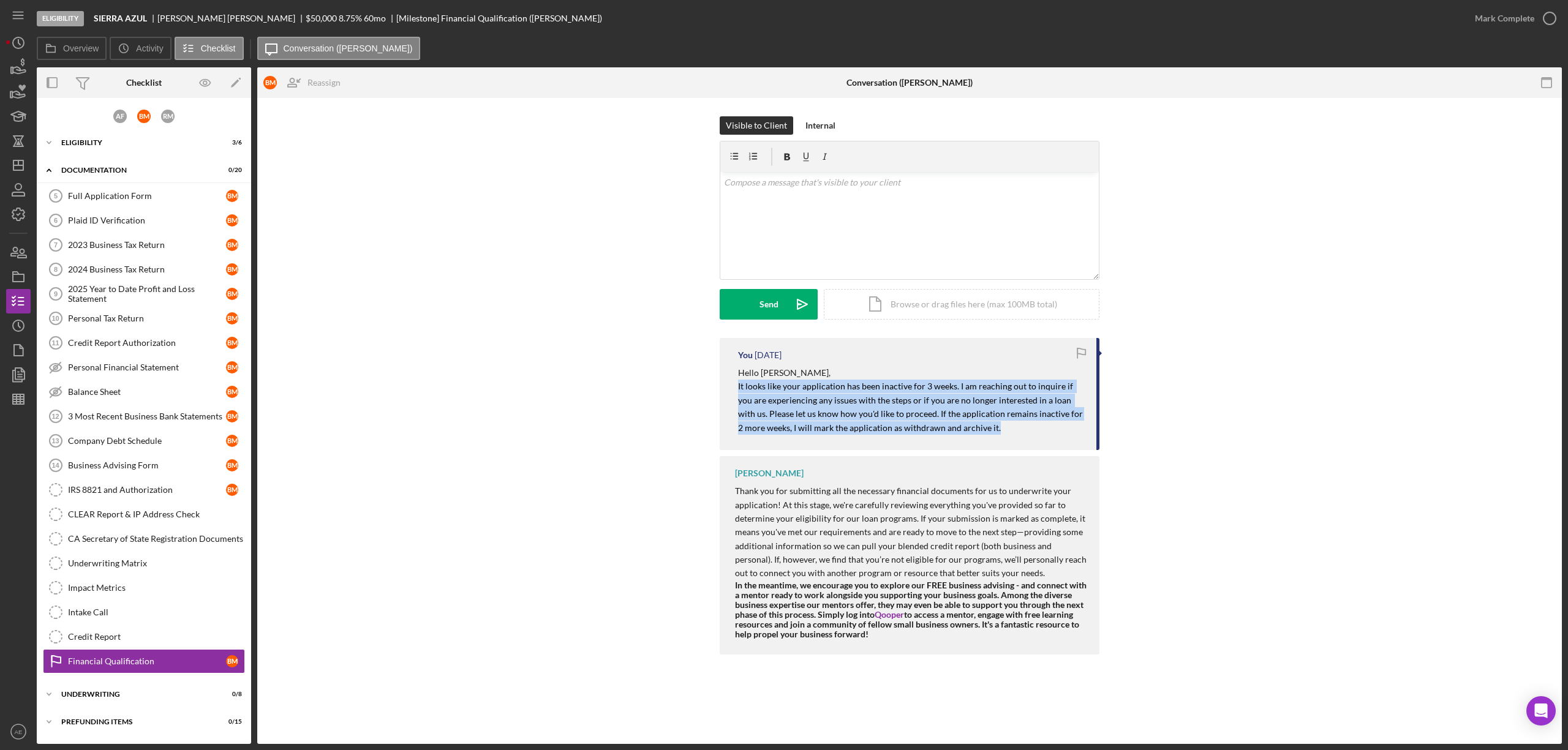
drag, startPoint x: 728, startPoint y: 392, endPoint x: 975, endPoint y: 426, distance: 249.3
click at [975, 426] on div "You [DATE] Hello [PERSON_NAME], It looks like your application has been inactiv…" at bounding box center [909, 394] width 380 height 112
copy mark "It looks like your application has been inactive for 3 weeks. I am reaching out…"
click at [14, 168] on icon "Icon/Dashboard" at bounding box center [18, 165] width 31 height 31
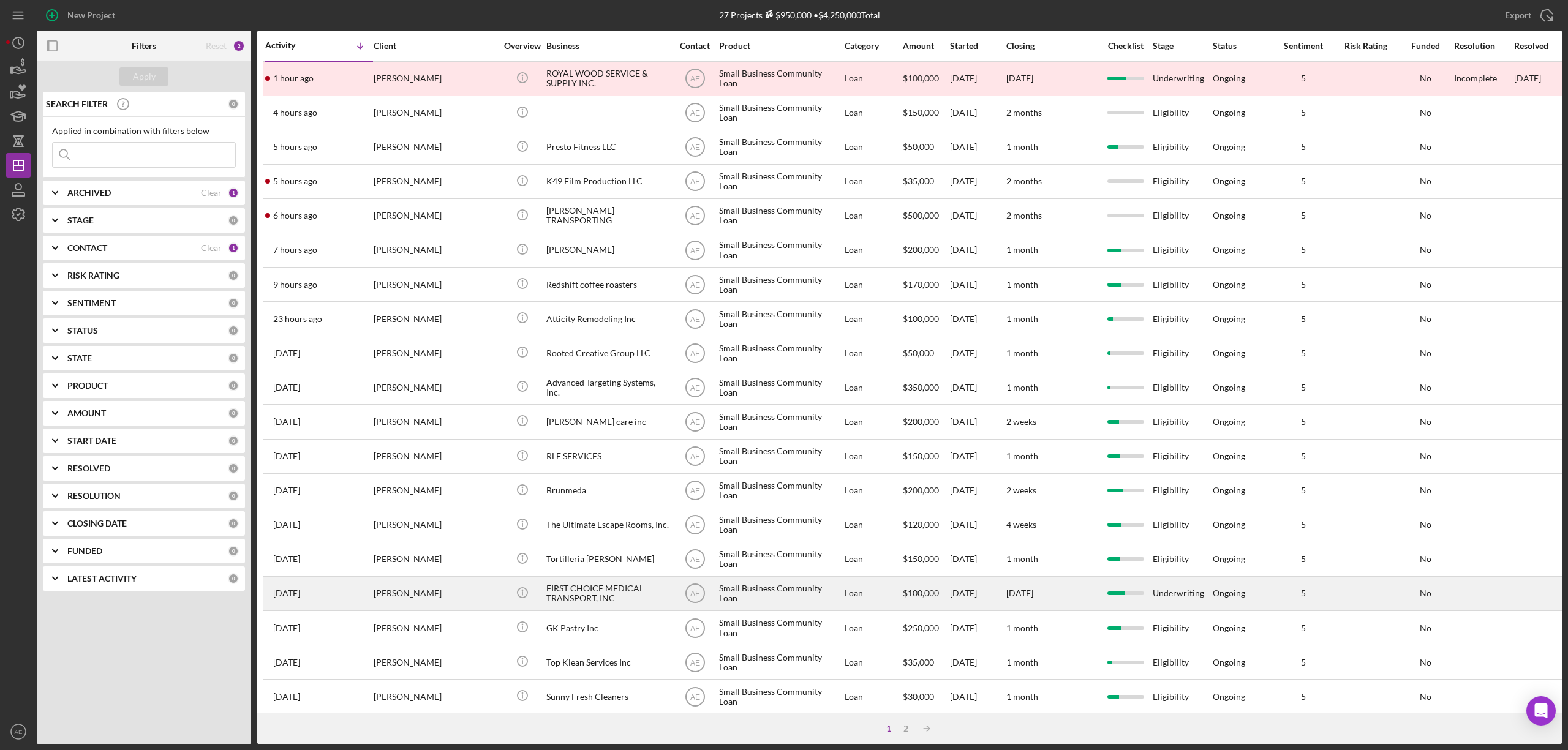
scroll to position [224, 0]
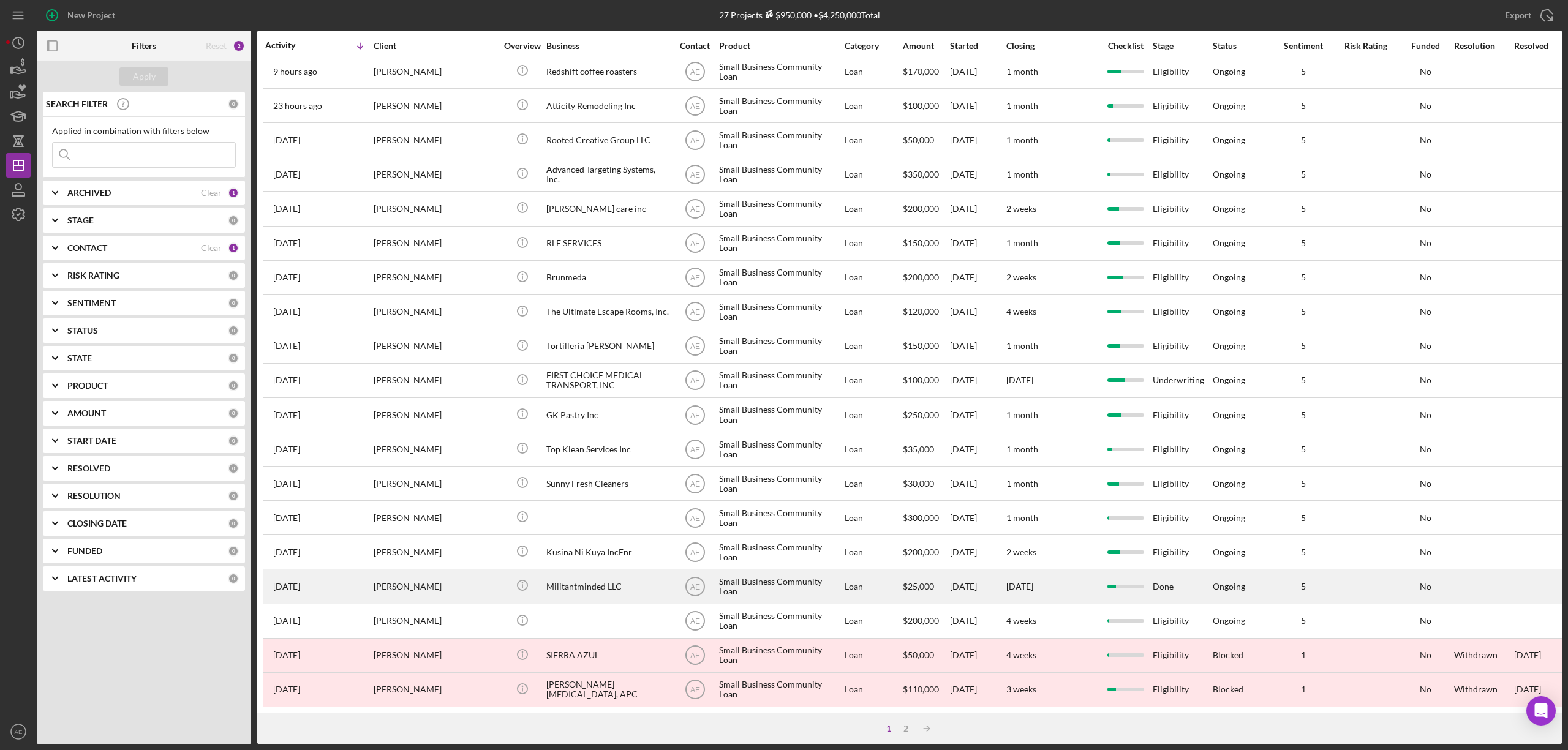
click at [447, 578] on div "[PERSON_NAME]" at bounding box center [435, 586] width 122 height 32
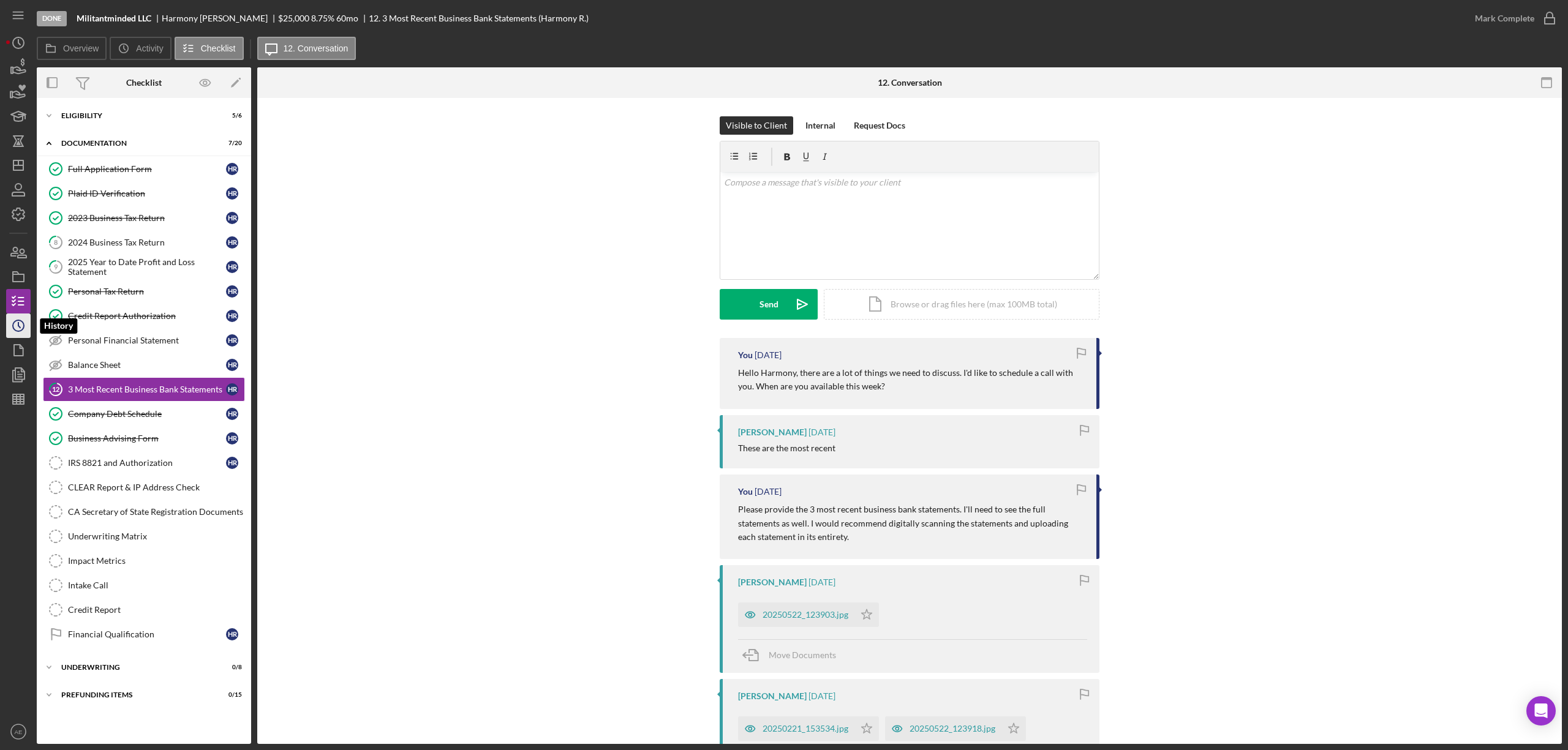
click at [18, 326] on polyline "button" at bounding box center [19, 325] width 2 height 5
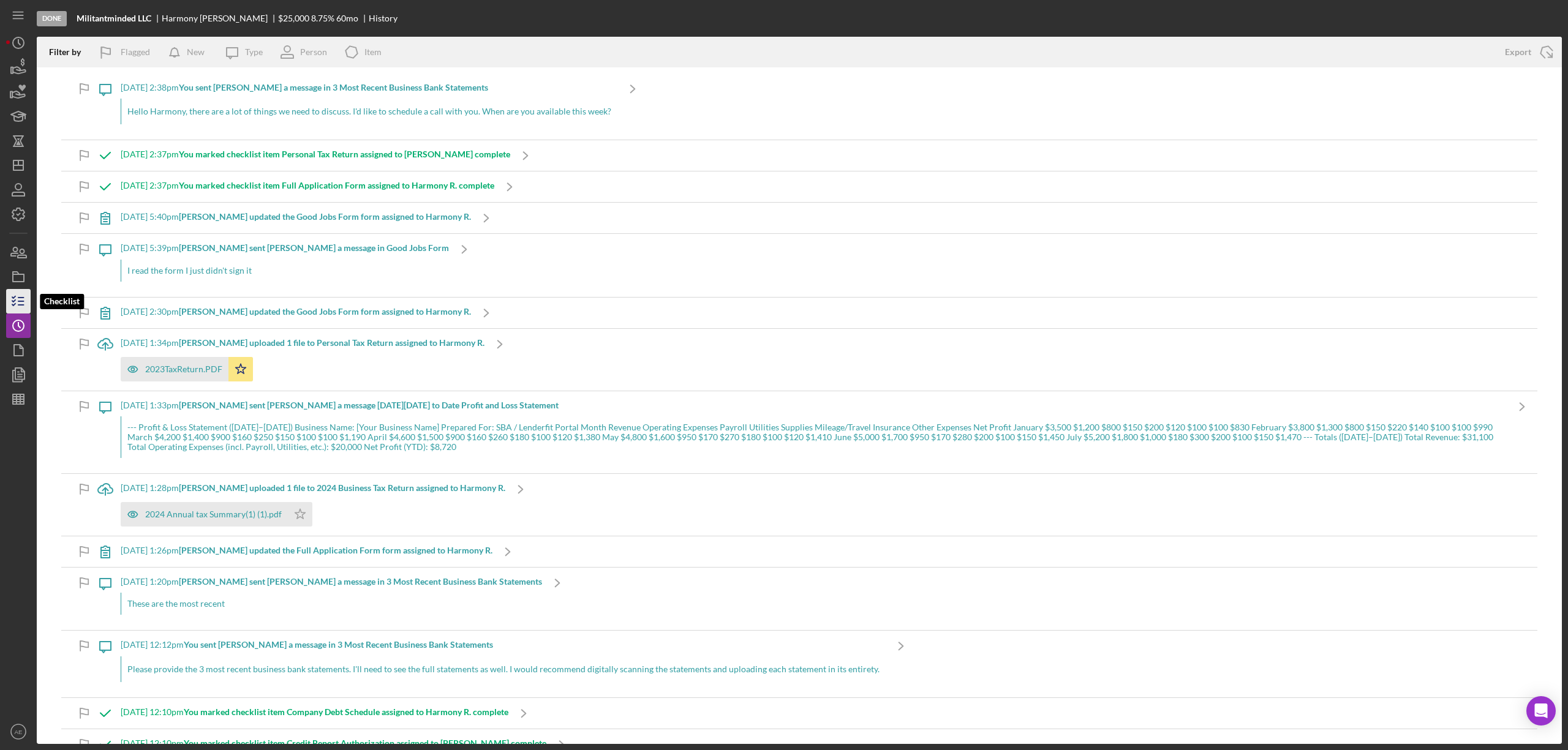
click at [20, 304] on icon "button" at bounding box center [18, 301] width 31 height 31
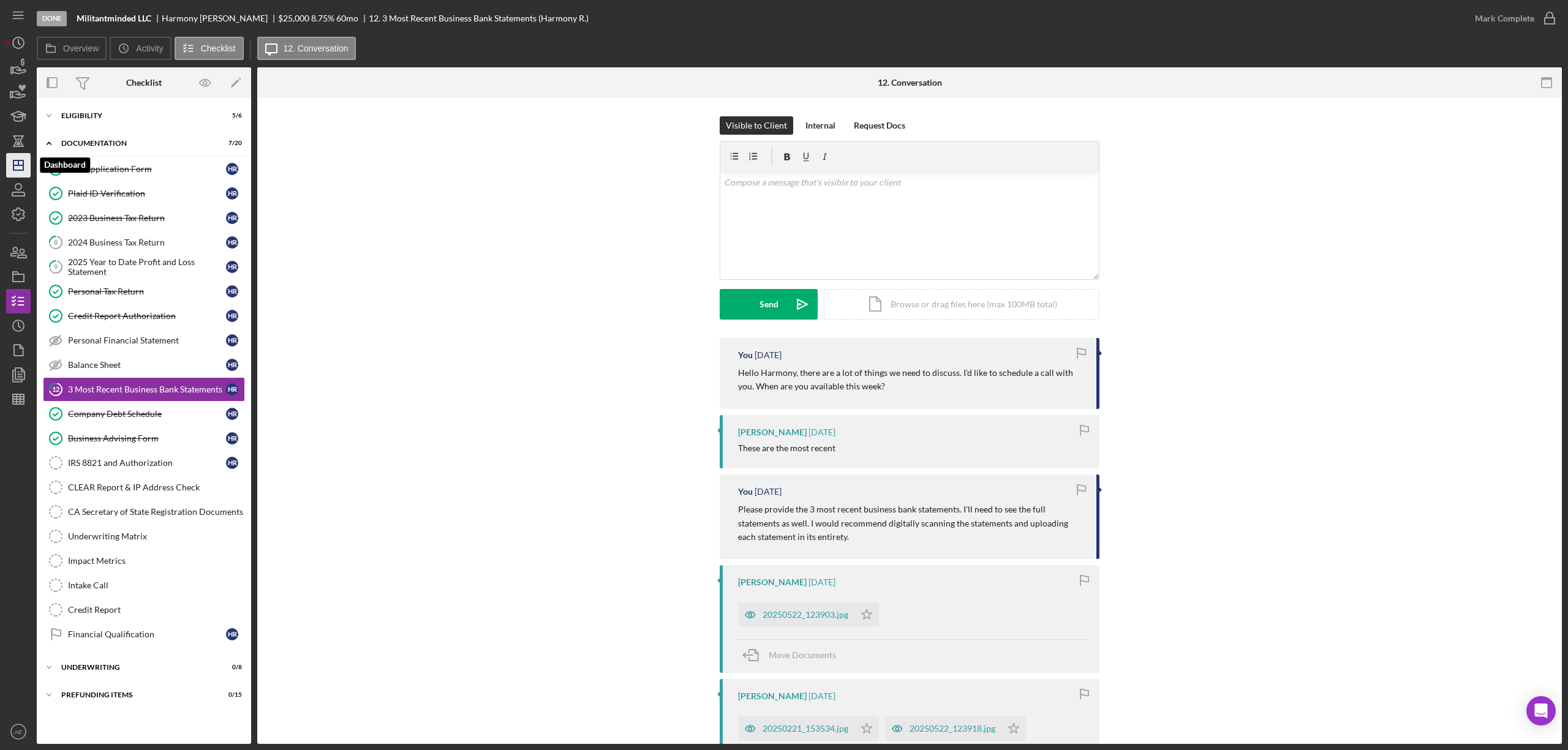
click at [17, 157] on icon "Icon/Dashboard" at bounding box center [18, 165] width 31 height 31
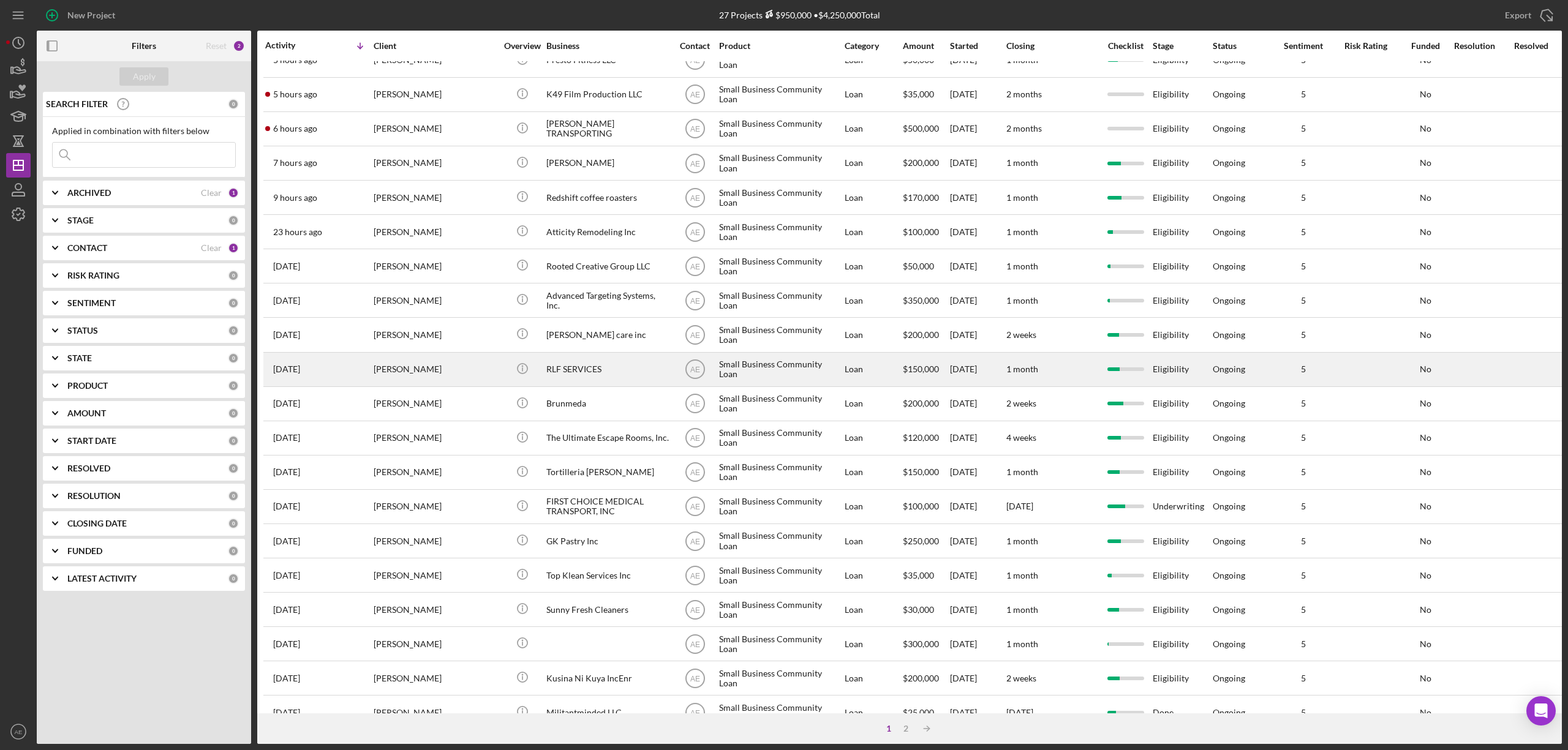
scroll to position [224, 0]
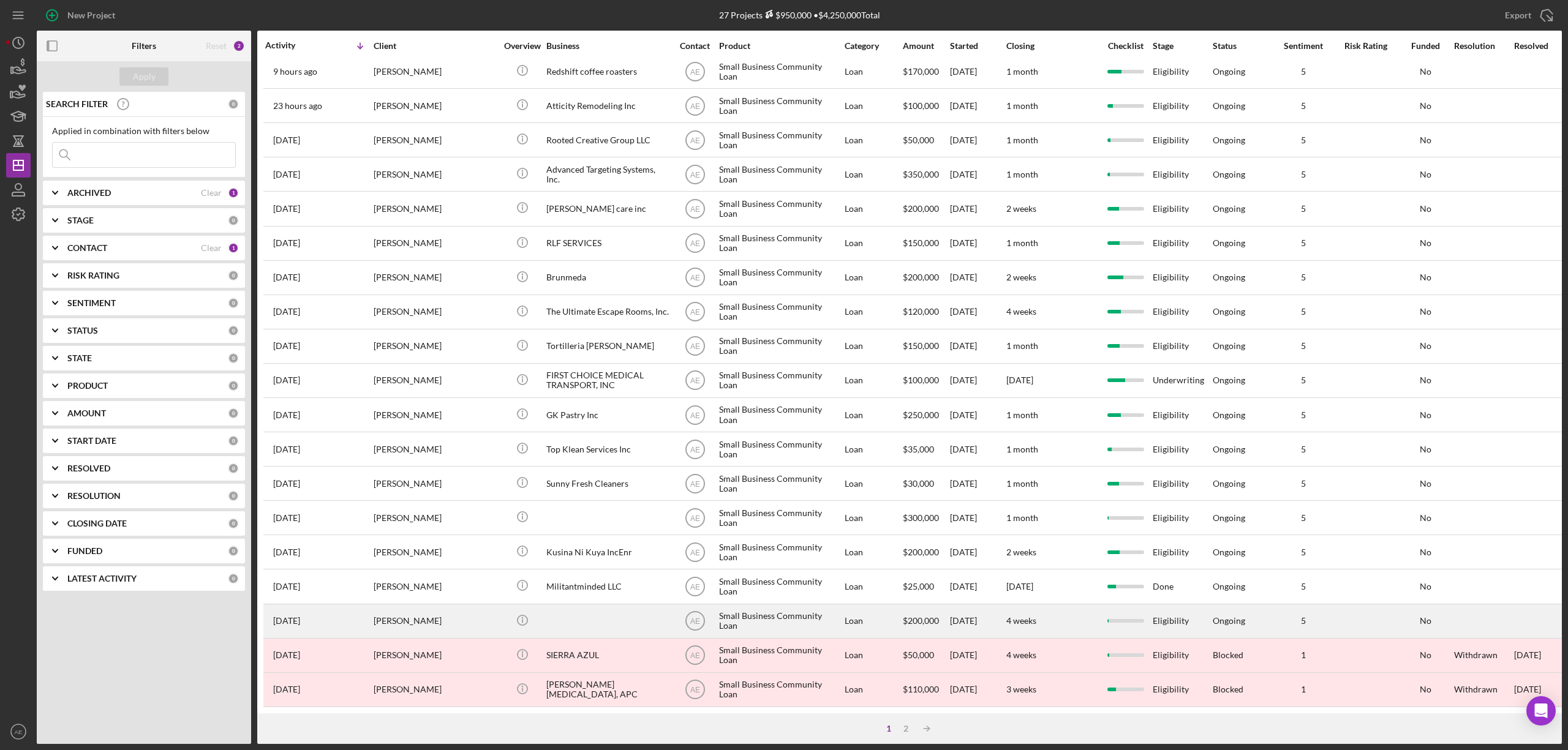
click at [547, 607] on div at bounding box center [607, 621] width 122 height 32
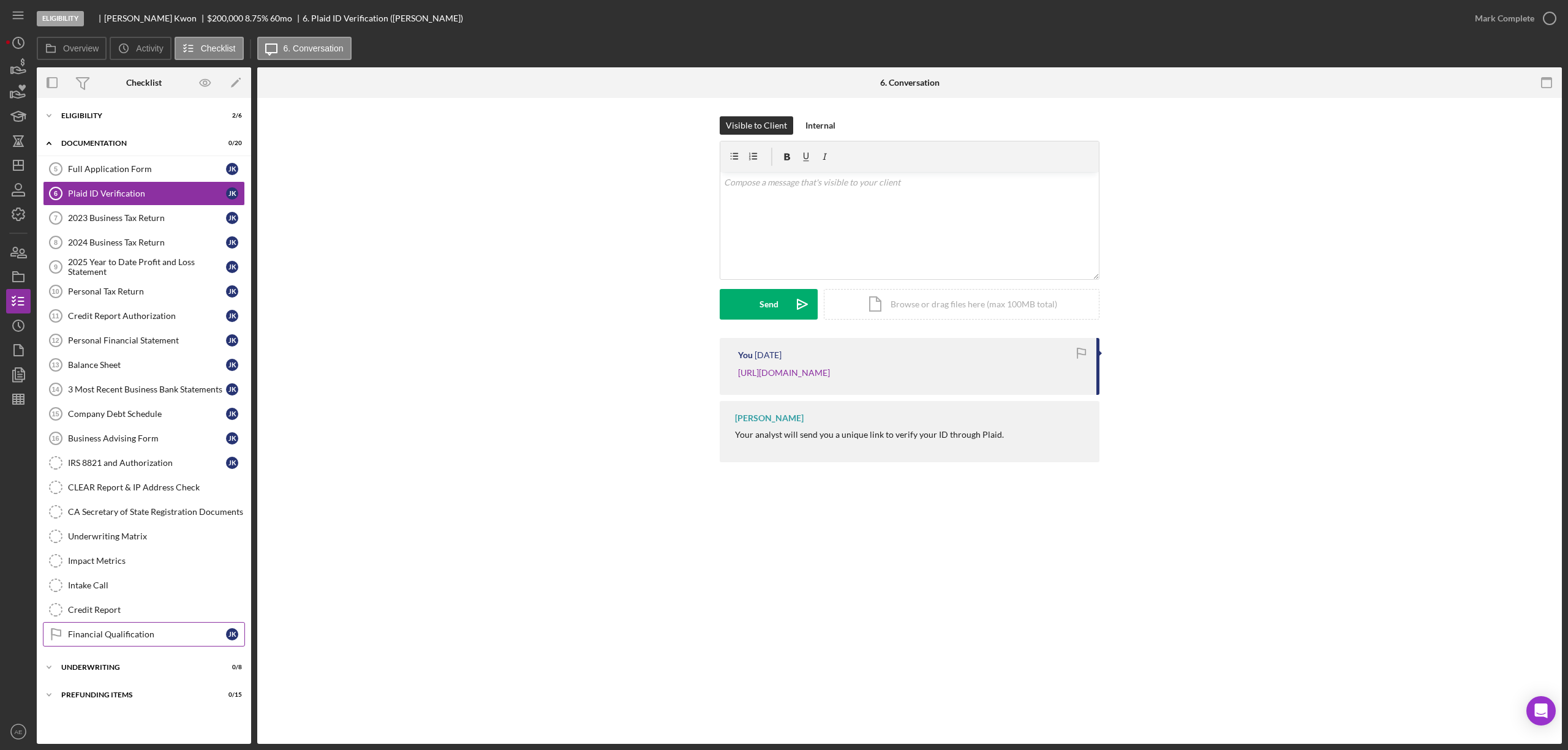
click at [118, 635] on link "Financial Qualification Financial Qualification J K" at bounding box center [143, 634] width 202 height 24
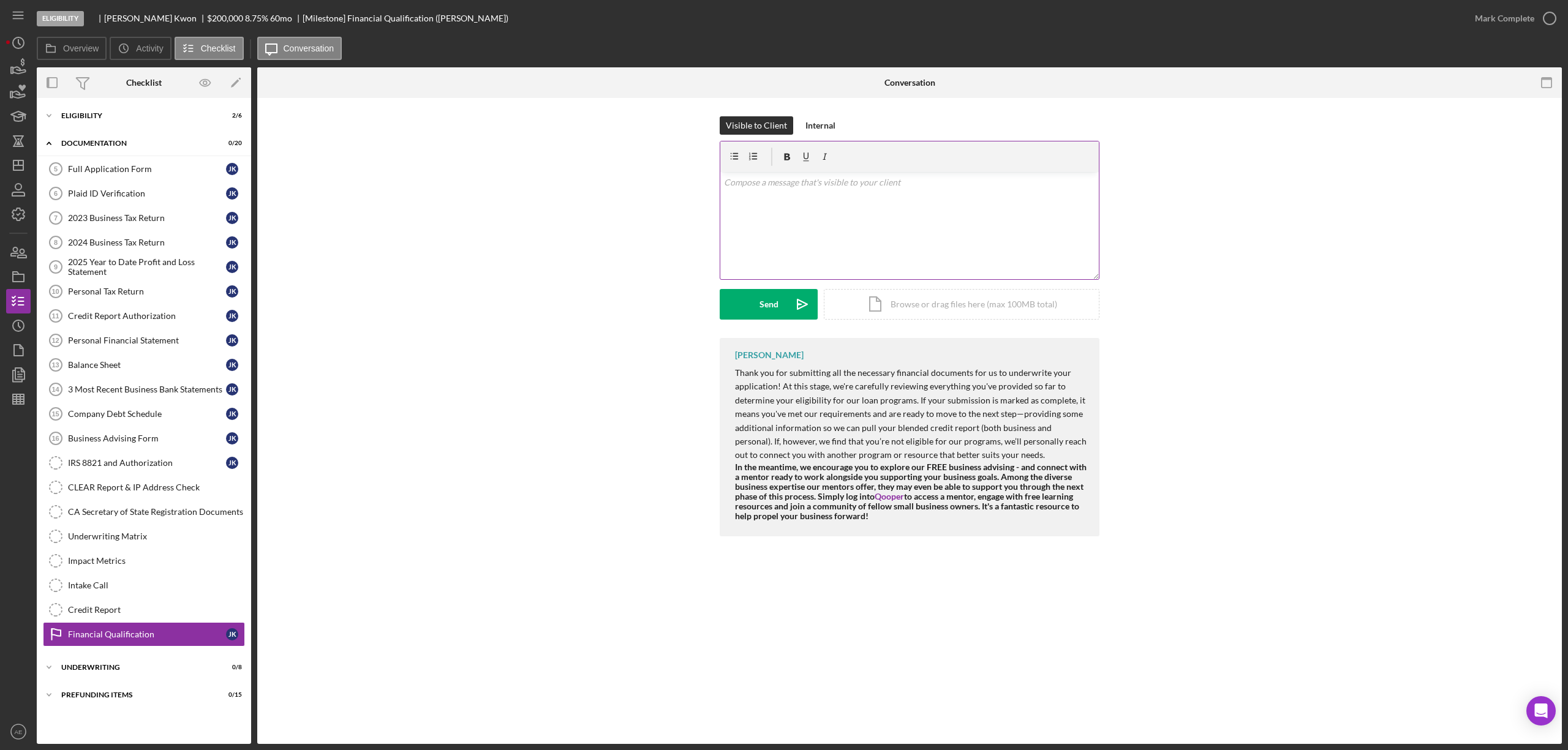
click at [874, 197] on div "v Color teal Color pink Remove color Add row above Add row below Add column bef…" at bounding box center [909, 226] width 378 height 107
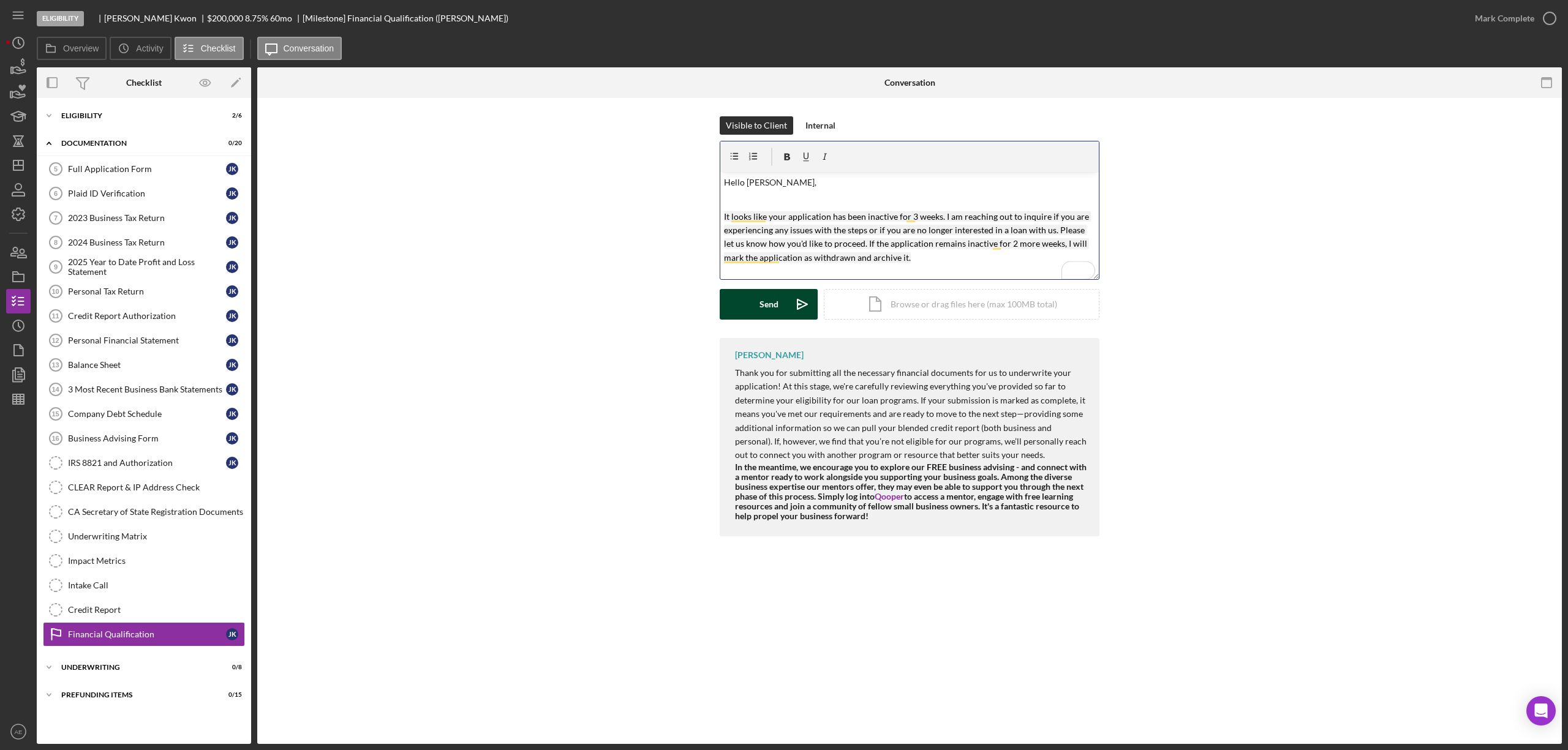
click at [780, 297] on button "Send Icon/icon-invite-send" at bounding box center [769, 304] width 98 height 31
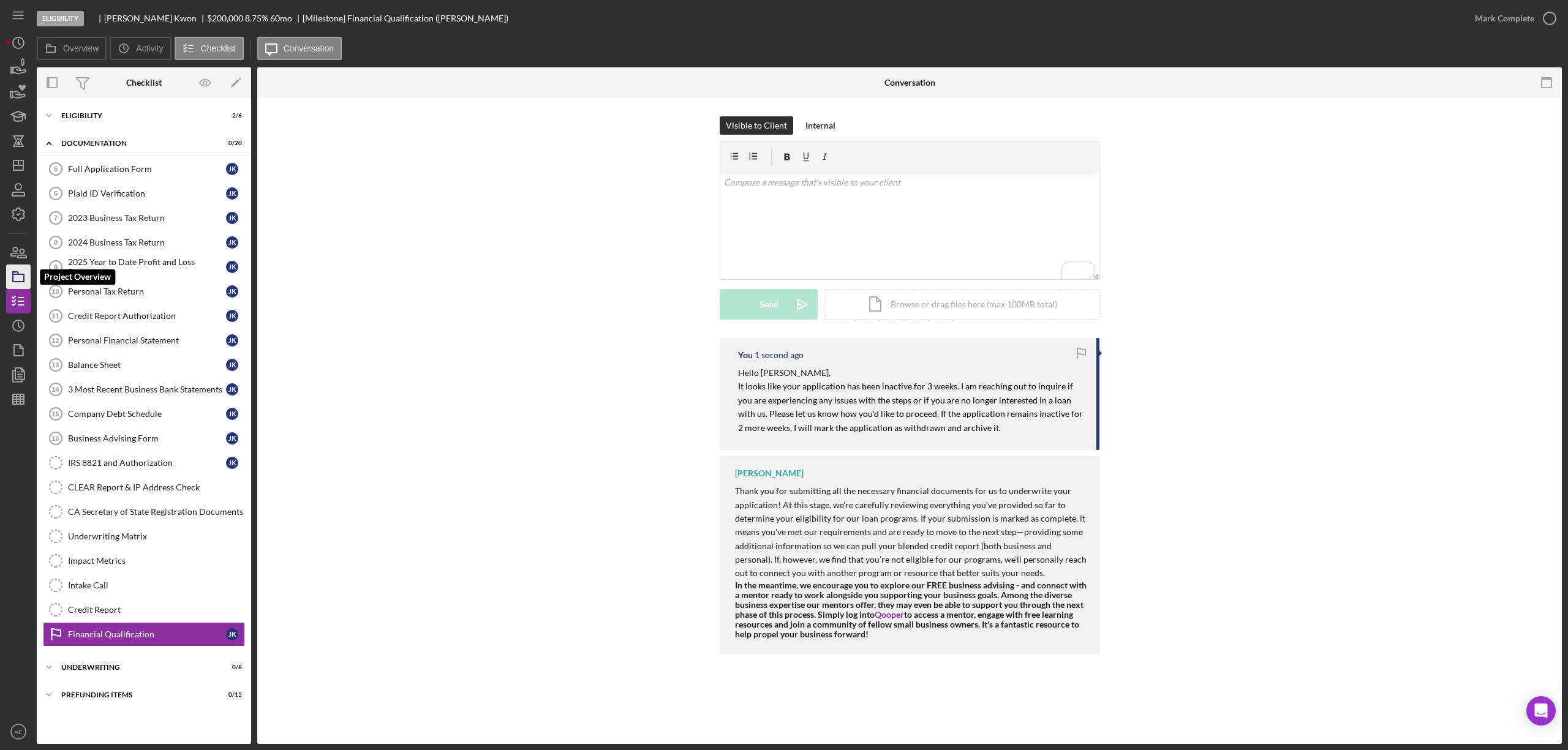
click at [13, 273] on polygon "button" at bounding box center [16, 273] width 6 height 3
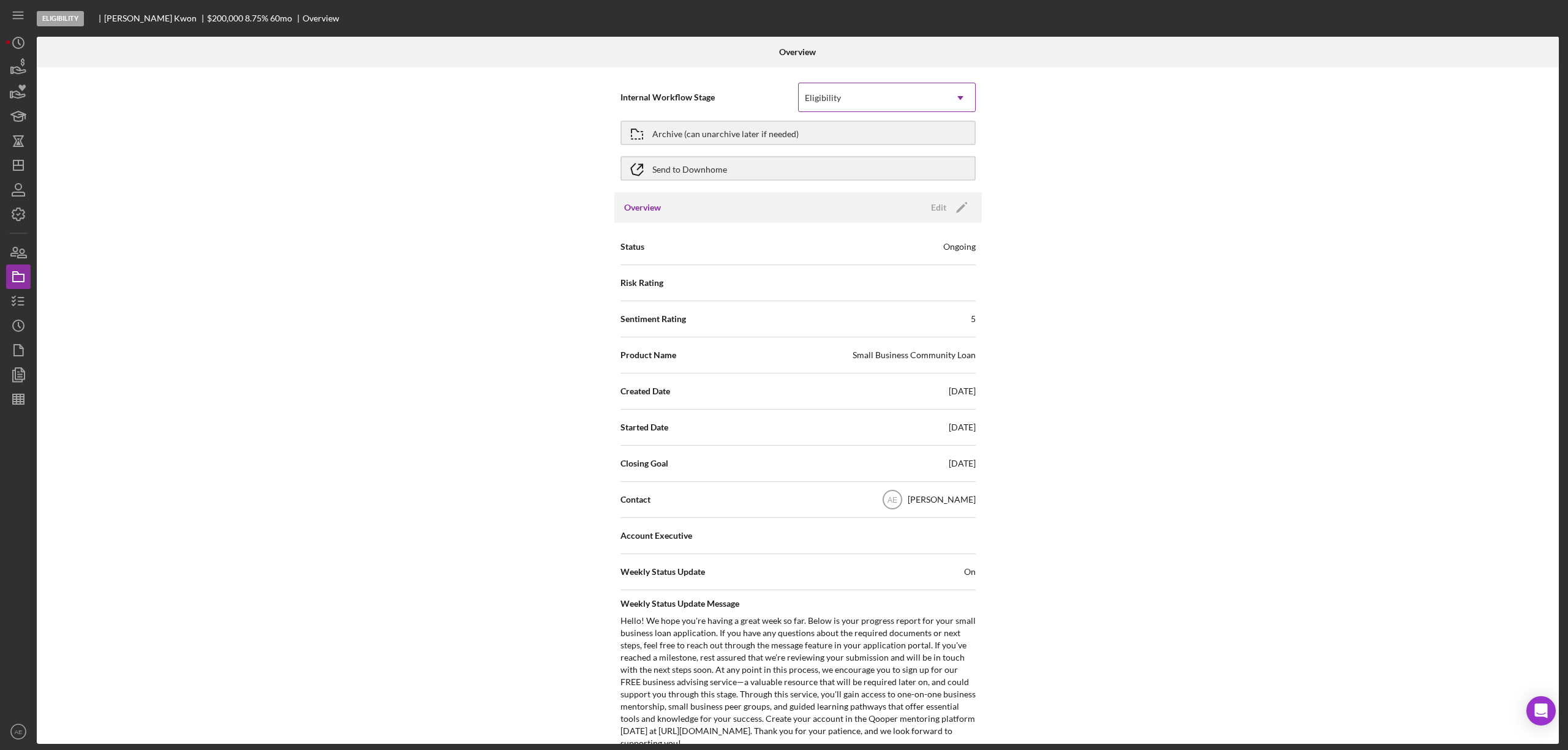
click at [847, 106] on div "Eligibility" at bounding box center [872, 98] width 147 height 28
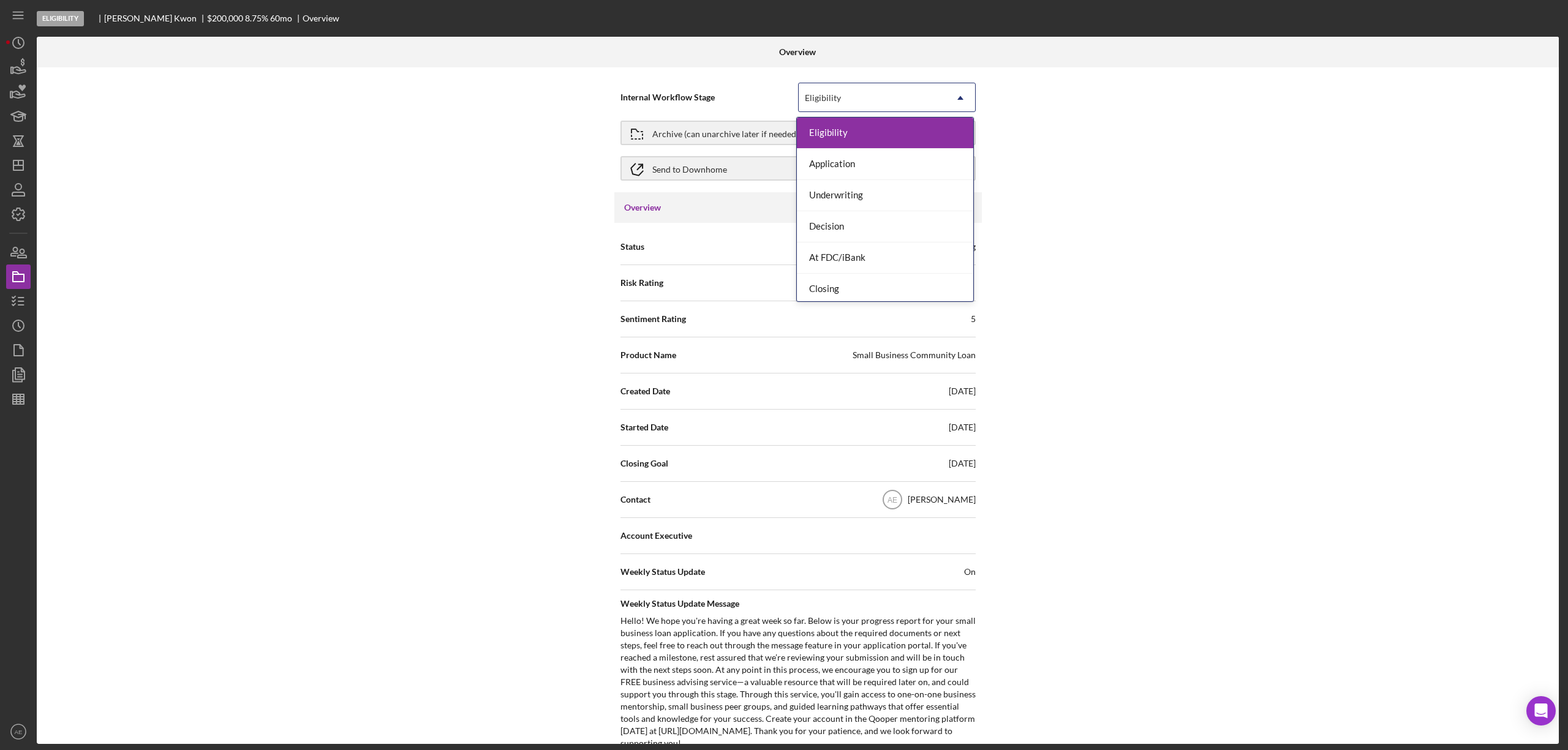
click at [658, 86] on div "Internal Workflow Stage 7 results available. Use Up and Down to choose options,…" at bounding box center [798, 97] width 355 height 31
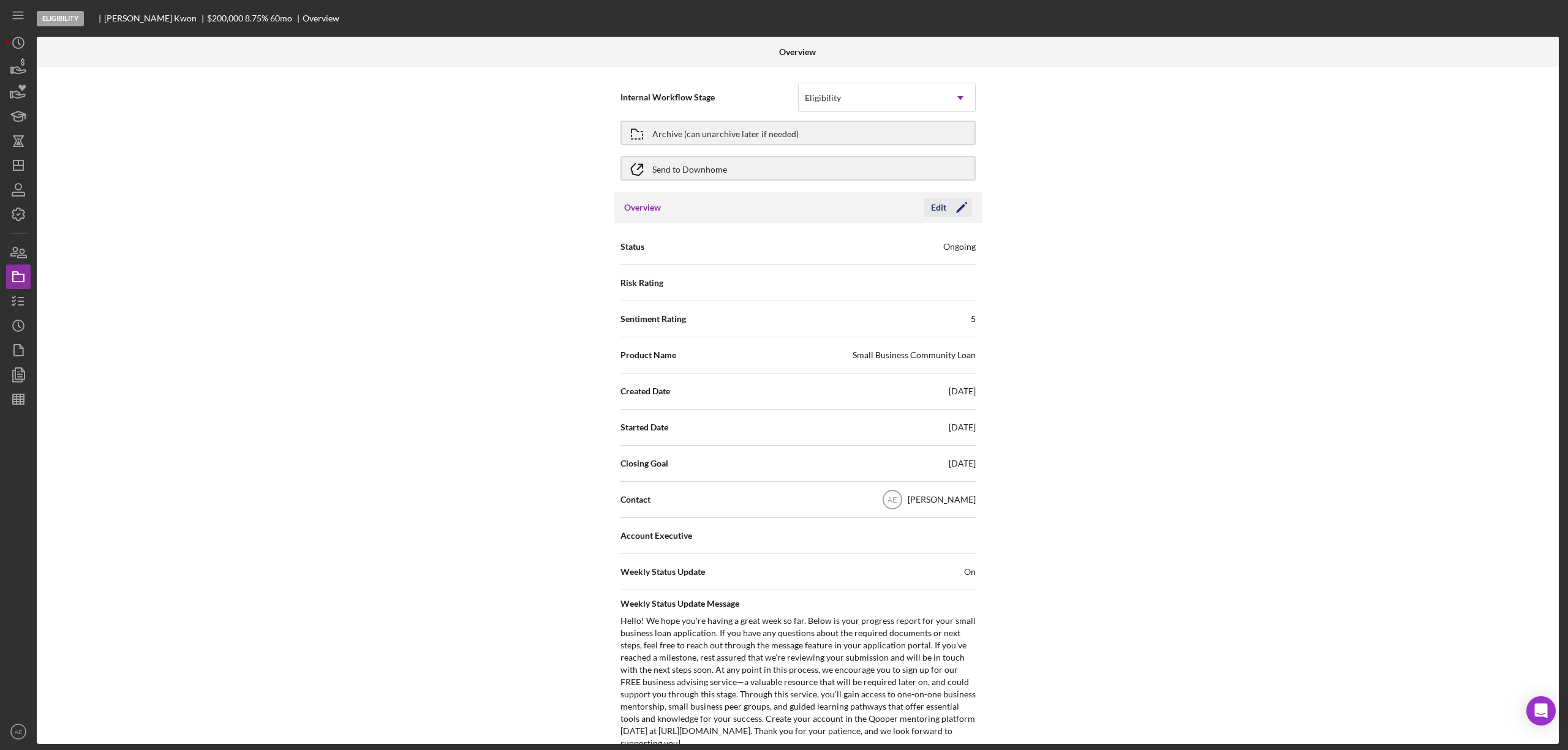
click at [942, 204] on div "Edit" at bounding box center [938, 208] width 15 height 18
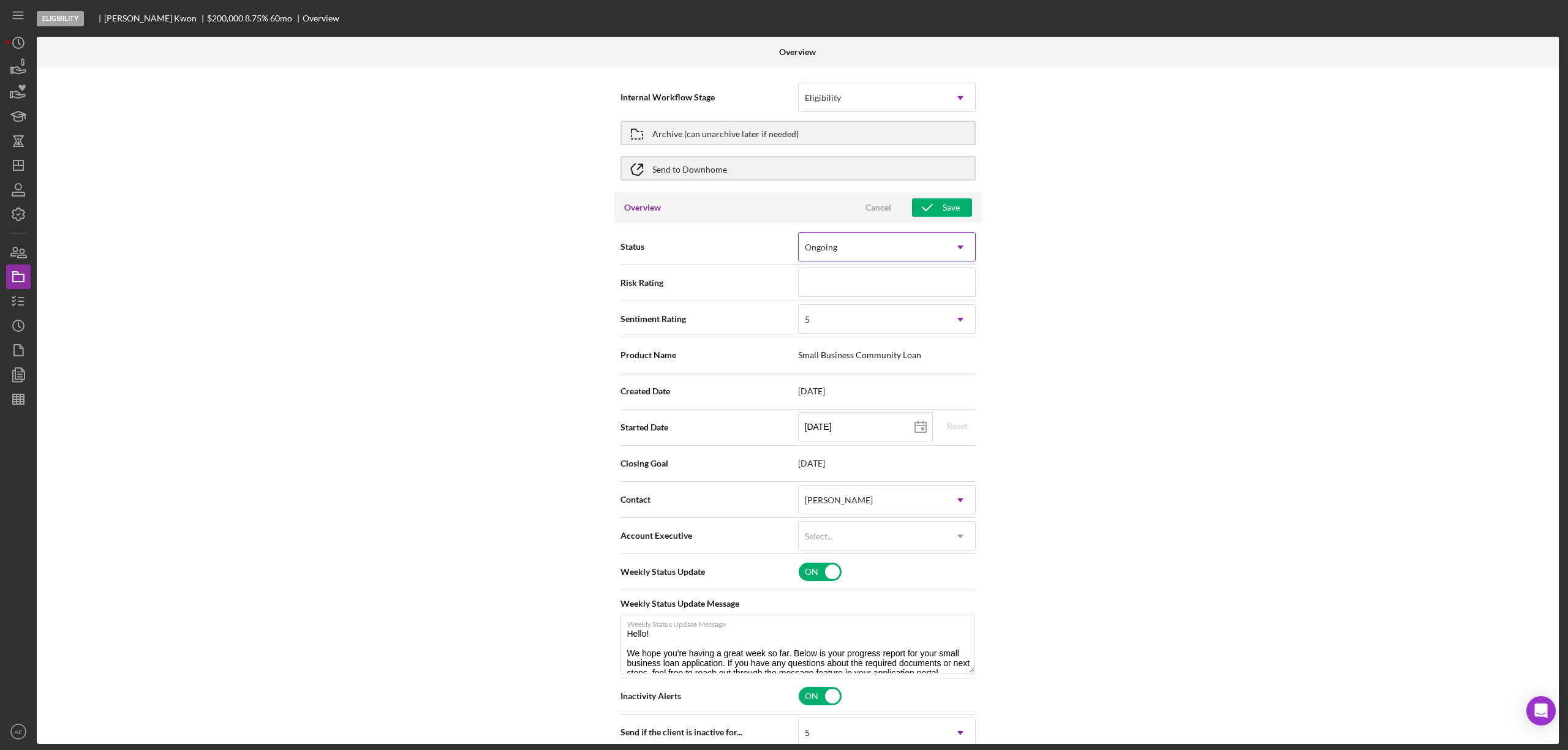
click at [847, 245] on div "Ongoing" at bounding box center [872, 247] width 147 height 28
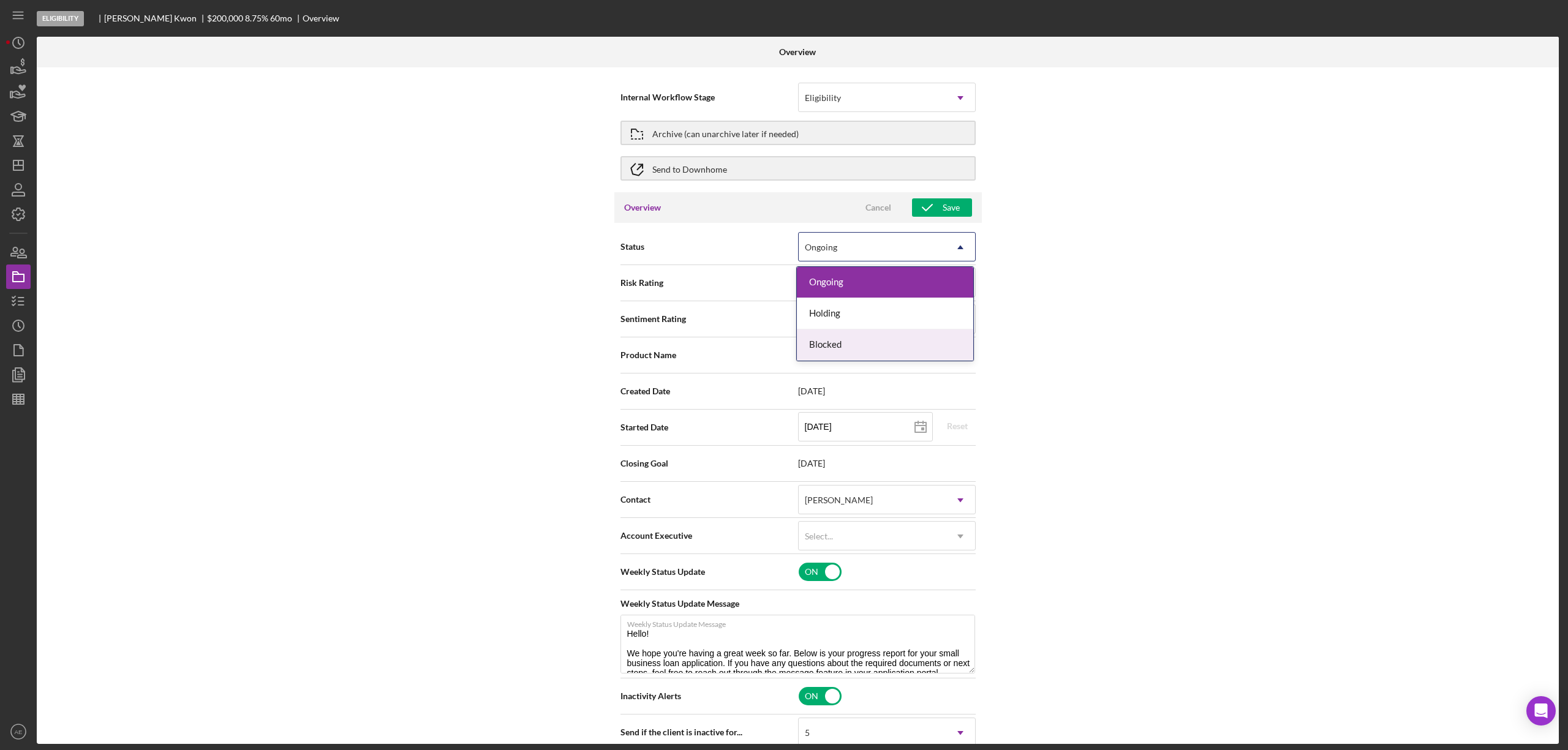
click at [840, 349] on div "Blocked" at bounding box center [885, 345] width 176 height 31
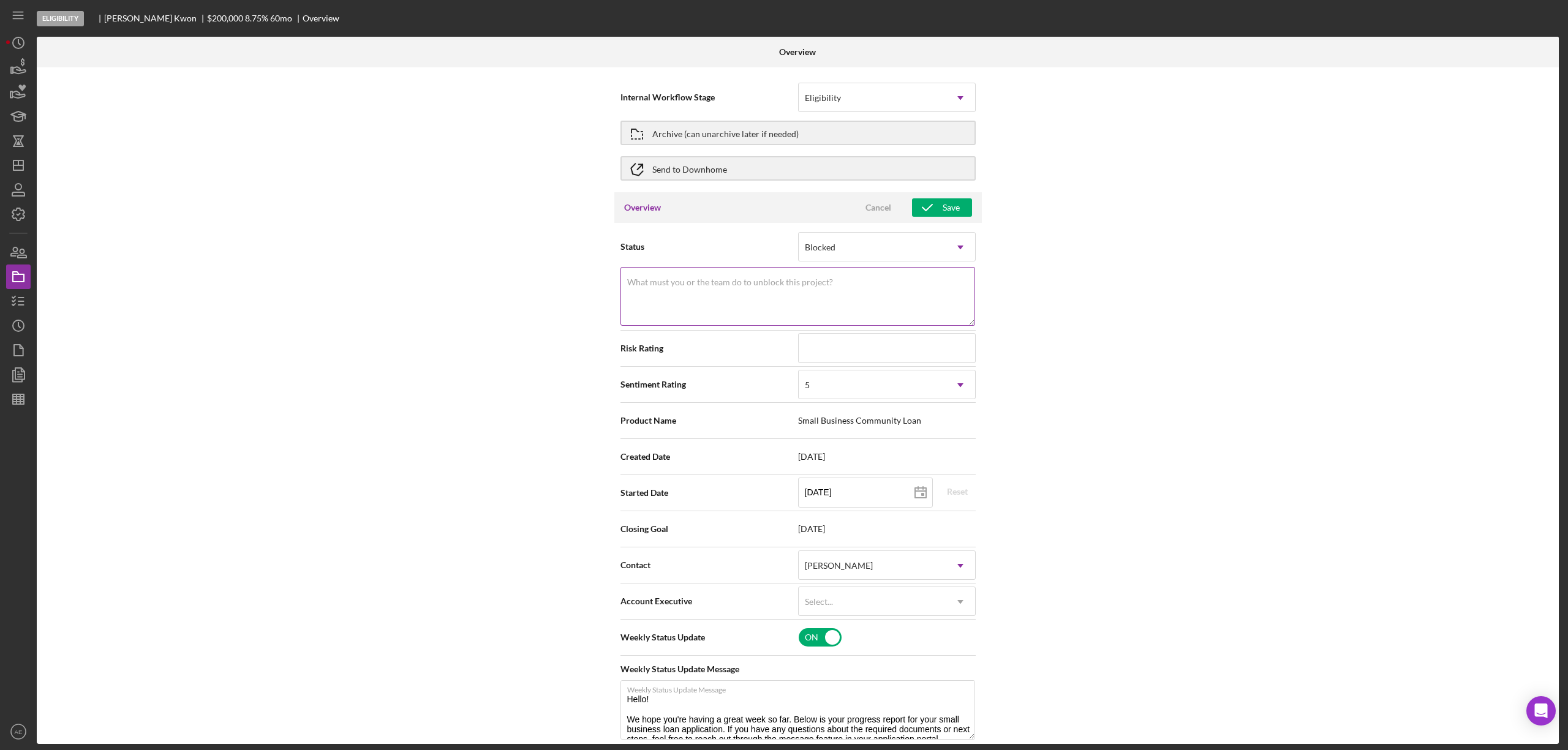
click at [821, 306] on textarea "What must you or the team do to unblock this project?" at bounding box center [797, 296] width 355 height 59
drag, startPoint x: 665, startPoint y: 289, endPoint x: 584, endPoint y: 289, distance: 81.0
click at [584, 289] on div "Internal Workflow Stage Eligibility Icon/Dropdown Arrow Archive (can unarchive …" at bounding box center [797, 405] width 1522 height 677
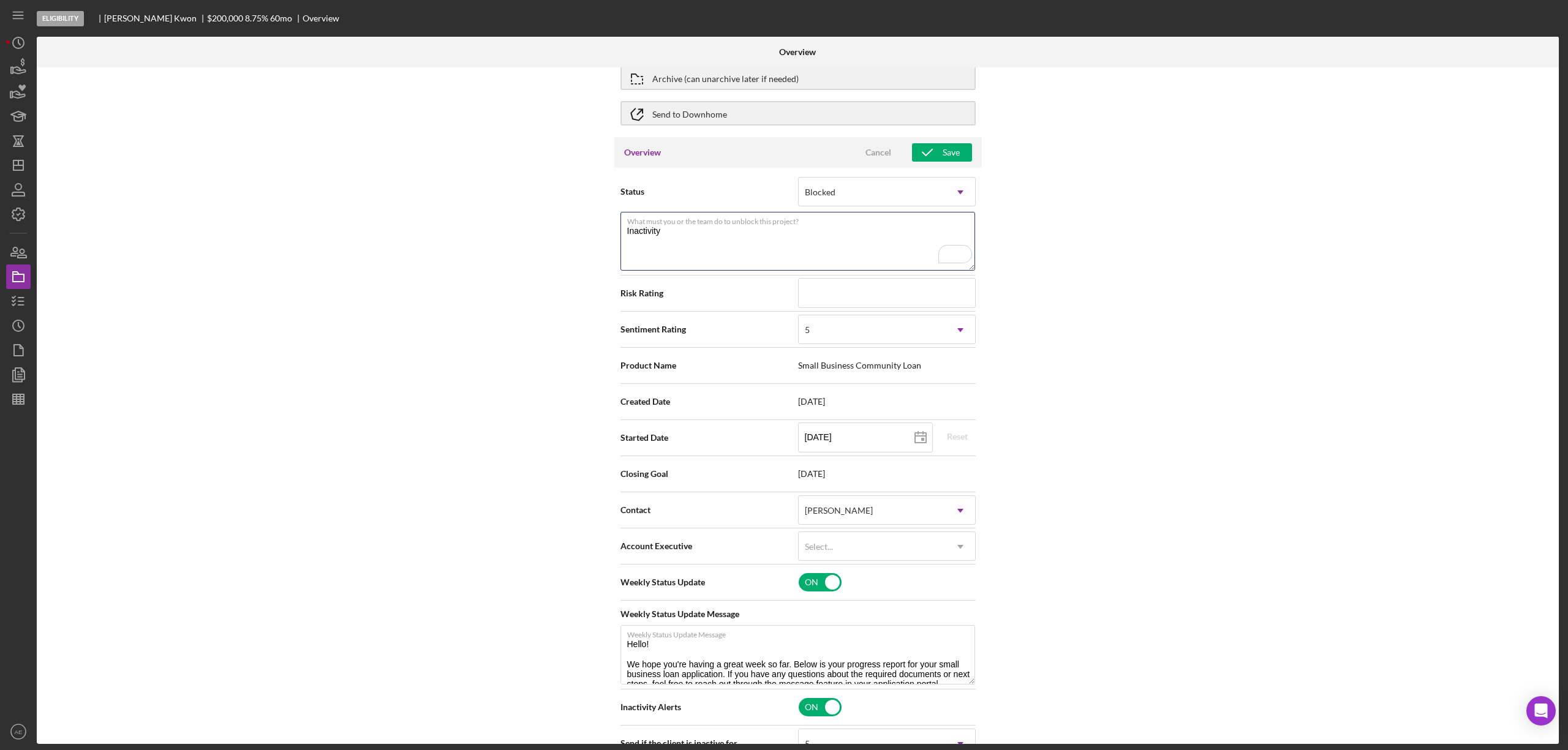
scroll to position [82, 0]
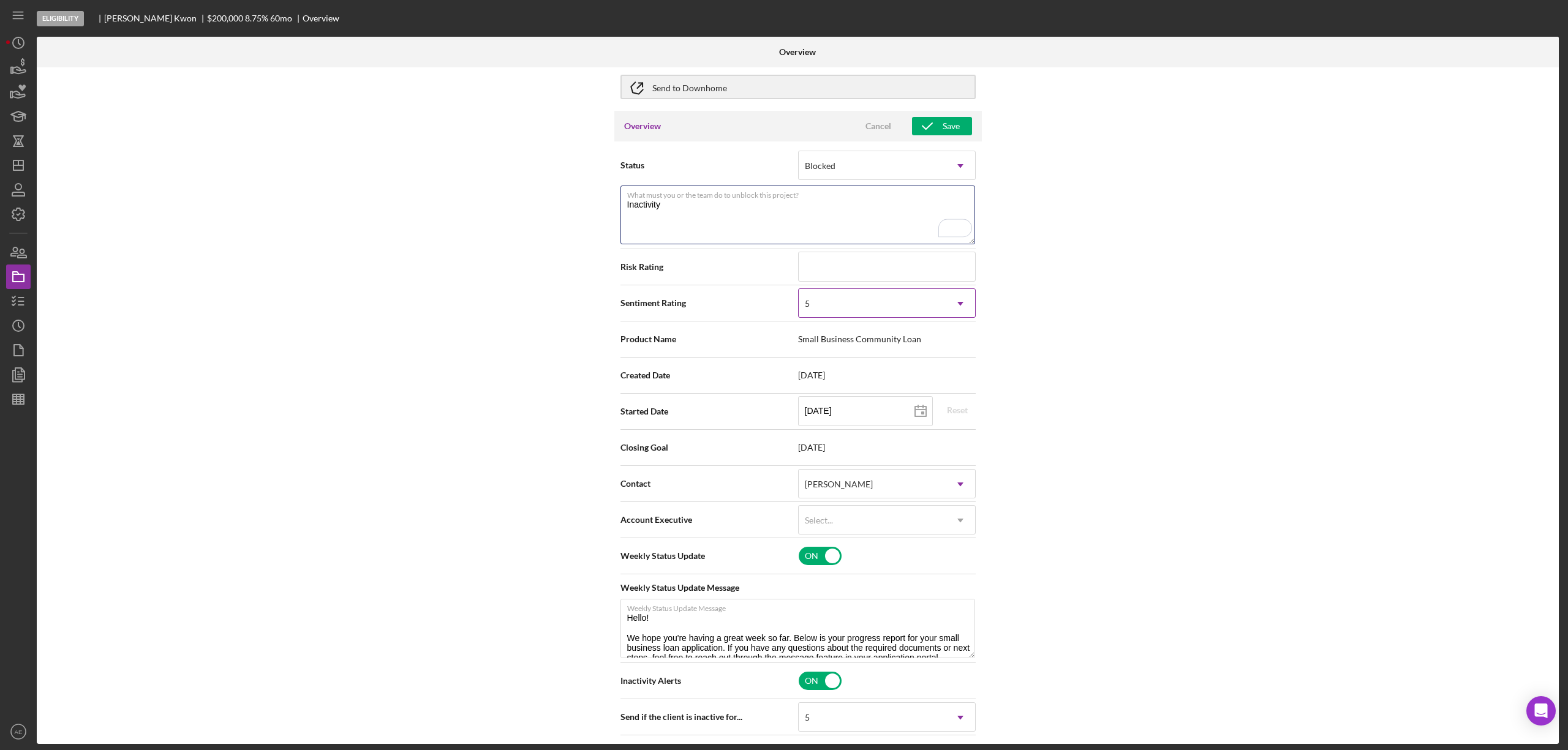
type textarea "Inactivity"
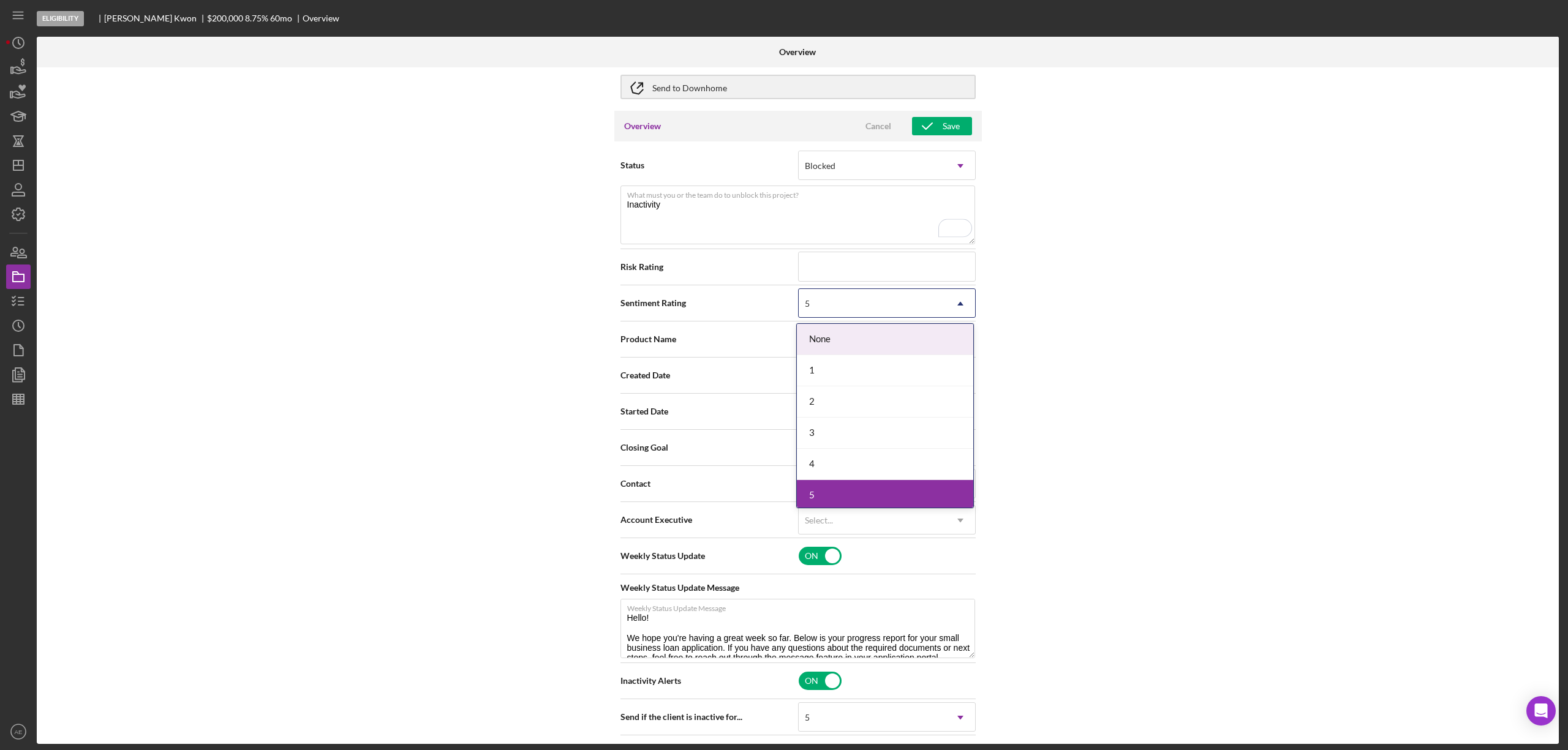
click at [844, 309] on div "5" at bounding box center [872, 303] width 147 height 28
click at [821, 366] on div "1" at bounding box center [885, 370] width 176 height 31
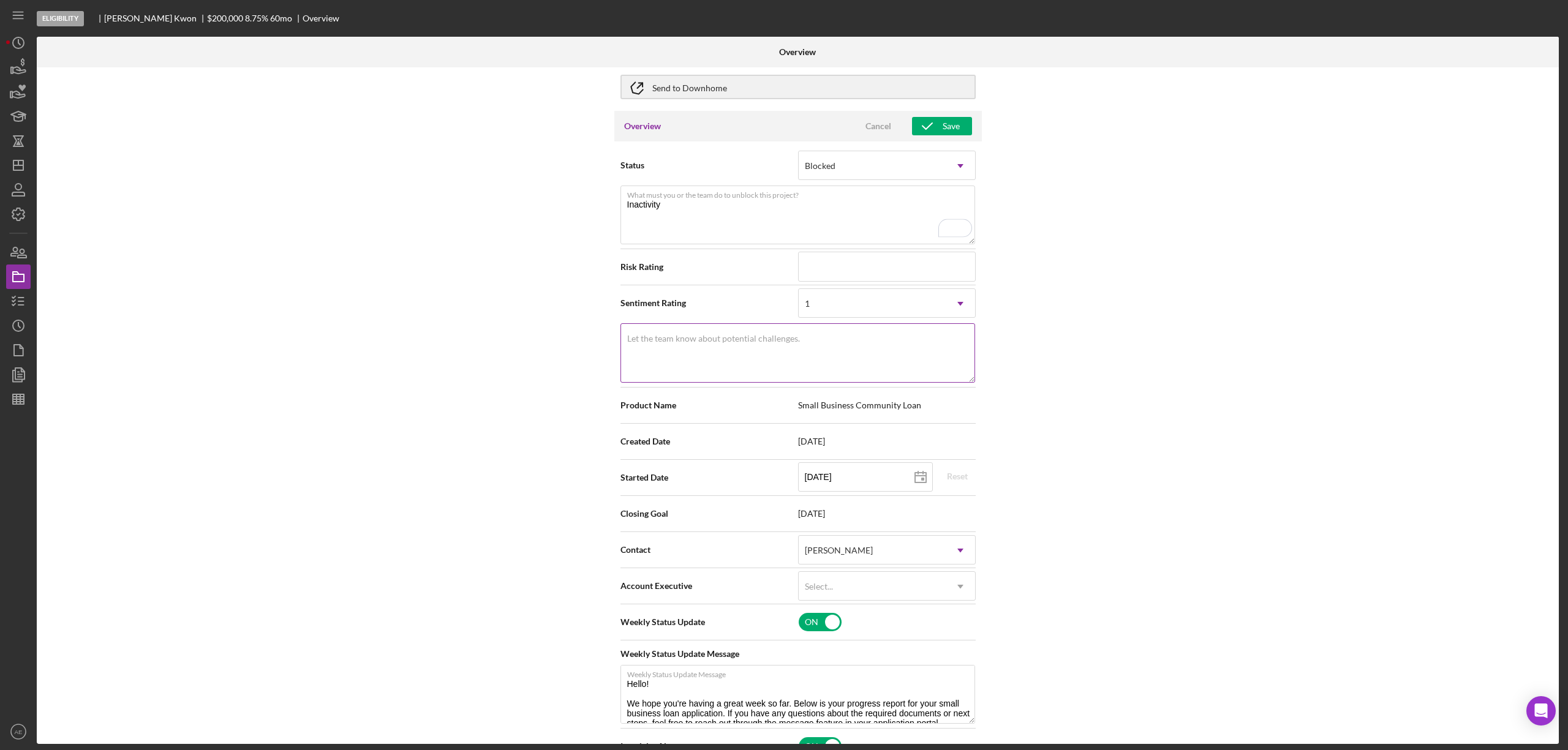
click at [814, 360] on textarea "Let the team know about potential challenges." at bounding box center [797, 353] width 355 height 59
paste textarea "Inactivity"
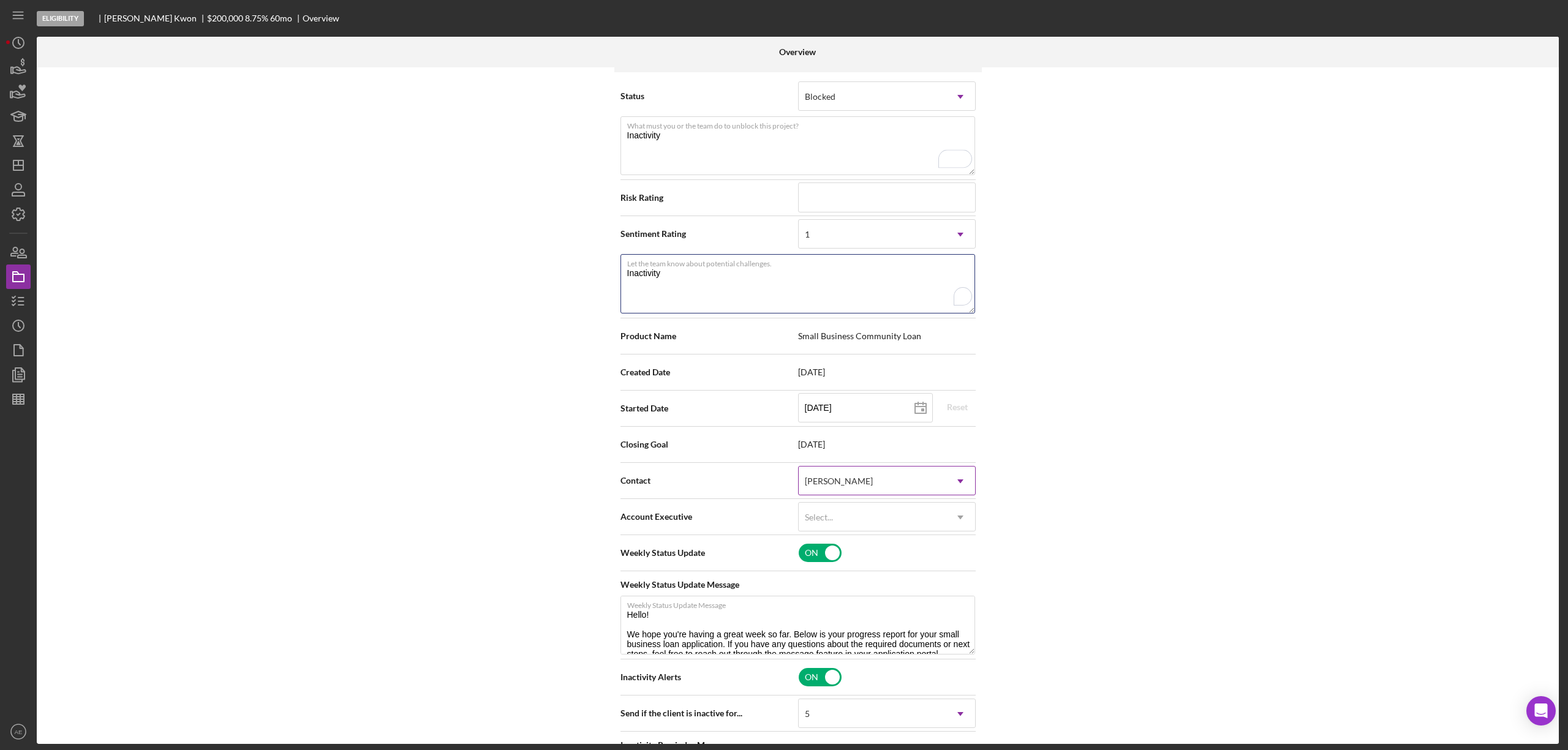
scroll to position [245, 0]
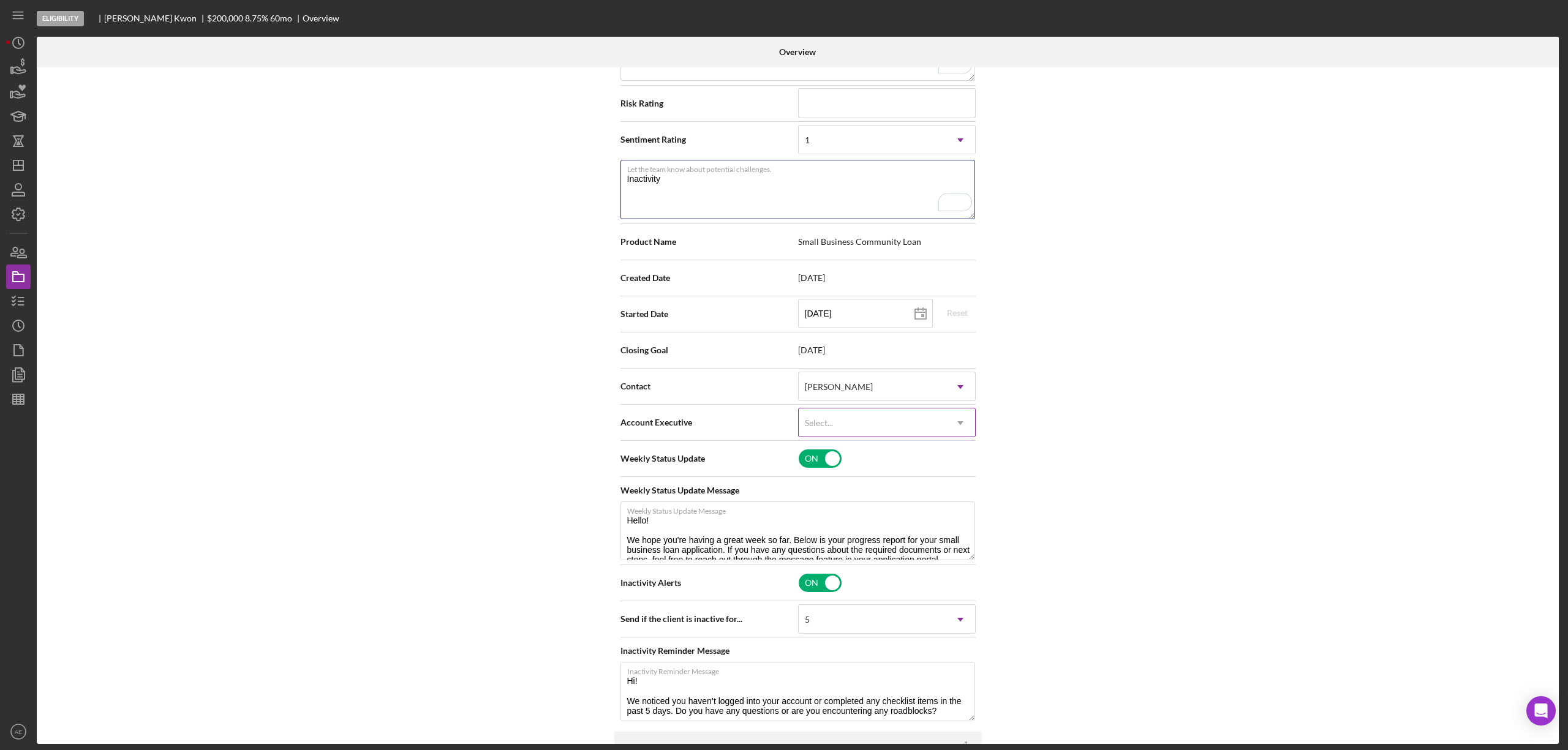
type textarea "Inactivity"
click at [833, 413] on div "Select..." at bounding box center [872, 423] width 147 height 28
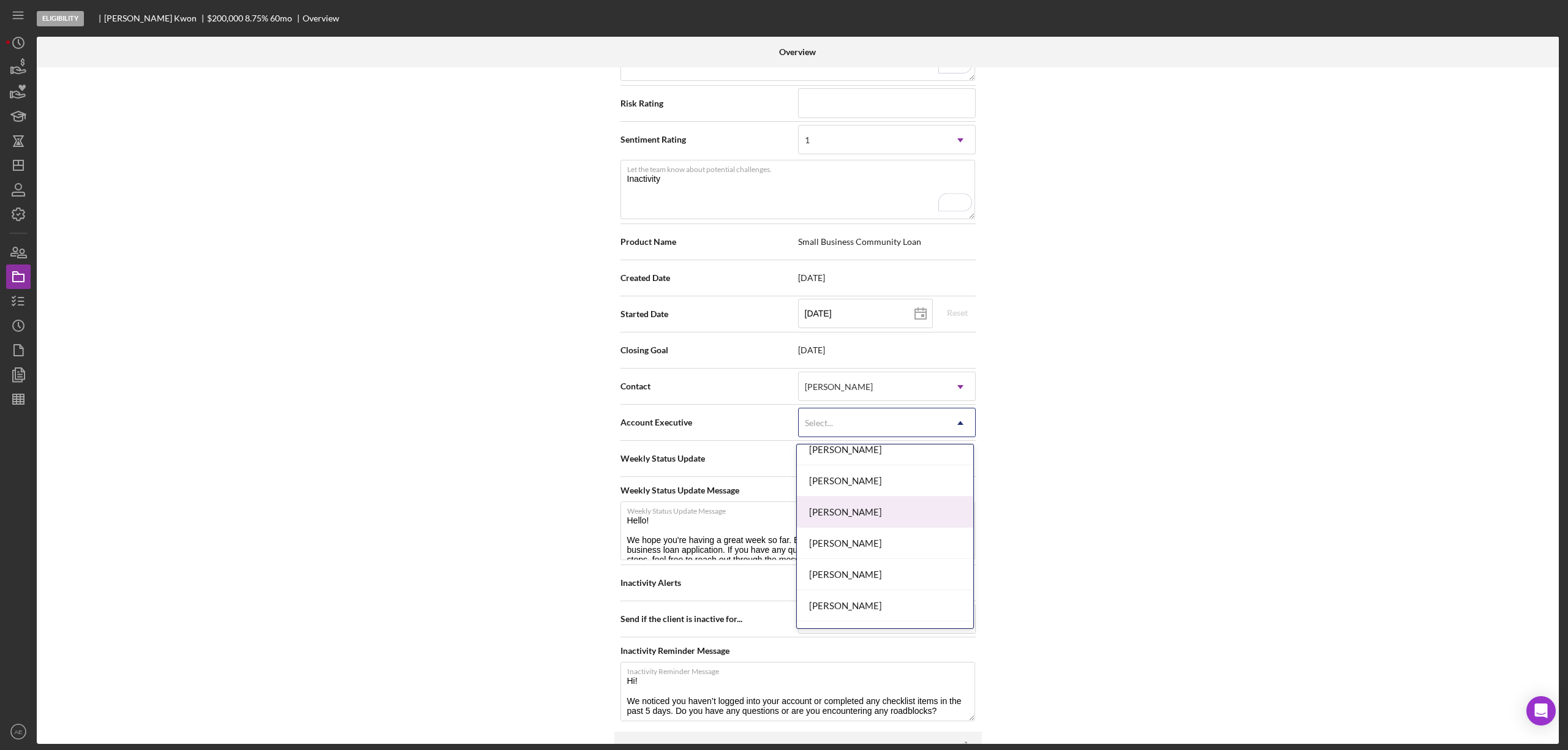
scroll to position [445, 0]
click at [861, 576] on div "[PERSON_NAME]" at bounding box center [885, 581] width 176 height 31
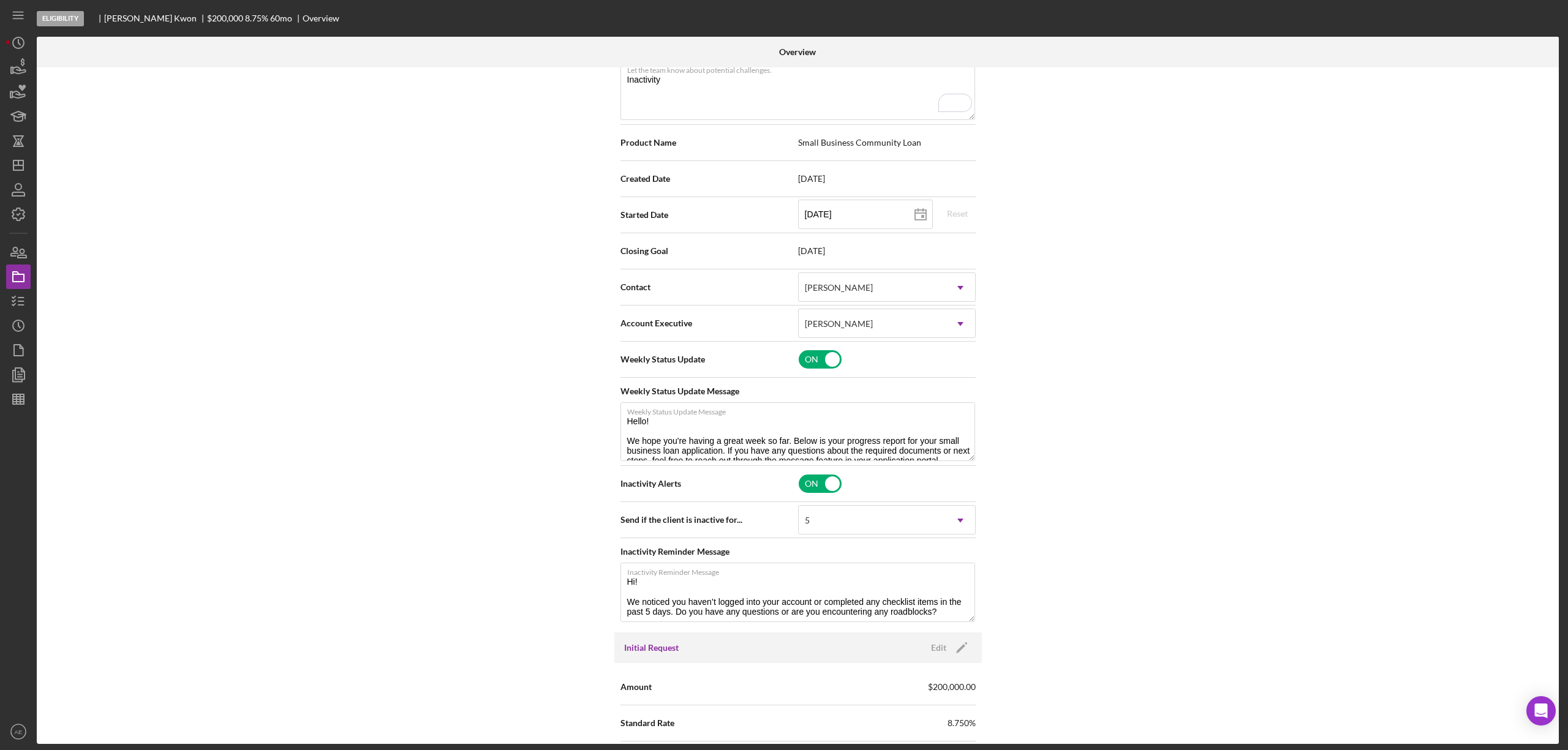
scroll to position [82, 0]
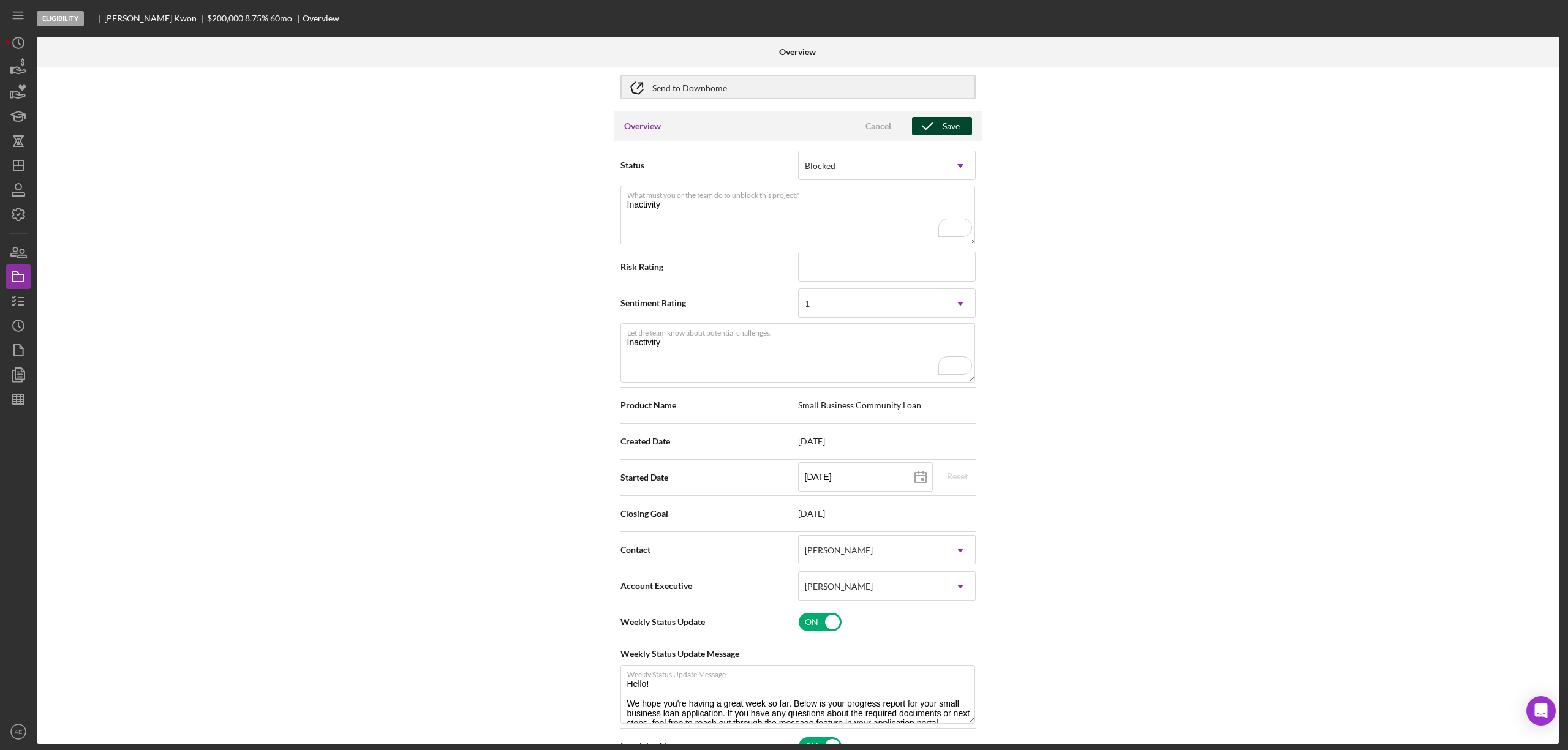
click at [932, 124] on icon "button" at bounding box center [927, 126] width 31 height 31
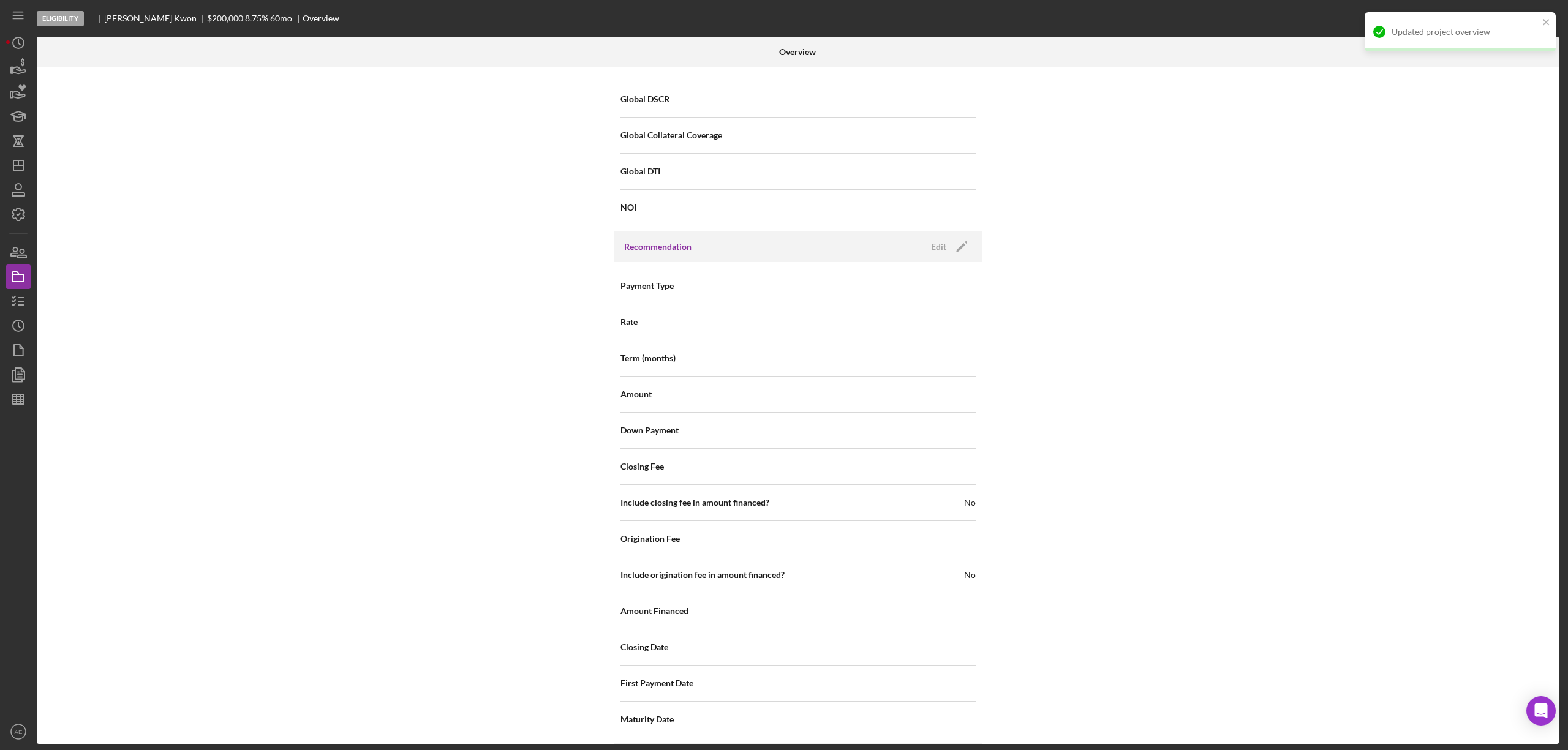
scroll to position [1353, 0]
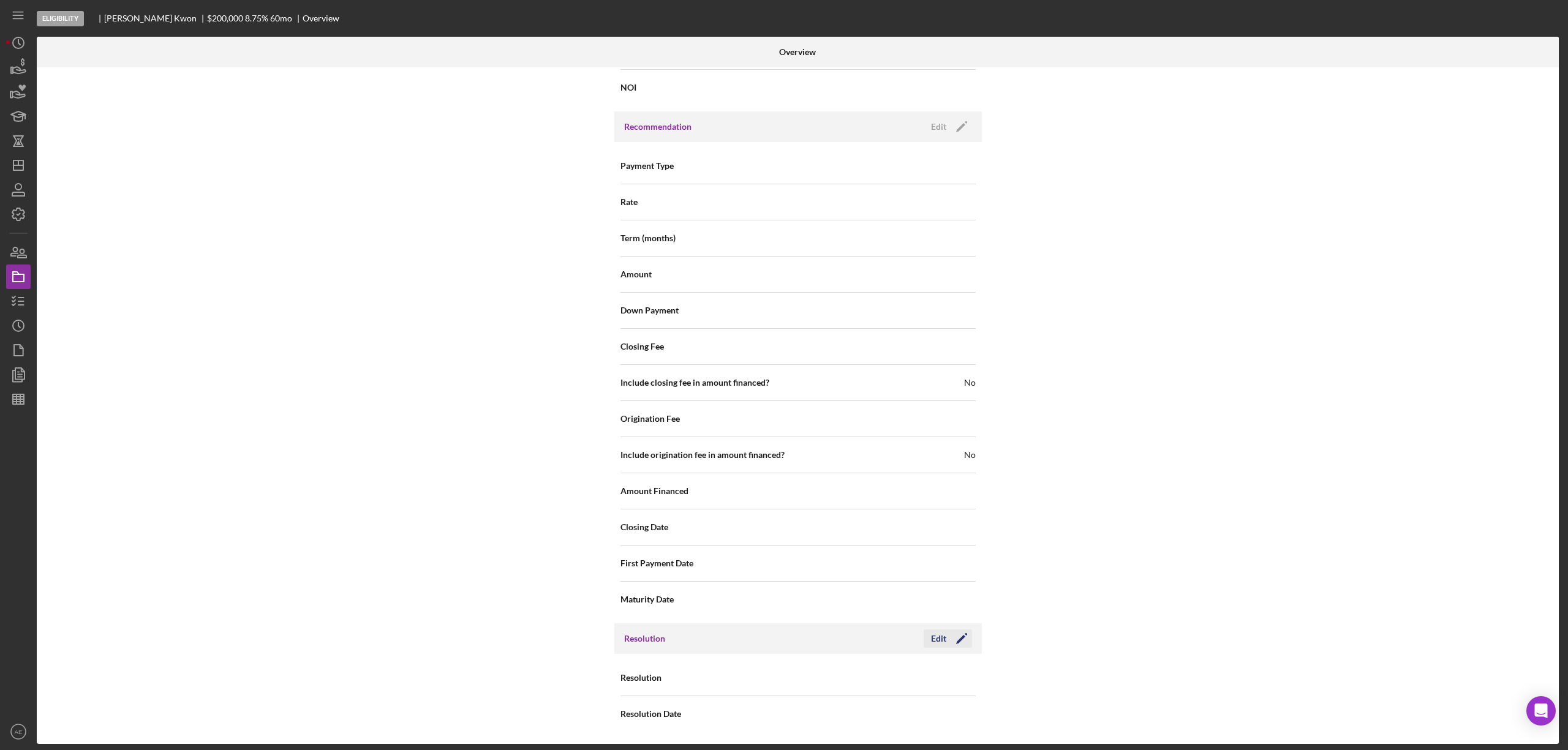
click at [937, 636] on div "Edit" at bounding box center [938, 639] width 15 height 18
drag, startPoint x: 888, startPoint y: 695, endPoint x: 886, endPoint y: 686, distance: 9.2
click at [888, 693] on div "Resolution Select... Icon/Dropdown Arrow" at bounding box center [798, 678] width 355 height 36
click at [884, 684] on div "Select..." at bounding box center [872, 678] width 147 height 28
click at [863, 640] on div "Withdrawn" at bounding box center [885, 641] width 176 height 31
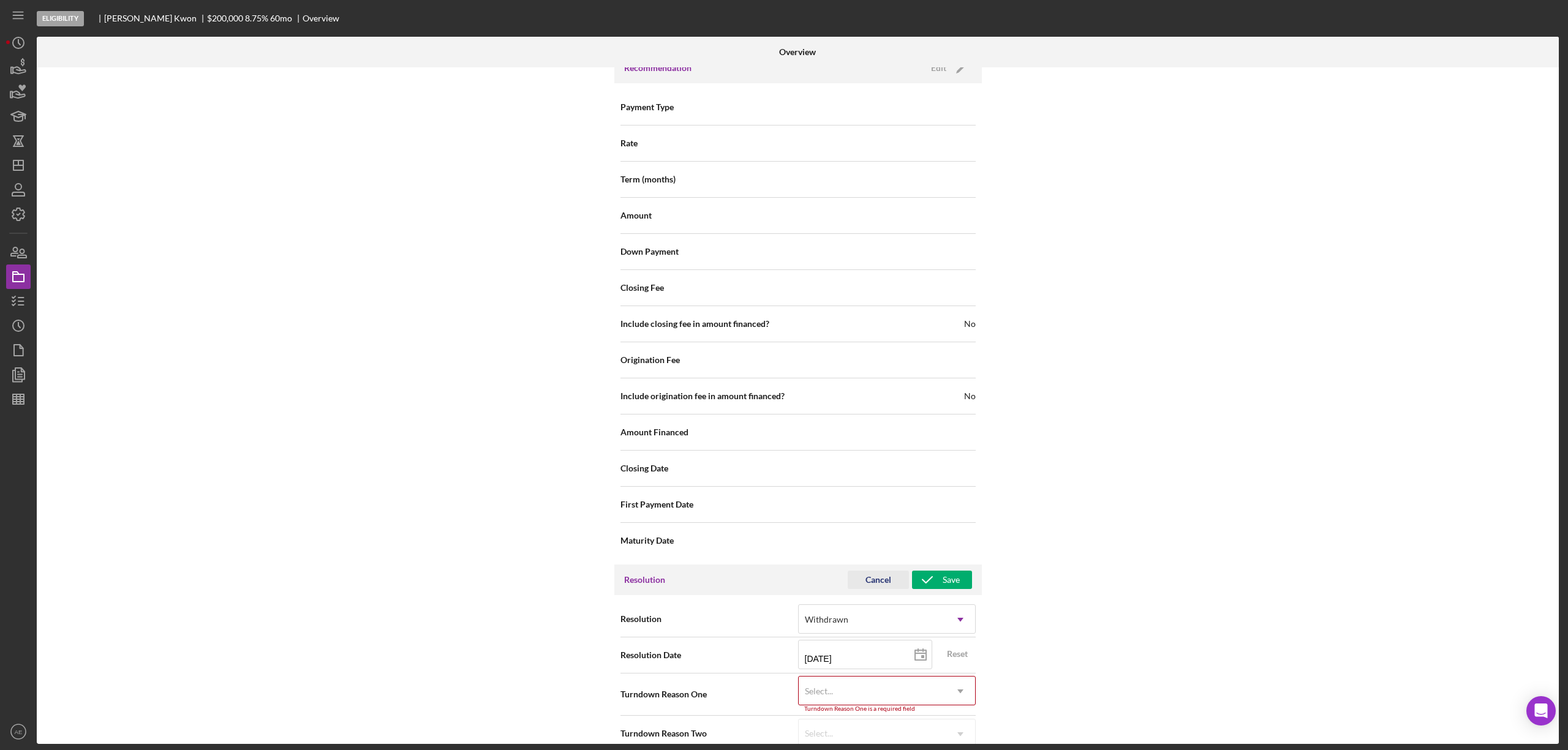
scroll to position [1431, 0]
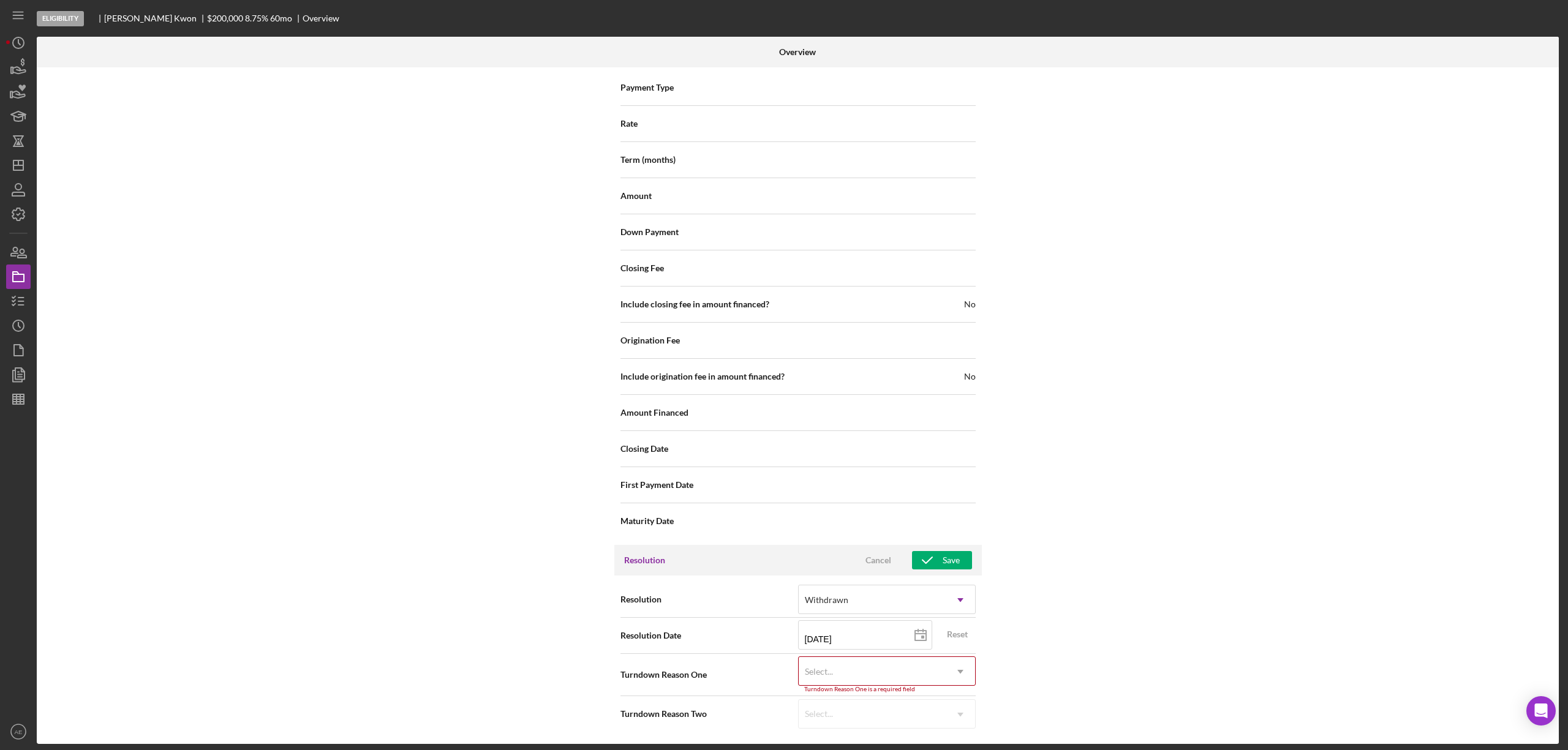
click at [880, 689] on div "Turndown Reason One is a required field" at bounding box center [887, 689] width 178 height 7
click at [880, 658] on div "Select..." at bounding box center [872, 672] width 147 height 28
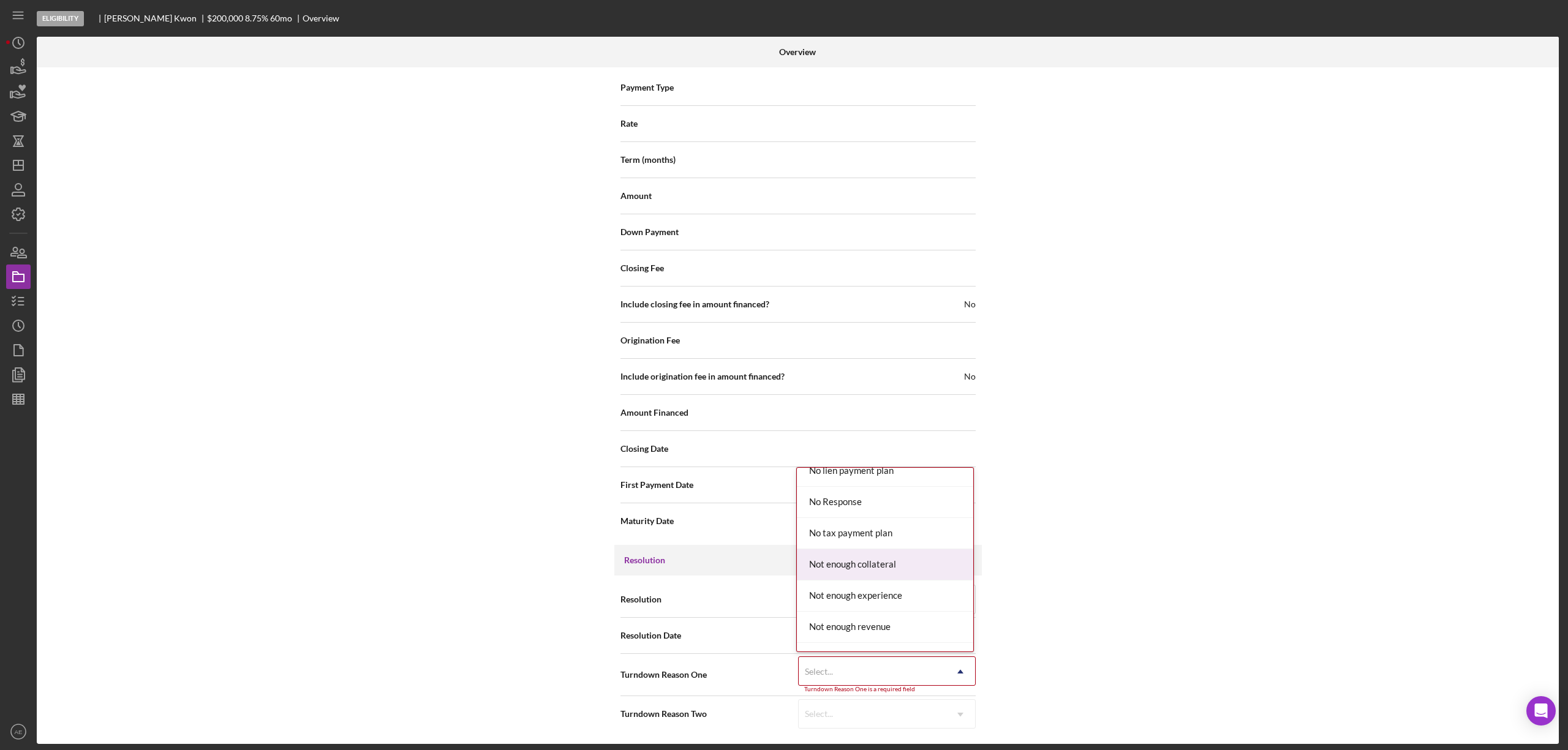
scroll to position [816, 0]
click at [854, 539] on div "No Response" at bounding box center [885, 541] width 176 height 31
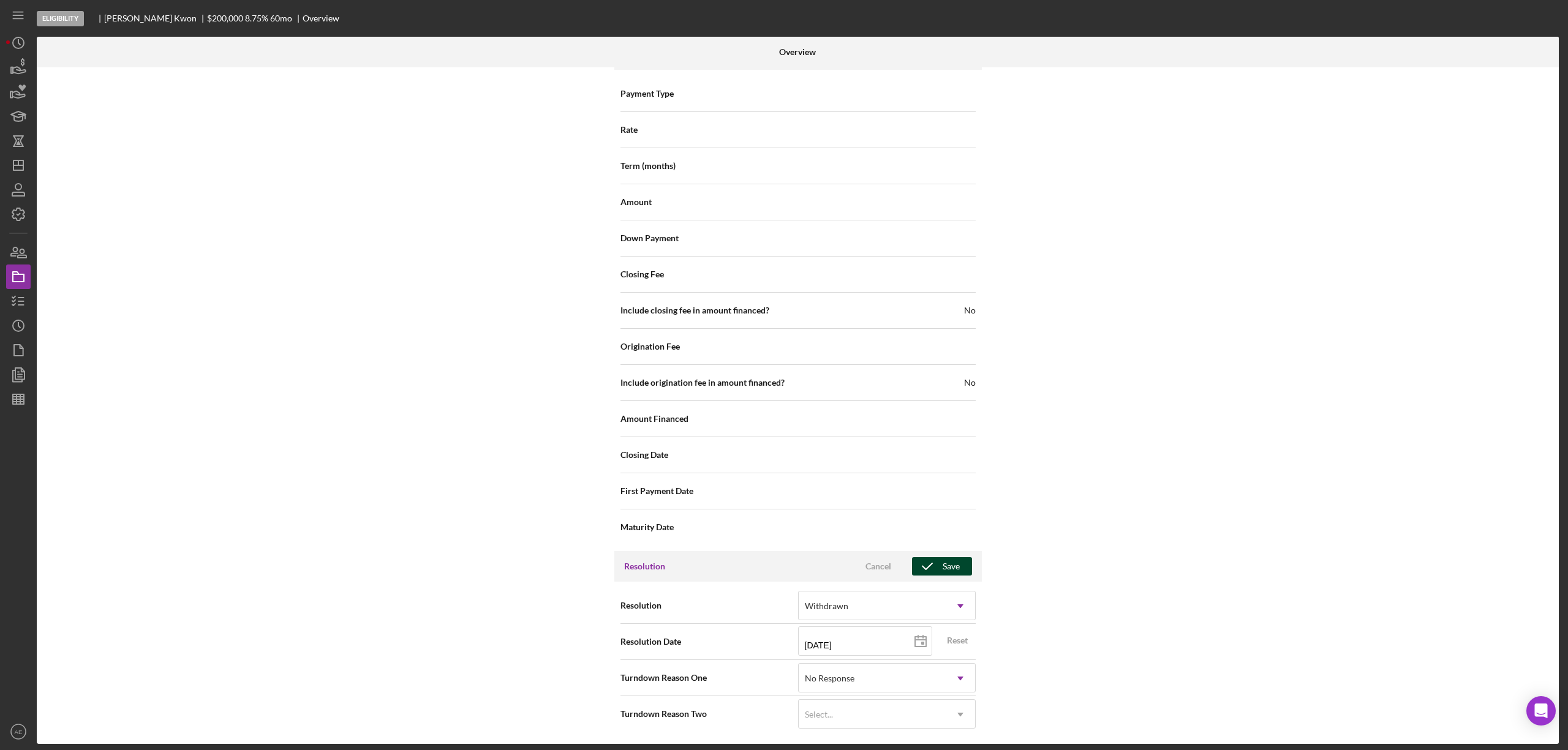
click at [944, 572] on div "Save" at bounding box center [951, 566] width 17 height 18
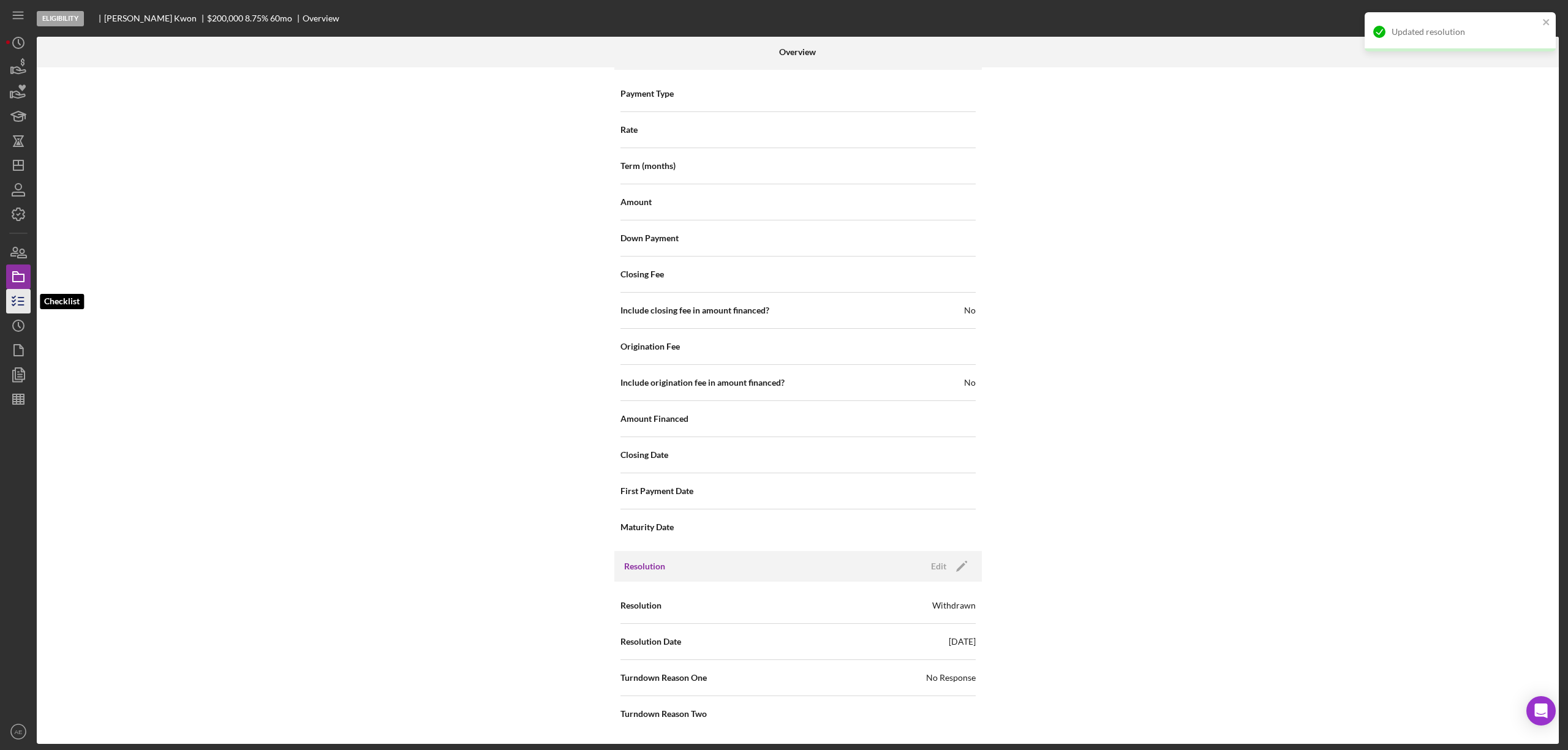
click at [15, 299] on icon "button" at bounding box center [18, 301] width 31 height 31
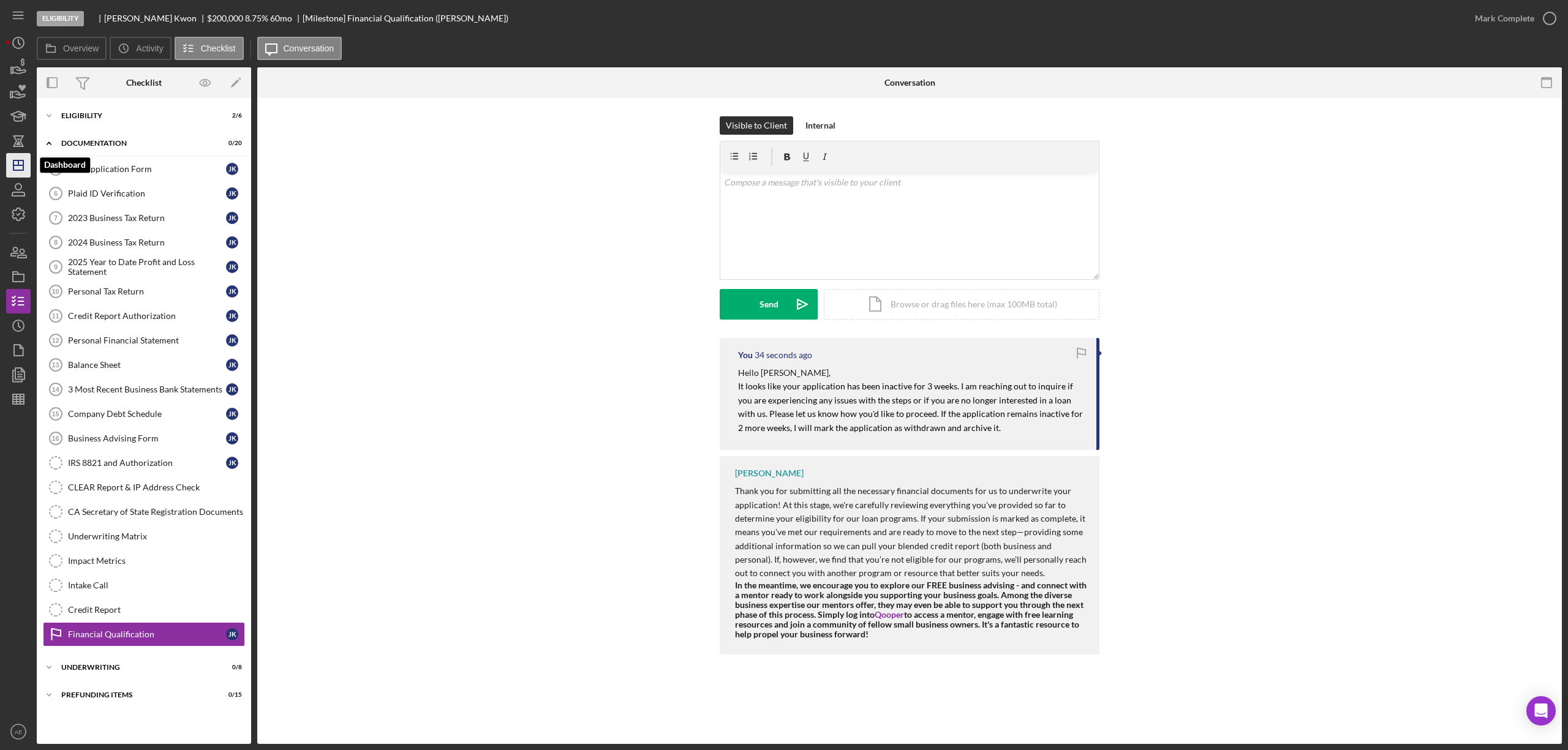
click at [18, 164] on line "button" at bounding box center [18, 162] width 0 height 5
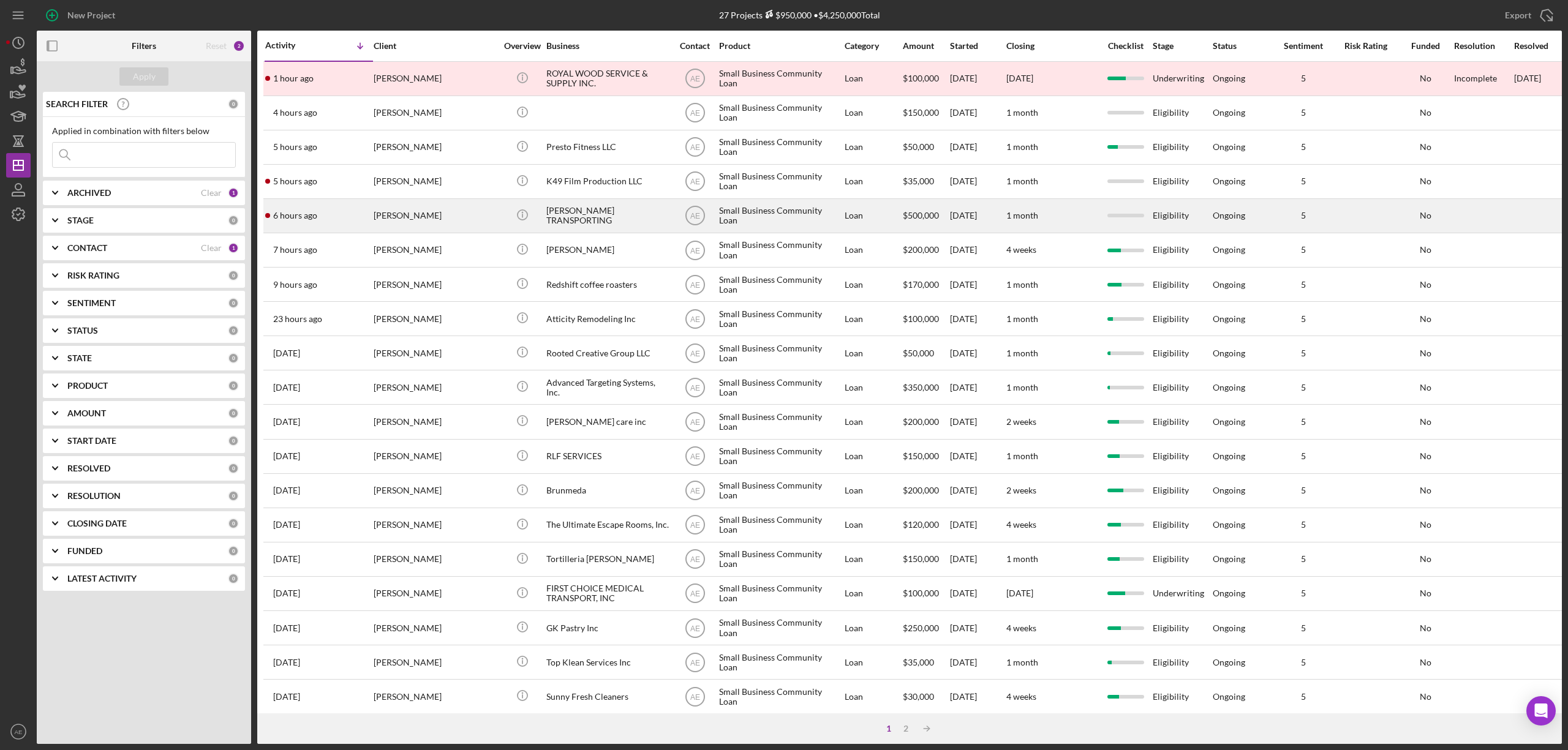
click at [581, 211] on div "[PERSON_NAME] TRANSPORTING" at bounding box center [607, 215] width 122 height 32
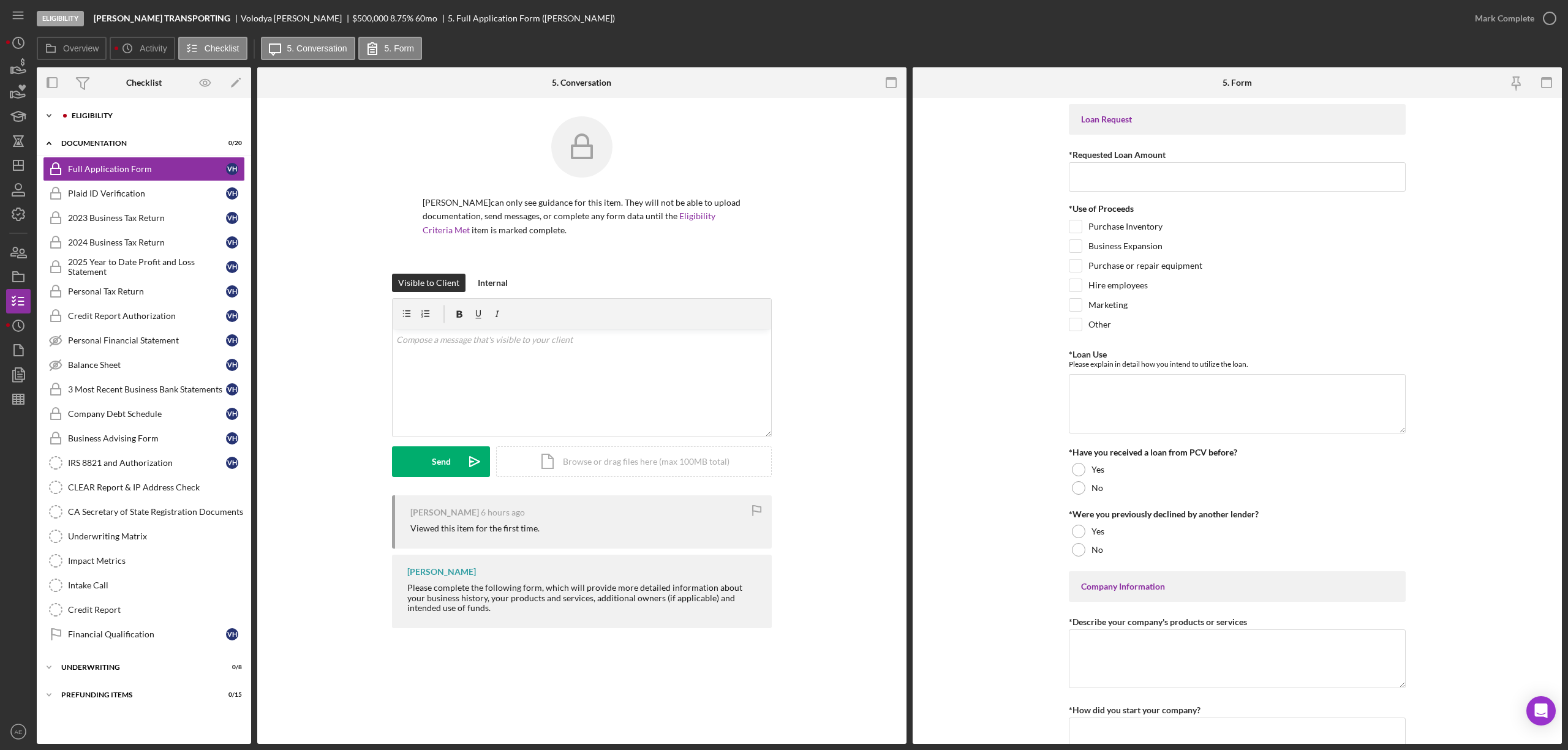
click at [155, 113] on div "Eligibility" at bounding box center [153, 115] width 164 height 7
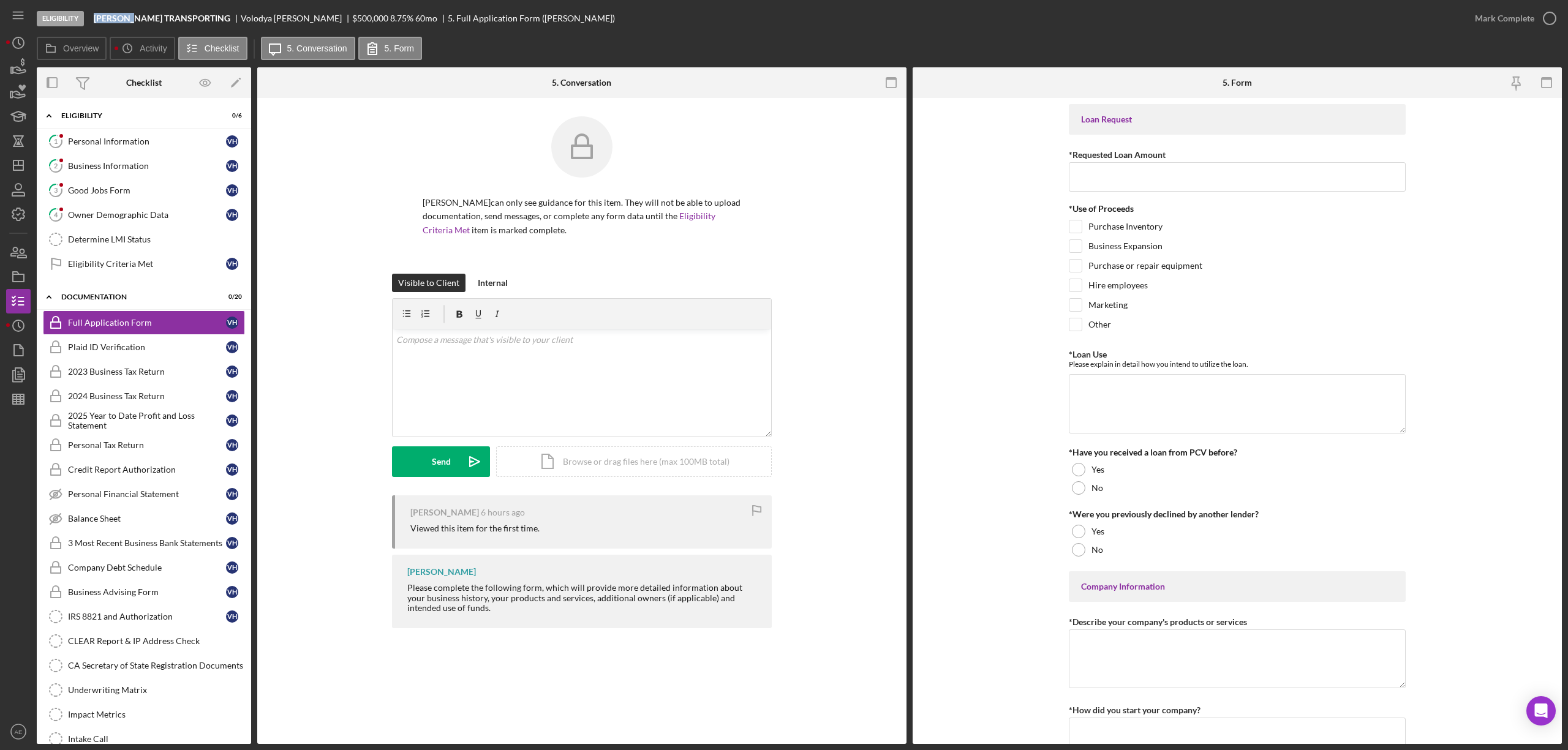
drag, startPoint x: 94, startPoint y: 18, endPoint x: 140, endPoint y: 16, distance: 46.0
click at [140, 16] on b "[PERSON_NAME] TRANSPORTING" at bounding box center [162, 18] width 137 height 10
copy b "[PERSON_NAME]"
click at [140, 171] on div "Business Information" at bounding box center [147, 166] width 158 height 10
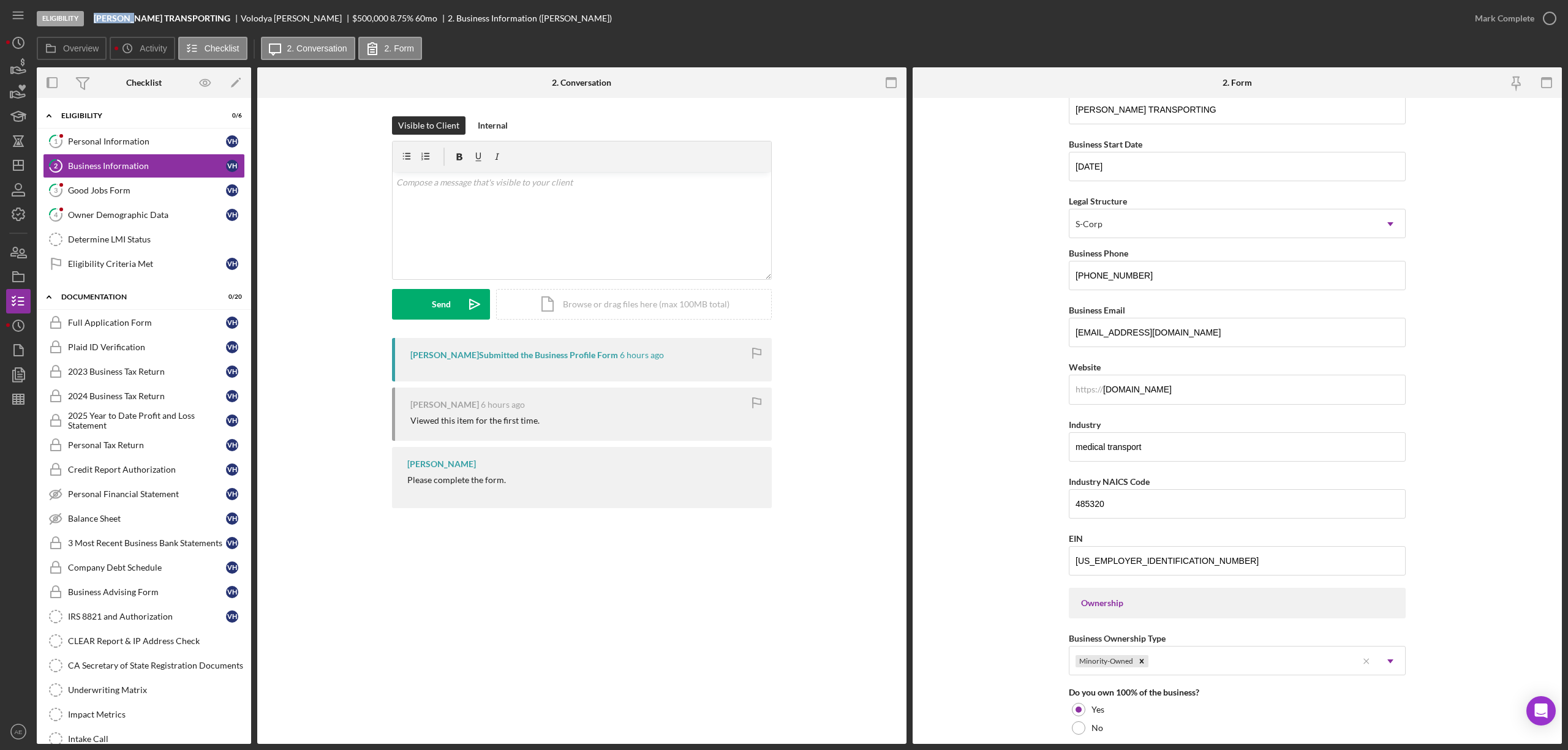
scroll to position [163, 0]
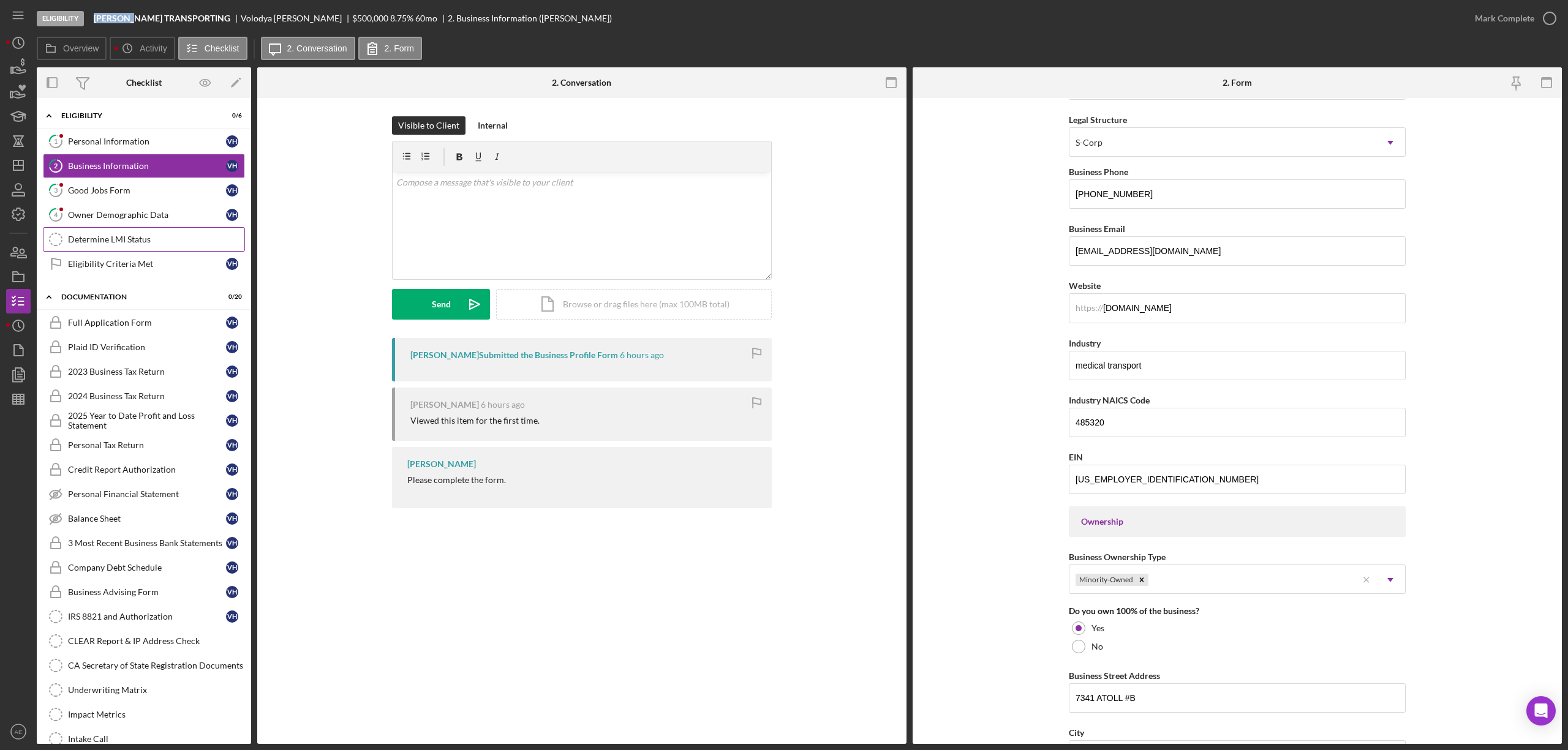
drag, startPoint x: 188, startPoint y: 236, endPoint x: 219, endPoint y: 251, distance: 34.4
click at [188, 236] on div "Determine LMI Status" at bounding box center [156, 239] width 176 height 10
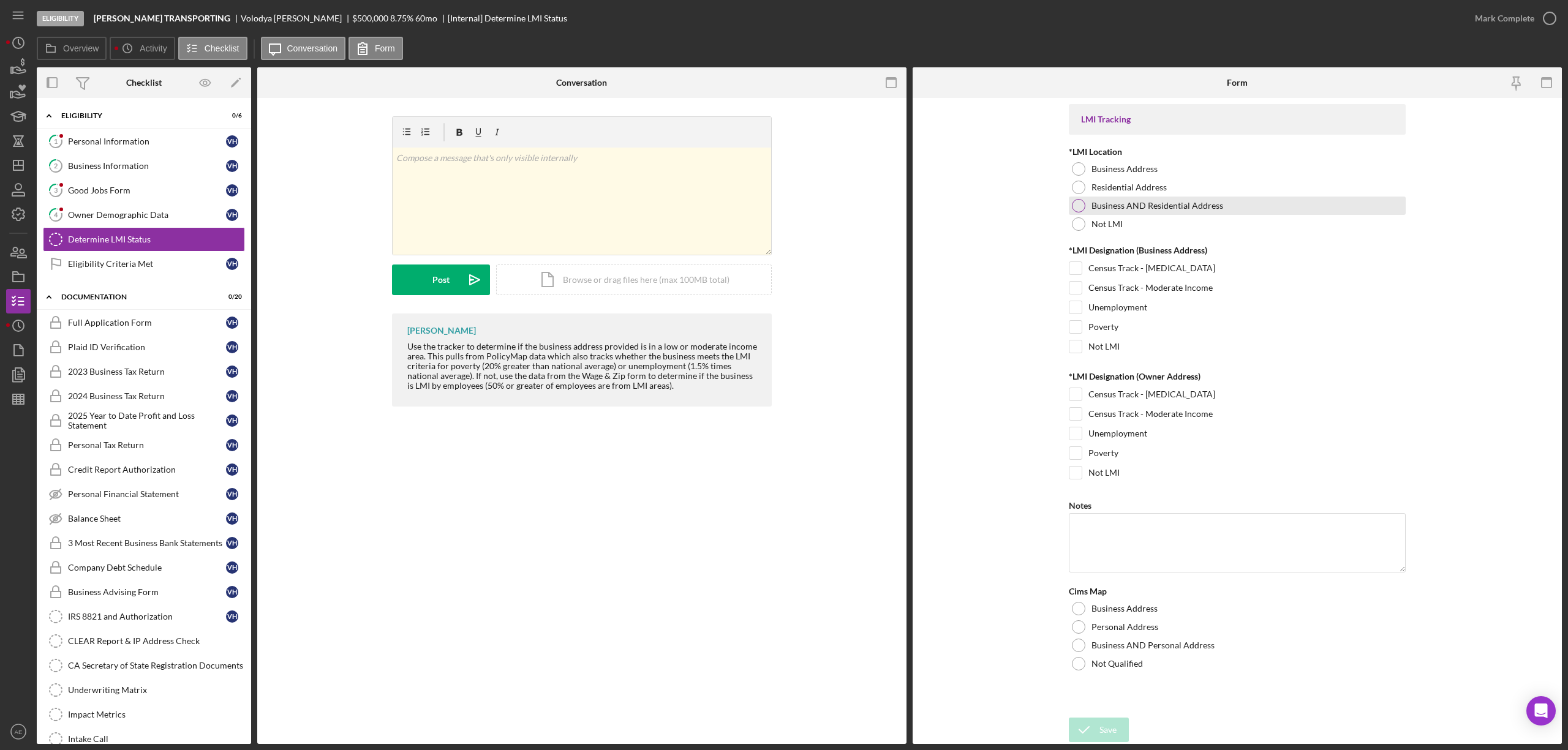
click at [1147, 204] on label "Business AND Residential Address" at bounding box center [1157, 205] width 132 height 10
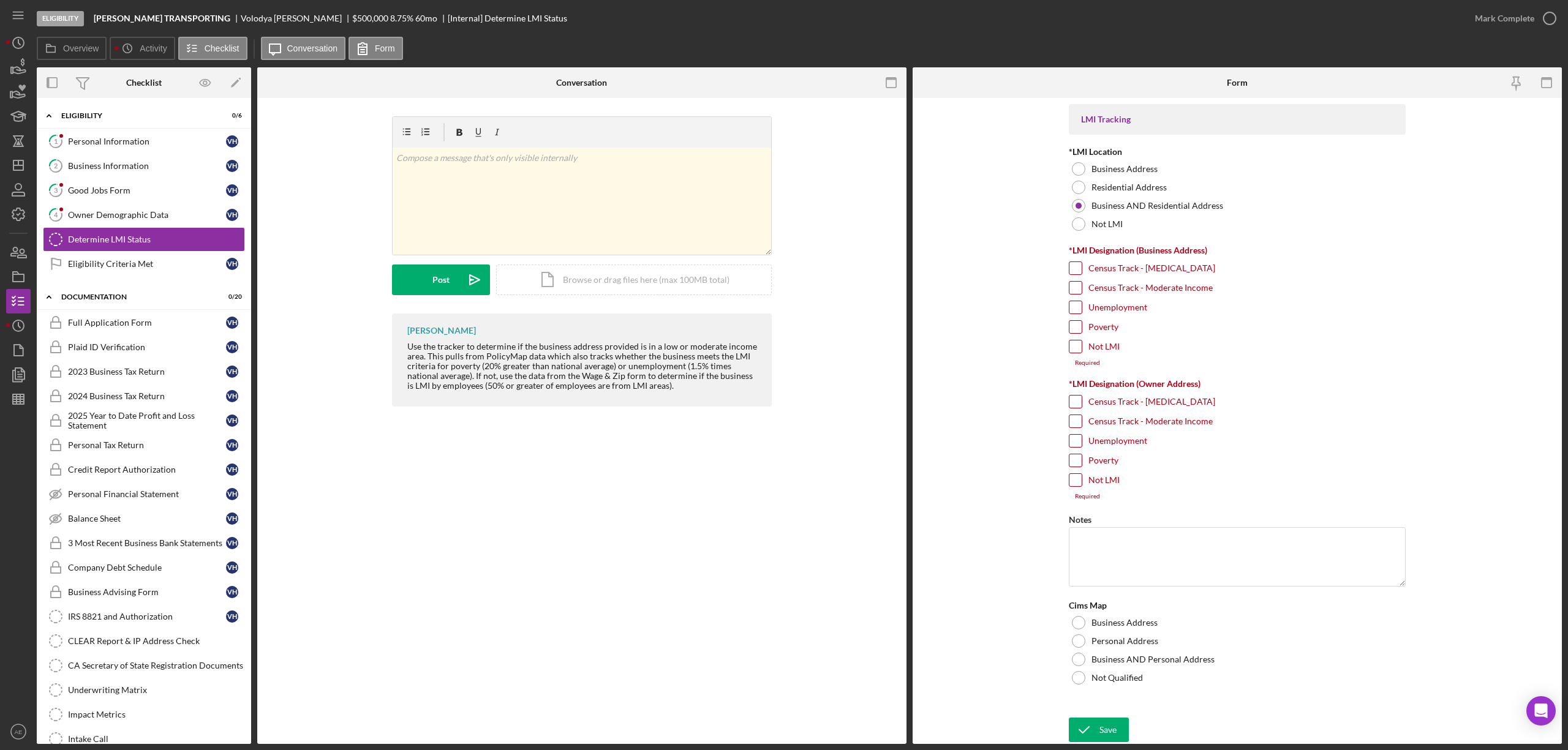
click at [1083, 310] on div "Unemployment" at bounding box center [1237, 311] width 337 height 20
click at [1073, 307] on input "Unemployment" at bounding box center [1075, 307] width 13 height 12
checkbox input "true"
click at [1076, 413] on input "Census Track - Moderate Income" at bounding box center [1075, 414] width 13 height 12
checkbox input "true"
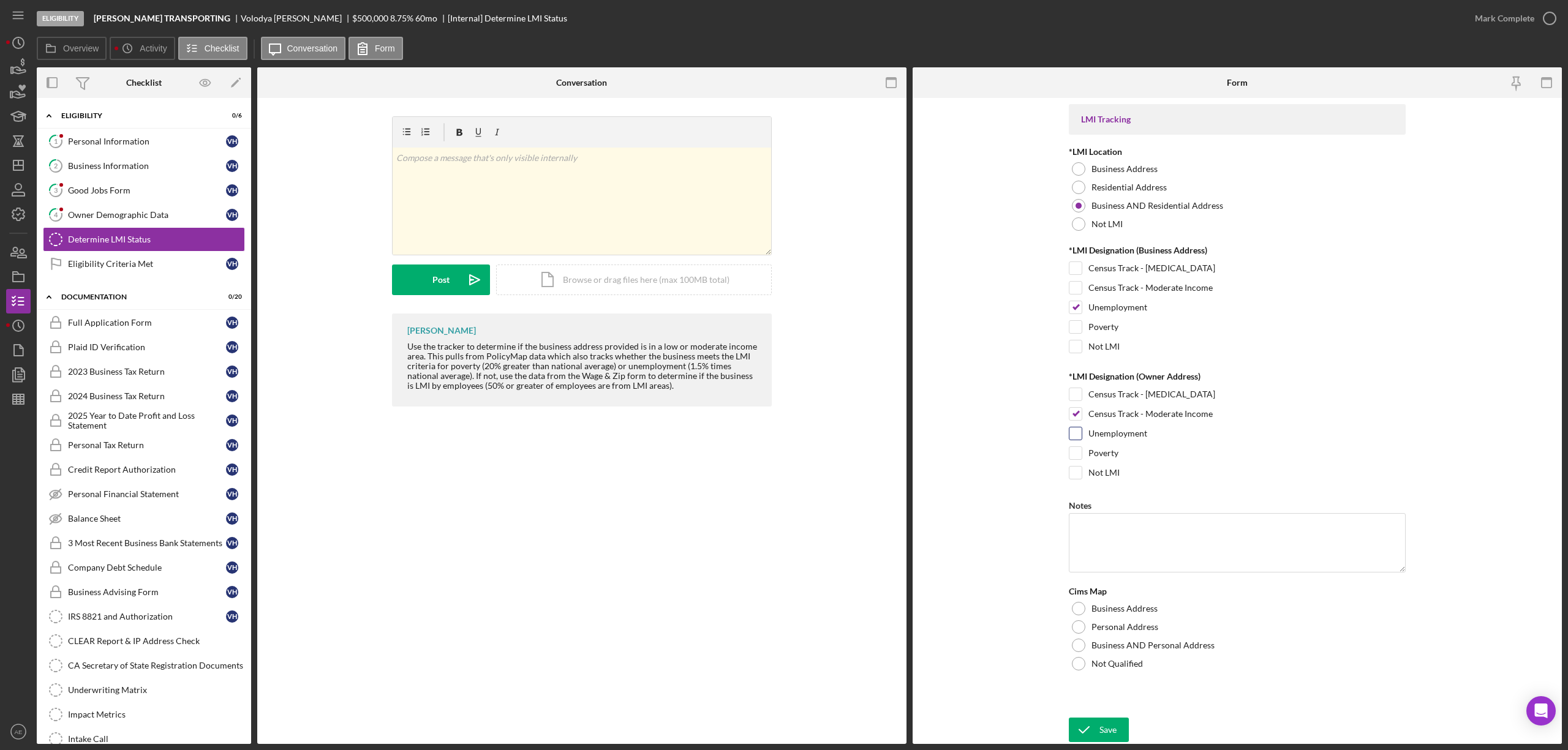
click at [1069, 437] on input "Unemployment" at bounding box center [1075, 434] width 13 height 12
checkbox input "true"
click at [1071, 453] on input "Poverty" at bounding box center [1075, 453] width 13 height 12
checkbox input "true"
click at [1081, 647] on div at bounding box center [1078, 645] width 13 height 13
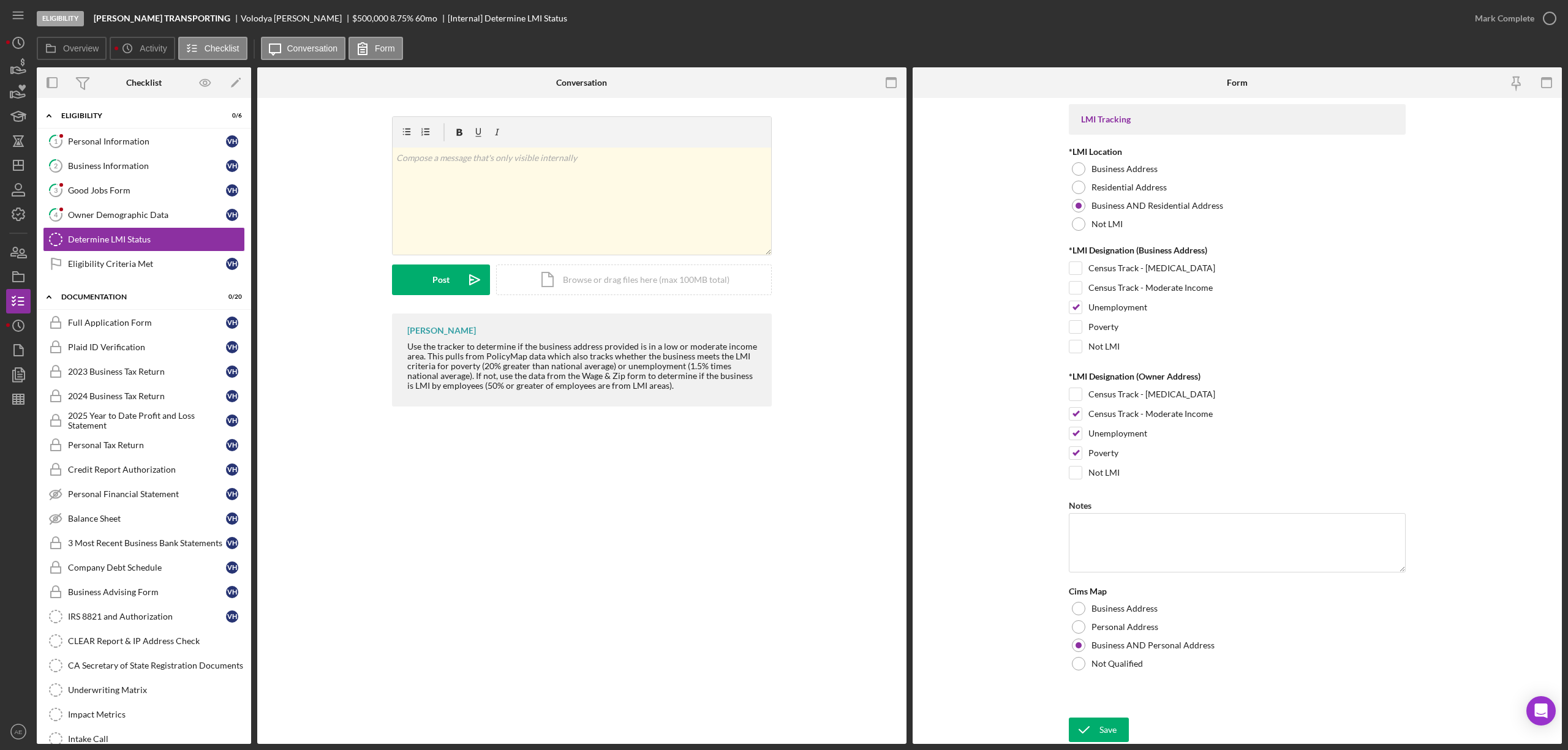
click at [1089, 714] on form "LMI Tracking *LMI Location Business Address Residential Address Business AND Re…" at bounding box center [1237, 421] width 649 height 646
click at [1077, 728] on icon "submit" at bounding box center [1084, 730] width 31 height 31
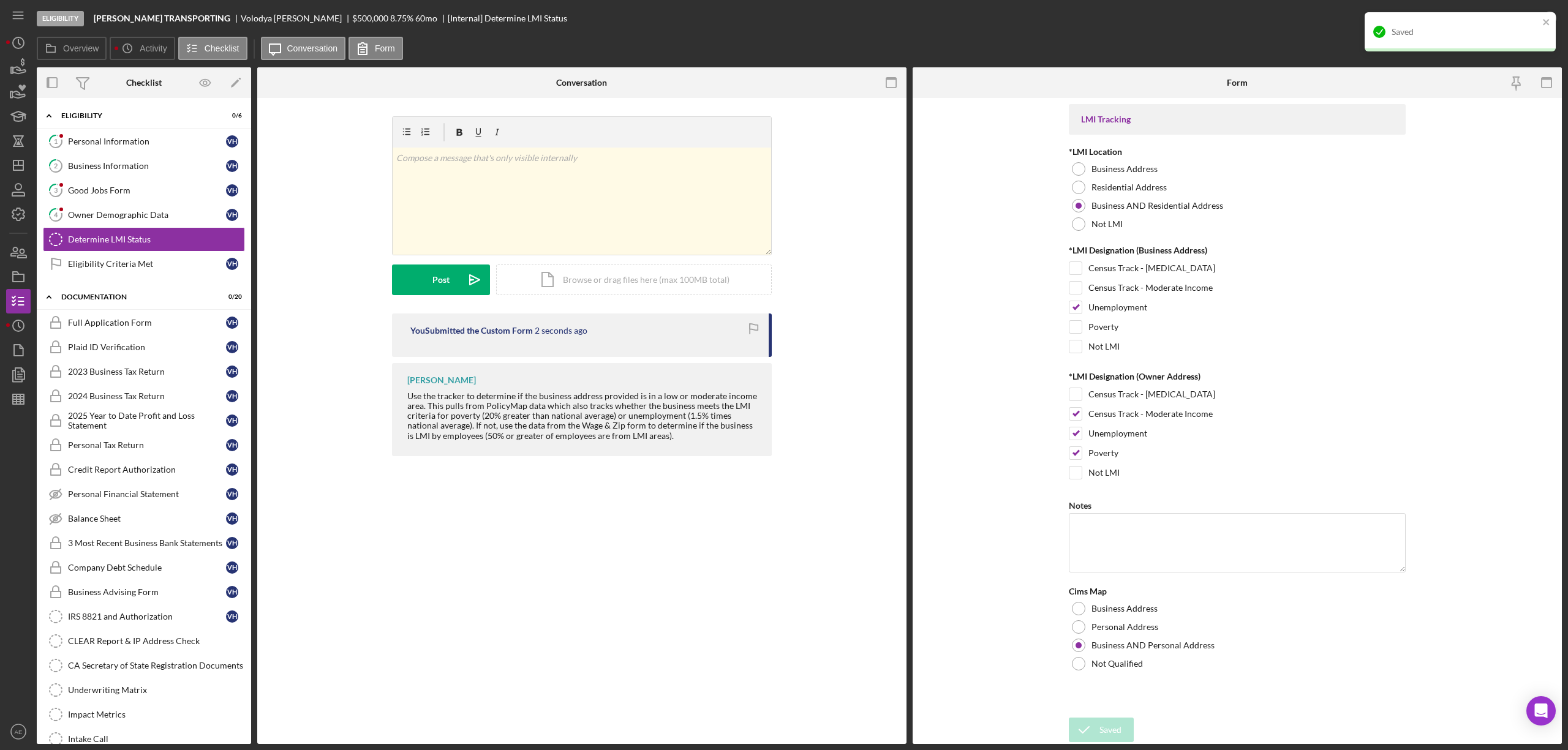
click at [1473, 18] on div "Saved" at bounding box center [1460, 32] width 191 height 39
click at [1492, 20] on div "Mark Complete" at bounding box center [1505, 18] width 59 height 24
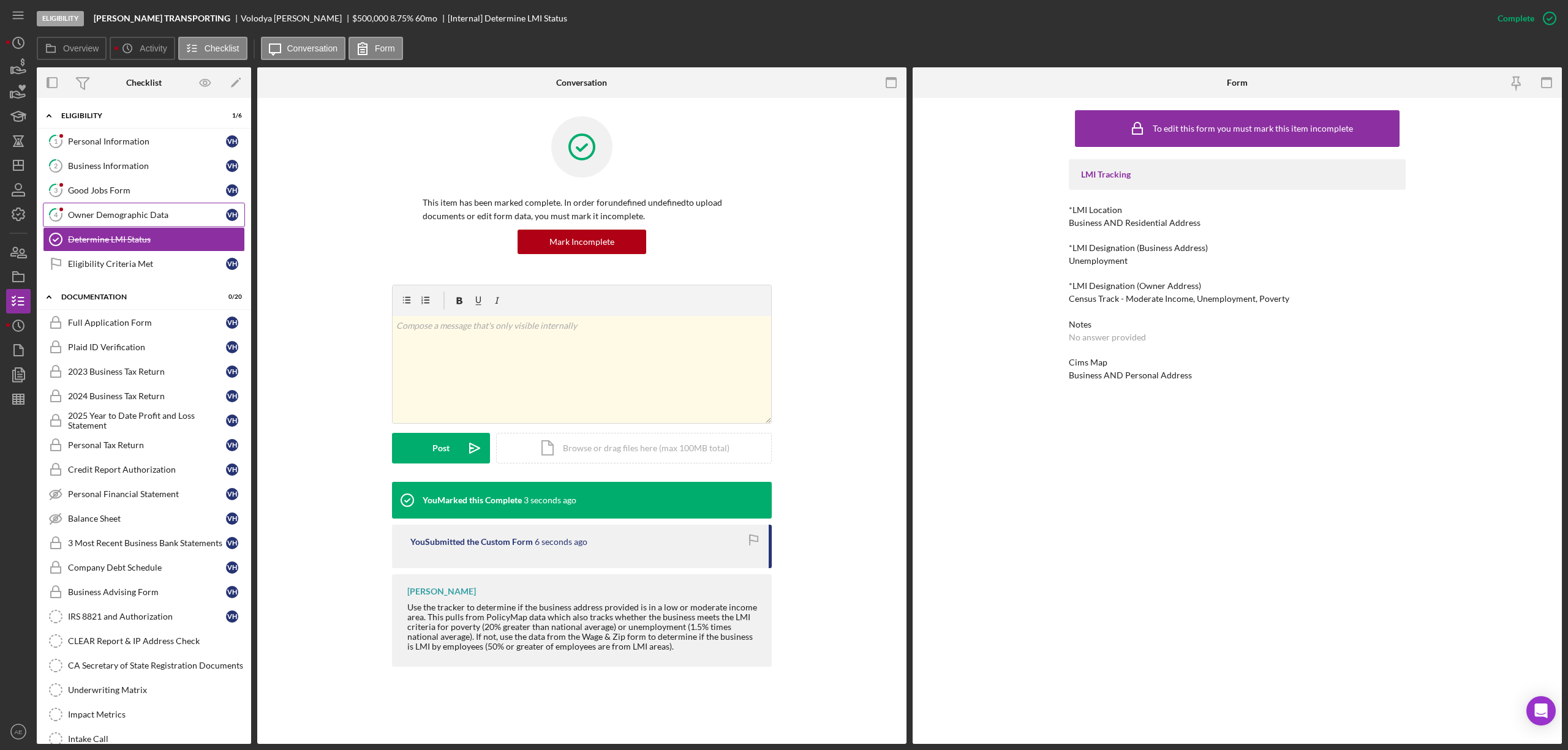
click at [116, 209] on link "4 Owner Demographic Data V H" at bounding box center [143, 214] width 202 height 24
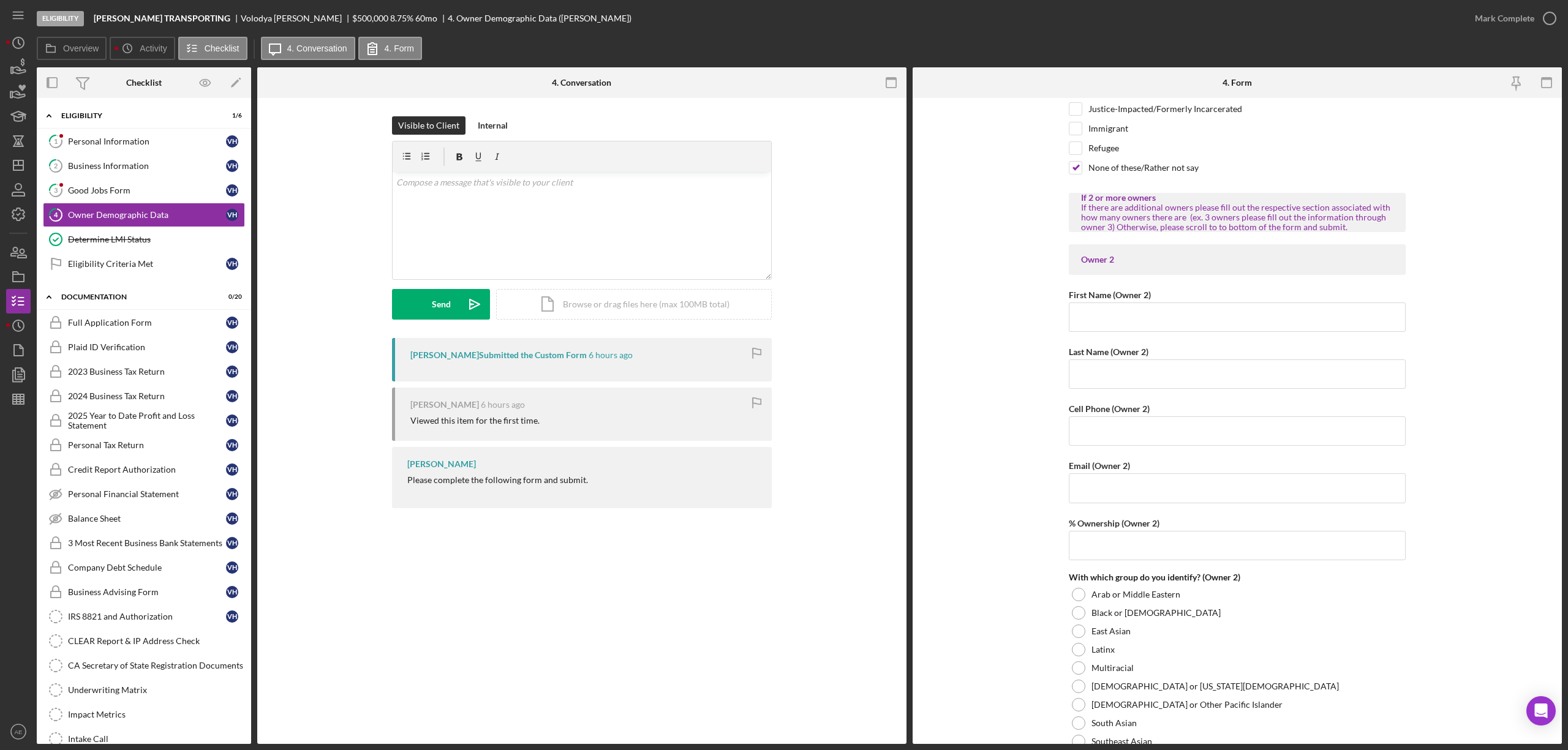
scroll to position [1307, 0]
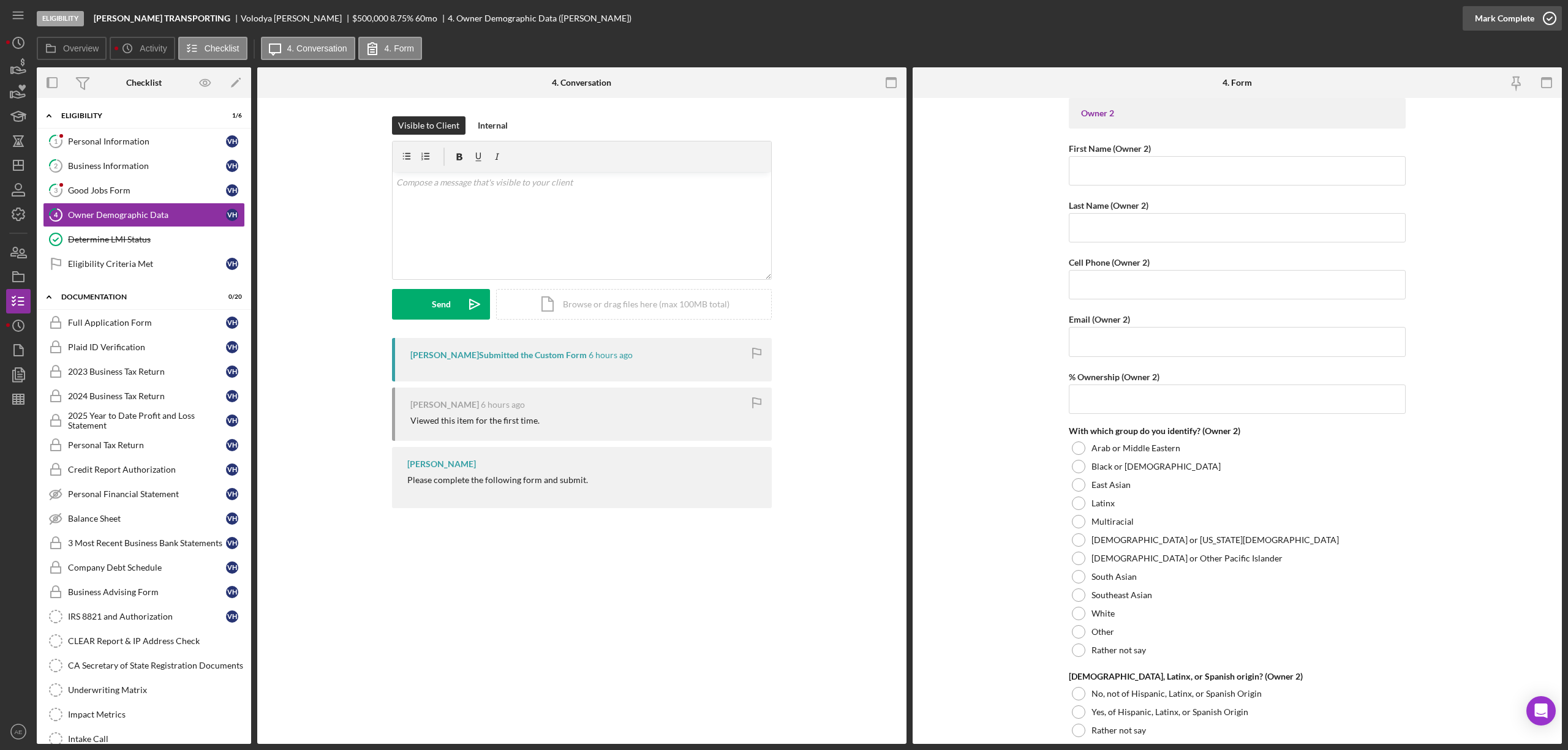
click at [1493, 28] on div "Mark Complete" at bounding box center [1505, 18] width 59 height 24
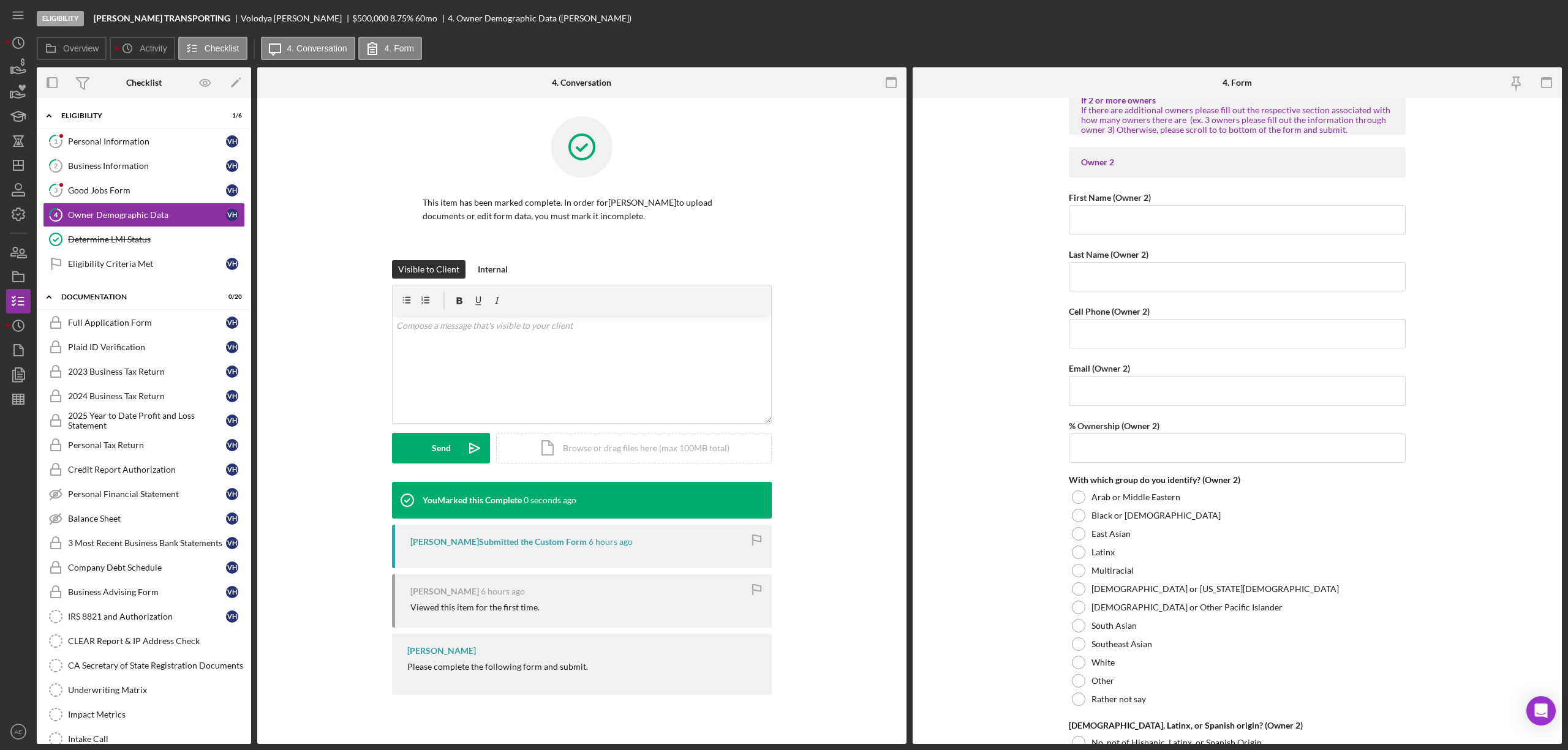
scroll to position [1355, 0]
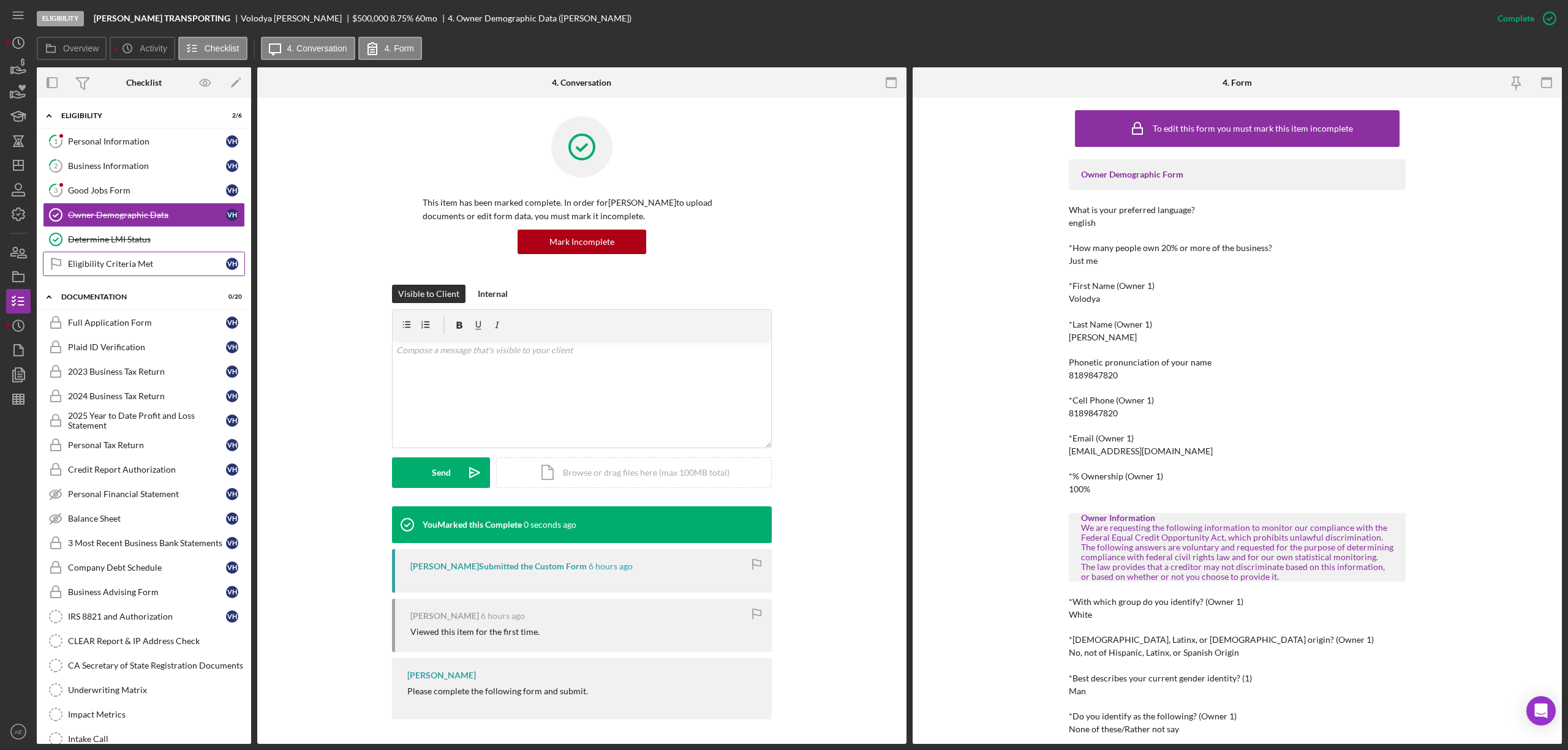
click at [104, 269] on div "Eligibility Criteria Met" at bounding box center [147, 264] width 158 height 10
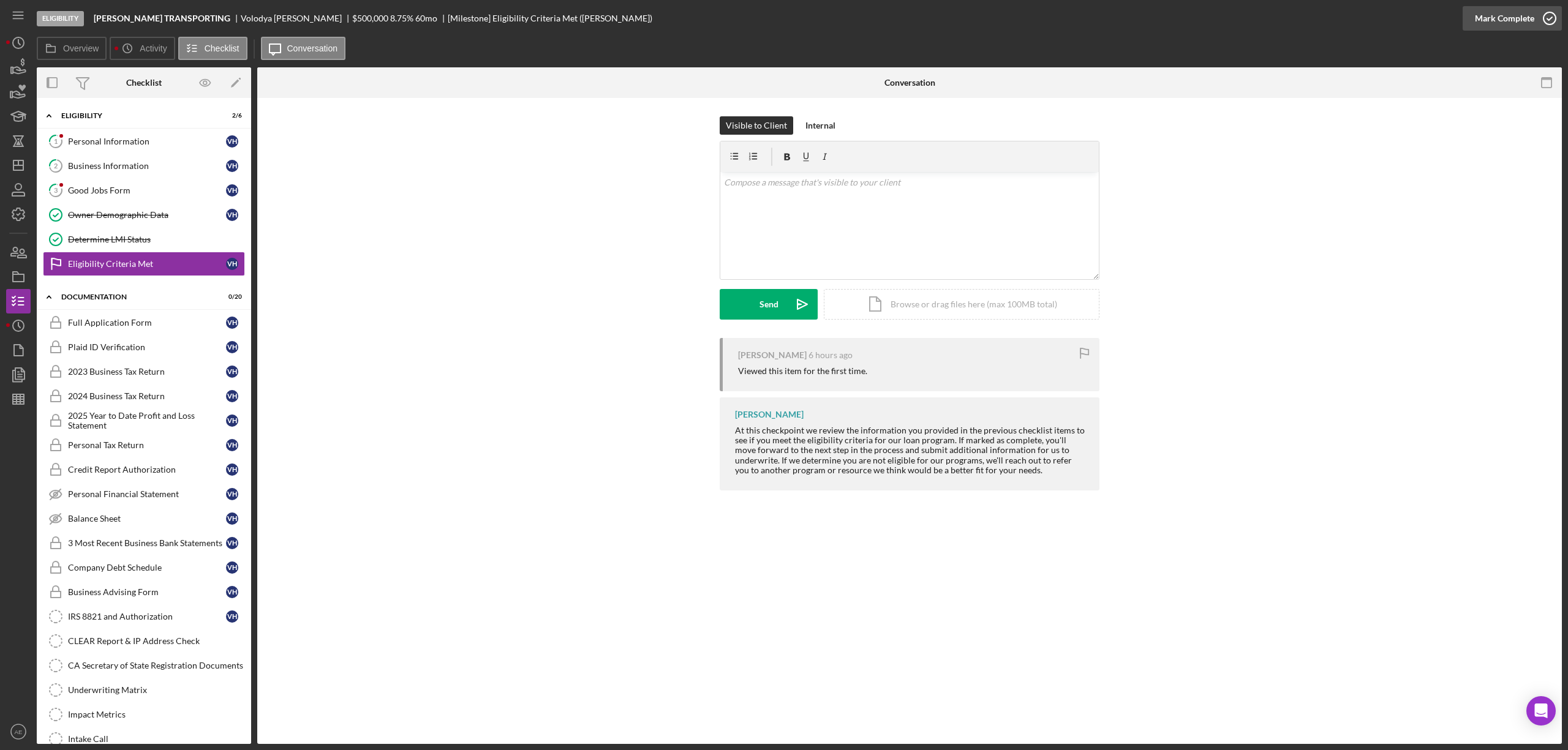
click at [1503, 21] on div "Mark Complete" at bounding box center [1505, 18] width 59 height 24
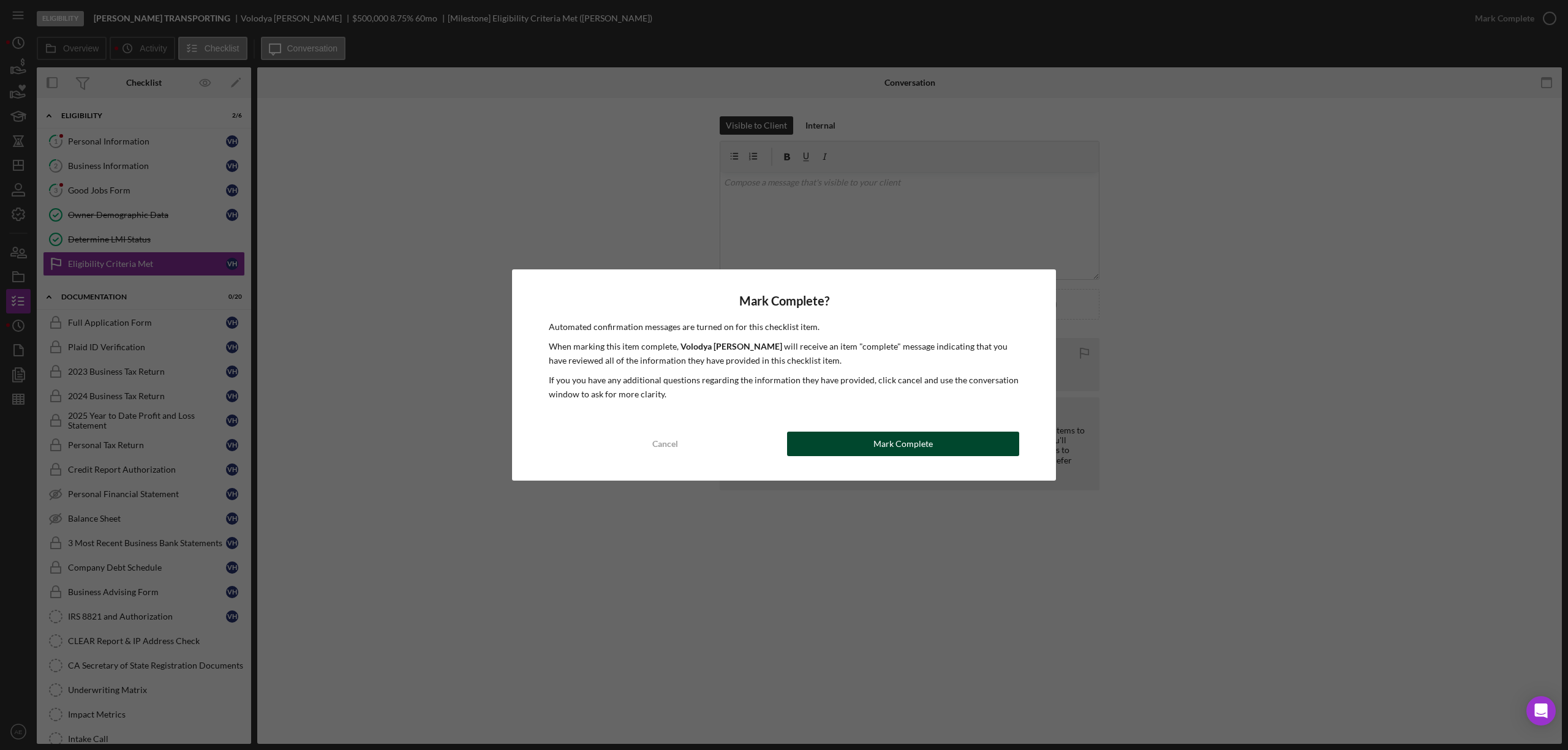
click at [883, 441] on div "Mark Complete" at bounding box center [903, 443] width 59 height 24
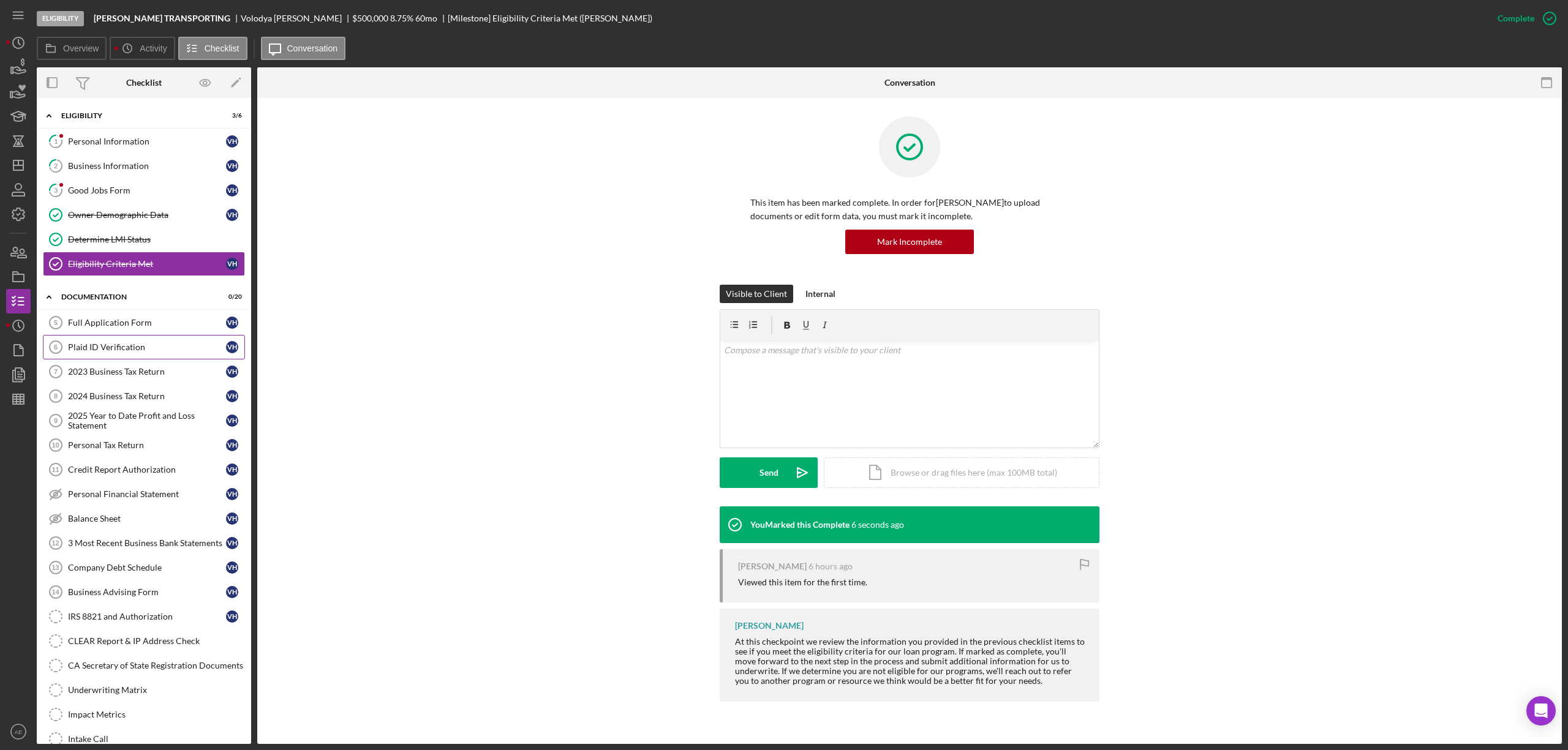
click at [113, 346] on div "Plaid ID Verification" at bounding box center [147, 347] width 158 height 10
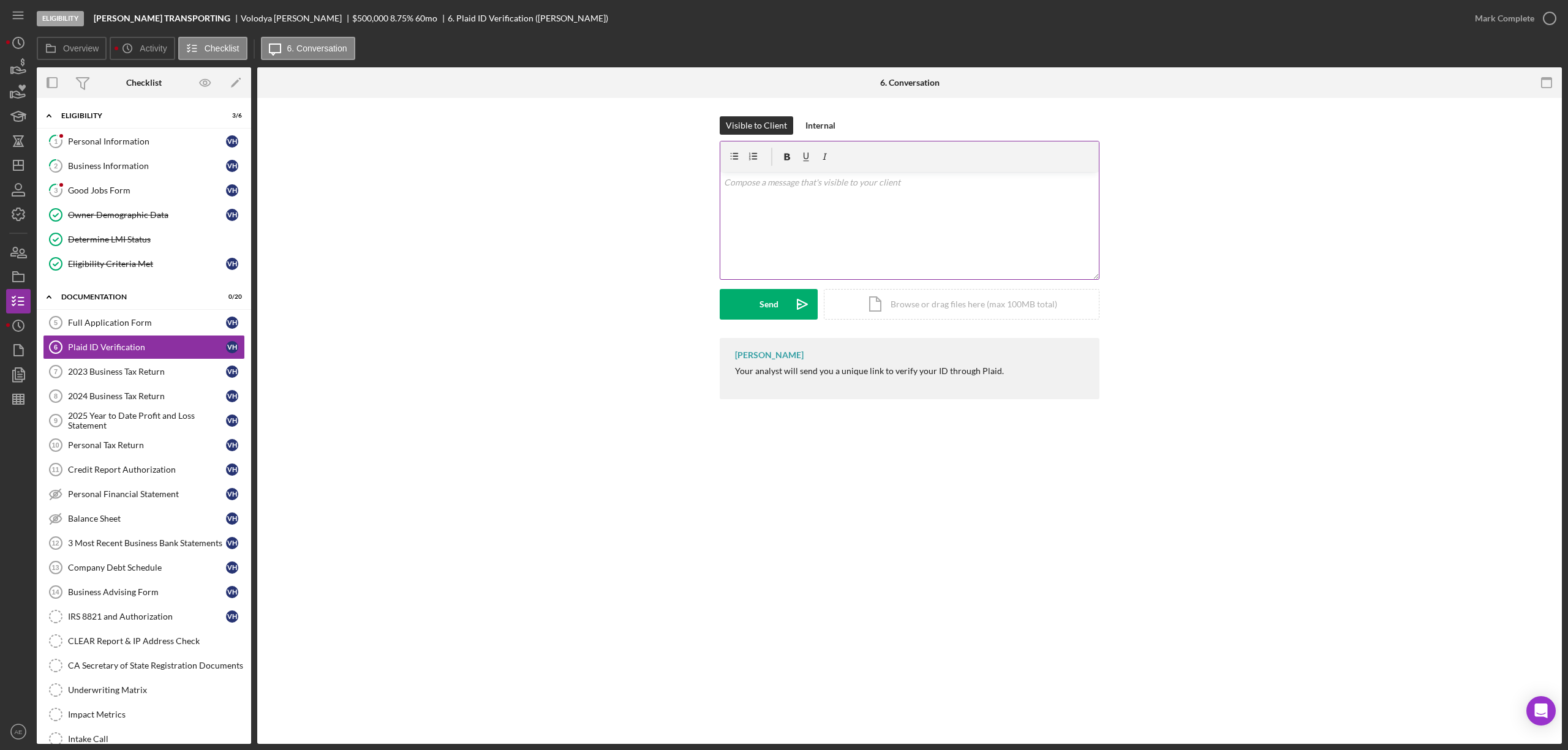
click at [834, 234] on div "v Color teal Color pink Remove color Add row above Add row below Add column bef…" at bounding box center [909, 226] width 378 height 107
click at [794, 309] on icon "Icon/icon-invite-send" at bounding box center [802, 304] width 31 height 31
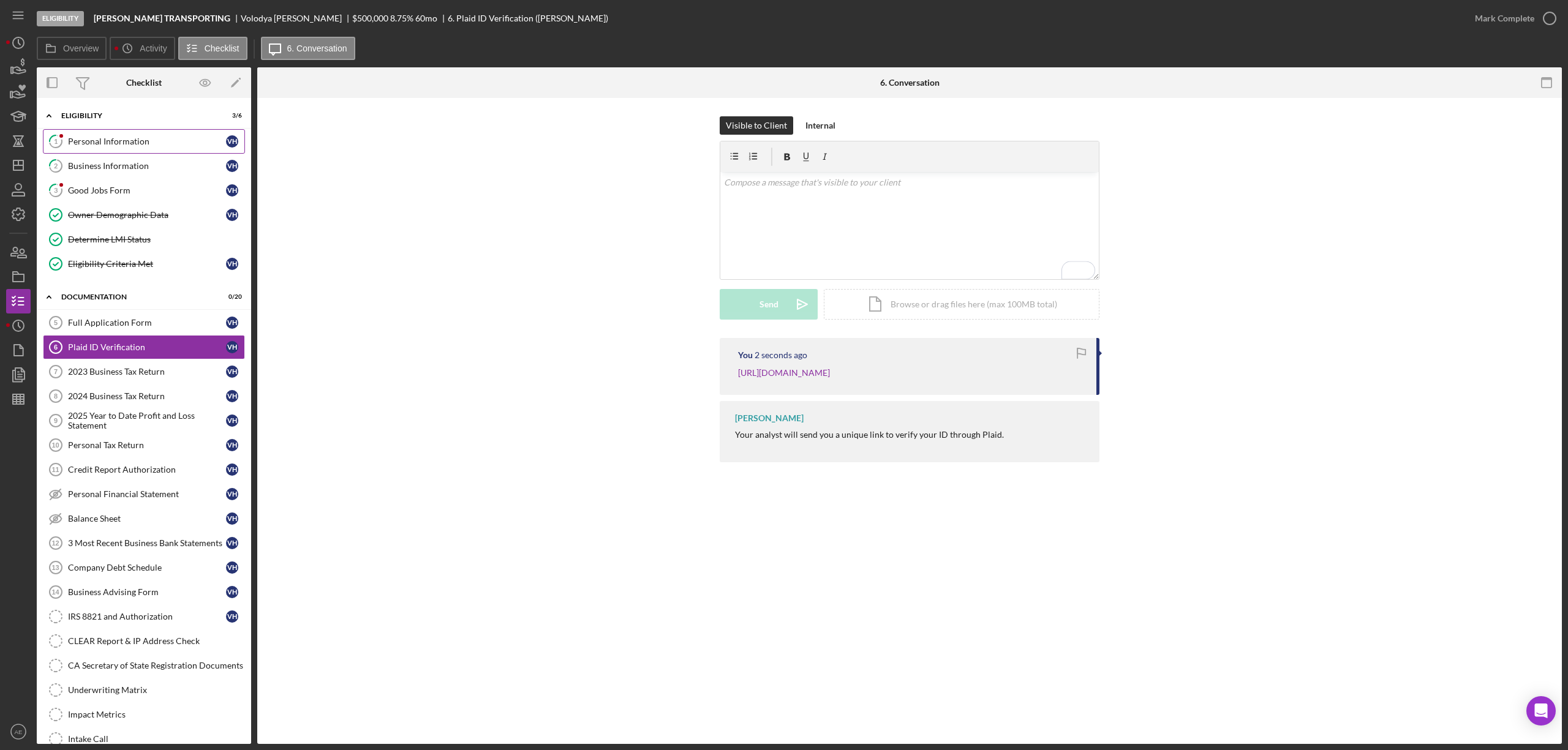
click at [135, 142] on div "Personal Information" at bounding box center [147, 141] width 158 height 10
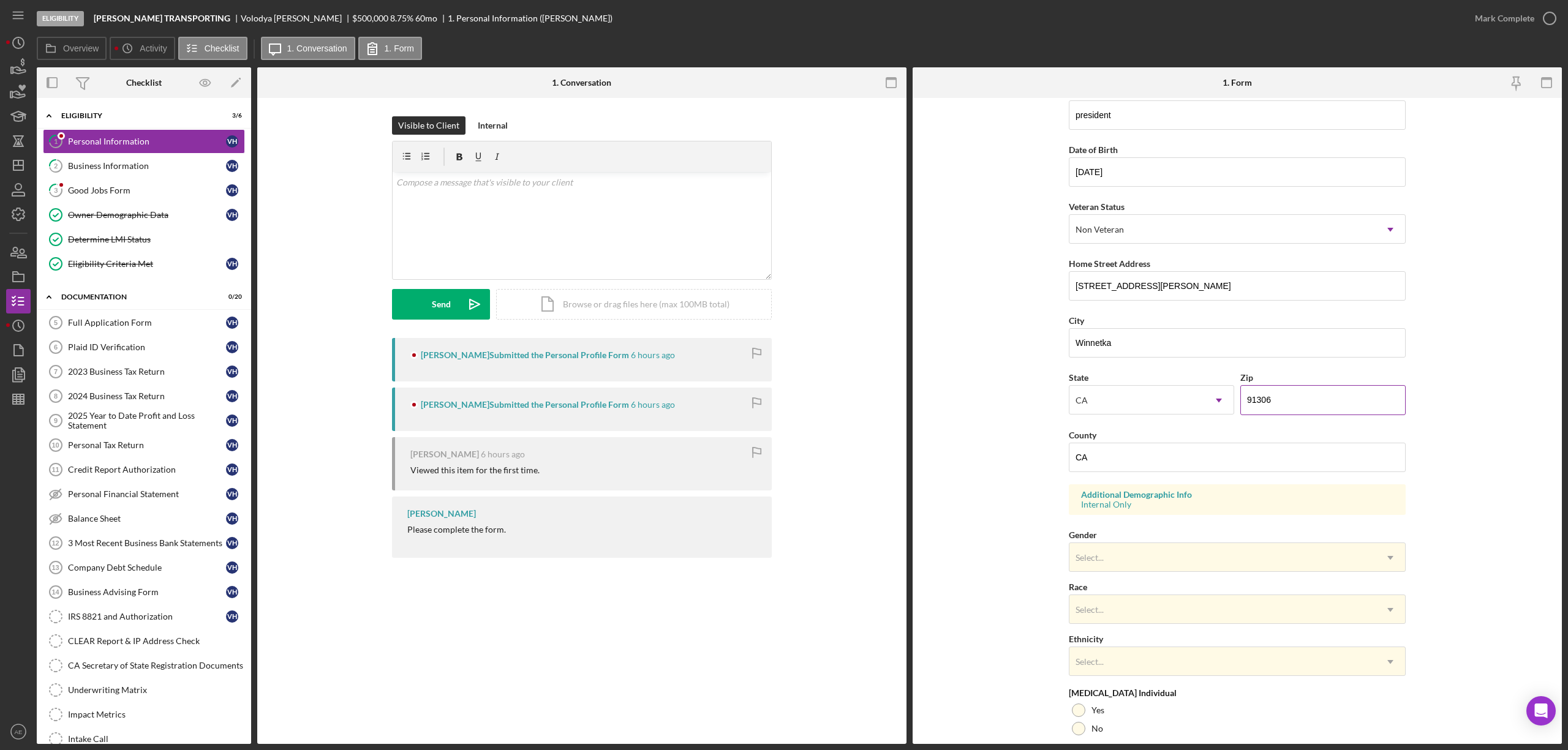
scroll to position [163, 0]
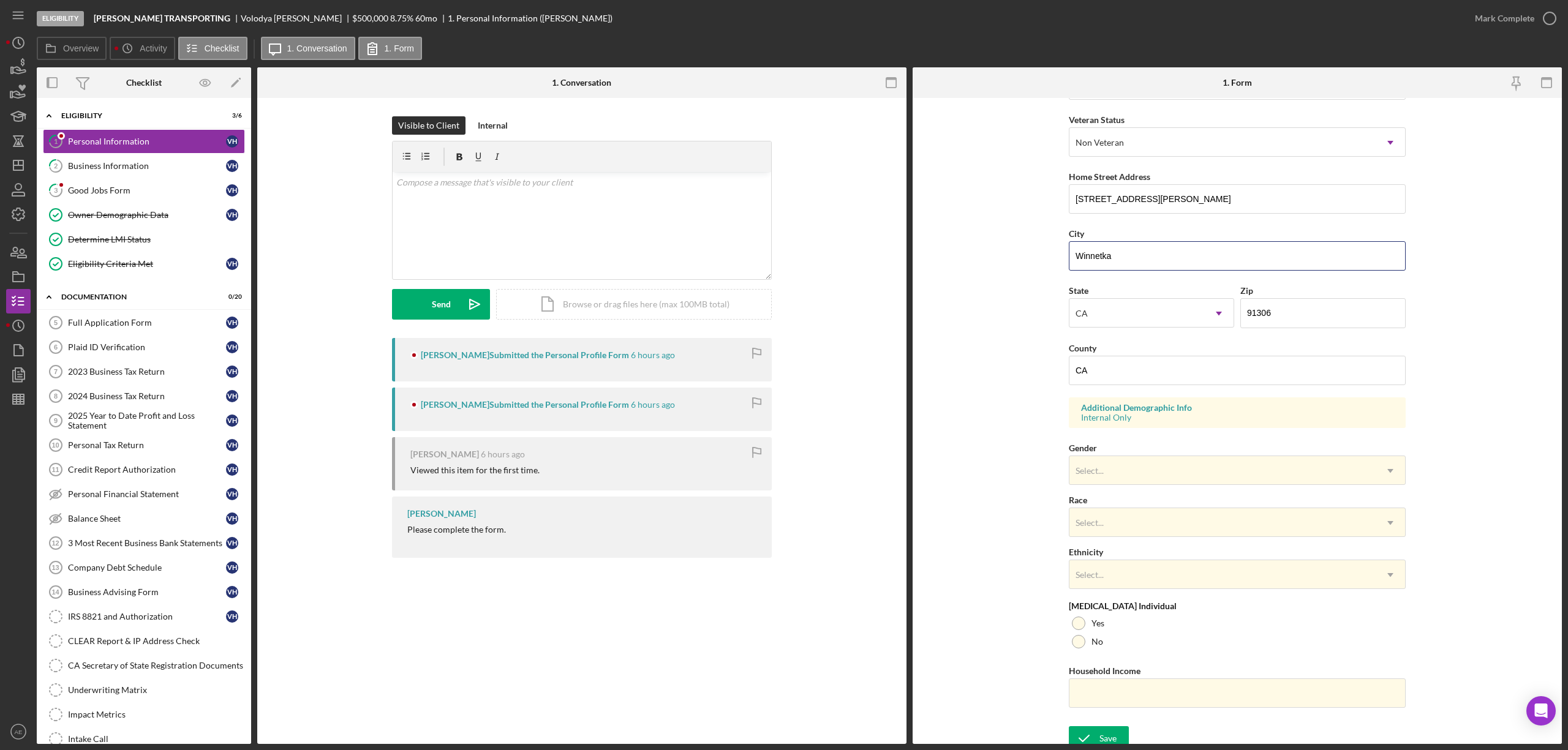
drag, startPoint x: 1104, startPoint y: 261, endPoint x: 1006, endPoint y: 261, distance: 98.0
click at [1006, 261] on form "First Name [PERSON_NAME] Middle Name Last Name [PERSON_NAME] Job Title presiden…" at bounding box center [1237, 421] width 649 height 646
drag, startPoint x: 1140, startPoint y: 381, endPoint x: 1101, endPoint y: 372, distance: 40.0
click at [1105, 380] on input "CA" at bounding box center [1237, 370] width 337 height 30
drag, startPoint x: 1101, startPoint y: 372, endPoint x: 1051, endPoint y: 372, distance: 50.0
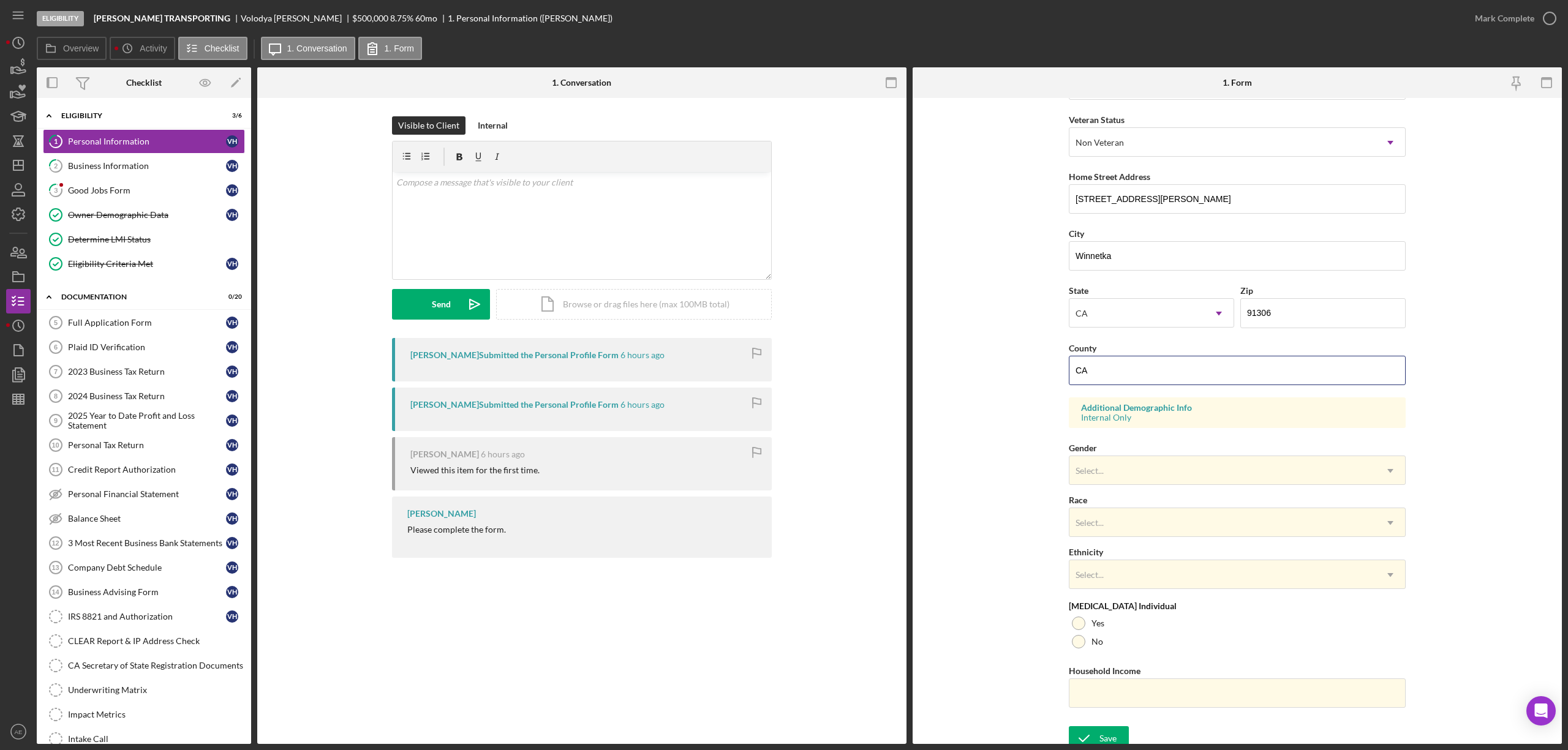
click at [1051, 372] on form "First Name [PERSON_NAME] Middle Name Last Name [PERSON_NAME] Job Title presiden…" at bounding box center [1237, 421] width 649 height 646
paste input "[GEOGRAPHIC_DATA]"
type input "[GEOGRAPHIC_DATA]"
click at [1138, 469] on div "Select..." at bounding box center [1222, 470] width 306 height 28
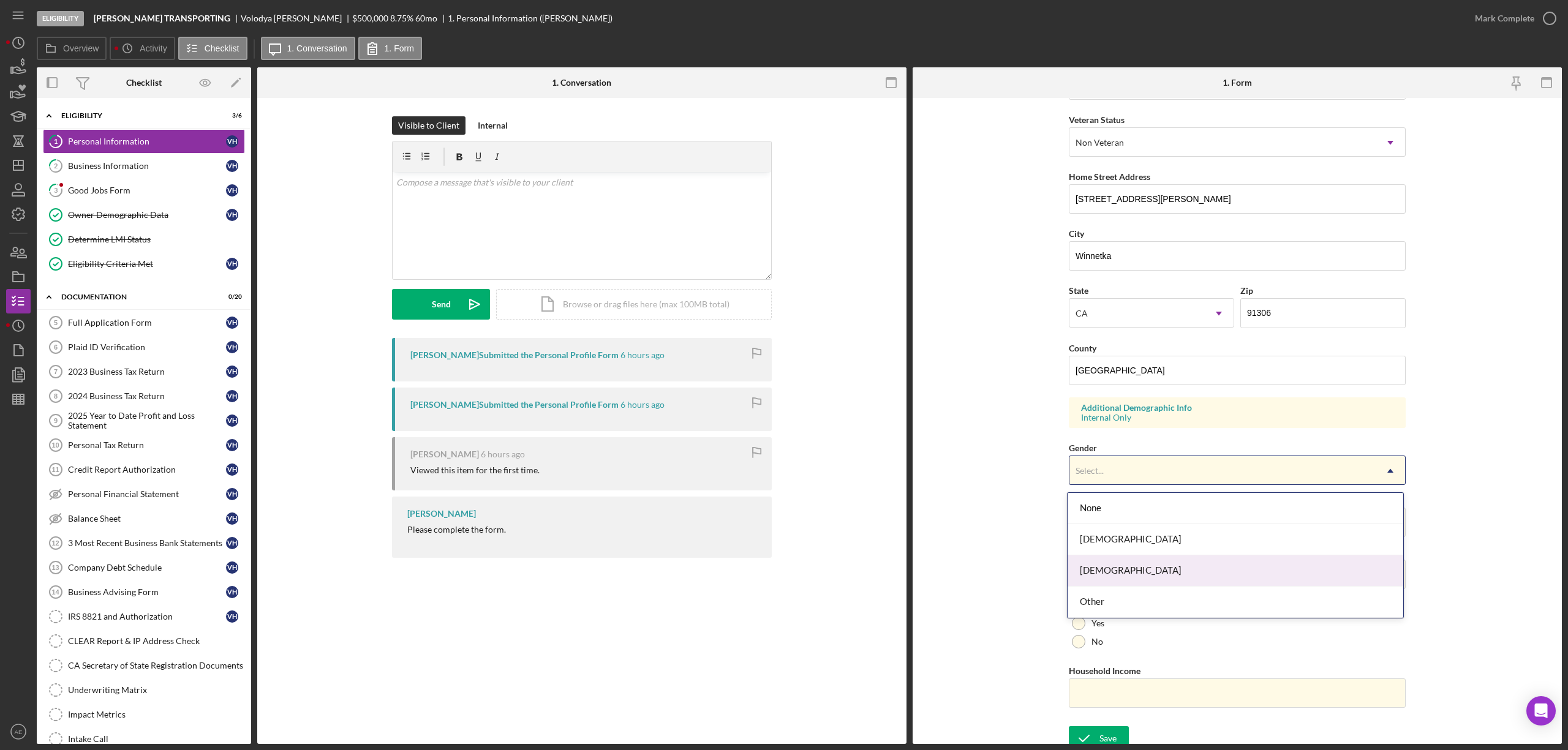
click at [1113, 564] on div "[DEMOGRAPHIC_DATA]" at bounding box center [1236, 570] width 336 height 31
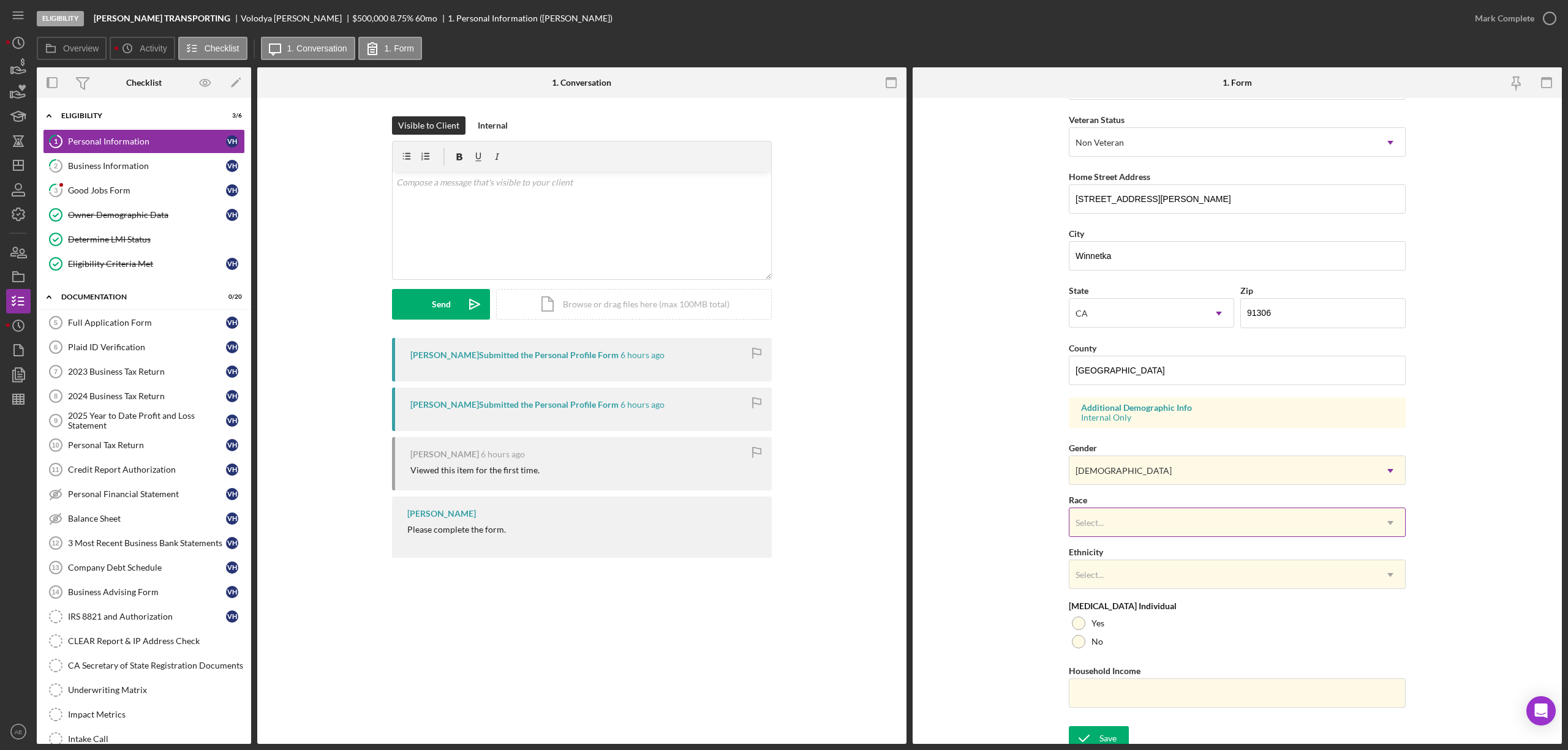
click at [1105, 523] on div "Select..." at bounding box center [1222, 523] width 306 height 28
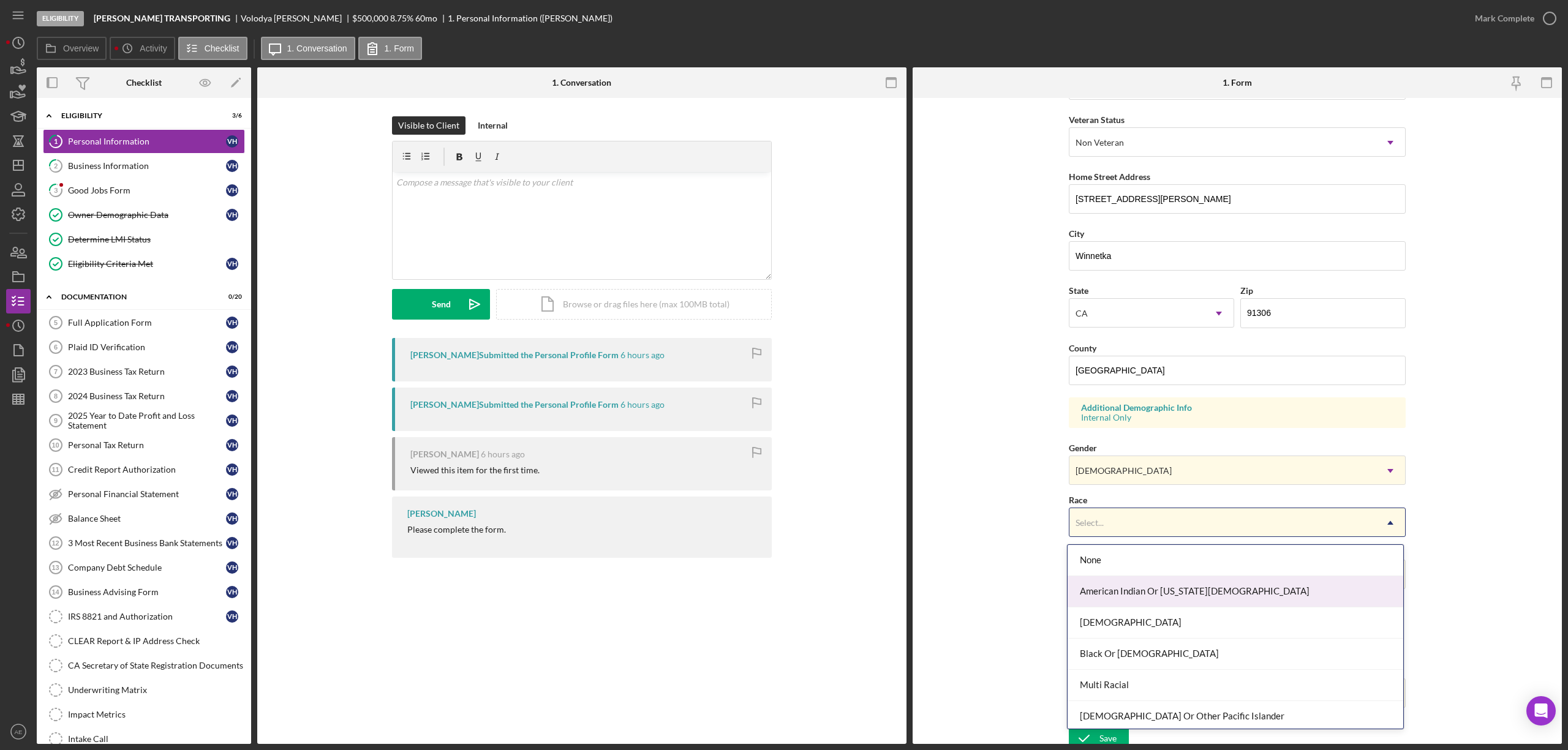
scroll to position [67, 0]
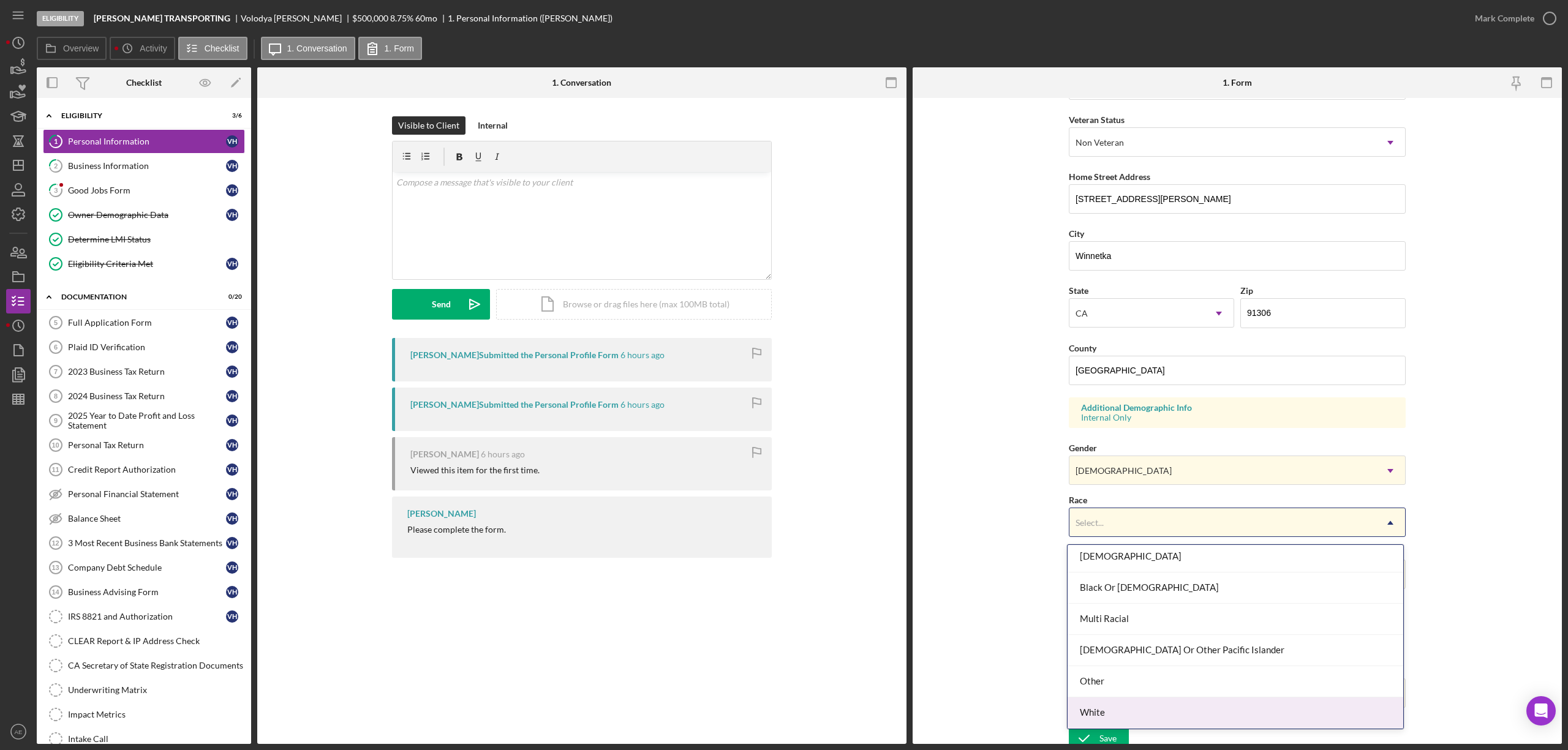
click at [1104, 718] on div "White" at bounding box center [1236, 712] width 336 height 31
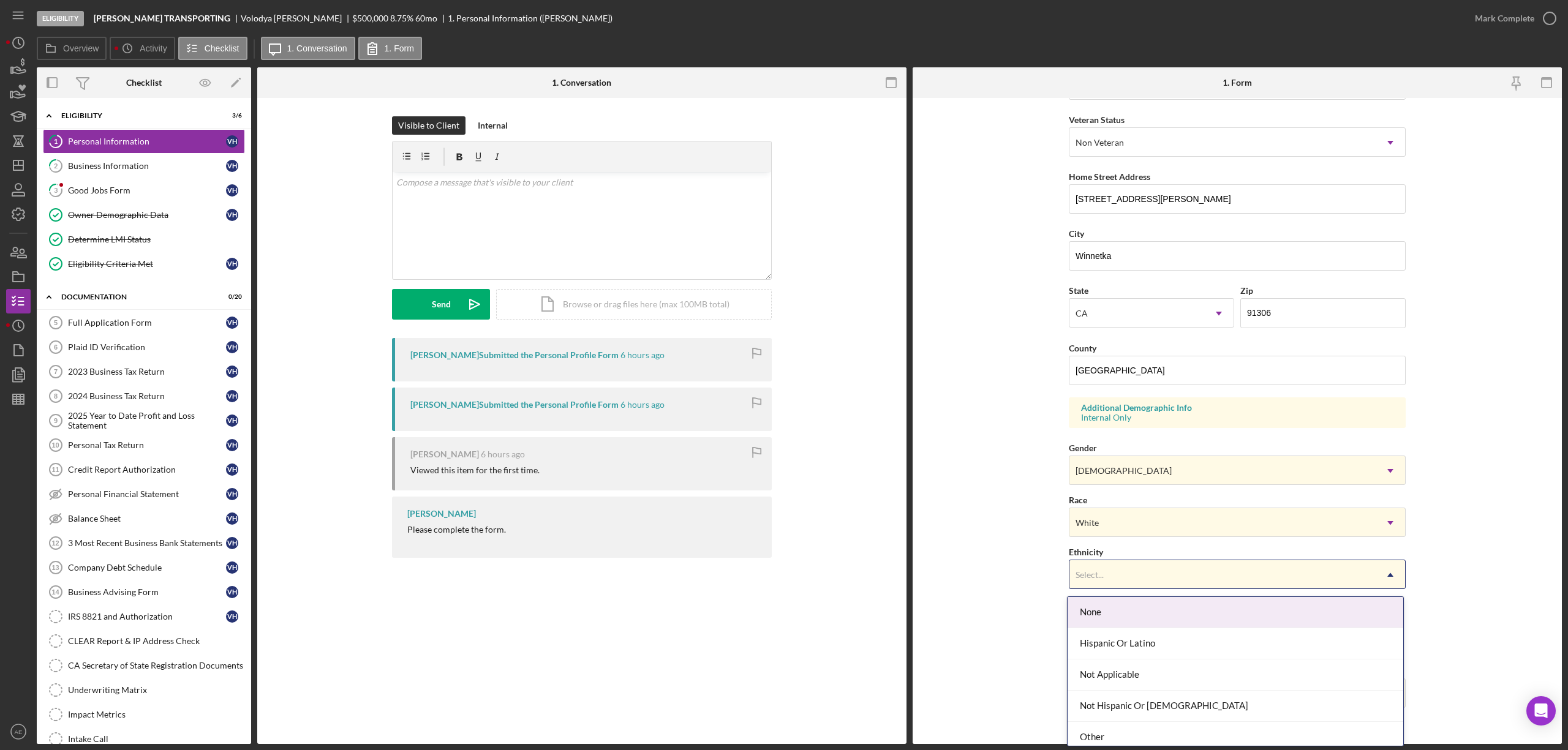
click at [1111, 574] on div "Select..." at bounding box center [1222, 575] width 306 height 28
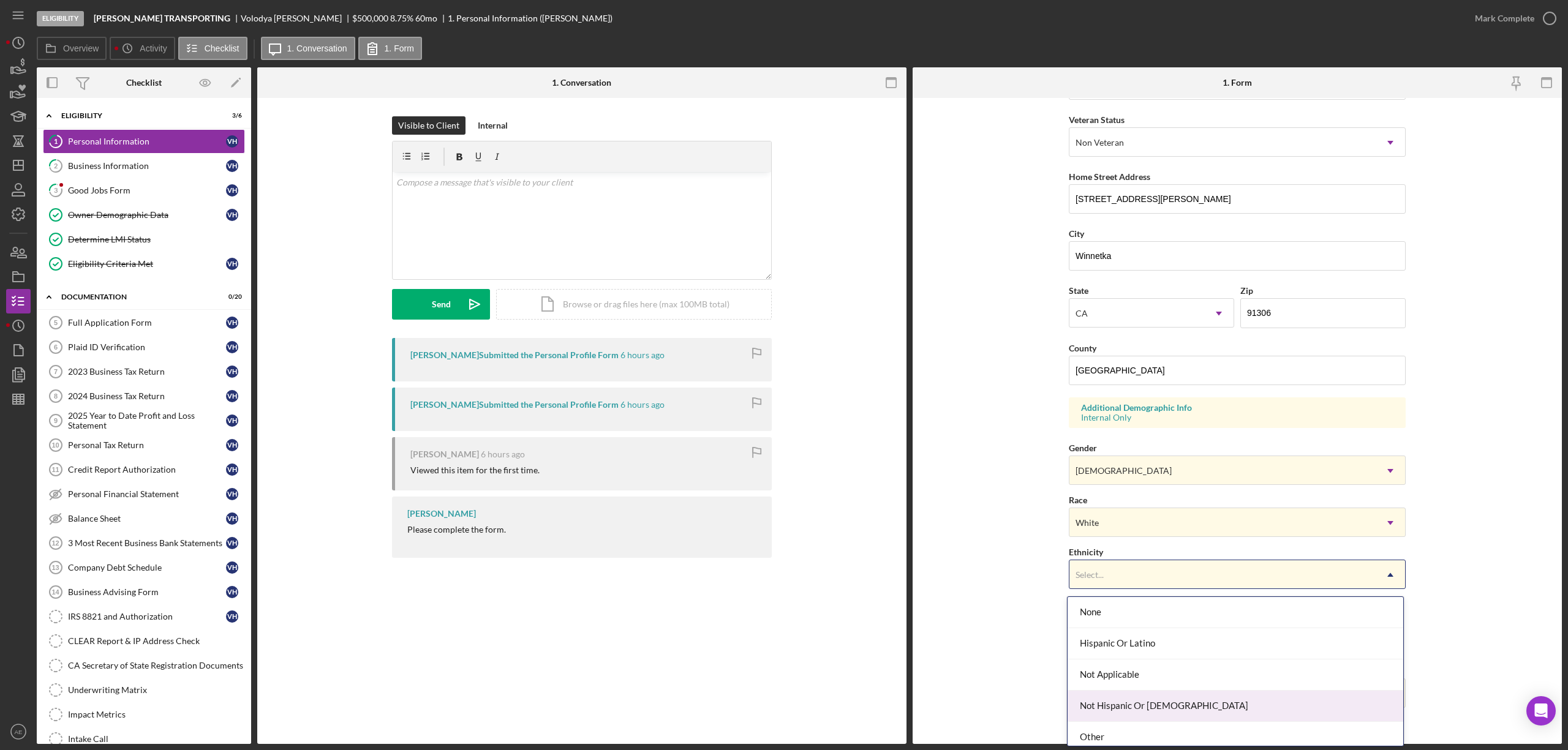
click at [1149, 702] on div "Not Hispanic Or [DEMOGRAPHIC_DATA]" at bounding box center [1236, 706] width 336 height 31
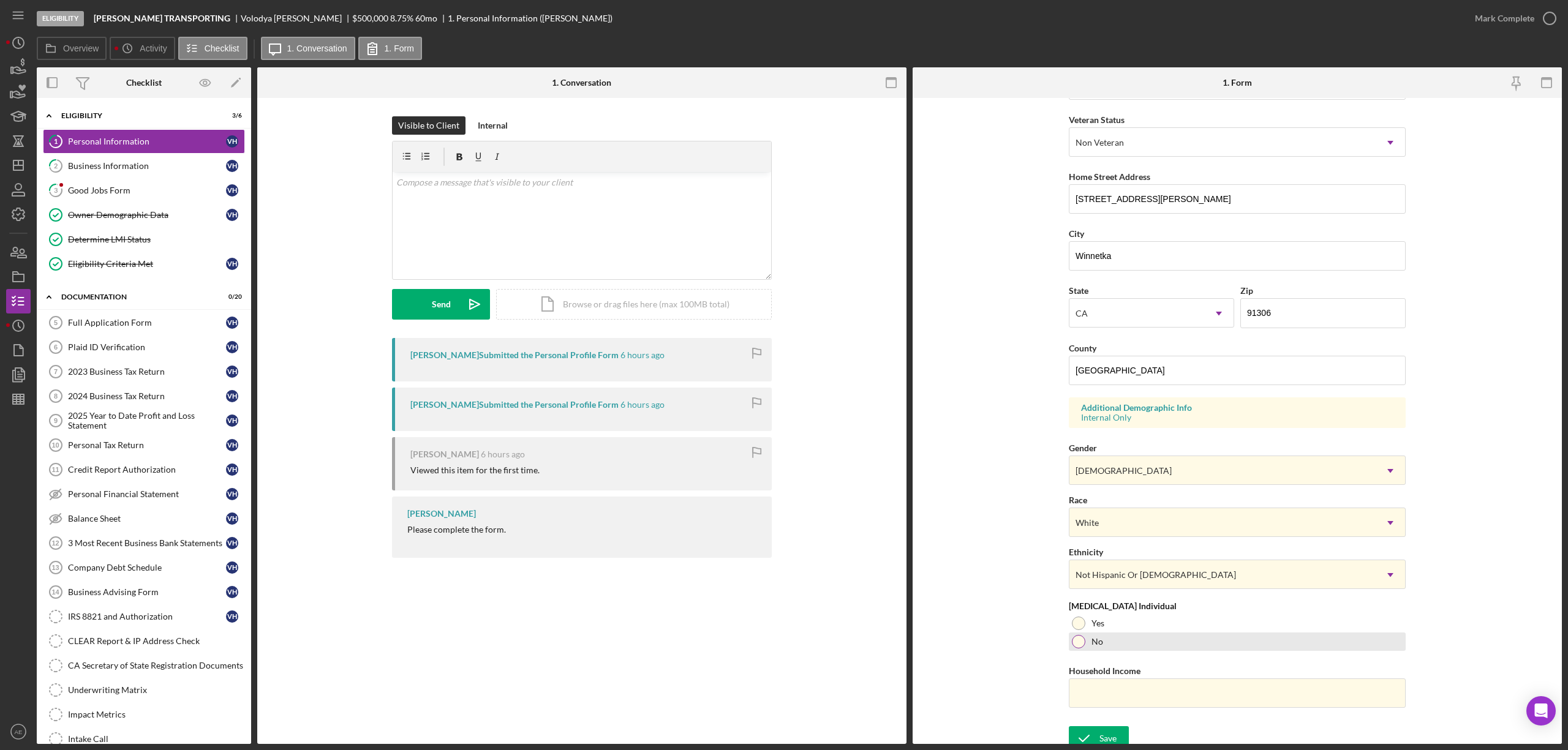
click at [1088, 648] on div "No" at bounding box center [1237, 642] width 337 height 18
click at [1090, 745] on div "Eligibility [PERSON_NAME] TRANSPORTING [PERSON_NAME] $500,000 $100,000 8.75 % 6…" at bounding box center [784, 375] width 1568 height 750
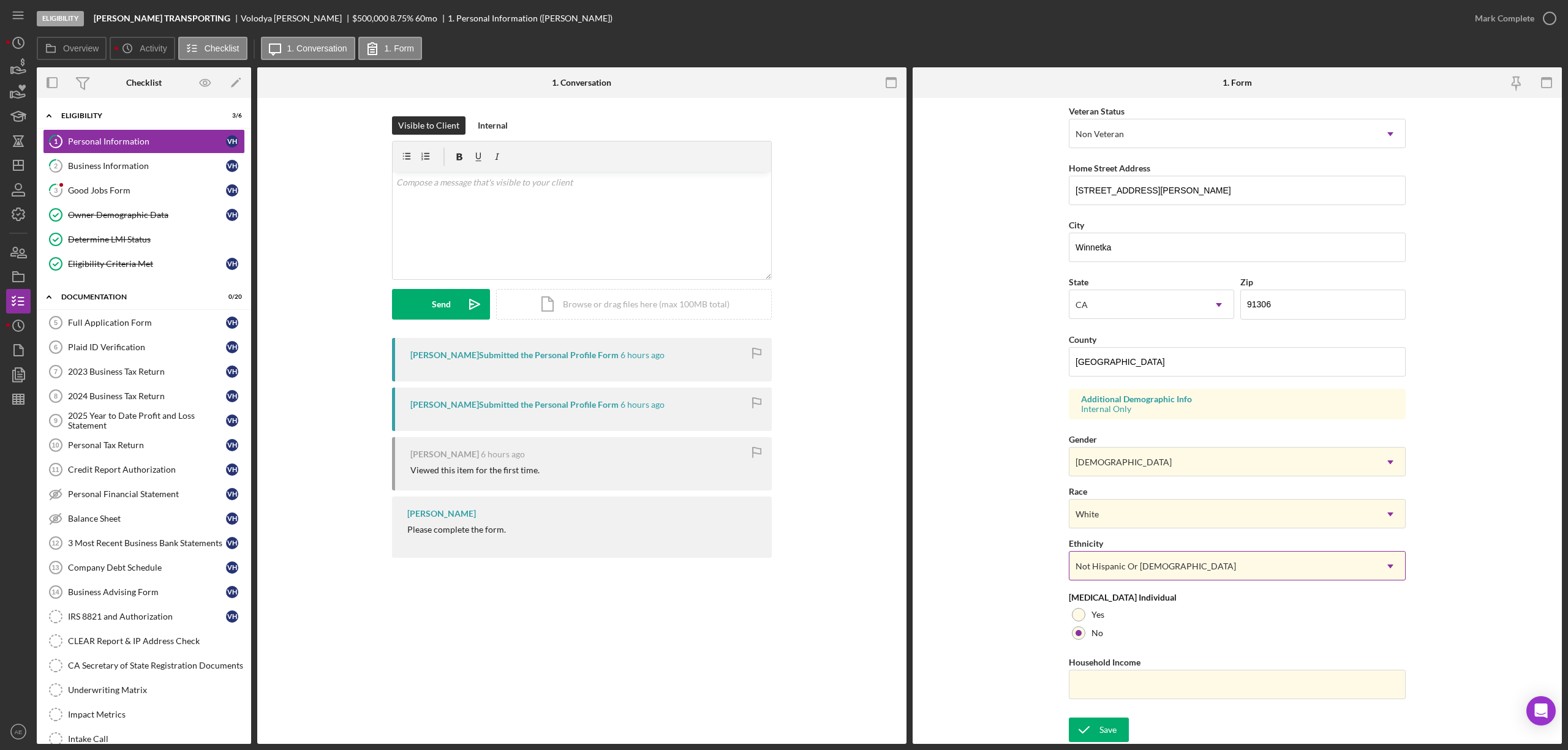
scroll to position [174, 0]
click at [1078, 722] on icon "submit" at bounding box center [1084, 730] width 31 height 31
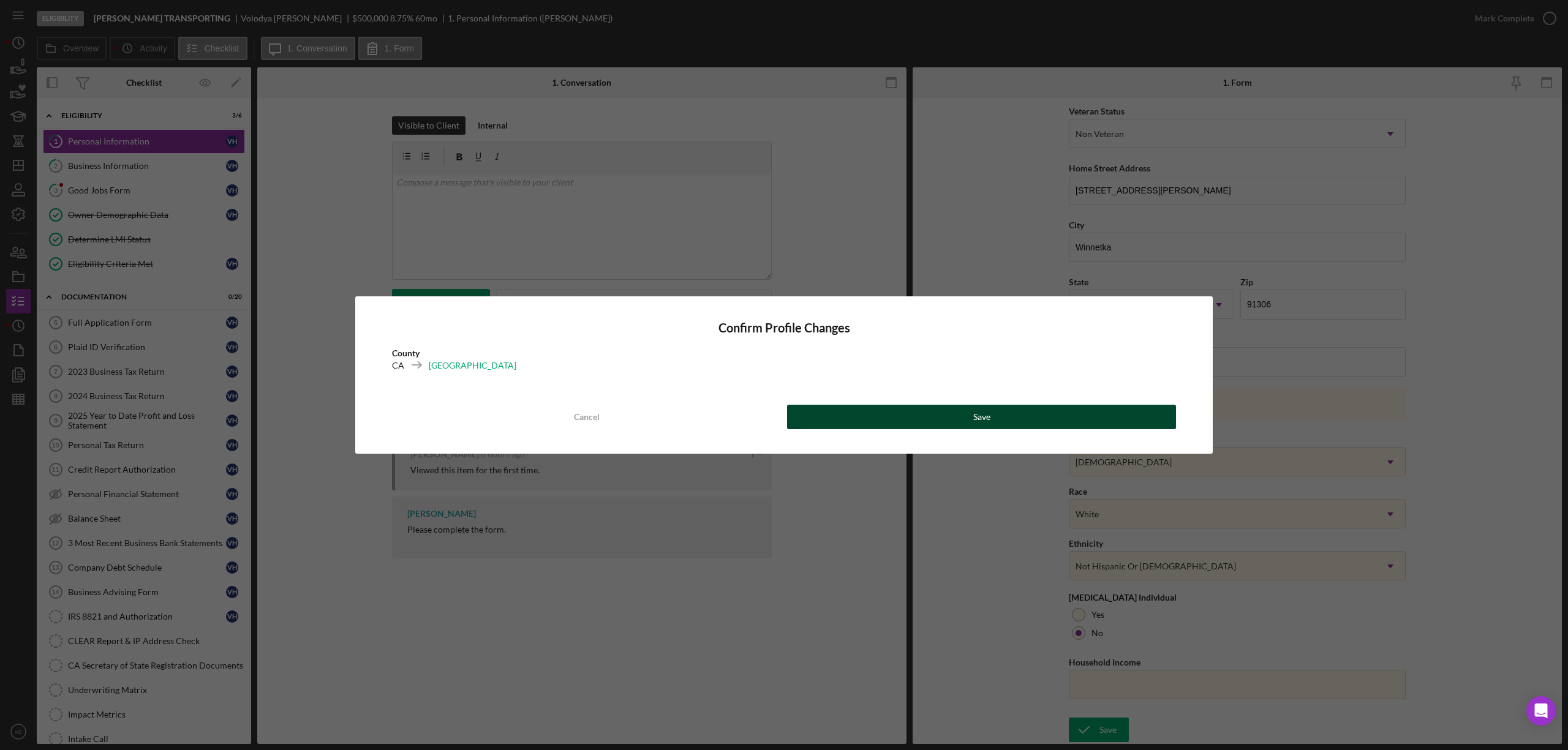
click at [871, 417] on button "Save" at bounding box center [981, 416] width 389 height 24
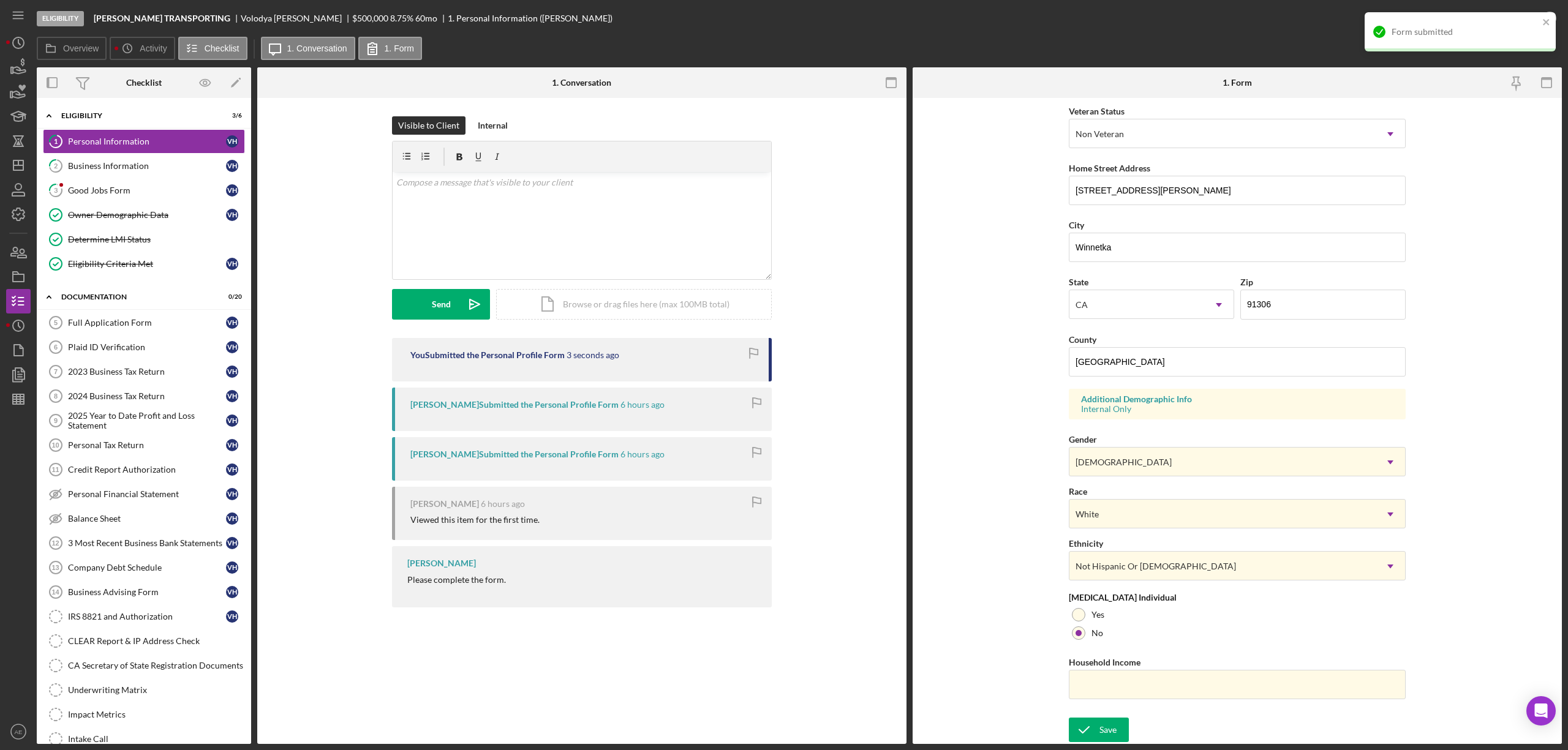
click at [1538, 18] on div "Form submitted" at bounding box center [1460, 32] width 191 height 39
click at [1505, 20] on div "Mark Complete" at bounding box center [1505, 18] width 59 height 24
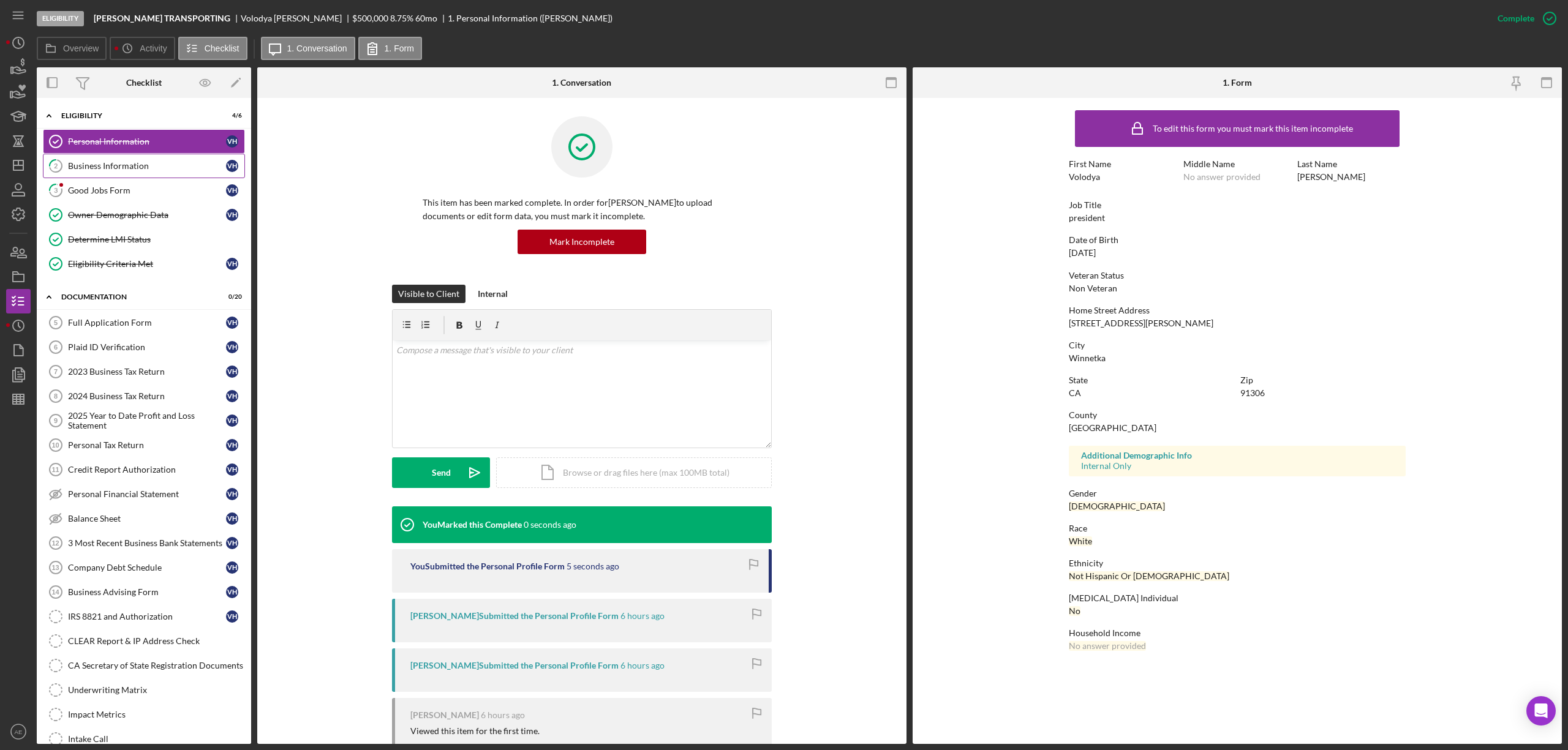
scroll to position [0, 0]
click at [148, 191] on div "Good Jobs Form" at bounding box center [147, 190] width 158 height 10
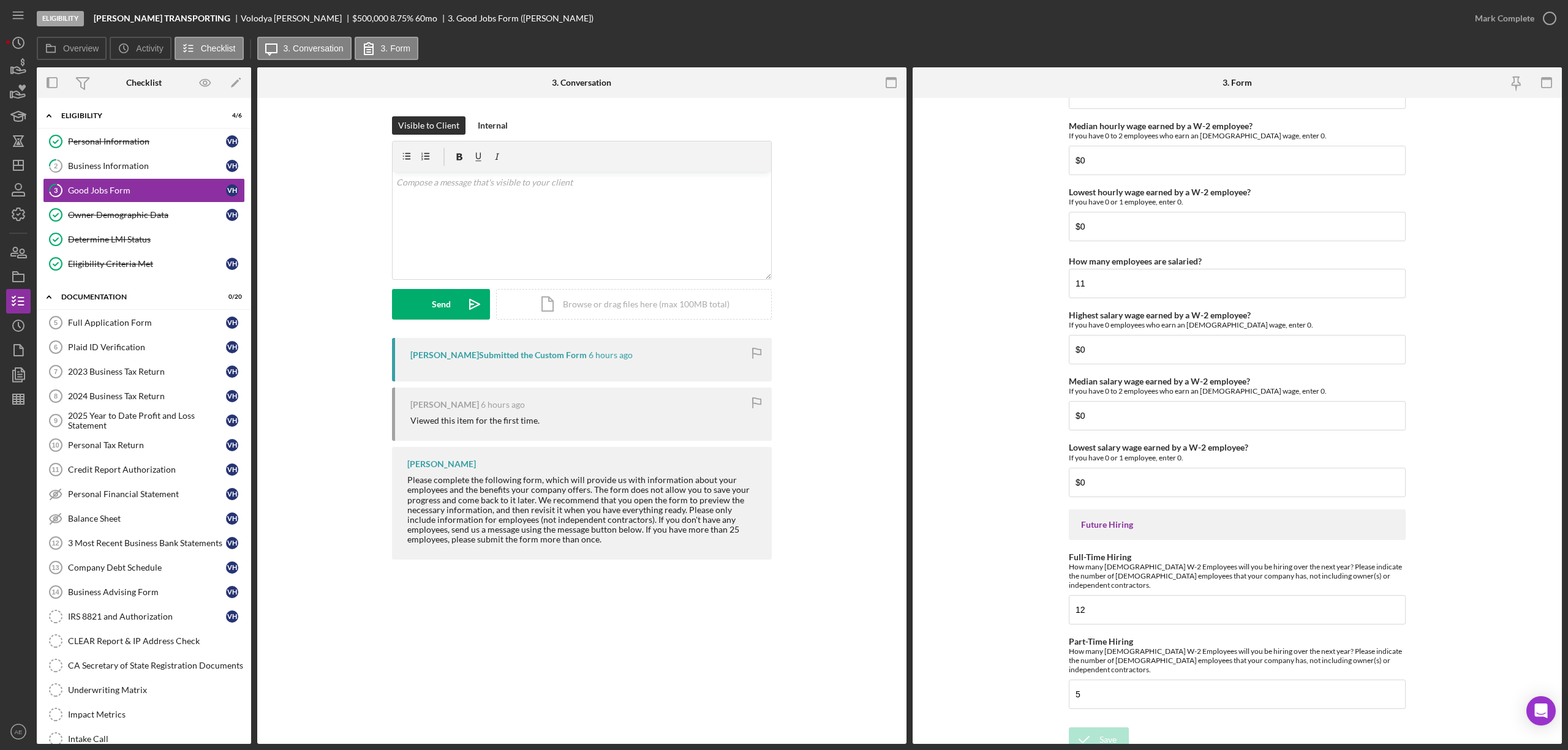
scroll to position [2477, 0]
click at [1509, 26] on div "Mark Complete" at bounding box center [1505, 18] width 59 height 24
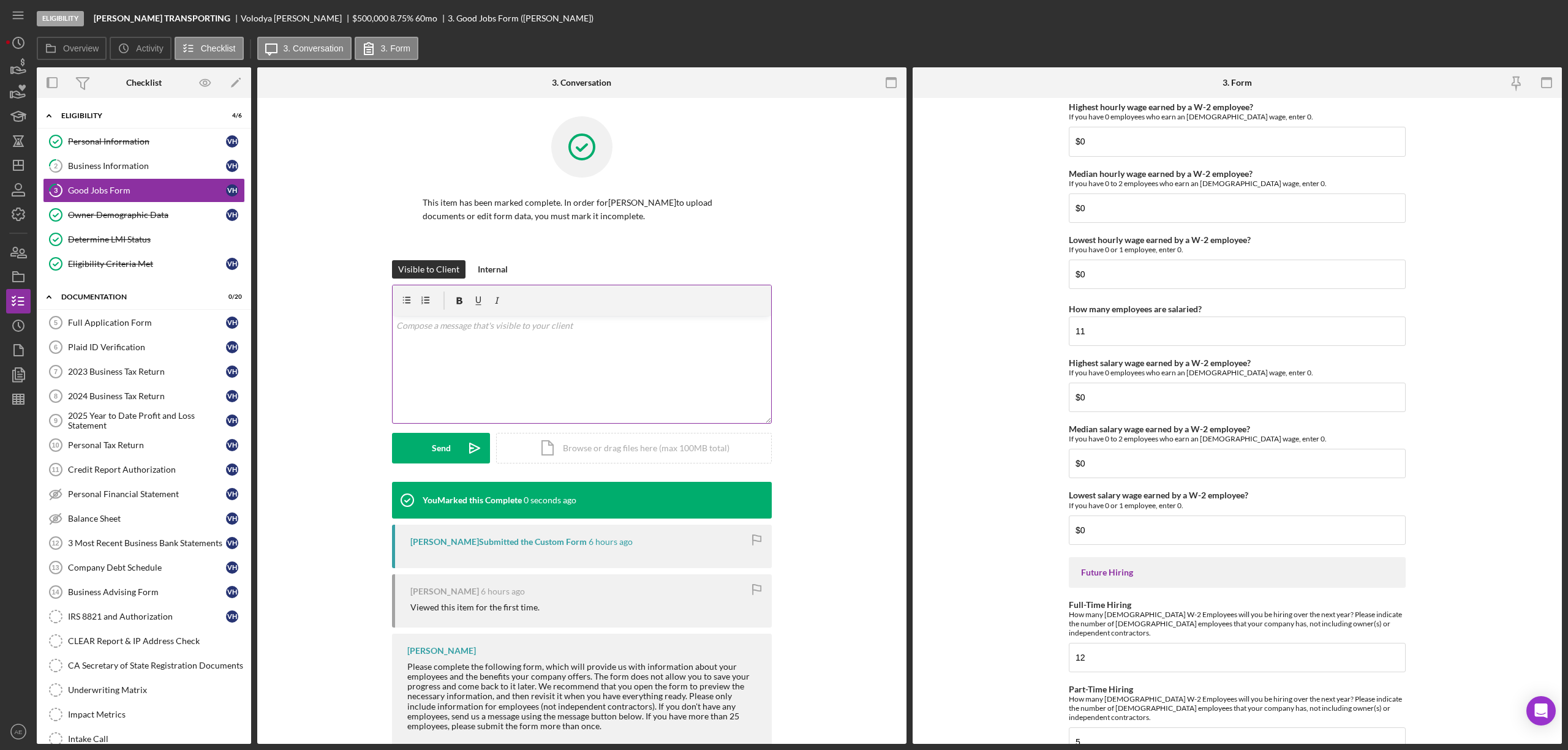
scroll to position [2526, 0]
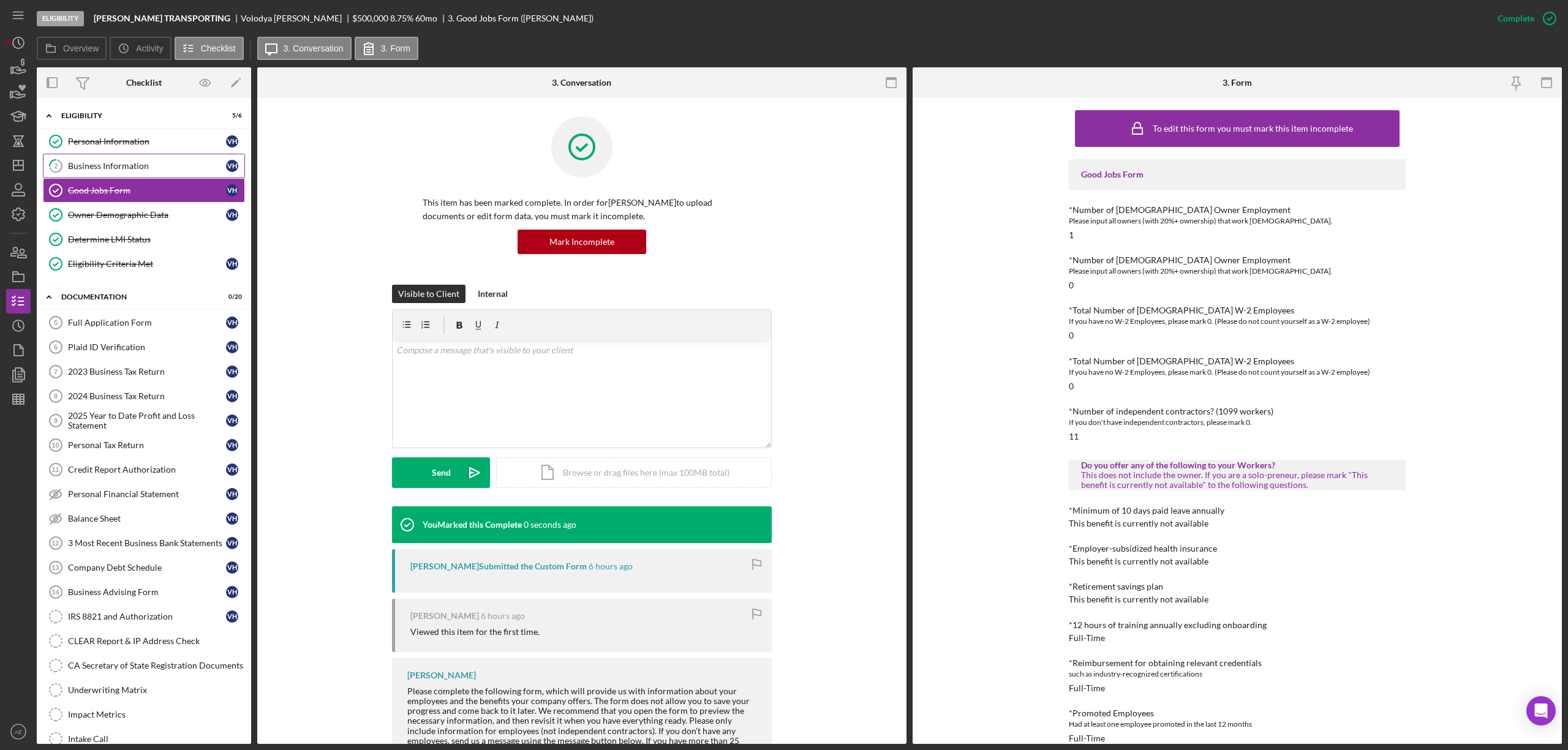
click at [182, 167] on div "Business Information" at bounding box center [147, 166] width 158 height 10
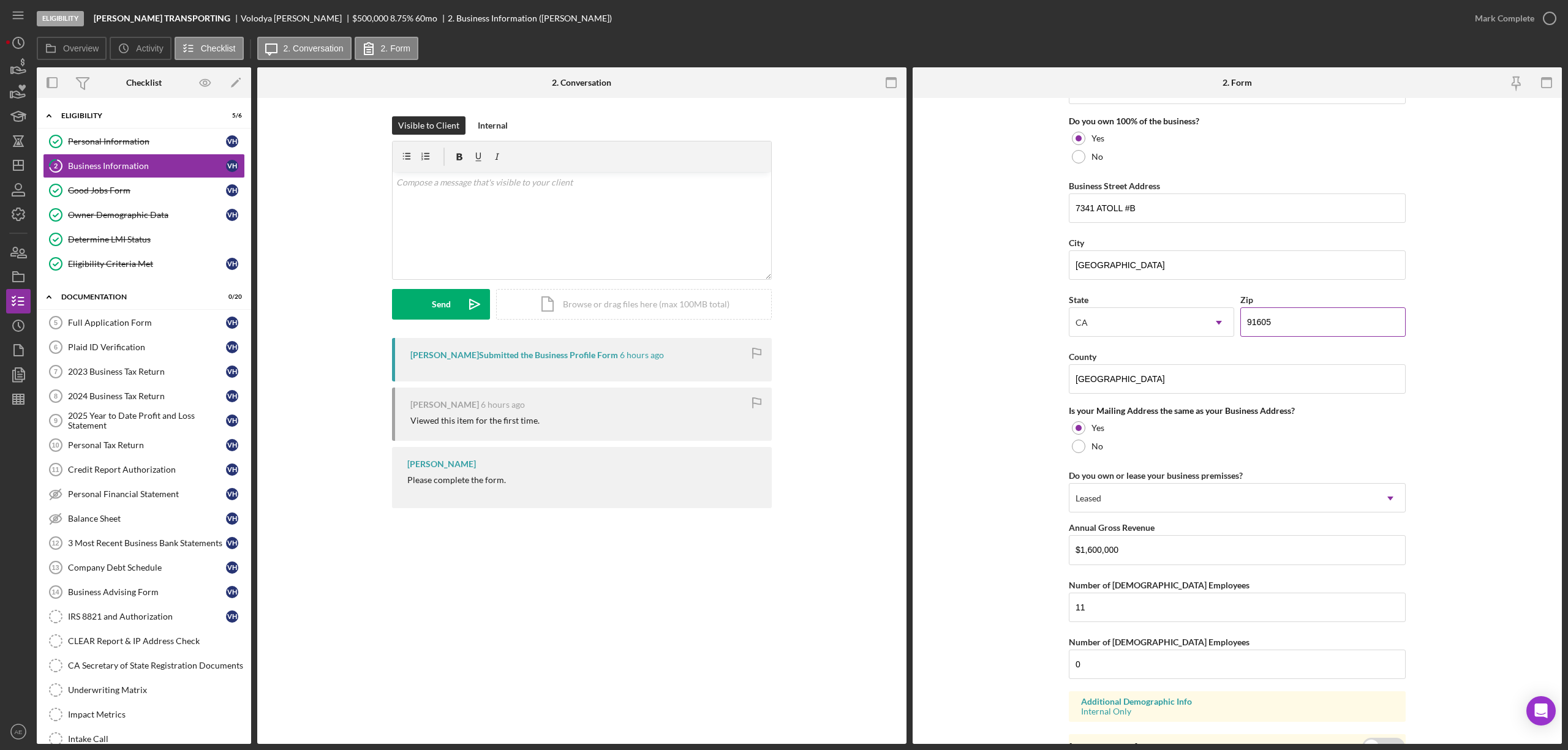
scroll to position [719, 0]
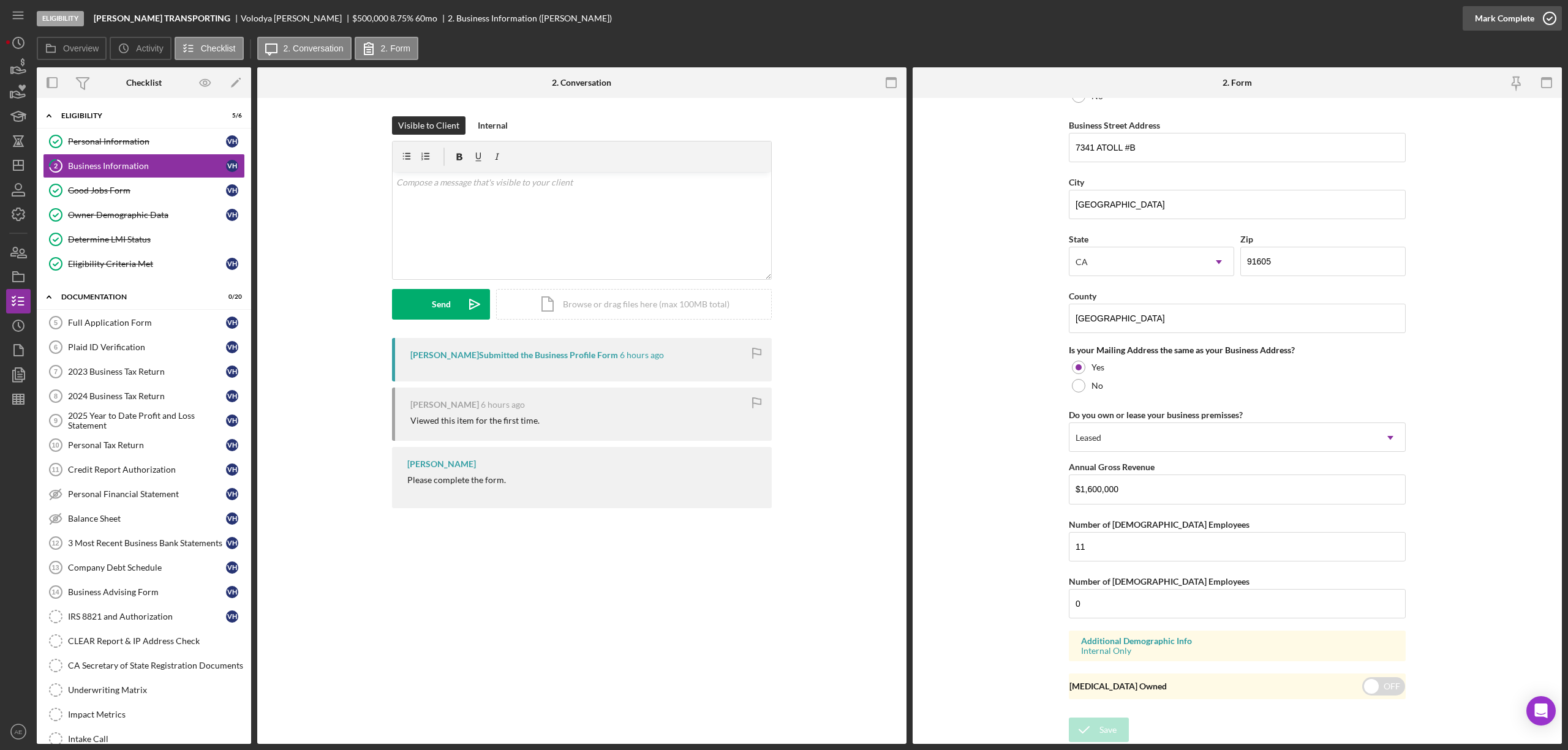
click at [1471, 26] on button "Mark Complete" at bounding box center [1512, 18] width 99 height 24
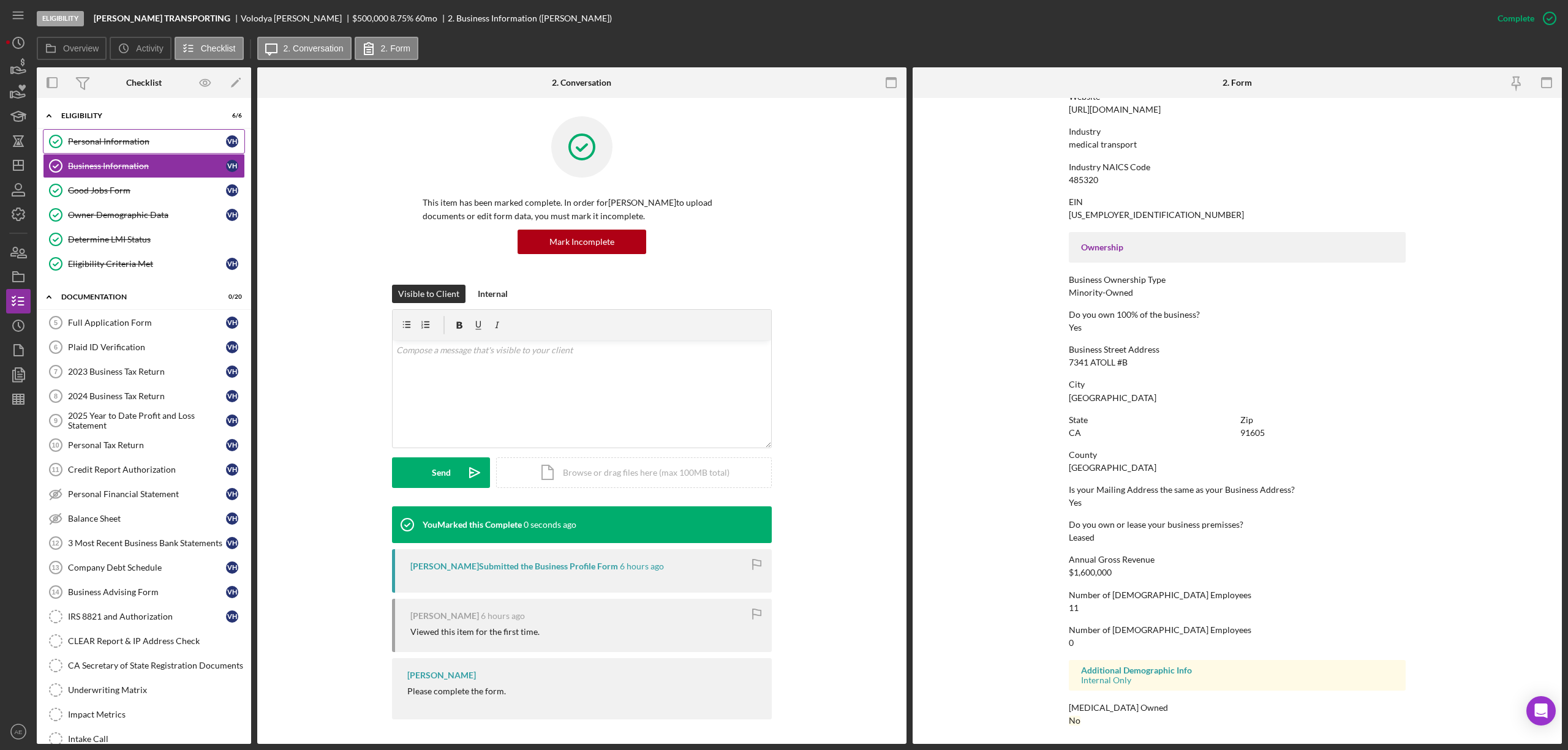
scroll to position [277, 0]
click at [121, 351] on div "Plaid ID Verification" at bounding box center [147, 347] width 158 height 10
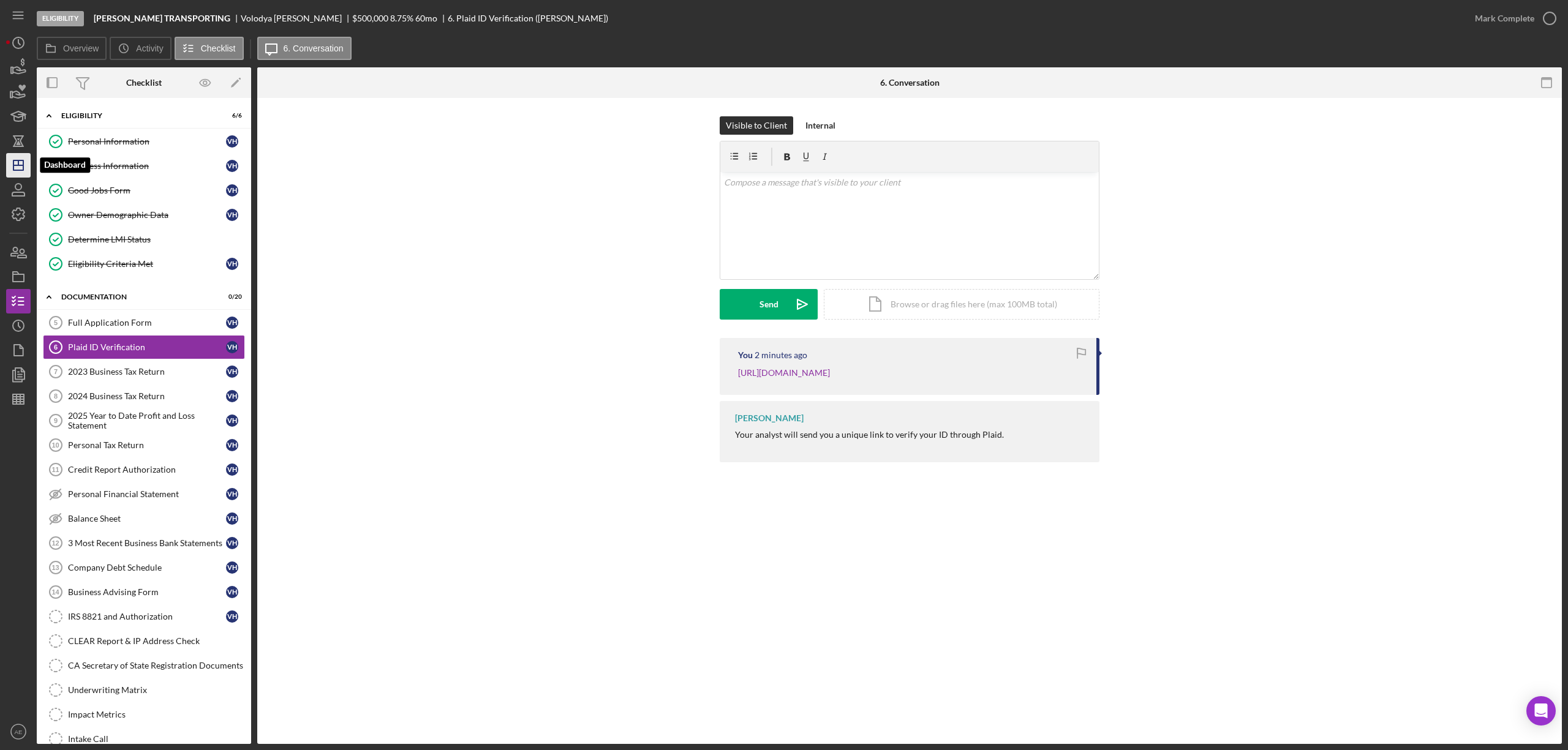
click at [24, 170] on icon "Icon/Dashboard" at bounding box center [18, 165] width 31 height 31
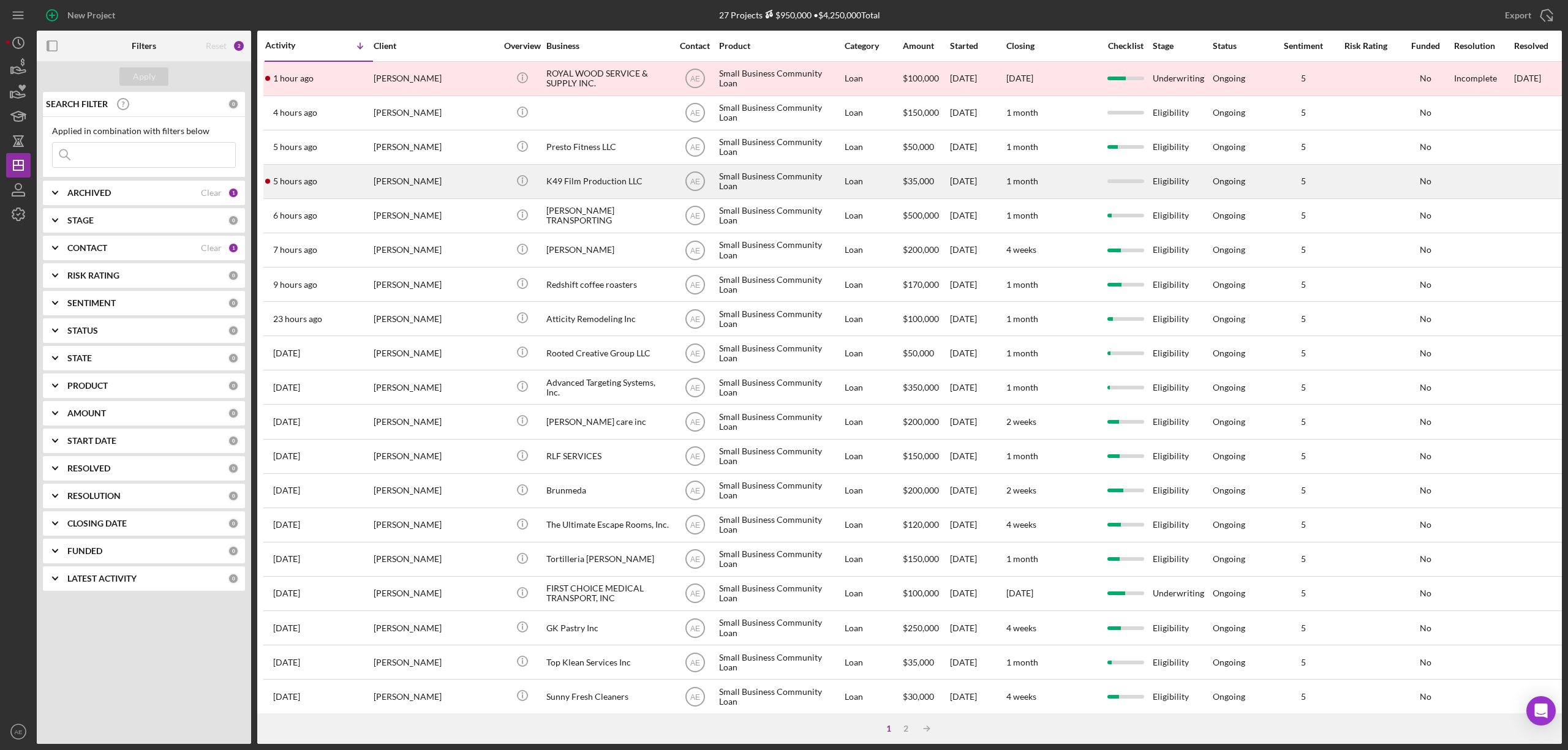
click at [457, 180] on div "[PERSON_NAME]" at bounding box center [435, 181] width 122 height 32
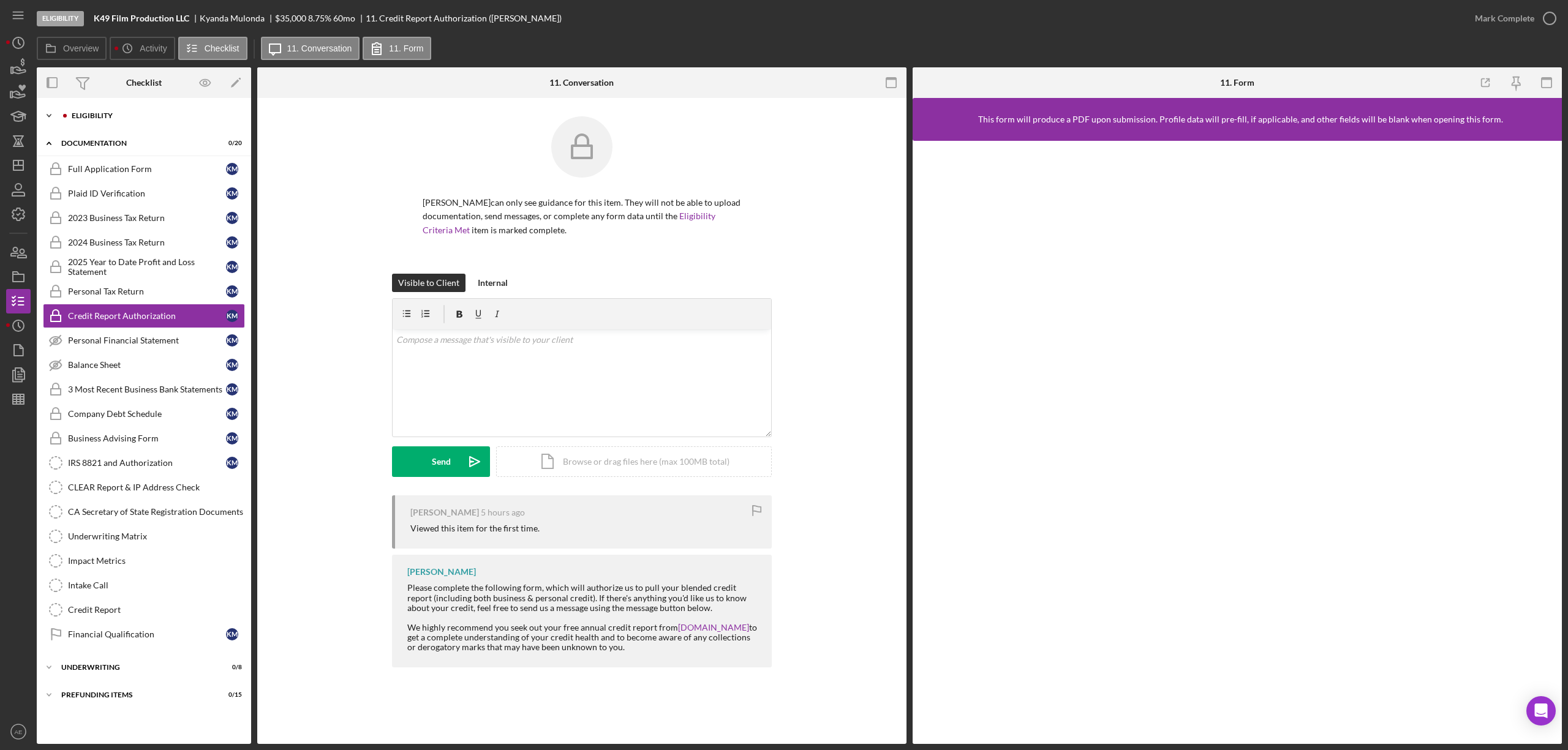
click at [78, 116] on div "Eligibility" at bounding box center [153, 115] width 164 height 7
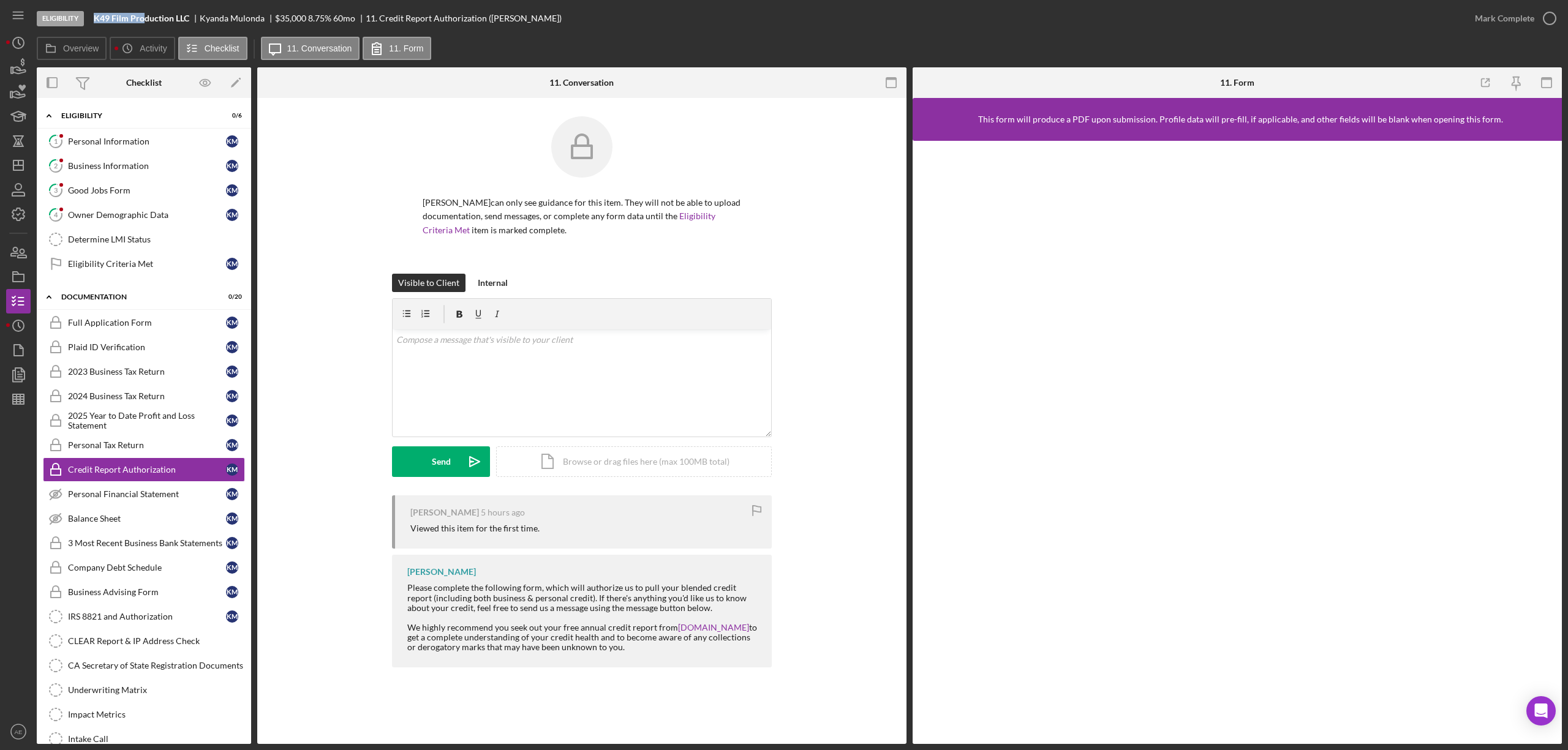
drag, startPoint x: 93, startPoint y: 18, endPoint x: 146, endPoint y: 18, distance: 53.0
click at [146, 18] on div "Eligibility K49 Film Production LLC [PERSON_NAME] $35,000 $7,000 8.75 % 60 mo 1…" at bounding box center [749, 18] width 1426 height 37
copy b "K49 Film Pro"
drag, startPoint x: 23, startPoint y: 163, endPoint x: 30, endPoint y: 164, distance: 7.1
click at [23, 163] on polygon "button" at bounding box center [18, 165] width 10 height 10
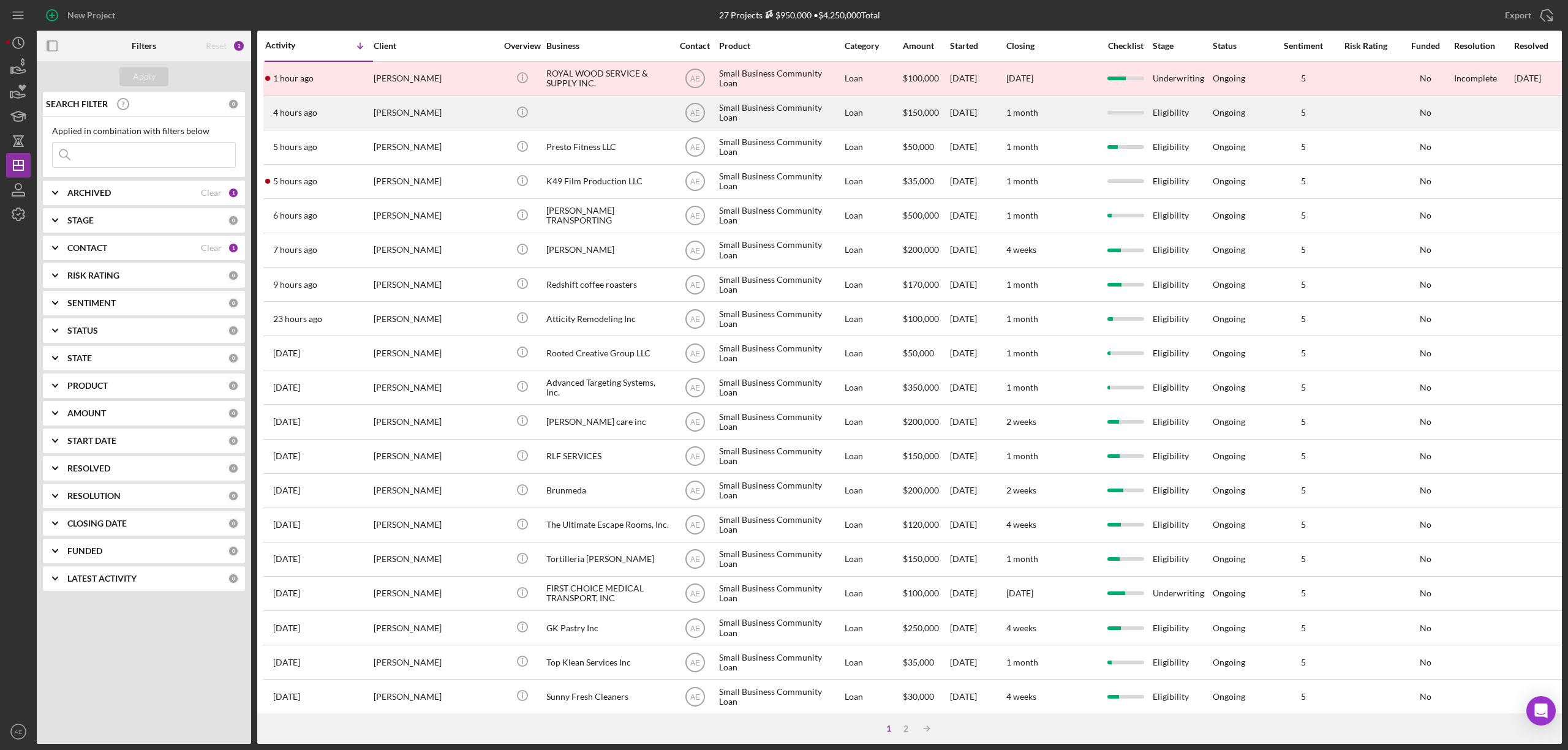
click at [578, 120] on div at bounding box center [607, 113] width 122 height 32
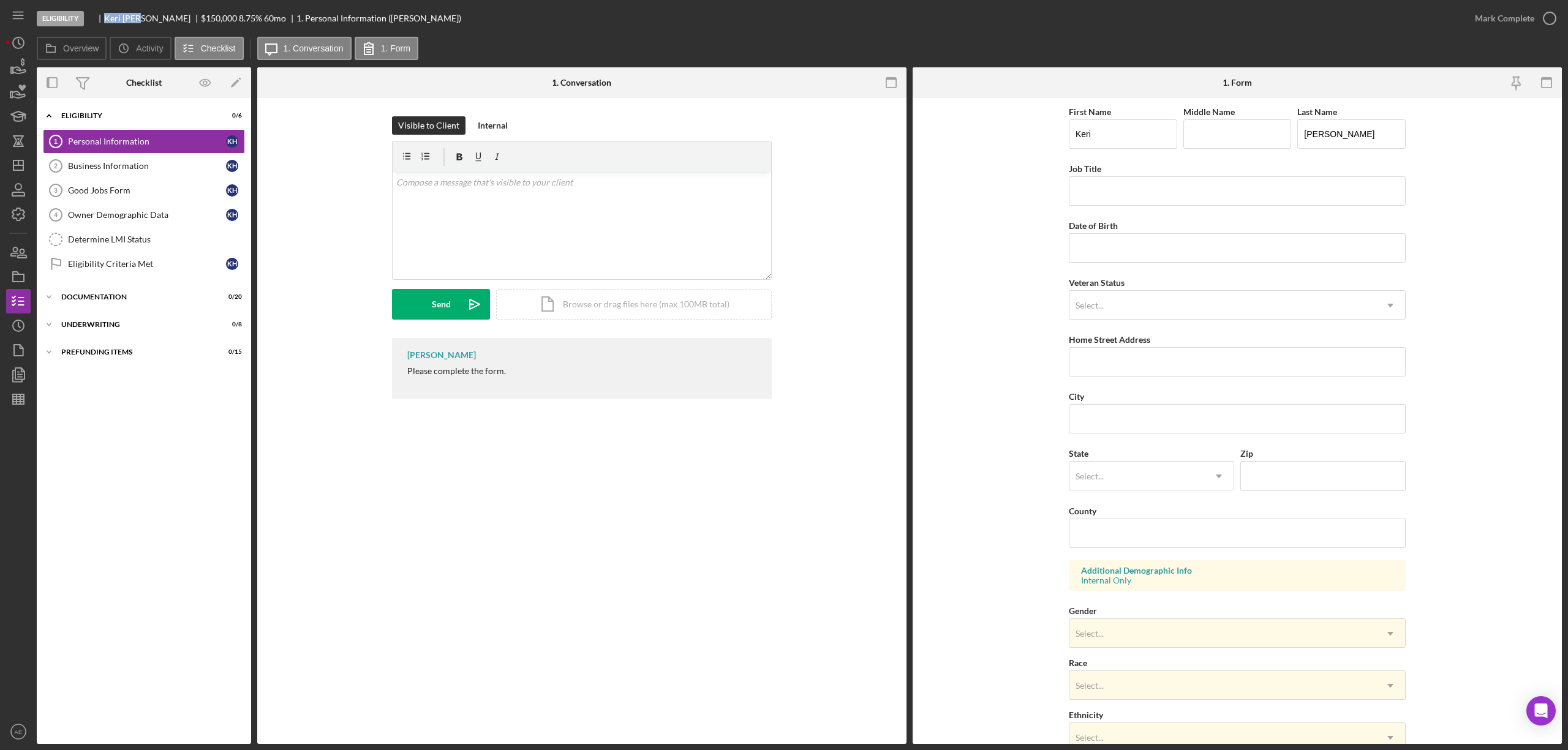
drag, startPoint x: 103, startPoint y: 18, endPoint x: 140, endPoint y: 20, distance: 37.1
click at [140, 20] on div "[PERSON_NAME] $150,000 $30,000 8.75 % 60 mo 1. Personal Information ([PERSON_NA…" at bounding box center [277, 18] width 368 height 10
copy div "[PERSON_NAME]"
click at [116, 169] on div "Business Information" at bounding box center [147, 166] width 158 height 10
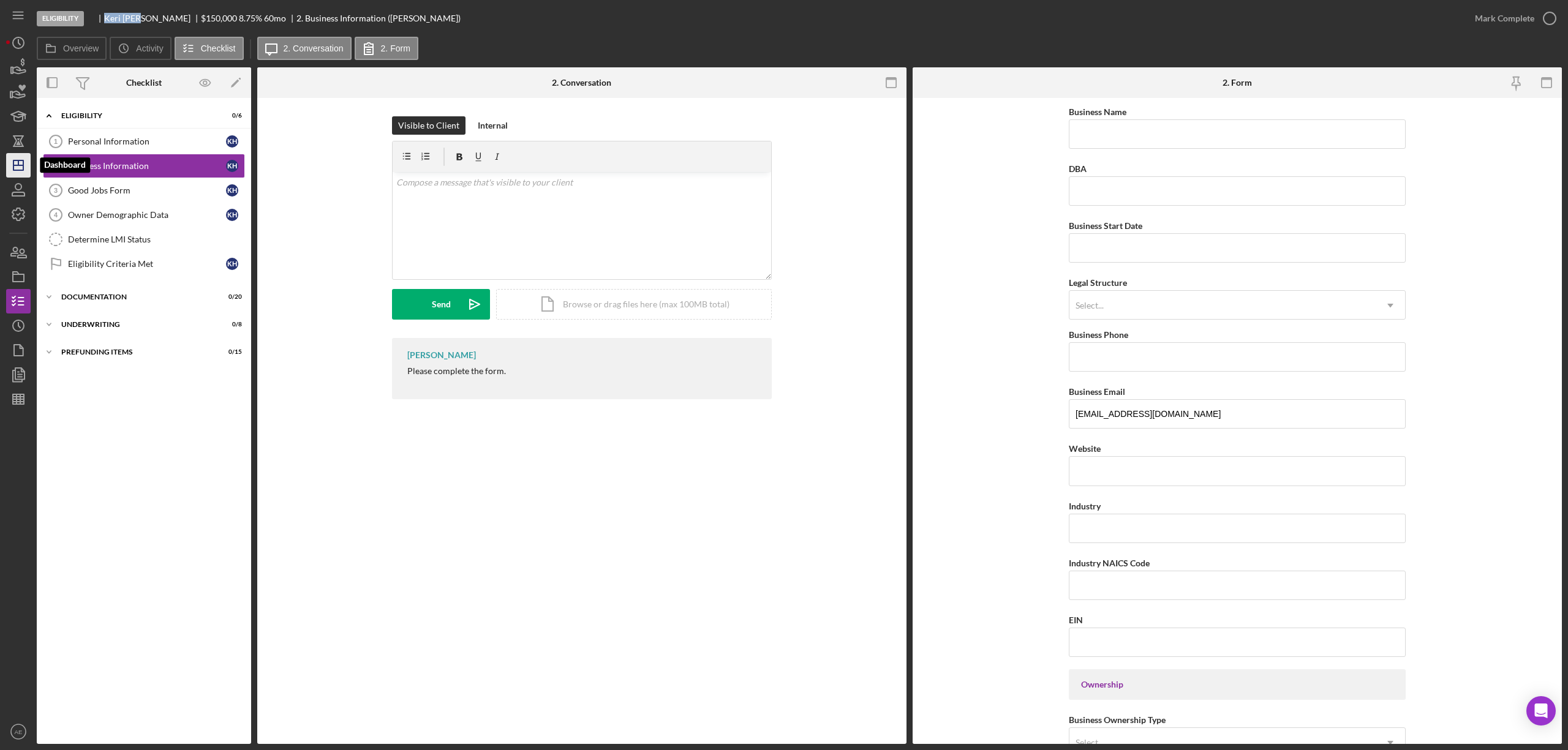
click at [22, 170] on polygon "button" at bounding box center [18, 165] width 10 height 10
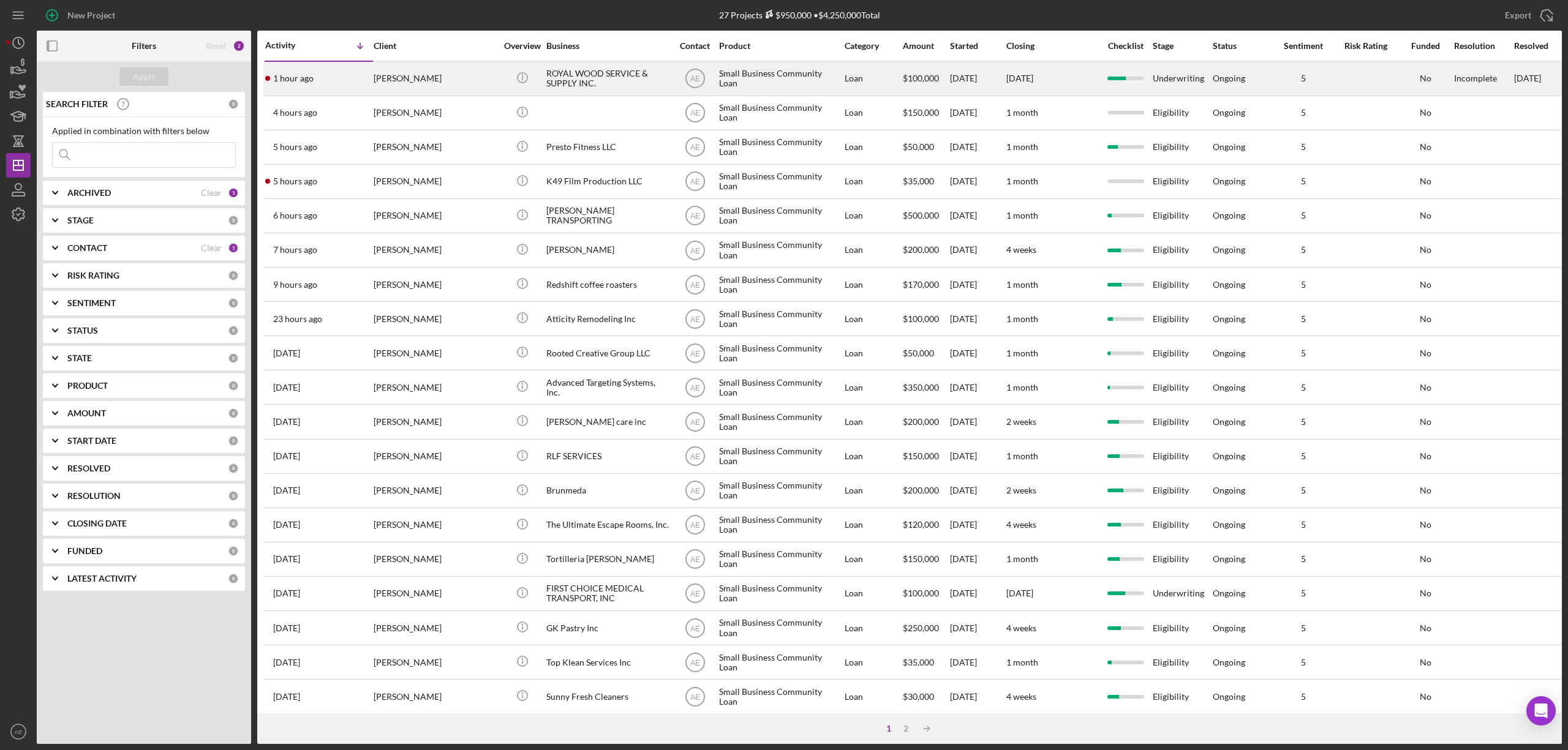
click at [437, 86] on div "[PERSON_NAME]" at bounding box center [435, 78] width 122 height 32
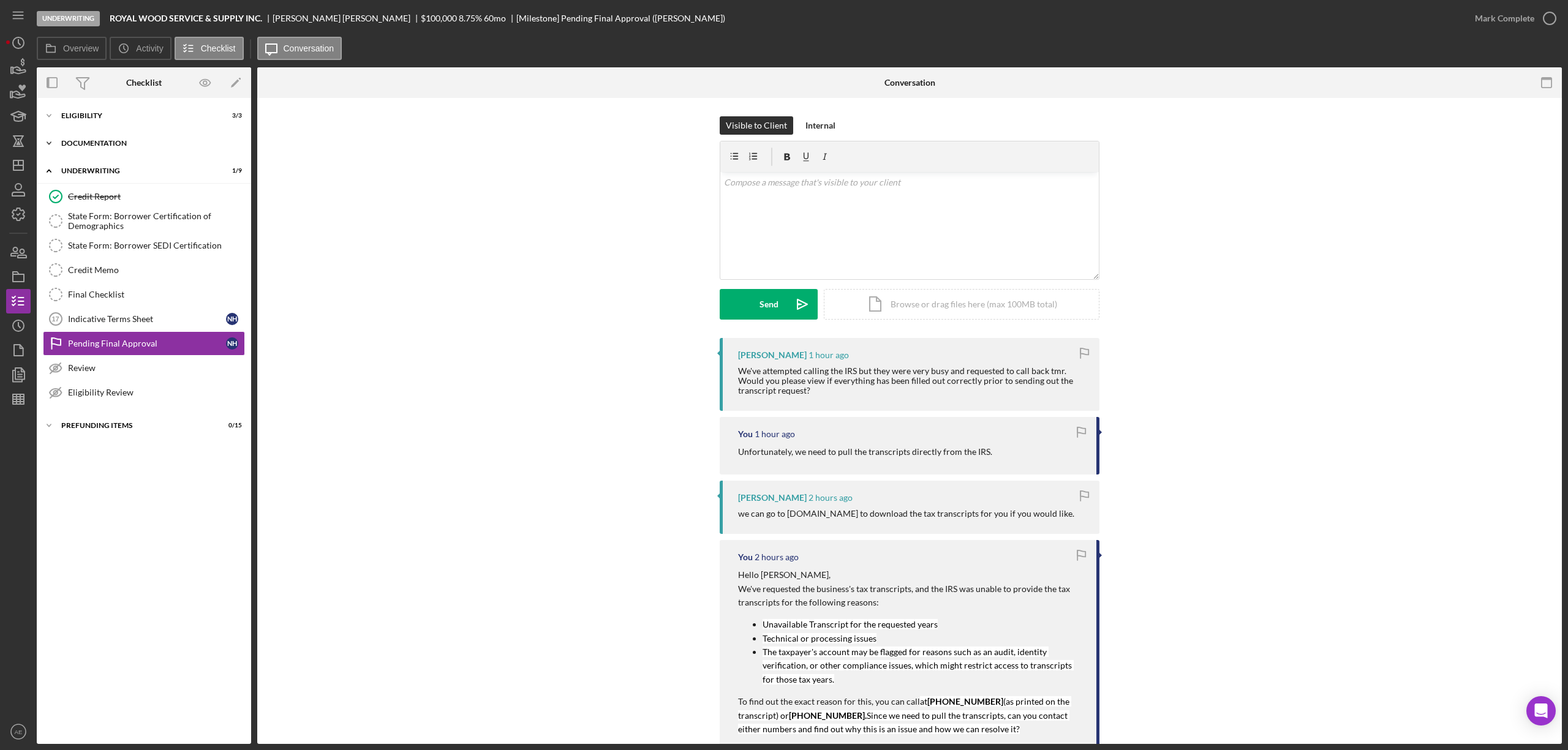
click at [116, 141] on div "Documentation" at bounding box center [148, 143] width 174 height 7
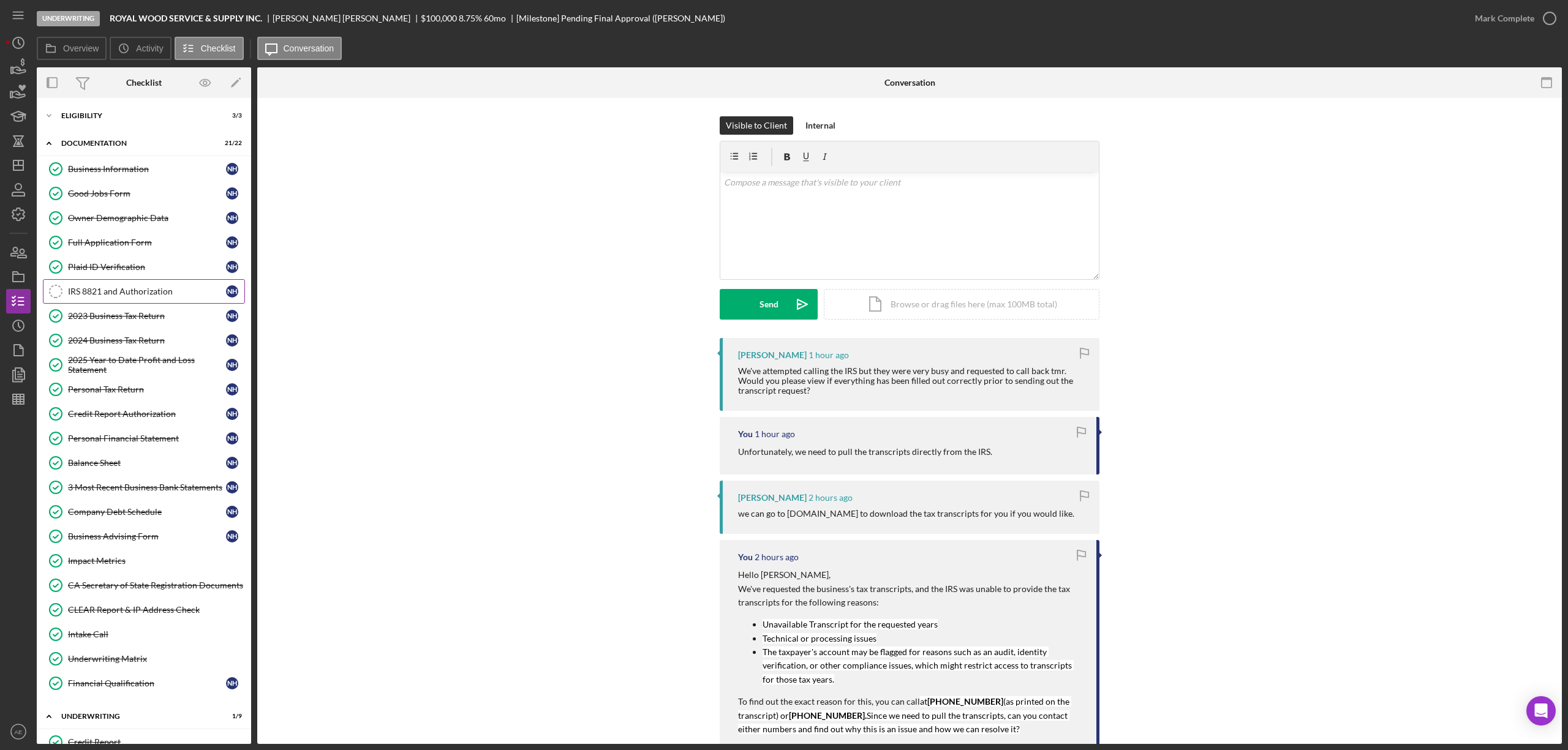
click at [169, 290] on div "IRS 8821 and Authorization" at bounding box center [147, 291] width 158 height 10
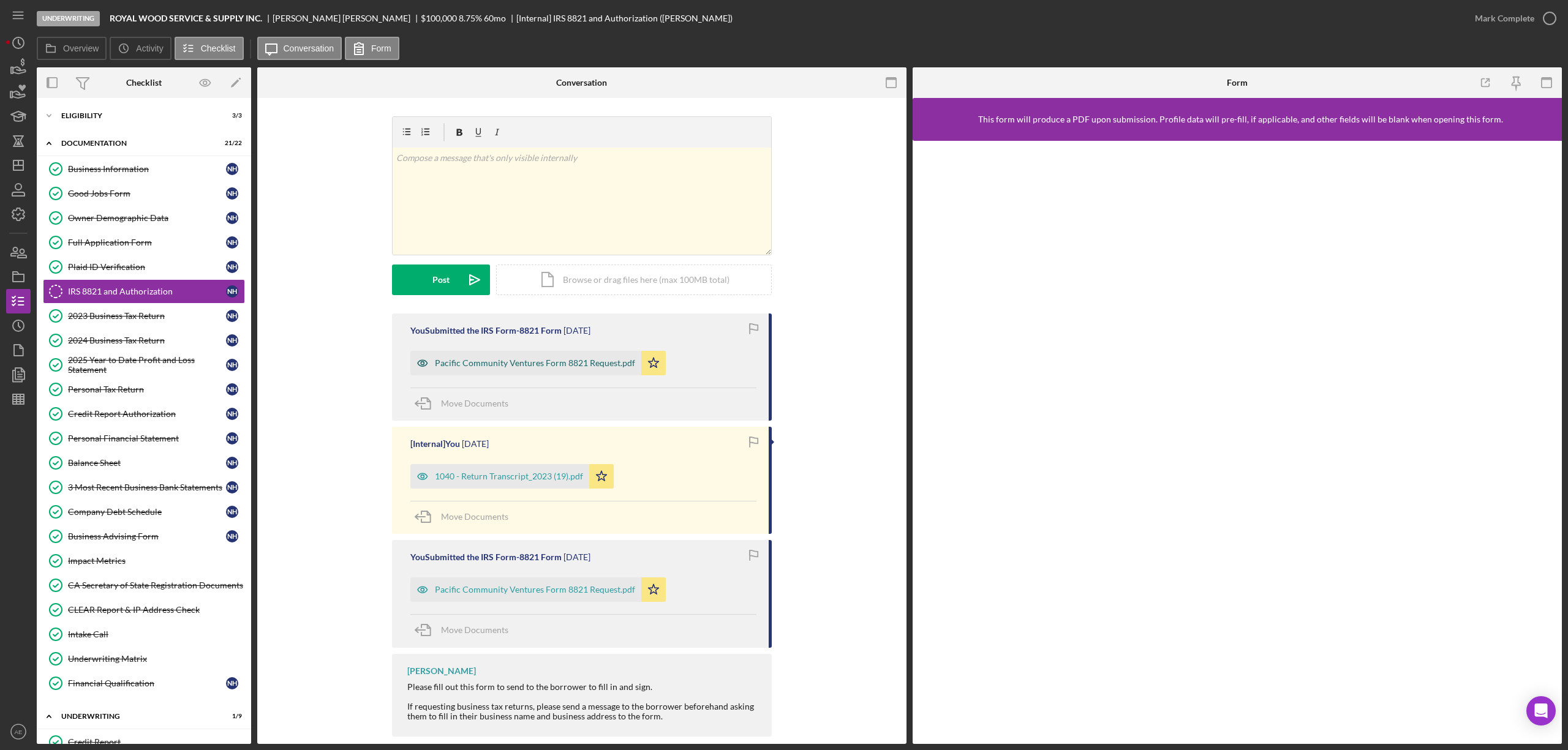
click at [424, 365] on icon "button" at bounding box center [422, 362] width 10 height 6
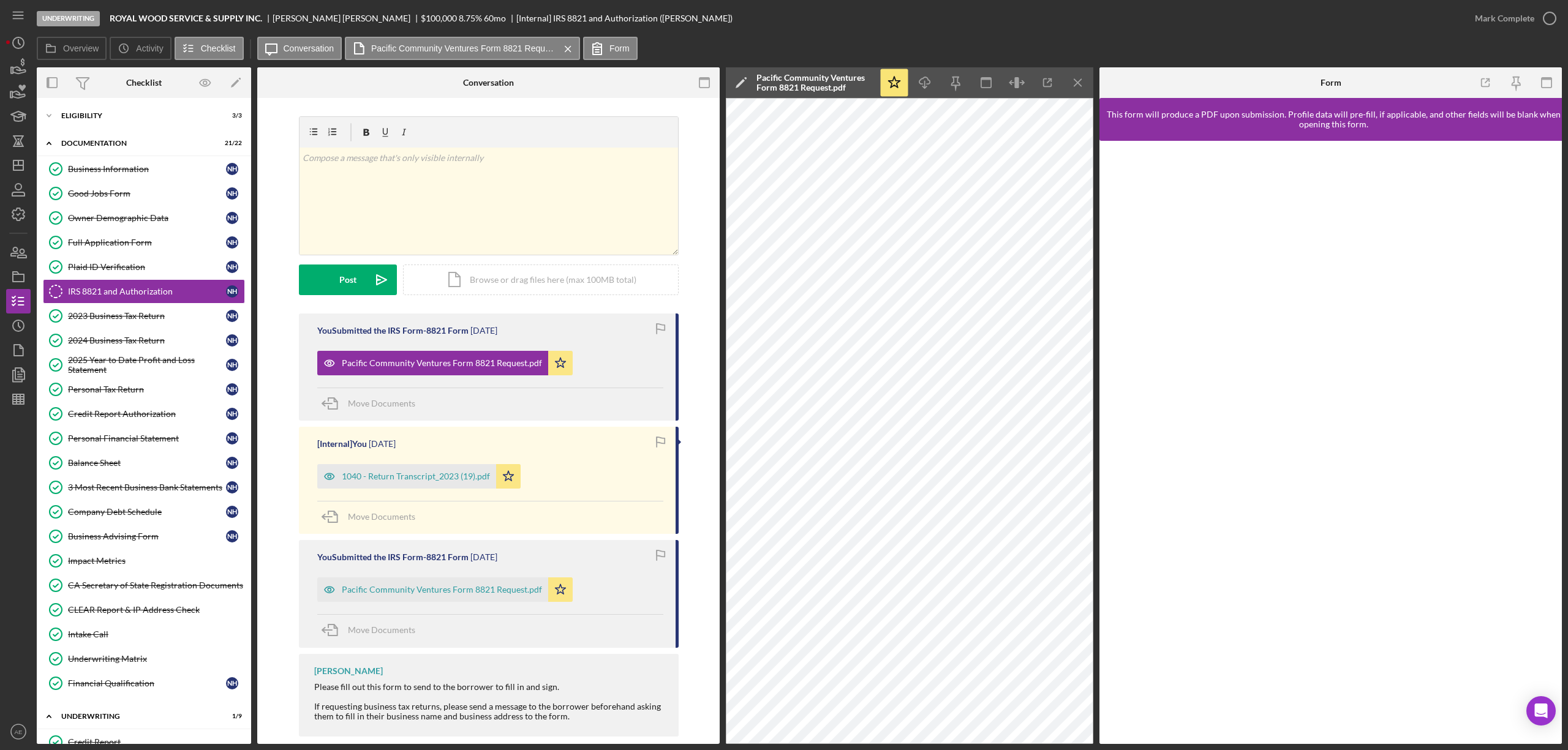
click at [1010, 84] on icon "button" at bounding box center [1017, 83] width 28 height 28
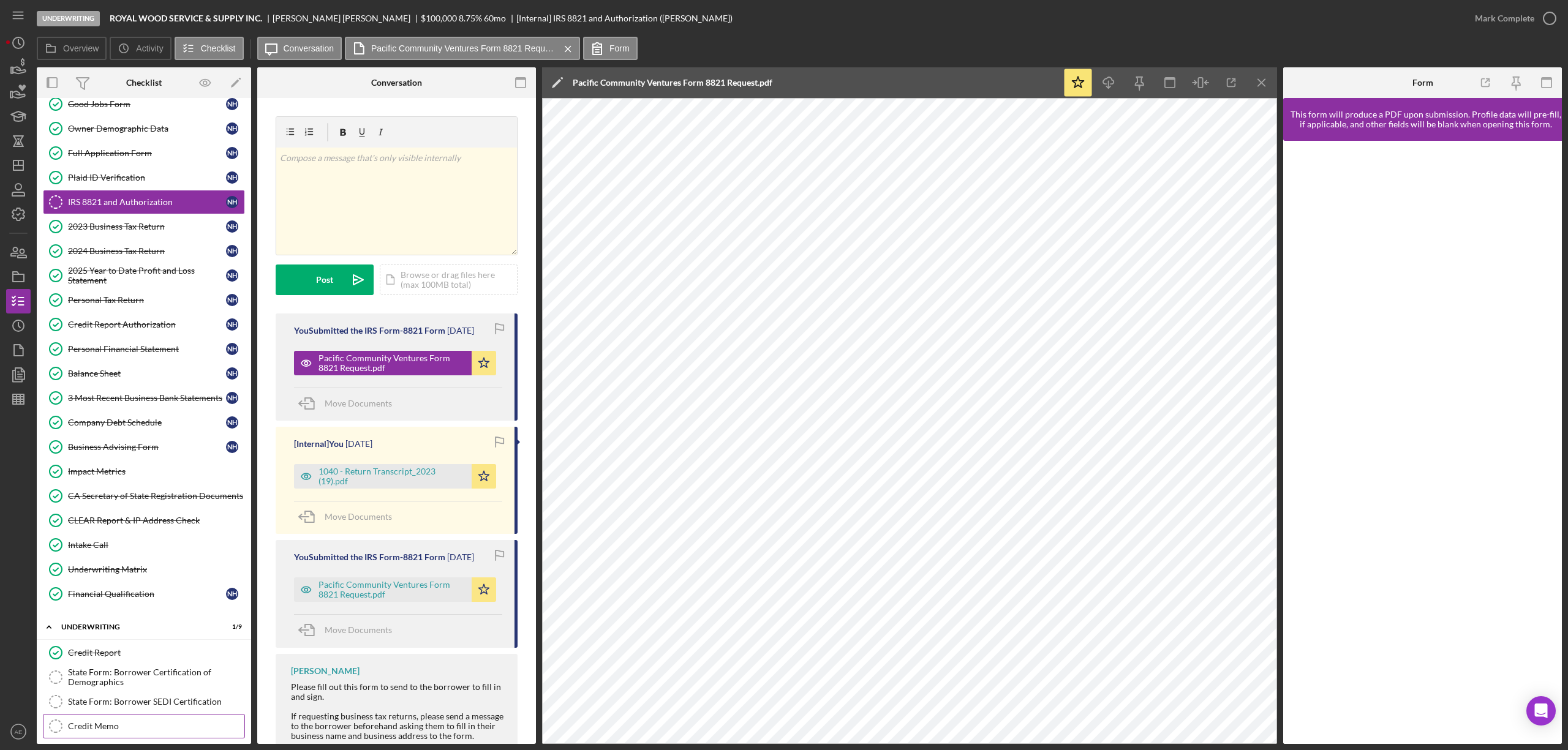
scroll to position [259, 0]
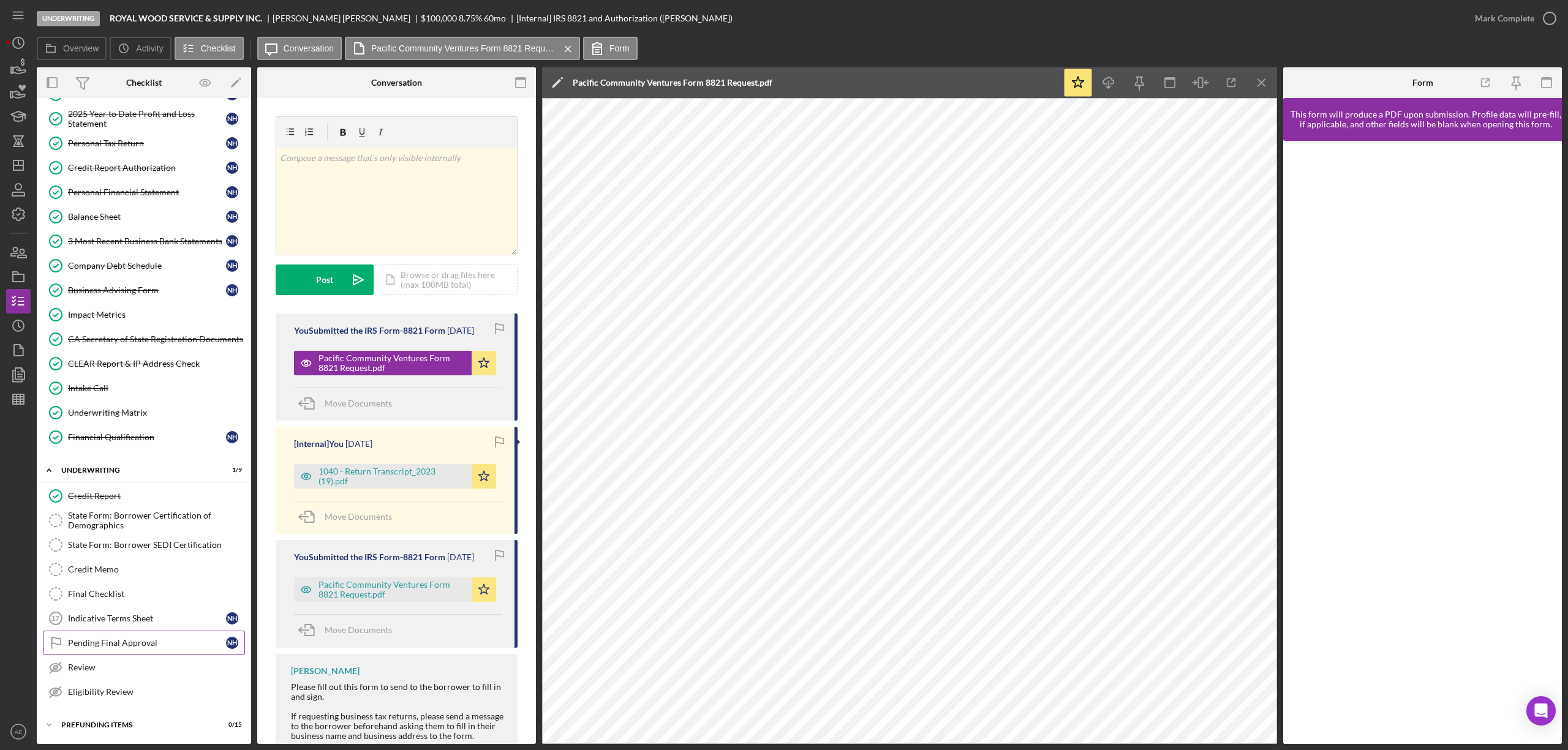
click at [113, 652] on link "Pending Final Approval Pending Final Approval N H" at bounding box center [143, 643] width 202 height 24
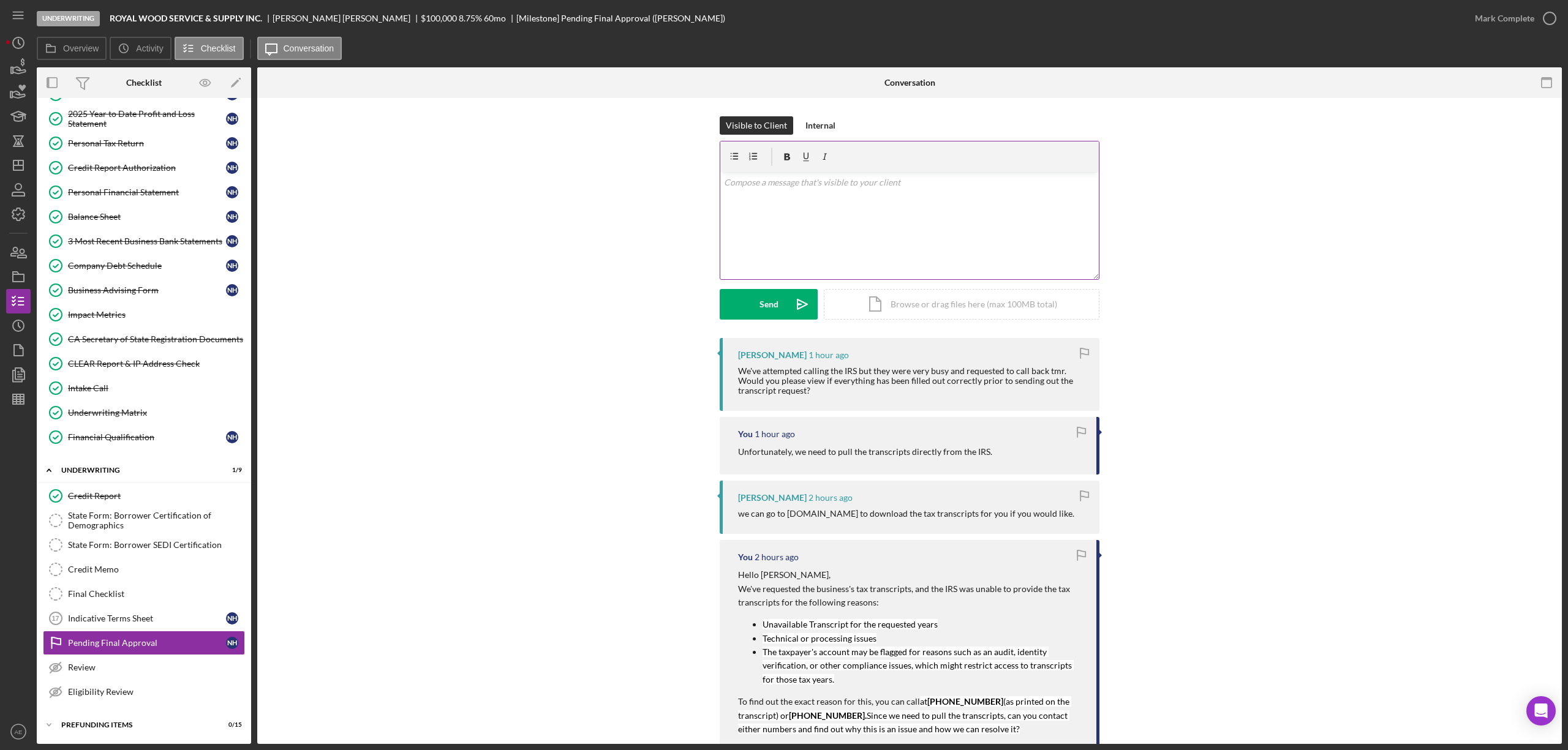
click at [786, 270] on div "v Color teal Color pink Remove color Add row above Add row below Add column bef…" at bounding box center [909, 226] width 378 height 107
click at [773, 305] on div "Send" at bounding box center [769, 304] width 19 height 31
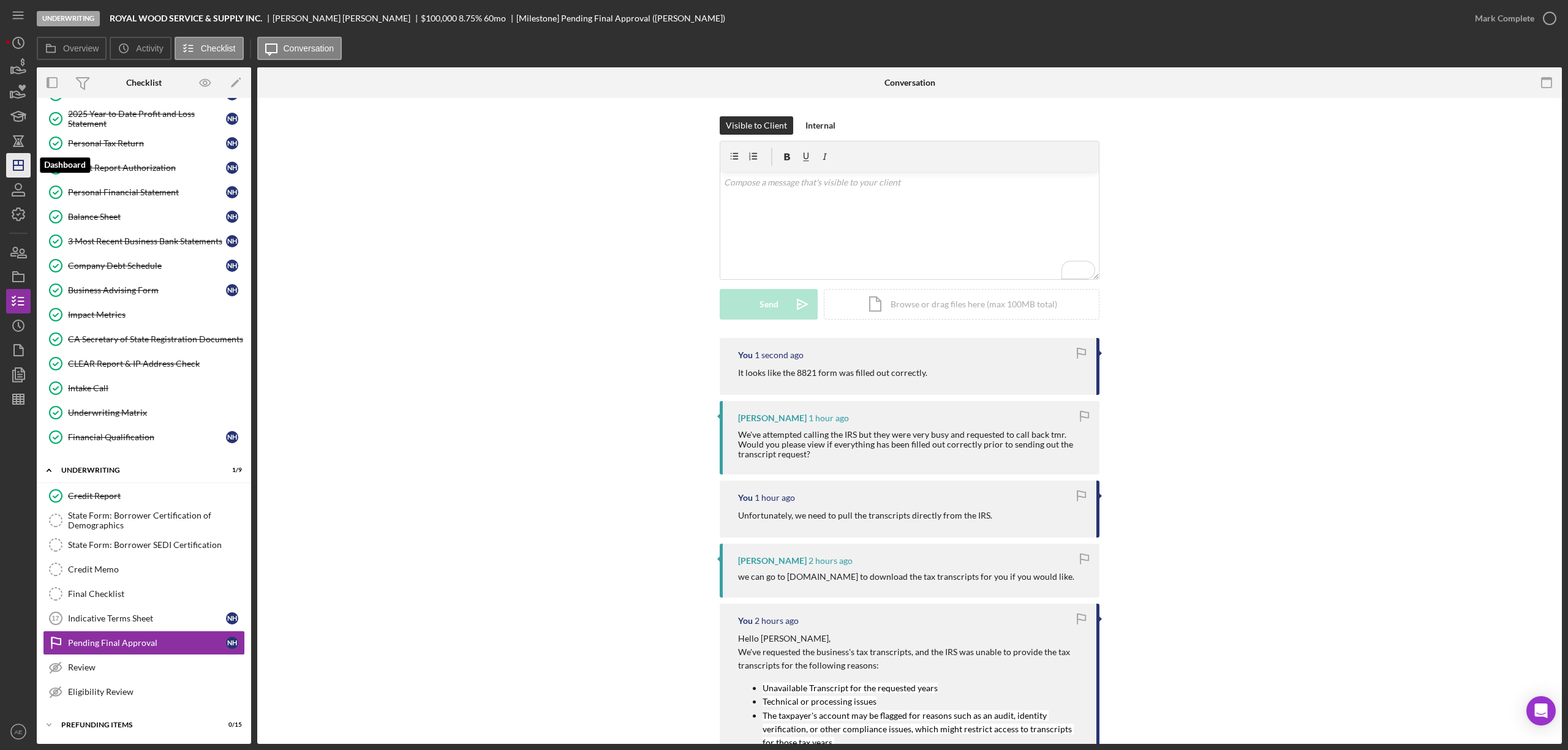
click at [22, 163] on icon "Icon/Dashboard" at bounding box center [18, 165] width 31 height 31
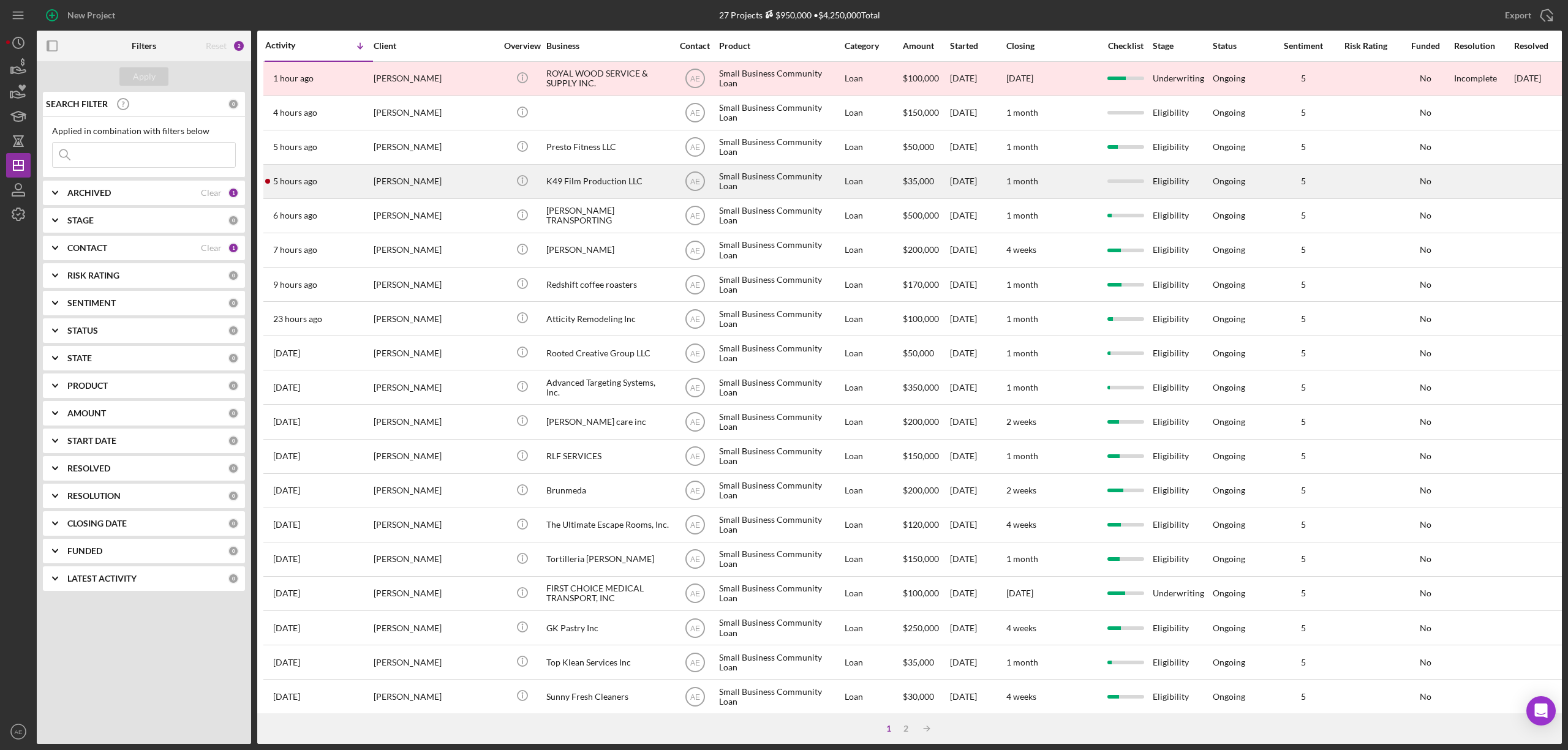
click at [442, 189] on div "[PERSON_NAME]" at bounding box center [435, 181] width 122 height 32
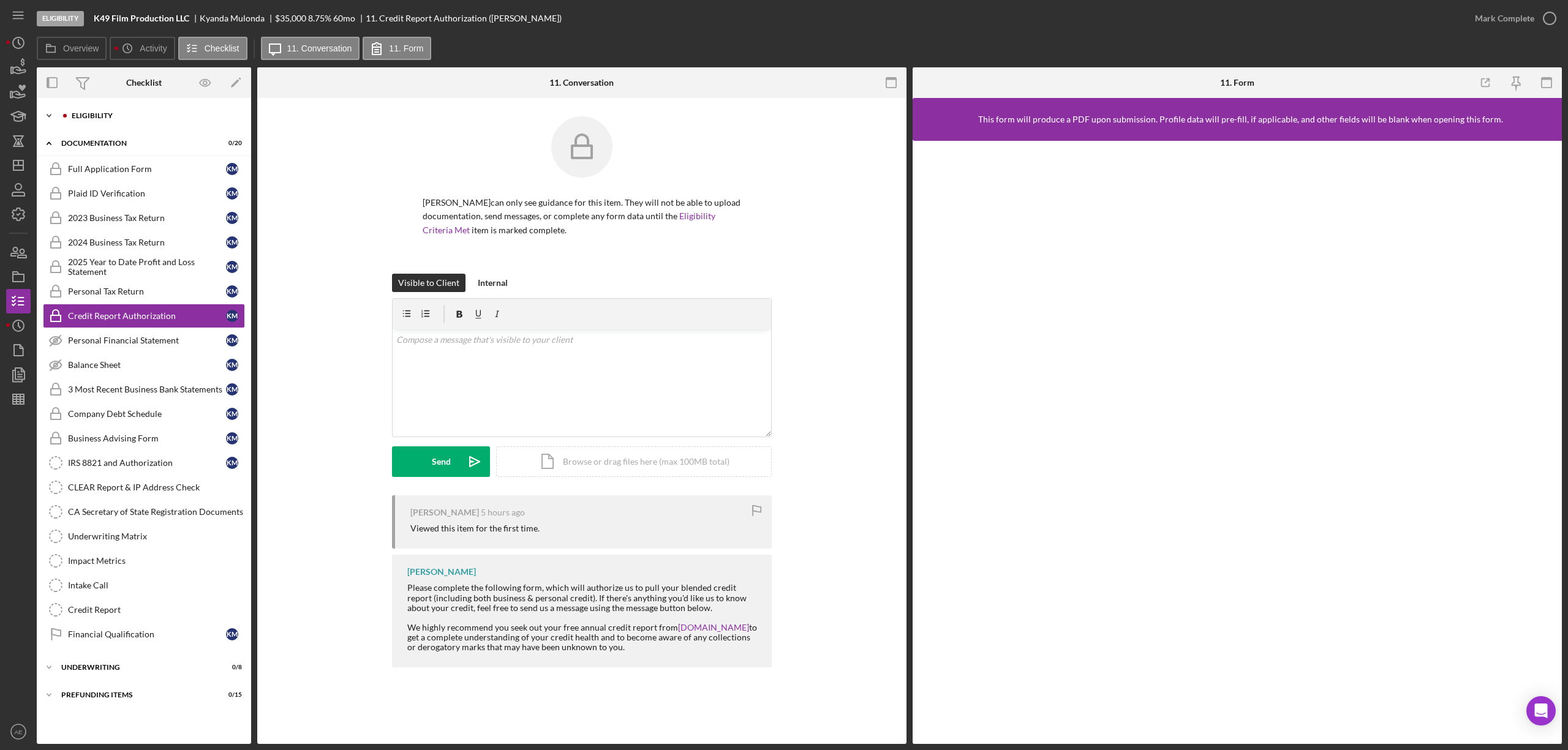
click at [128, 111] on div "Icon/Expander Eligibility 0 / 6" at bounding box center [144, 115] width 215 height 24
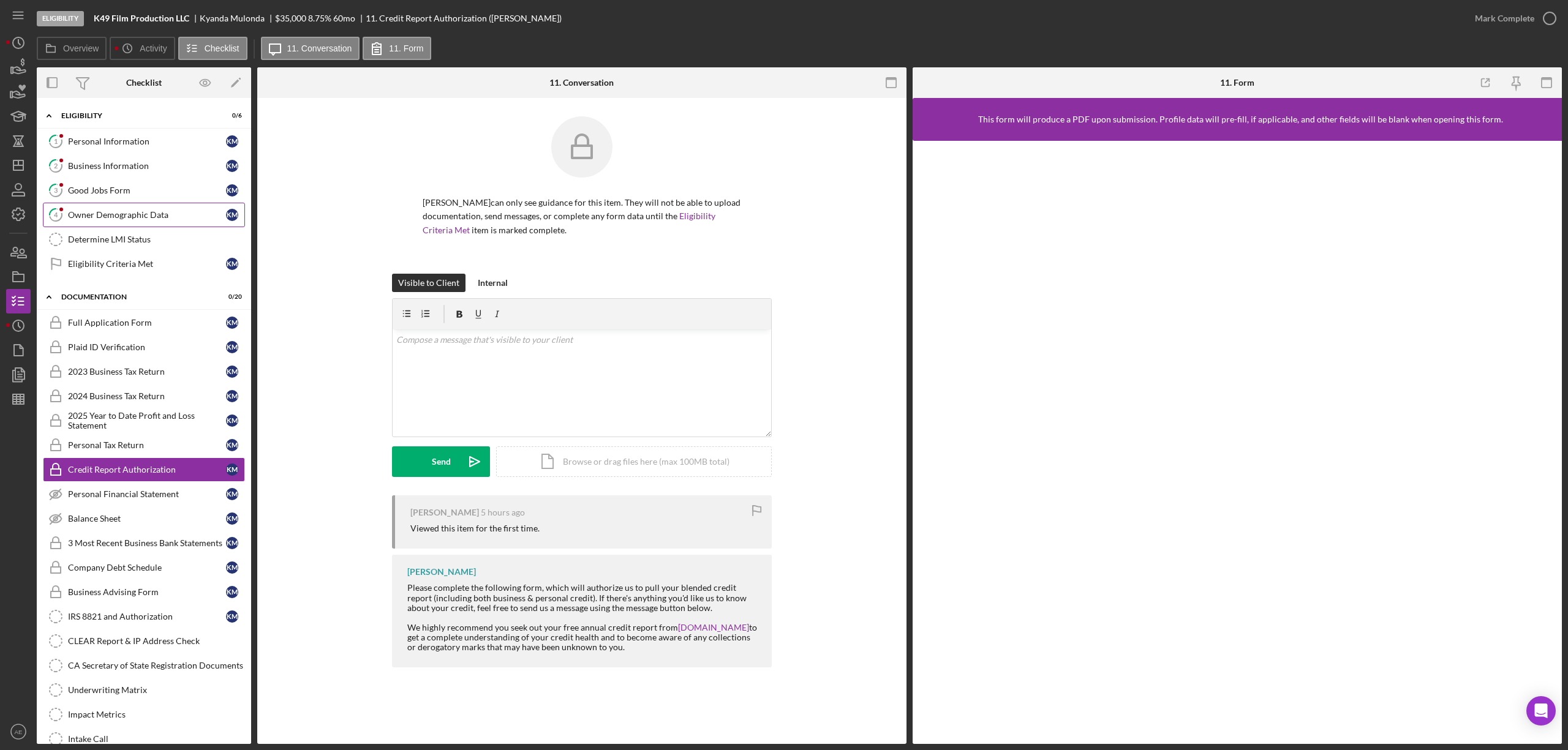
click at [138, 222] on link "4 Owner Demographic Data K M" at bounding box center [143, 214] width 202 height 24
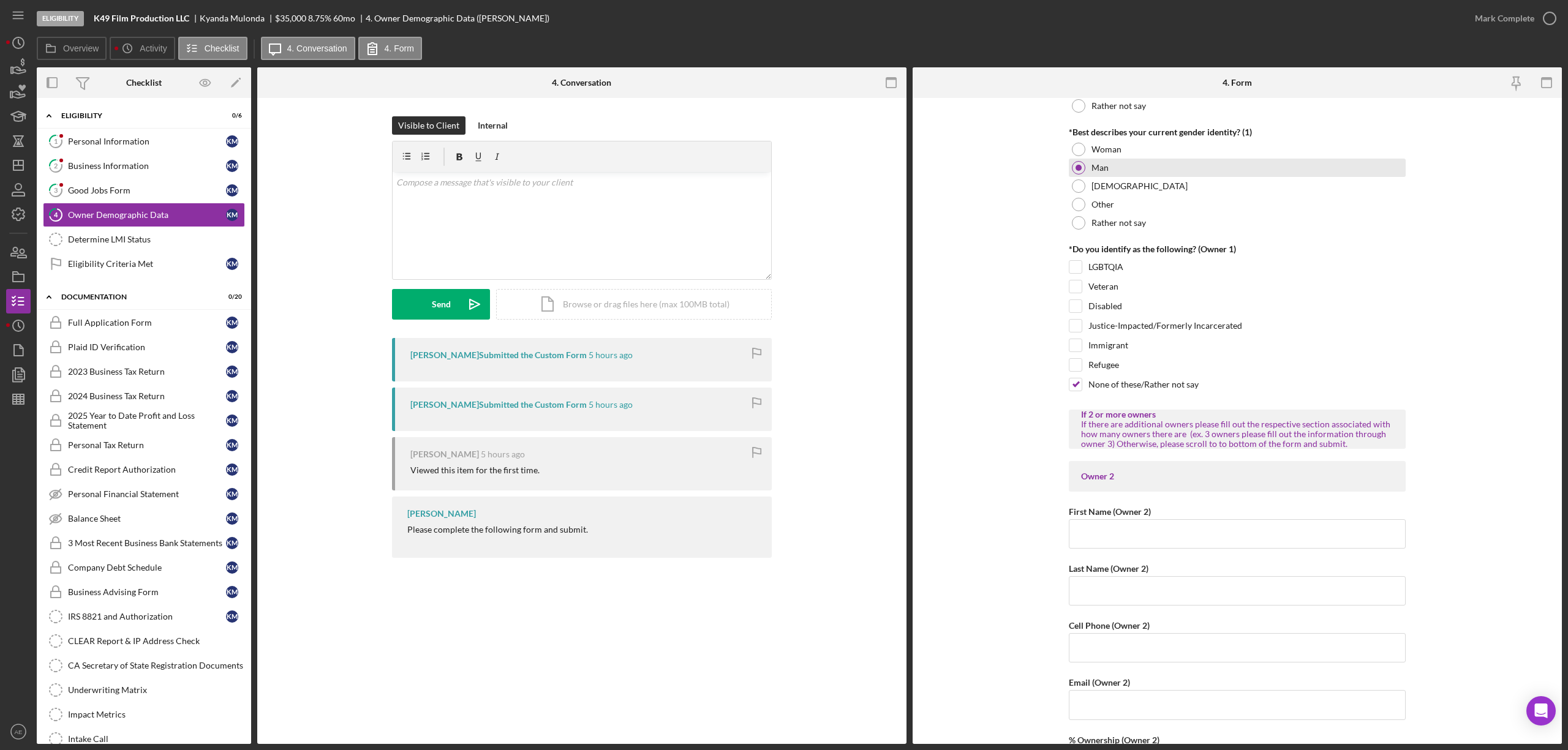
scroll to position [980, 0]
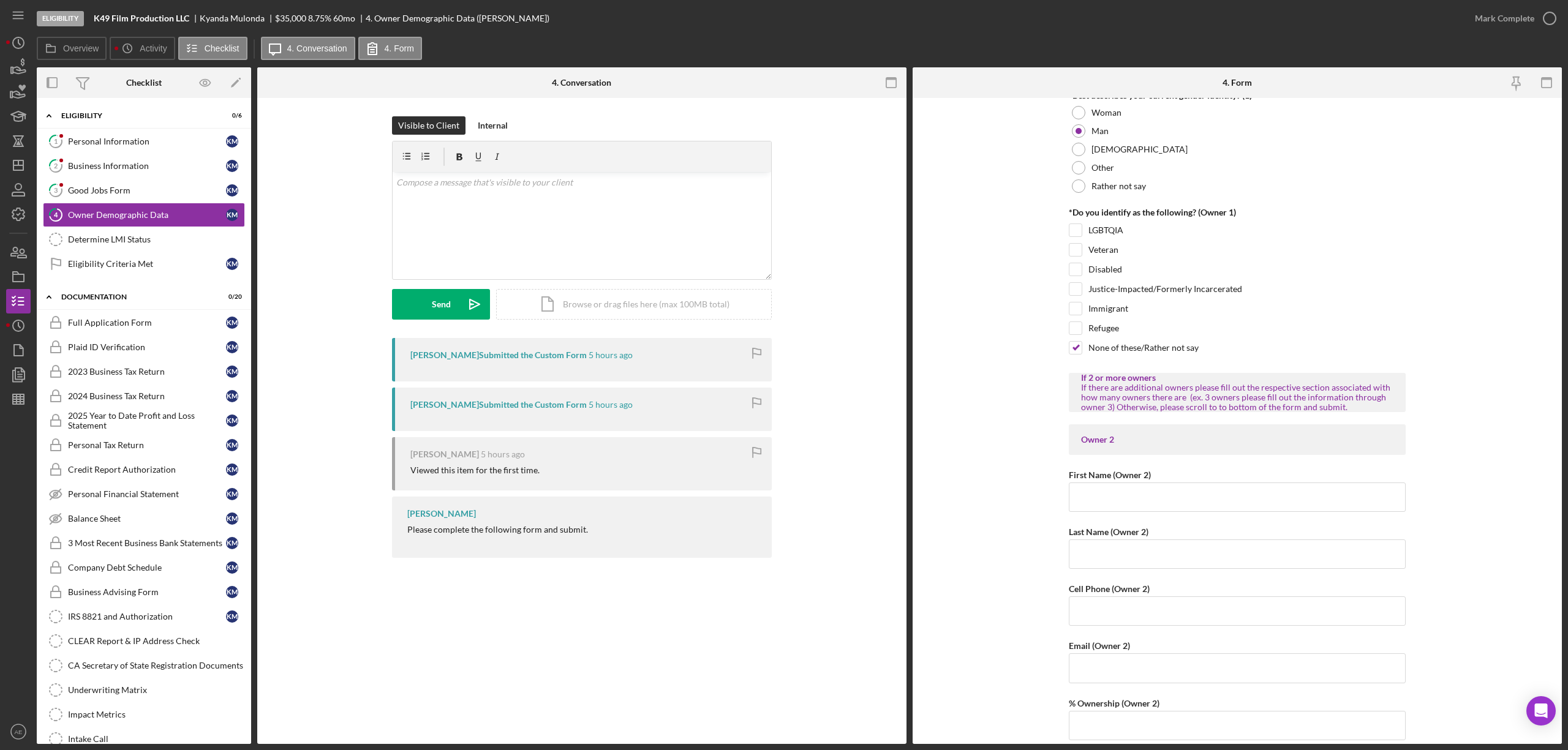
click at [1500, 35] on div "Mark Complete" at bounding box center [1512, 18] width 99 height 37
click at [1501, 28] on div "Mark Complete" at bounding box center [1505, 18] width 59 height 24
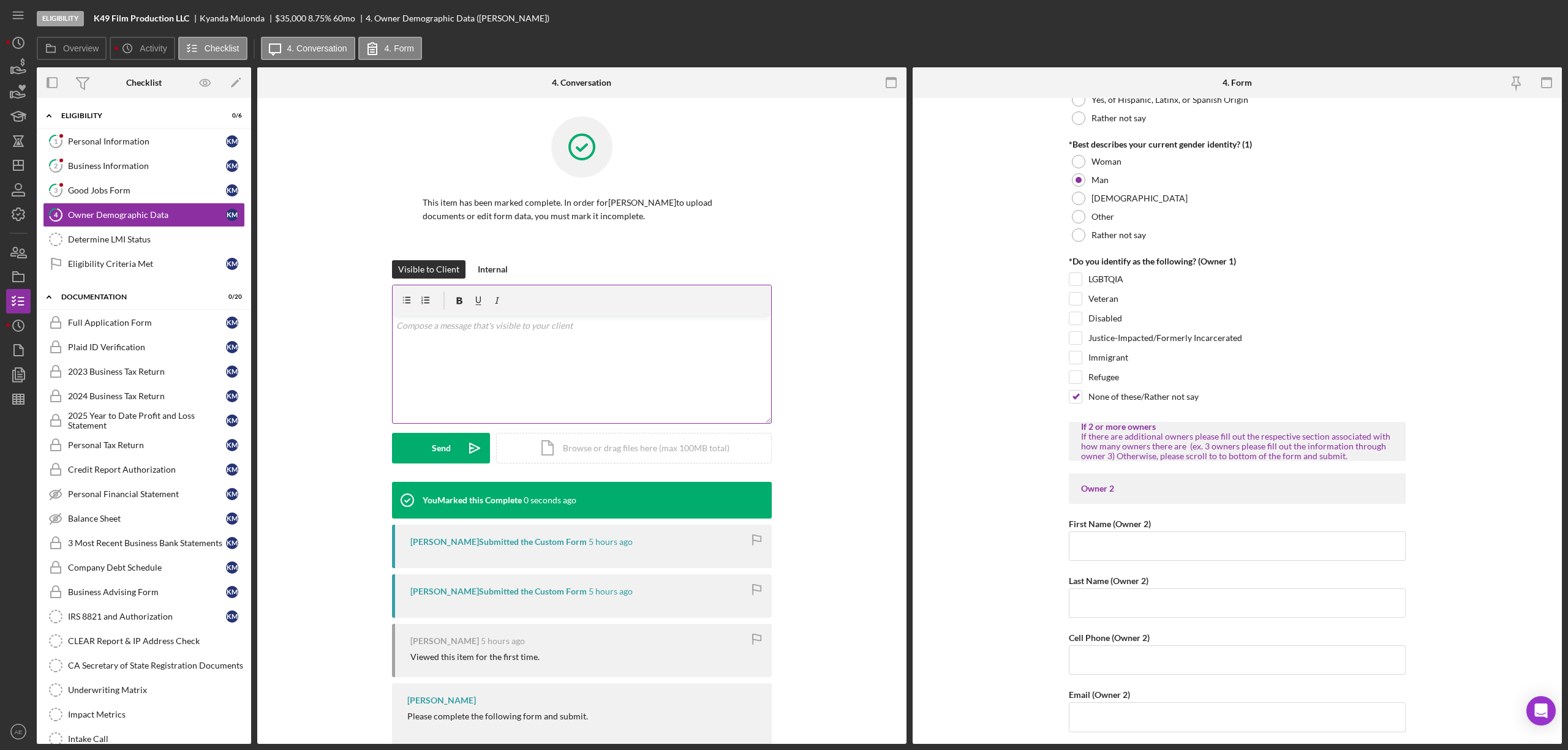
scroll to position [1029, 0]
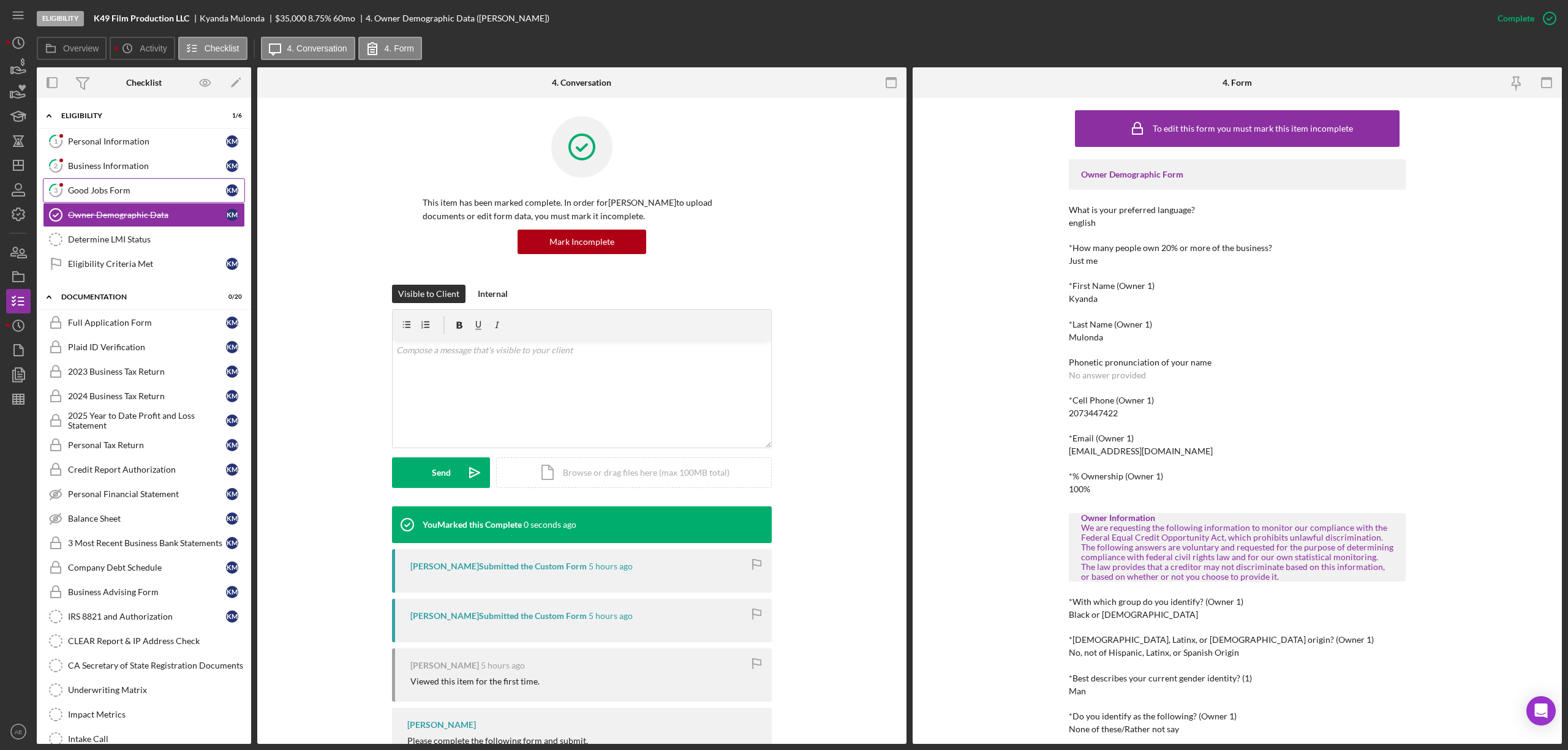
click at [98, 193] on div "Good Jobs Form" at bounding box center [147, 190] width 158 height 10
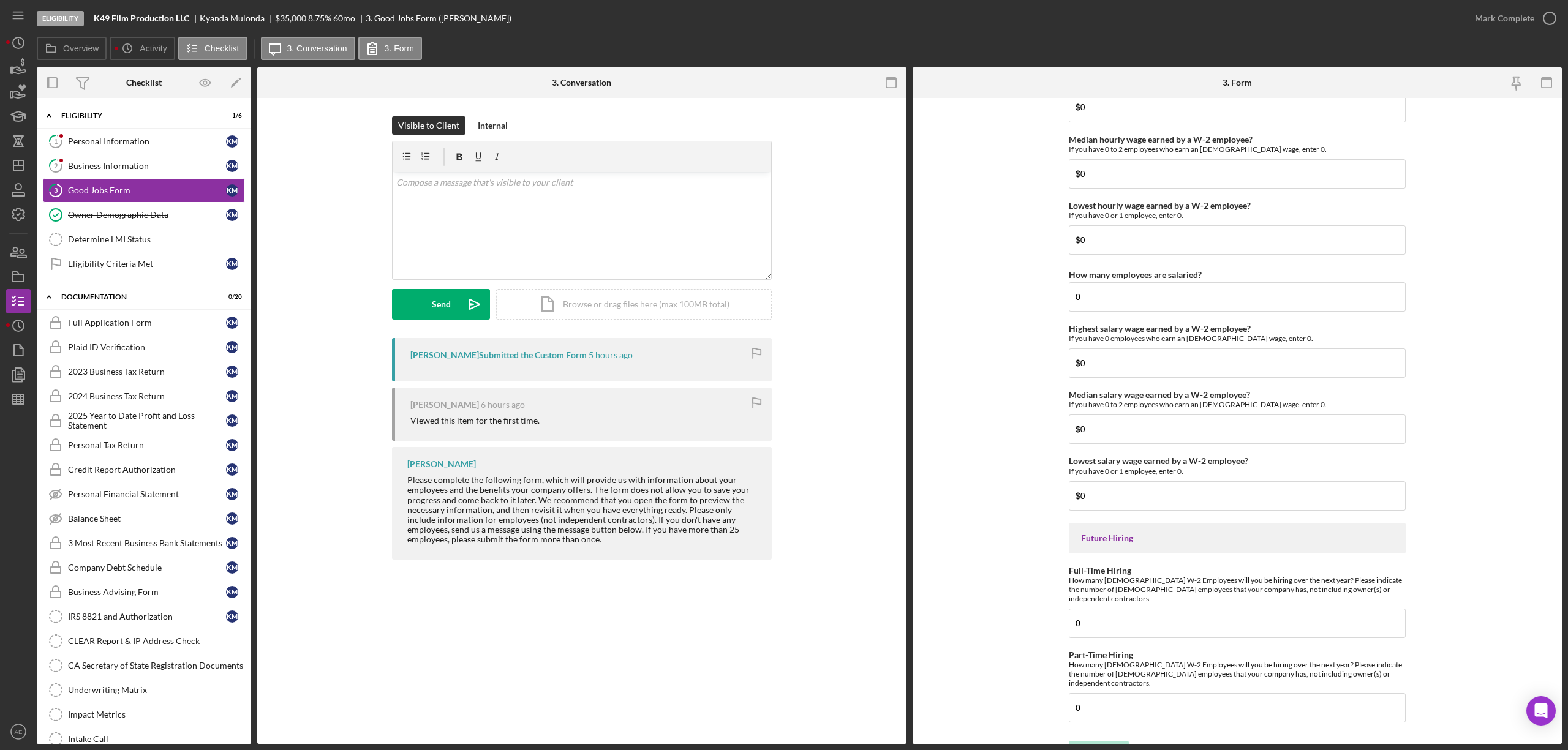
scroll to position [2477, 0]
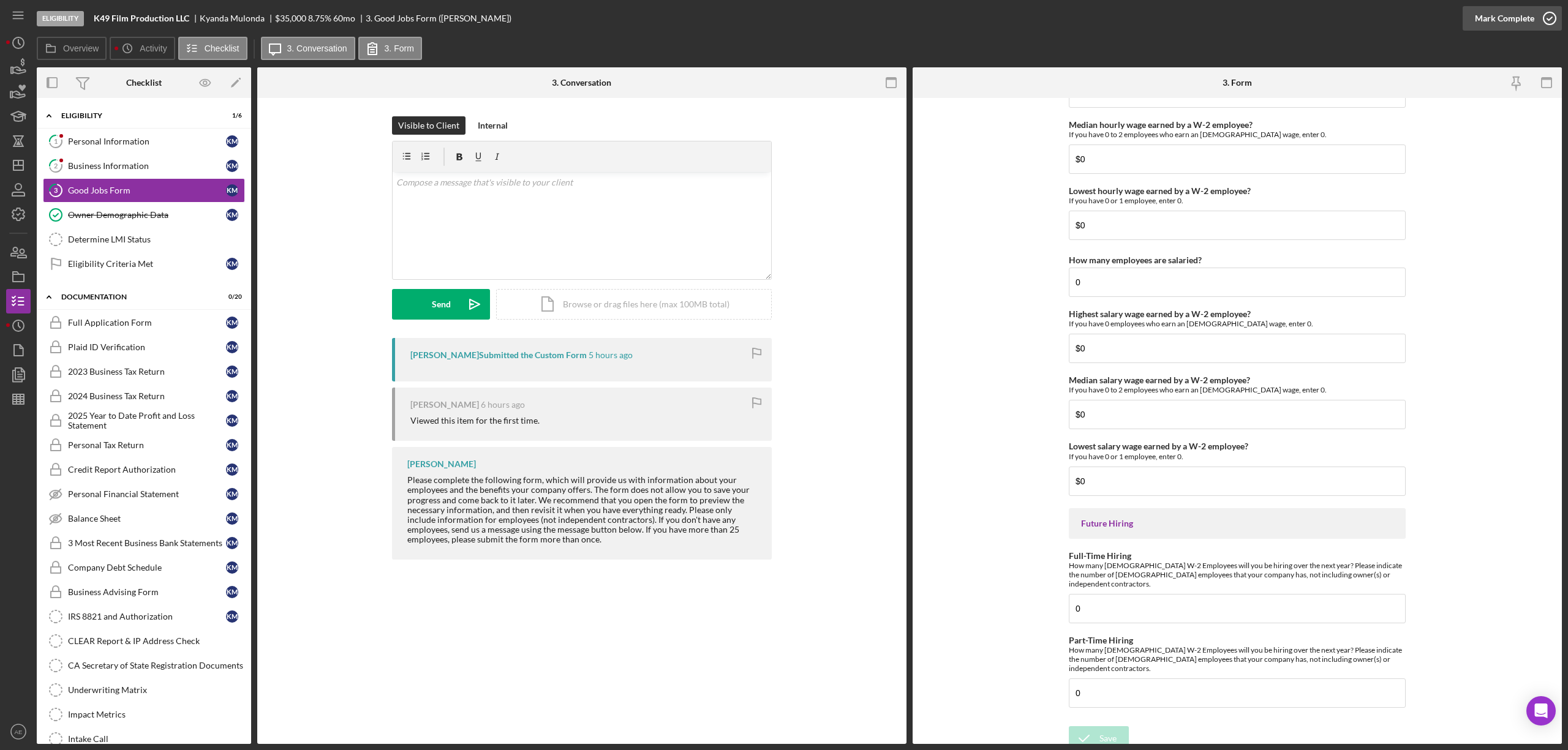
click at [1507, 28] on div "Mark Complete" at bounding box center [1505, 18] width 59 height 24
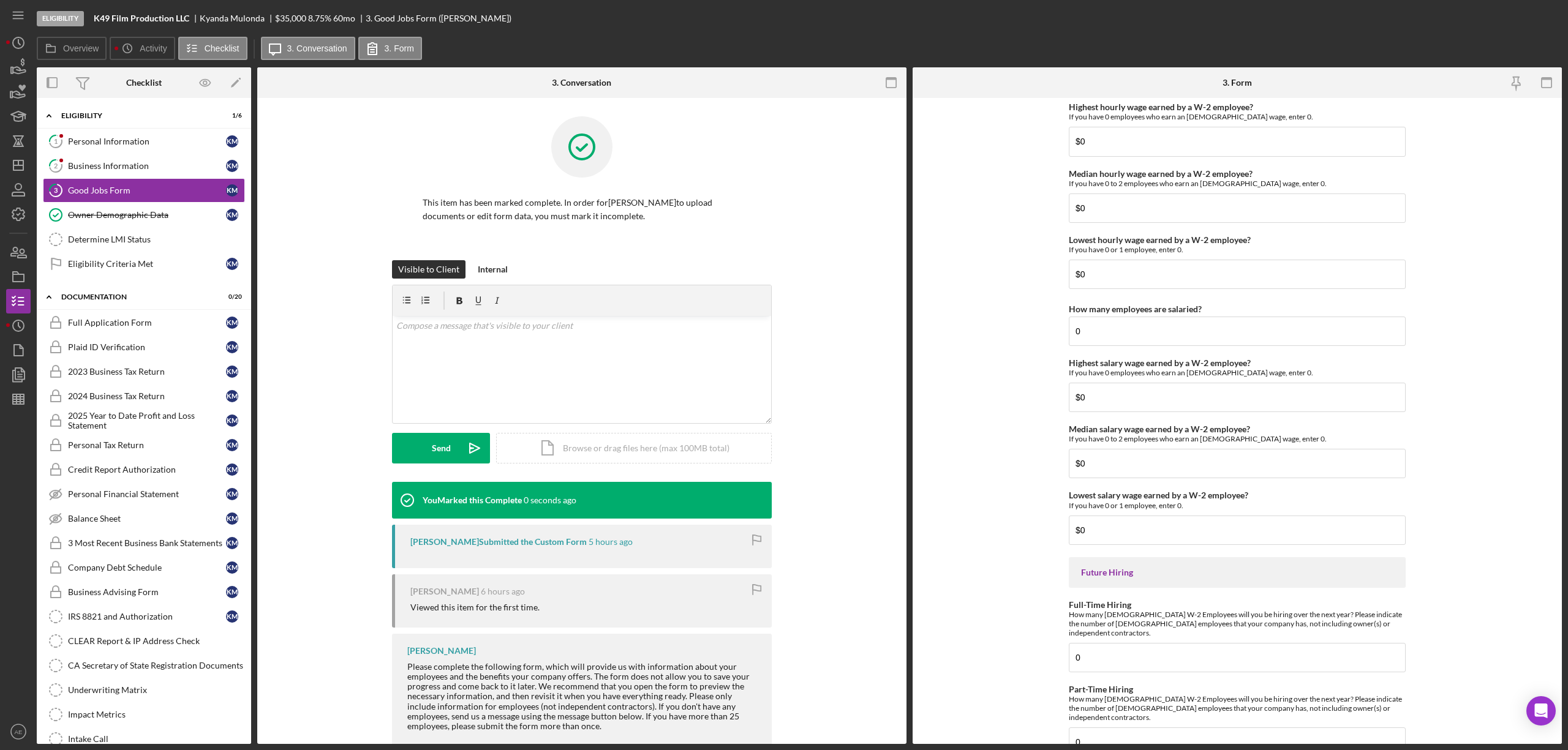
scroll to position [2526, 0]
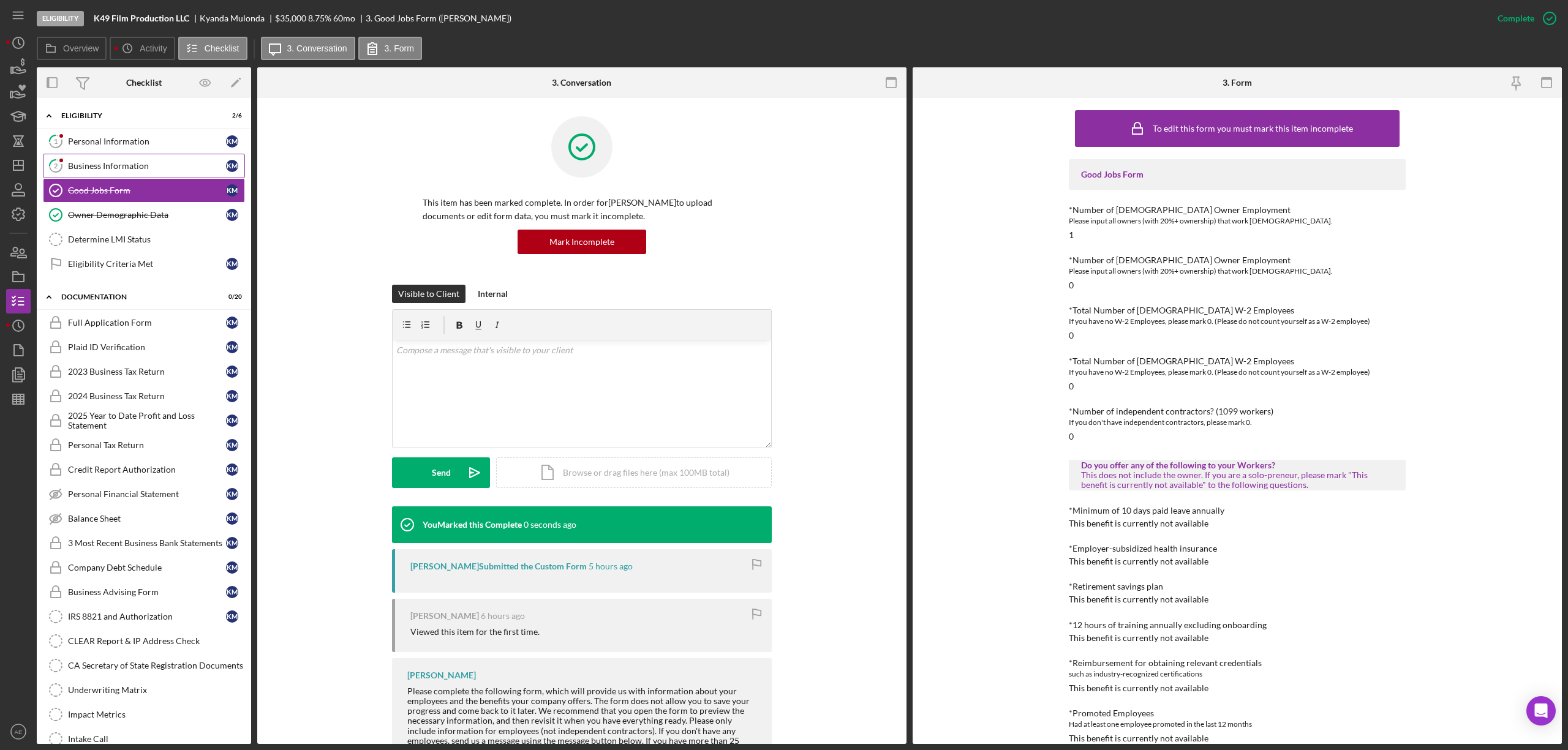
click at [134, 170] on div "Business Information" at bounding box center [147, 166] width 158 height 10
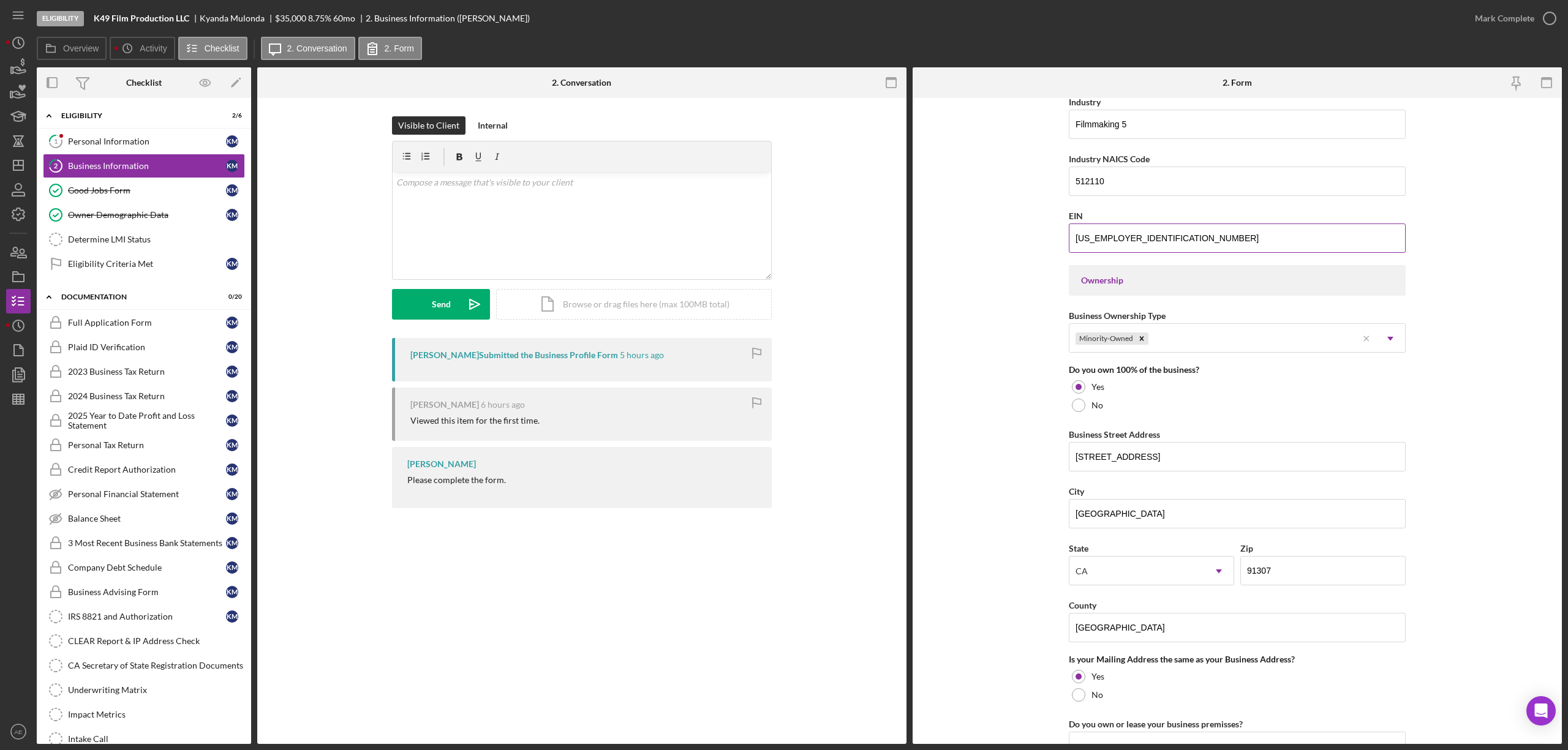
scroll to position [229, 0]
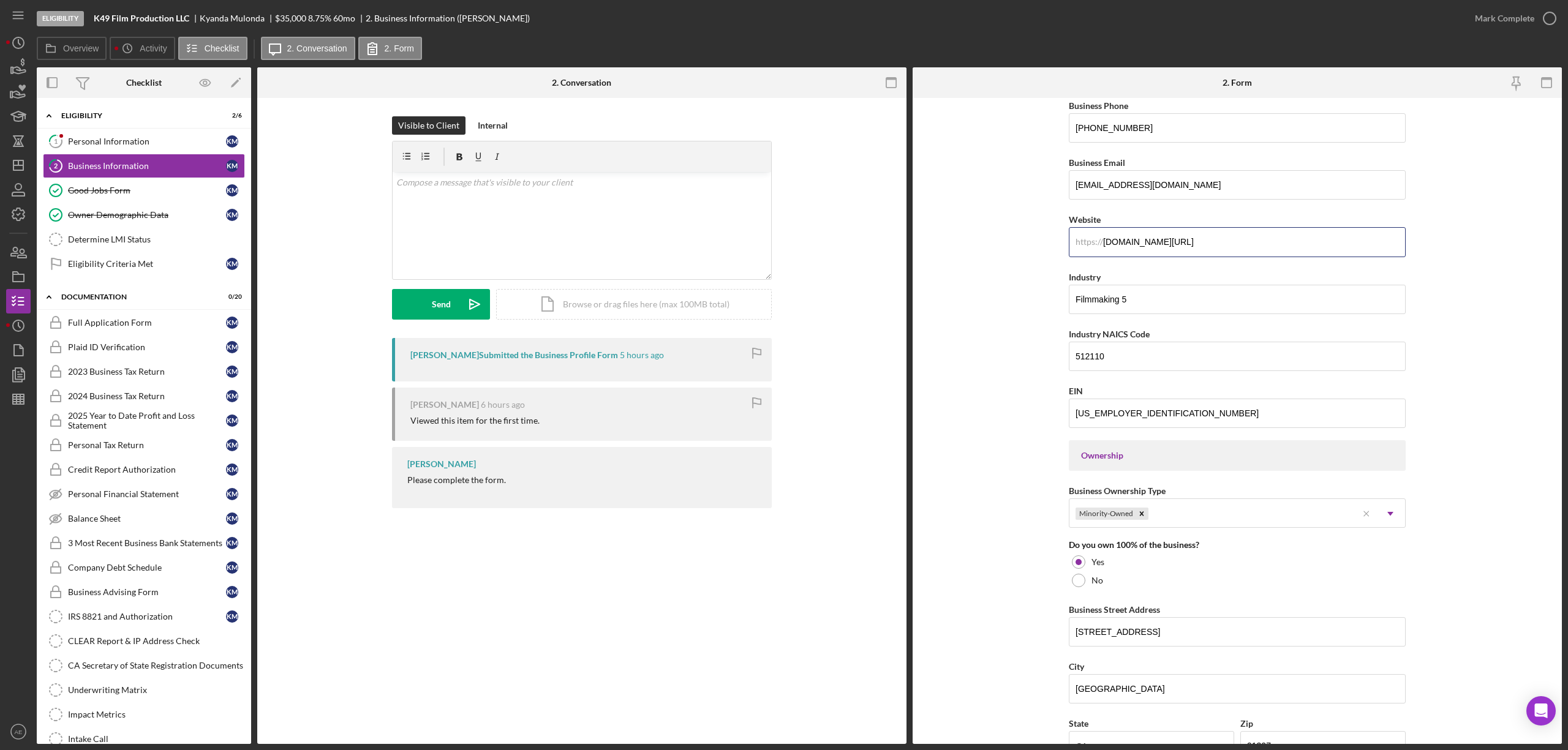
drag, startPoint x: 1196, startPoint y: 241, endPoint x: 1022, endPoint y: 226, distance: 174.6
click at [998, 236] on form "Business Name K49 Film Production LLC DBA Business Start Date [DATE] Legal Stru…" at bounding box center [1237, 421] width 649 height 646
click at [1442, 292] on form "Business Name K49 Film Production LLC DBA Business Start Date [DATE] Legal Stru…" at bounding box center [1237, 421] width 649 height 646
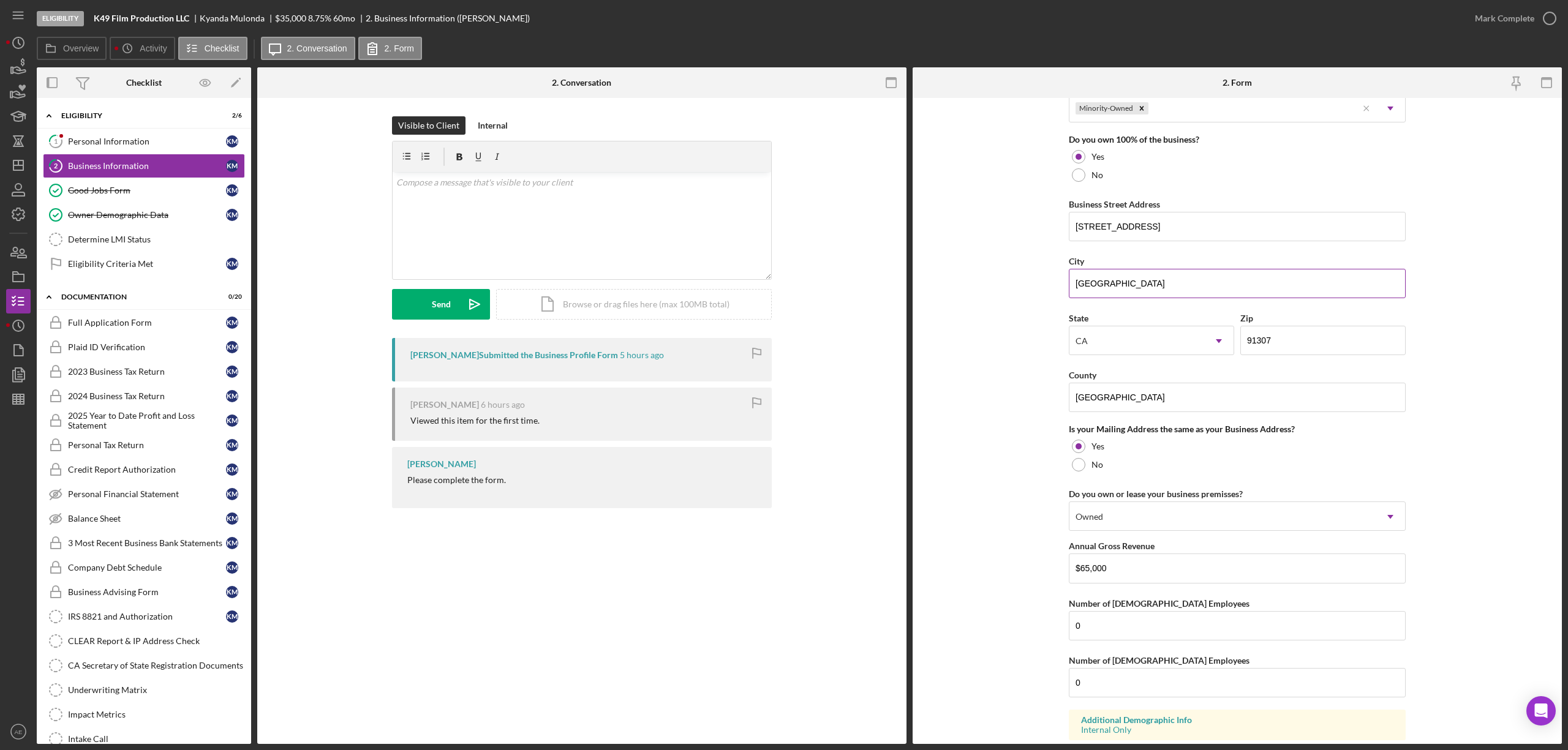
scroll to position [638, 0]
drag, startPoint x: 1175, startPoint y: 229, endPoint x: 838, endPoint y: 230, distance: 337.0
click at [847, 229] on div "Overview Internal Workflow Stage Eligibility Icon/Dropdown Arrow Archive (can u…" at bounding box center [799, 405] width 1525 height 677
drag, startPoint x: 1148, startPoint y: 297, endPoint x: 586, endPoint y: 259, distance: 563.3
click at [625, 263] on div "Overview Internal Workflow Stage Eligibility Icon/Dropdown Arrow Archive (can u…" at bounding box center [799, 405] width 1525 height 677
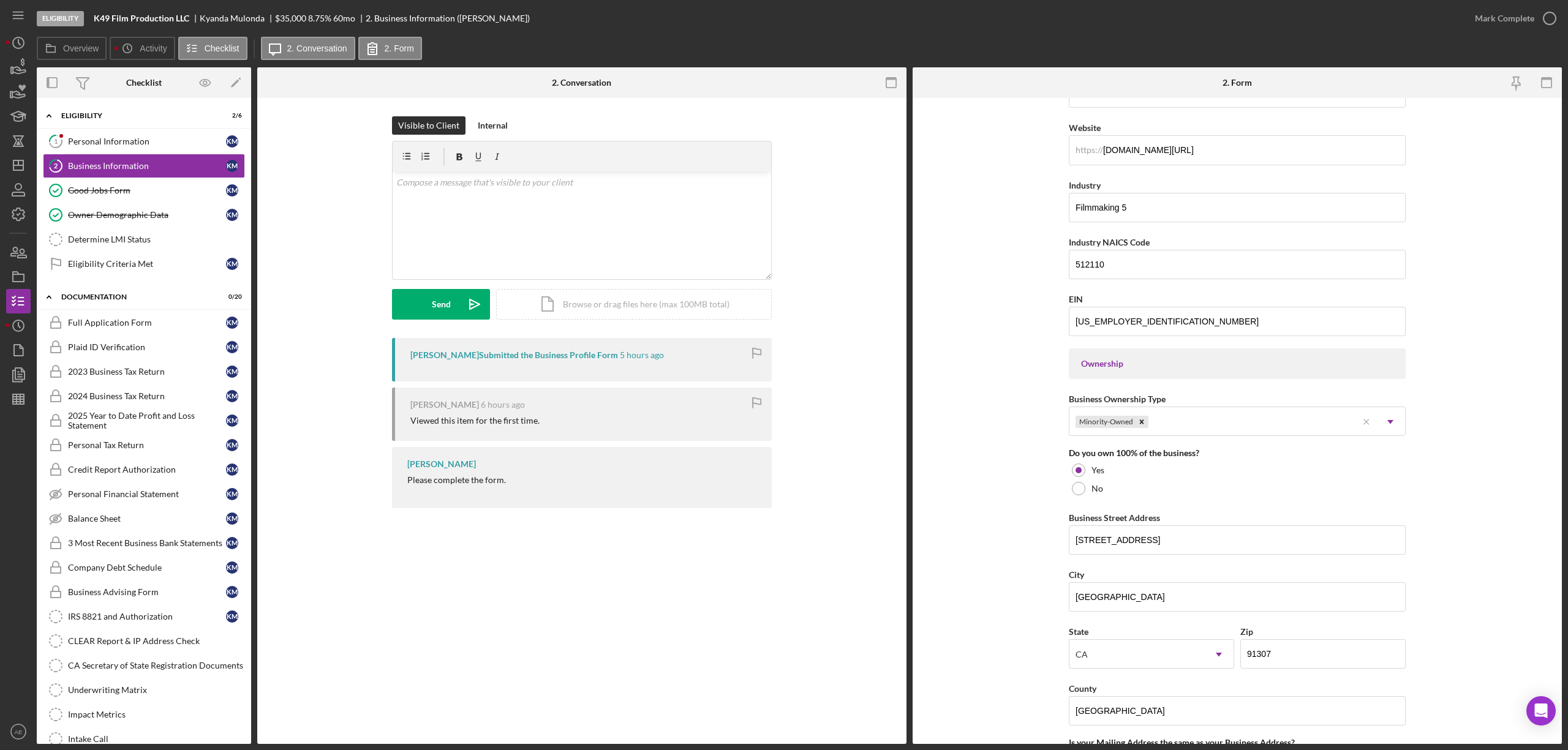
scroll to position [311, 0]
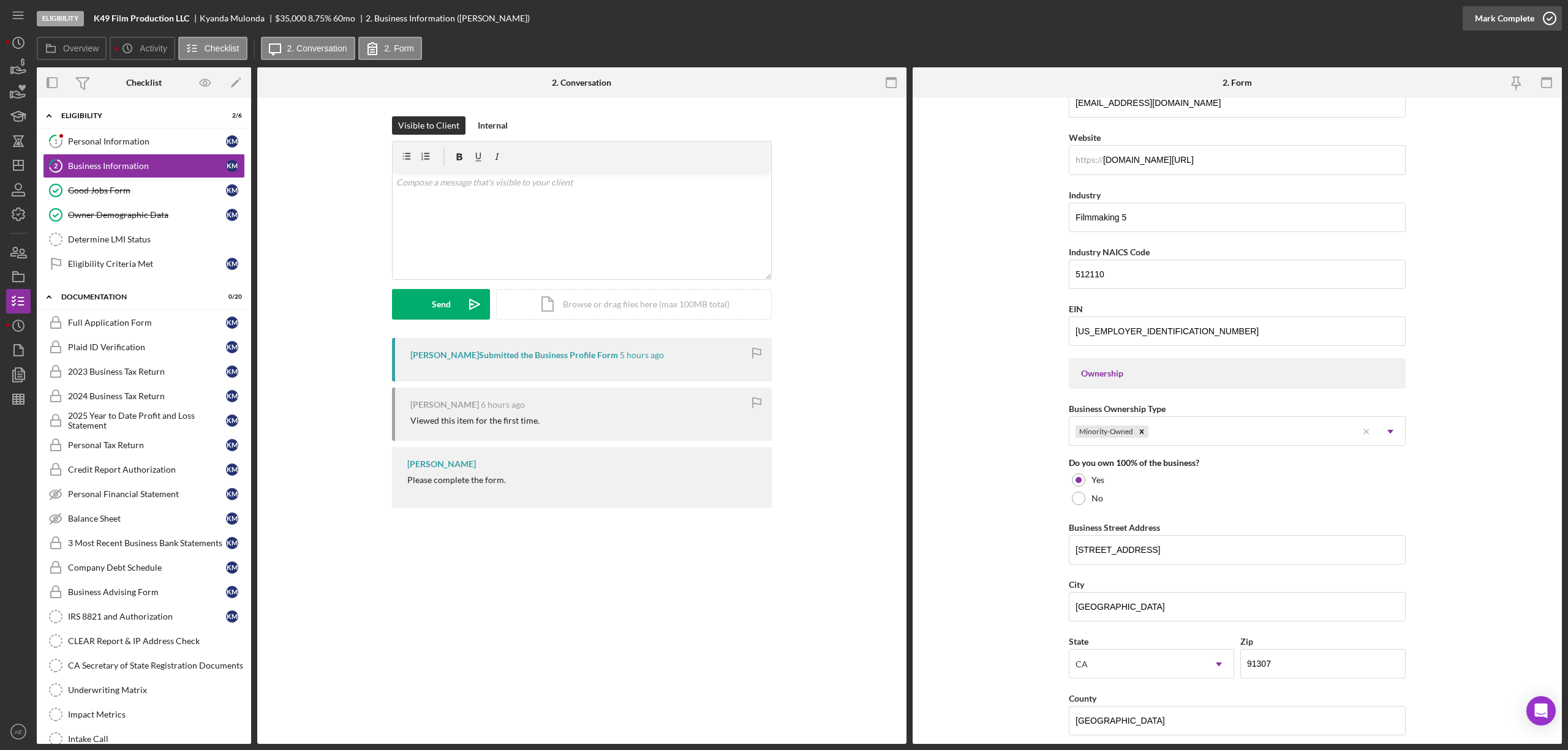
click at [1486, 20] on div "Mark Complete" at bounding box center [1505, 18] width 59 height 24
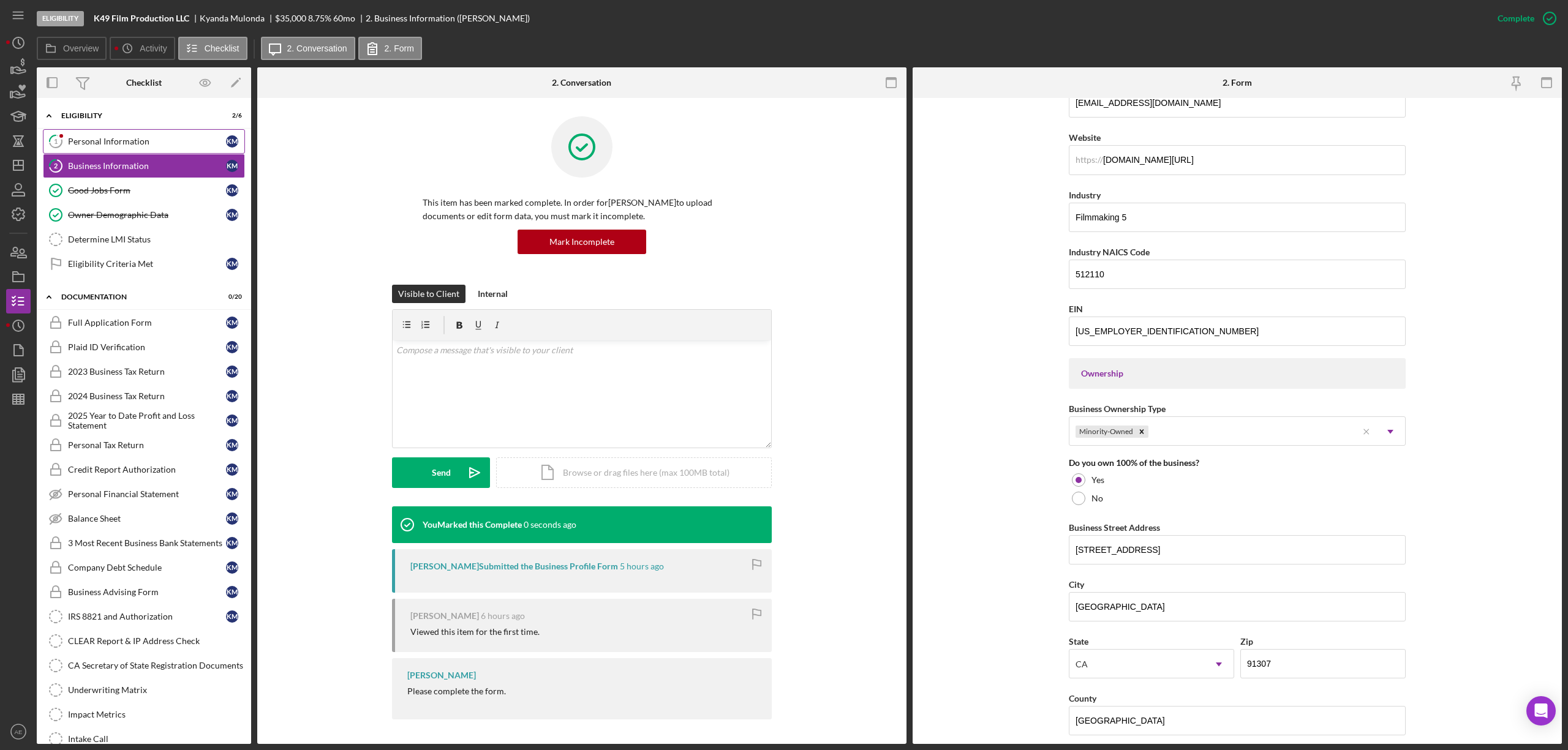
scroll to position [147, 0]
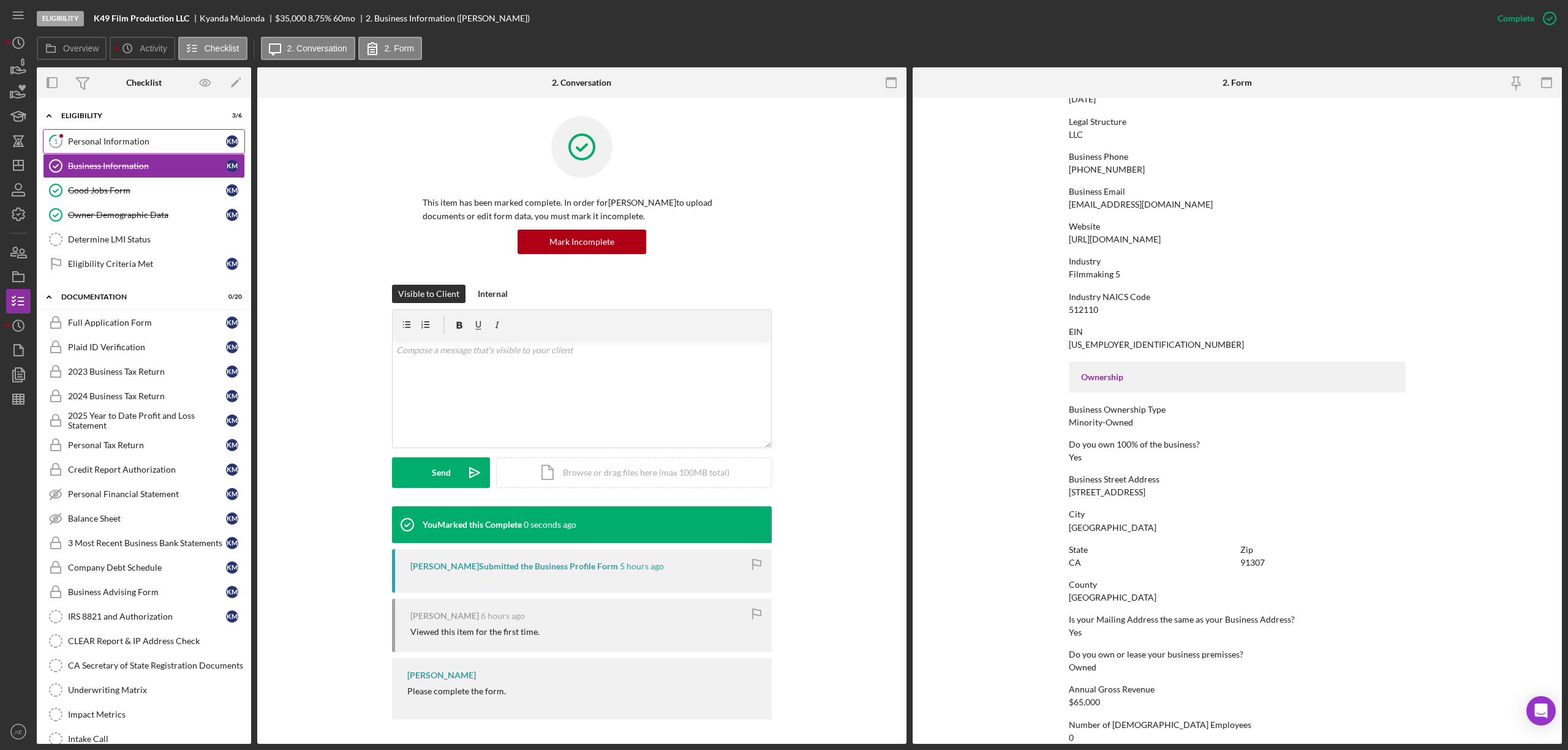
click at [145, 143] on div "Personal Information" at bounding box center [147, 141] width 158 height 10
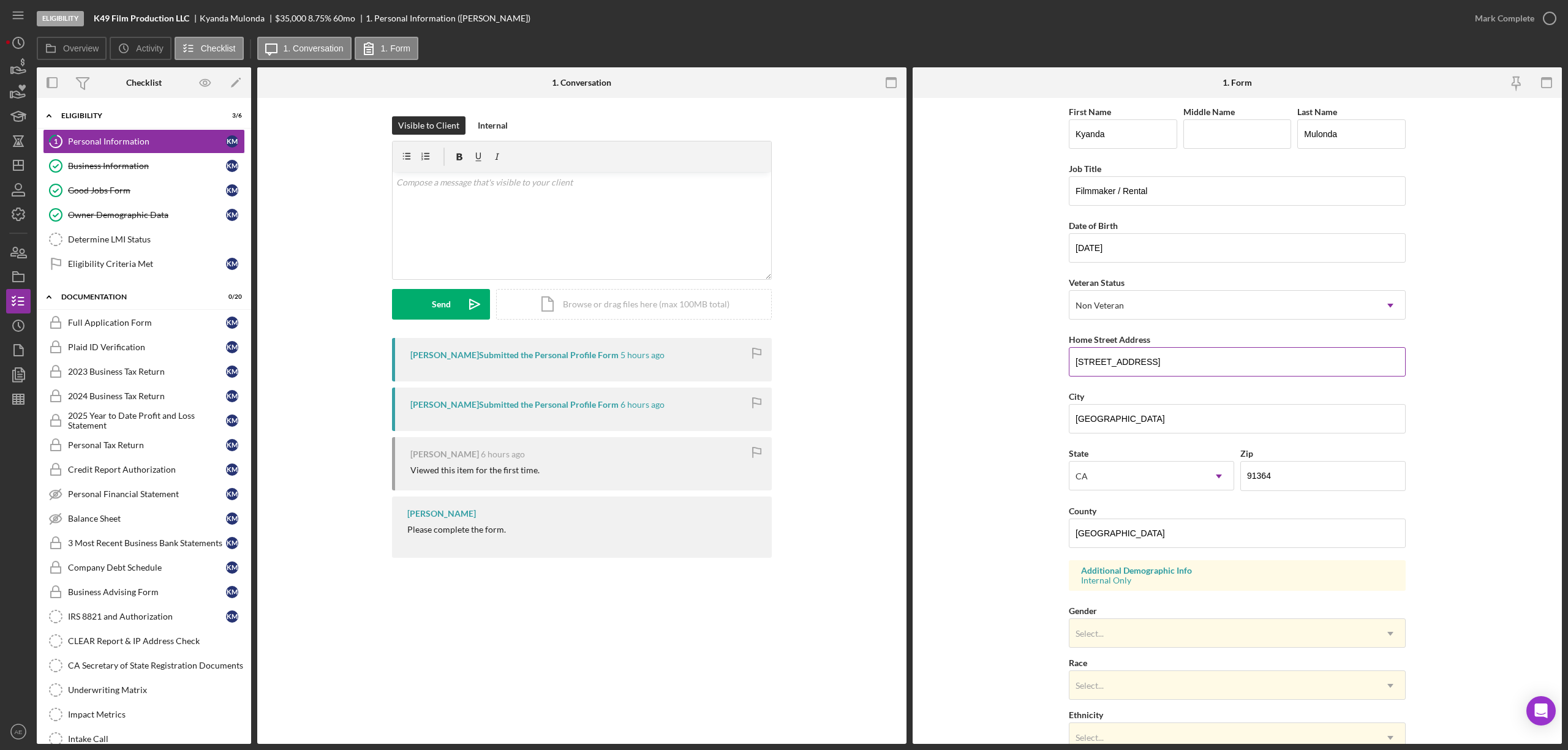
drag, startPoint x: 1074, startPoint y: 365, endPoint x: 1223, endPoint y: 364, distance: 149.0
click at [1223, 364] on input "[STREET_ADDRESS]" at bounding box center [1237, 362] width 337 height 30
drag, startPoint x: 1224, startPoint y: 414, endPoint x: 661, endPoint y: 401, distance: 563.2
click at [662, 405] on div "Overview Internal Workflow Stage Eligibility Icon/Dropdown Arrow Archive (can u…" at bounding box center [799, 405] width 1525 height 677
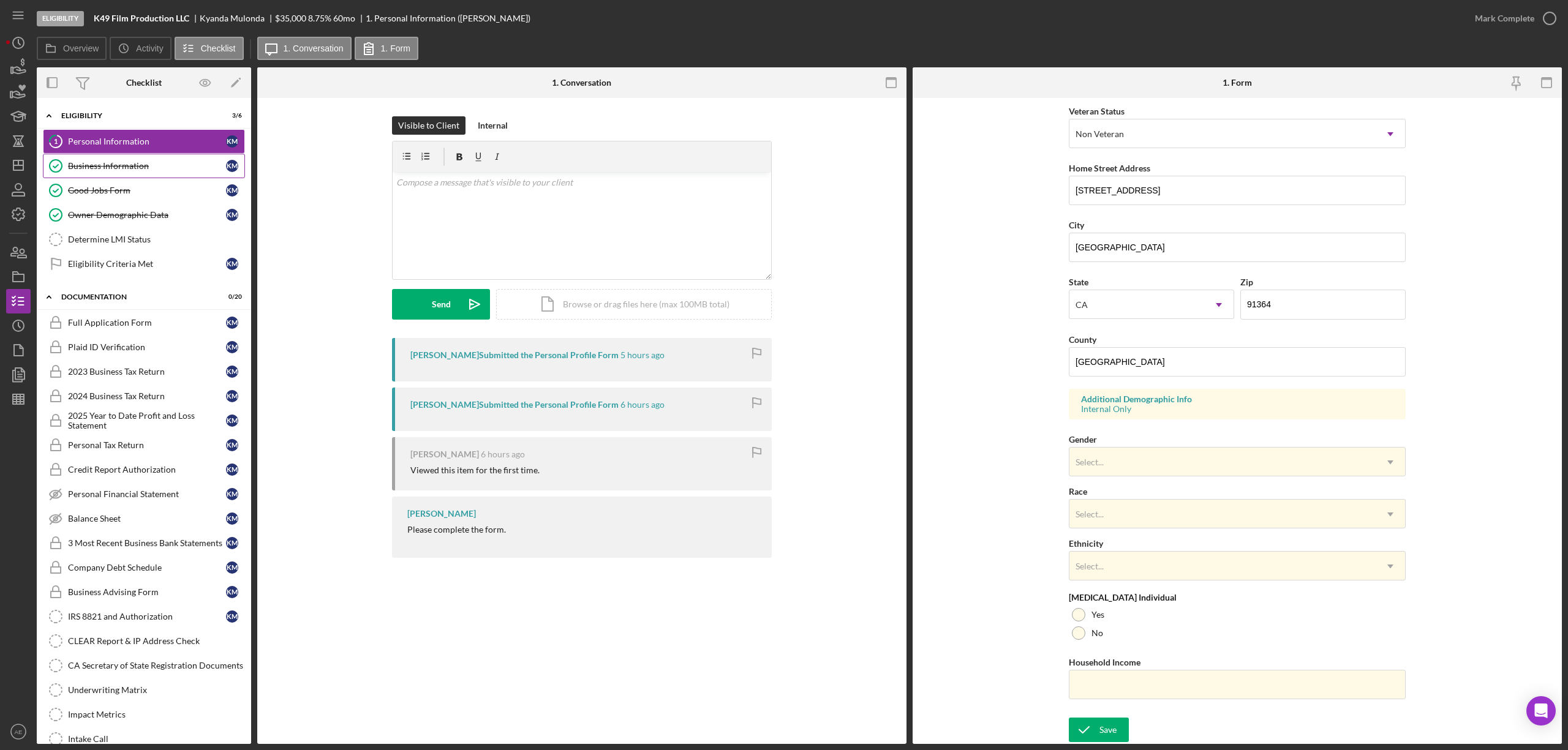
click at [157, 170] on div "Business Information" at bounding box center [147, 166] width 158 height 10
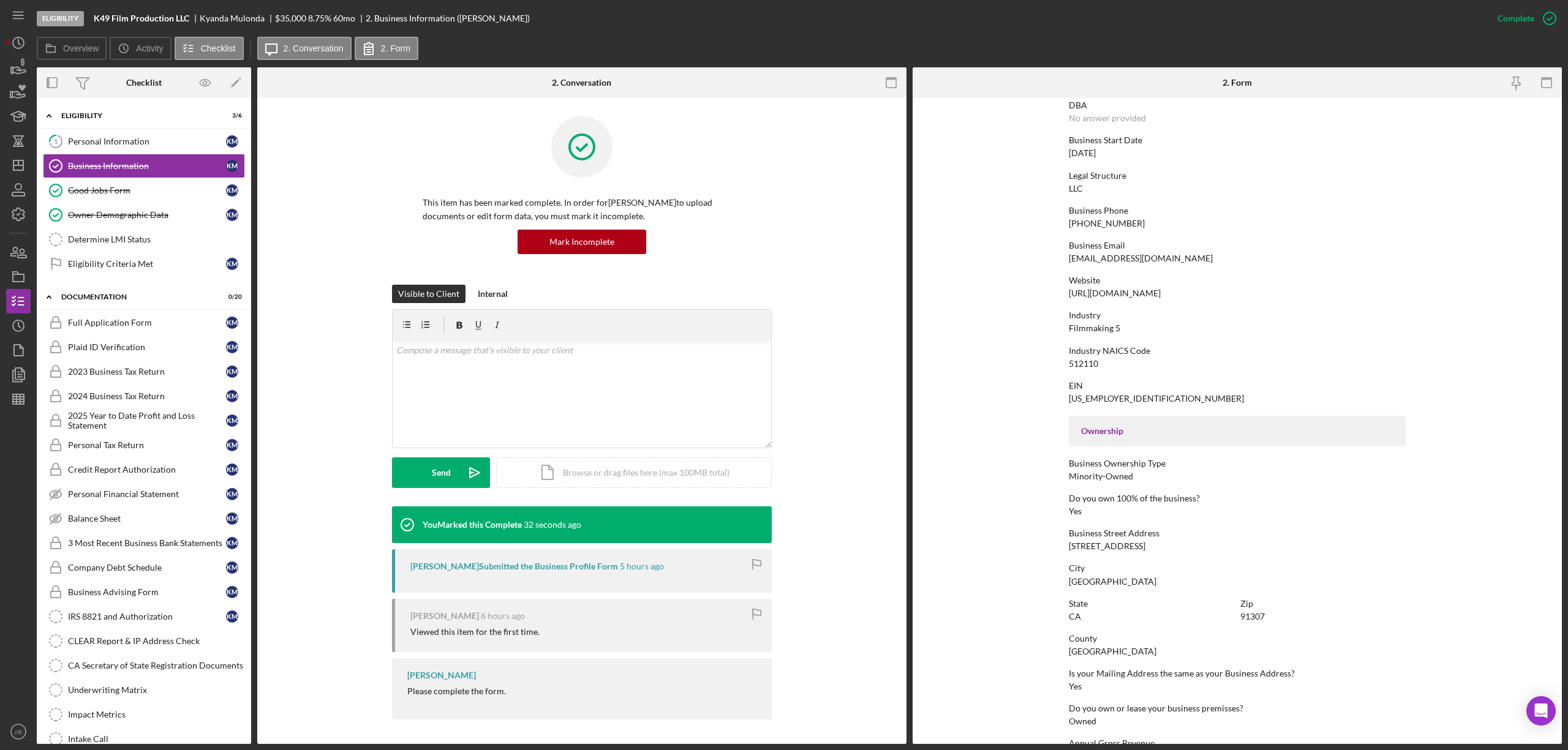
scroll to position [277, 0]
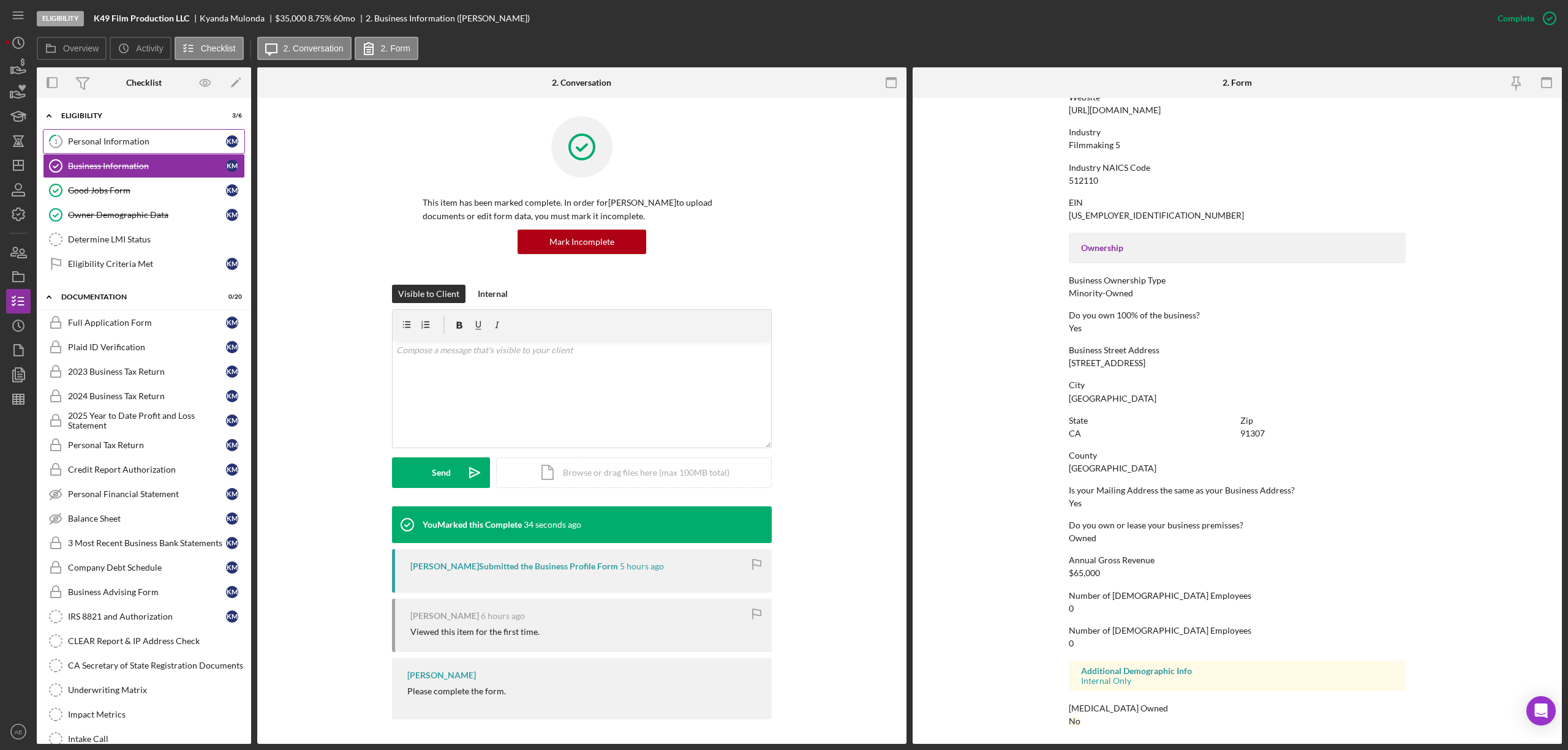
click at [158, 150] on link "1 Personal Information K M" at bounding box center [143, 141] width 202 height 24
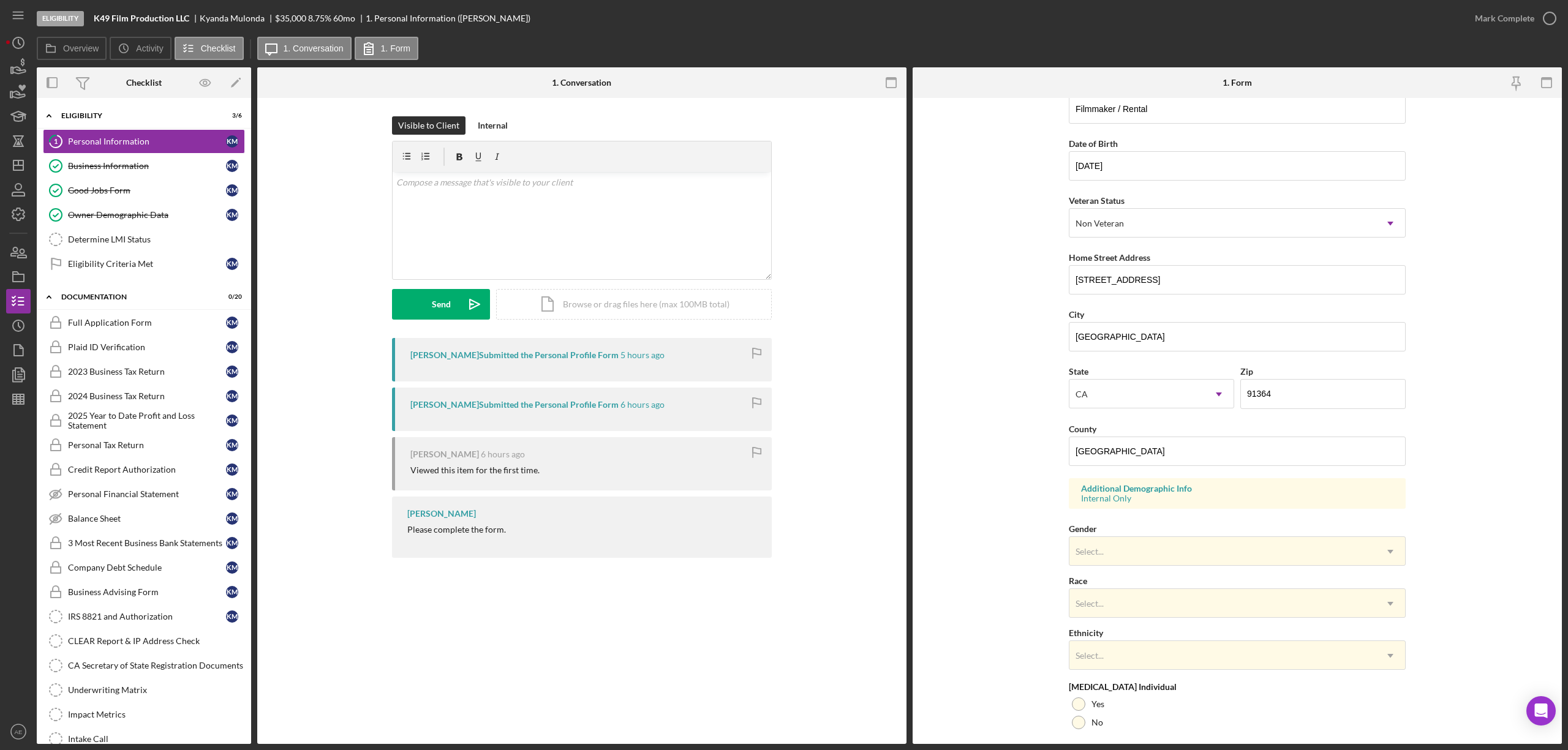
scroll to position [174, 0]
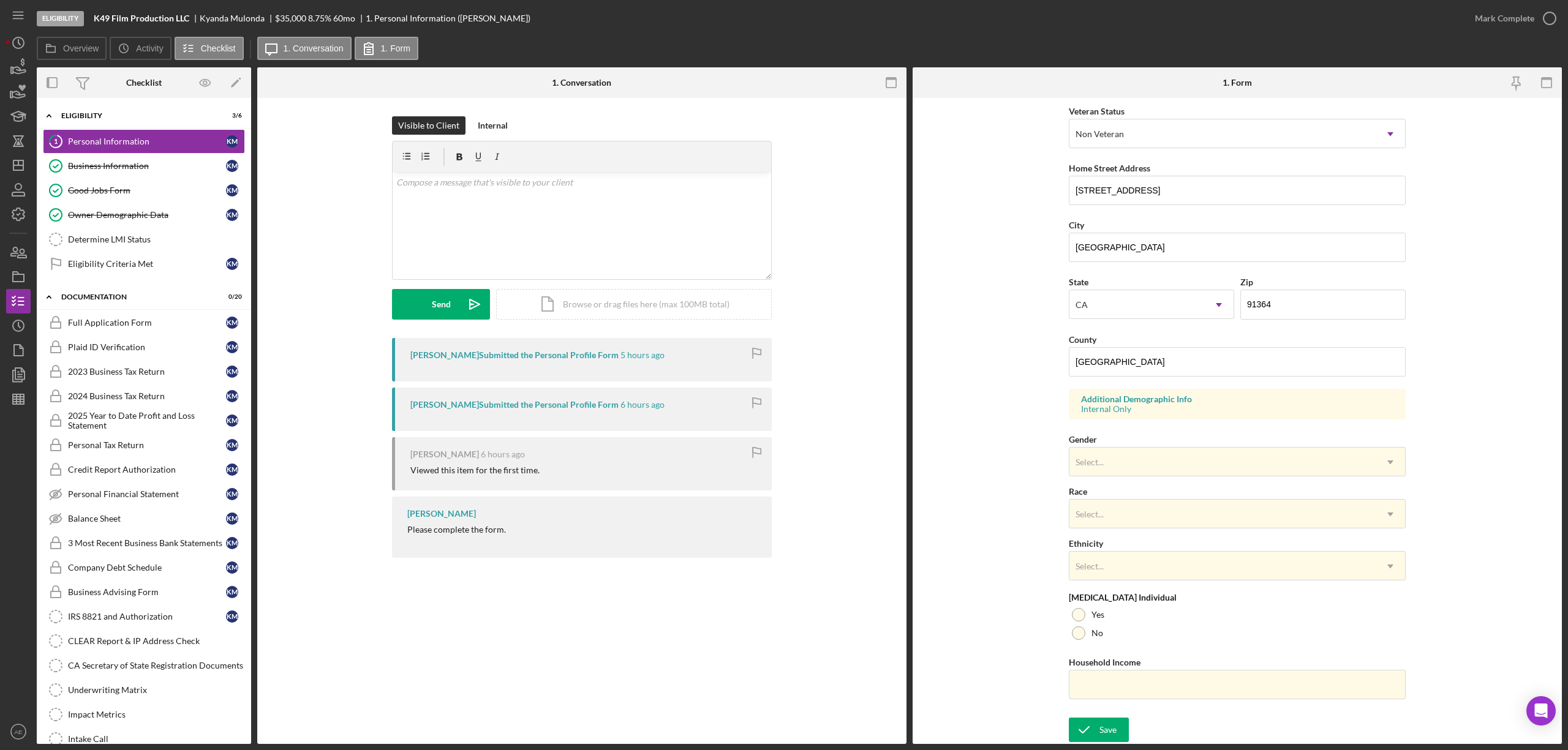
click at [1103, 478] on div "First Name [GEOGRAPHIC_DATA] Middle Name Last Name Mulonda Job Title Filmmaker …" at bounding box center [1237, 322] width 337 height 779
click at [1113, 472] on div "Select..." at bounding box center [1222, 462] width 306 height 28
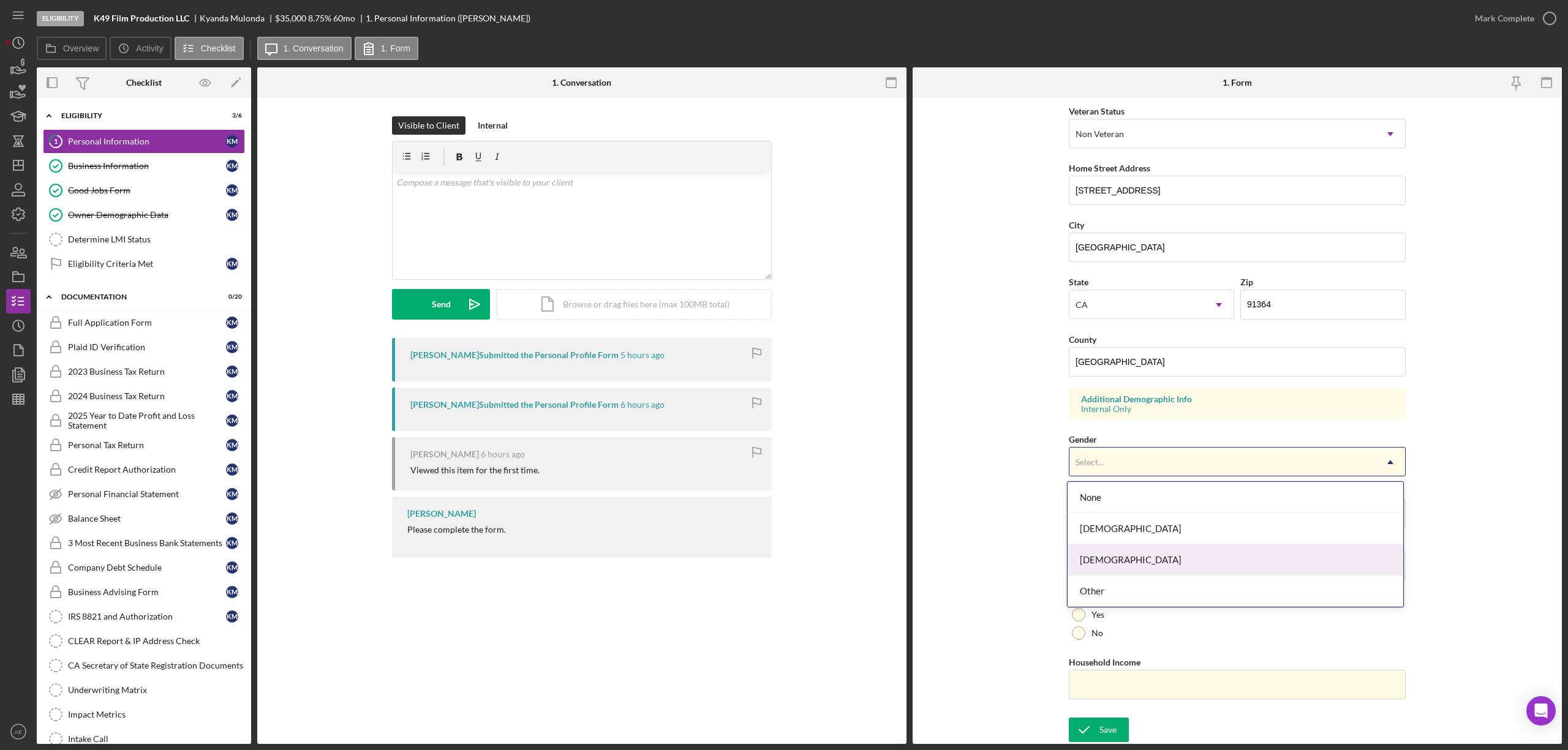
click at [1118, 555] on div "[DEMOGRAPHIC_DATA]" at bounding box center [1236, 560] width 336 height 31
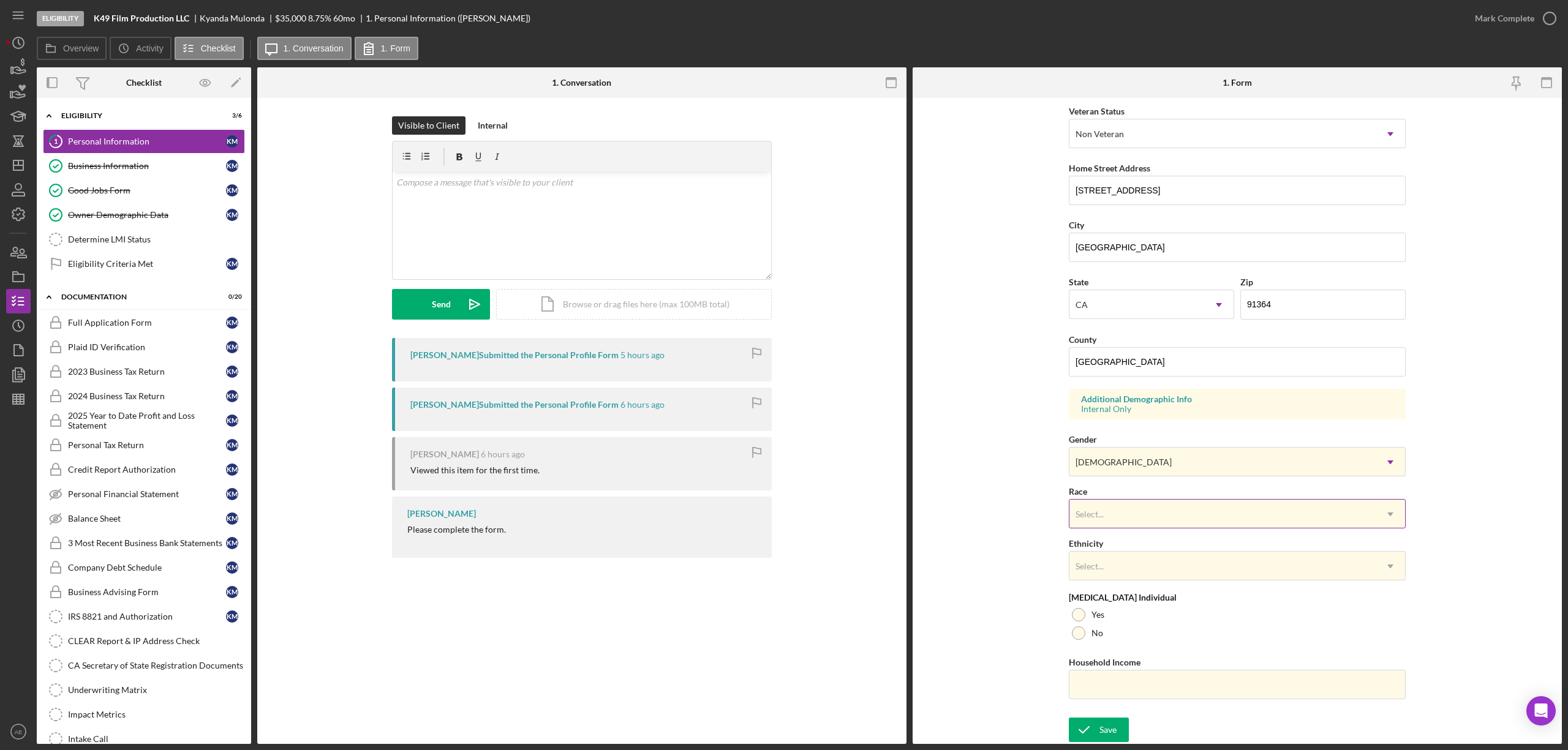
click at [1094, 505] on div "Select..." at bounding box center [1222, 514] width 306 height 28
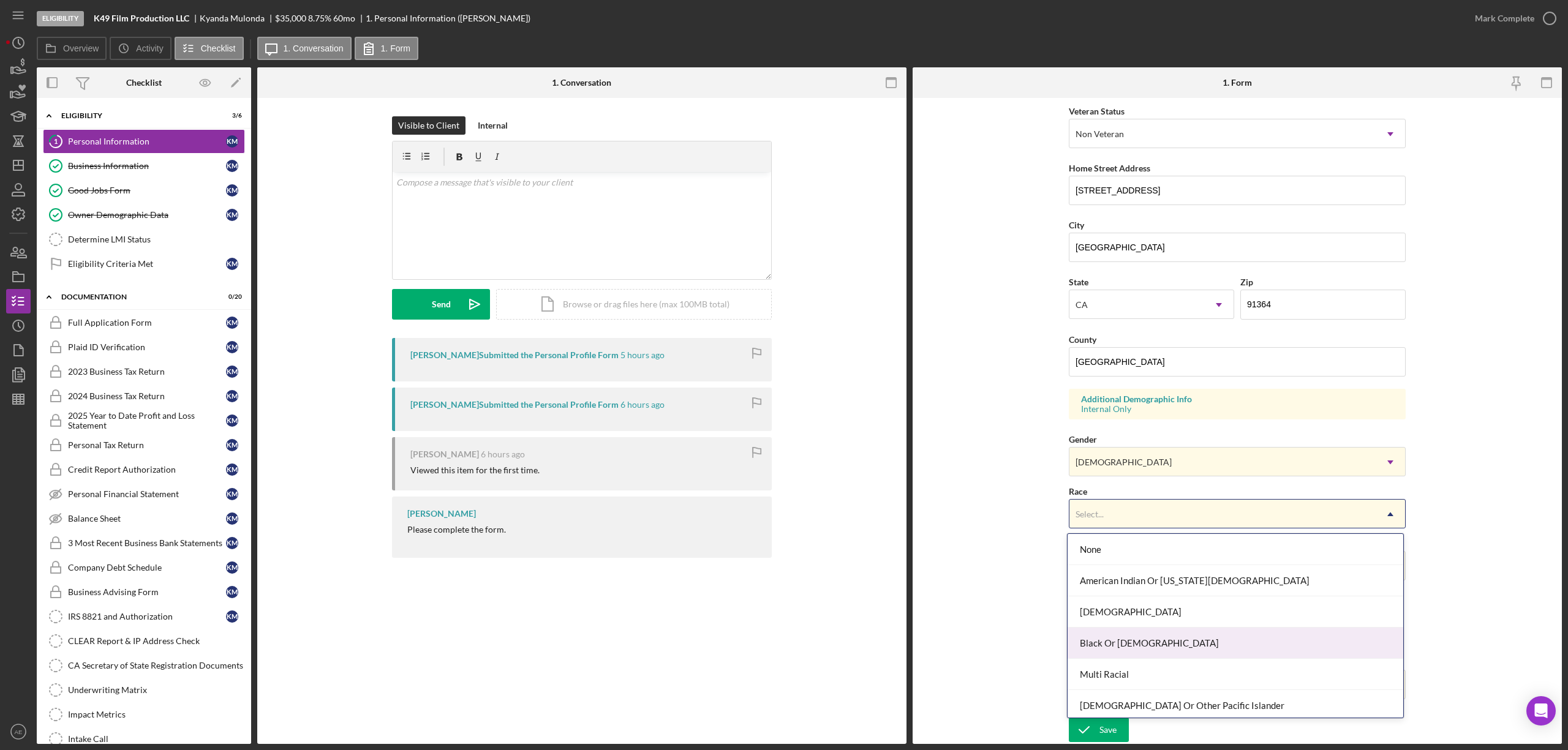
click at [1113, 637] on div "Black Or [DEMOGRAPHIC_DATA]" at bounding box center [1236, 643] width 336 height 31
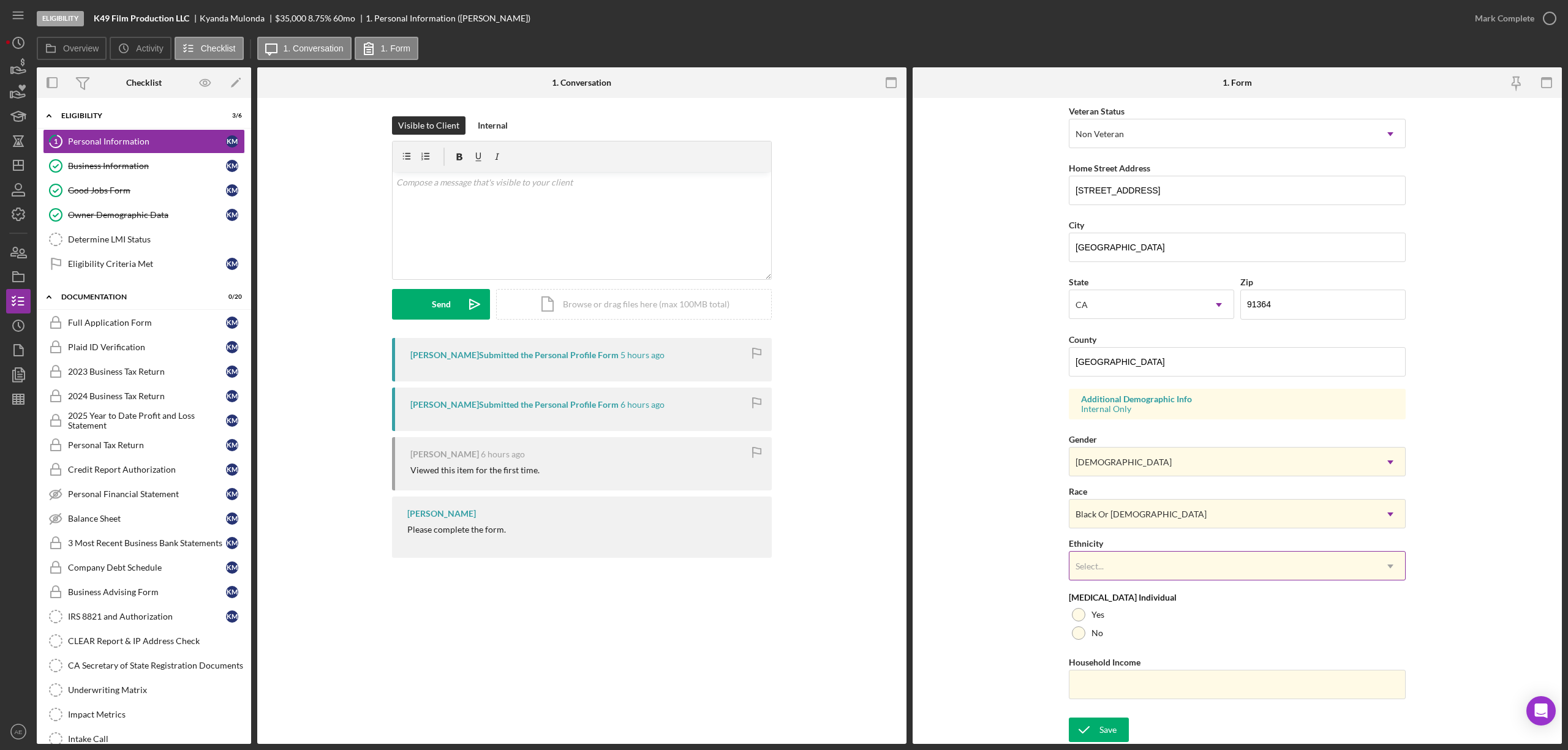
click at [1096, 556] on div "Select..." at bounding box center [1222, 566] width 306 height 28
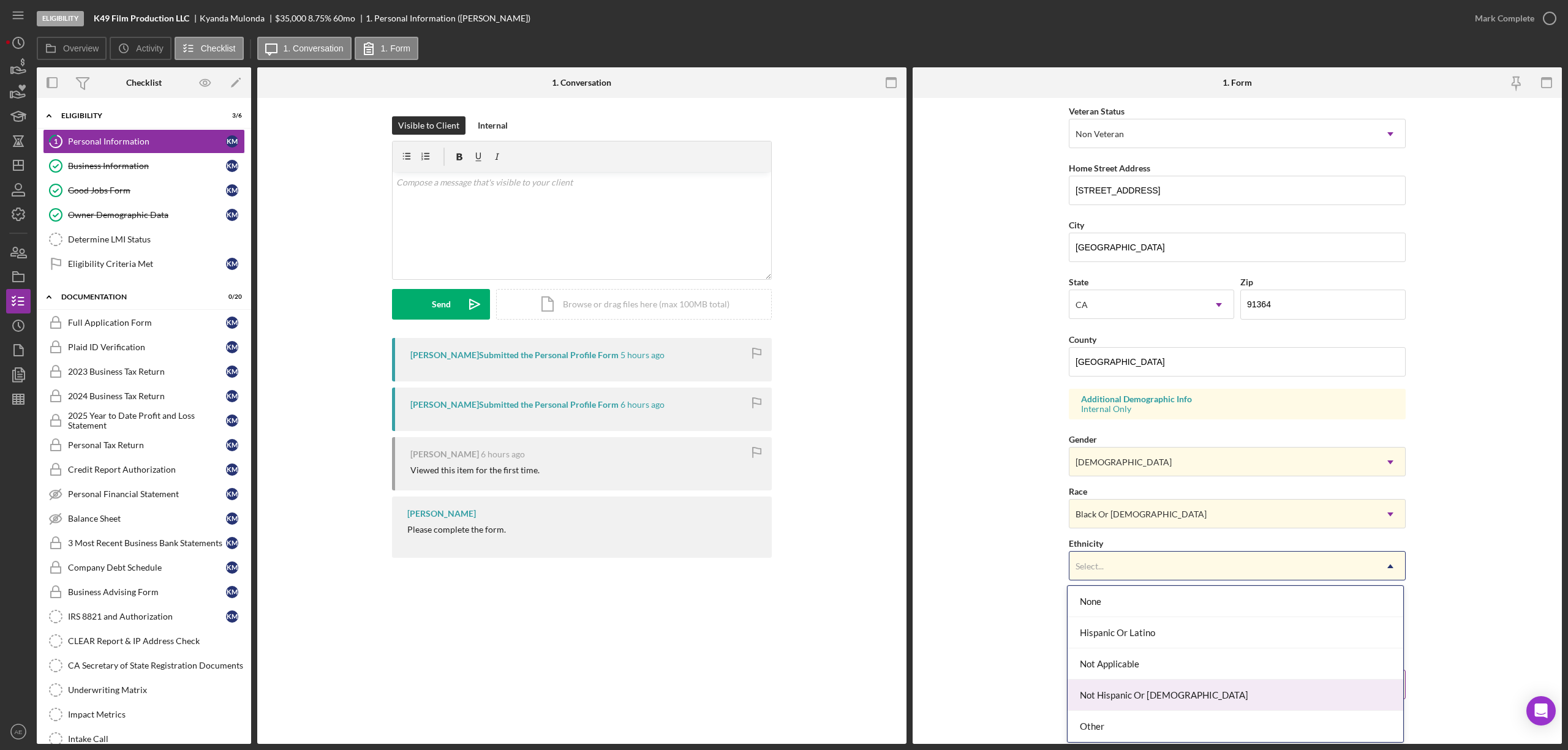
click at [1123, 694] on div "Not Hispanic Or [DEMOGRAPHIC_DATA]" at bounding box center [1236, 695] width 336 height 31
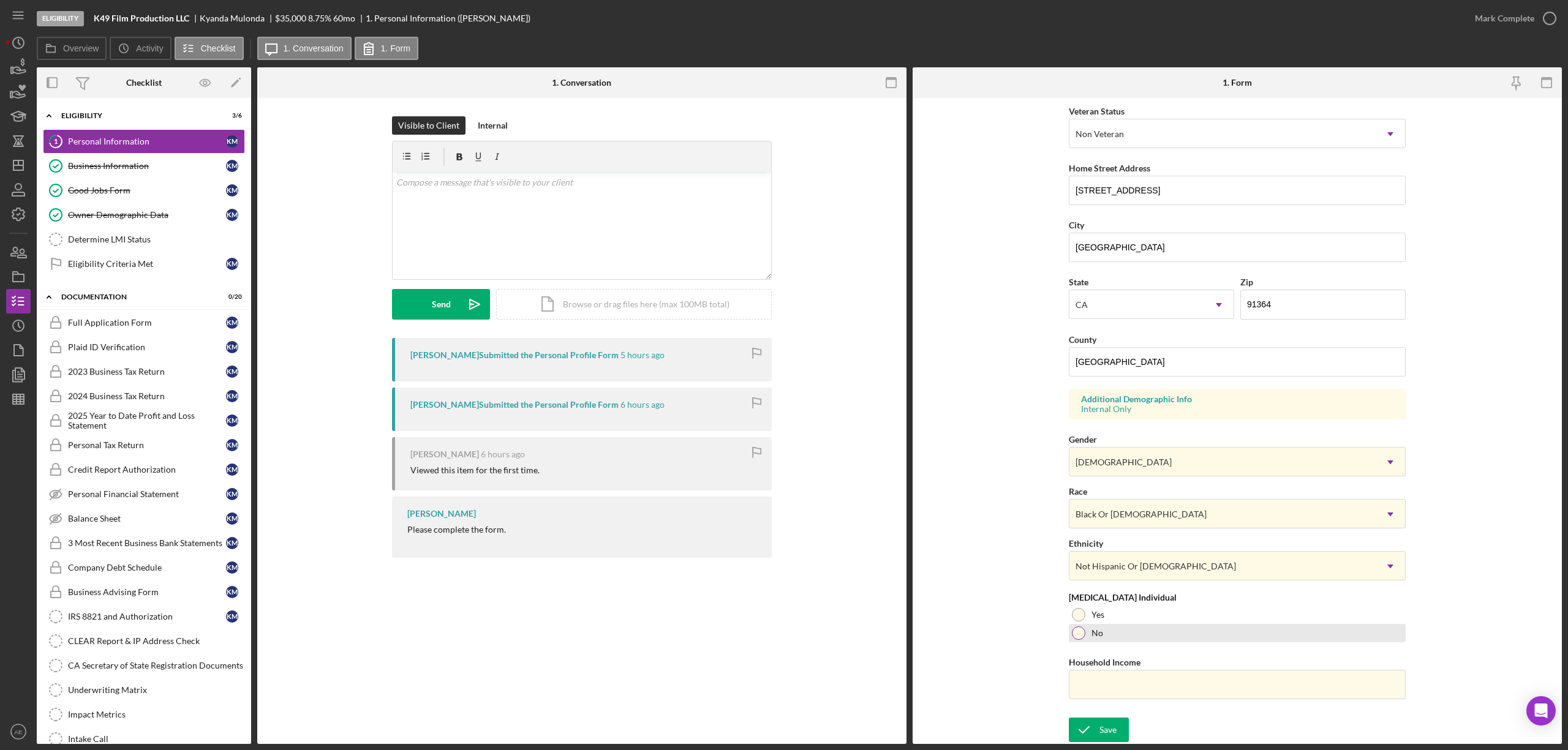
click at [1099, 628] on label "No" at bounding box center [1098, 633] width 12 height 10
click at [1088, 734] on icon "submit" at bounding box center [1084, 730] width 31 height 31
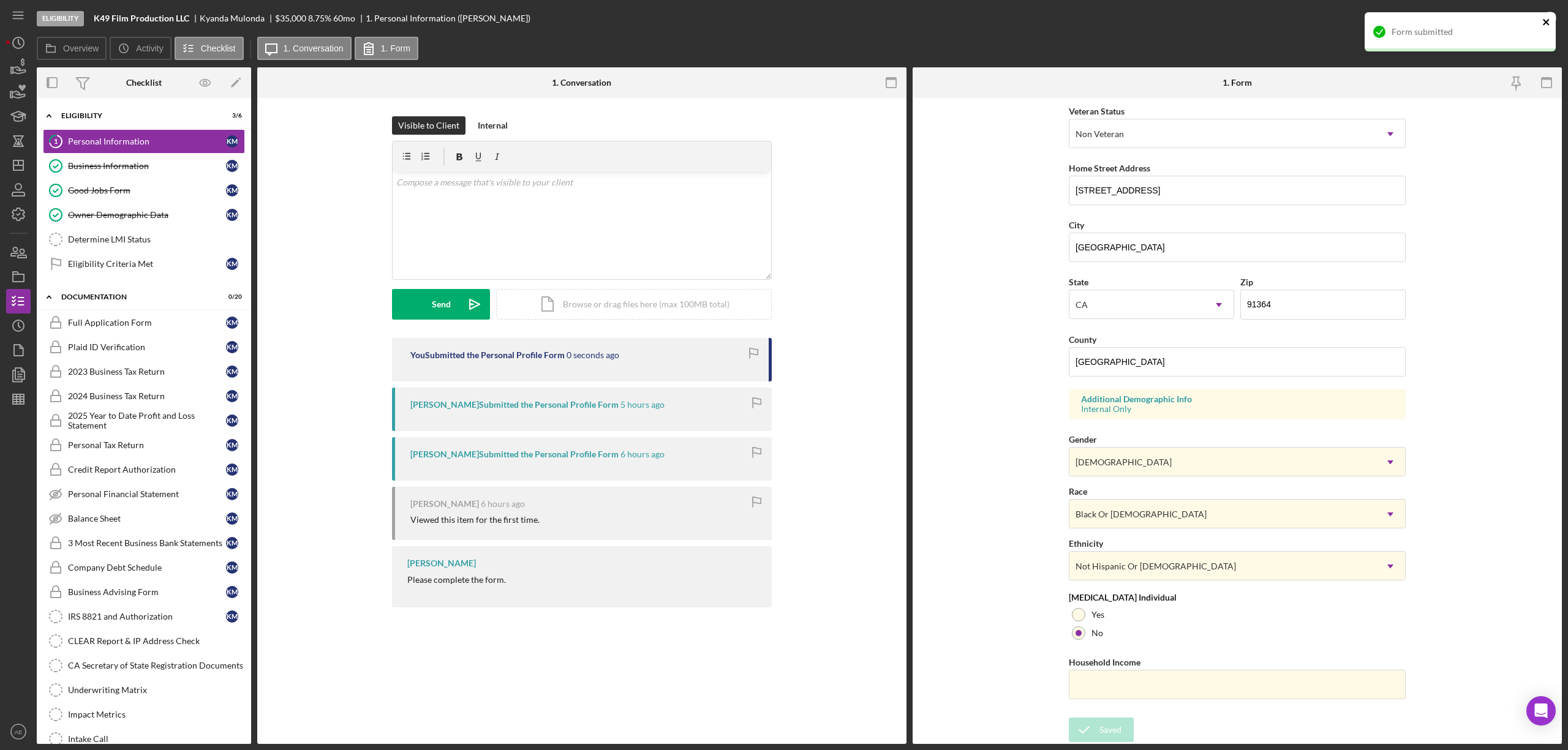
drag, startPoint x: 1491, startPoint y: 37, endPoint x: 1532, endPoint y: 26, distance: 42.4
click at [1498, 33] on div "Form submitted" at bounding box center [1465, 32] width 147 height 10
click at [1514, 21] on div "Mark Complete" at bounding box center [1505, 18] width 59 height 24
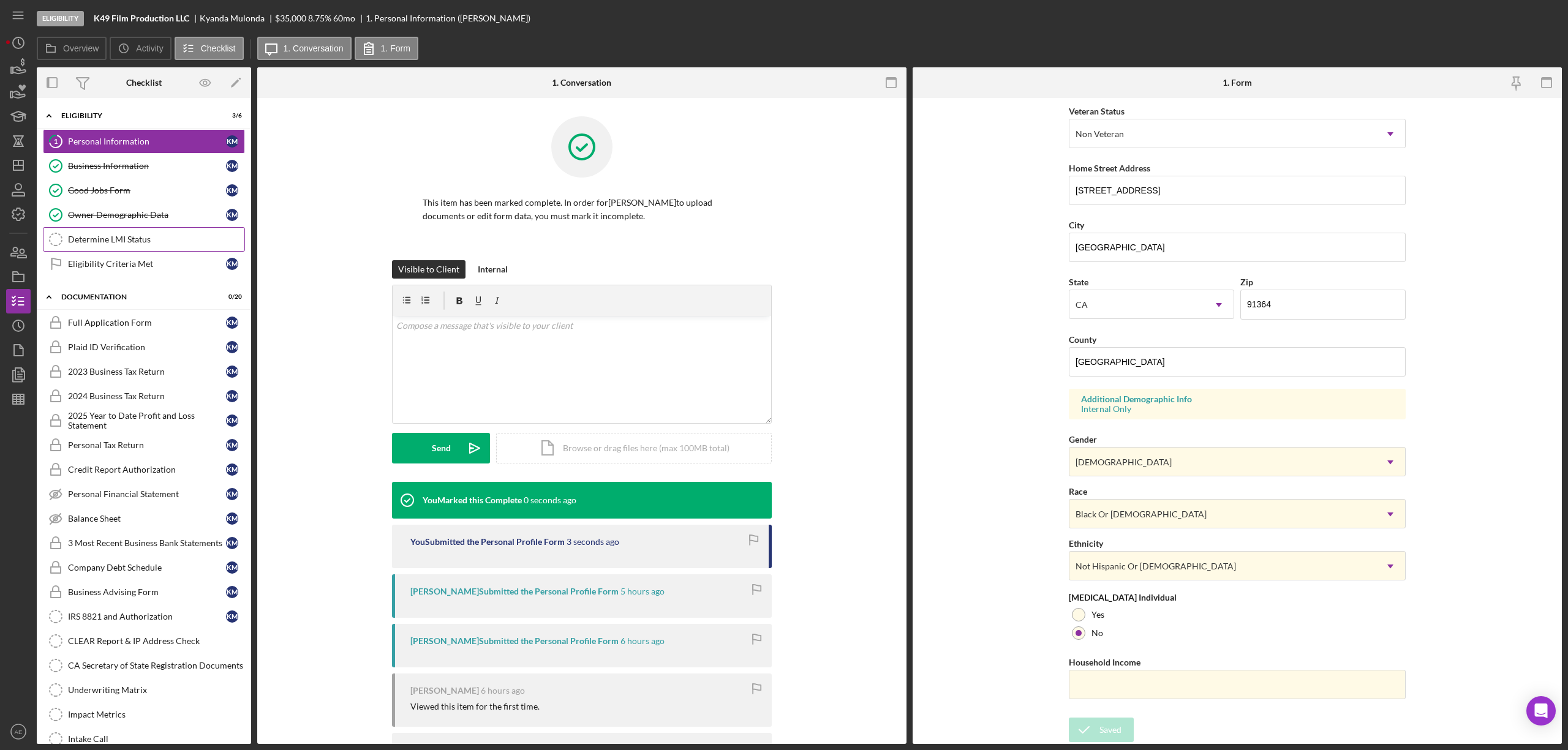
scroll to position [0, 0]
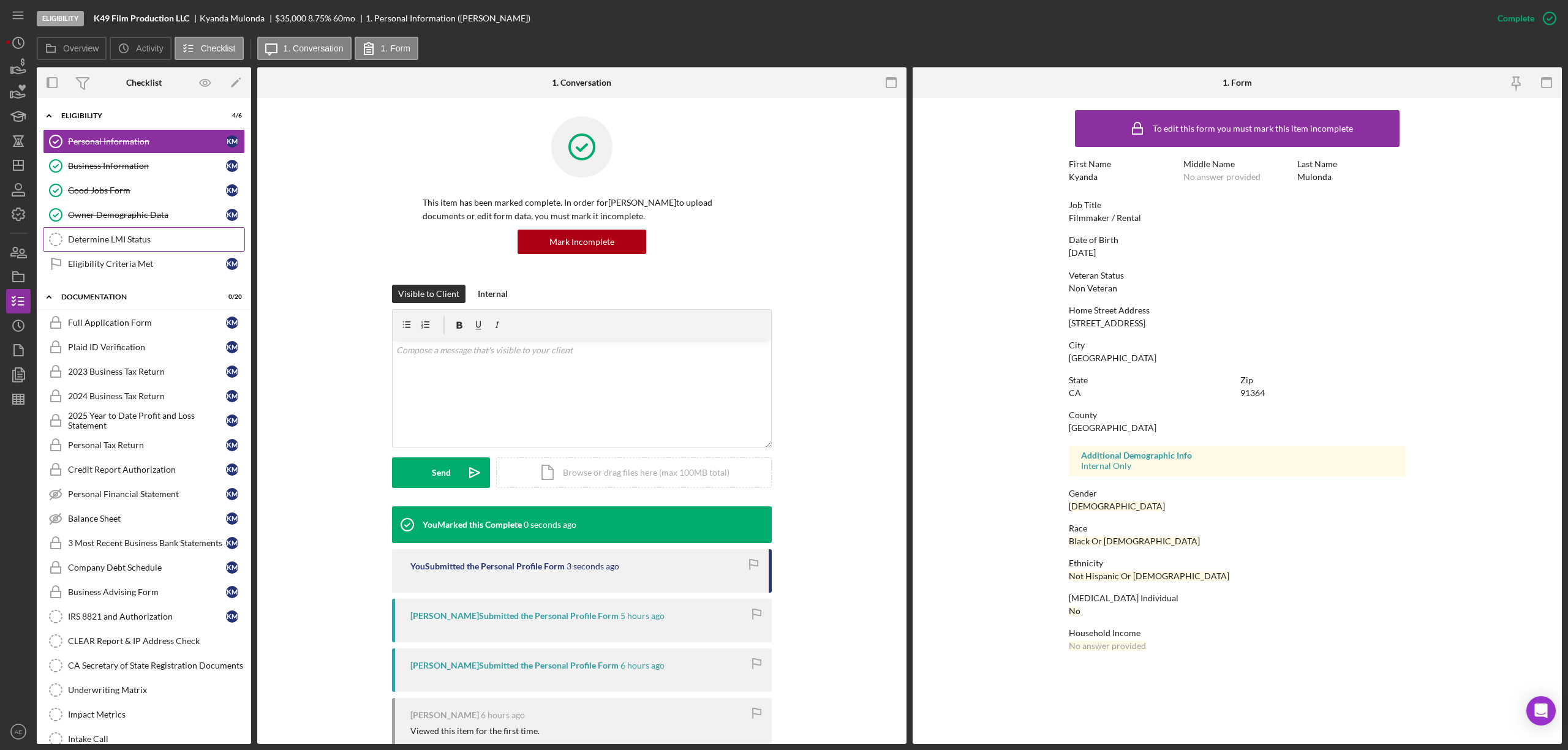
click at [128, 250] on link "Determine LMI Status Determine LMI Status" at bounding box center [143, 239] width 202 height 24
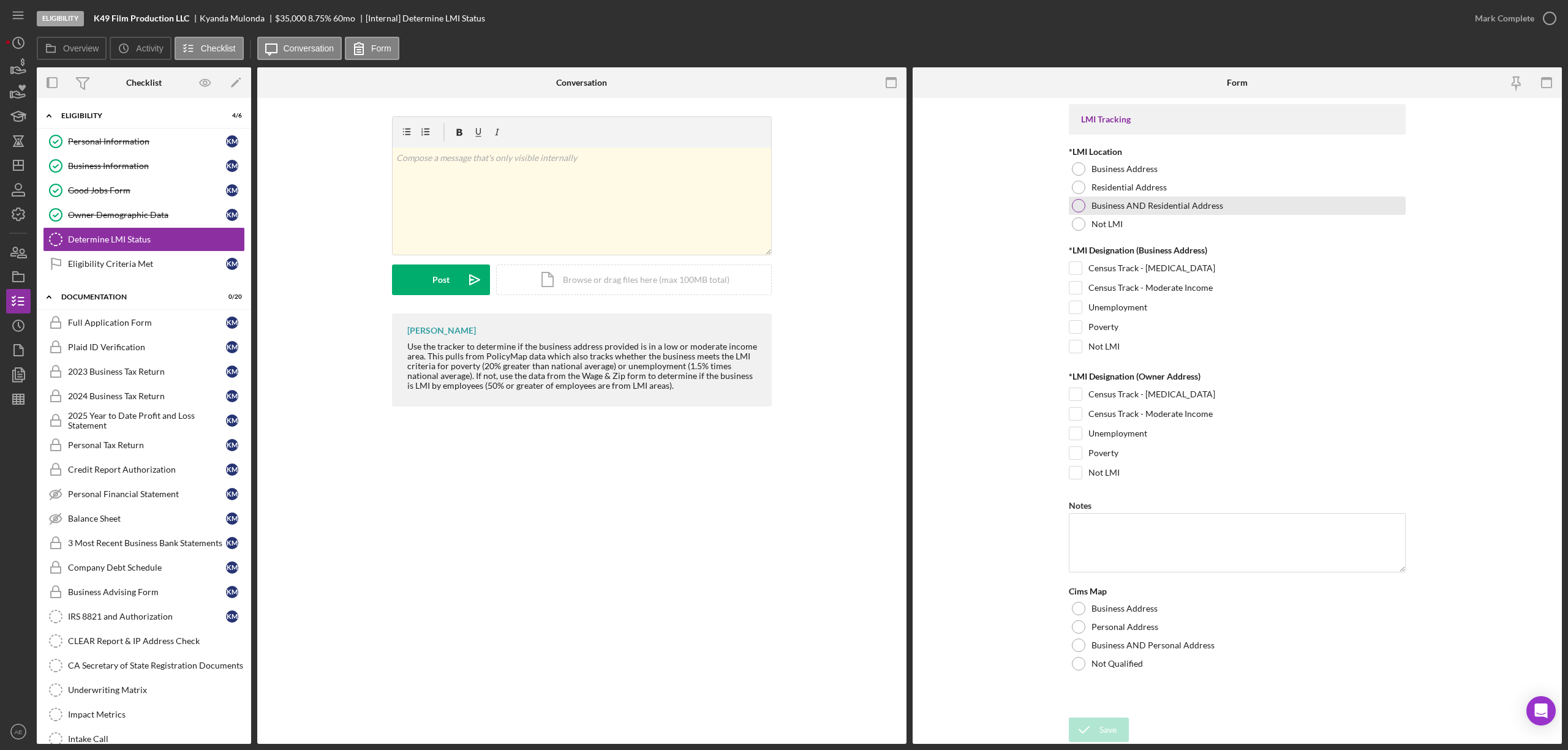
click at [1140, 206] on label "Business AND Residential Address" at bounding box center [1157, 205] width 132 height 10
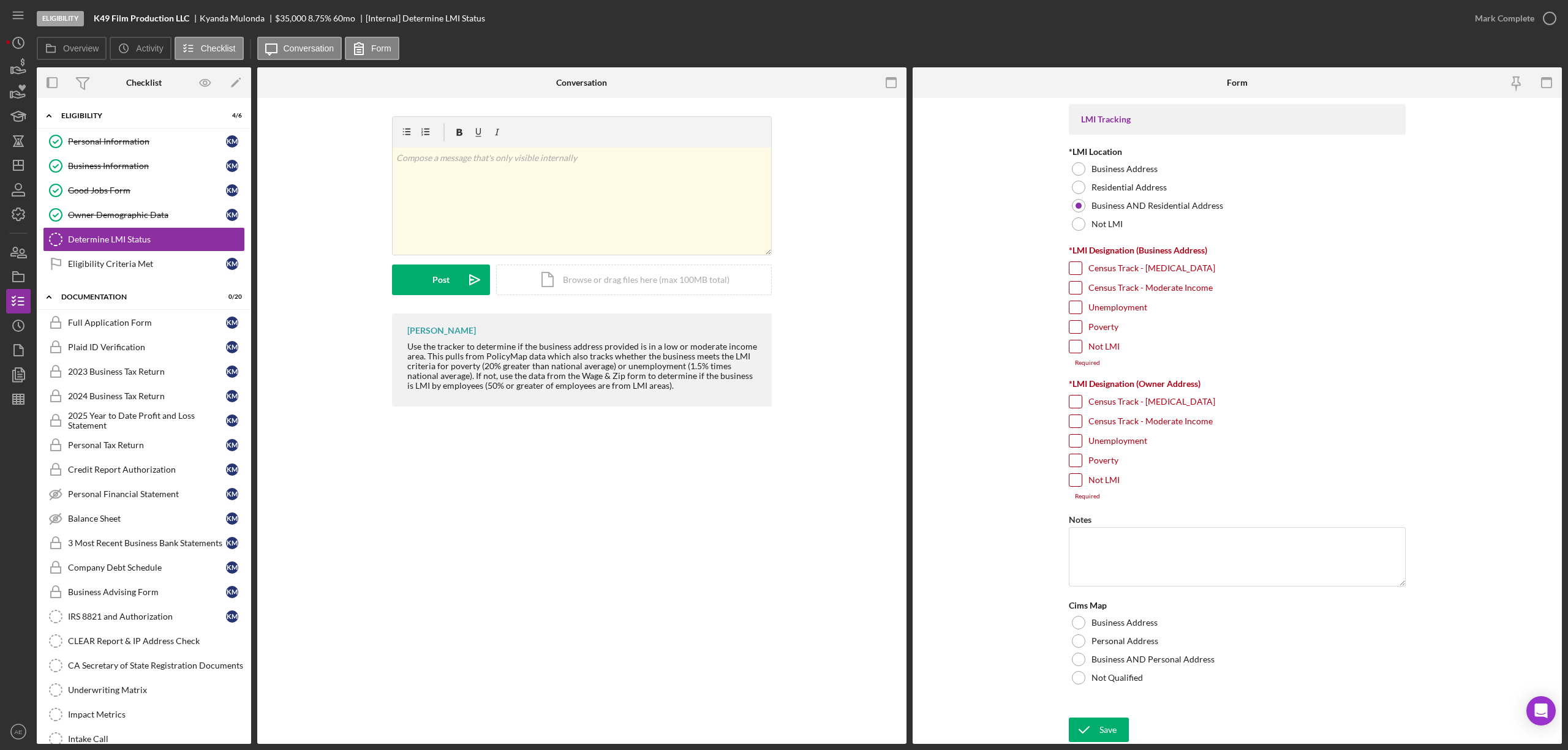
click at [1125, 306] on label "Unemployment" at bounding box center [1117, 307] width 59 height 12
click at [1082, 306] on input "Unemployment" at bounding box center [1075, 307] width 13 height 12
checkbox input "true"
click at [1098, 434] on label "Unemployment" at bounding box center [1117, 434] width 59 height 12
click at [1082, 434] on input "Unemployment" at bounding box center [1075, 434] width 13 height 12
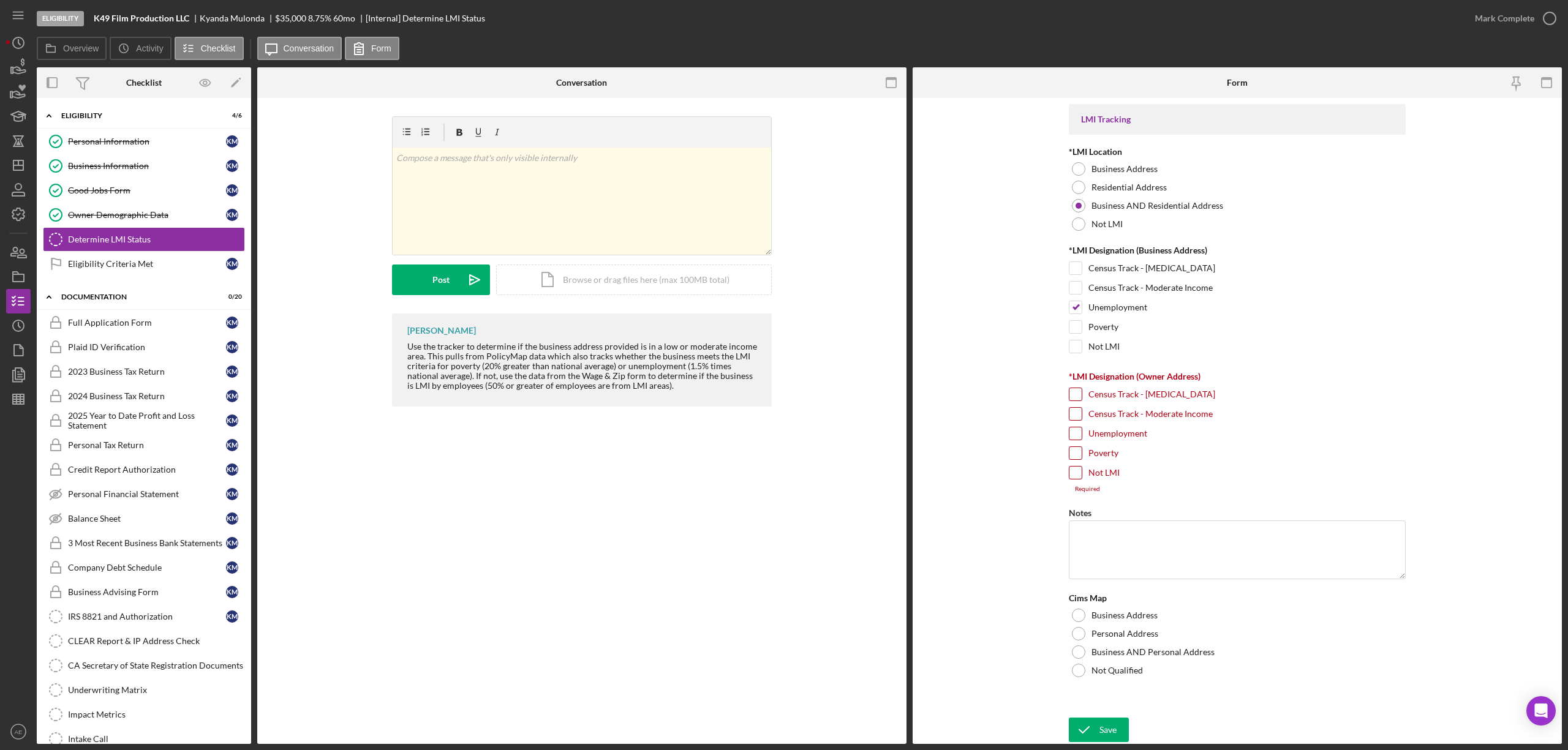
checkbox input "true"
drag, startPoint x: 1134, startPoint y: 657, endPoint x: 1132, endPoint y: 665, distance: 8.2
click at [1133, 655] on div "Business AND Personal Address" at bounding box center [1237, 645] width 337 height 18
click at [1076, 732] on icon "submit" at bounding box center [1084, 730] width 31 height 31
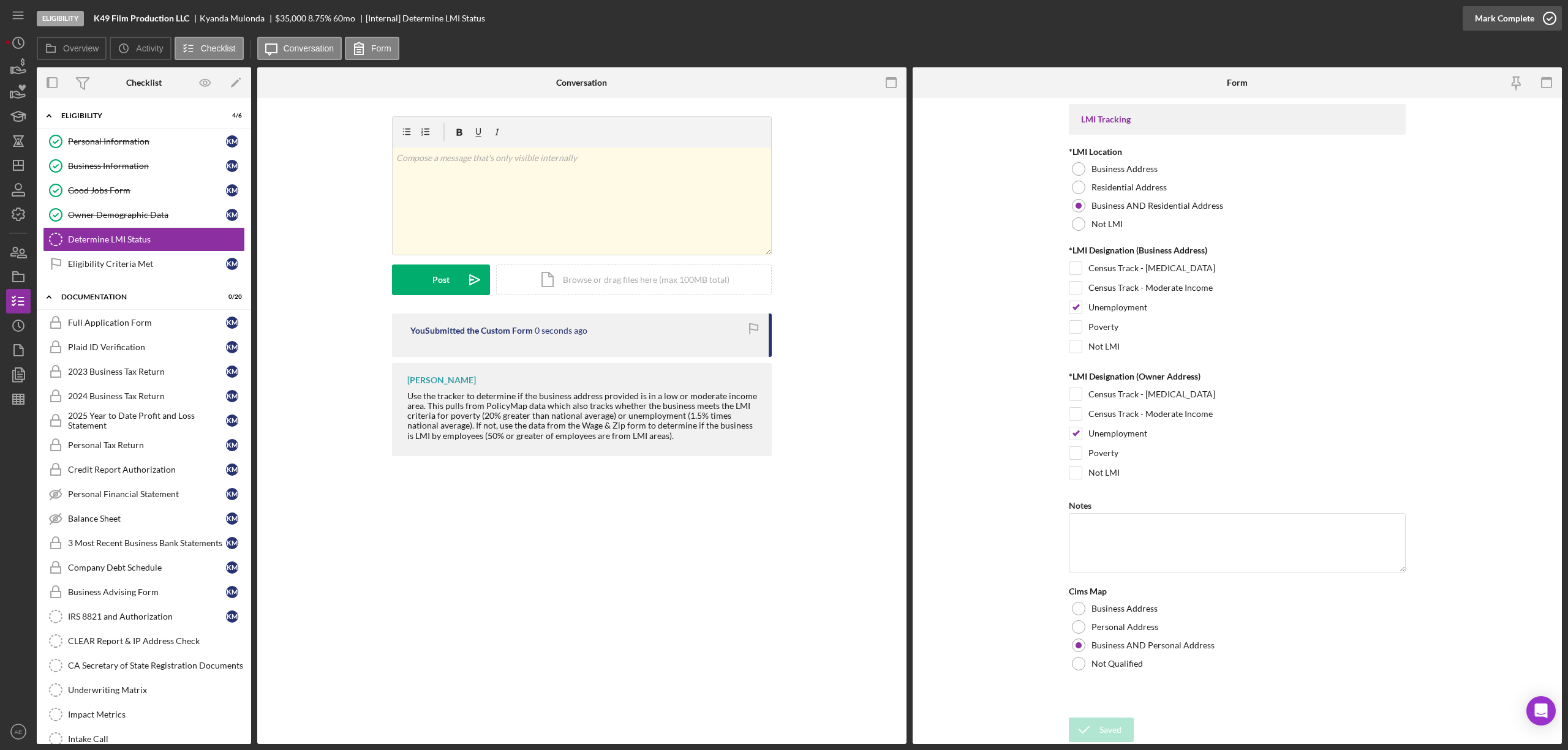
click at [1511, 18] on div "Mark Complete" at bounding box center [1505, 18] width 59 height 24
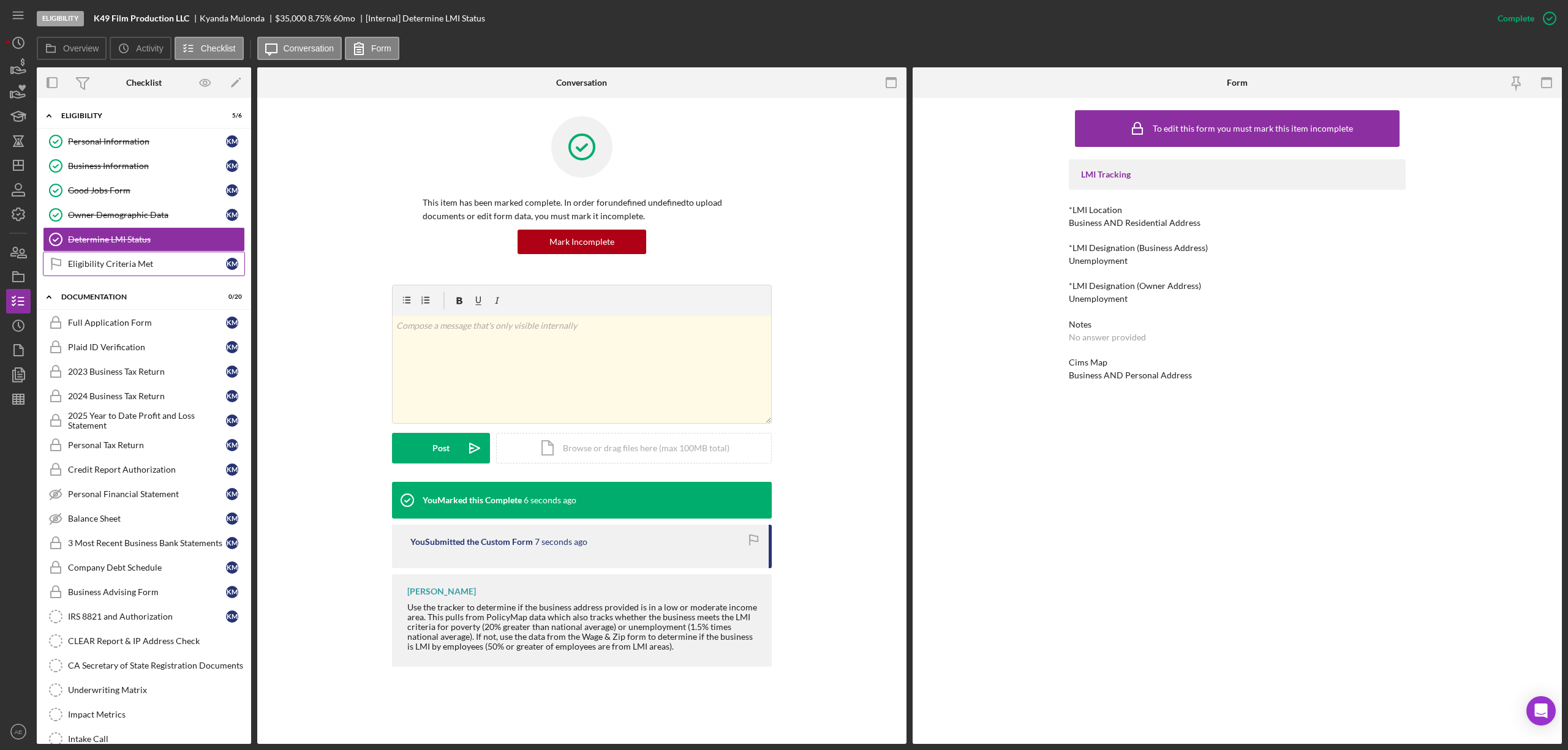
click at [126, 269] on div "Eligibility Criteria Met" at bounding box center [147, 264] width 158 height 10
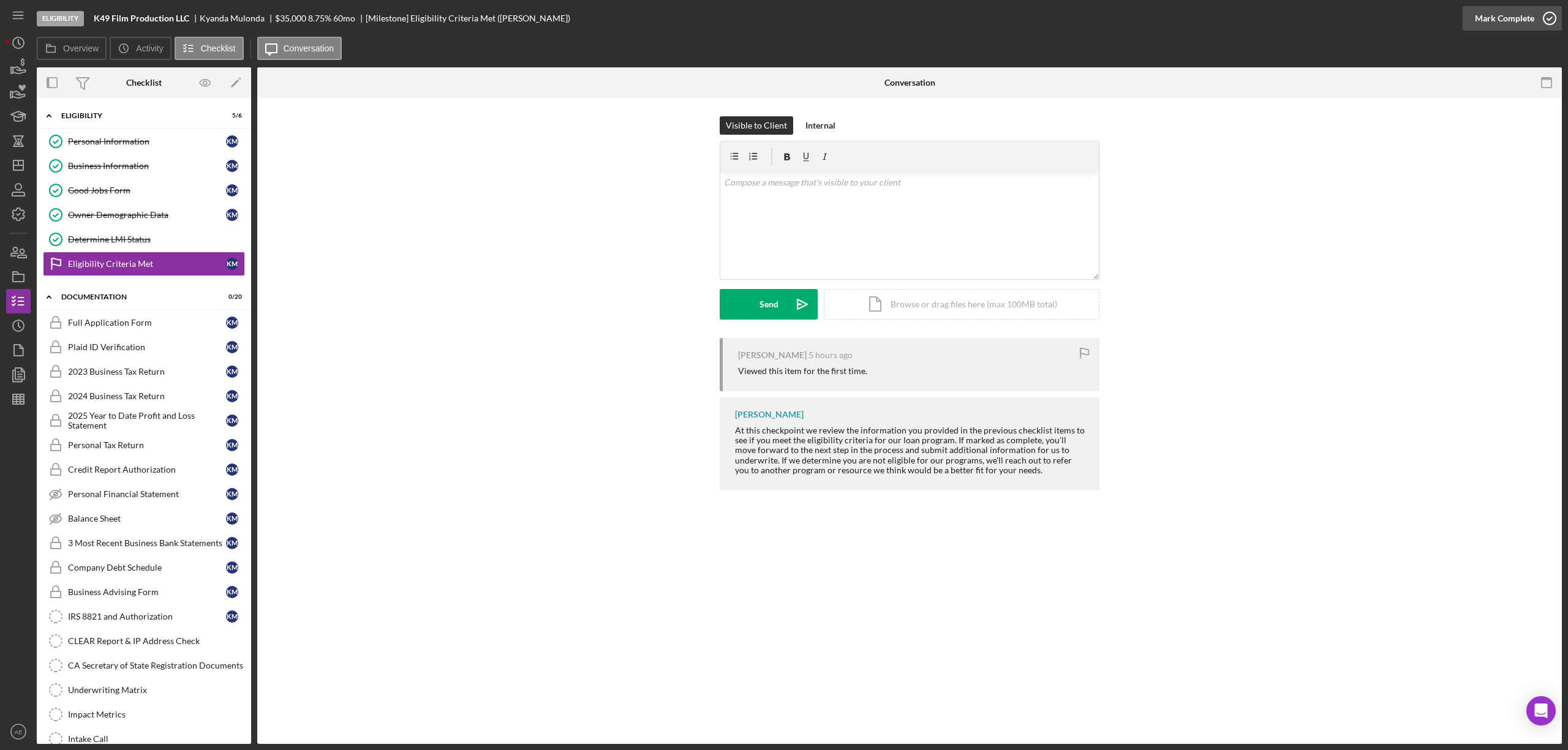
click at [1504, 18] on div "Mark Complete" at bounding box center [1505, 18] width 59 height 24
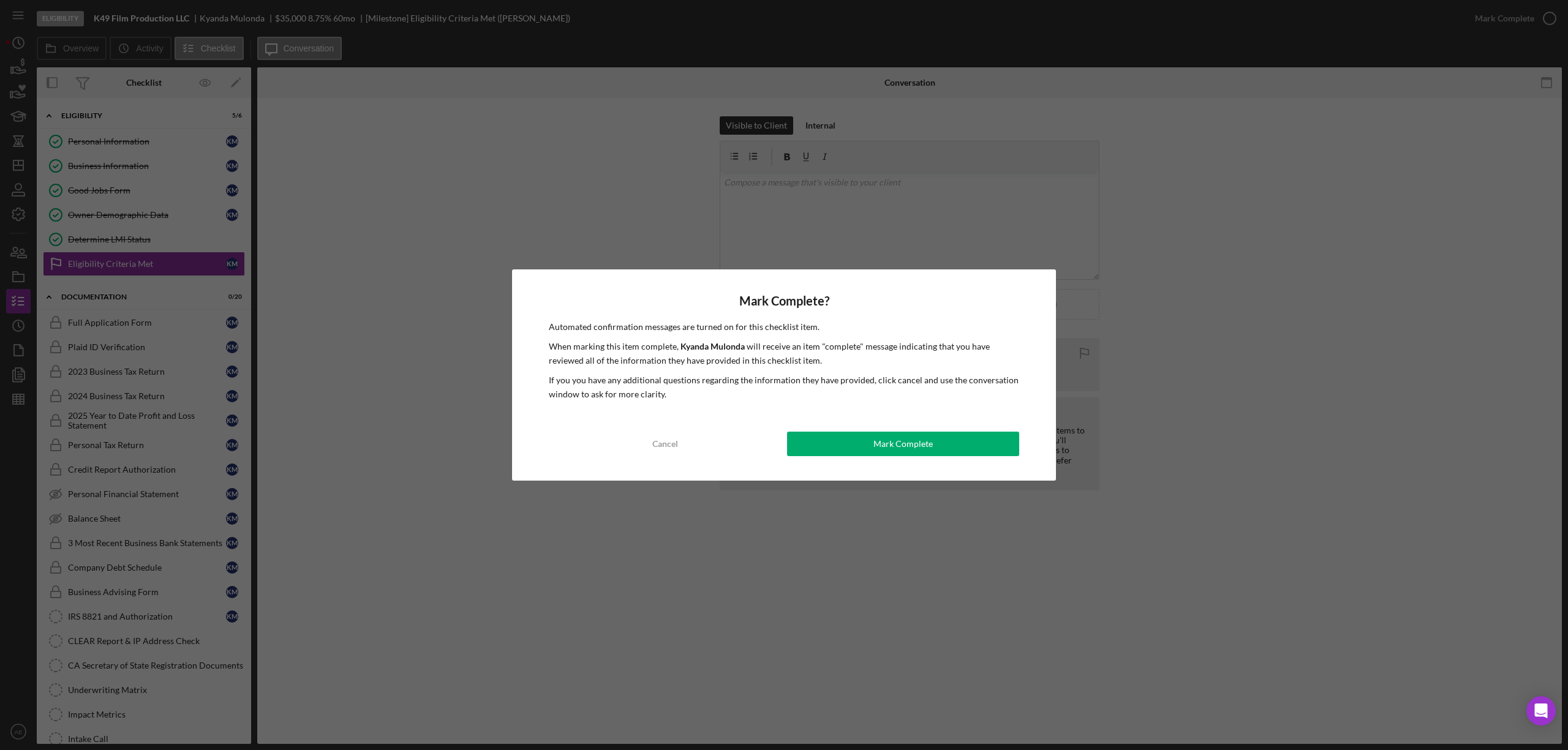
drag, startPoint x: 917, startPoint y: 446, endPoint x: 892, endPoint y: 447, distance: 25.0
click at [917, 446] on div "Mark Complete" at bounding box center [903, 443] width 59 height 24
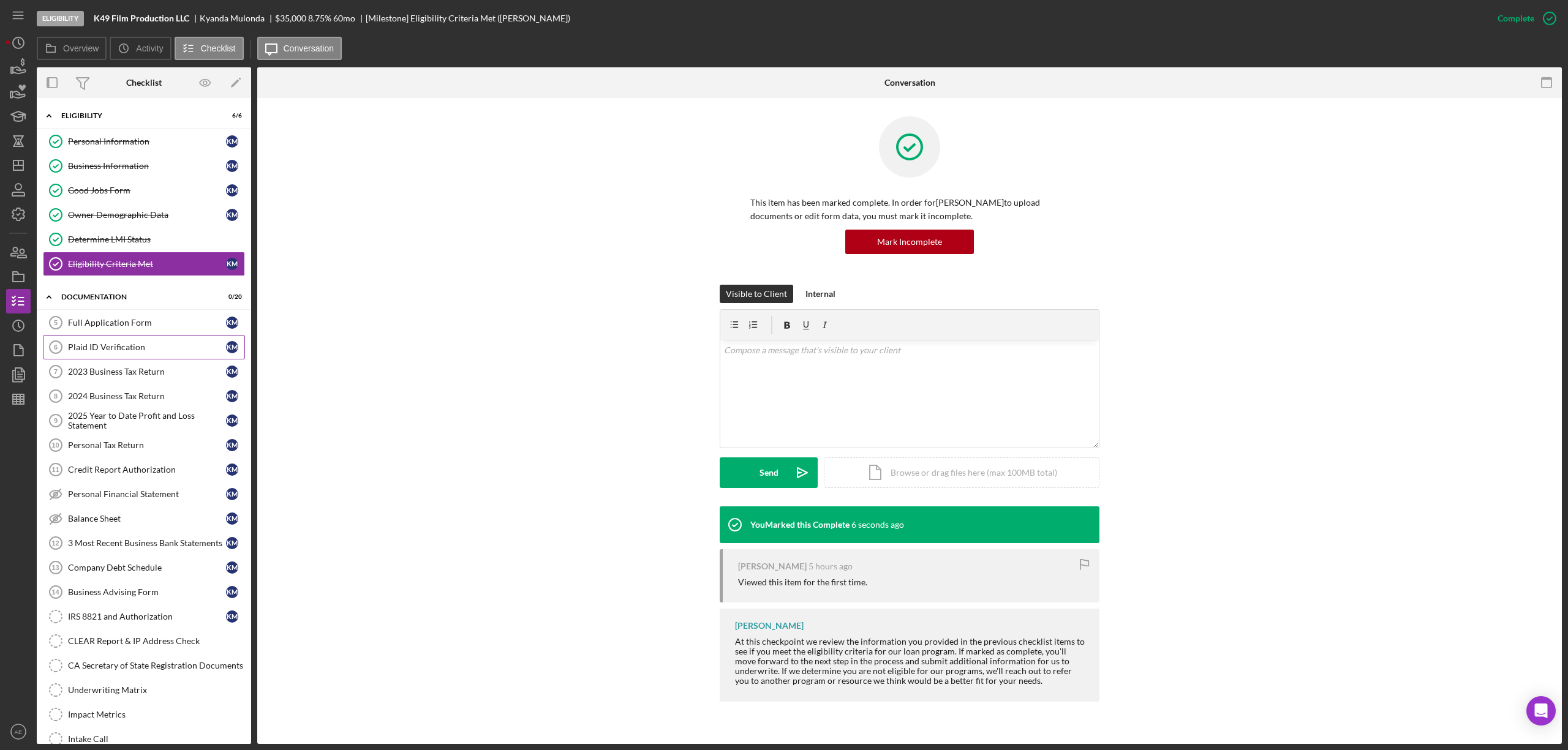
click at [138, 347] on div "Plaid ID Verification" at bounding box center [147, 347] width 158 height 10
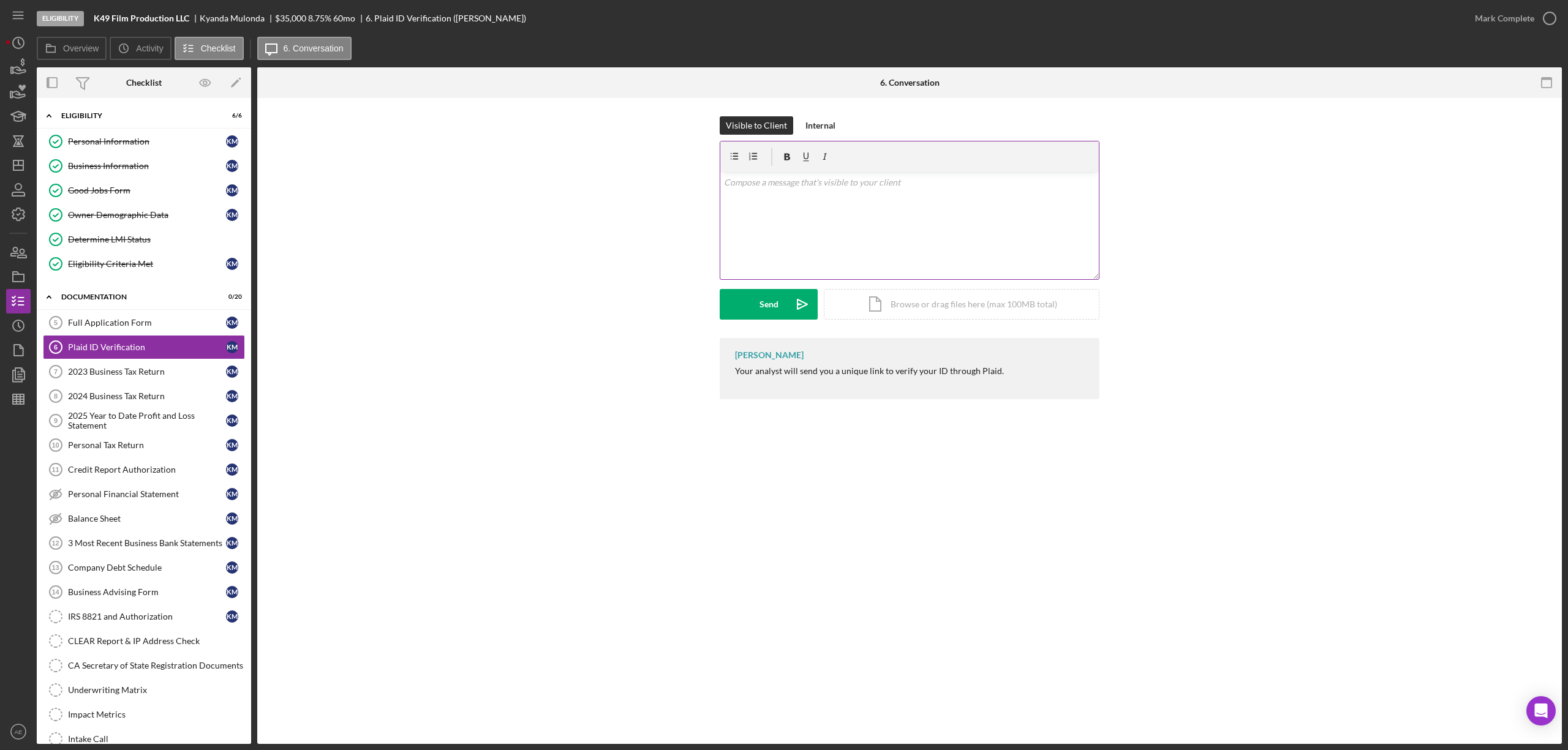
click at [832, 240] on div "v Color teal Color pink Remove color Add row above Add row below Add column bef…" at bounding box center [909, 226] width 378 height 107
click at [761, 312] on div "Send" at bounding box center [769, 304] width 19 height 31
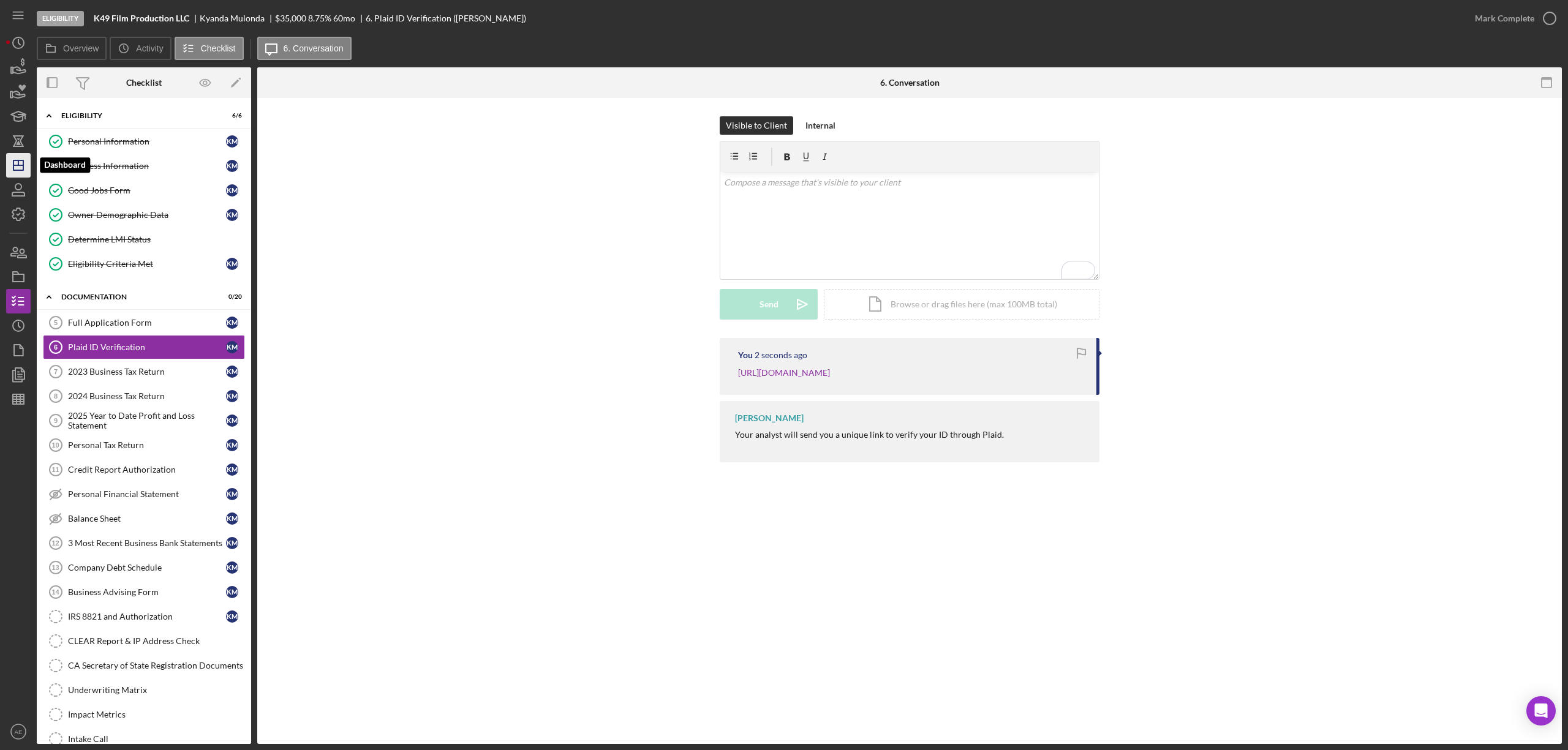
click at [20, 172] on icon "Icon/Dashboard" at bounding box center [18, 165] width 31 height 31
